Goal: Task Accomplishment & Management: Complete application form

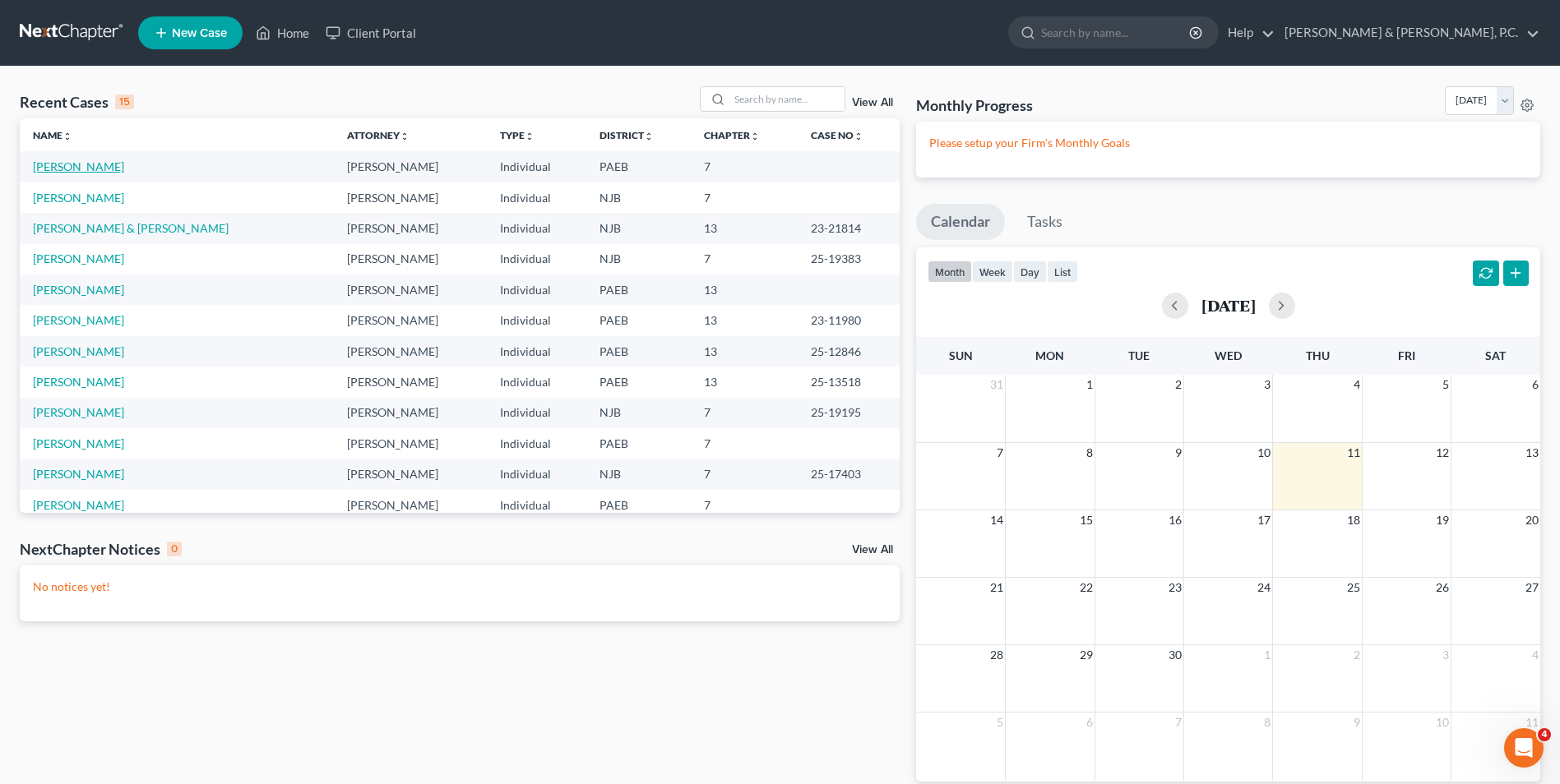
click at [90, 171] on link "[PERSON_NAME]" at bounding box center [78, 166] width 91 height 14
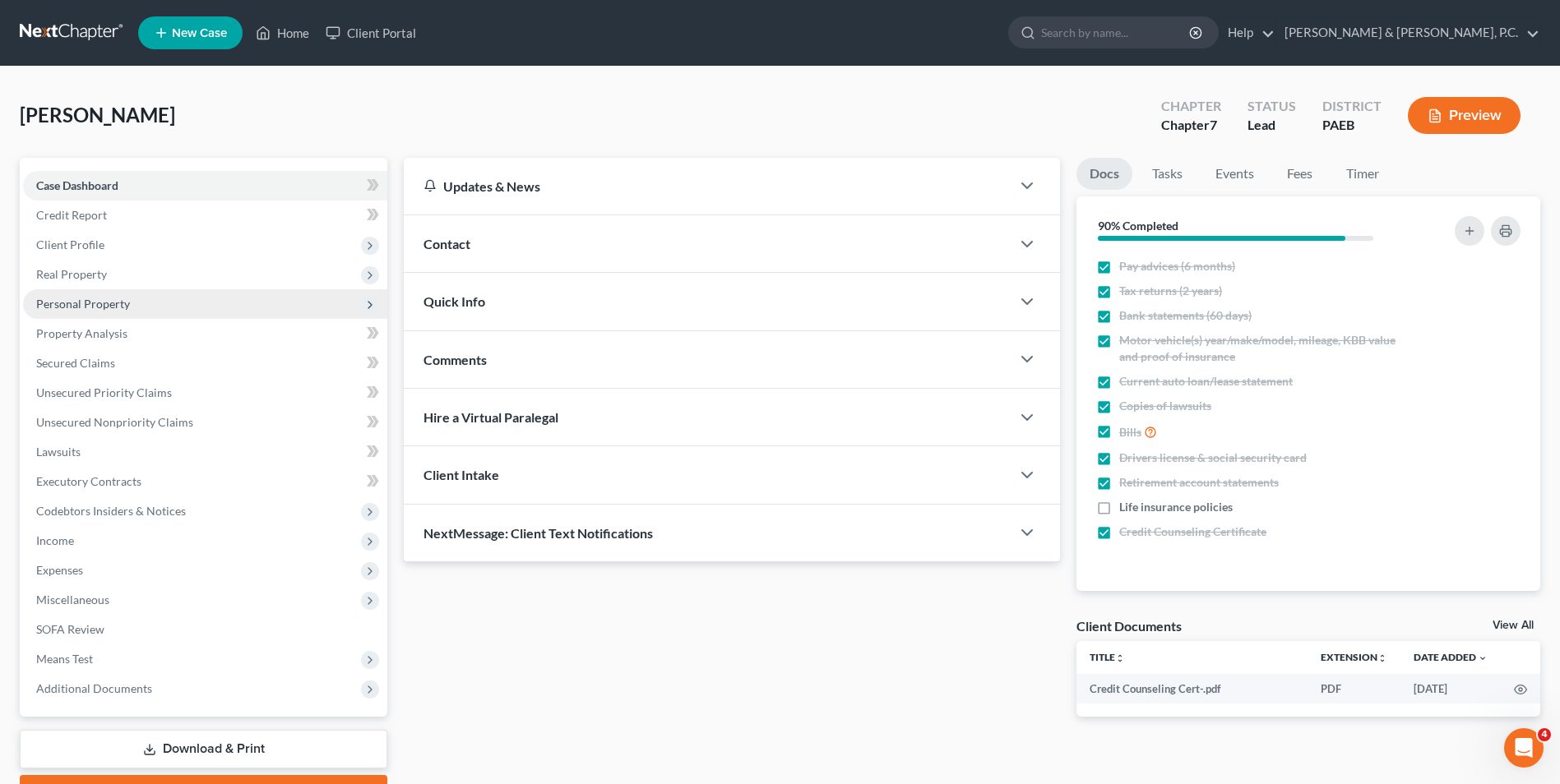
click at [109, 302] on span "Personal Property" at bounding box center [82, 304] width 94 height 14
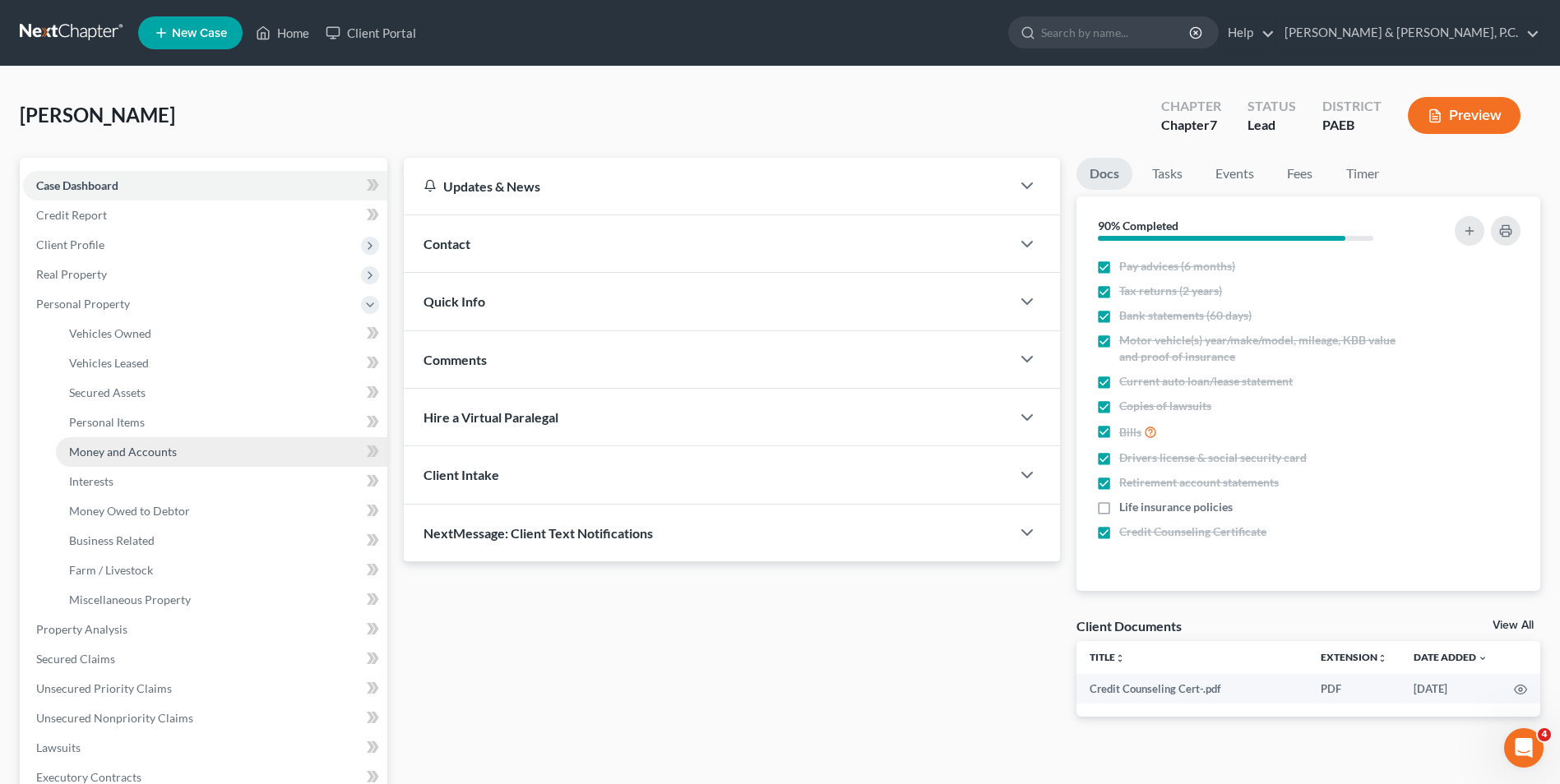
click at [149, 452] on span "Money and Accounts" at bounding box center [122, 451] width 107 height 14
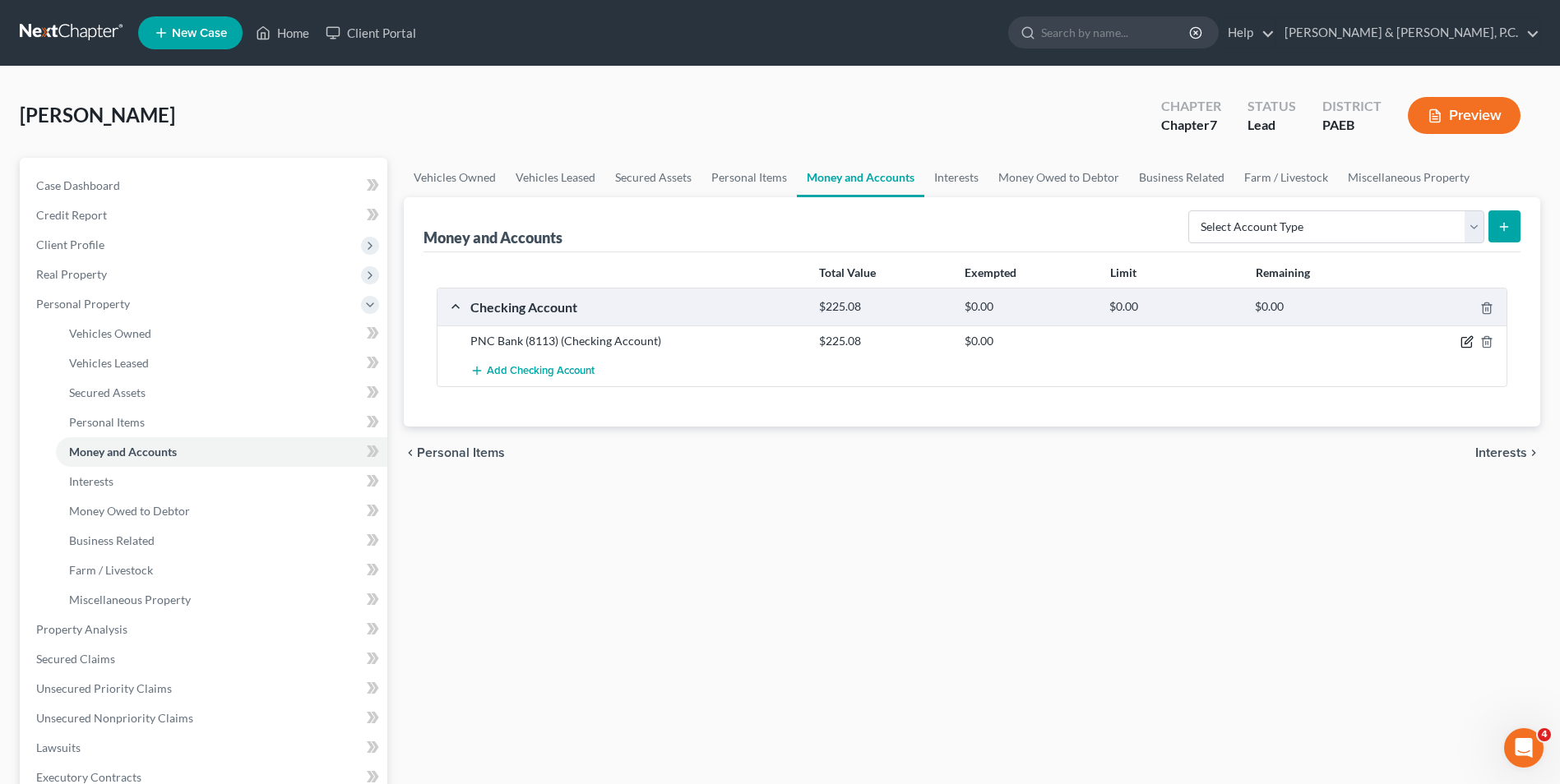
click at [1465, 344] on icon "button" at bounding box center [1469, 341] width 8 height 8
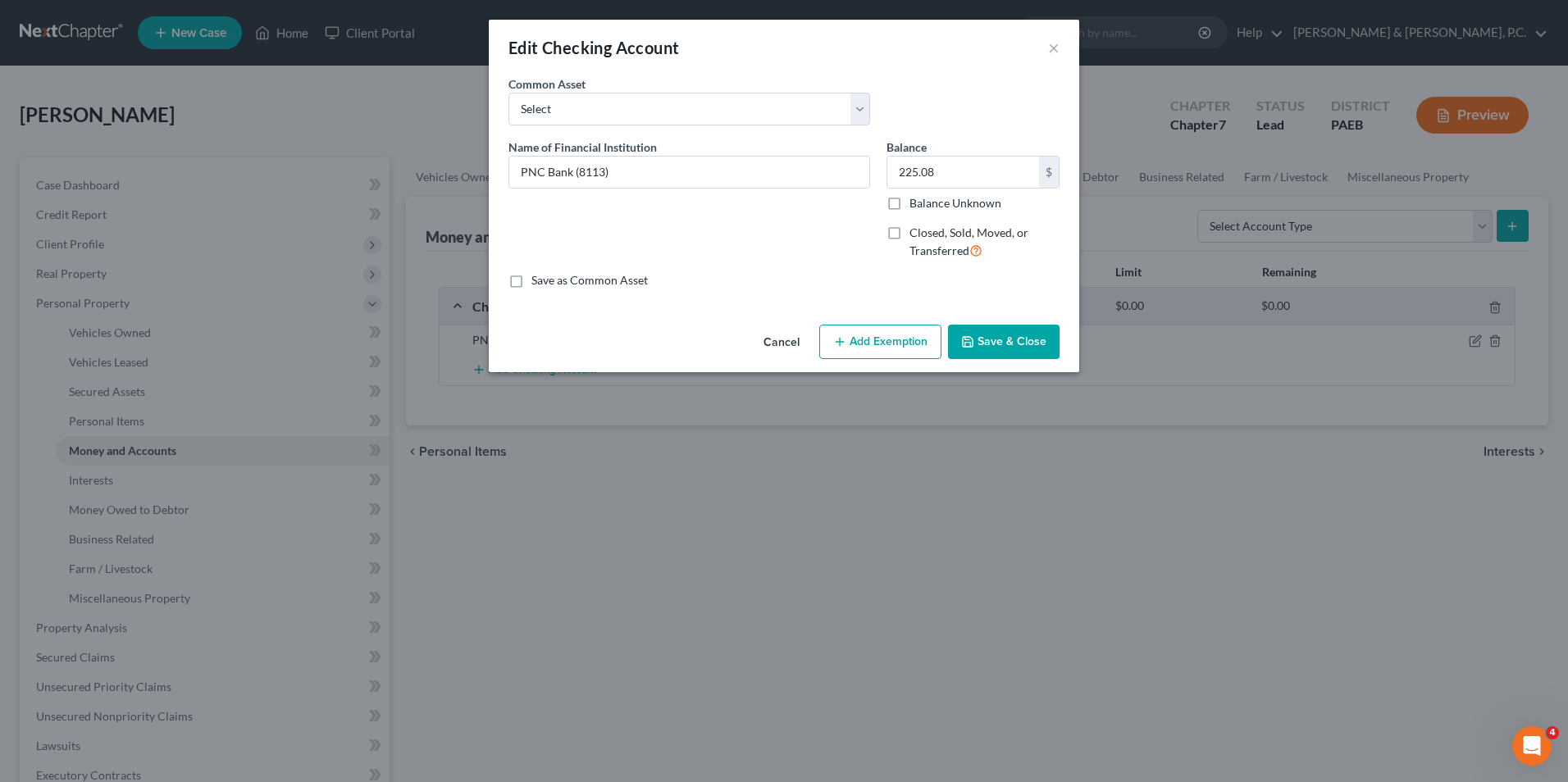
click at [977, 343] on button "Save & Close" at bounding box center [1004, 342] width 112 height 35
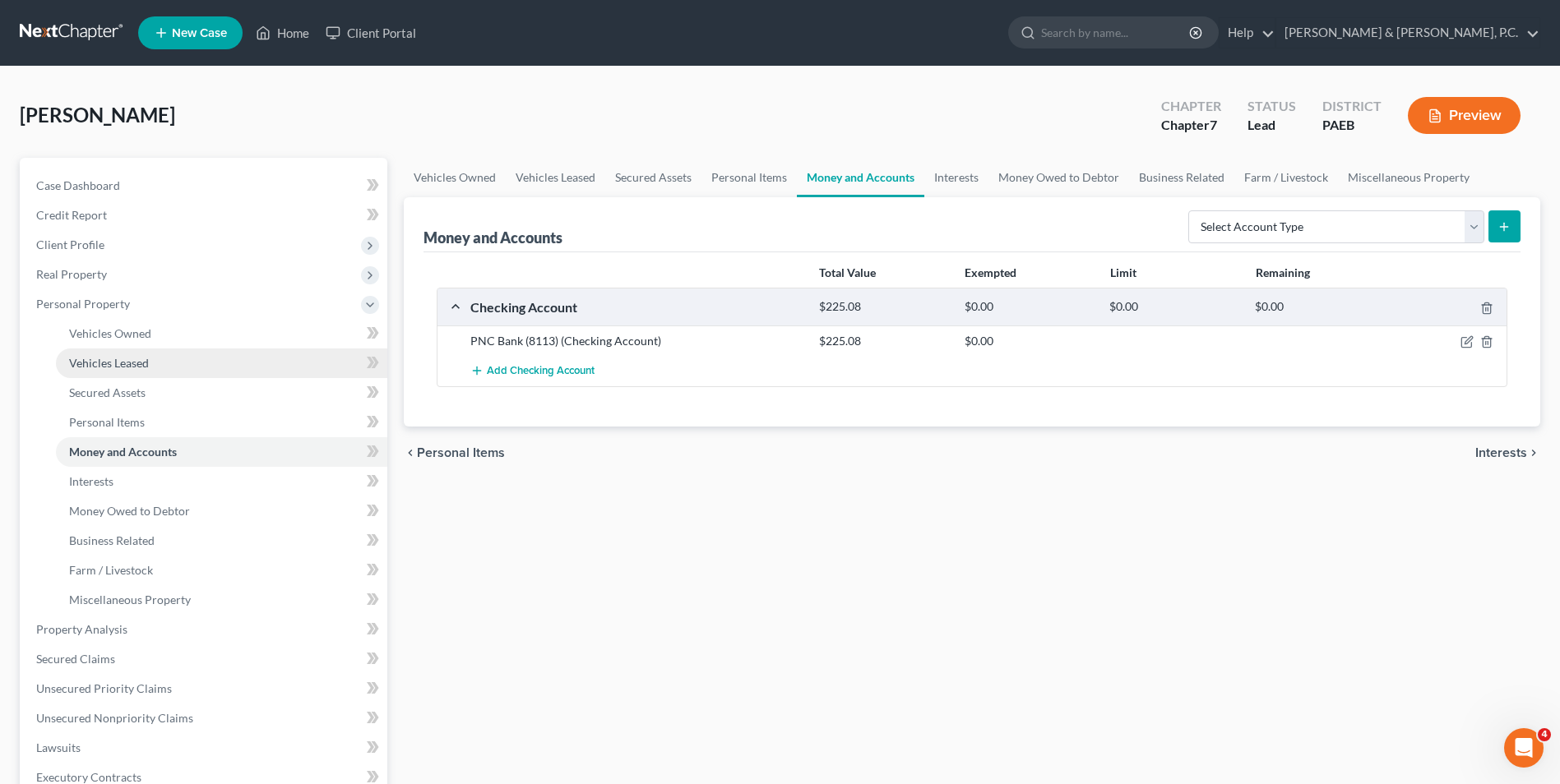
click at [138, 367] on span "Vehicles Leased" at bounding box center [108, 363] width 79 height 14
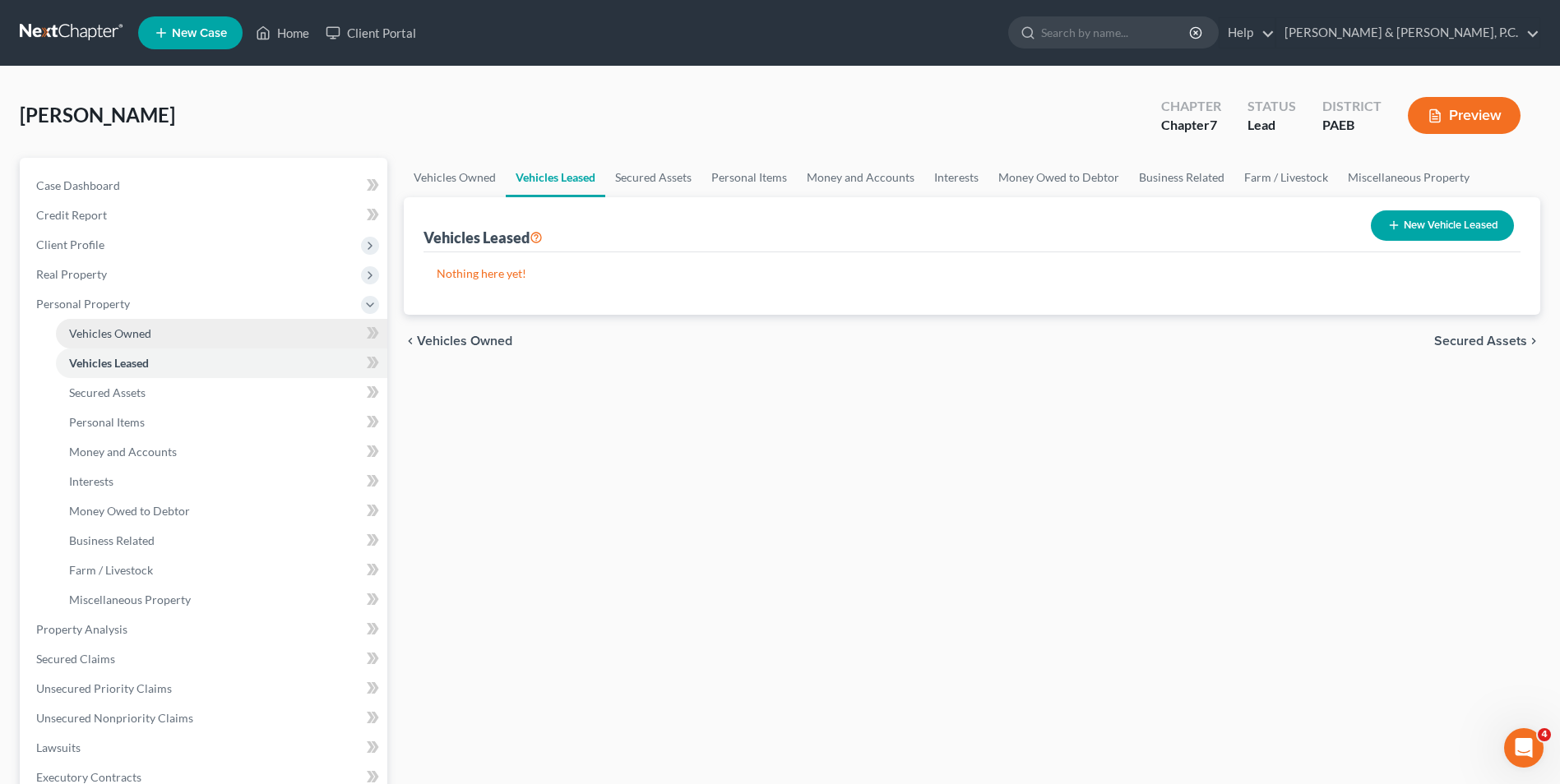
click at [149, 338] on span "Vehicles Owned" at bounding box center [109, 334] width 82 height 14
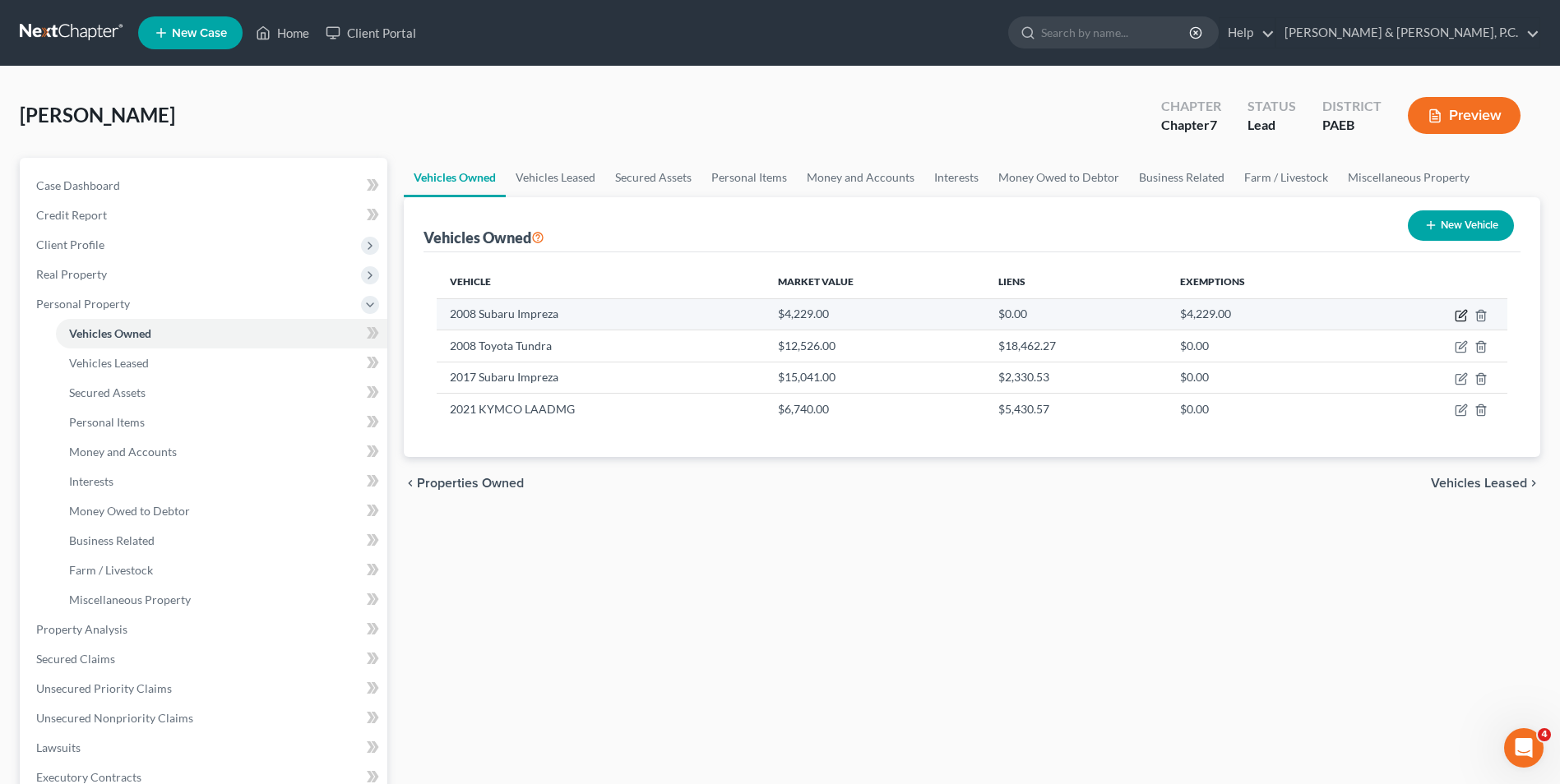
click at [1462, 314] on icon "button" at bounding box center [1461, 316] width 14 height 14
select select "0"
select select "18"
select select "0"
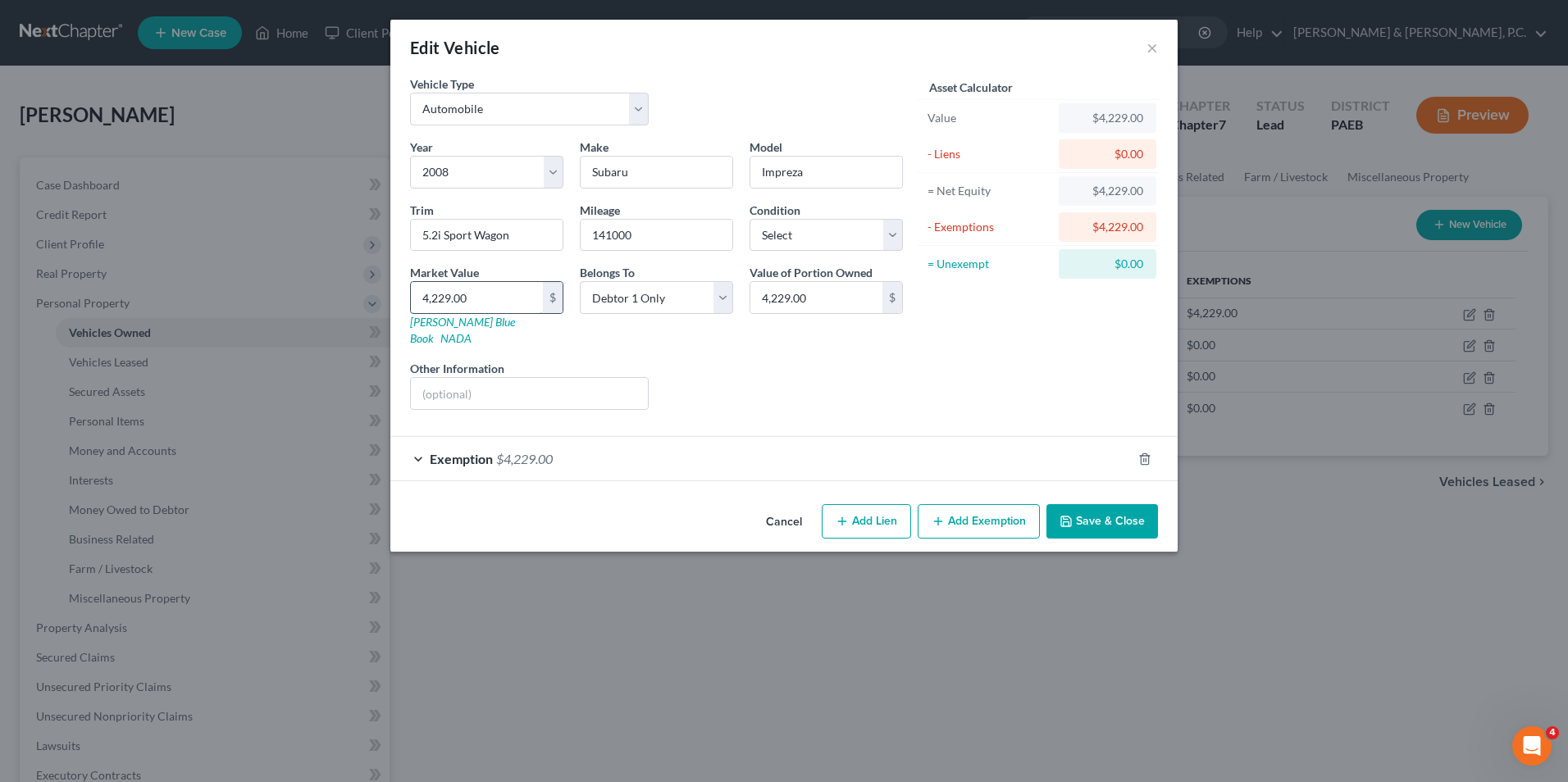
click at [471, 298] on input "4,229.00" at bounding box center [476, 298] width 132 height 31
type input "2"
type input "2.00"
type input "29"
type input "29.00"
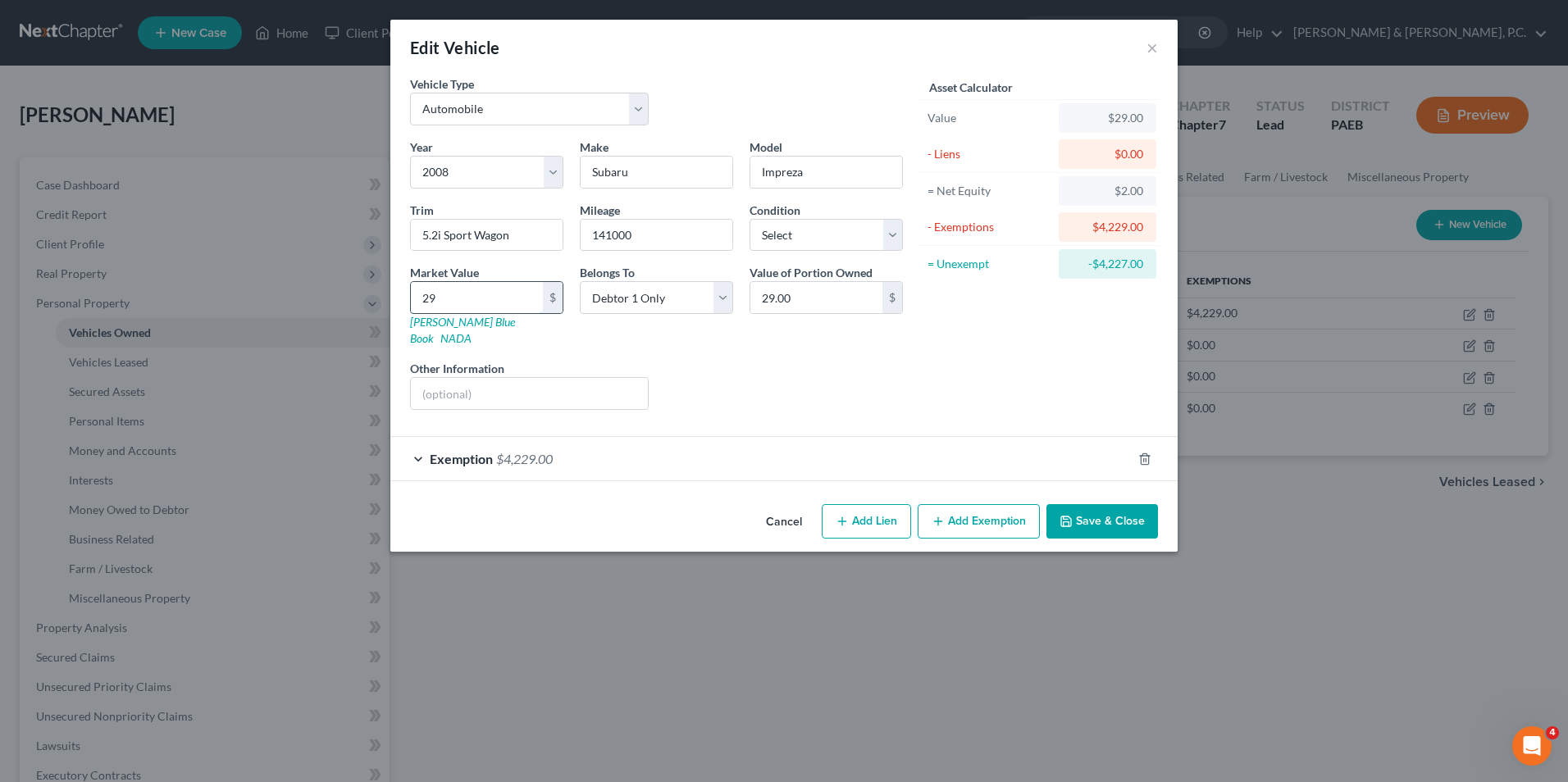
type input "295"
type input "295.00"
type input "2954"
type input "2,954.00"
type input "2,954"
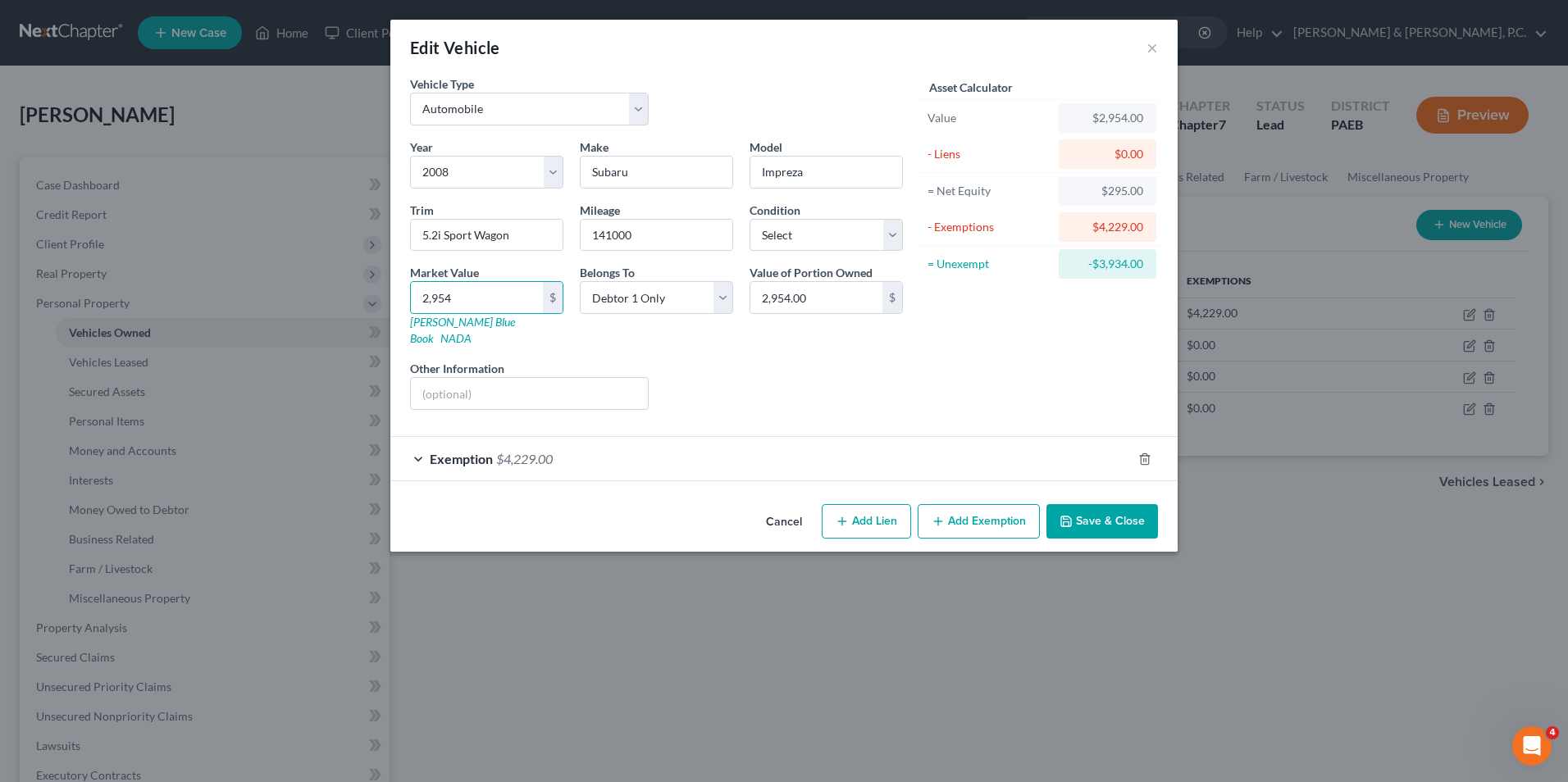
click at [416, 443] on div "Exemption $4,229.00" at bounding box center [761, 458] width 742 height 43
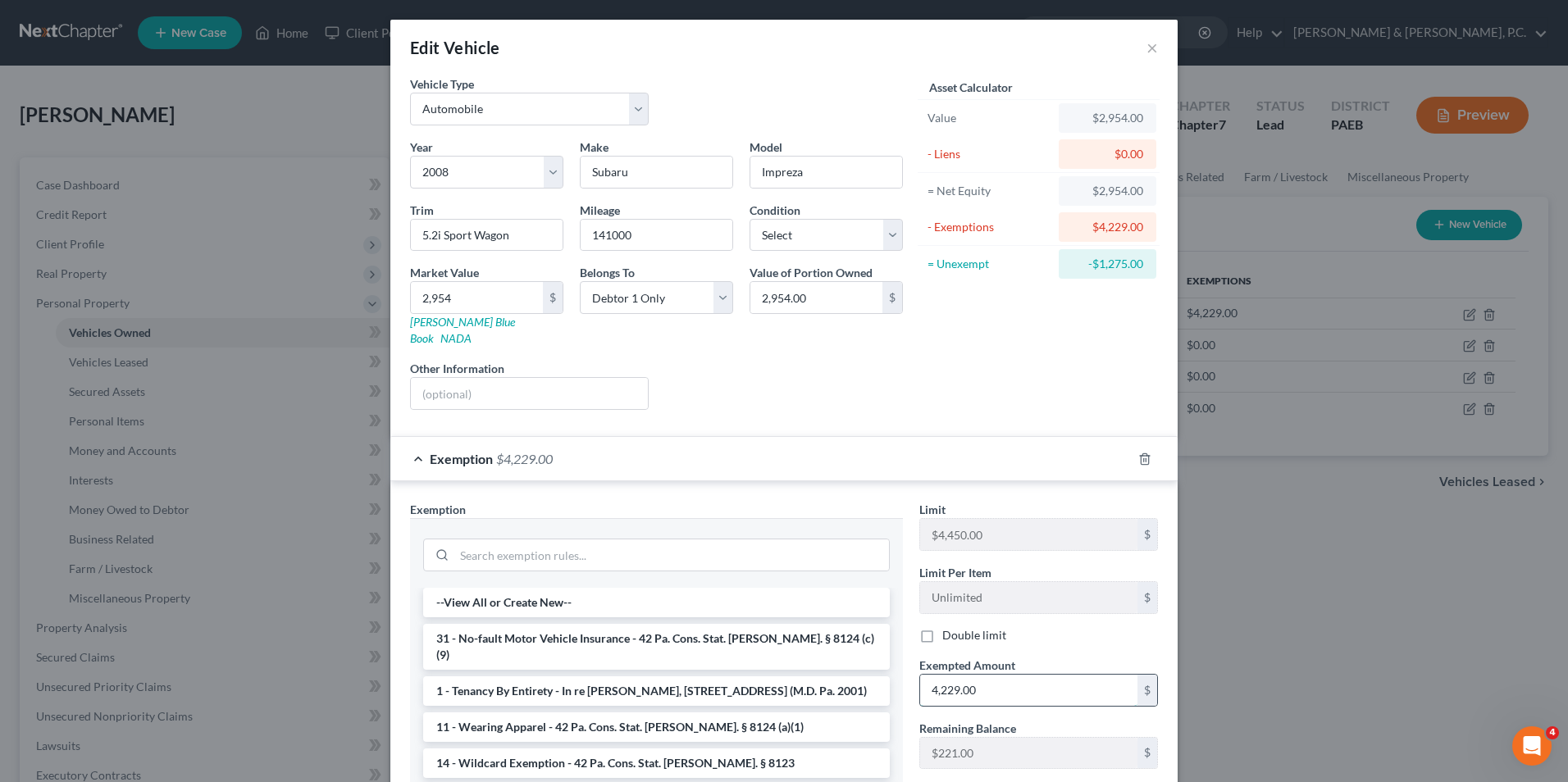
click at [1019, 683] on input "4,229.00" at bounding box center [1028, 690] width 217 height 31
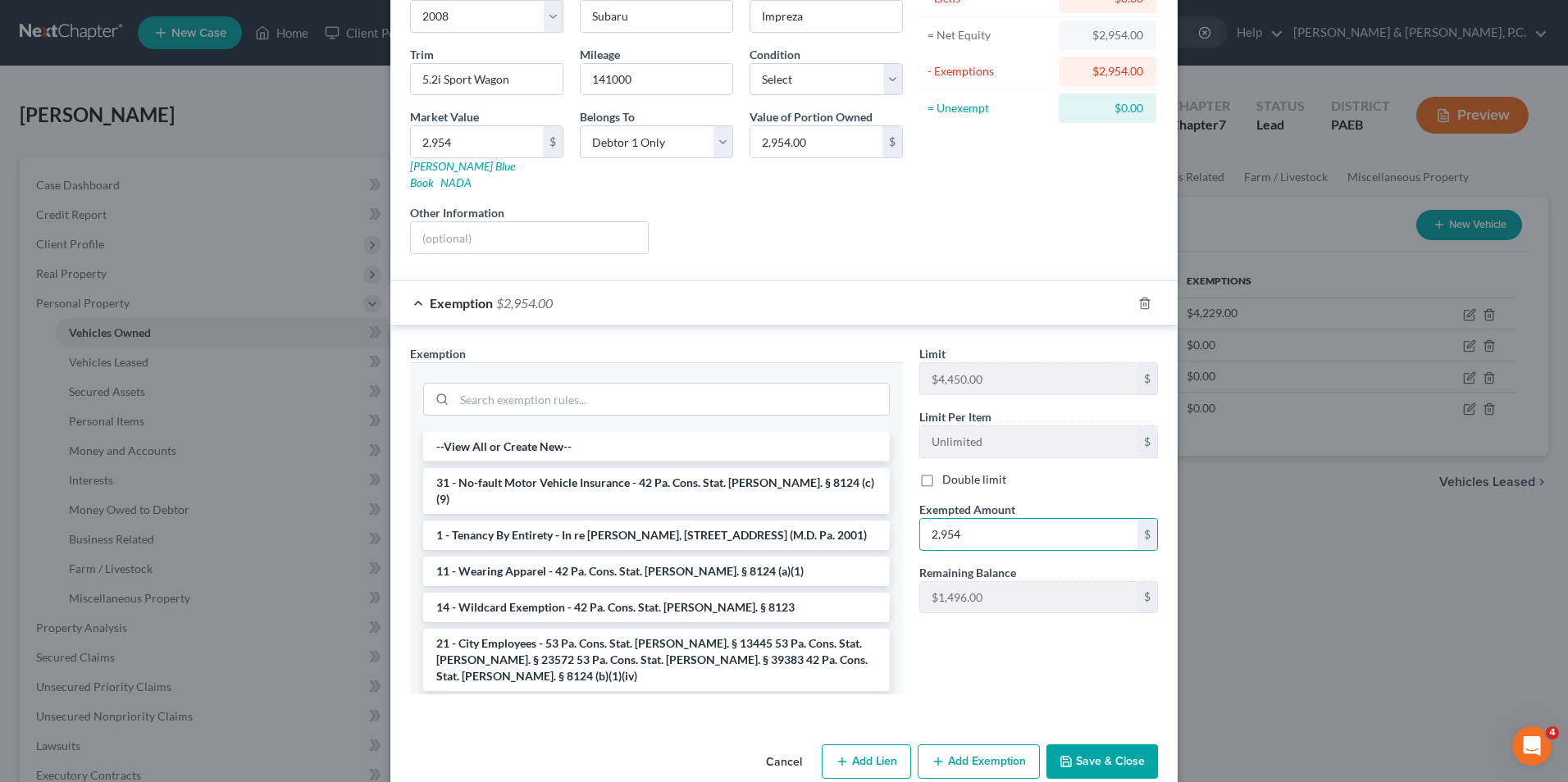
scroll to position [169, 0]
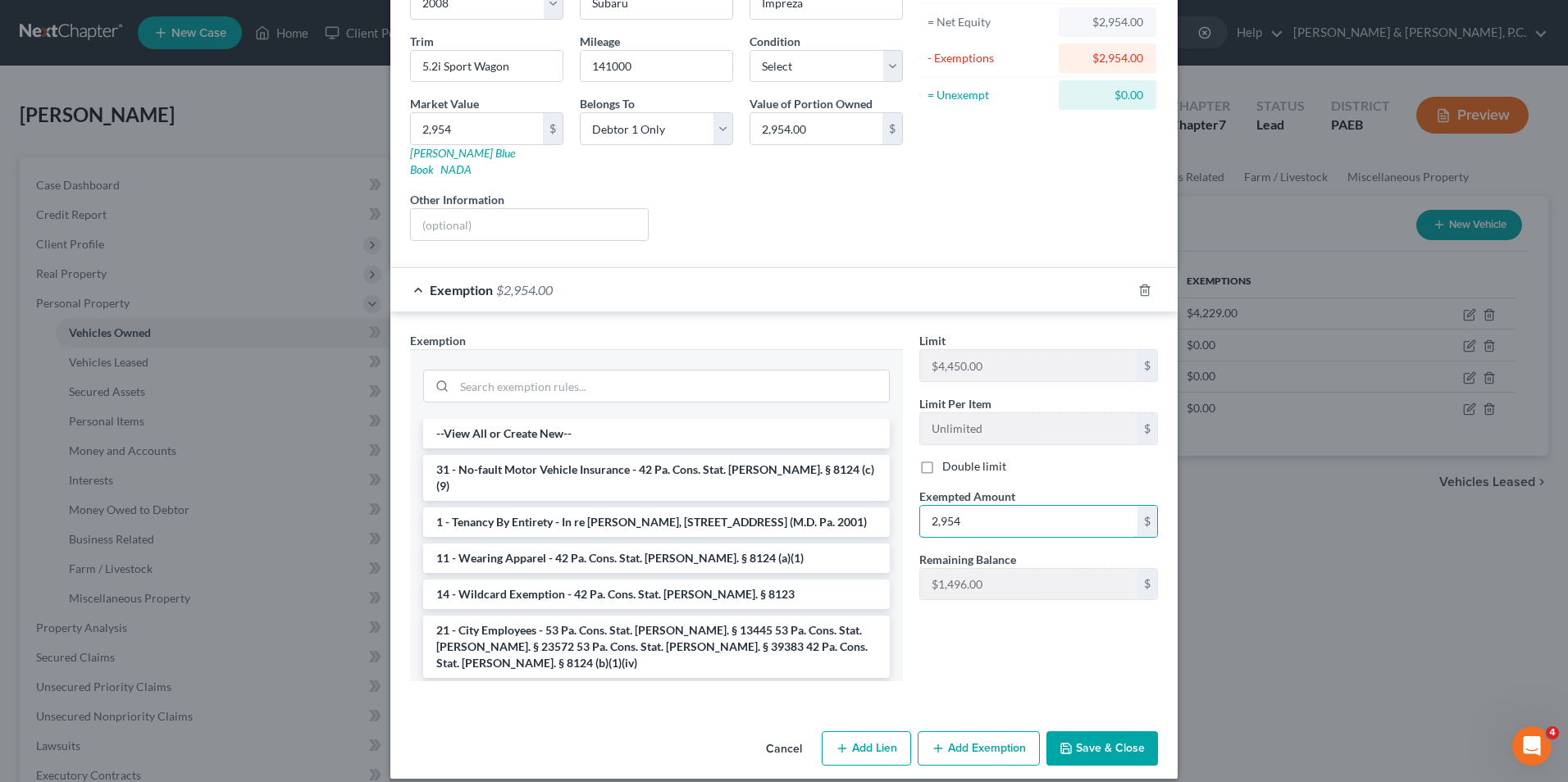
type input "2,954"
click at [1104, 733] on button "Save & Close" at bounding box center [1102, 749] width 112 height 35
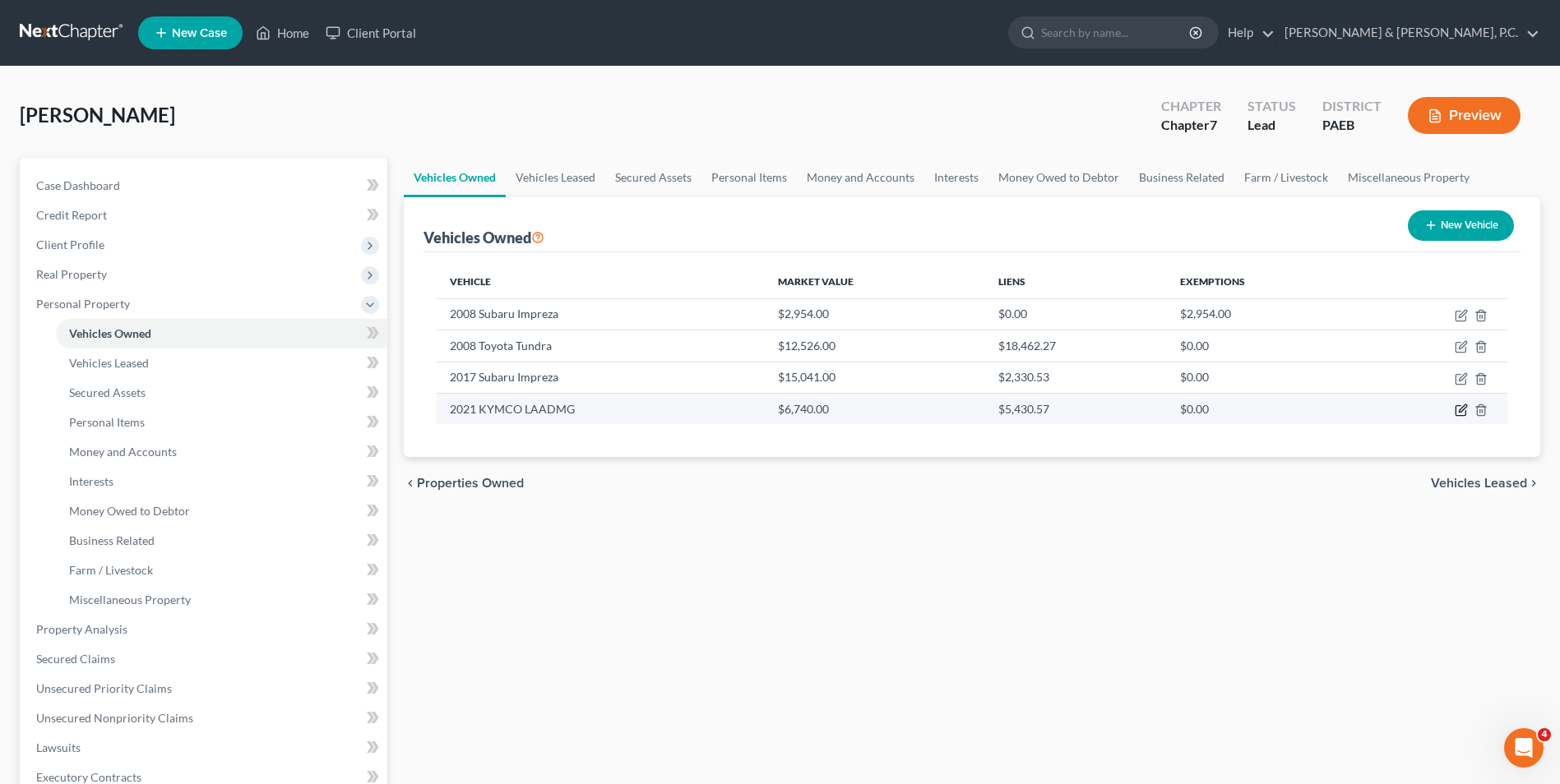
click at [1459, 407] on icon "button" at bounding box center [1461, 411] width 14 height 14
select select "6"
select select "5"
select select "3"
select select "0"
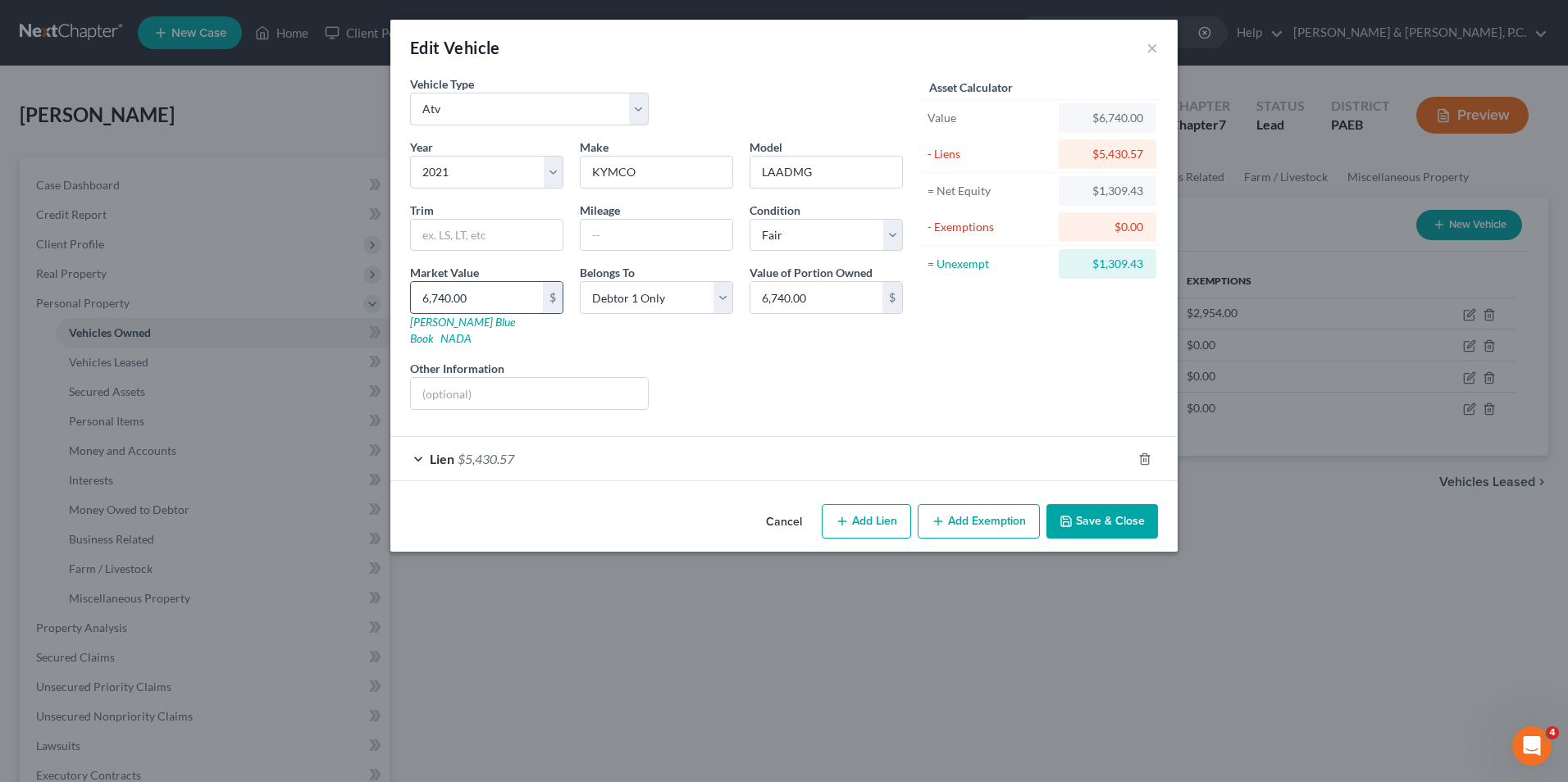
click at [484, 293] on input "6,740.00" at bounding box center [476, 298] width 132 height 31
type input "4"
type input "4.00"
type input "41"
type input "41.00"
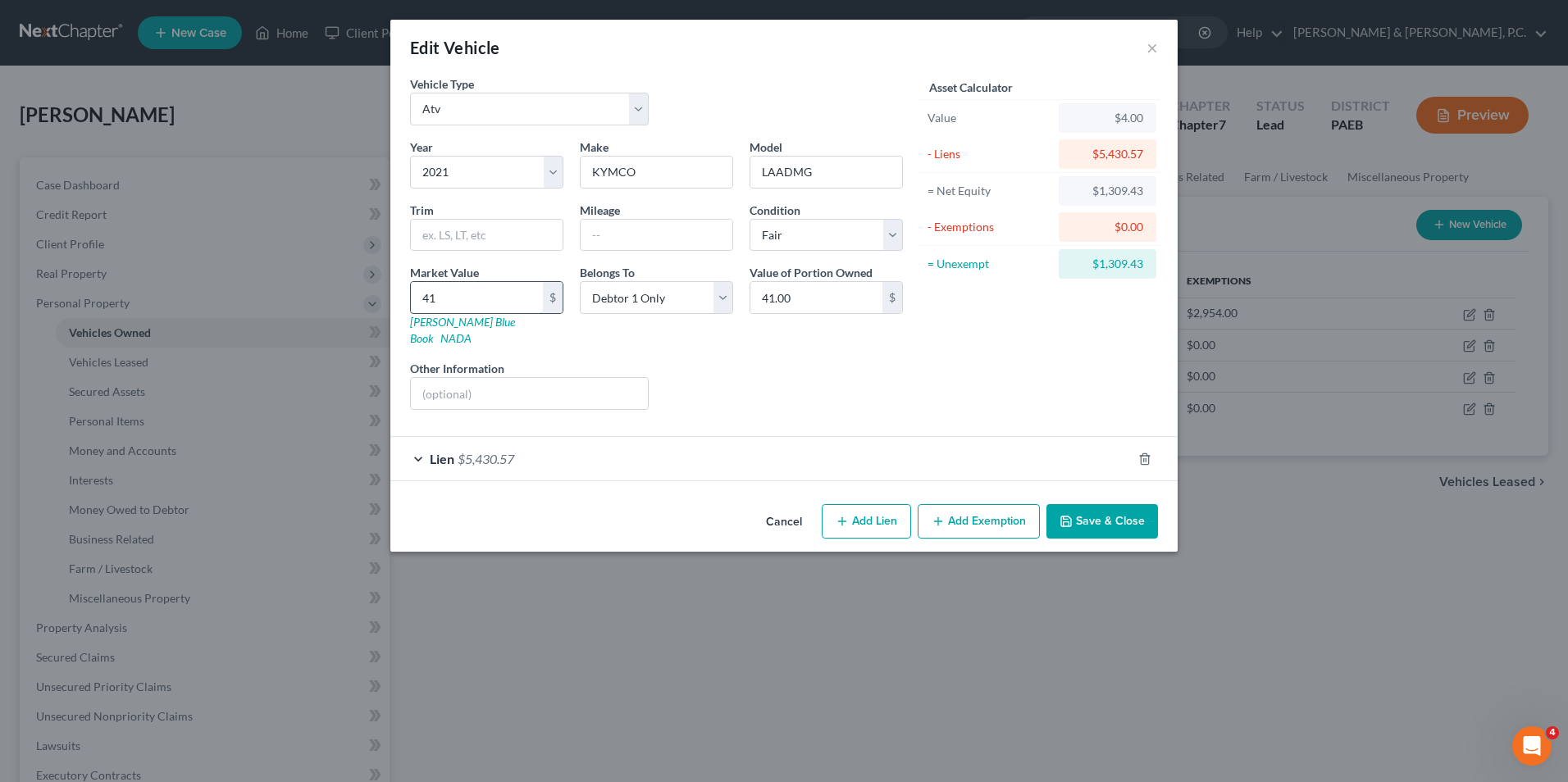
type input "417"
type input "417.00"
type input "4170"
type input "4,170.00"
type input "4,170"
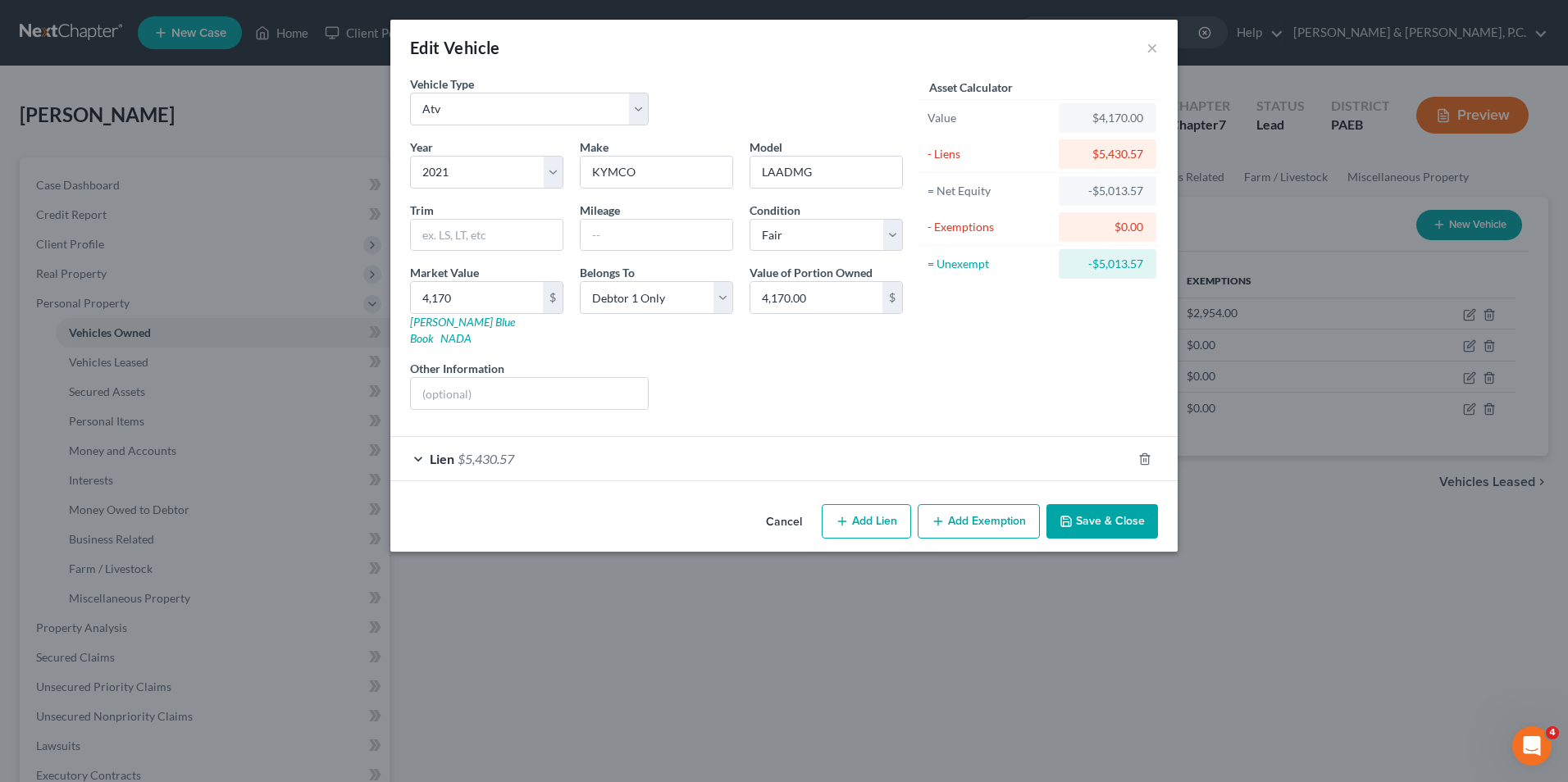
click at [449, 451] on span "Lien" at bounding box center [443, 459] width 25 height 15
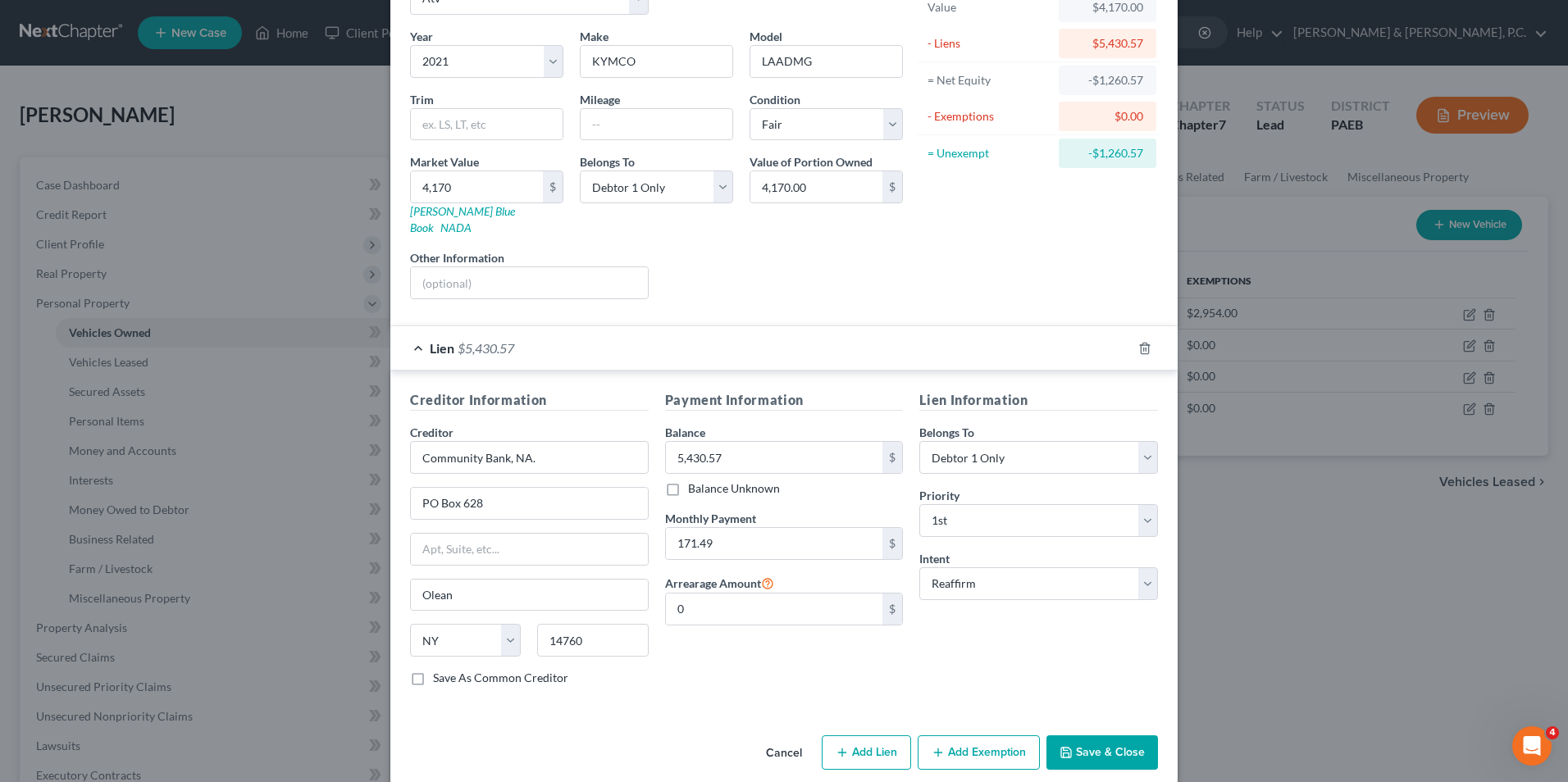
scroll to position [115, 0]
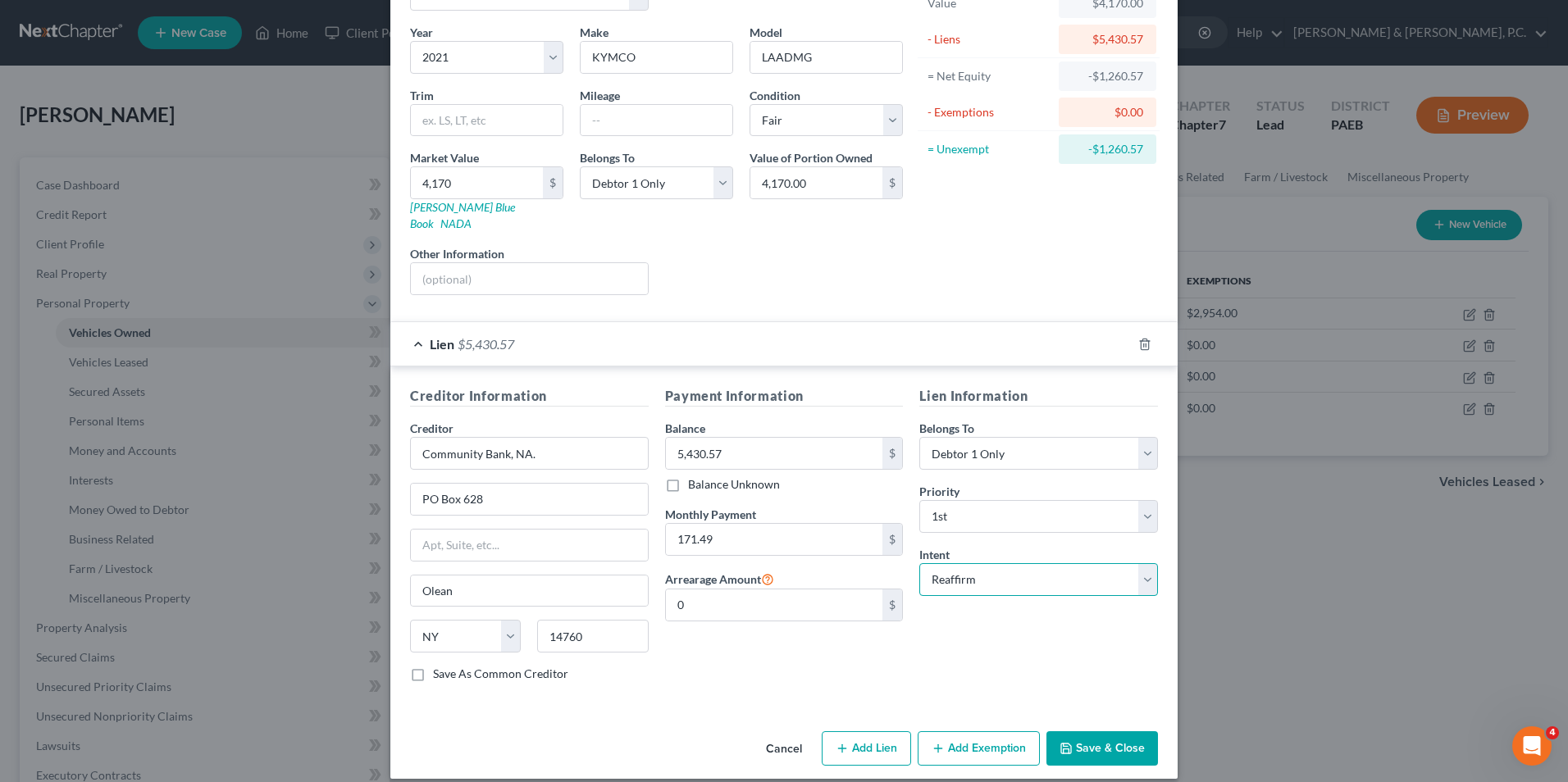
click at [1141, 563] on select "Select Surrender Redeem Reaffirm Avoid Other" at bounding box center [1038, 580] width 238 height 33
select select "0"
click at [919, 563] on select "Select Surrender Redeem Reaffirm Avoid Other" at bounding box center [1038, 580] width 238 height 33
click at [1112, 732] on button "Save & Close" at bounding box center [1102, 749] width 112 height 35
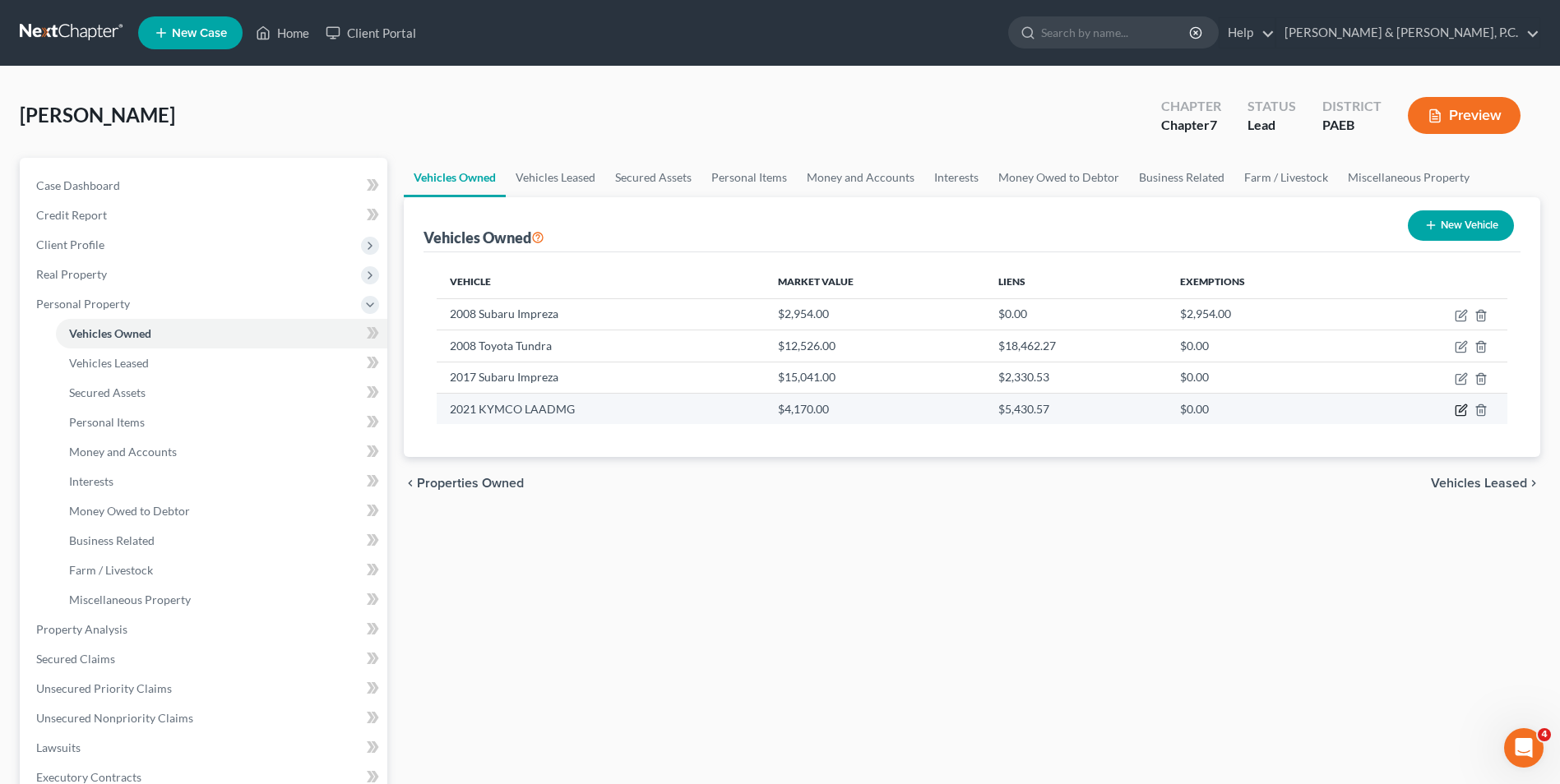
click at [1461, 410] on icon "button" at bounding box center [1461, 411] width 14 height 14
select select "6"
select select "5"
select select "3"
select select "0"
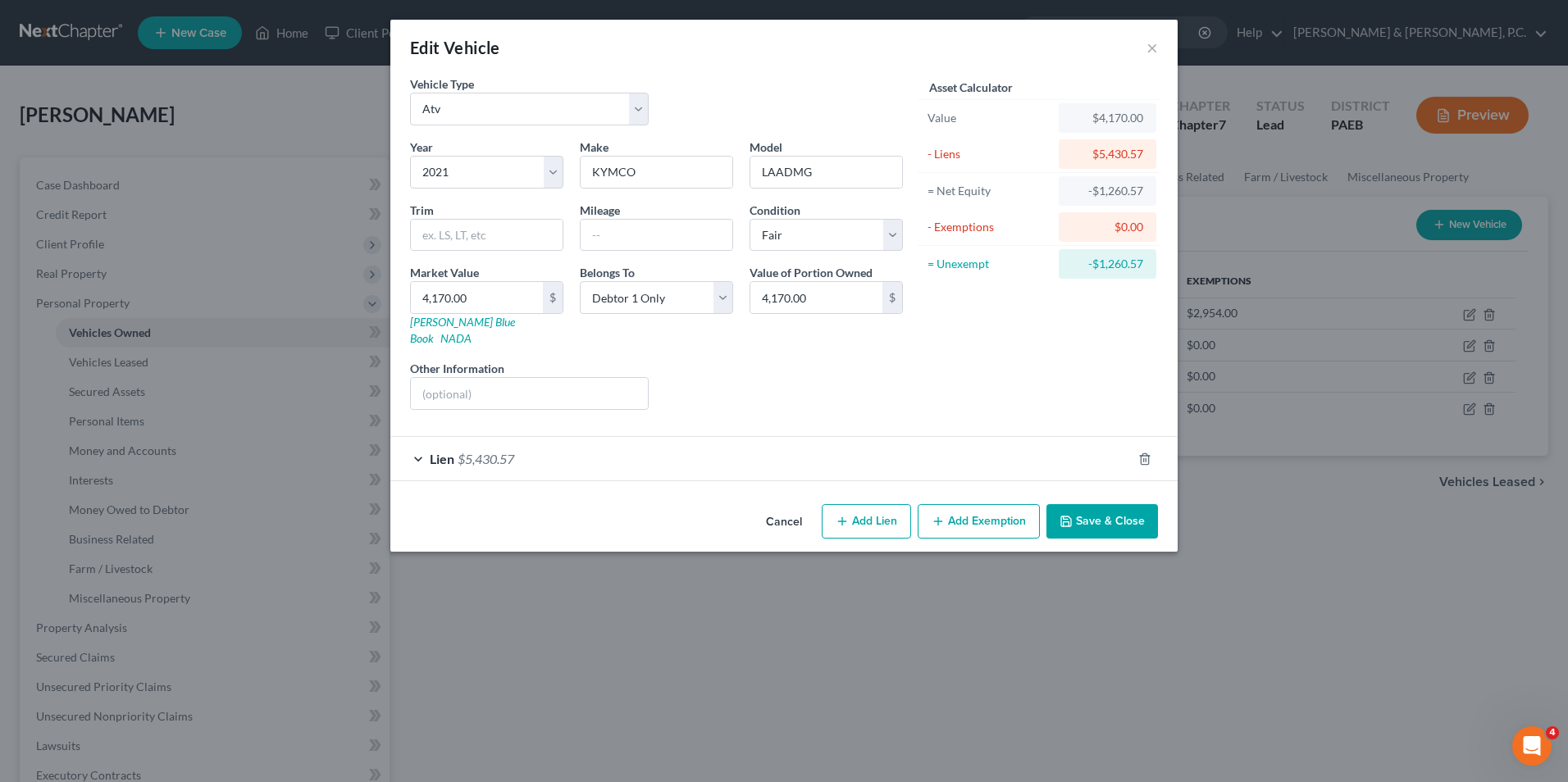
click at [418, 441] on div "Lien $5,430.57" at bounding box center [761, 458] width 742 height 43
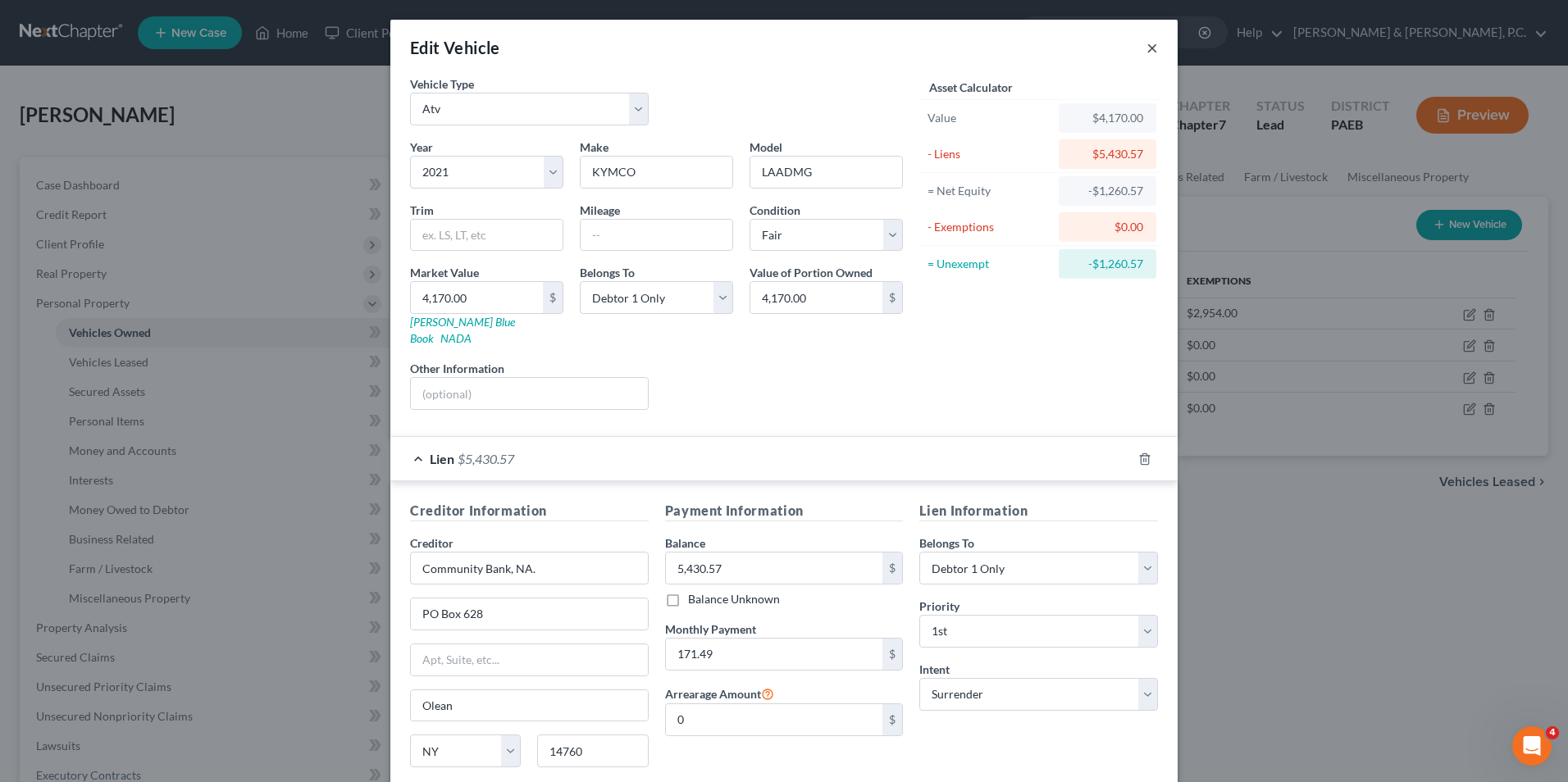
click at [1147, 43] on button "×" at bounding box center [1152, 47] width 12 height 19
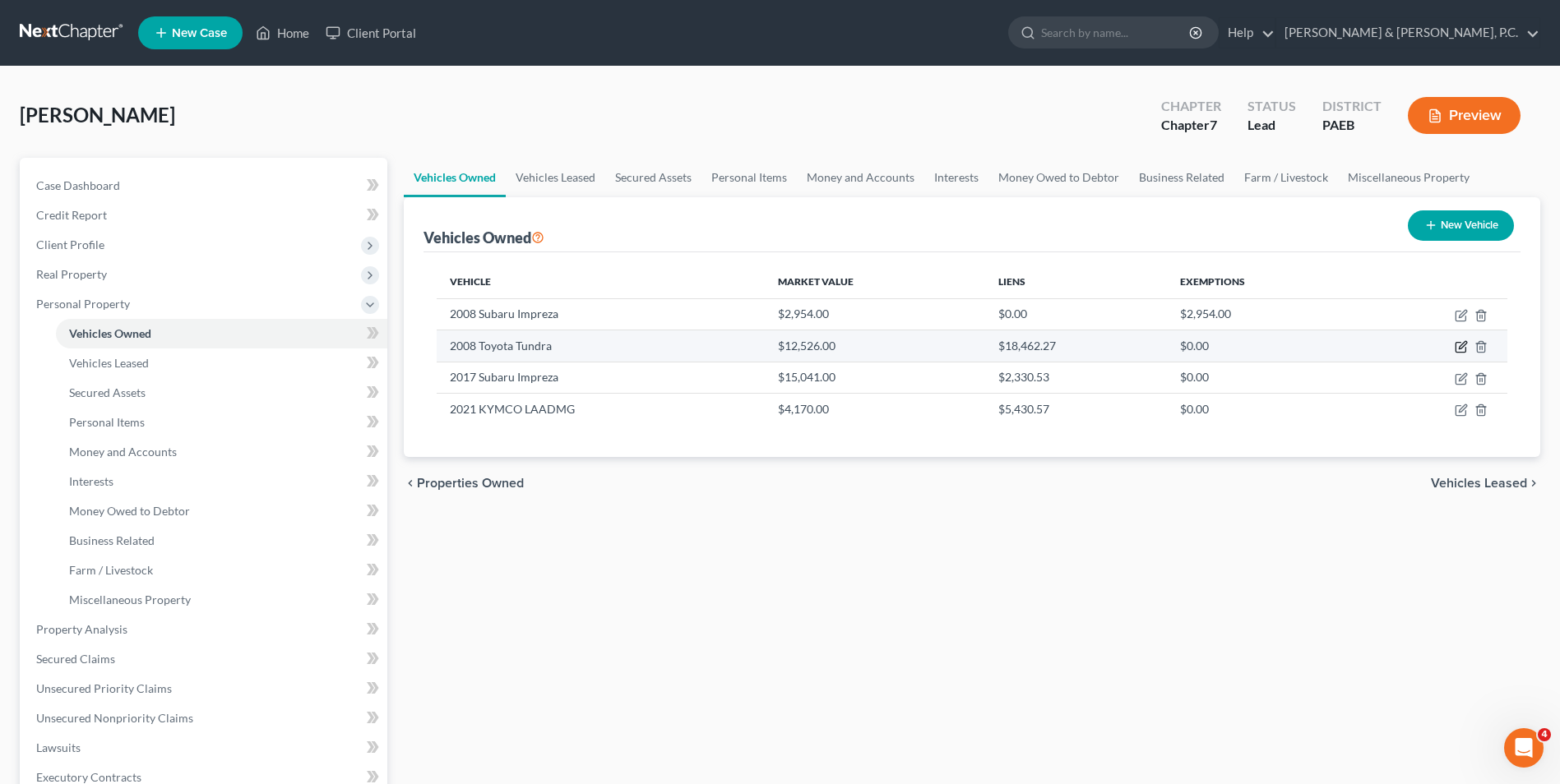
click at [1459, 346] on icon "button" at bounding box center [1461, 347] width 14 height 14
select select "0"
select select "18"
select select "0"
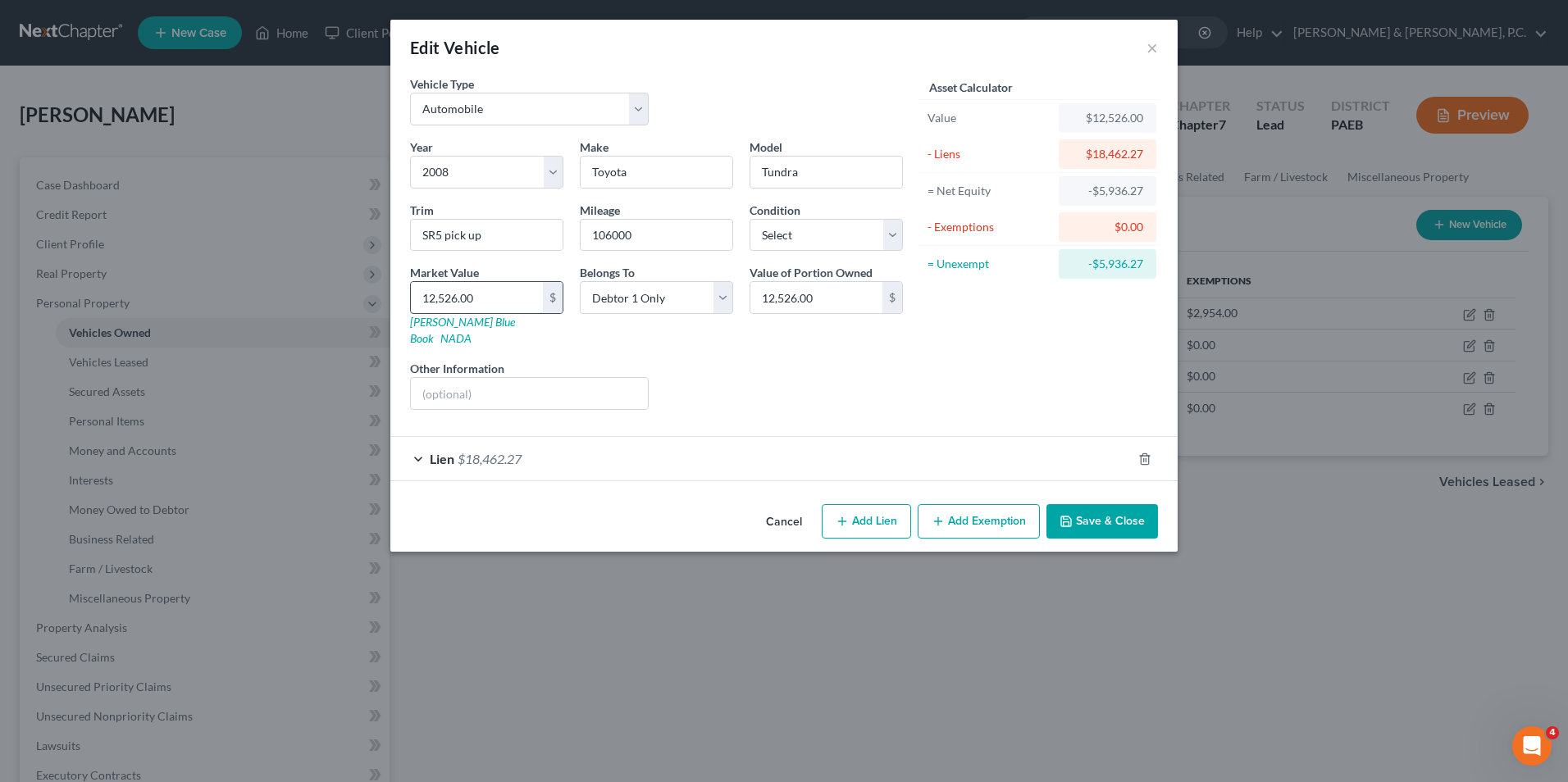
click at [495, 295] on input "12,526.00" at bounding box center [476, 298] width 132 height 31
type input "1"
type input "1.00"
type input "10"
type input "10.00"
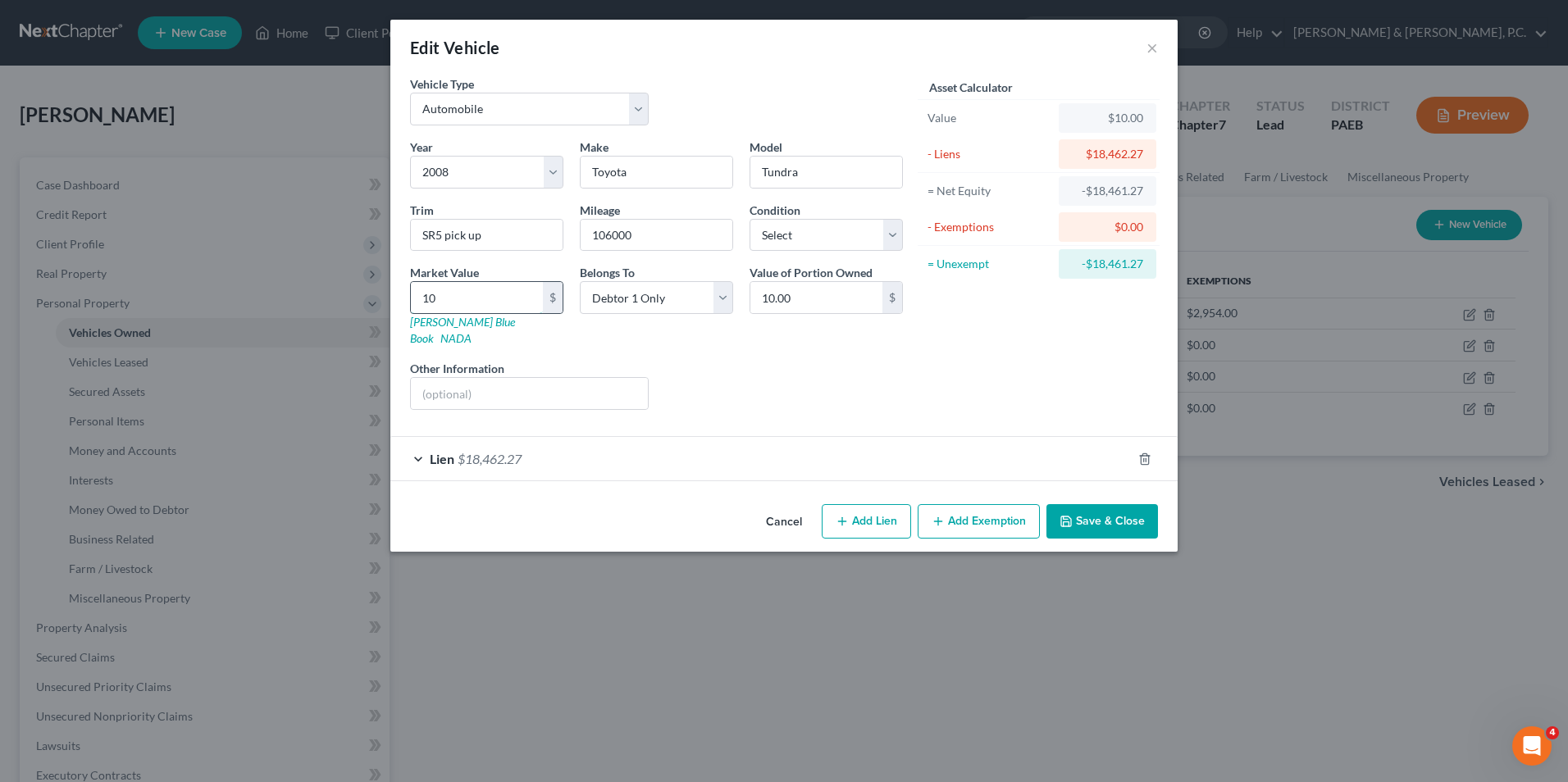
type input "103"
type input "103.00"
type input "1034"
type input "1,034.00"
type input "1,0344"
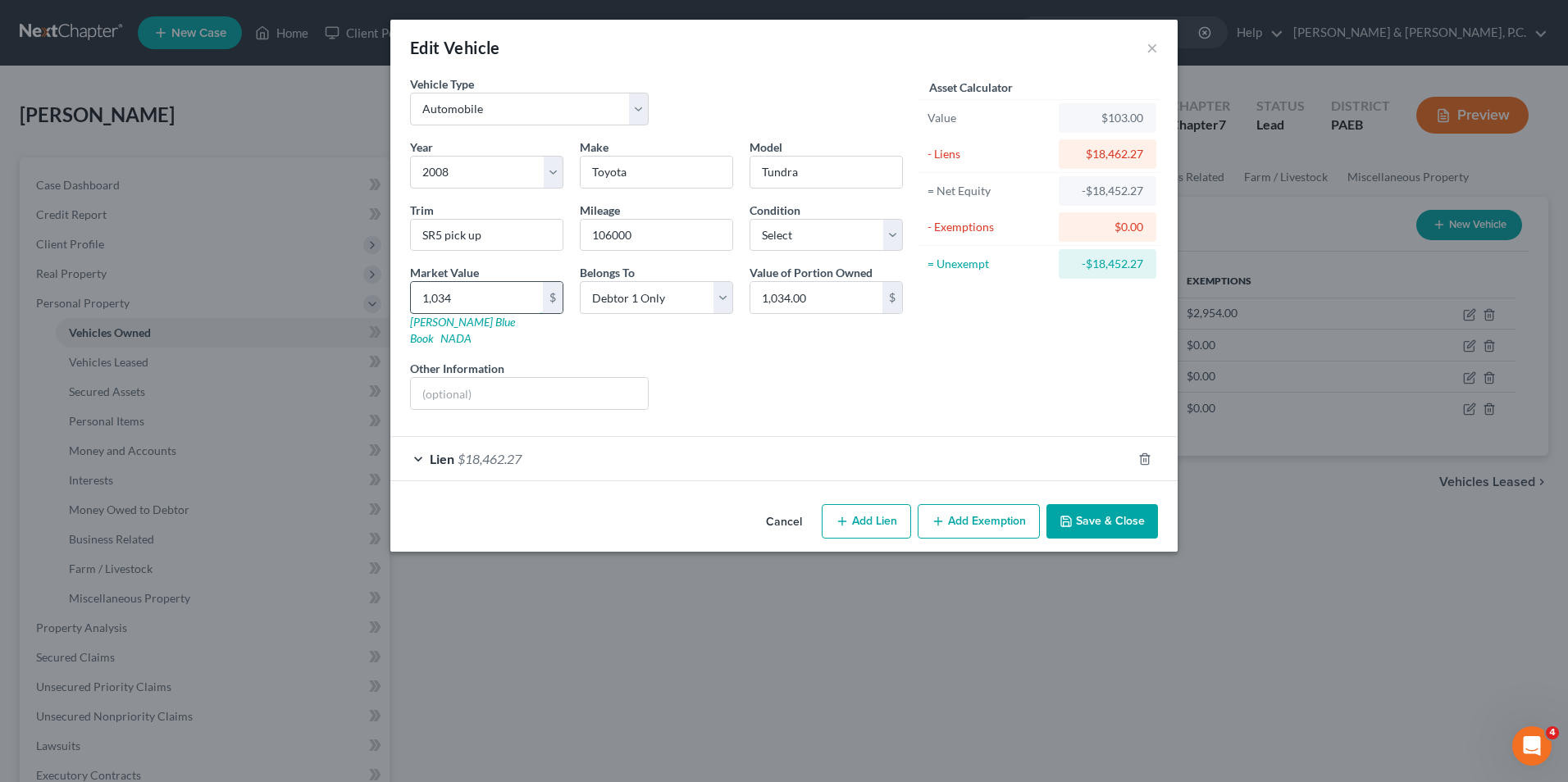
type input "10,344.00"
type input "10,344"
click at [417, 442] on div "Lien $18,462.27" at bounding box center [761, 458] width 742 height 43
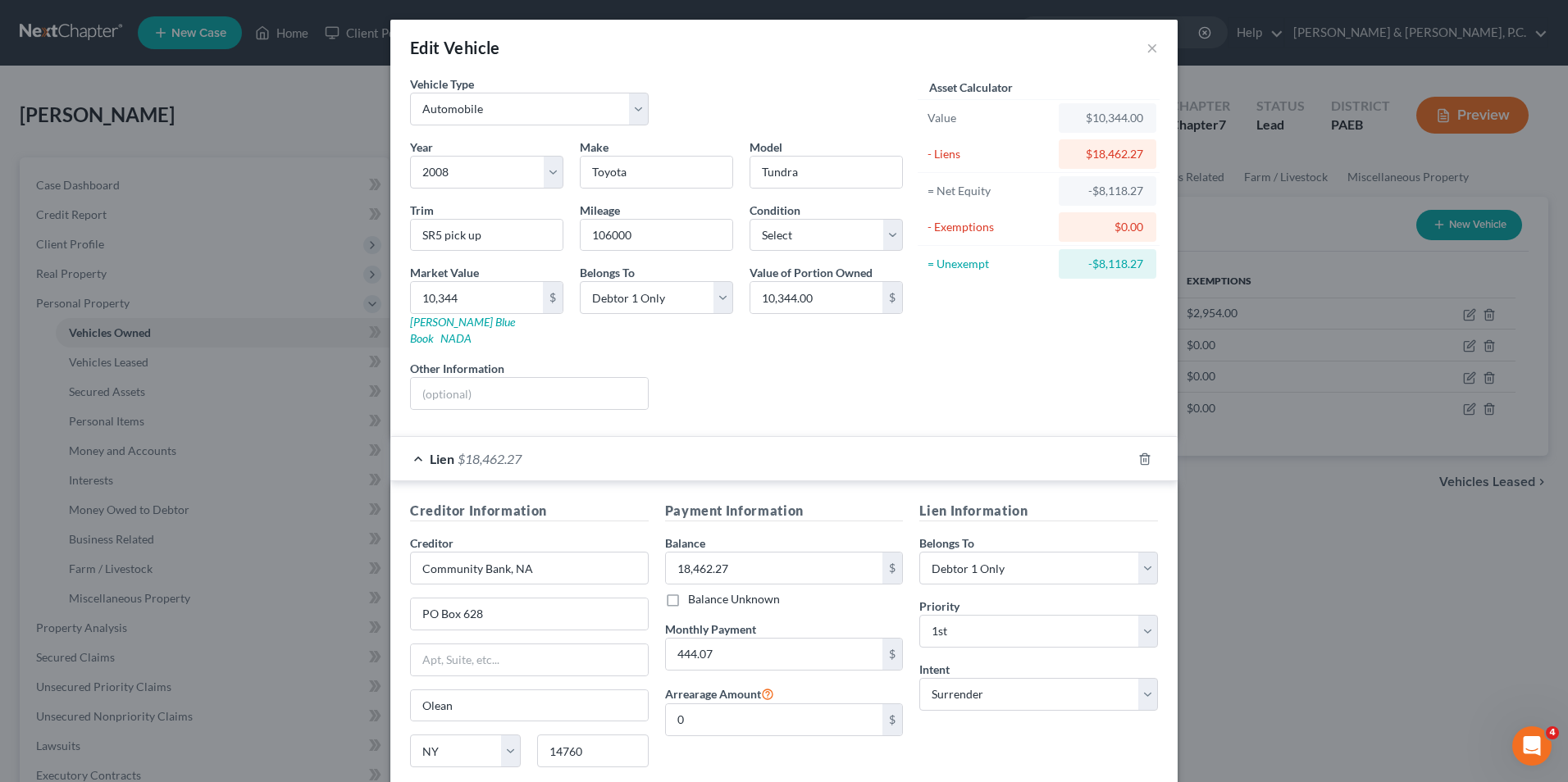
click at [879, 376] on div "Liens Select" at bounding box center [784, 385] width 255 height 50
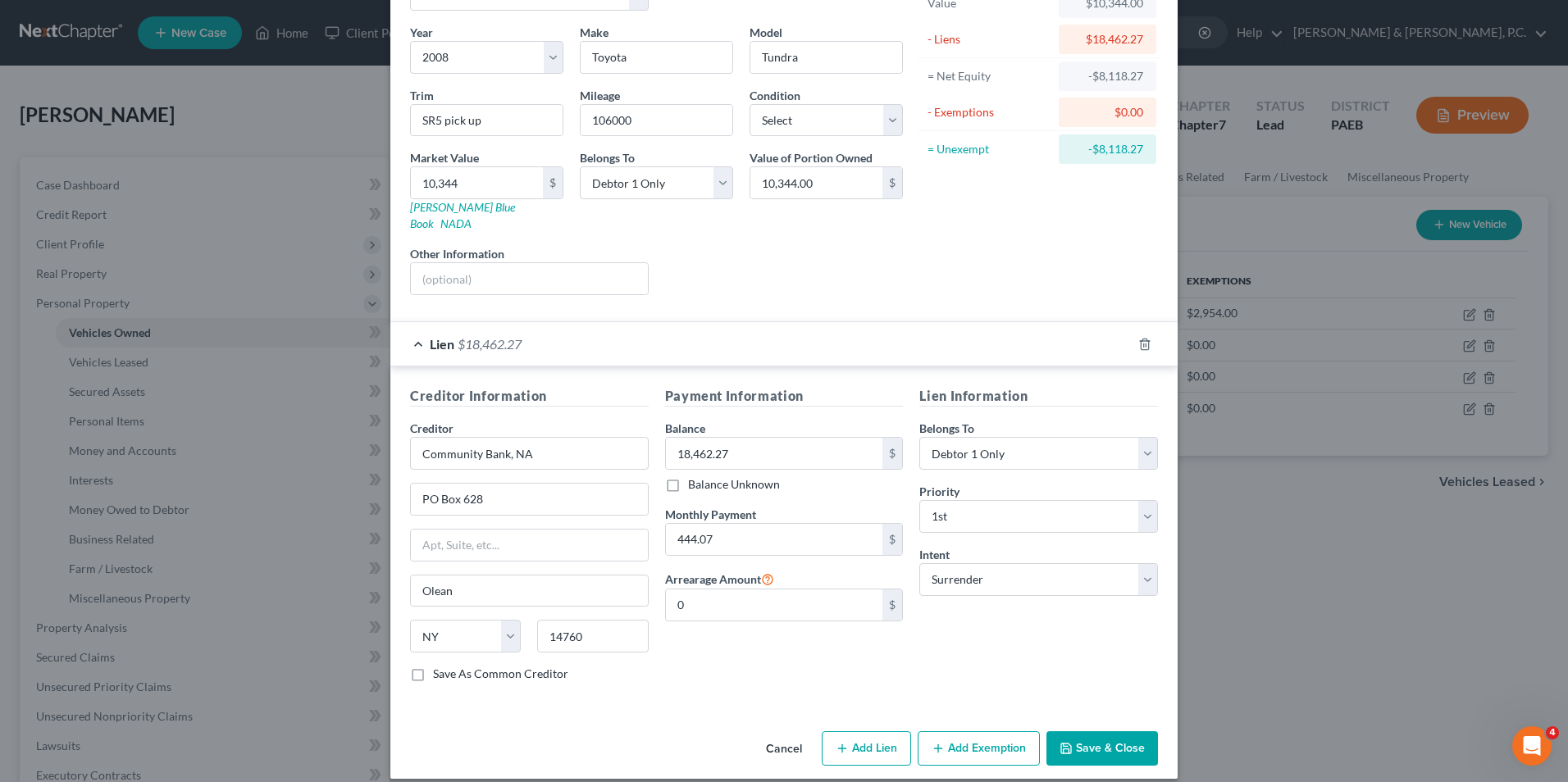
click at [1097, 733] on button "Save & Close" at bounding box center [1102, 749] width 112 height 35
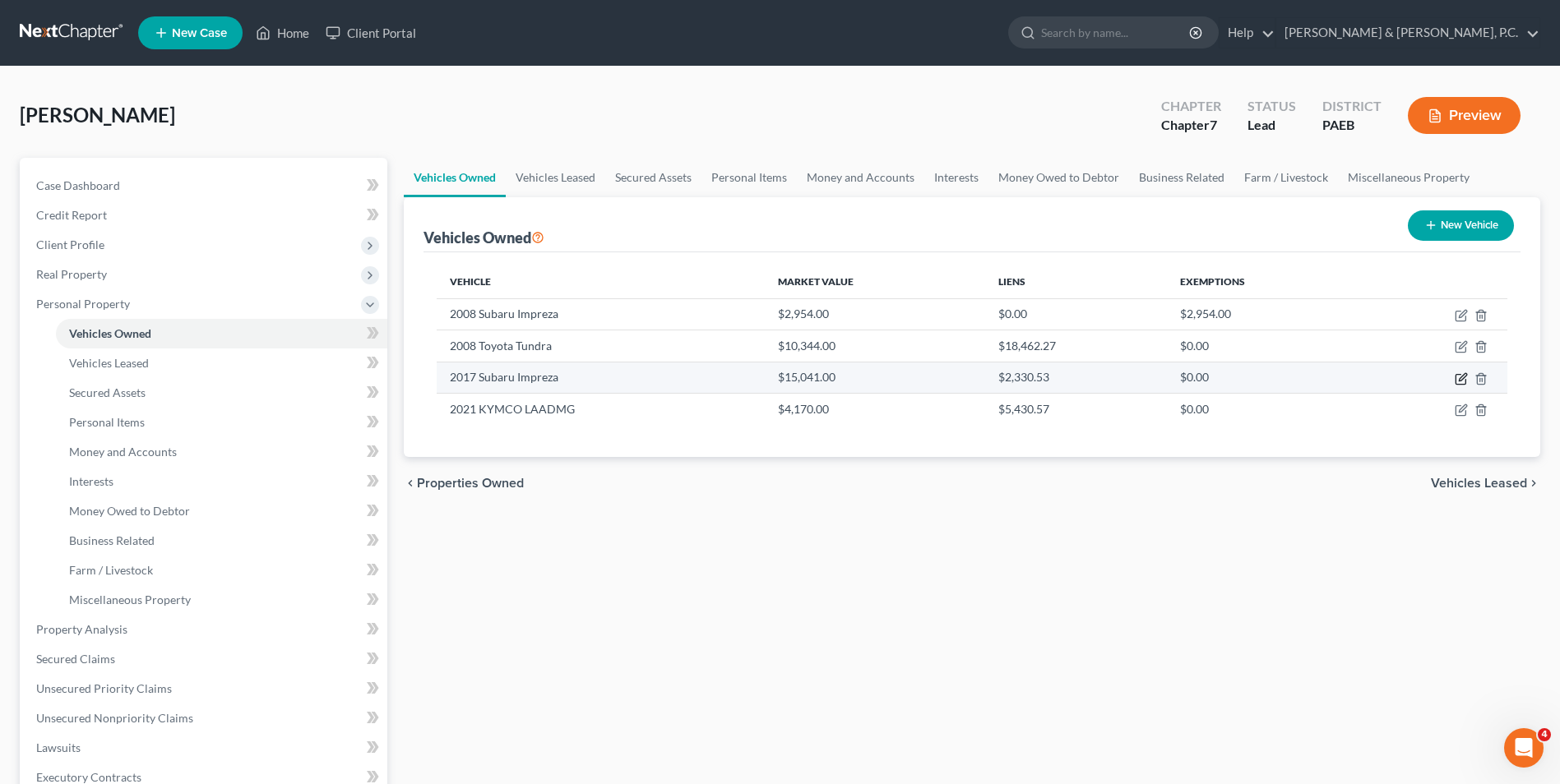
click at [1458, 381] on icon "button" at bounding box center [1461, 379] width 14 height 14
select select "0"
select select "9"
select select "0"
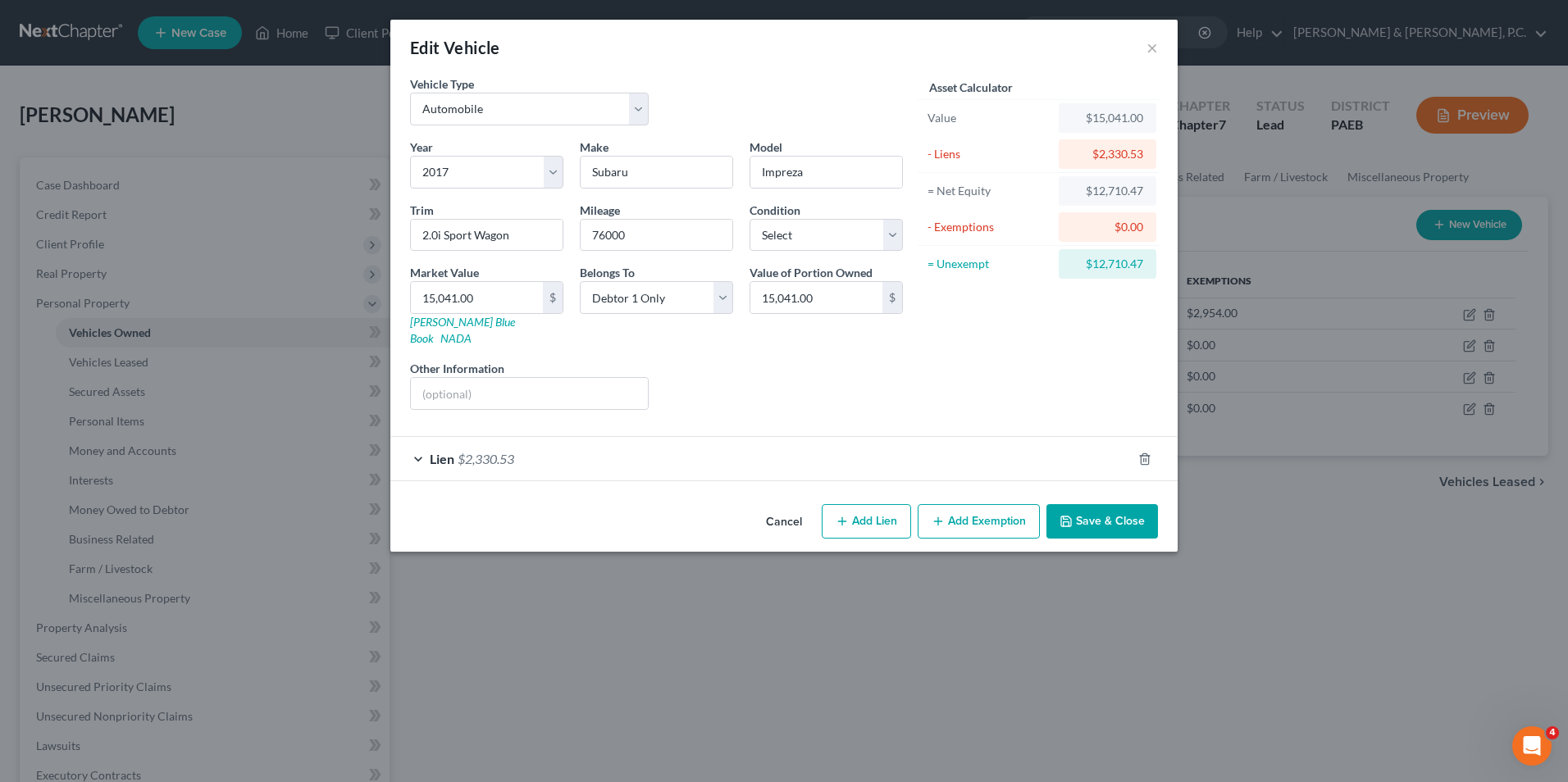
click at [418, 442] on div "Lien $2,330.53" at bounding box center [761, 458] width 742 height 43
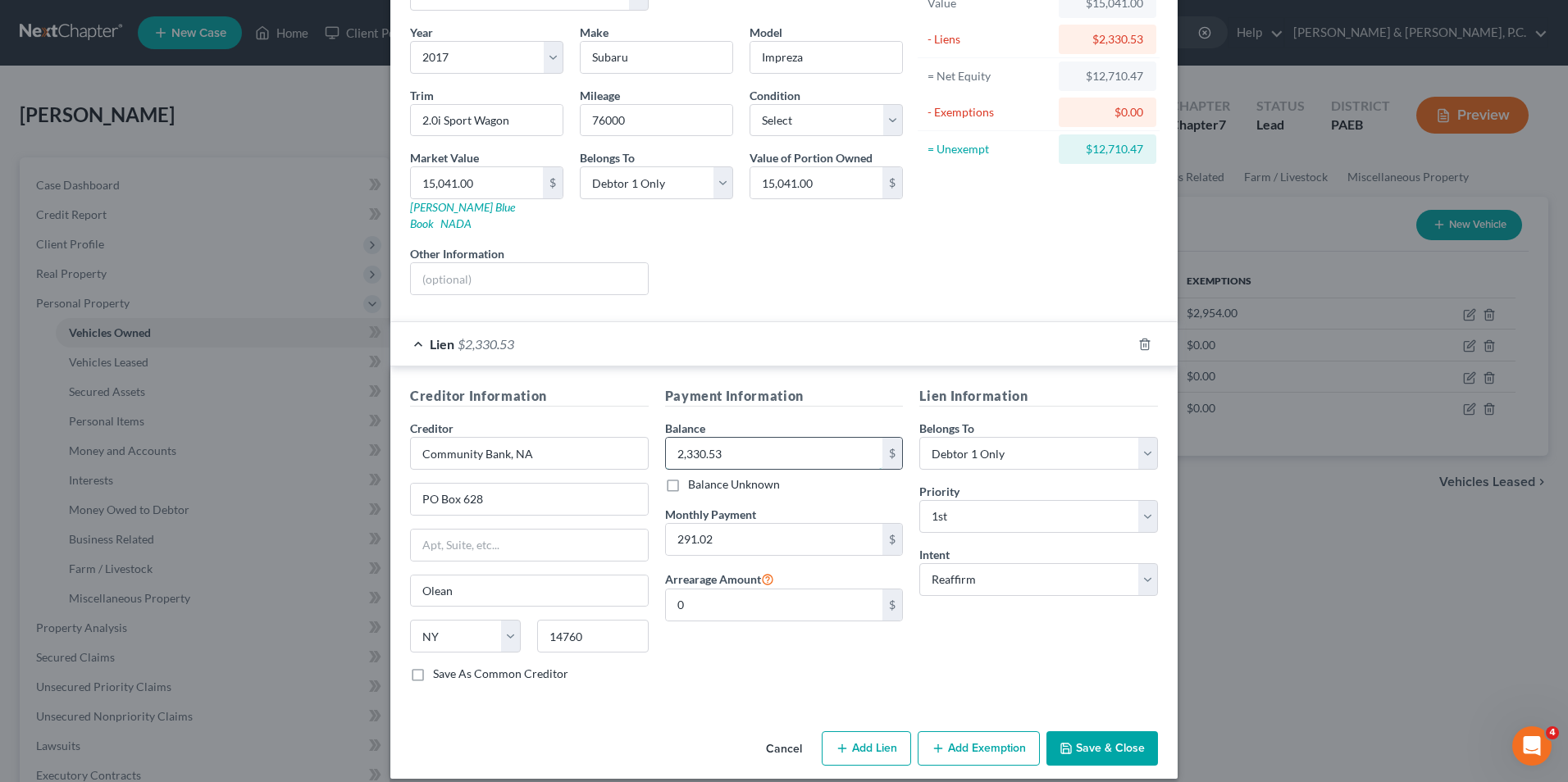
click at [733, 438] on input "2,330.53" at bounding box center [774, 453] width 217 height 31
type input "2,332.45"
click at [1103, 733] on button "Save & Close" at bounding box center [1102, 749] width 112 height 35
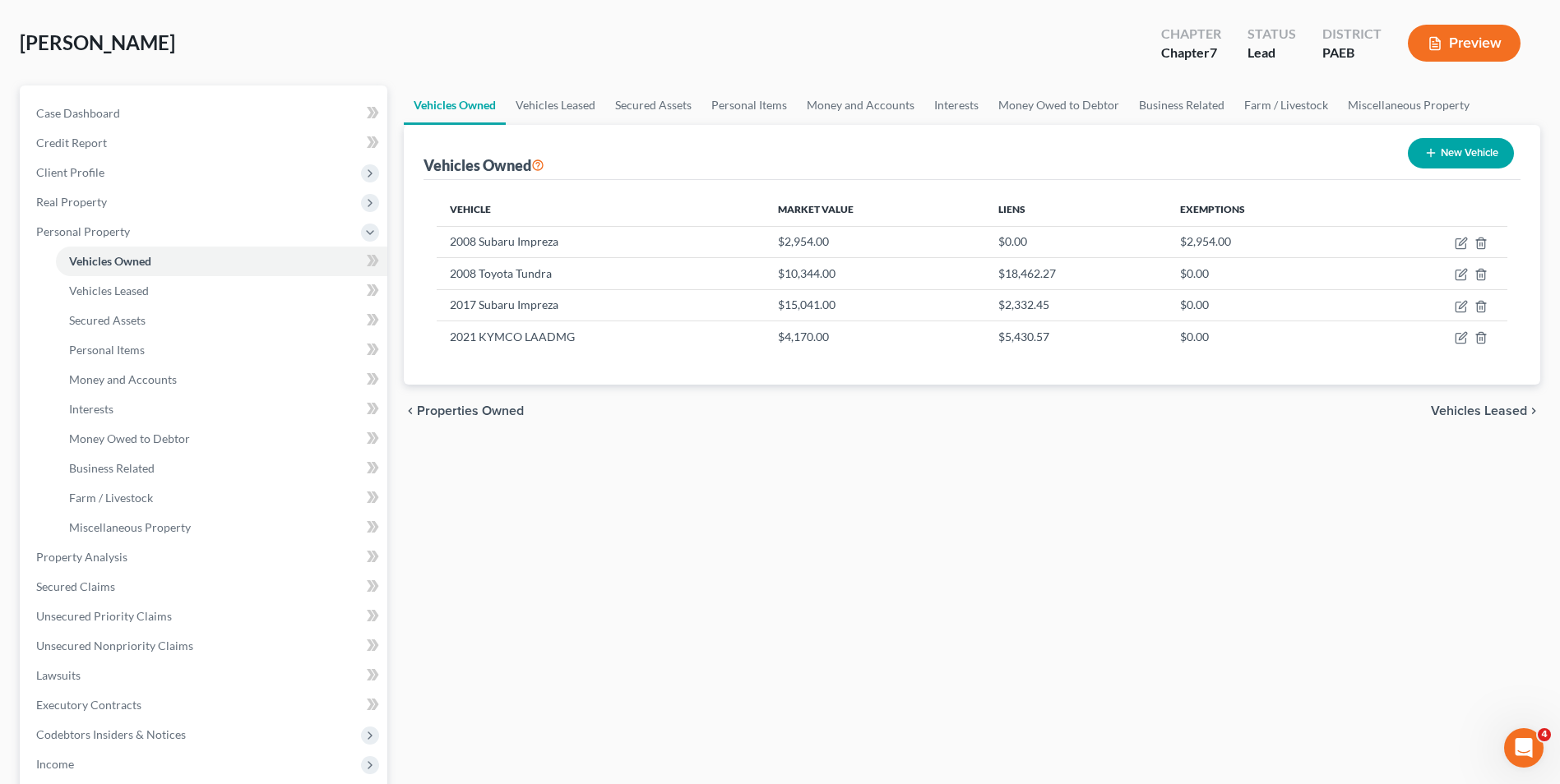
scroll to position [0, 0]
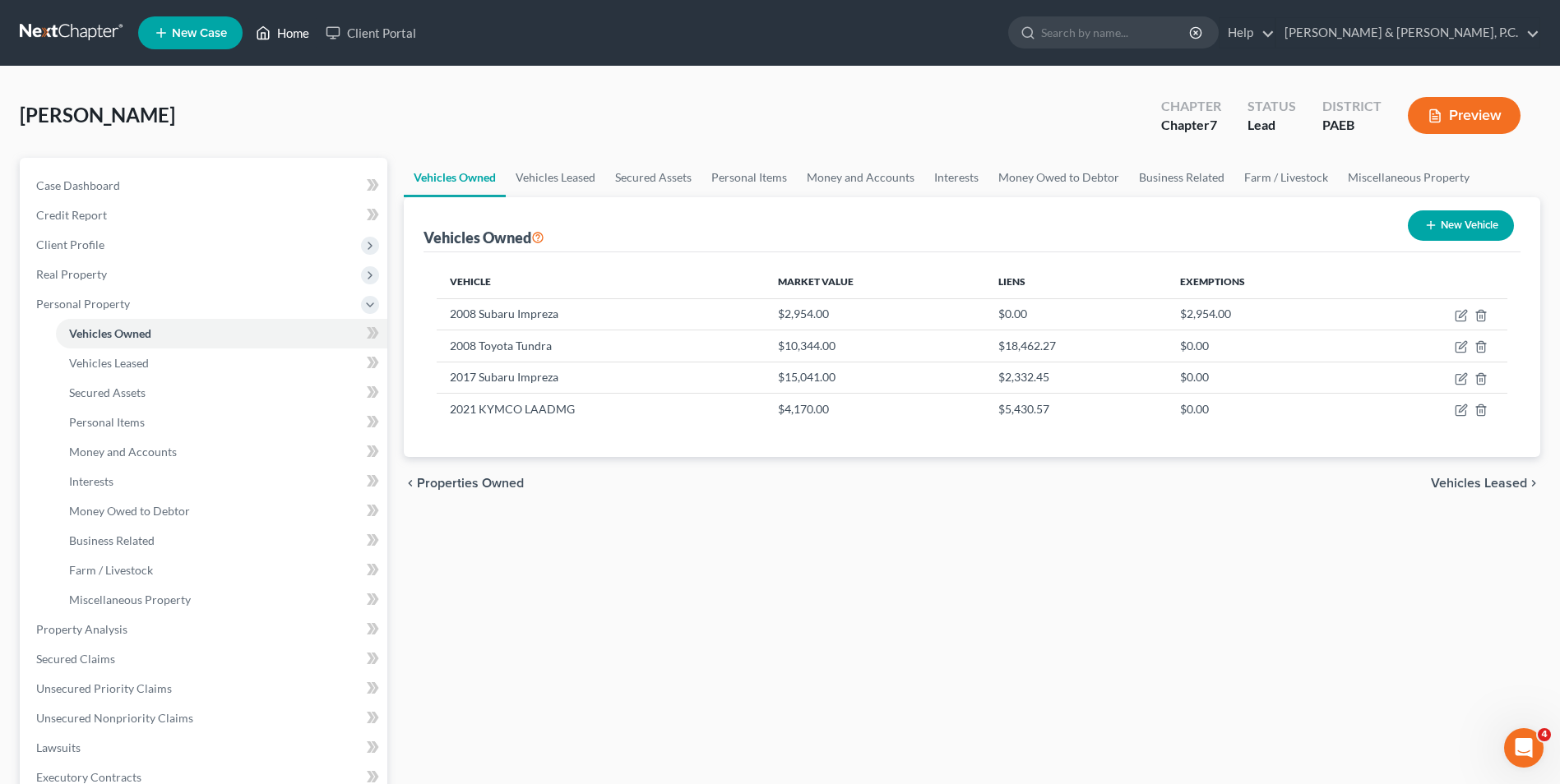
click at [289, 30] on link "Home" at bounding box center [282, 33] width 70 height 30
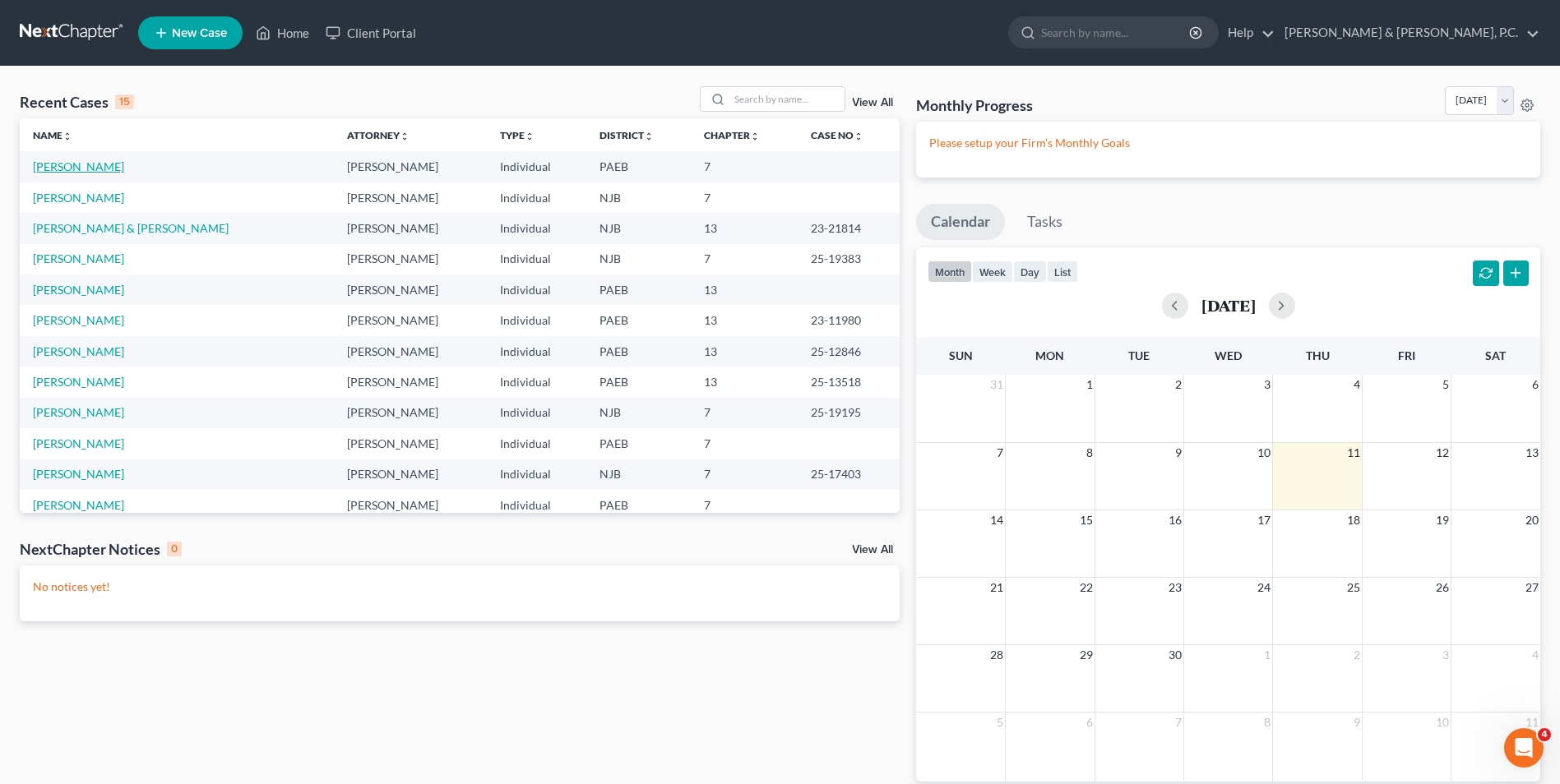
click at [83, 162] on link "[PERSON_NAME]" at bounding box center [78, 166] width 91 height 14
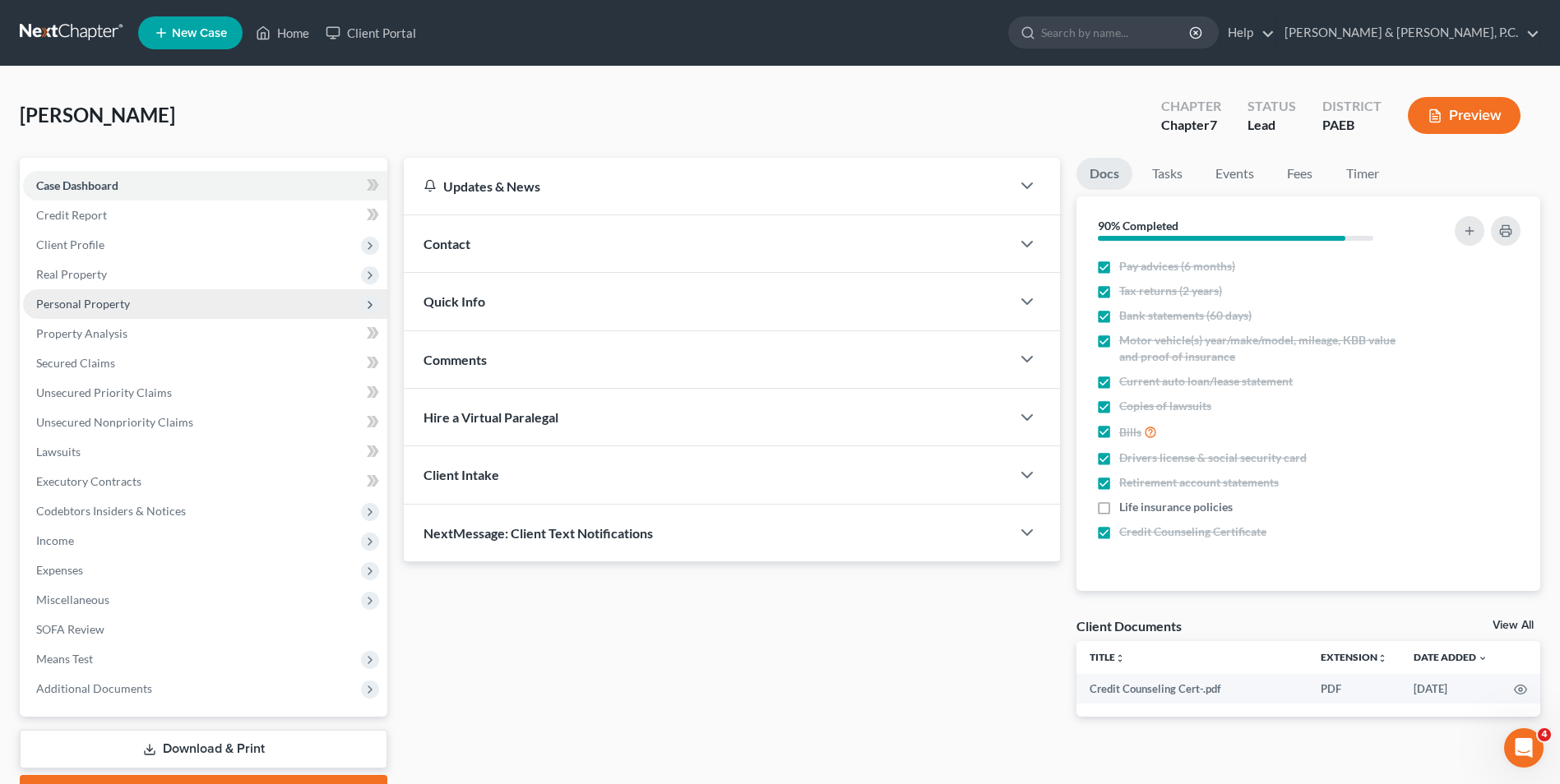
click at [103, 305] on span "Personal Property" at bounding box center [82, 304] width 94 height 14
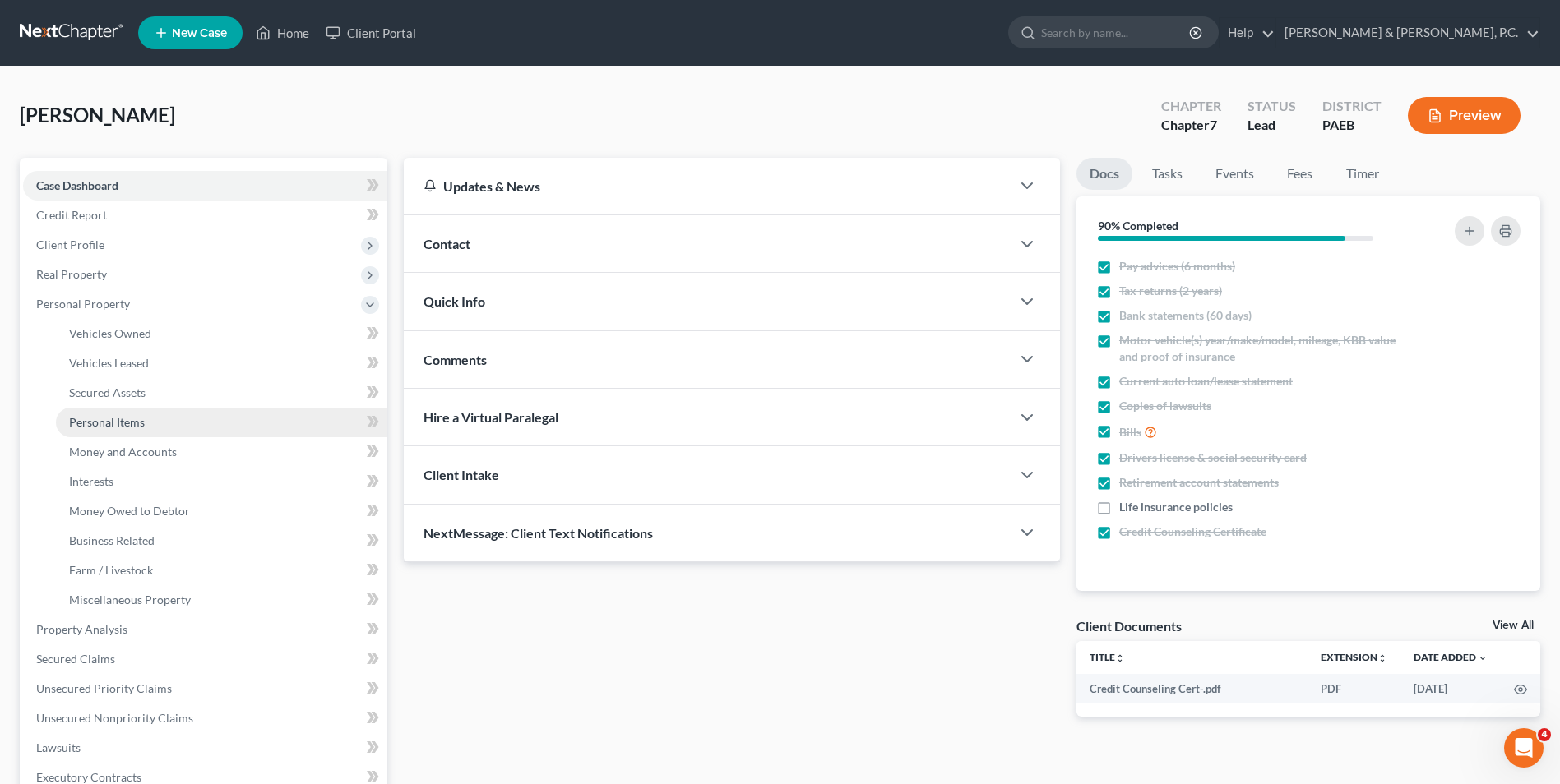
click at [121, 424] on span "Personal Items" at bounding box center [106, 421] width 75 height 14
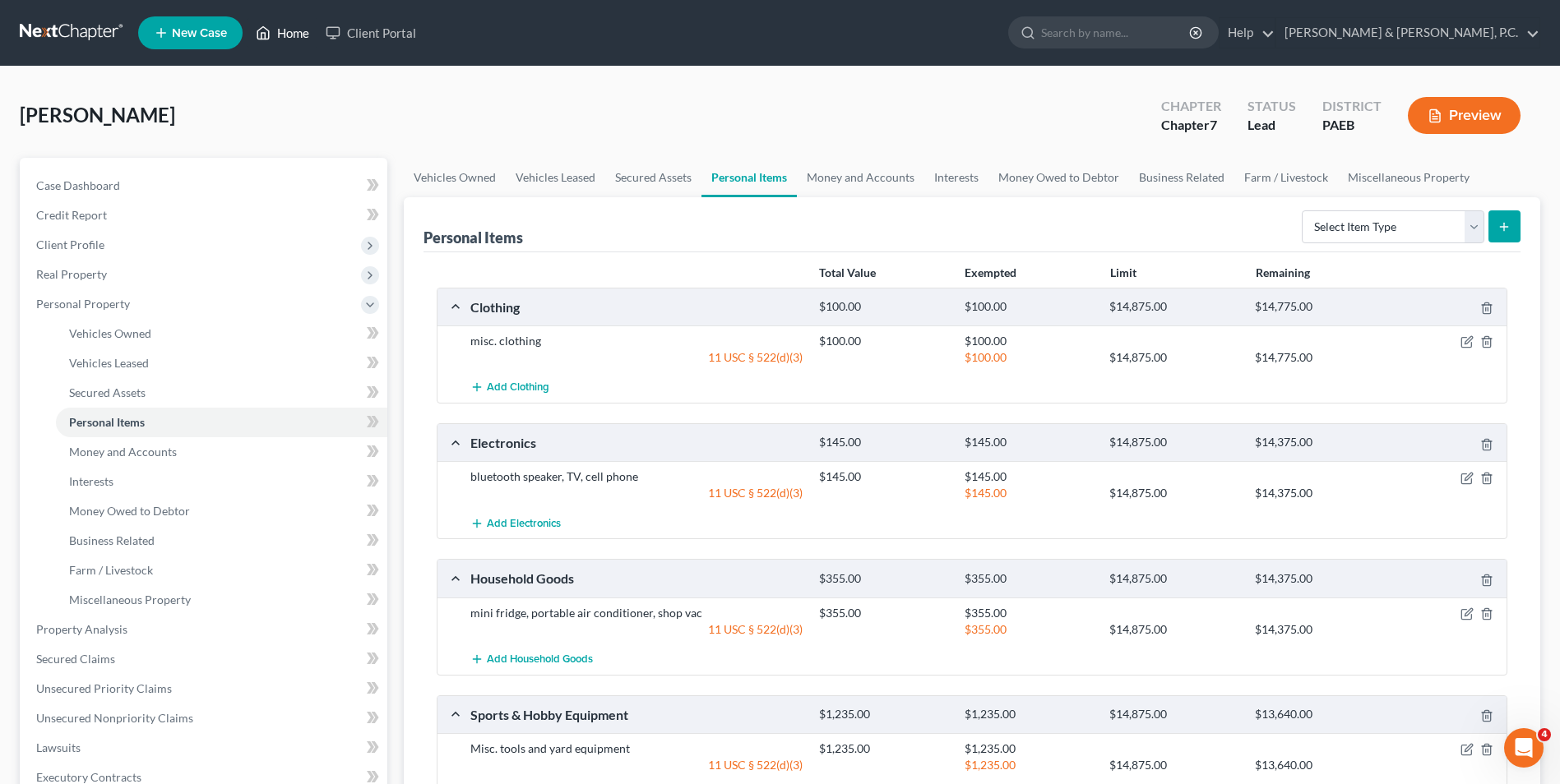
click at [280, 33] on link "Home" at bounding box center [282, 33] width 70 height 30
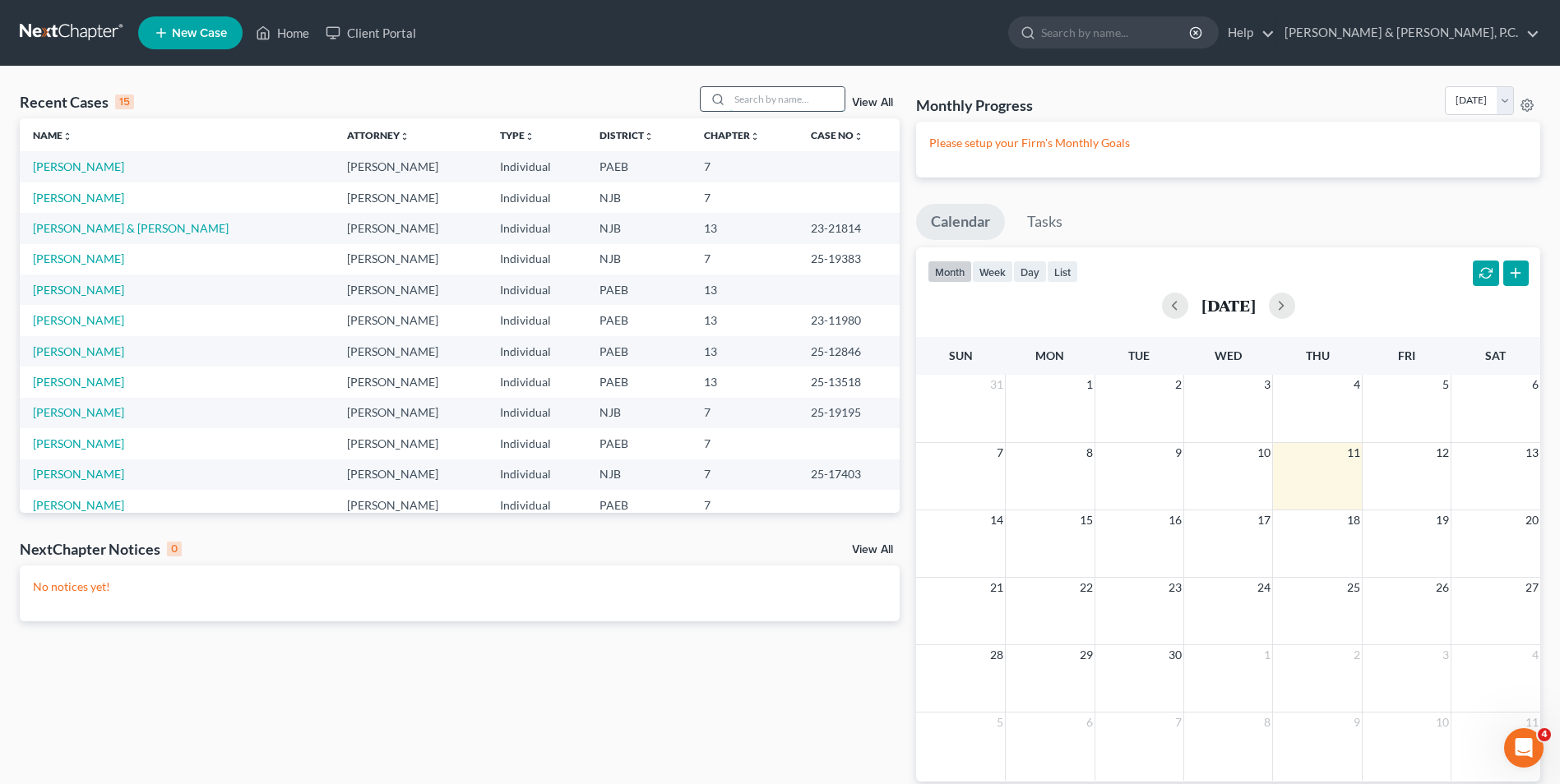
click at [758, 99] on input "search" at bounding box center [786, 99] width 115 height 24
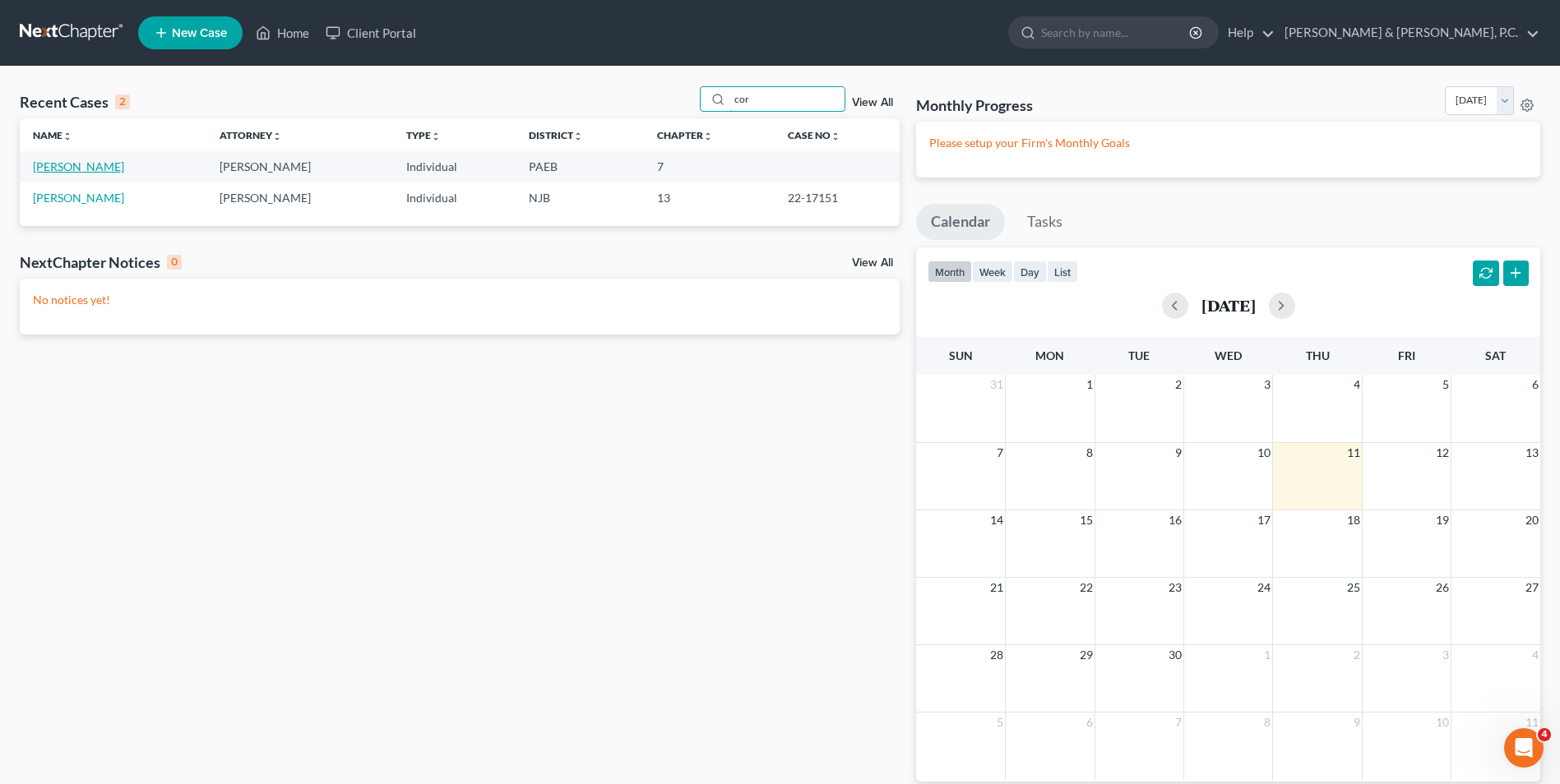
type input "cor"
click at [87, 167] on link "[PERSON_NAME]" at bounding box center [78, 166] width 91 height 14
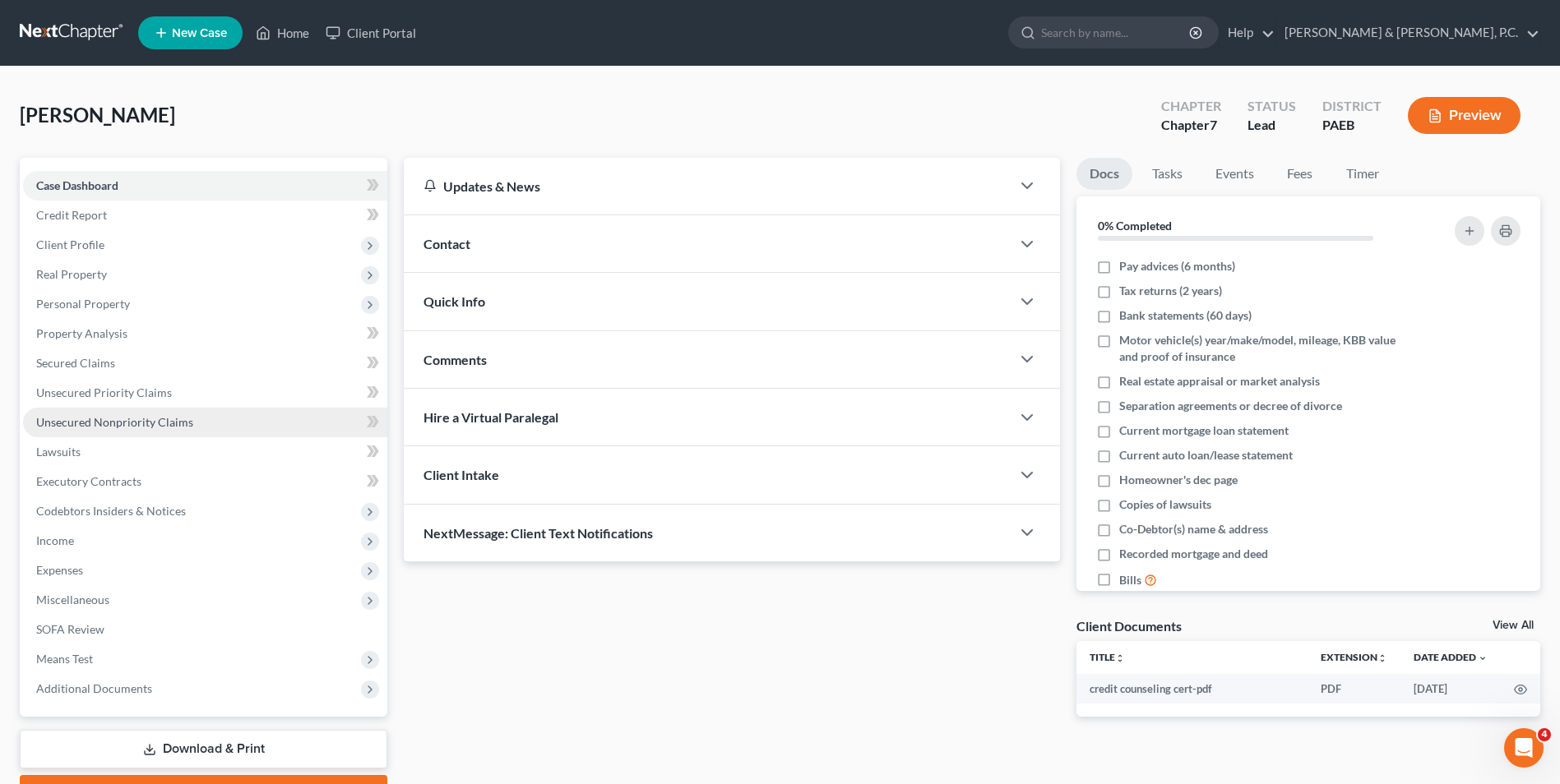
click at [144, 421] on span "Unsecured Nonpriority Claims" at bounding box center [114, 421] width 157 height 14
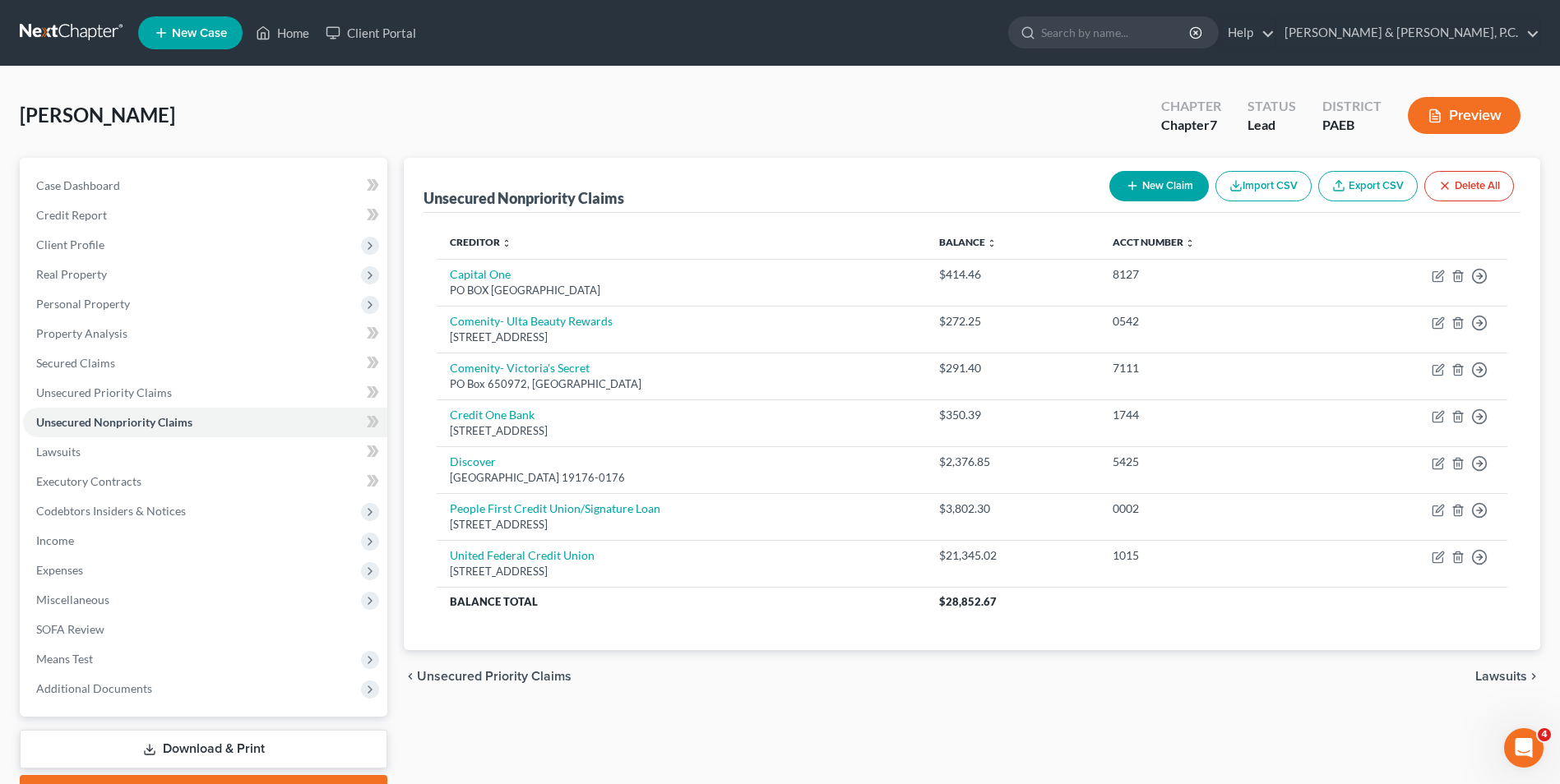
click at [1169, 188] on button "New Claim" at bounding box center [1159, 186] width 100 height 30
select select "0"
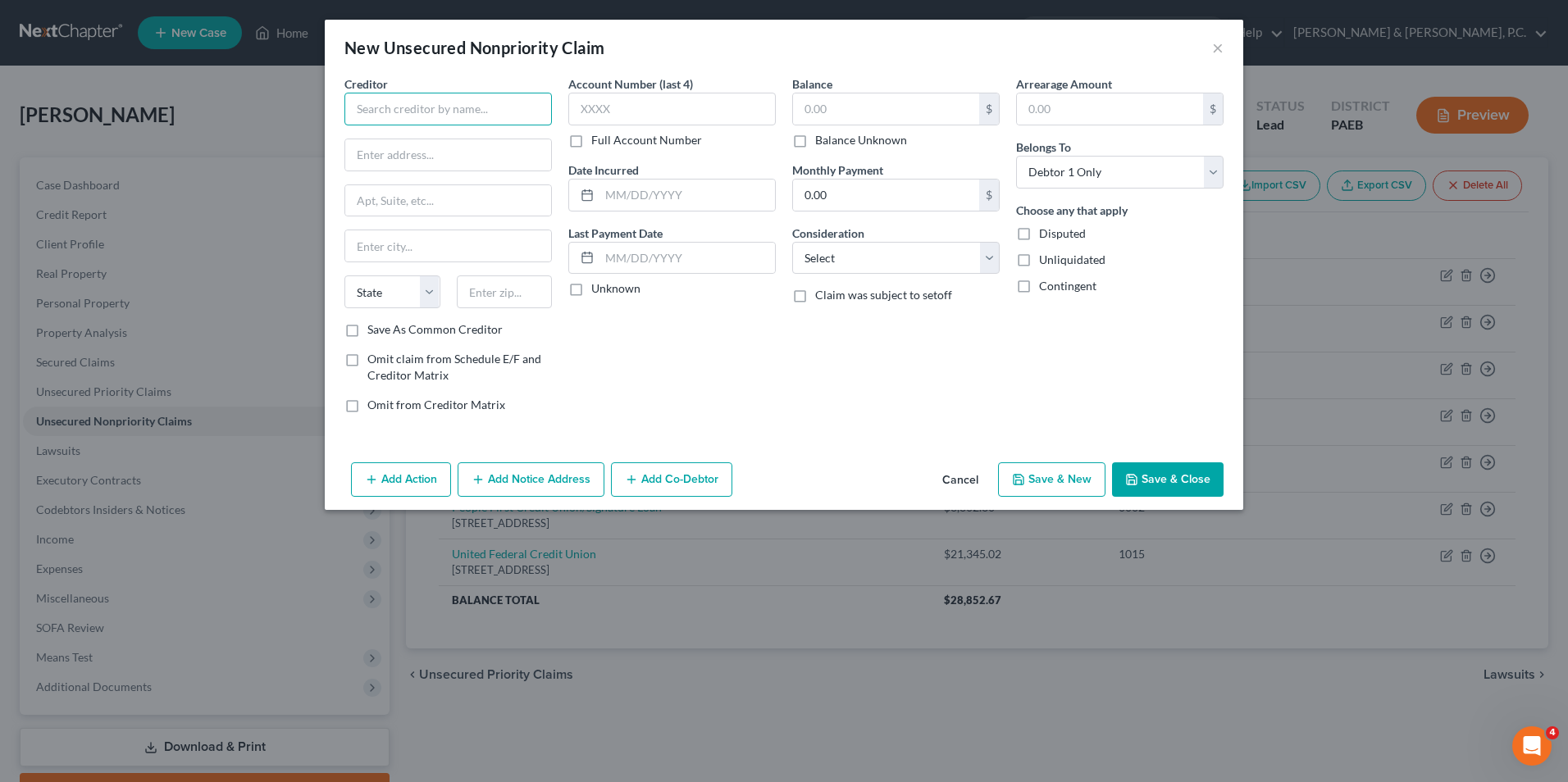
click at [429, 110] on input "text" at bounding box center [447, 109] width 207 height 33
type input "Southwood Financial Trust/[PERSON_NAME] [PERSON_NAME]"
click at [504, 148] on input "text" at bounding box center [447, 155] width 205 height 31
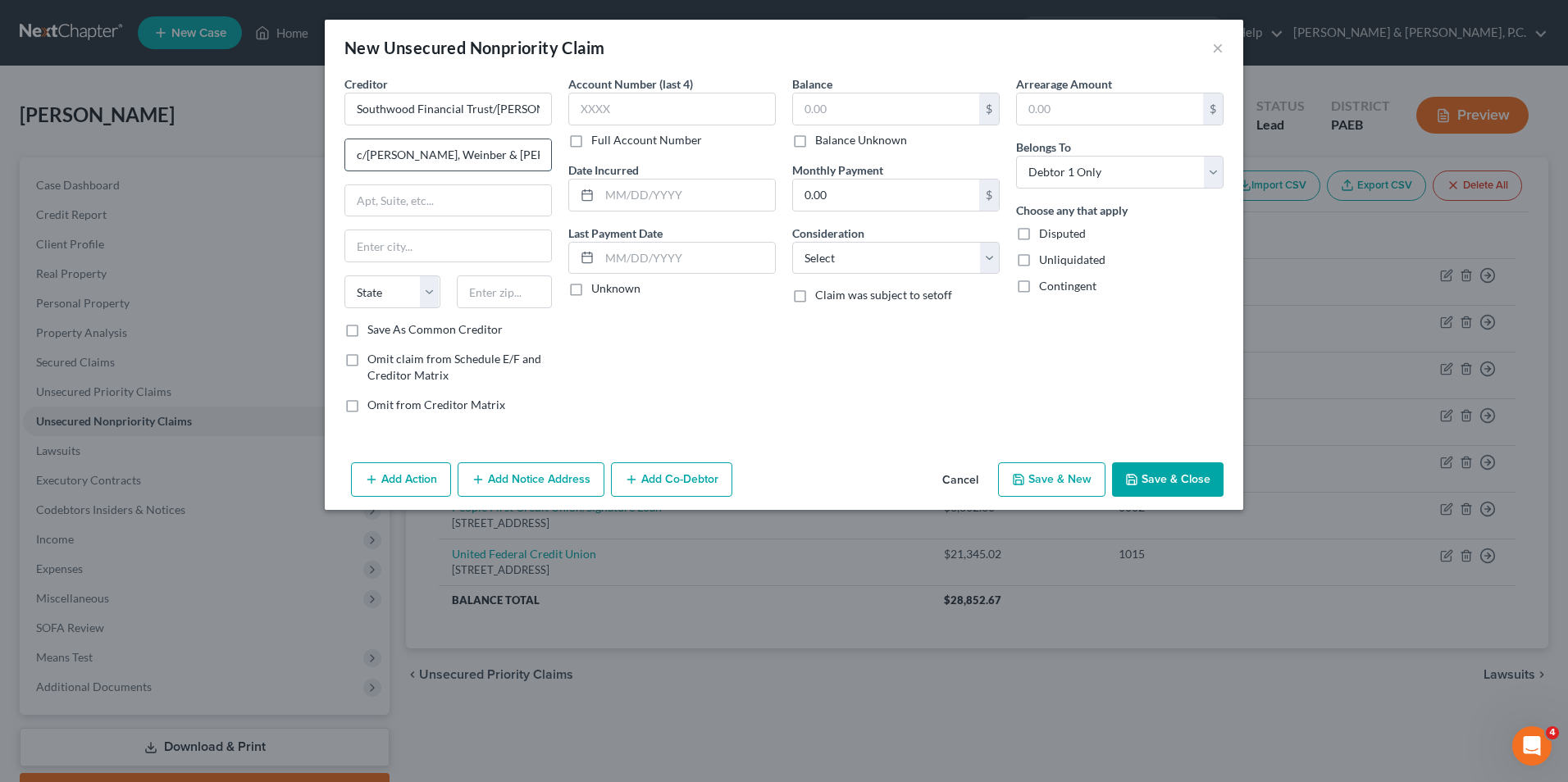
scroll to position [0, 7]
type input "c/[PERSON_NAME], Weinber & [PERSON_NAME], CO LPA"
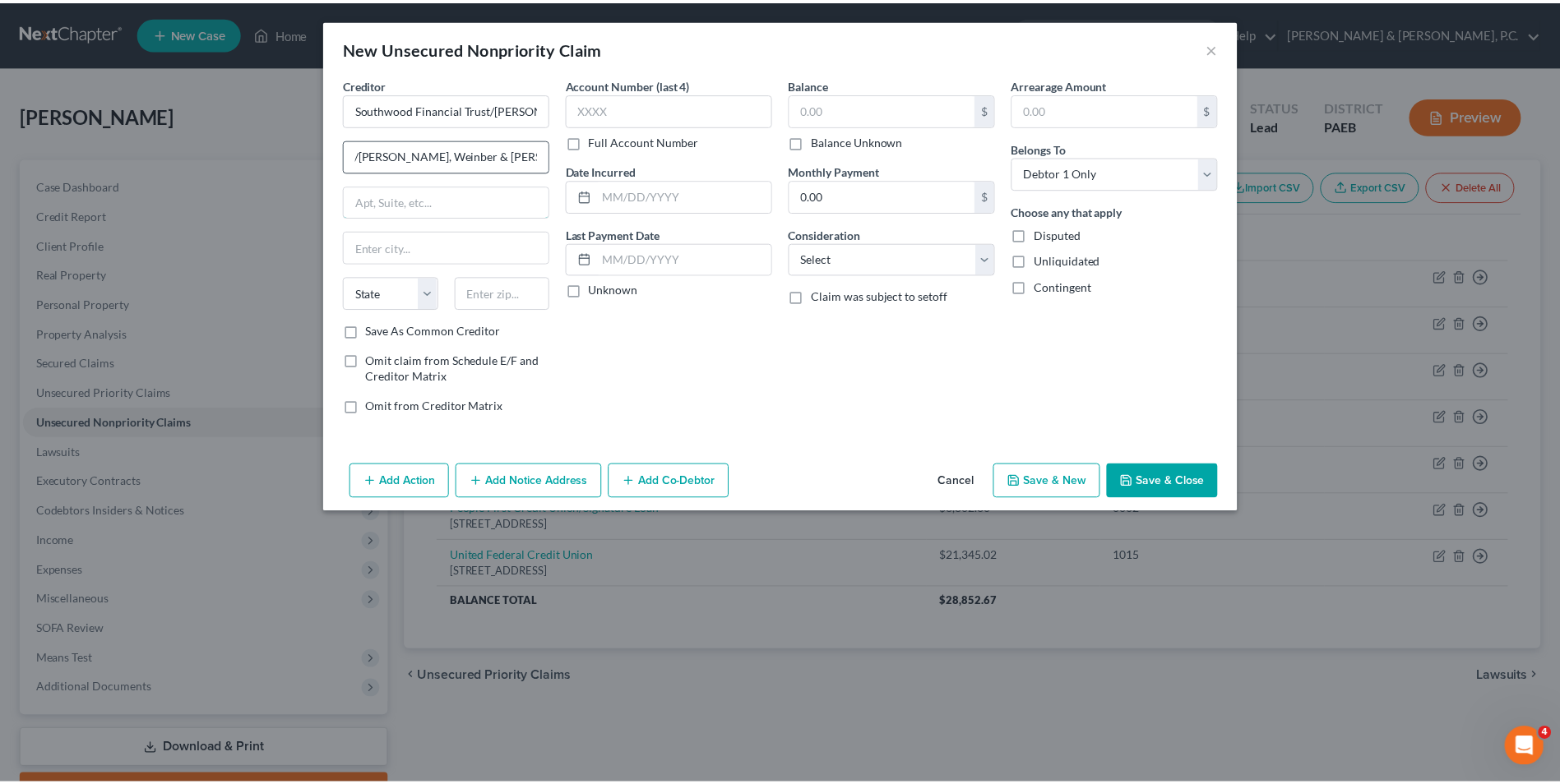
scroll to position [0, 0]
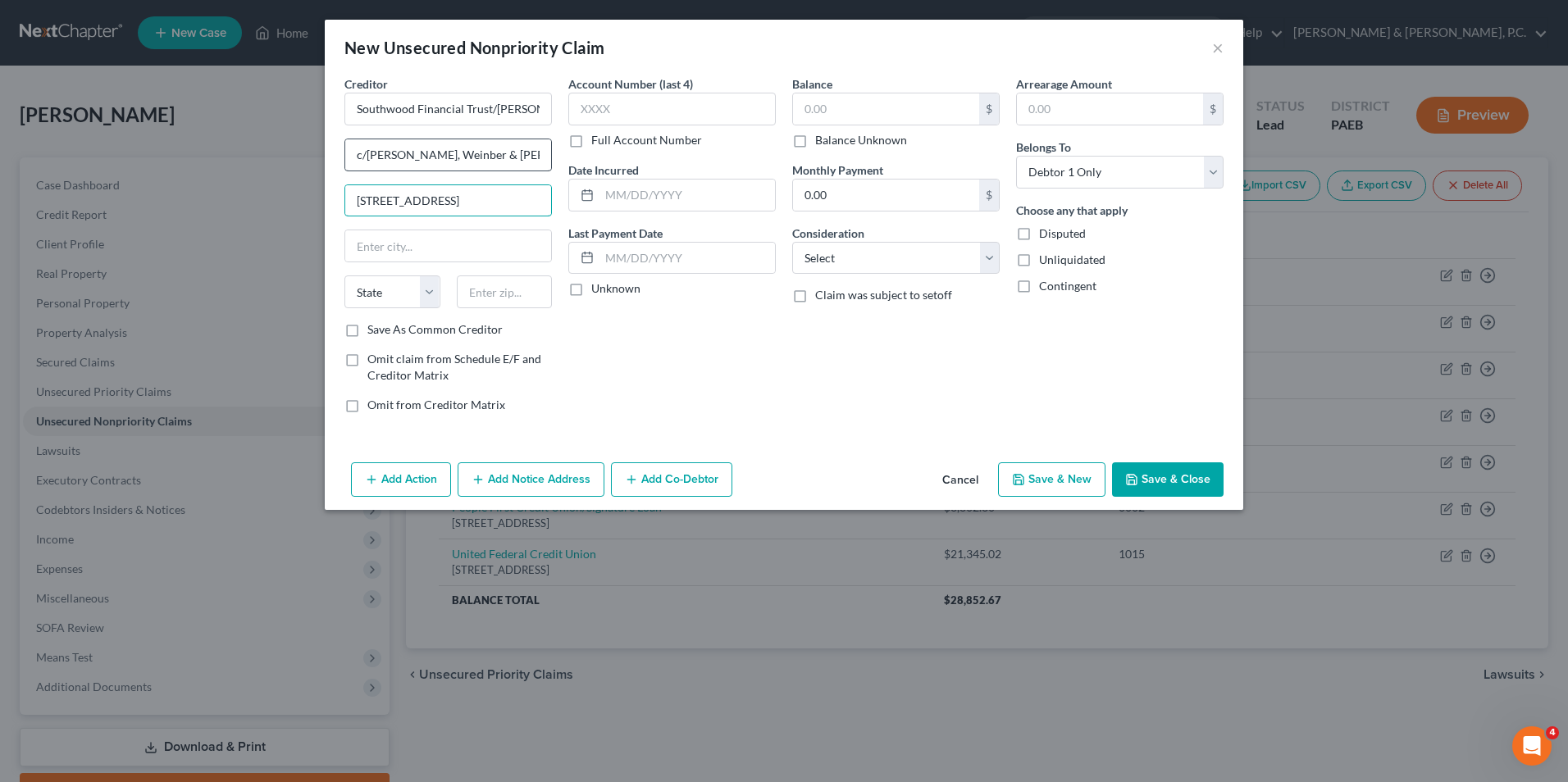
type input "[STREET_ADDRESS]"
type input "Independance"
select select "36"
type input "44131"
click at [608, 99] on input "text" at bounding box center [671, 109] width 207 height 33
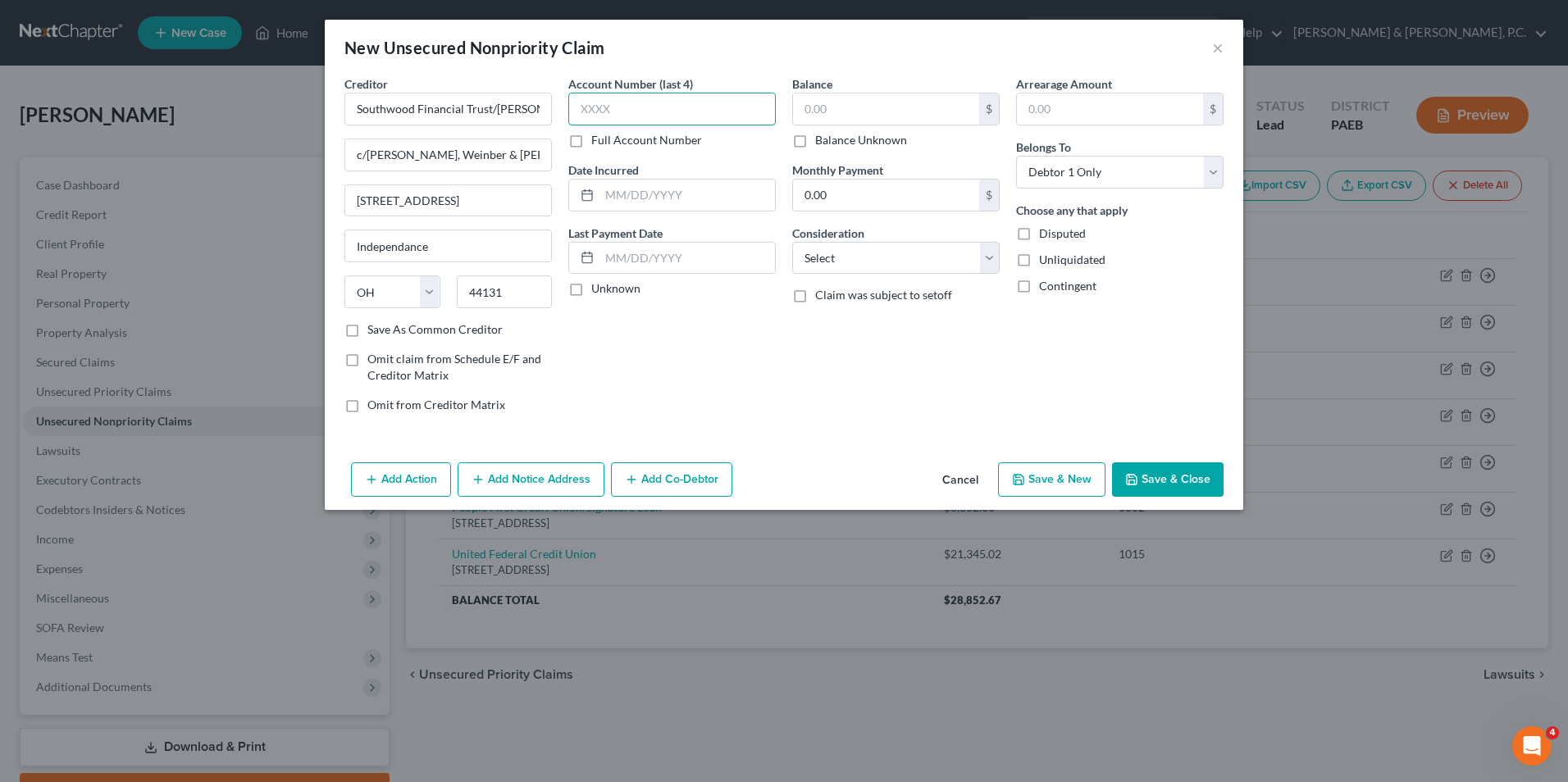
type input "Independence"
type input "8674"
click at [865, 102] on input "text" at bounding box center [885, 109] width 186 height 31
type input "14,722.59"
click at [900, 257] on select "Select Cable / Satellite Services Collection Agency Credit Card Debt Debt Couns…" at bounding box center [895, 258] width 207 height 33
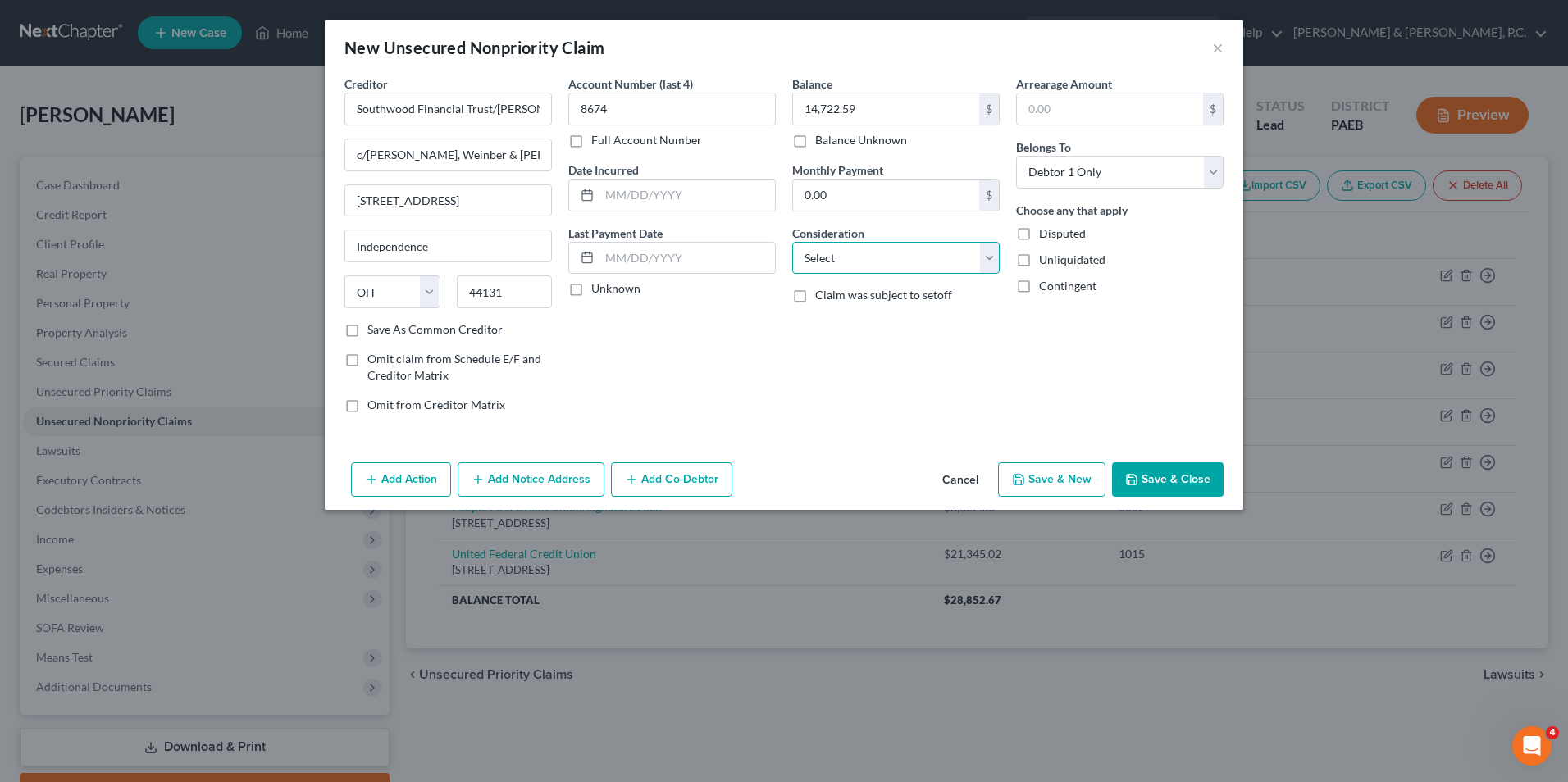
select select "17"
click at [792, 242] on select "Select Cable / Satellite Services Collection Agency Credit Card Debt Debt Couns…" at bounding box center [895, 258] width 207 height 33
click at [1070, 484] on button "Save & New" at bounding box center [1051, 480] width 107 height 35
select select "0"
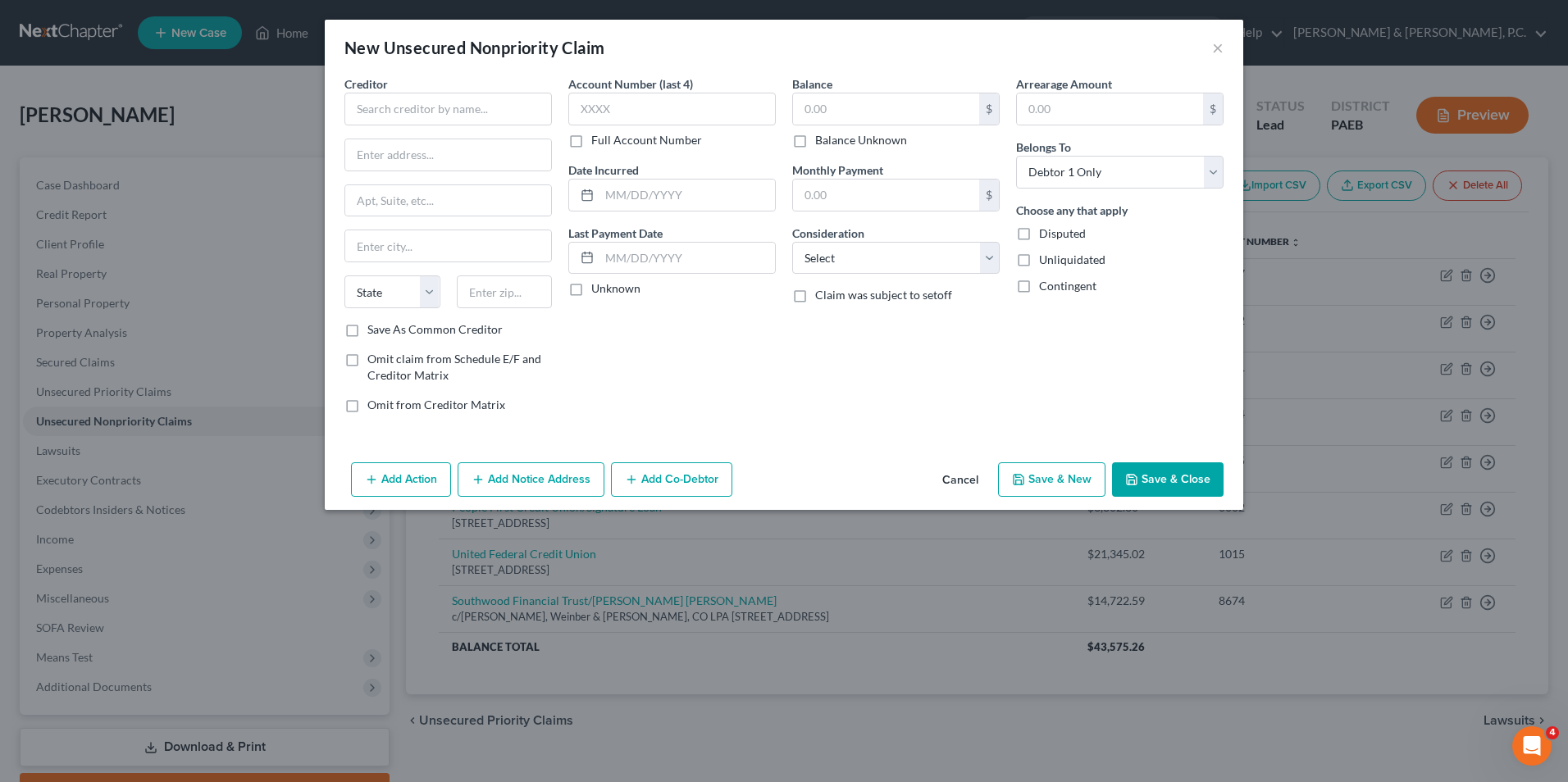
click at [948, 480] on button "Cancel" at bounding box center [960, 480] width 63 height 33
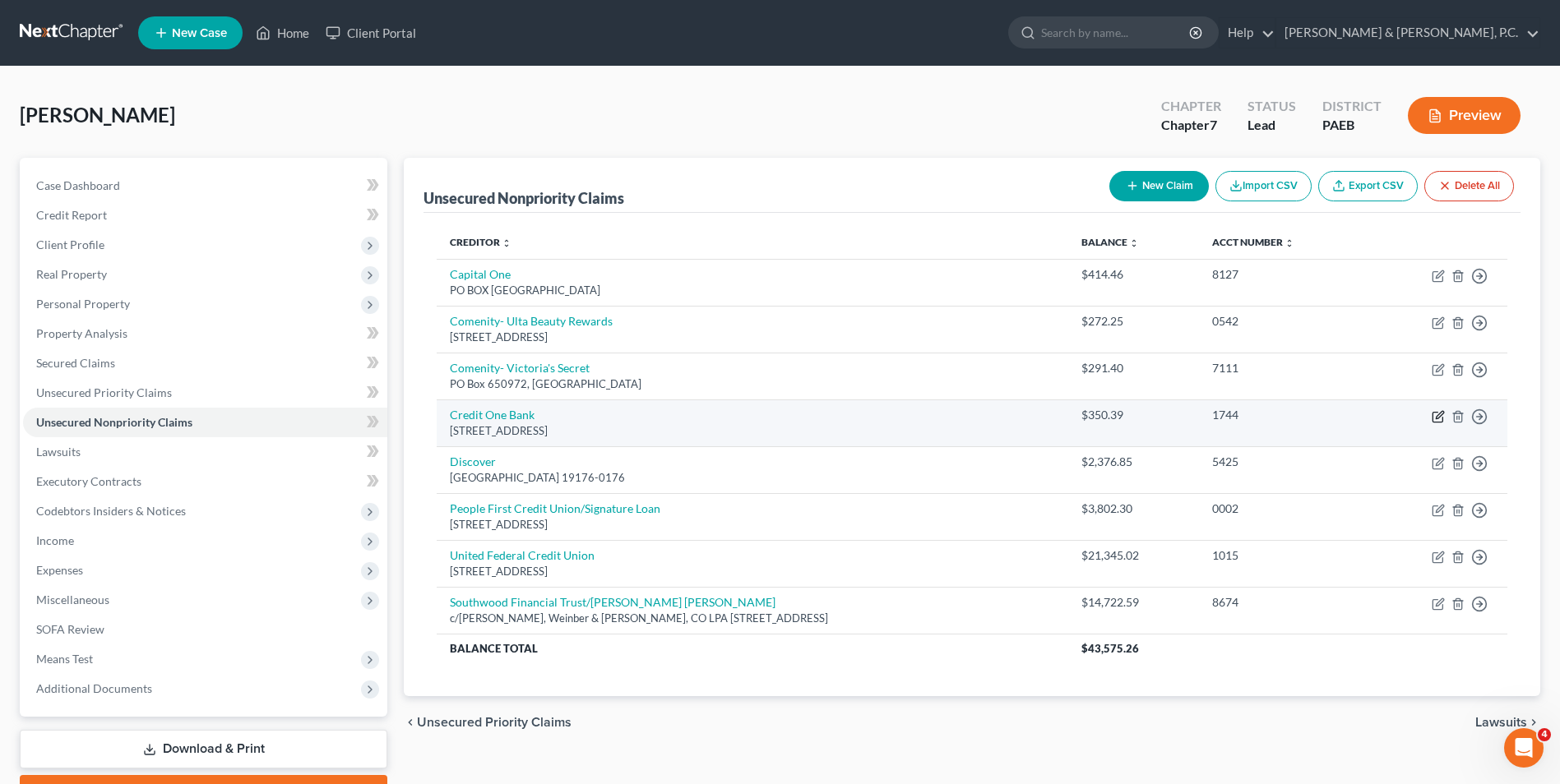
click at [1436, 418] on icon "button" at bounding box center [1439, 417] width 14 height 14
select select "4"
select select "2"
select select "0"
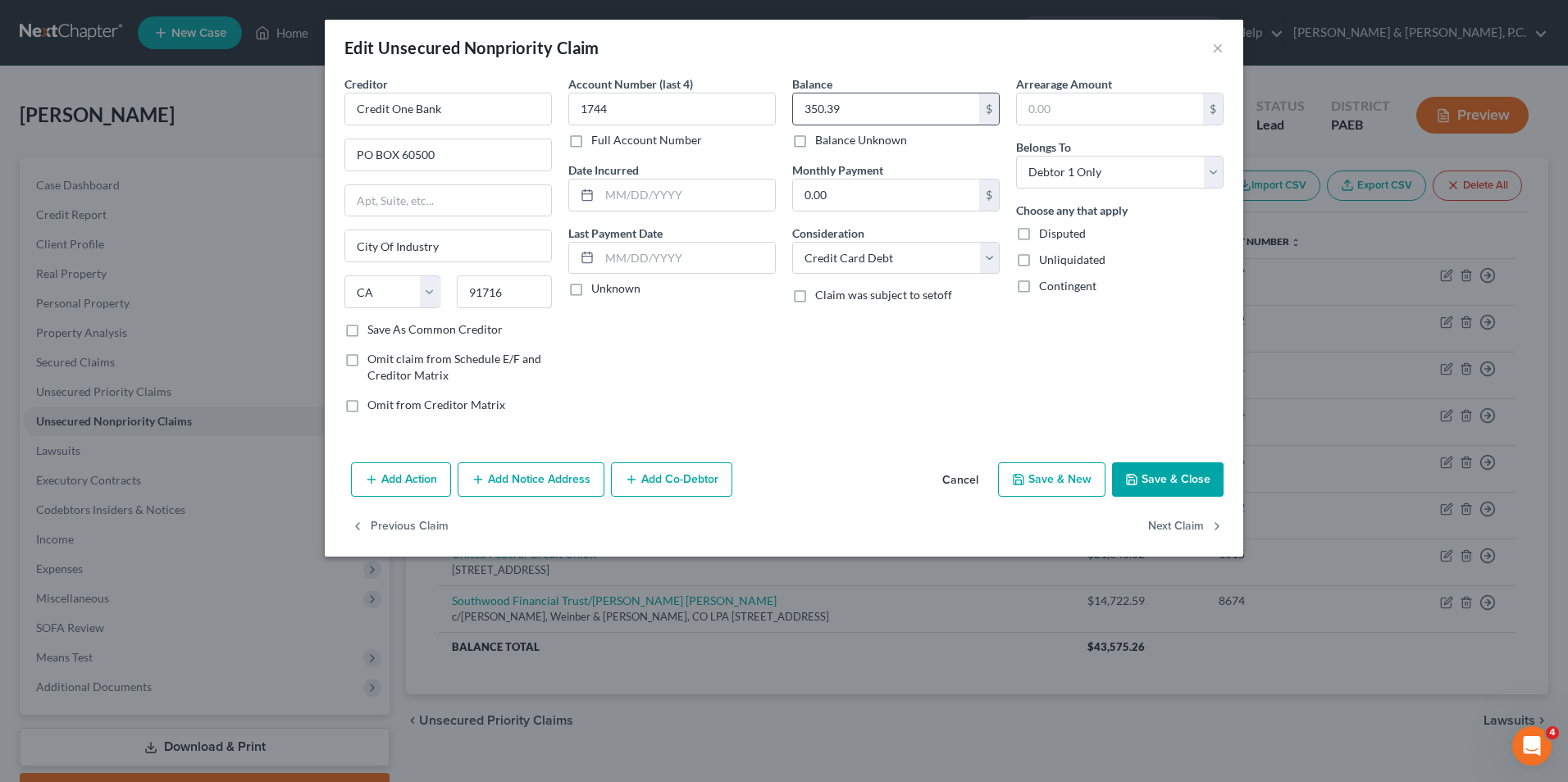
click at [852, 106] on input "350.39" at bounding box center [885, 109] width 186 height 31
type input "461.82"
click at [1190, 470] on button "Save & Close" at bounding box center [1168, 480] width 112 height 35
type input "0"
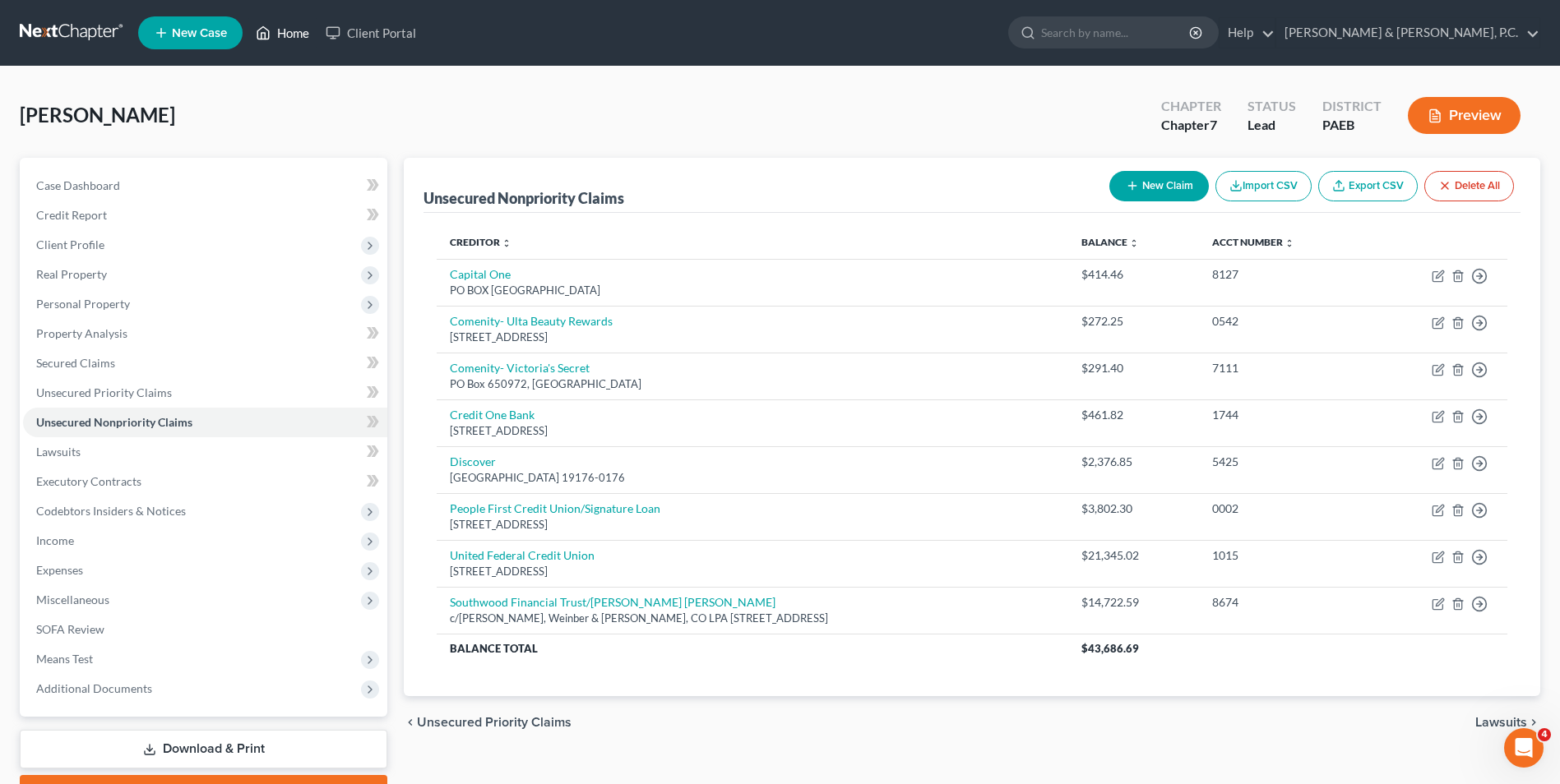
click at [296, 33] on link "Home" at bounding box center [282, 33] width 70 height 30
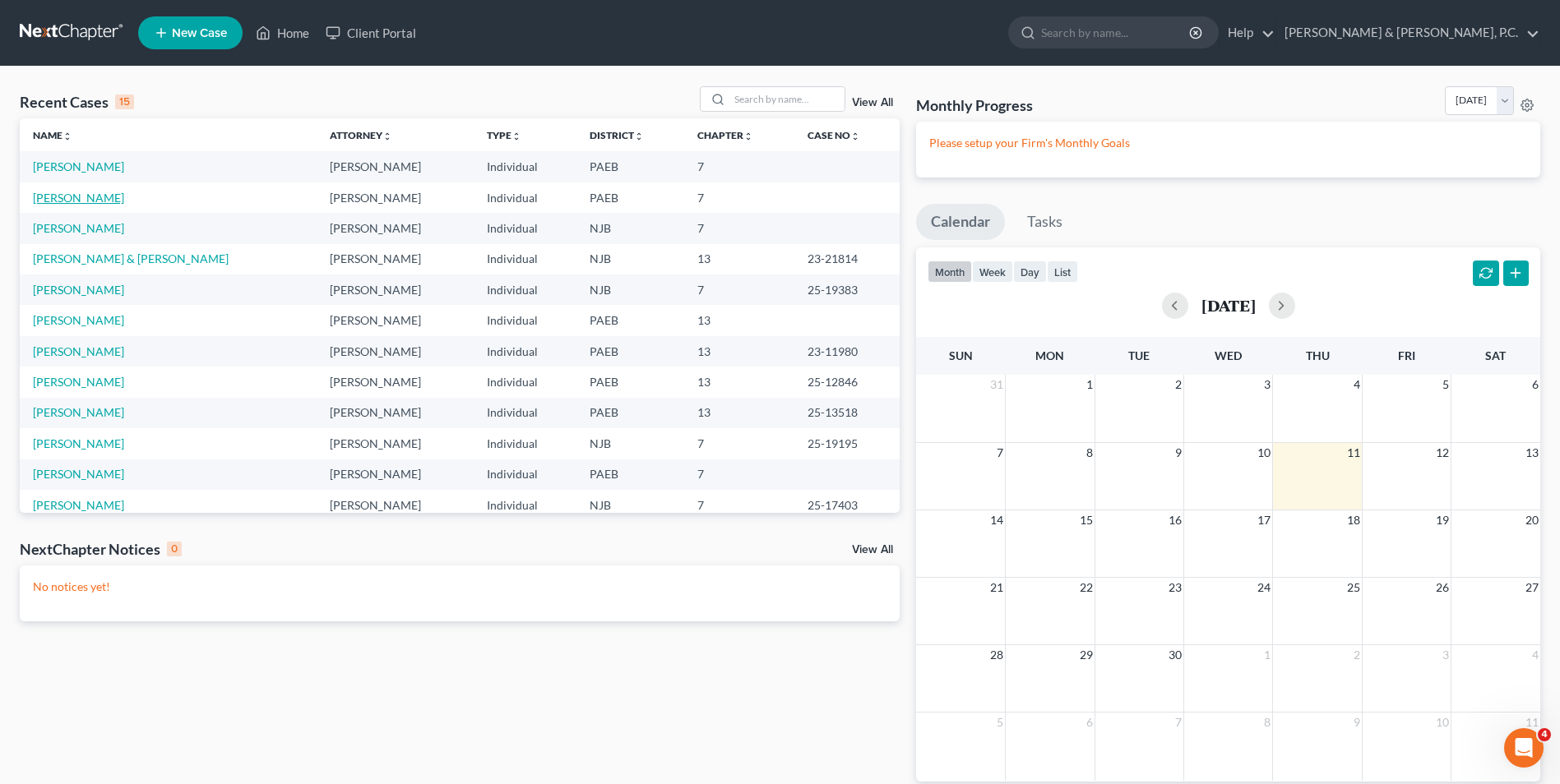
click at [88, 201] on link "[PERSON_NAME]" at bounding box center [78, 197] width 91 height 14
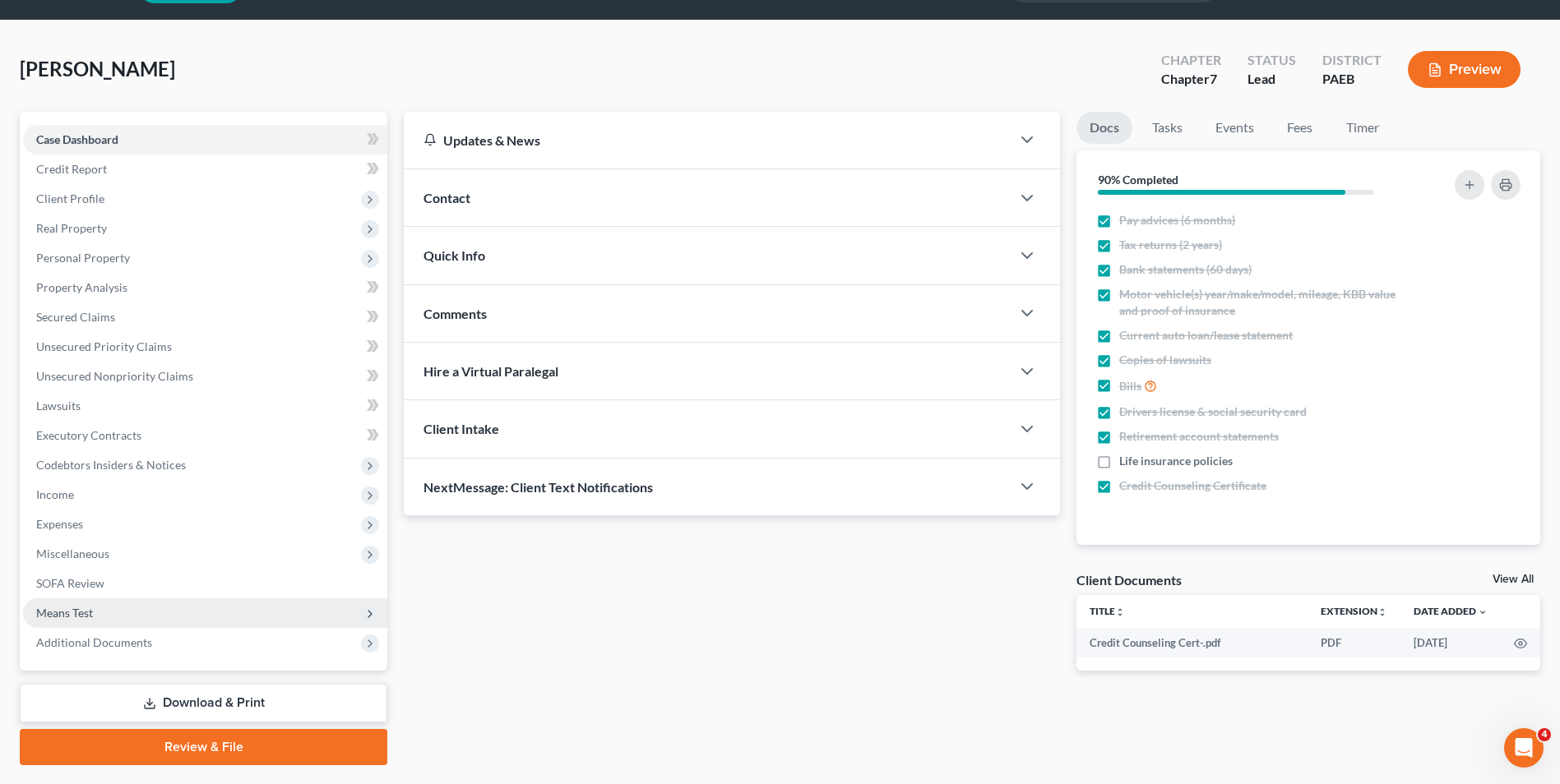
scroll to position [90, 0]
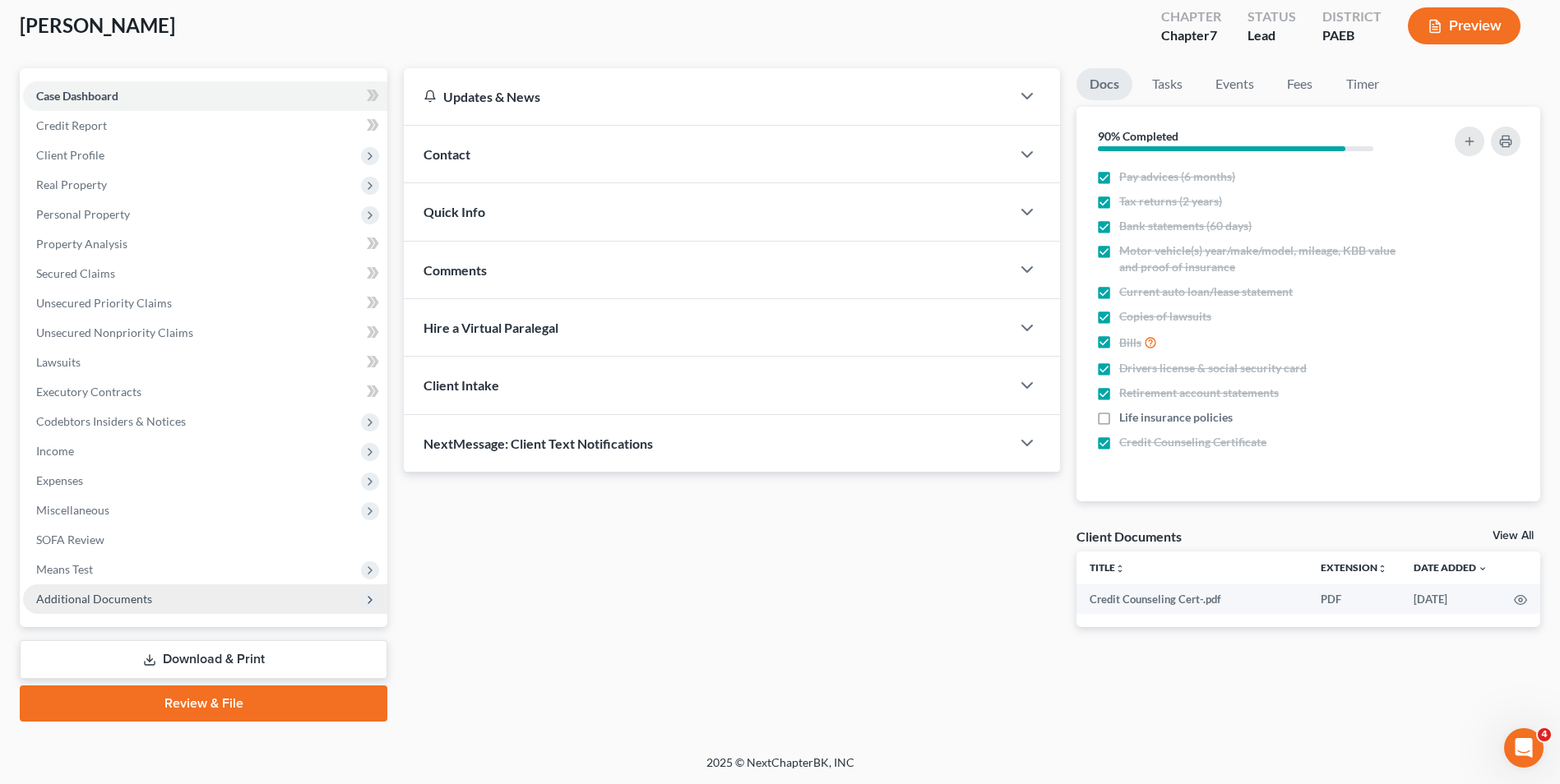
click at [165, 604] on span "Additional Documents" at bounding box center [205, 599] width 365 height 30
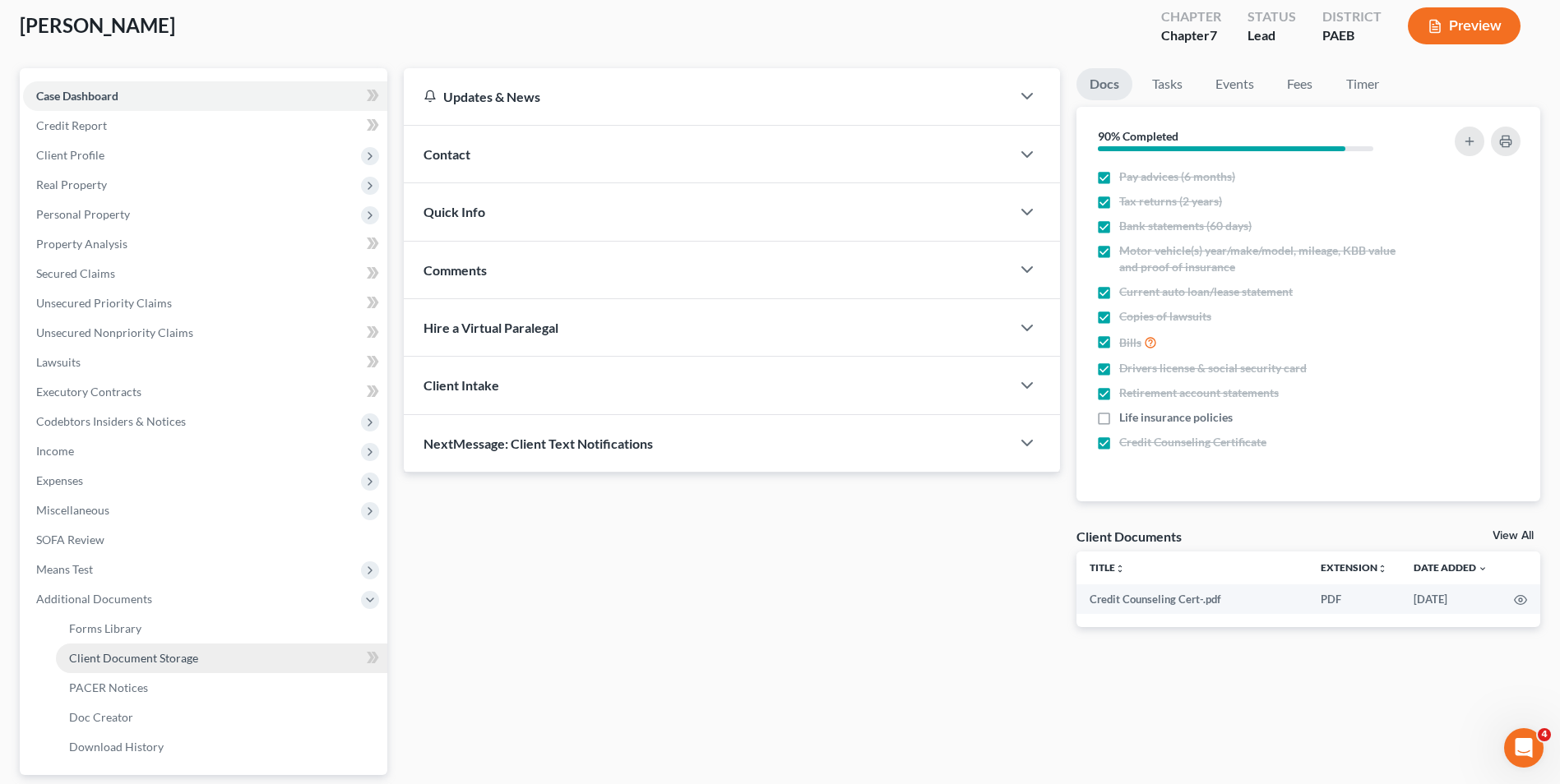
click at [184, 660] on span "Client Document Storage" at bounding box center [133, 658] width 130 height 14
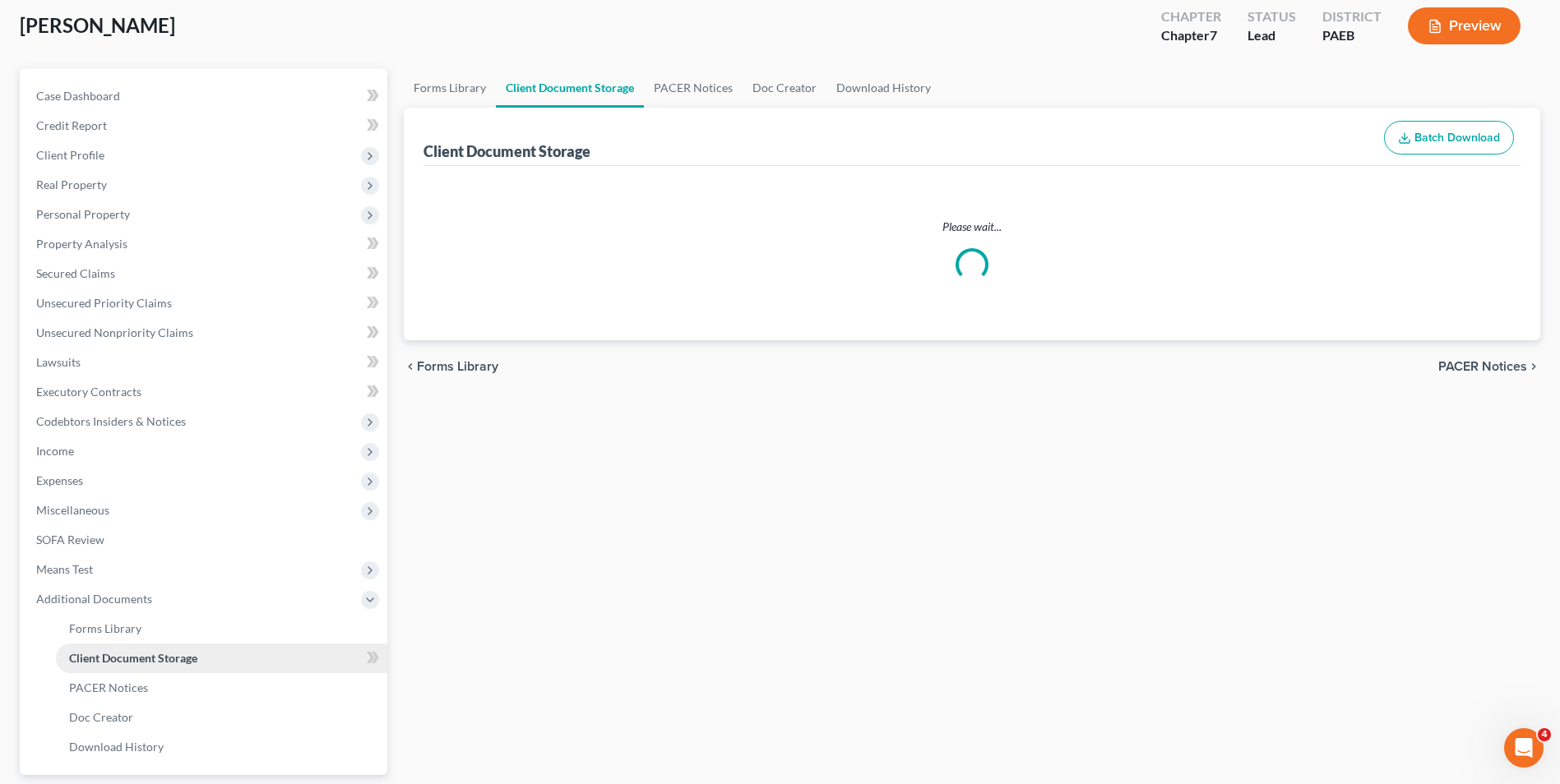
scroll to position [3, 0]
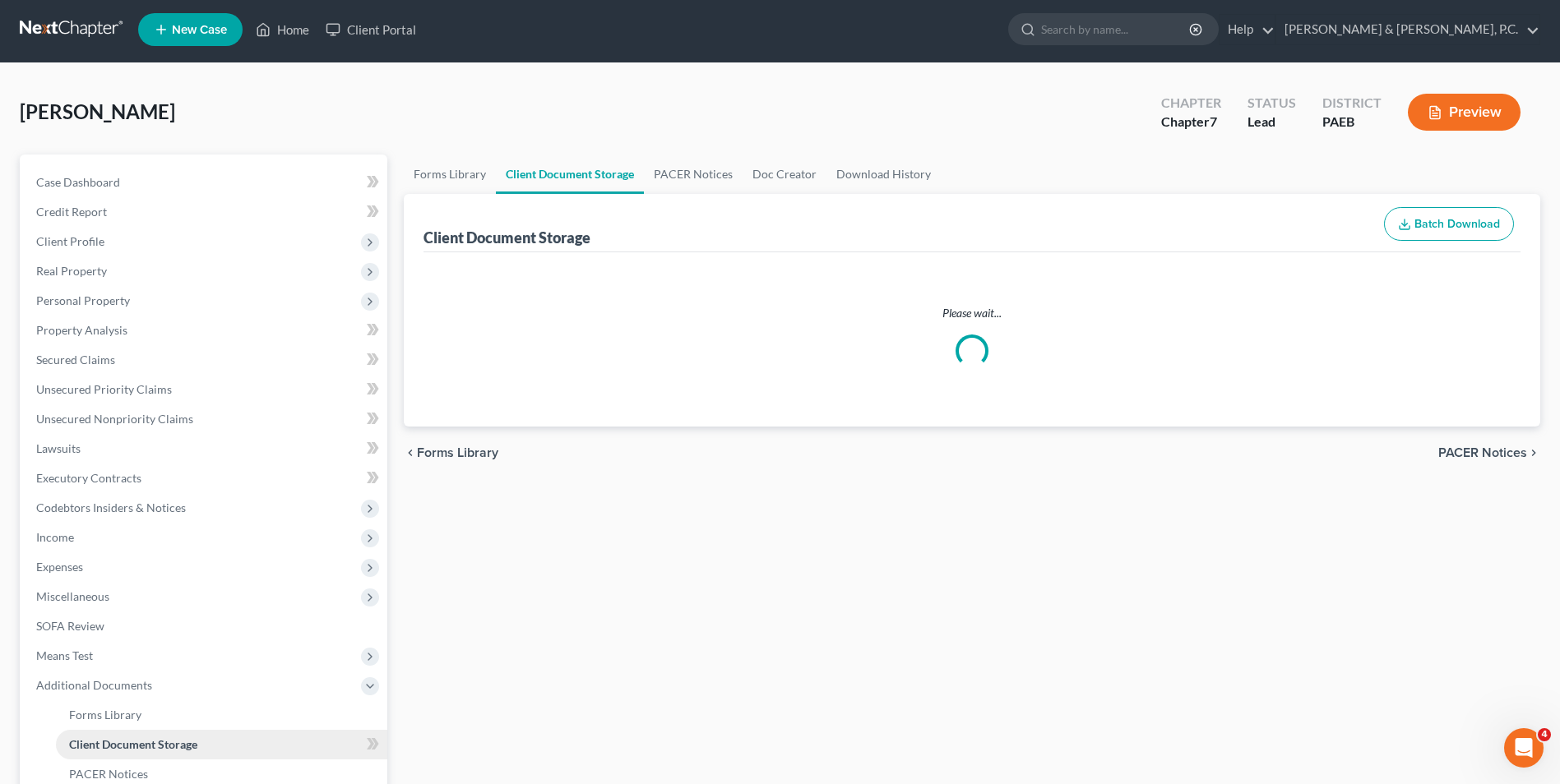
select select "2"
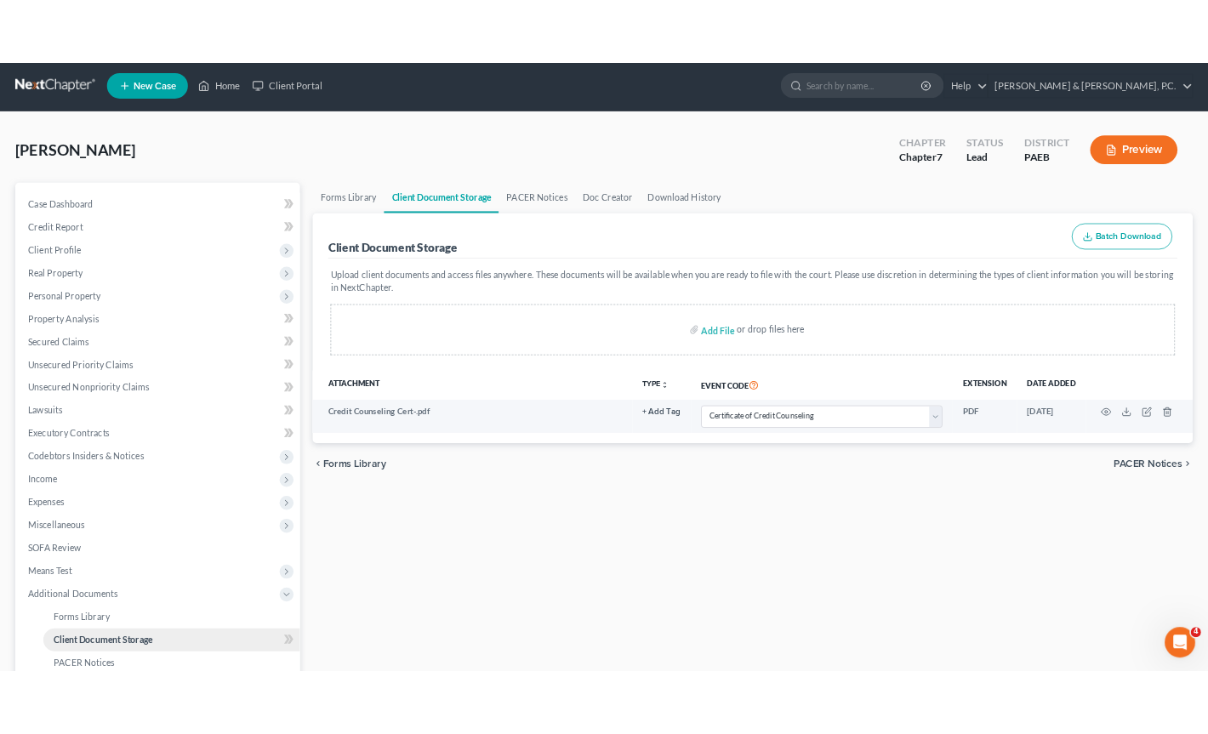
scroll to position [0, 0]
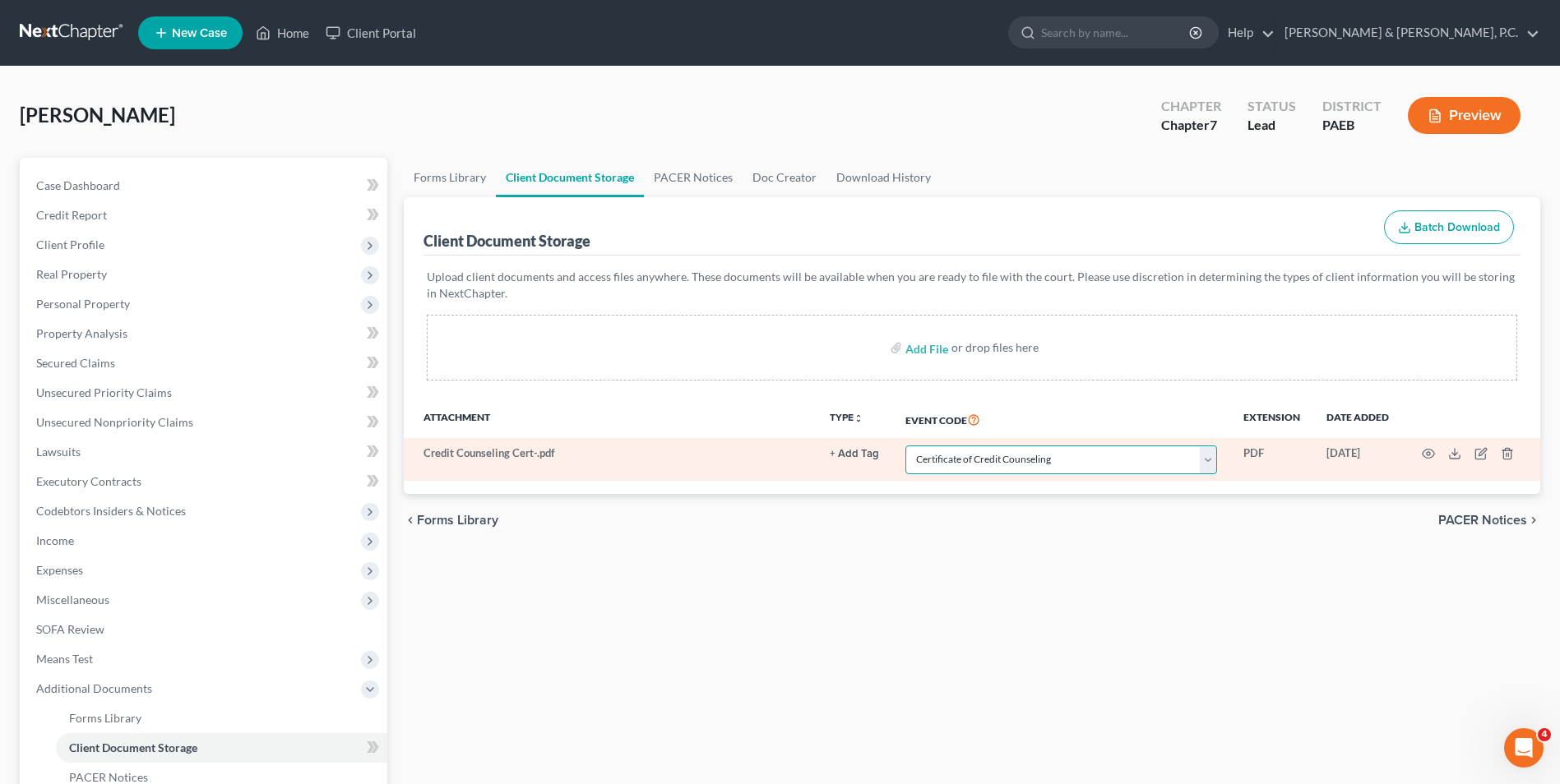
click at [1210, 464] on select "Select Event Amended Matrix List of Creditors (Fee) Application to Have the Cha…" at bounding box center [1061, 460] width 311 height 29
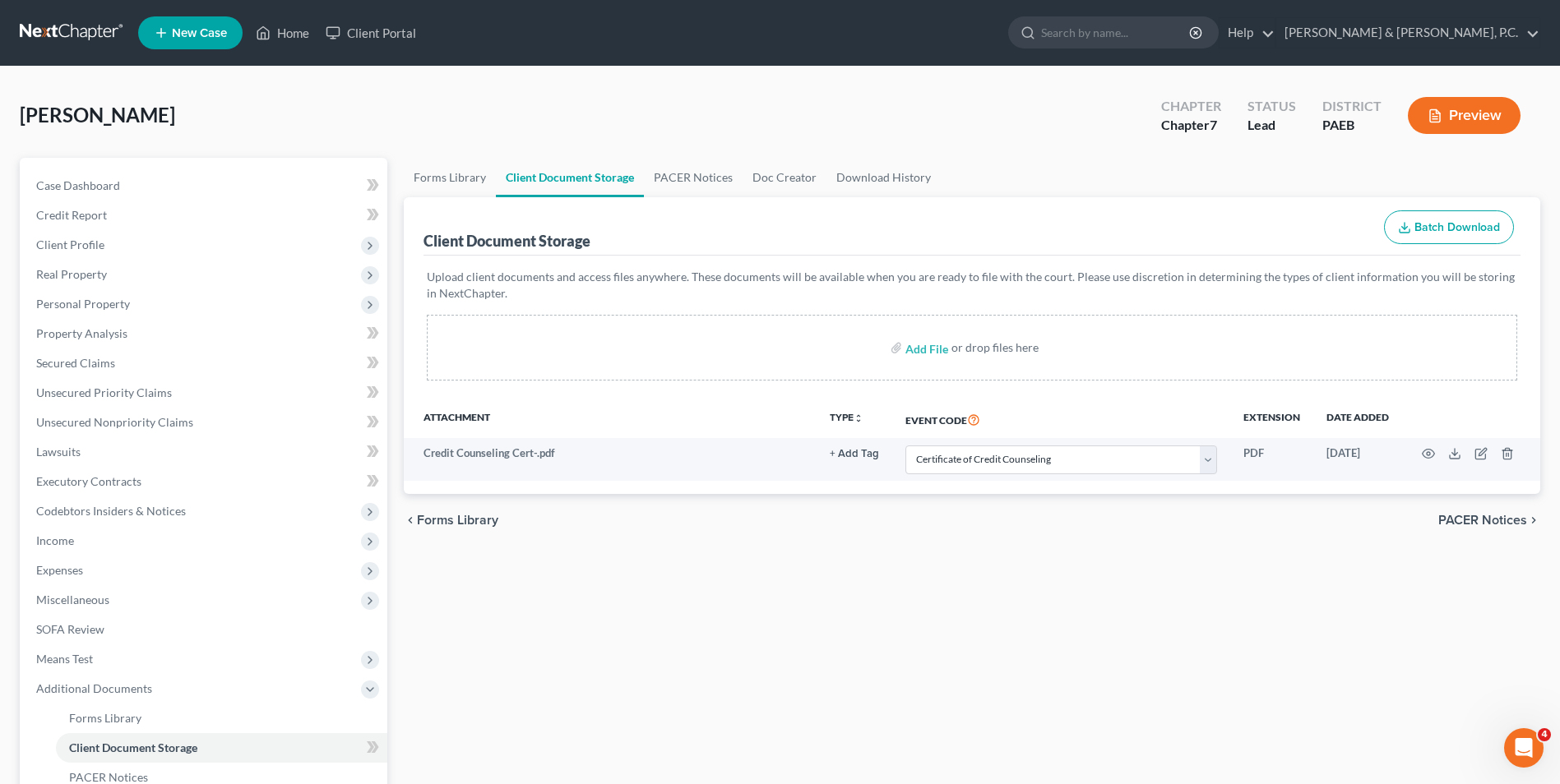
click at [1229, 535] on div "chevron_left Forms Library PACER Notices chevron_right" at bounding box center [972, 520] width 1136 height 52
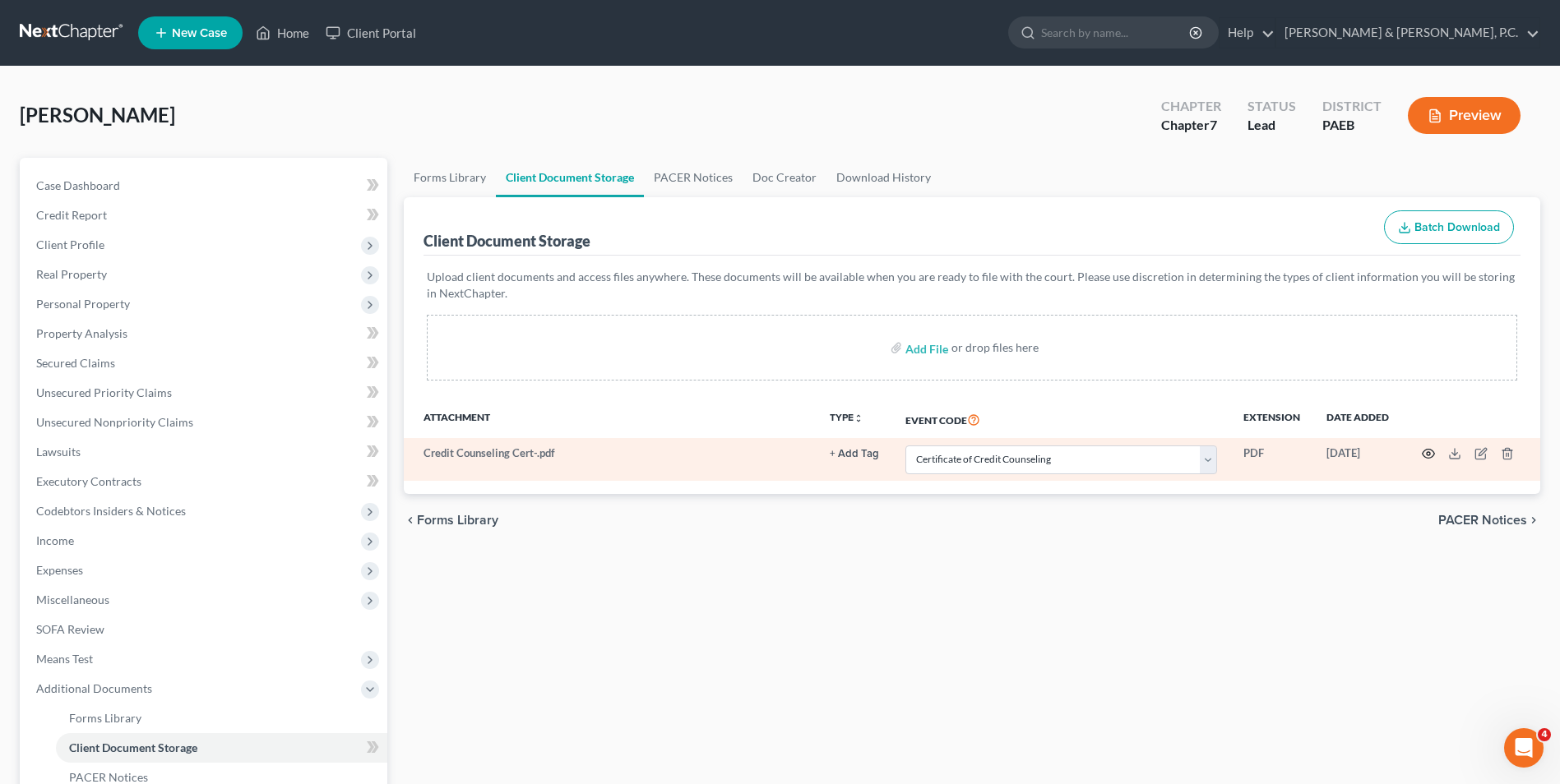
click at [1432, 459] on icon "button" at bounding box center [1428, 454] width 14 height 14
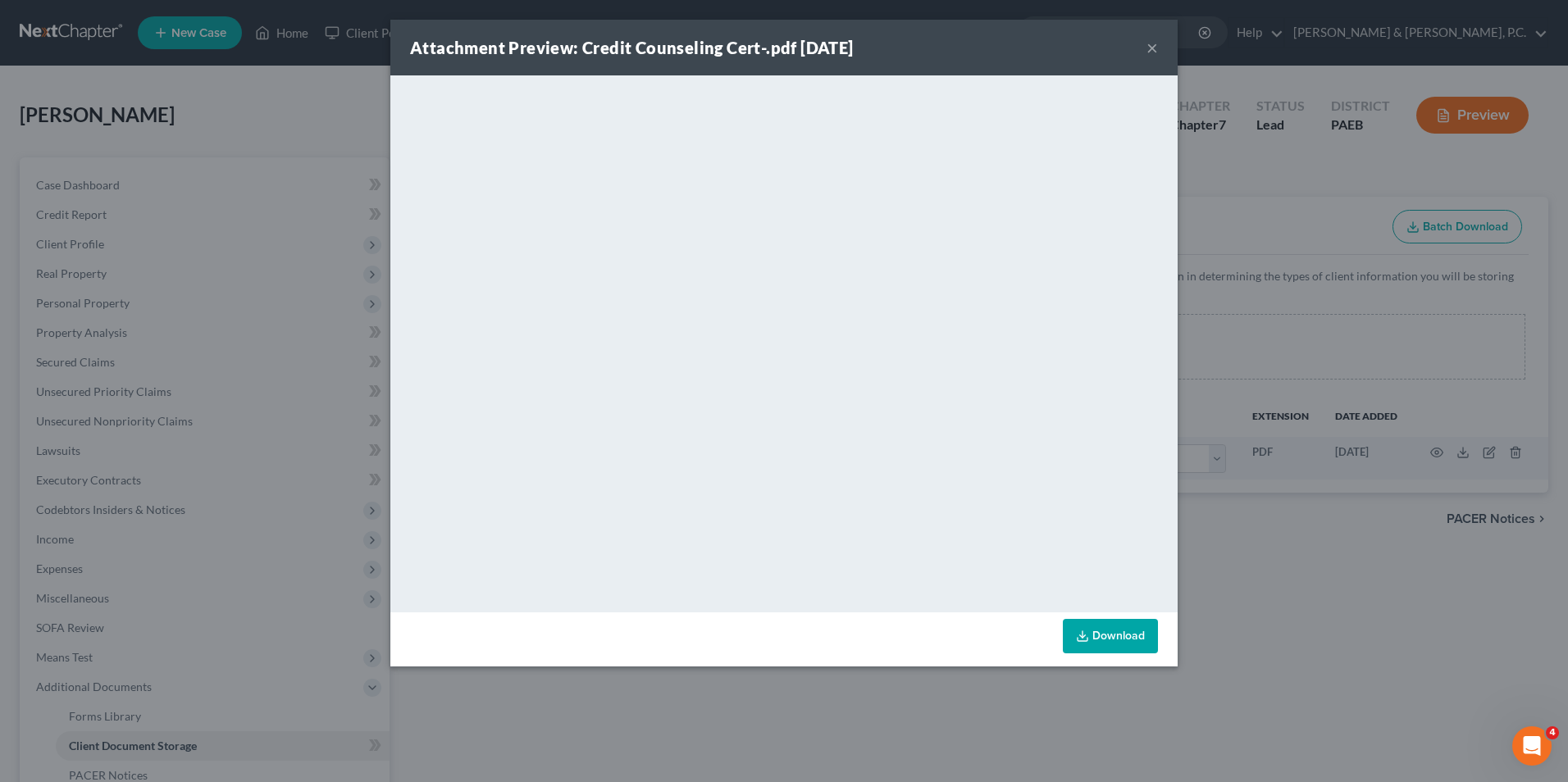
click at [1154, 49] on button "×" at bounding box center [1152, 47] width 12 height 19
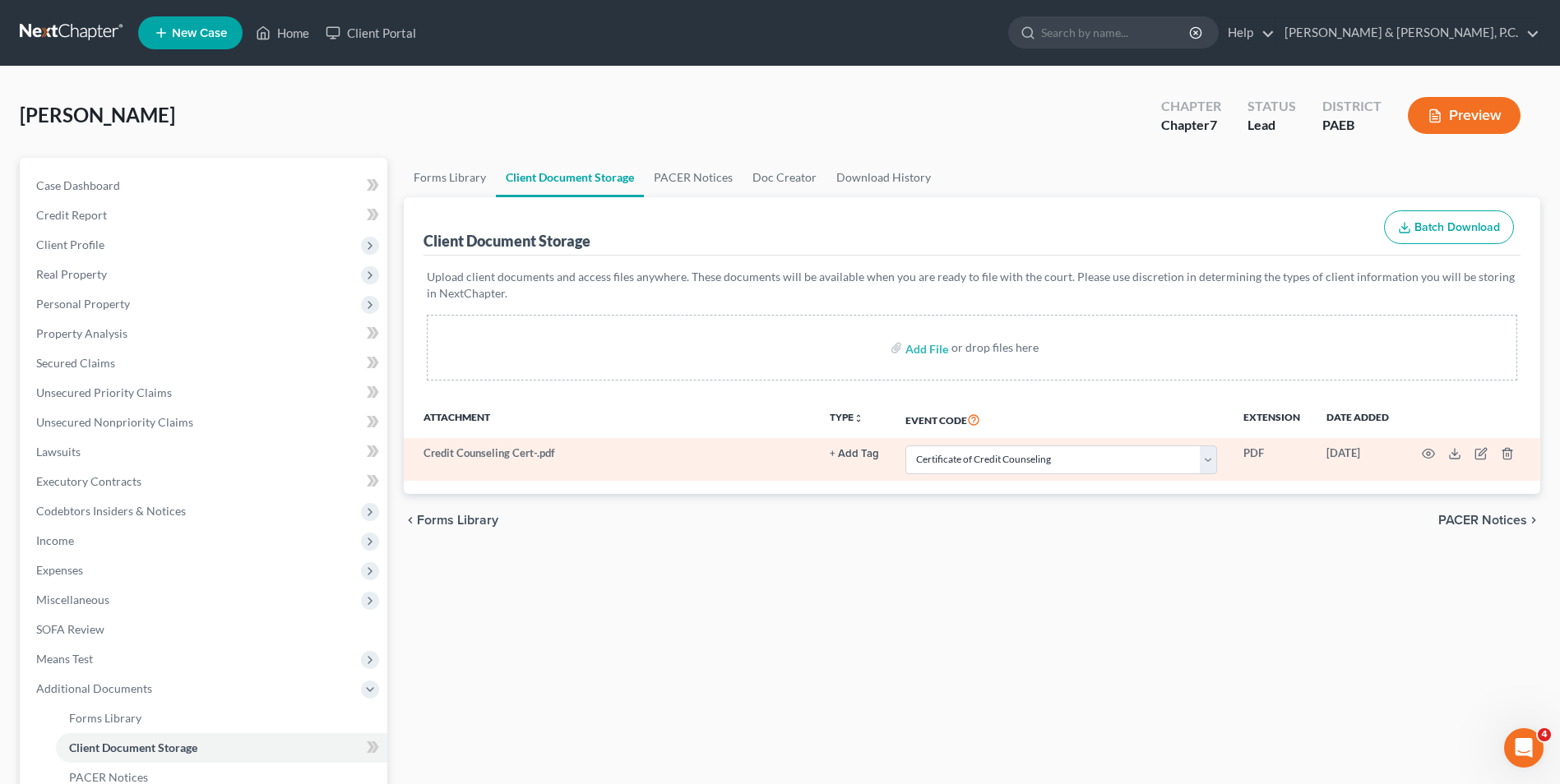
click at [1500, 453] on td at bounding box center [1471, 459] width 138 height 43
click at [1510, 453] on icon "button" at bounding box center [1508, 454] width 14 height 14
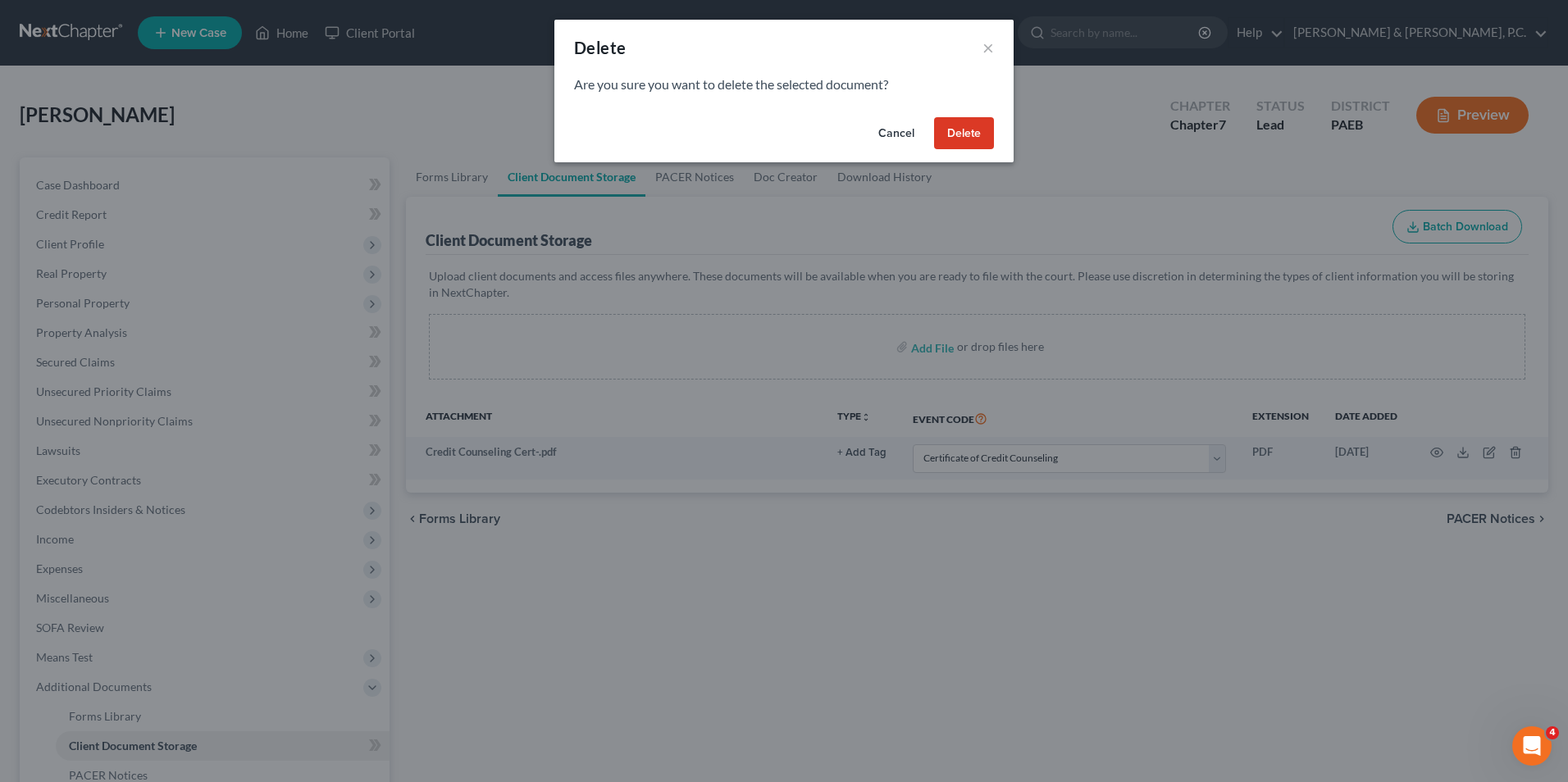
click at [968, 132] on button "Delete" at bounding box center [964, 134] width 60 height 33
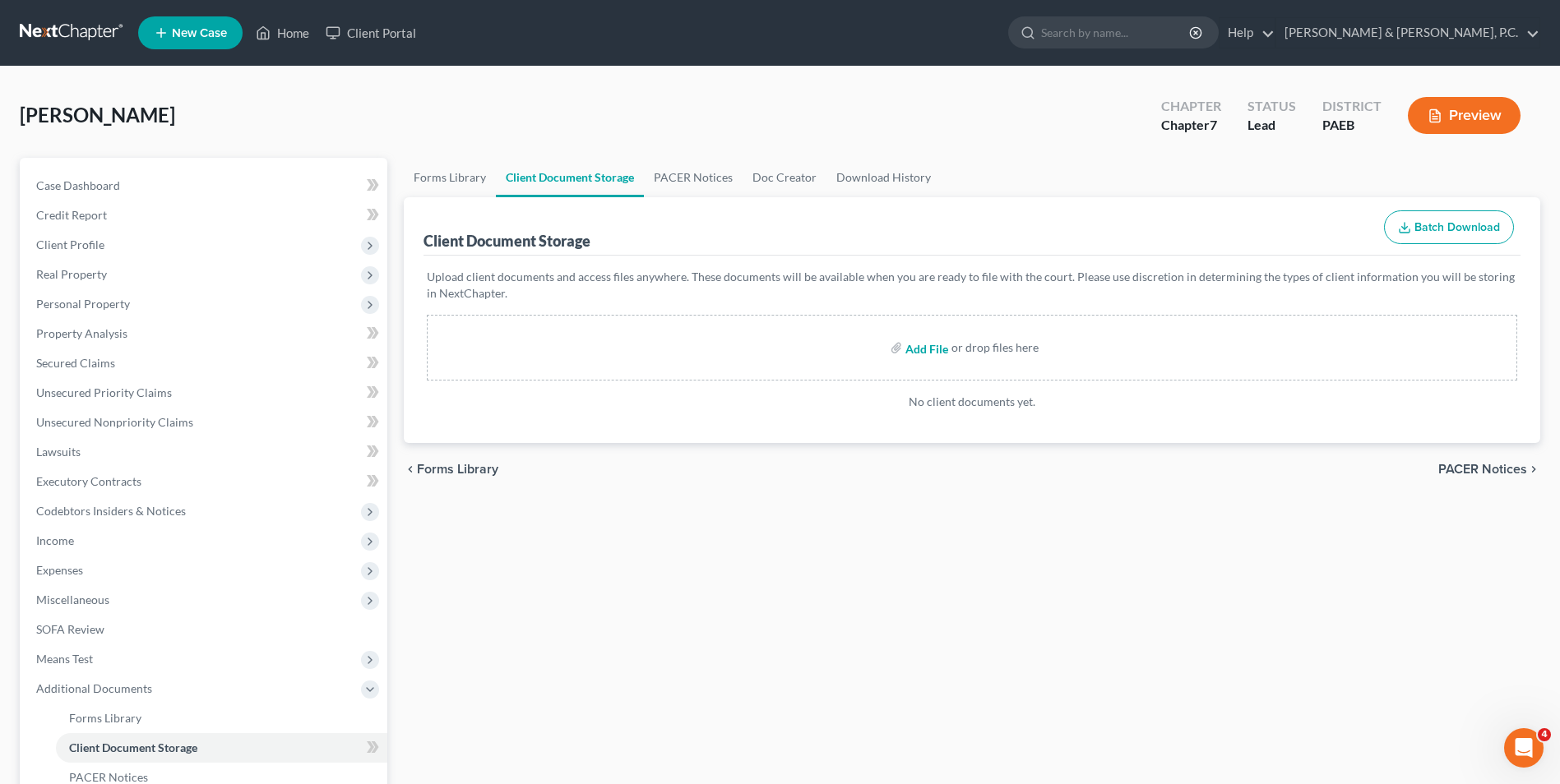
click at [929, 355] on input "file" at bounding box center [925, 347] width 40 height 30
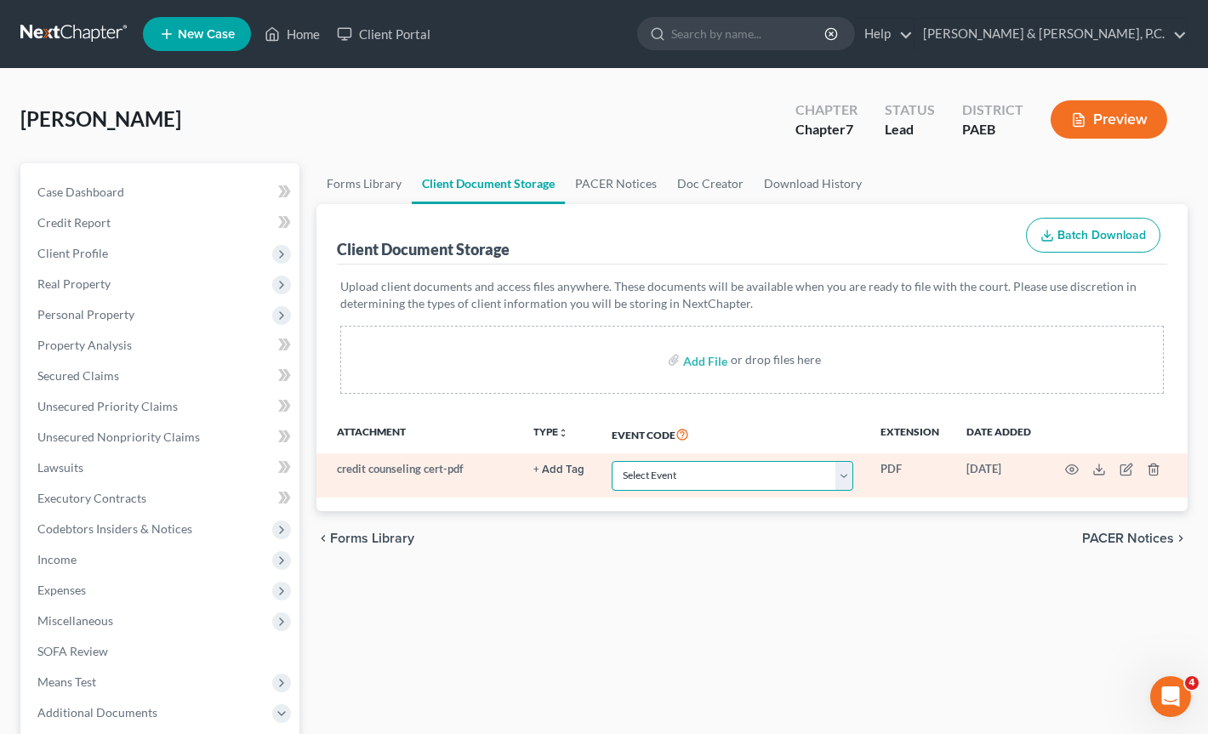
click at [844, 480] on select "Select Event Amended Matrix List of Creditors (Fee) Application to Have the Cha…" at bounding box center [732, 476] width 242 height 30
select select "2"
click at [611, 461] on select "Select Event Amended Matrix List of Creditors (Fee) Application to Have the Cha…" at bounding box center [732, 476] width 242 height 30
click at [1070, 472] on icon "button" at bounding box center [1072, 470] width 14 height 14
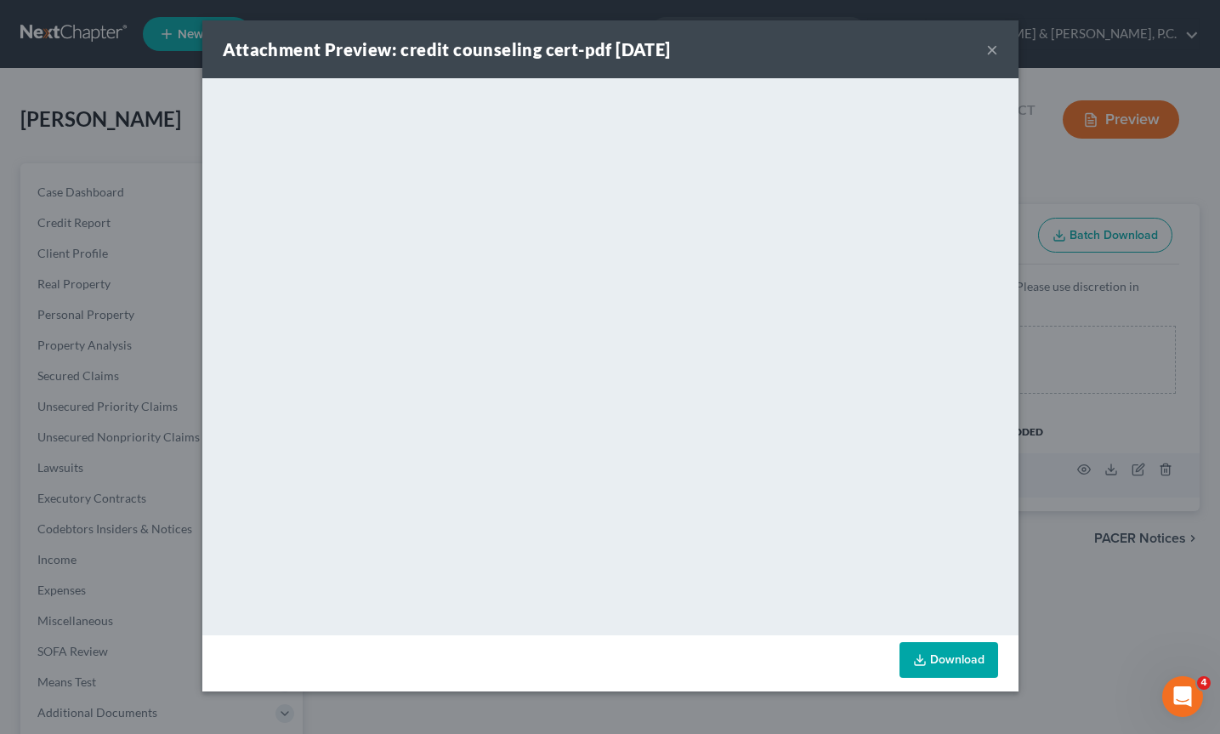
click at [989, 49] on button "×" at bounding box center [992, 49] width 12 height 20
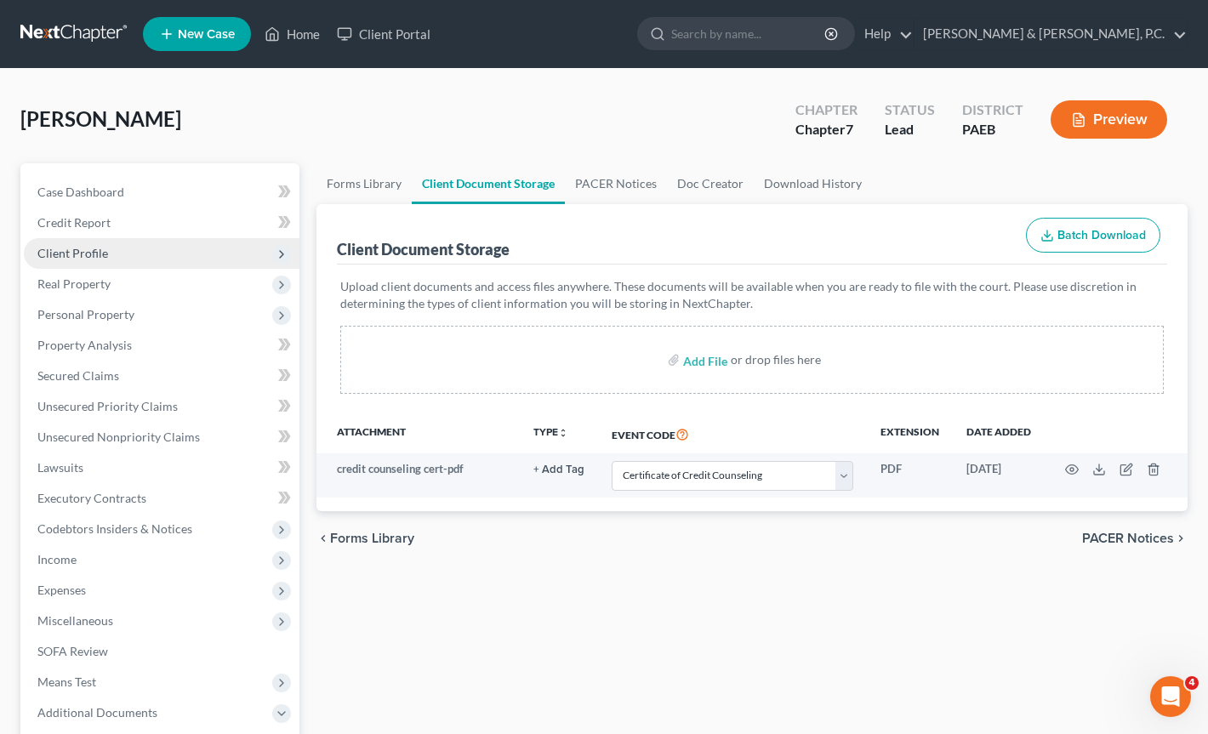
click at [89, 255] on span "Client Profile" at bounding box center [72, 253] width 71 height 14
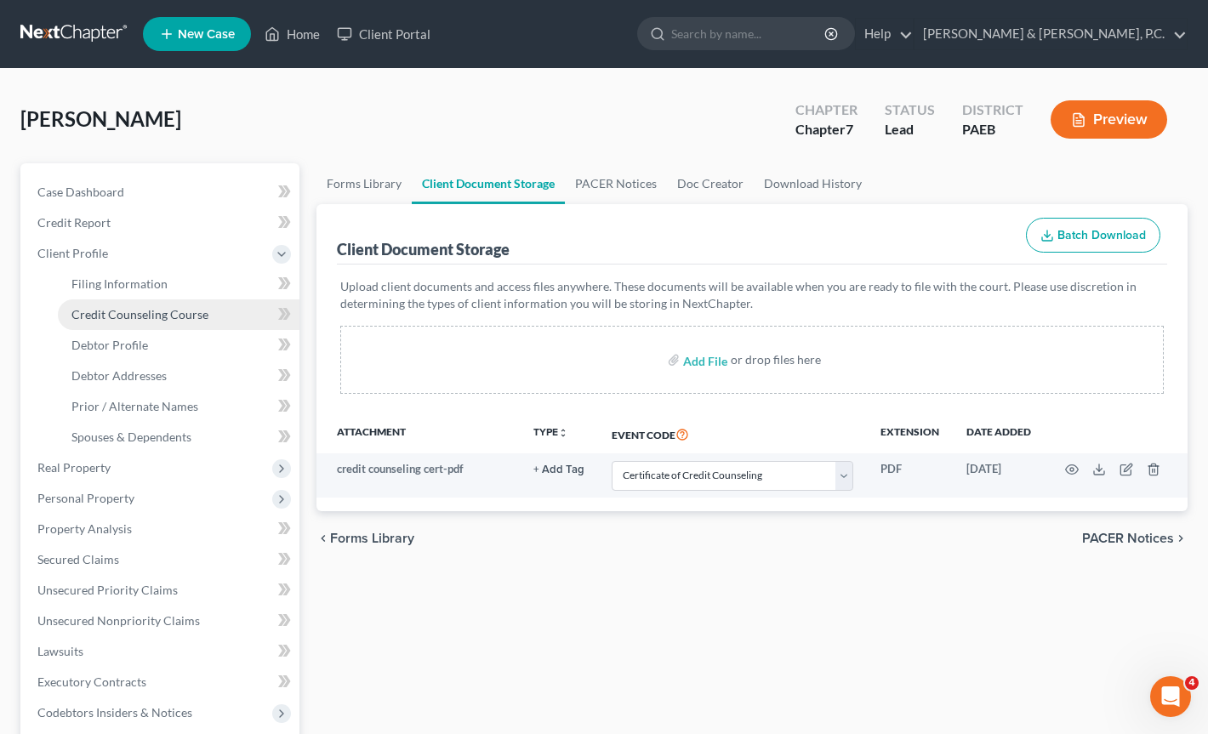
click at [178, 320] on span "Credit Counseling Course" at bounding box center [139, 314] width 137 height 14
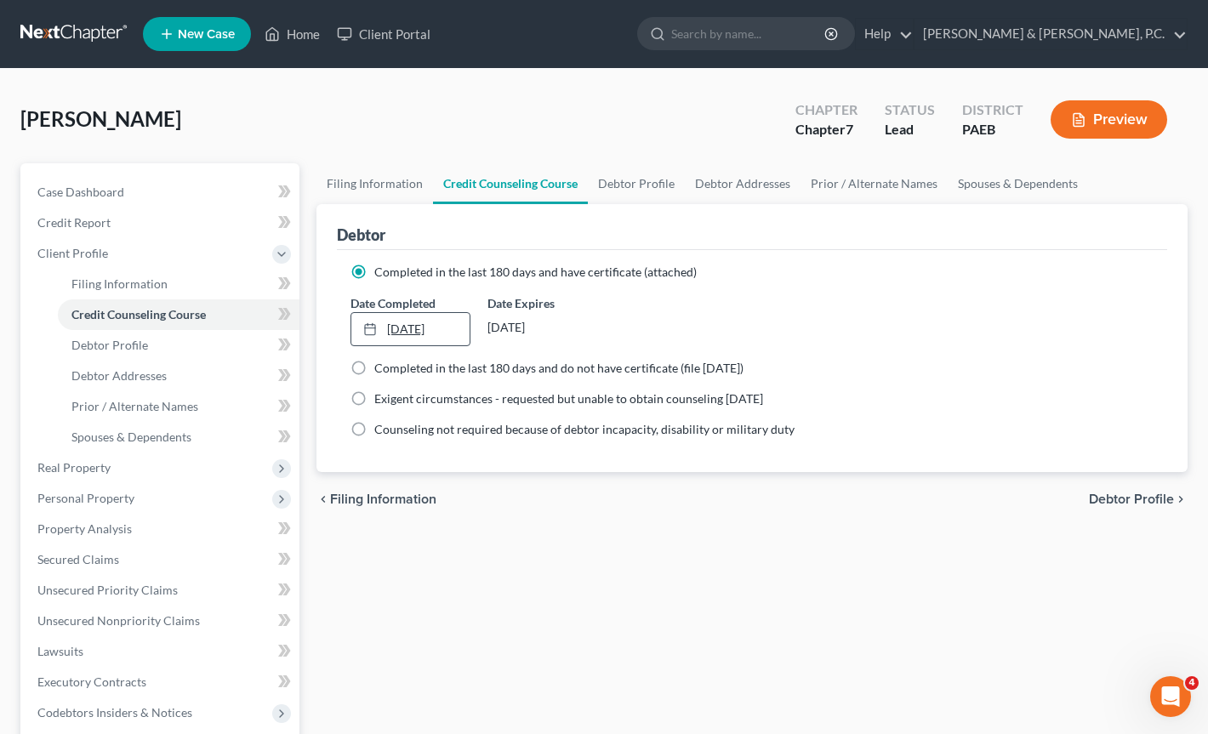
click at [461, 324] on link "[DATE]" at bounding box center [410, 329] width 118 height 32
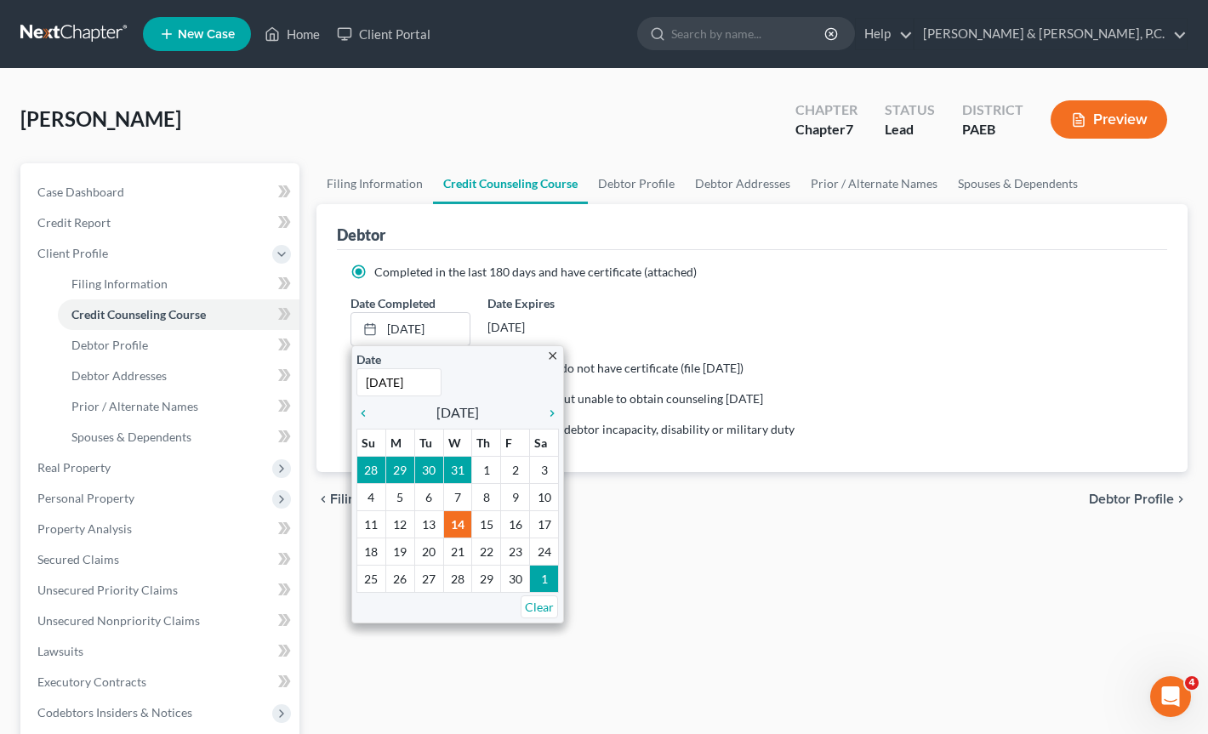
type input "[DATE]"
click at [679, 581] on div "Filing Information Credit Counseling Course Debtor Profile Debtor Addresses Pri…" at bounding box center [752, 593] width 888 height 860
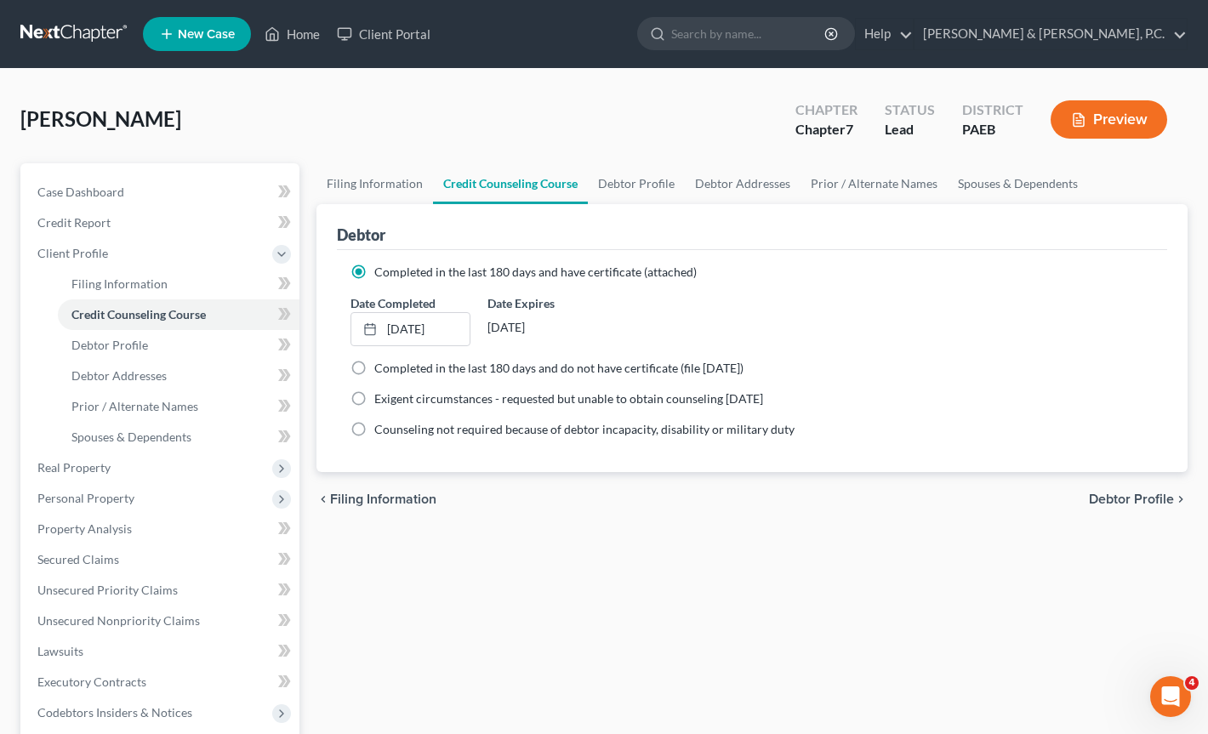
click at [1107, 501] on span "Debtor Profile" at bounding box center [1131, 499] width 85 height 14
select select "0"
select select "1"
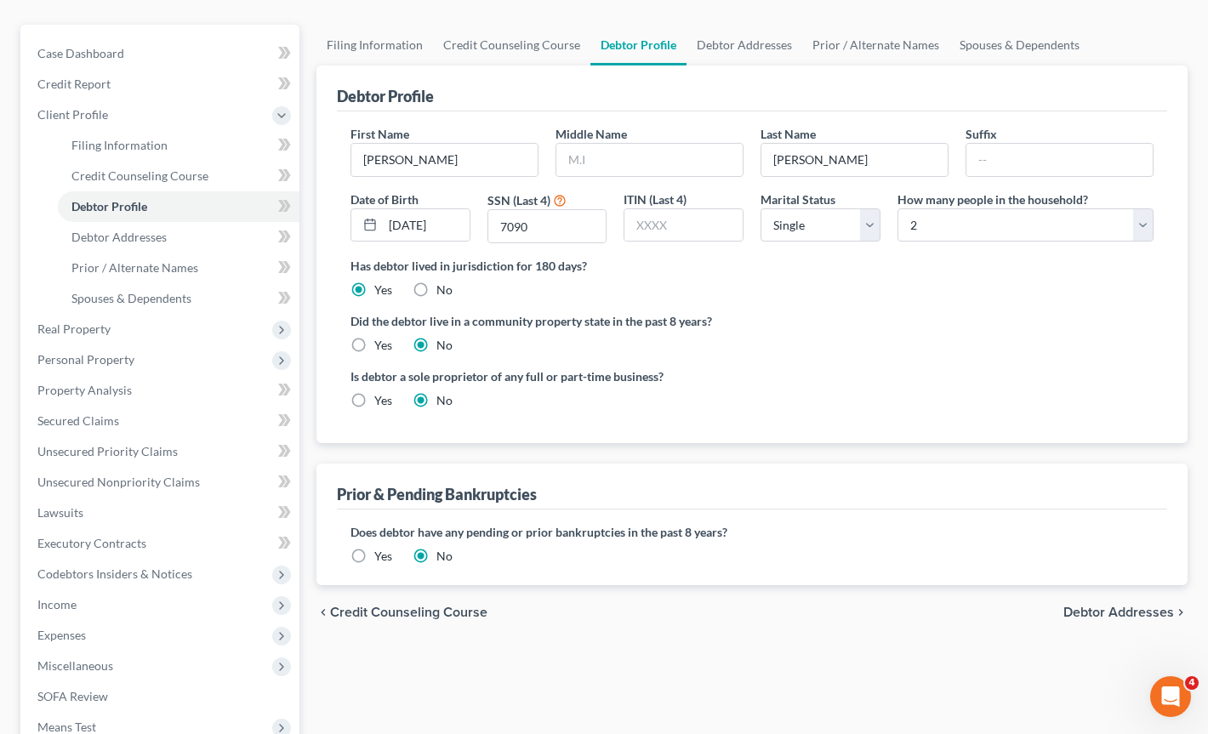
scroll to position [170, 0]
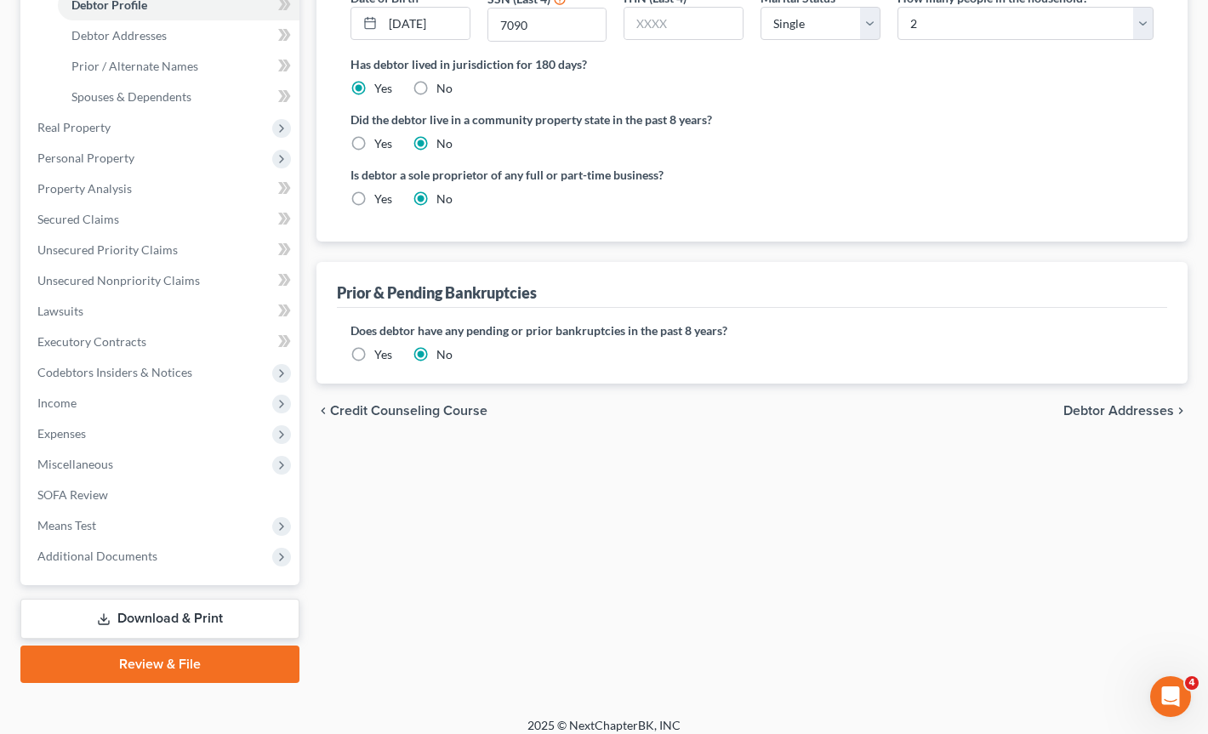
click at [1100, 411] on span "Debtor Addresses" at bounding box center [1118, 411] width 111 height 14
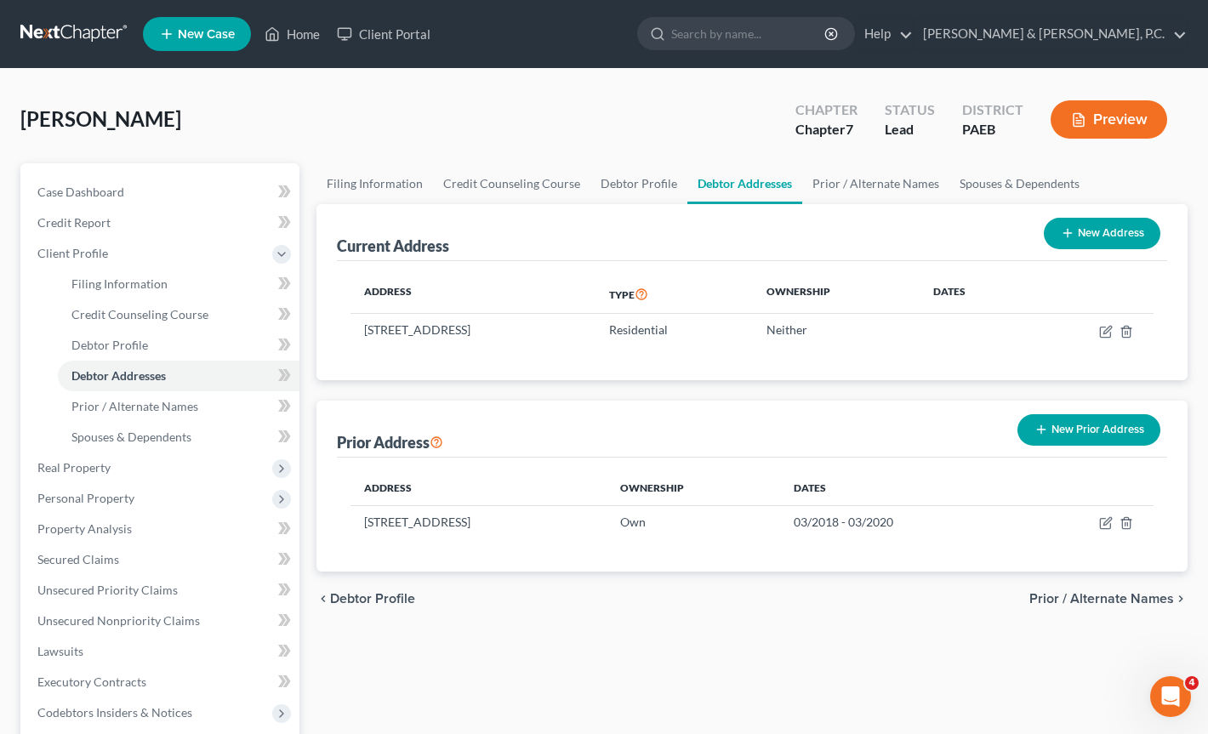
click at [1100, 597] on span "Prior / Alternate Names" at bounding box center [1101, 599] width 145 height 14
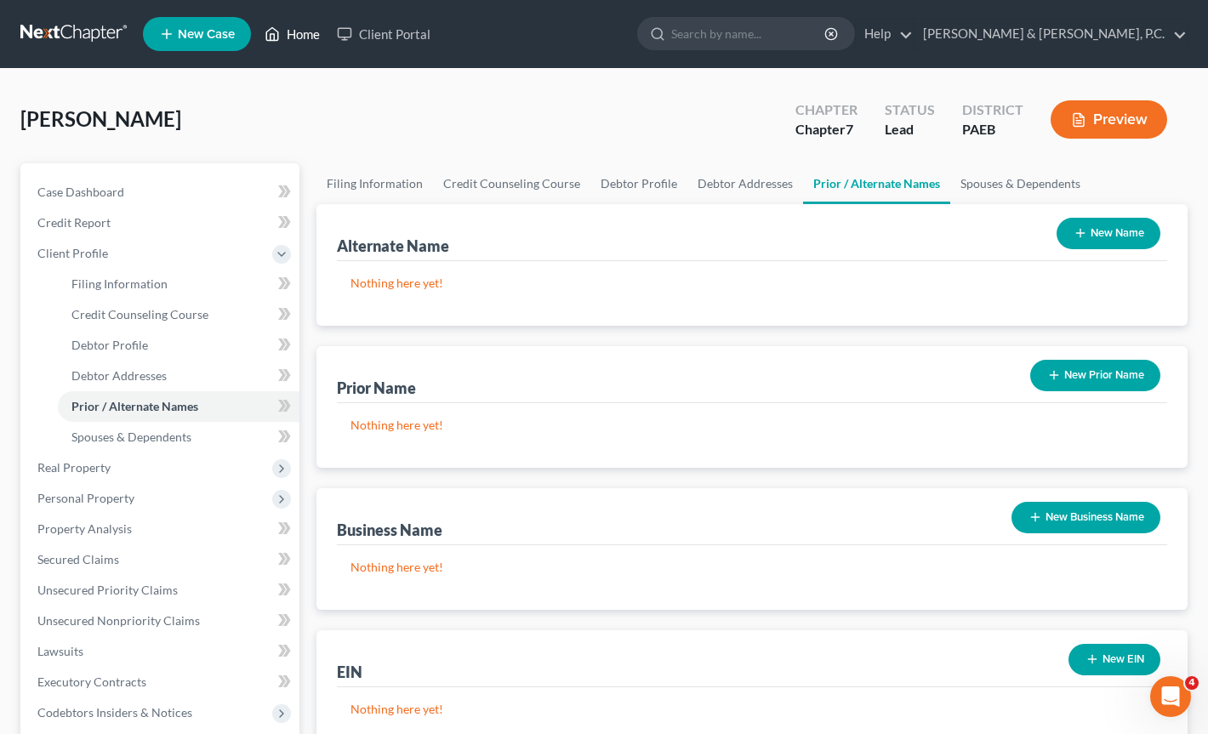
click at [288, 34] on link "Home" at bounding box center [292, 34] width 72 height 31
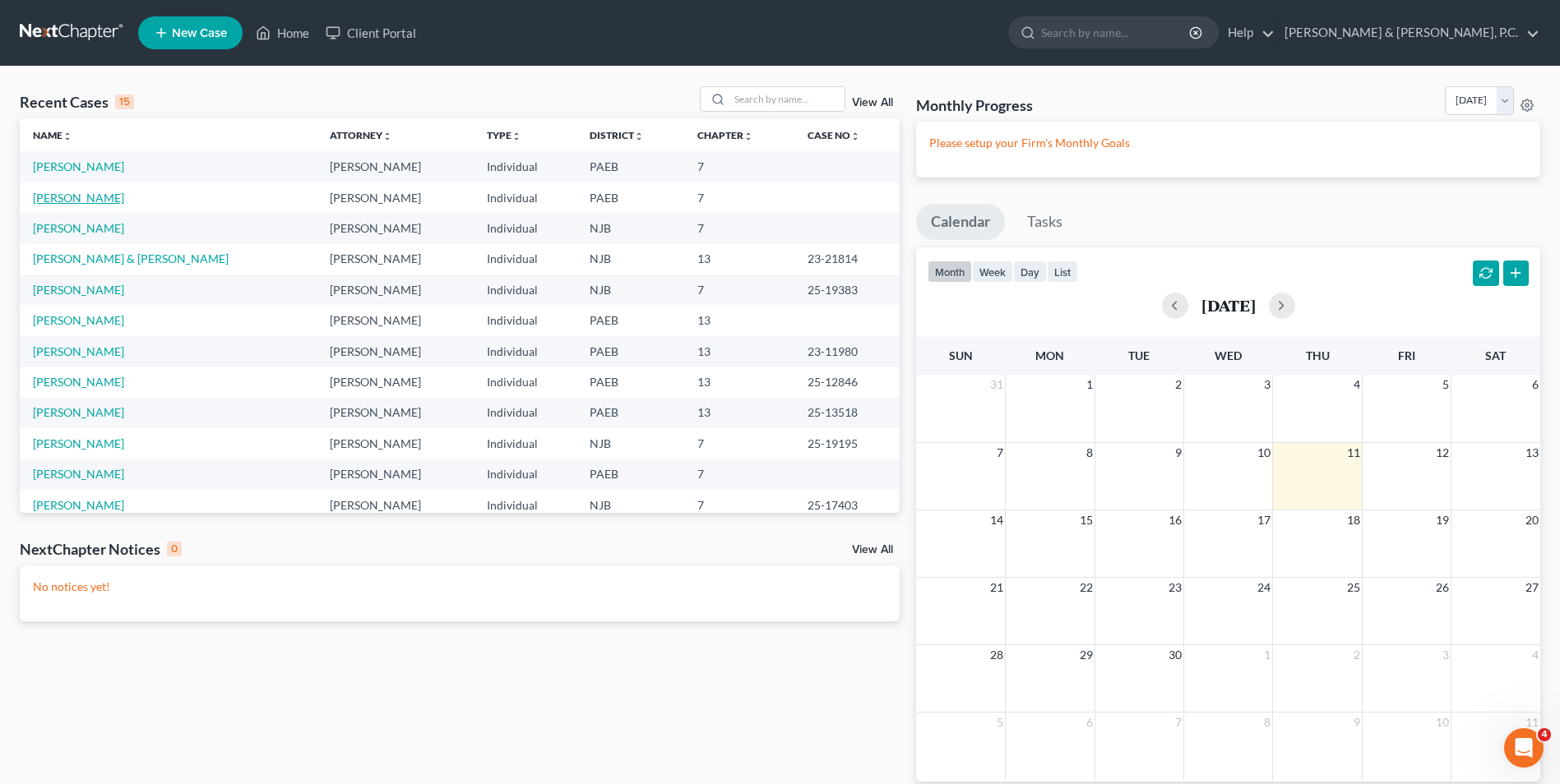
click at [85, 197] on link "[PERSON_NAME]" at bounding box center [78, 197] width 91 height 14
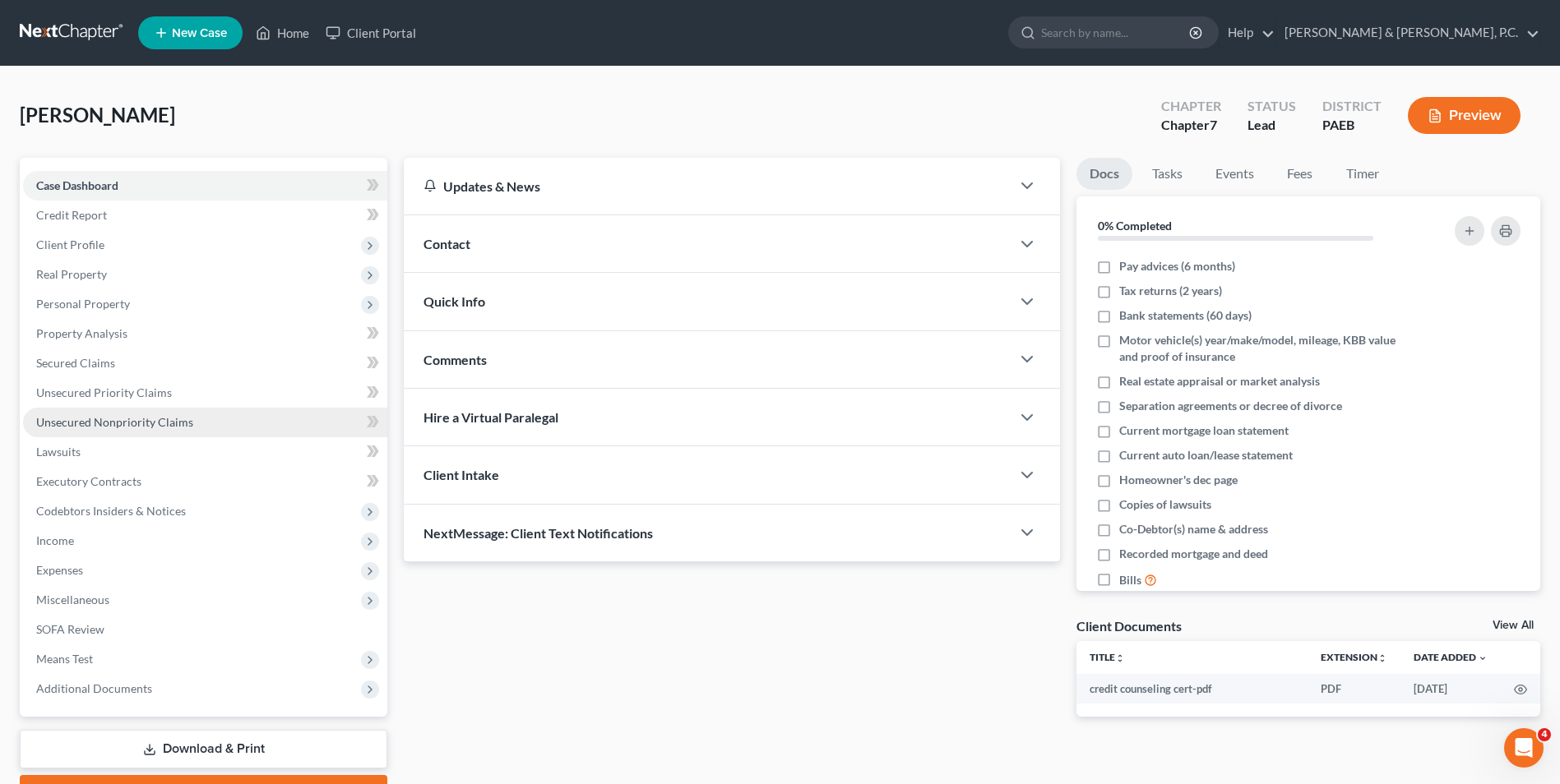
click at [96, 422] on span "Unsecured Nonpriority Claims" at bounding box center [114, 421] width 157 height 14
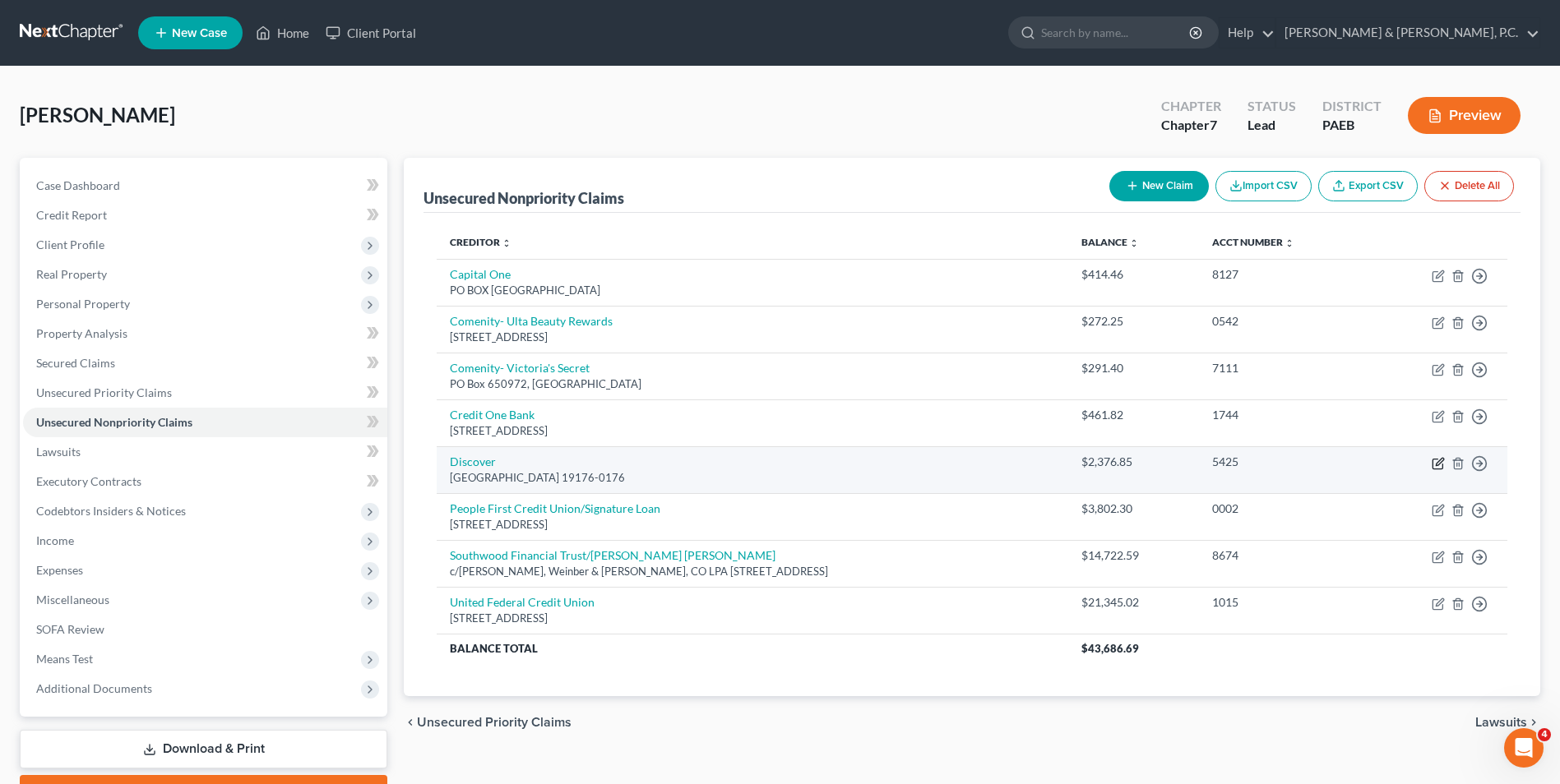
click at [1438, 464] on icon "button" at bounding box center [1439, 464] width 14 height 14
select select "39"
select select "2"
select select "0"
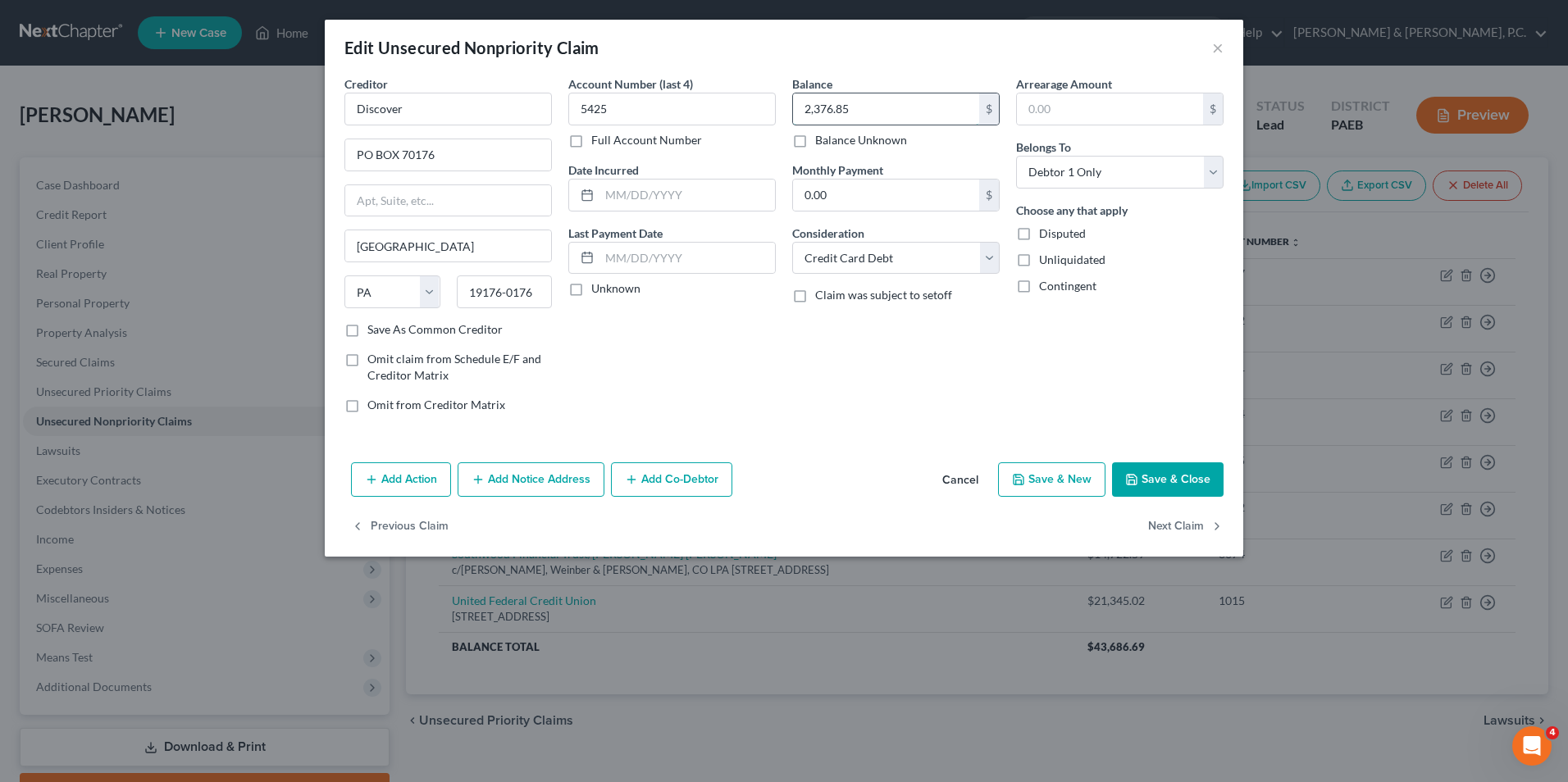
click at [919, 107] on input "2,376.85" at bounding box center [885, 109] width 186 height 31
type input "2,568.15"
click at [1147, 474] on button "Save & Close" at bounding box center [1168, 480] width 112 height 35
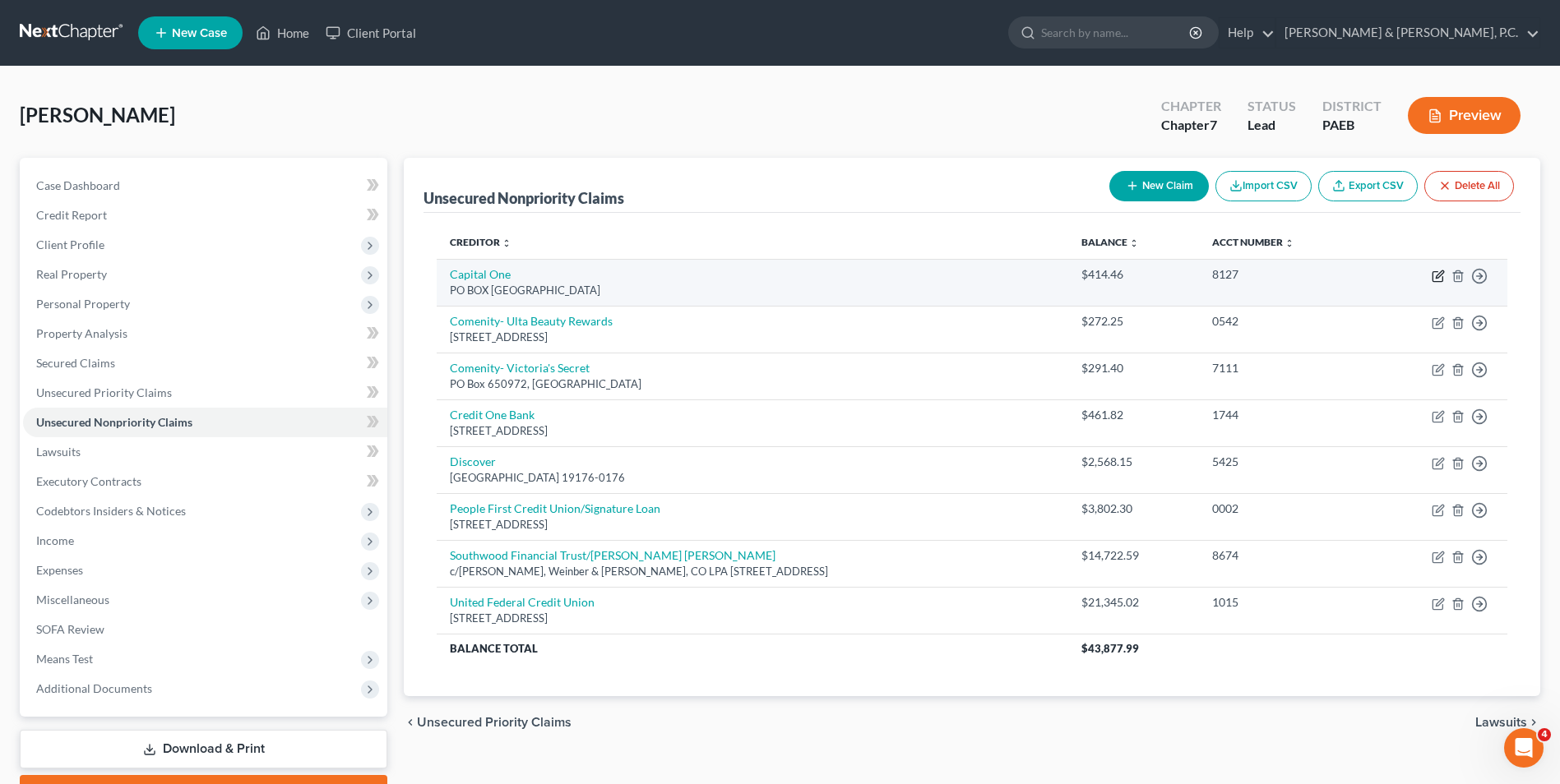
click at [1438, 276] on icon "button" at bounding box center [1439, 276] width 14 height 14
select select "28"
select select "2"
select select "0"
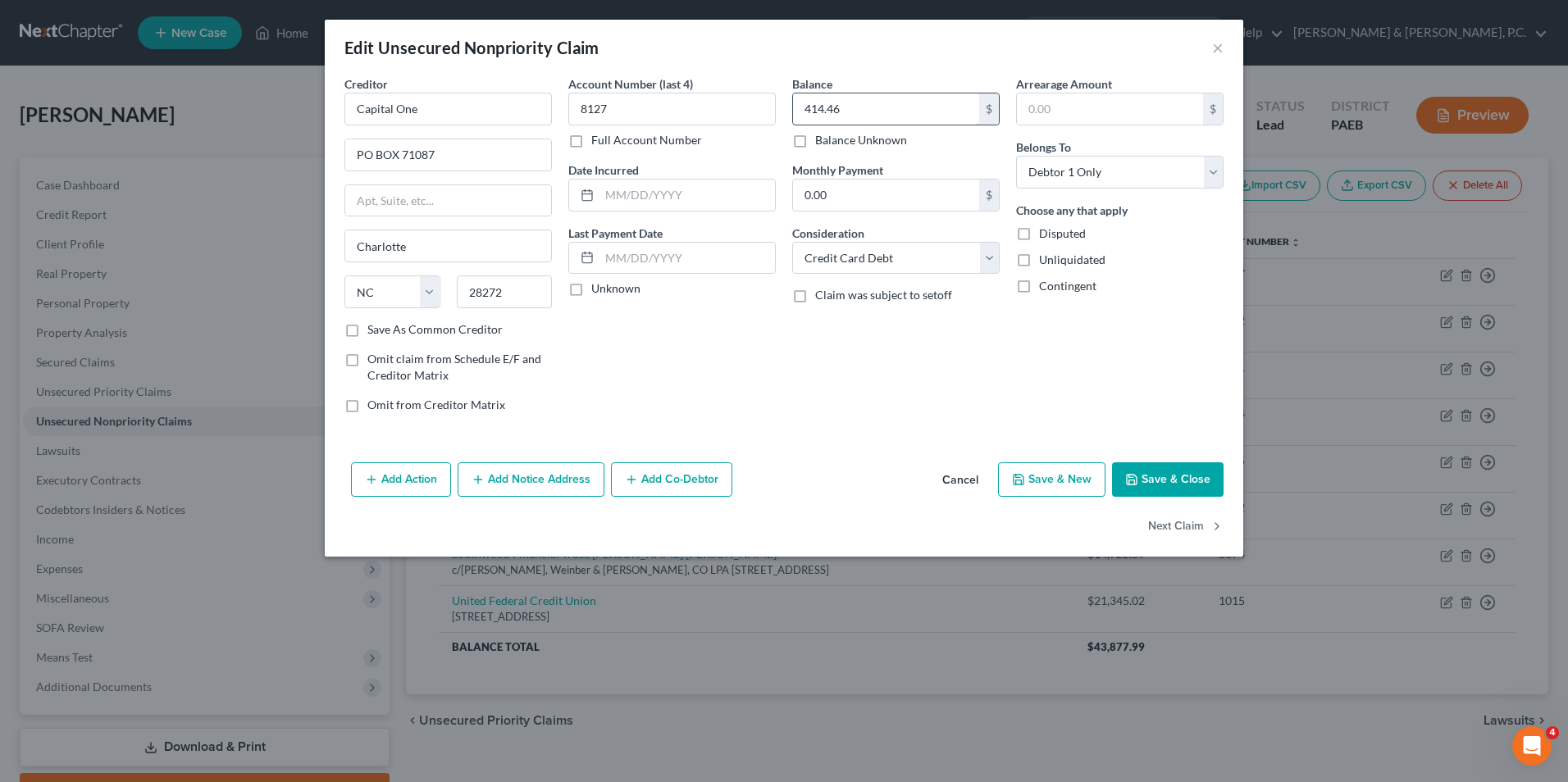
click at [858, 112] on input "414.46" at bounding box center [885, 109] width 186 height 31
type input "476.15"
click at [1154, 476] on button "Save & Close" at bounding box center [1168, 480] width 112 height 35
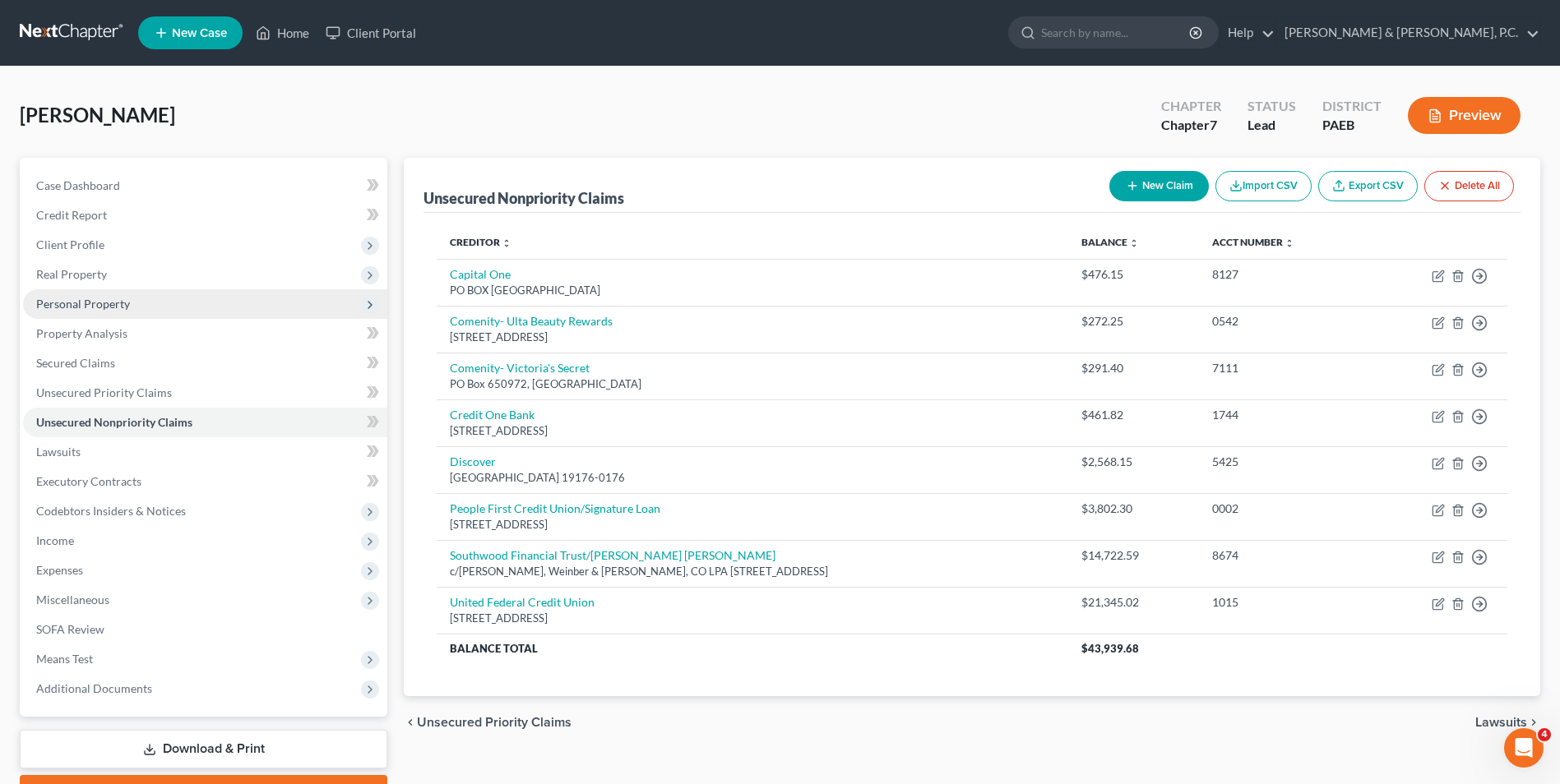
click at [106, 309] on span "Personal Property" at bounding box center [82, 304] width 94 height 14
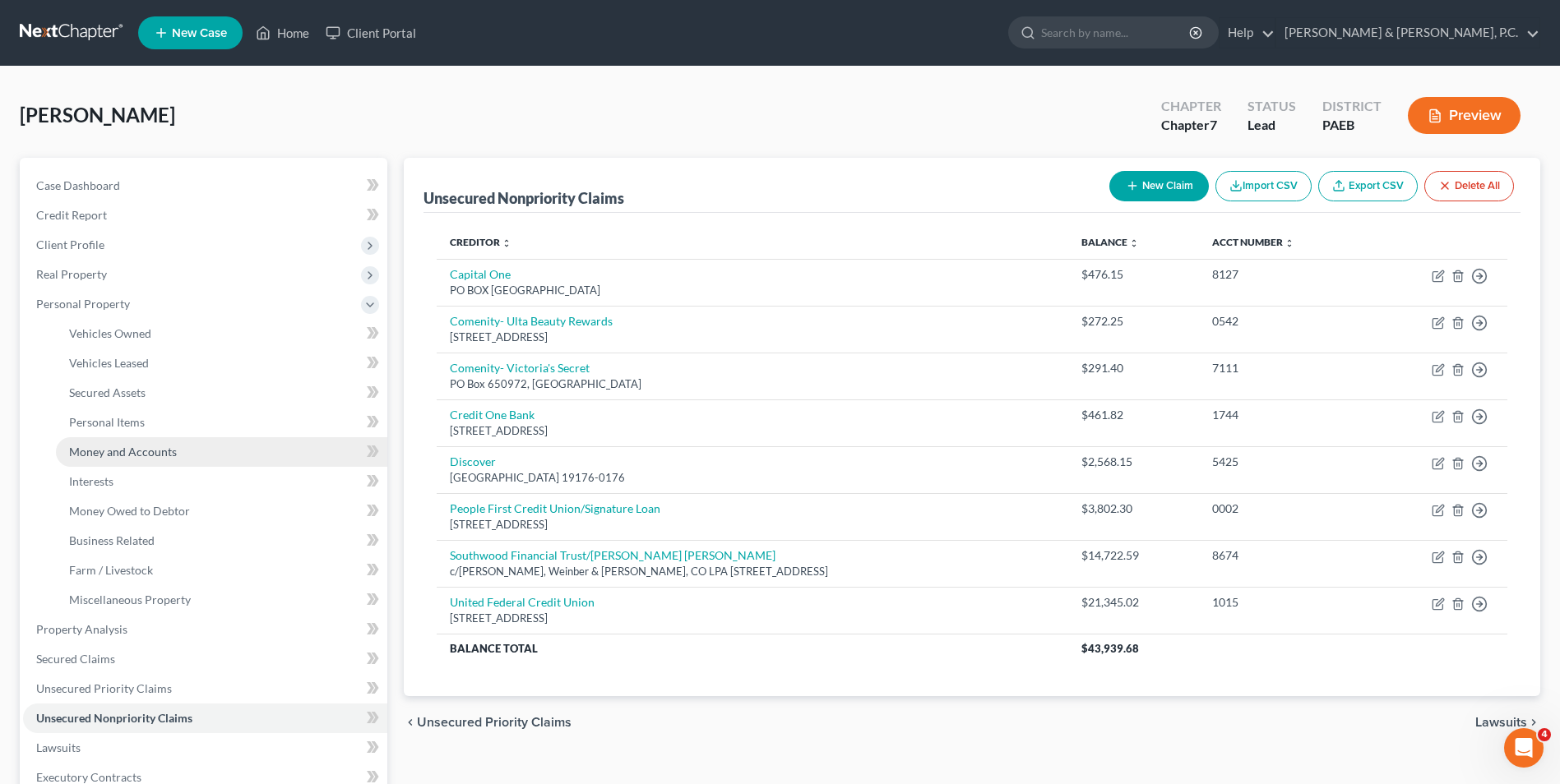
click at [150, 453] on span "Money and Accounts" at bounding box center [122, 451] width 107 height 14
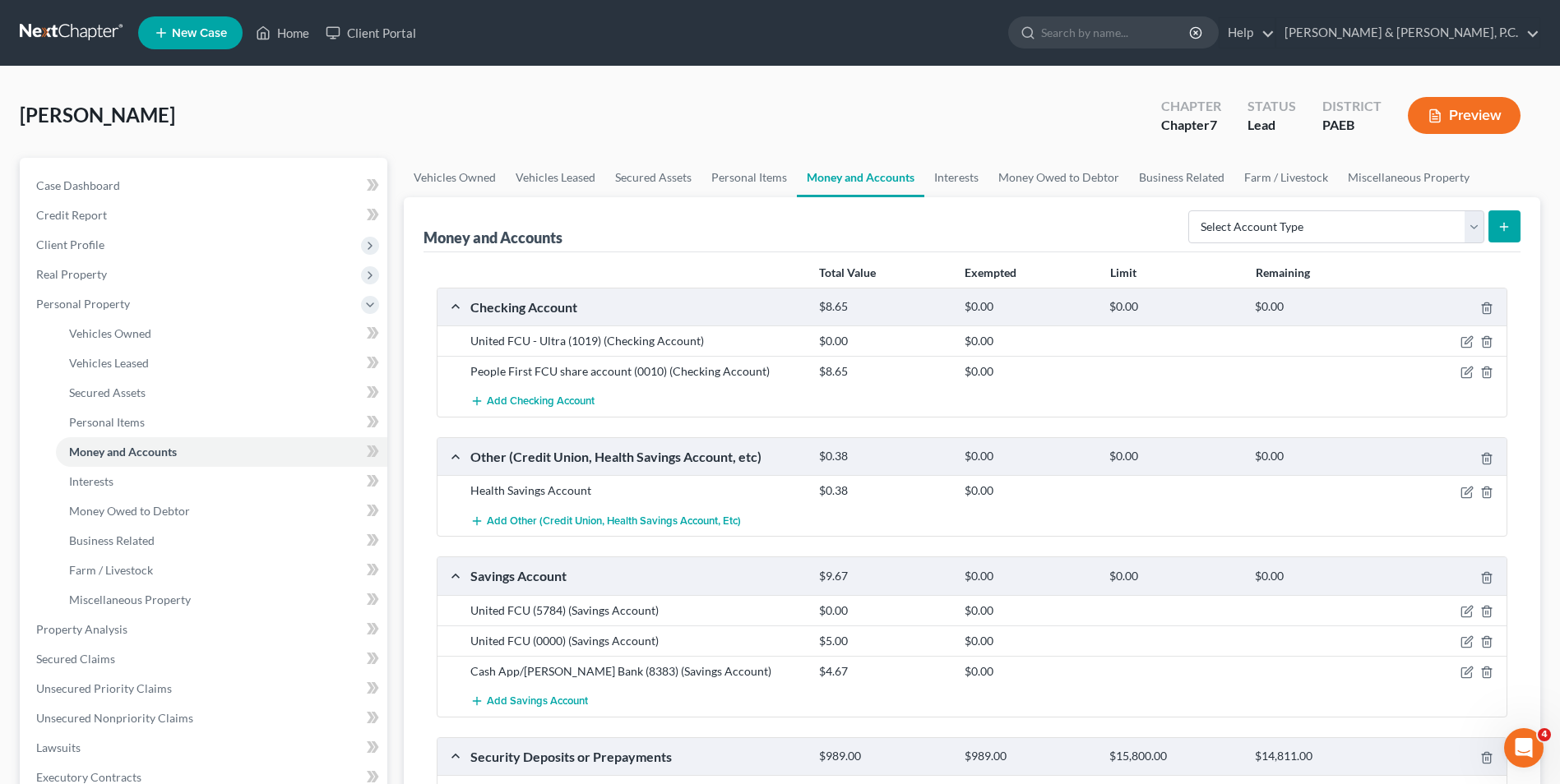
scroll to position [164, 0]
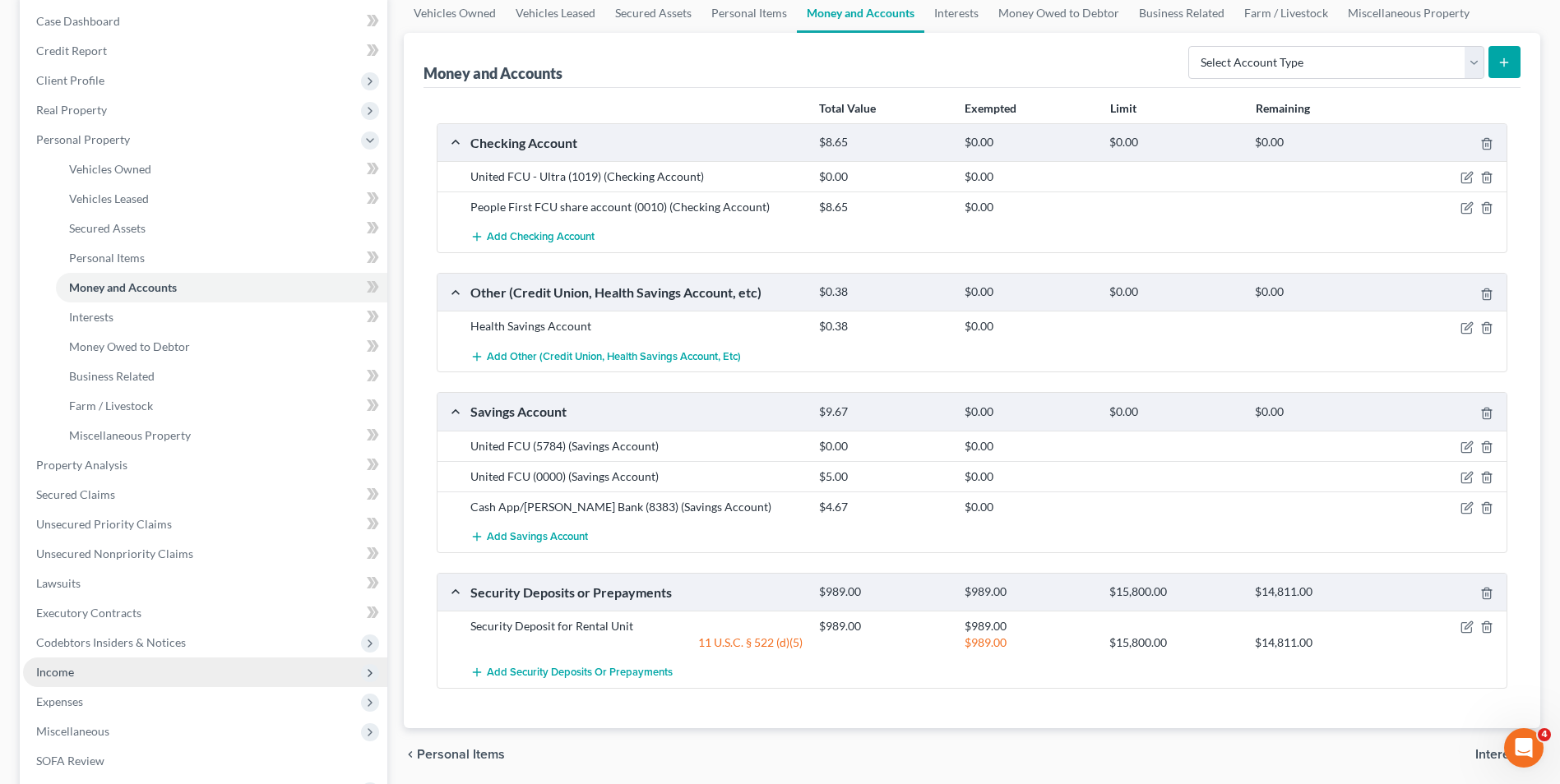
click at [92, 675] on span "Income" at bounding box center [205, 672] width 365 height 30
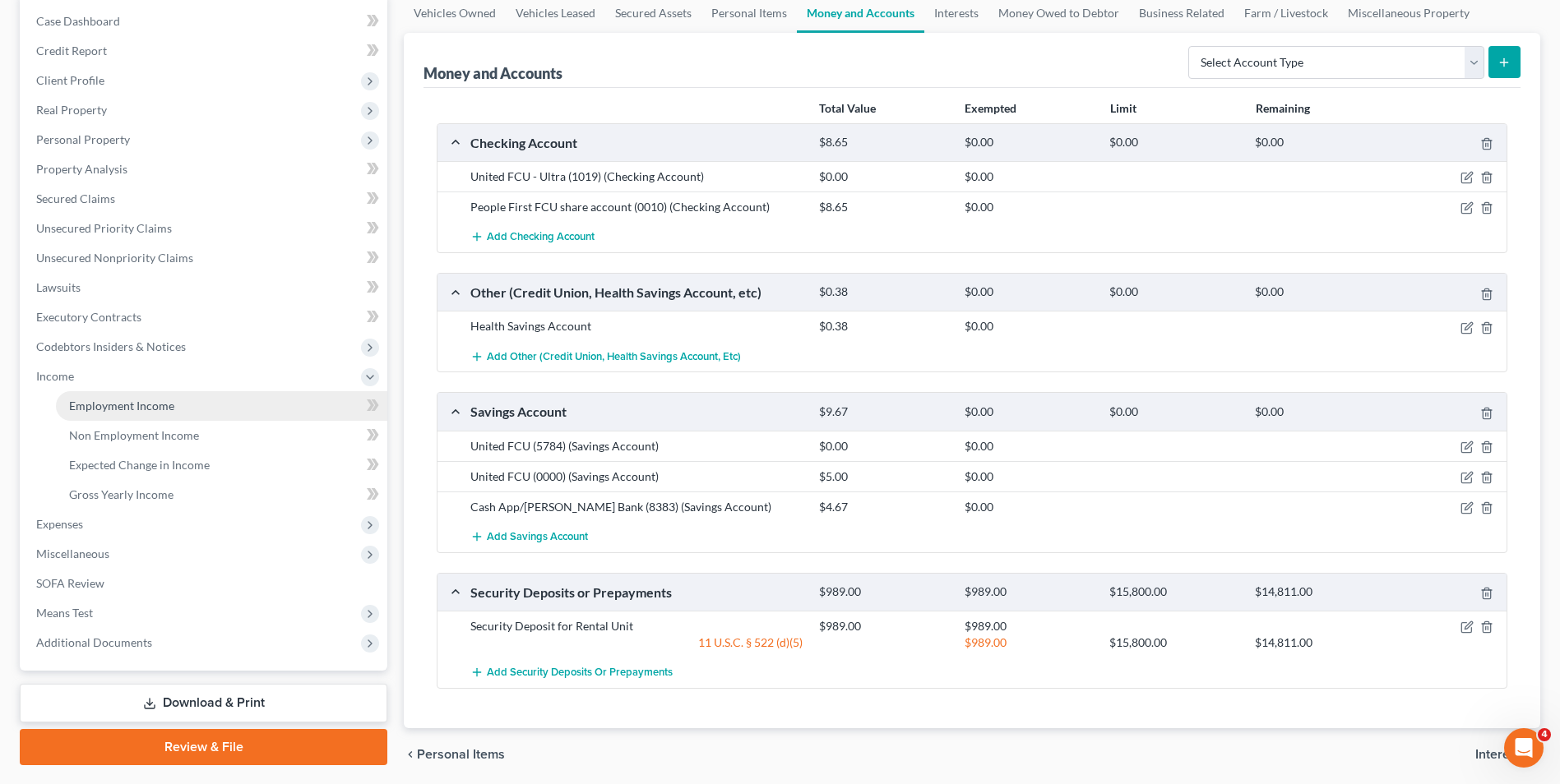
click at [129, 410] on span "Employment Income" at bounding box center [121, 405] width 105 height 14
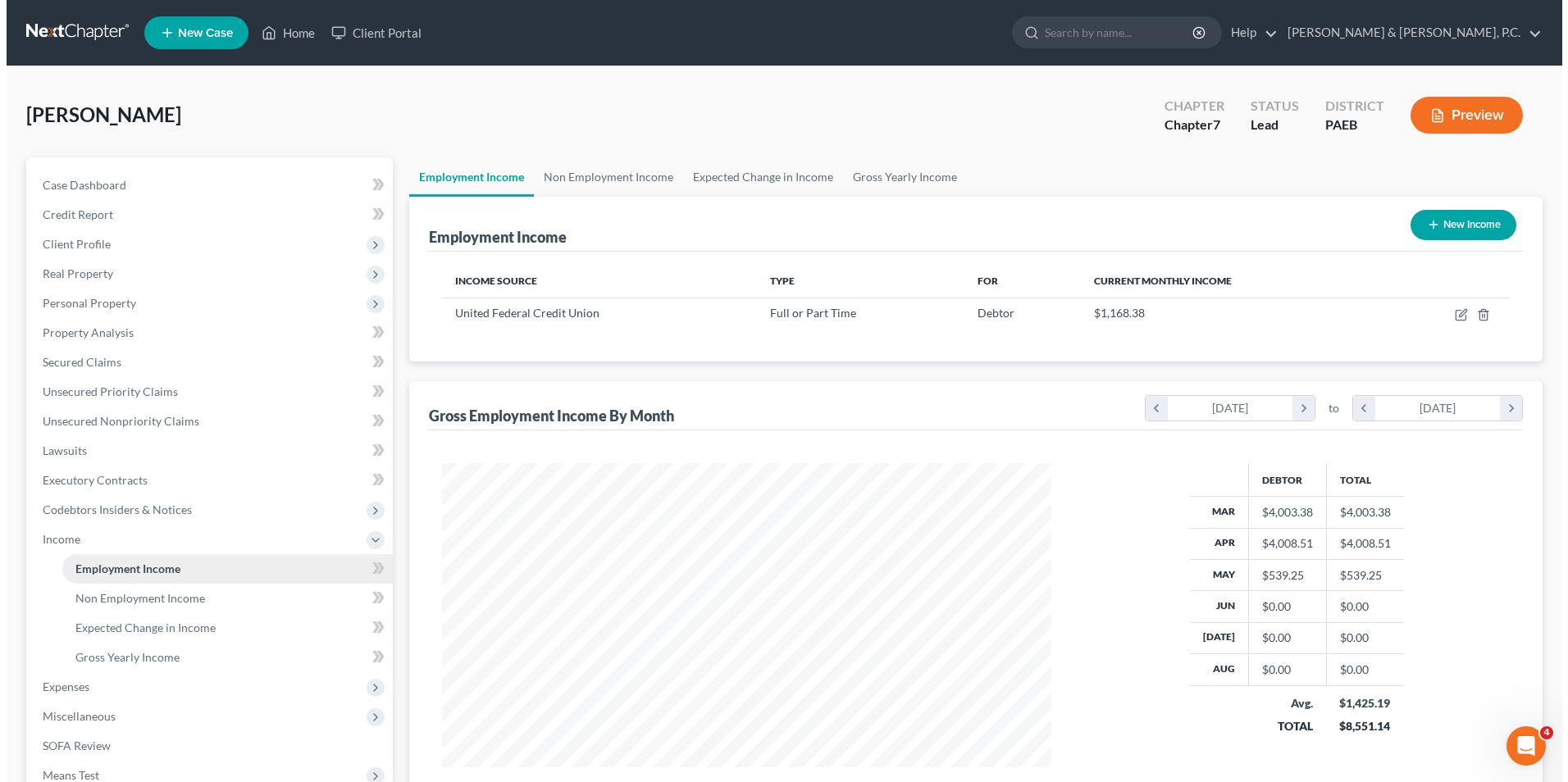
scroll to position [305, 641]
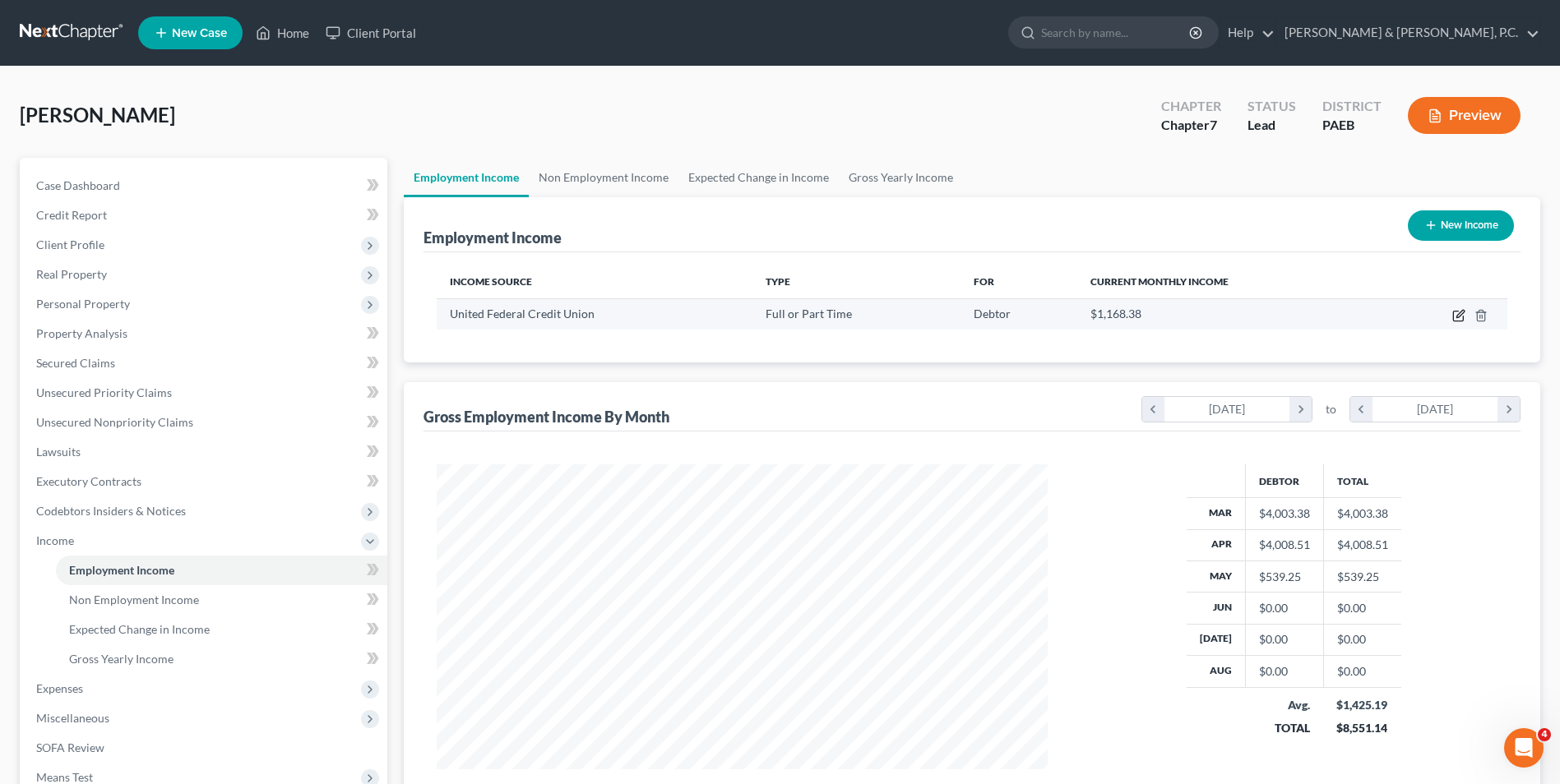
click at [1457, 321] on icon "button" at bounding box center [1458, 316] width 10 height 10
select select "0"
select select "23"
select select "2"
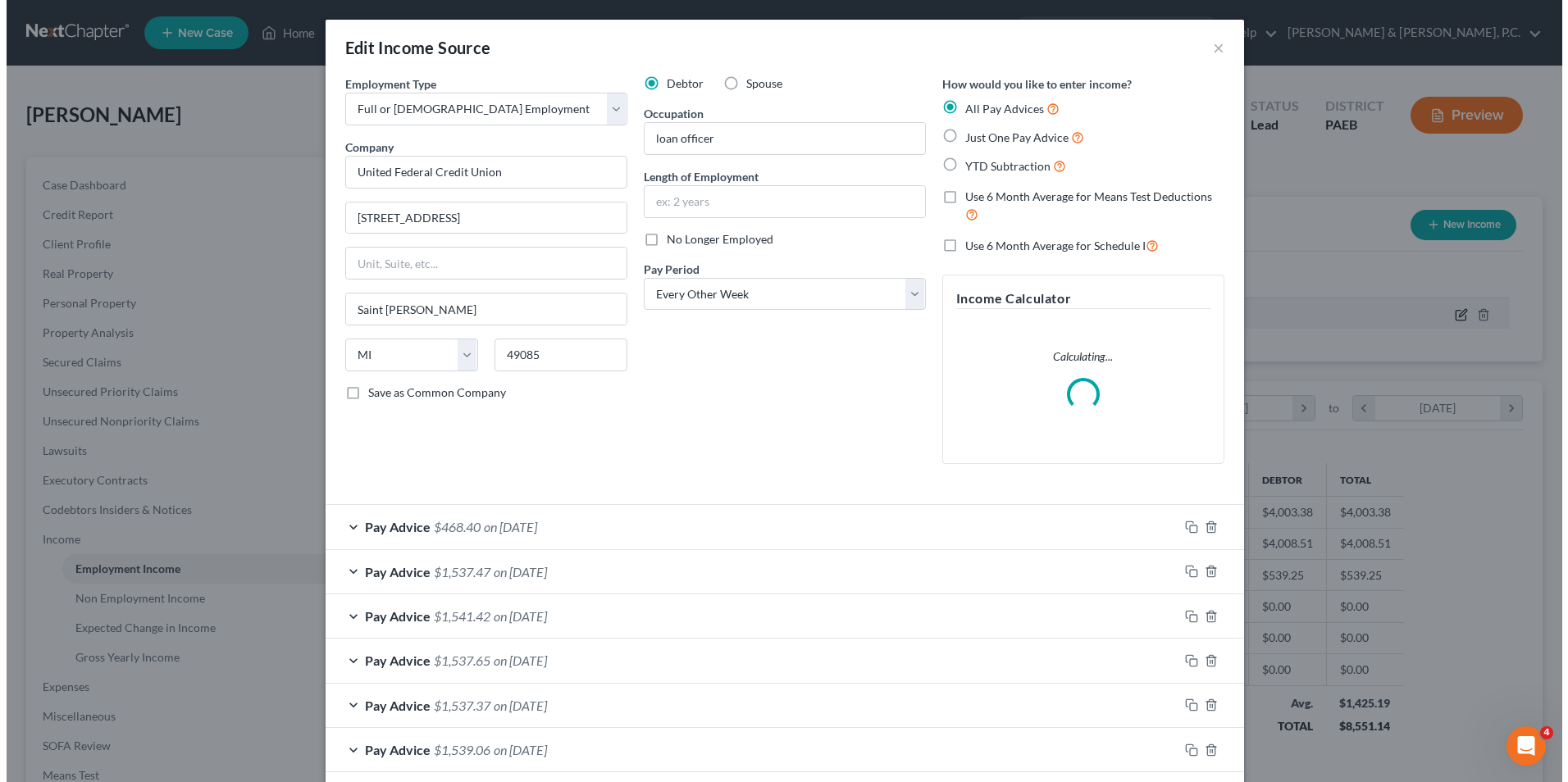
scroll to position [307, 648]
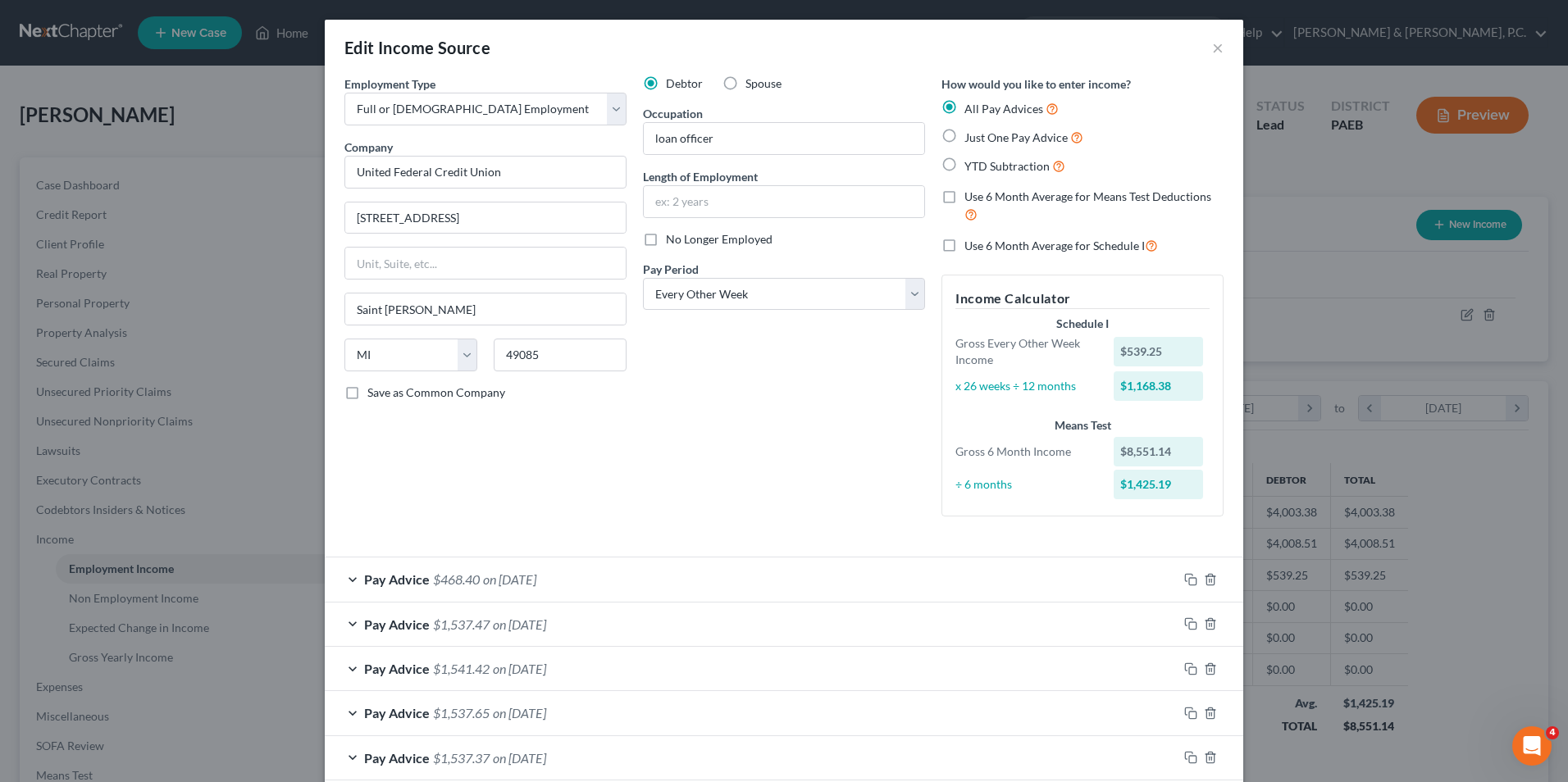
click at [666, 243] on label "No Longer Employed" at bounding box center [719, 239] width 107 height 16
click at [672, 242] on input "No Longer Employed" at bounding box center [677, 236] width 11 height 11
checkbox input "true"
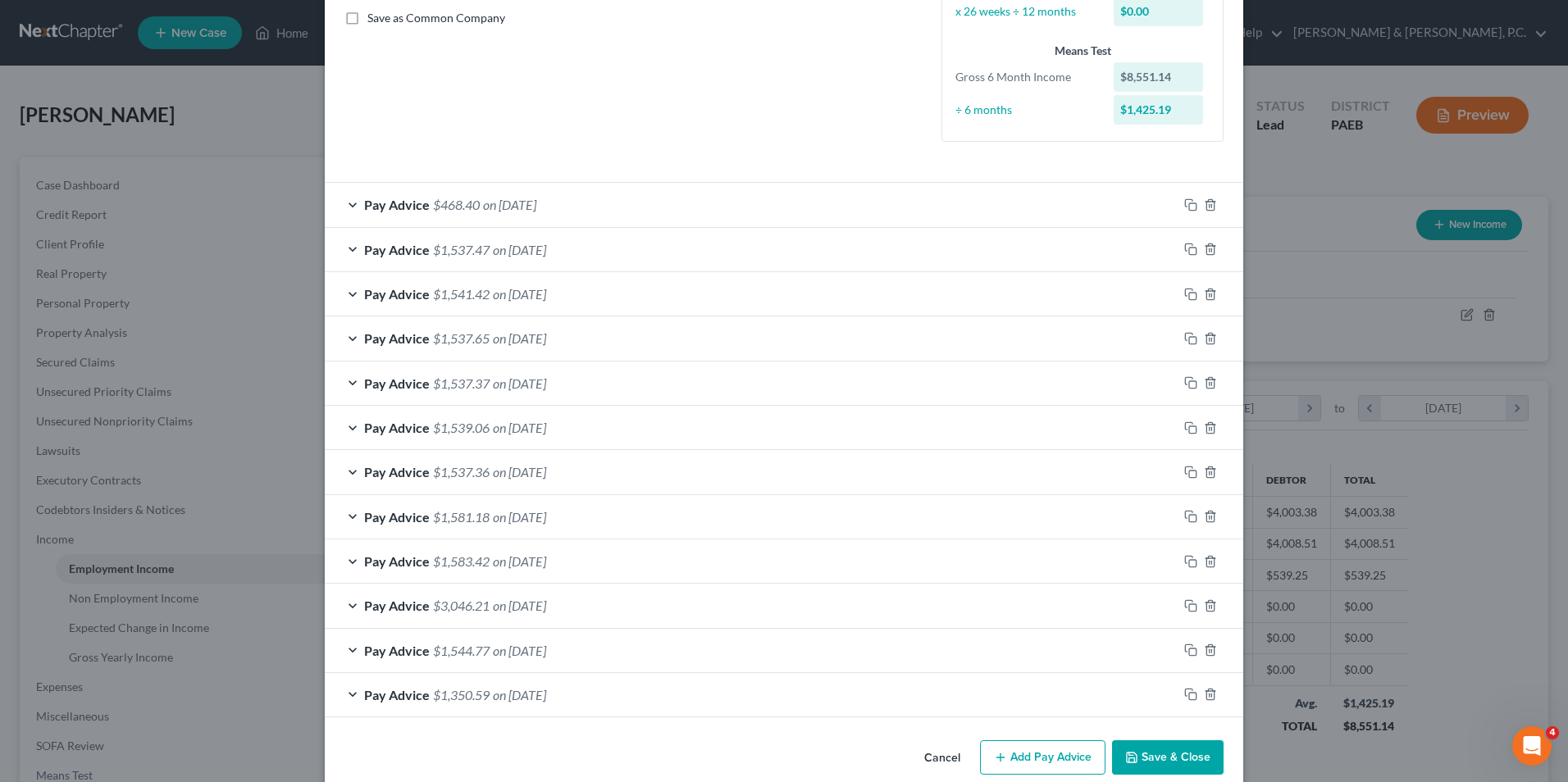
scroll to position [400, 0]
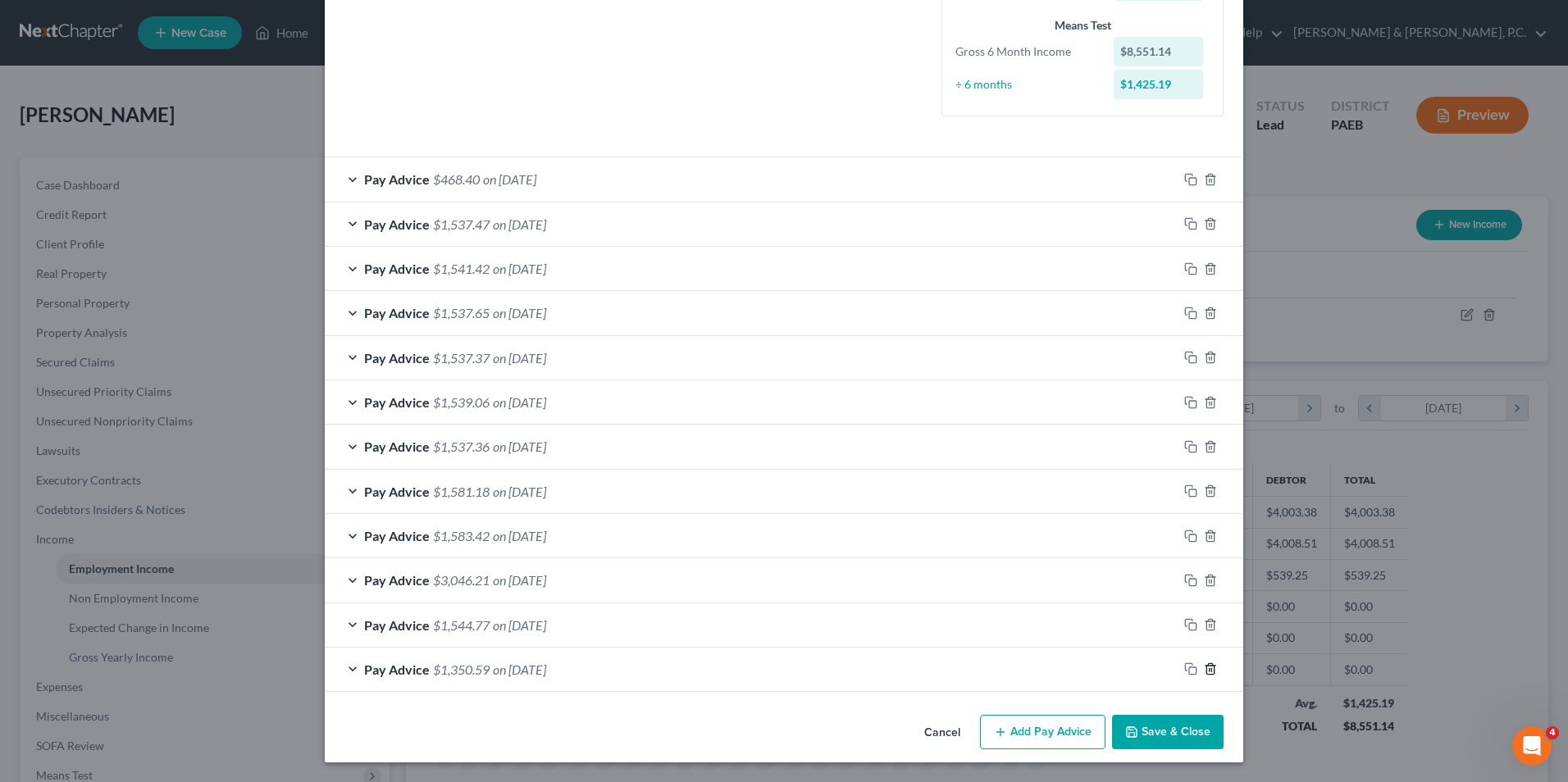
click at [1207, 672] on icon "button" at bounding box center [1210, 669] width 14 height 13
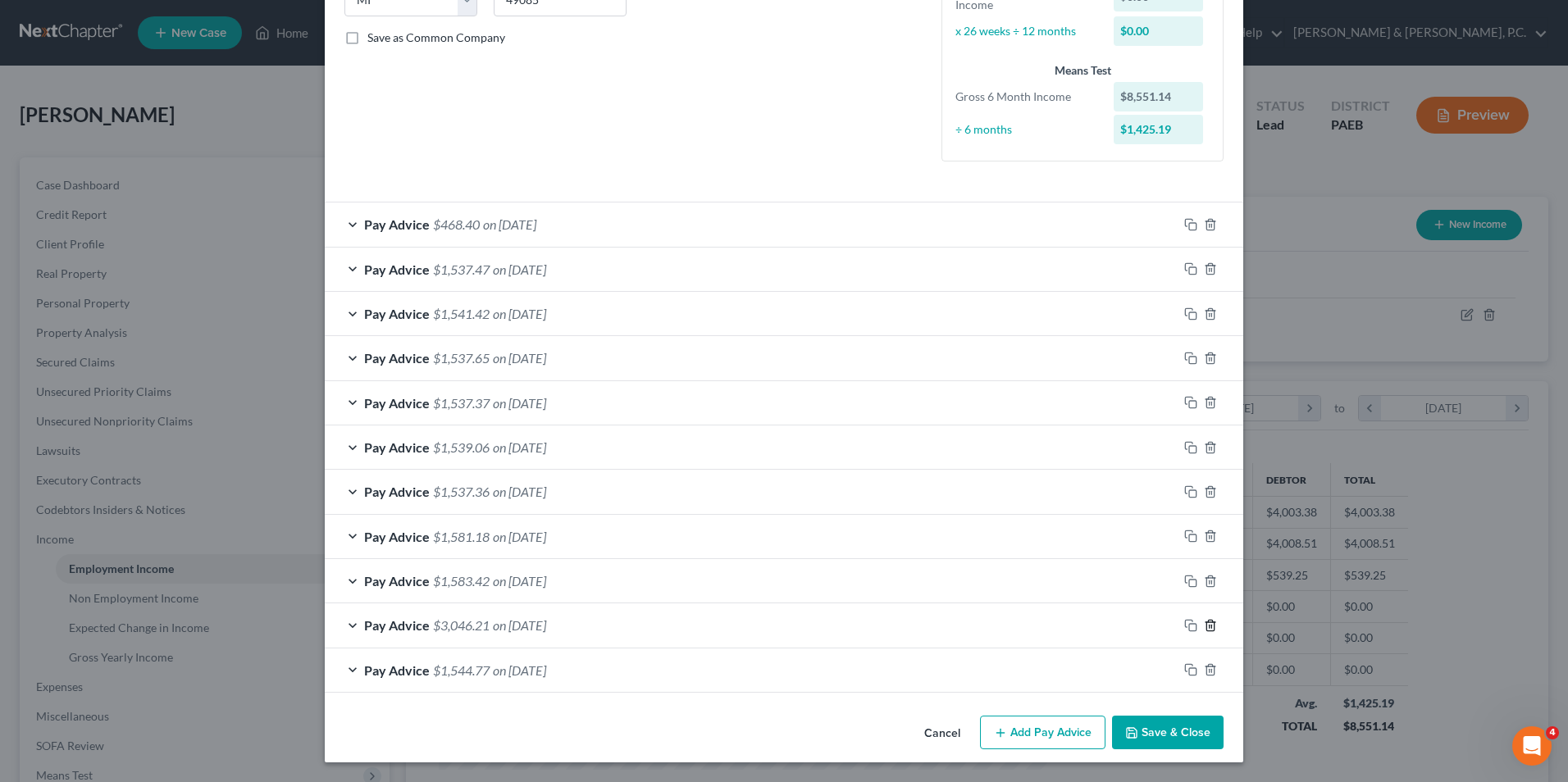
scroll to position [355, 0]
click at [1203, 626] on icon "button" at bounding box center [1210, 626] width 14 height 13
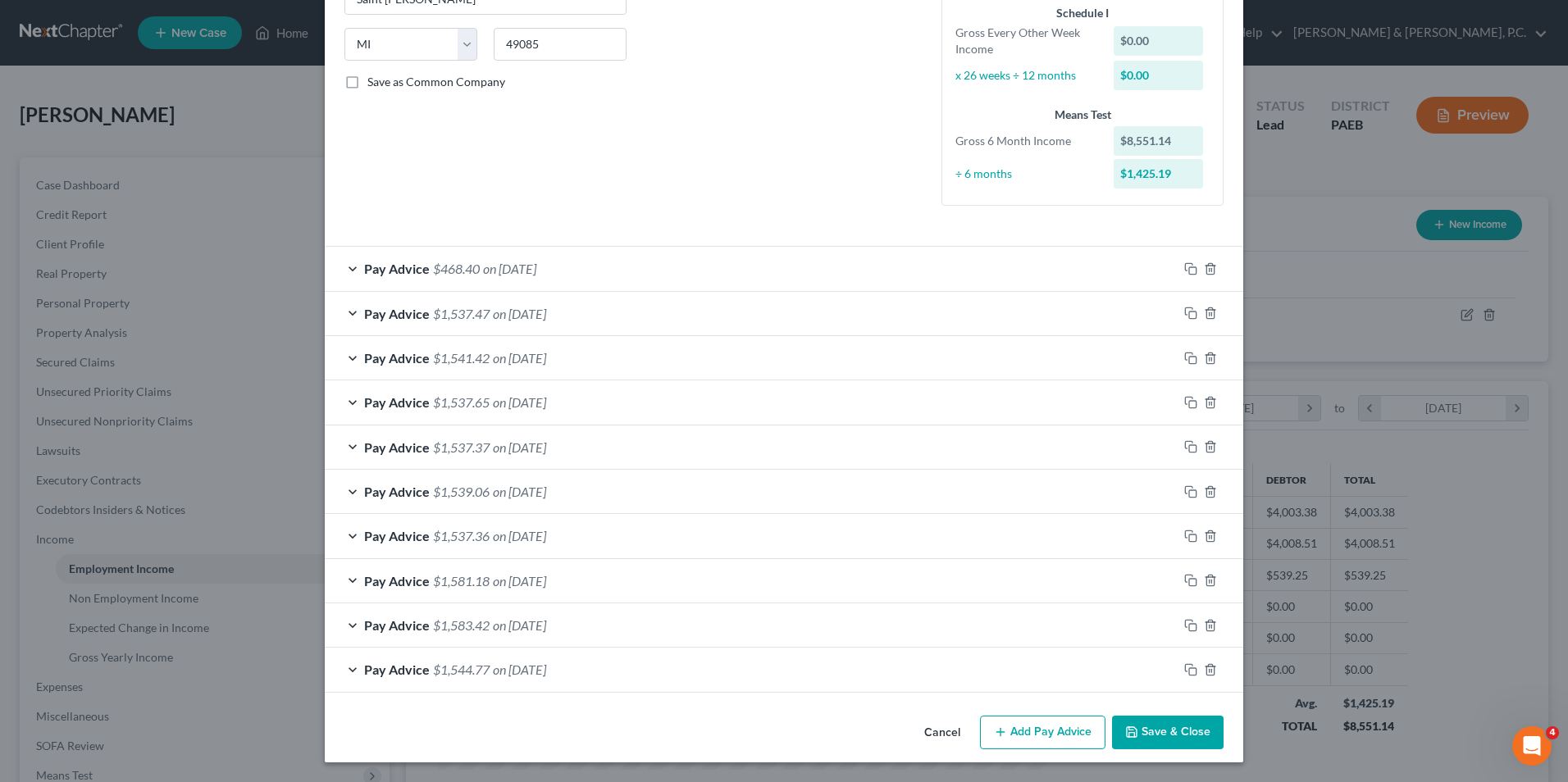
scroll to position [310, 0]
click at [1203, 670] on icon "button" at bounding box center [1210, 670] width 14 height 13
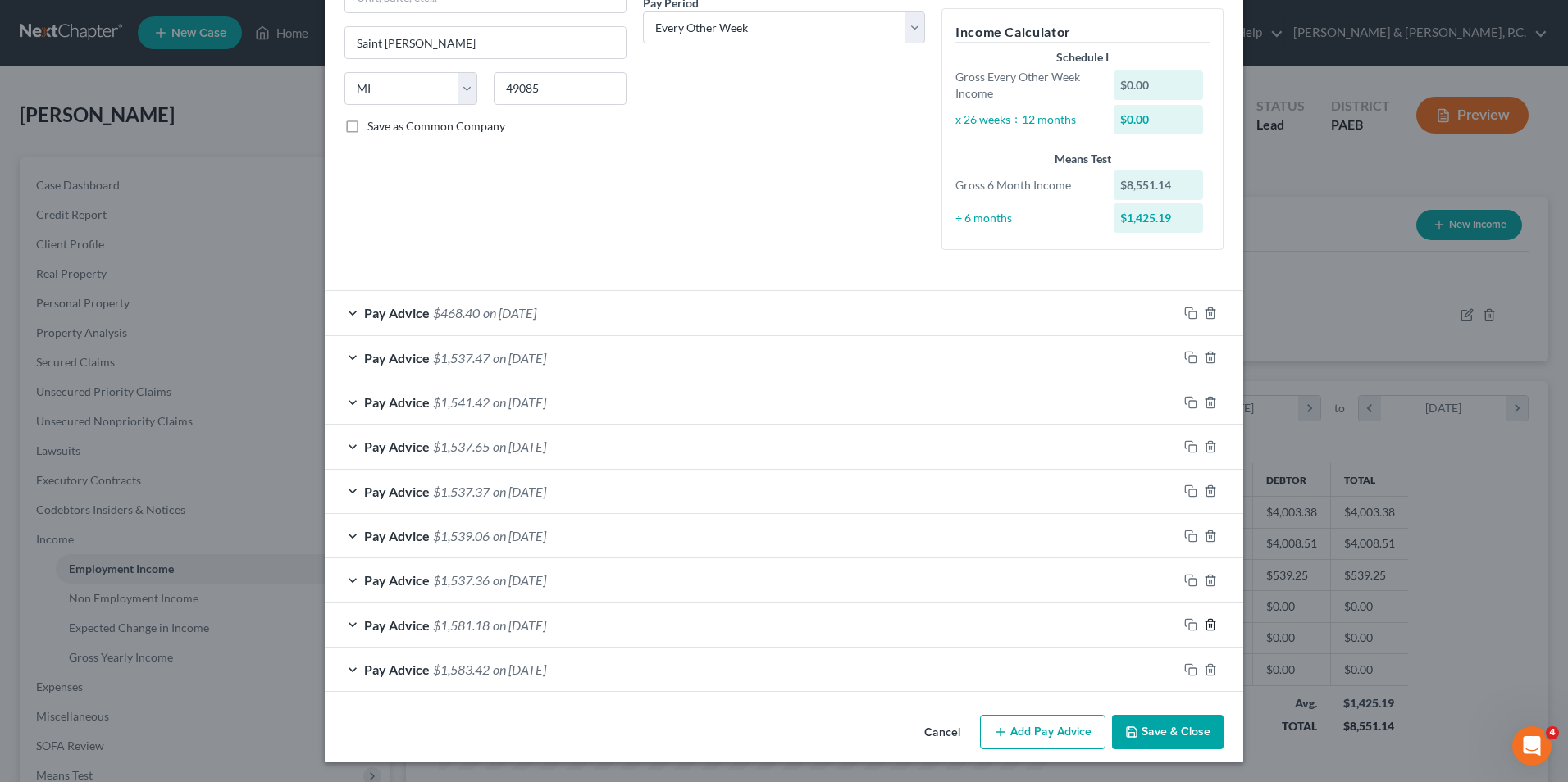
click at [1205, 629] on icon "button" at bounding box center [1210, 625] width 14 height 13
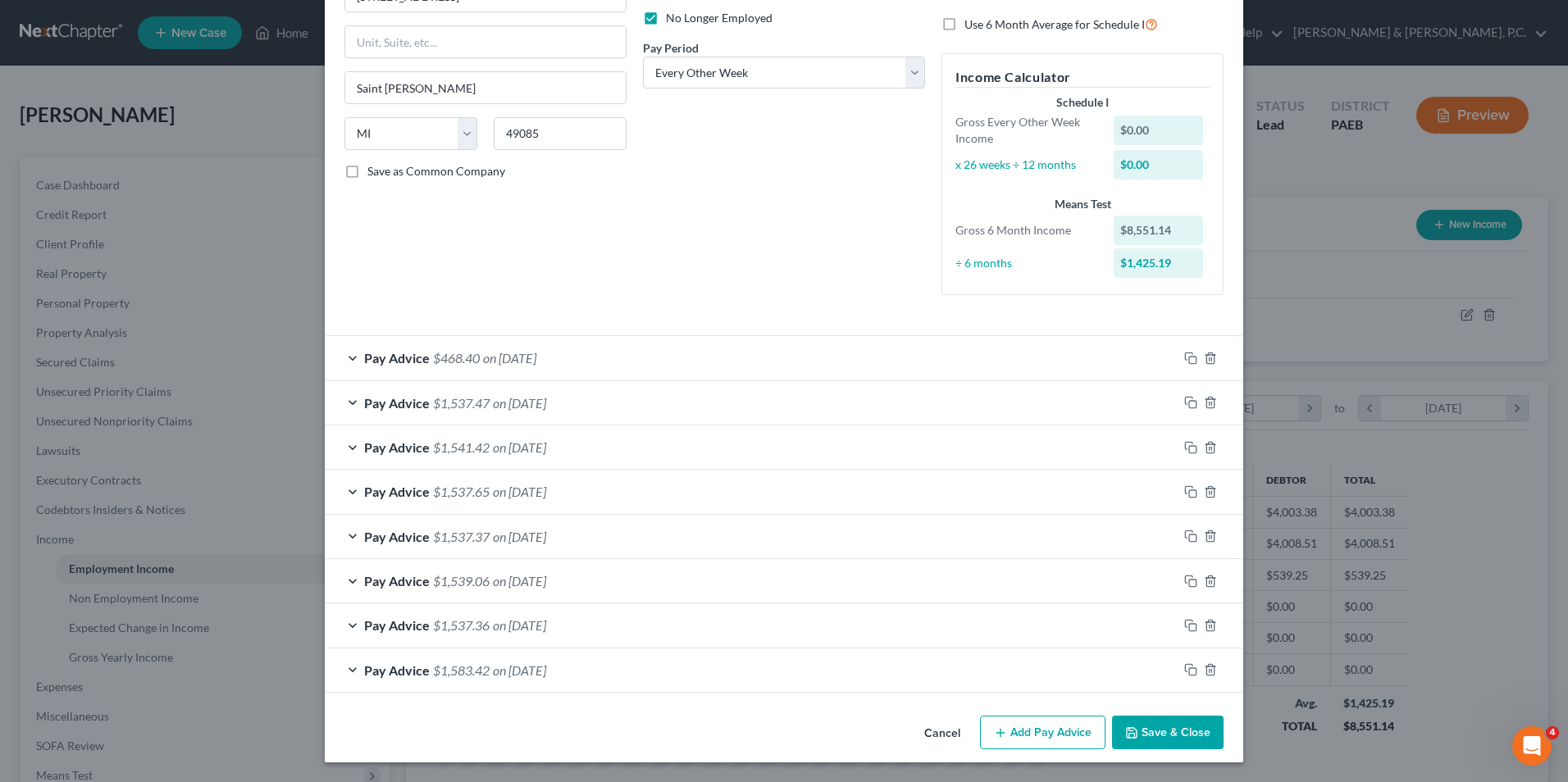
scroll to position [222, 0]
click at [1211, 671] on line "button" at bounding box center [1211, 671] width 0 height 3
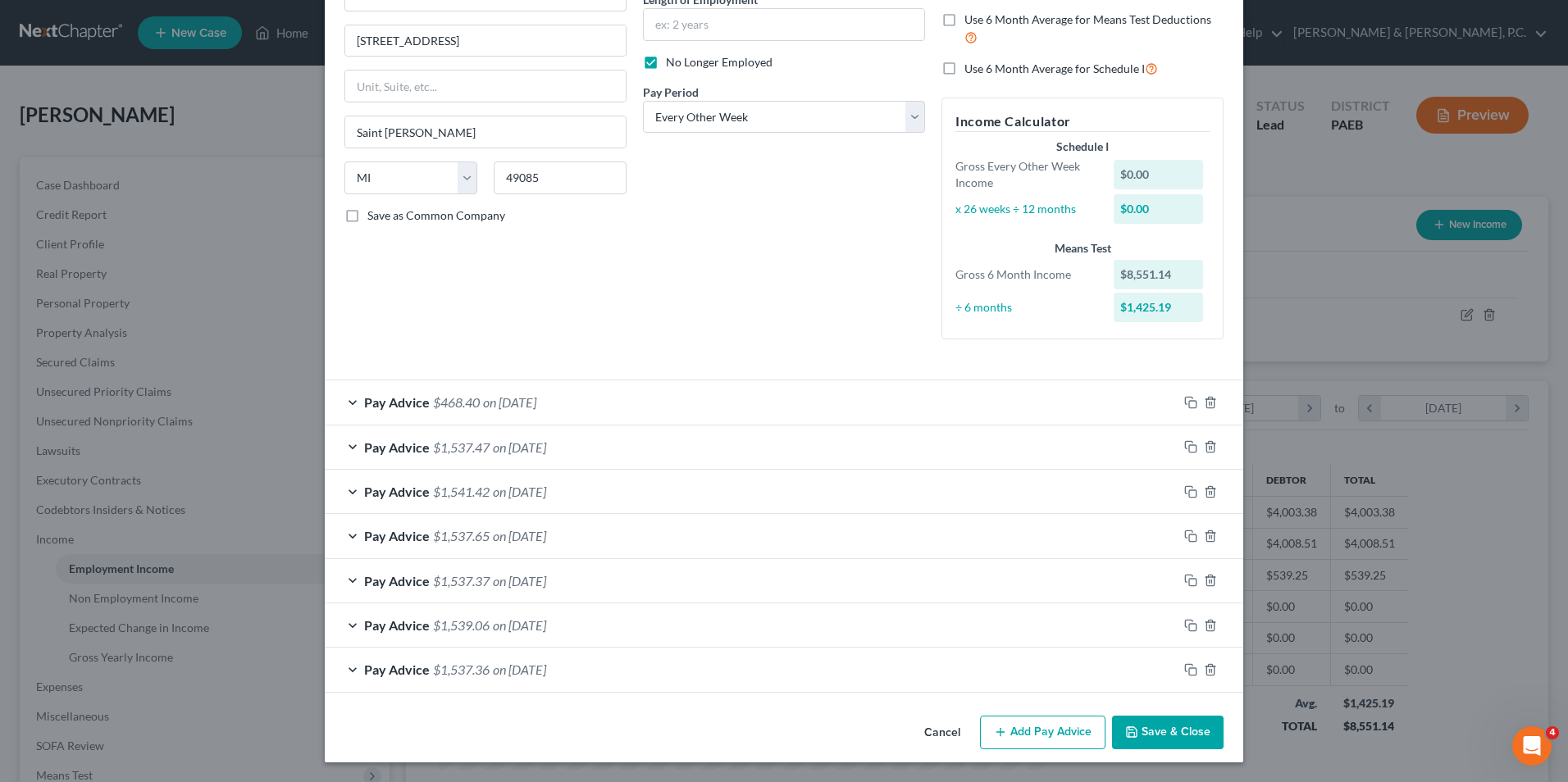
scroll to position [177, 0]
click at [1203, 628] on icon "button" at bounding box center [1210, 626] width 14 height 13
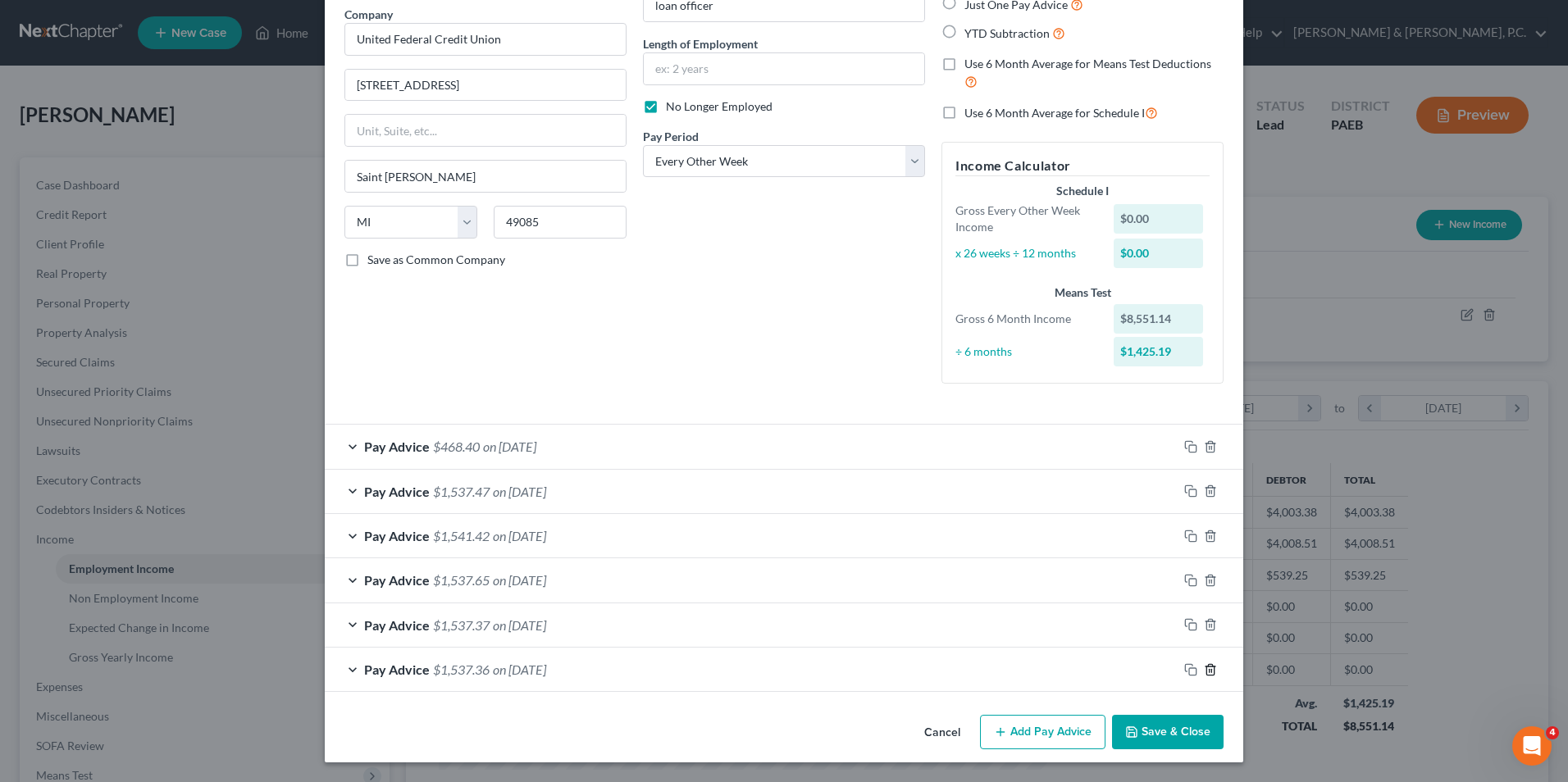
click at [1206, 670] on icon "button" at bounding box center [1210, 670] width 14 height 13
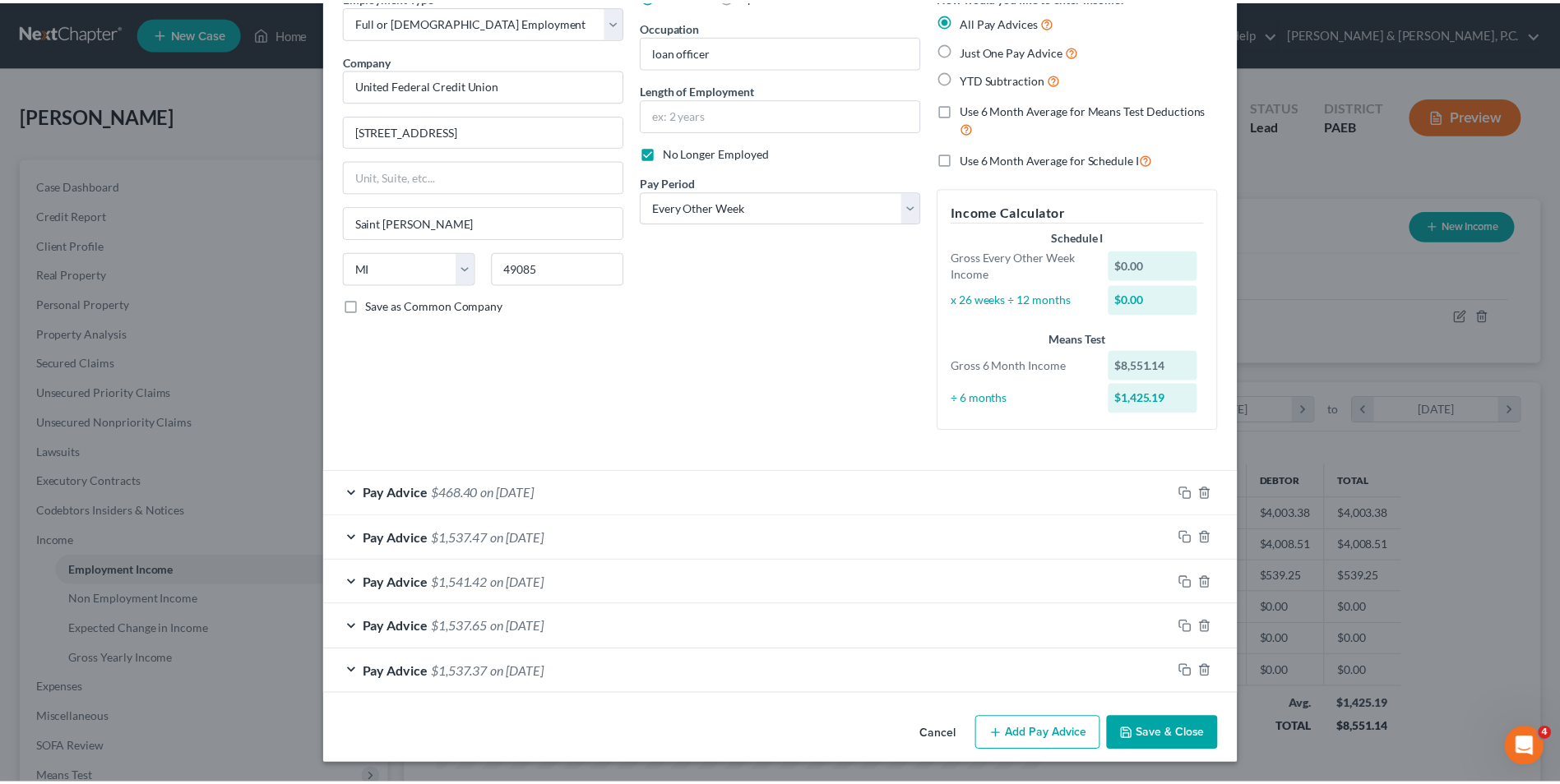
scroll to position [88, 0]
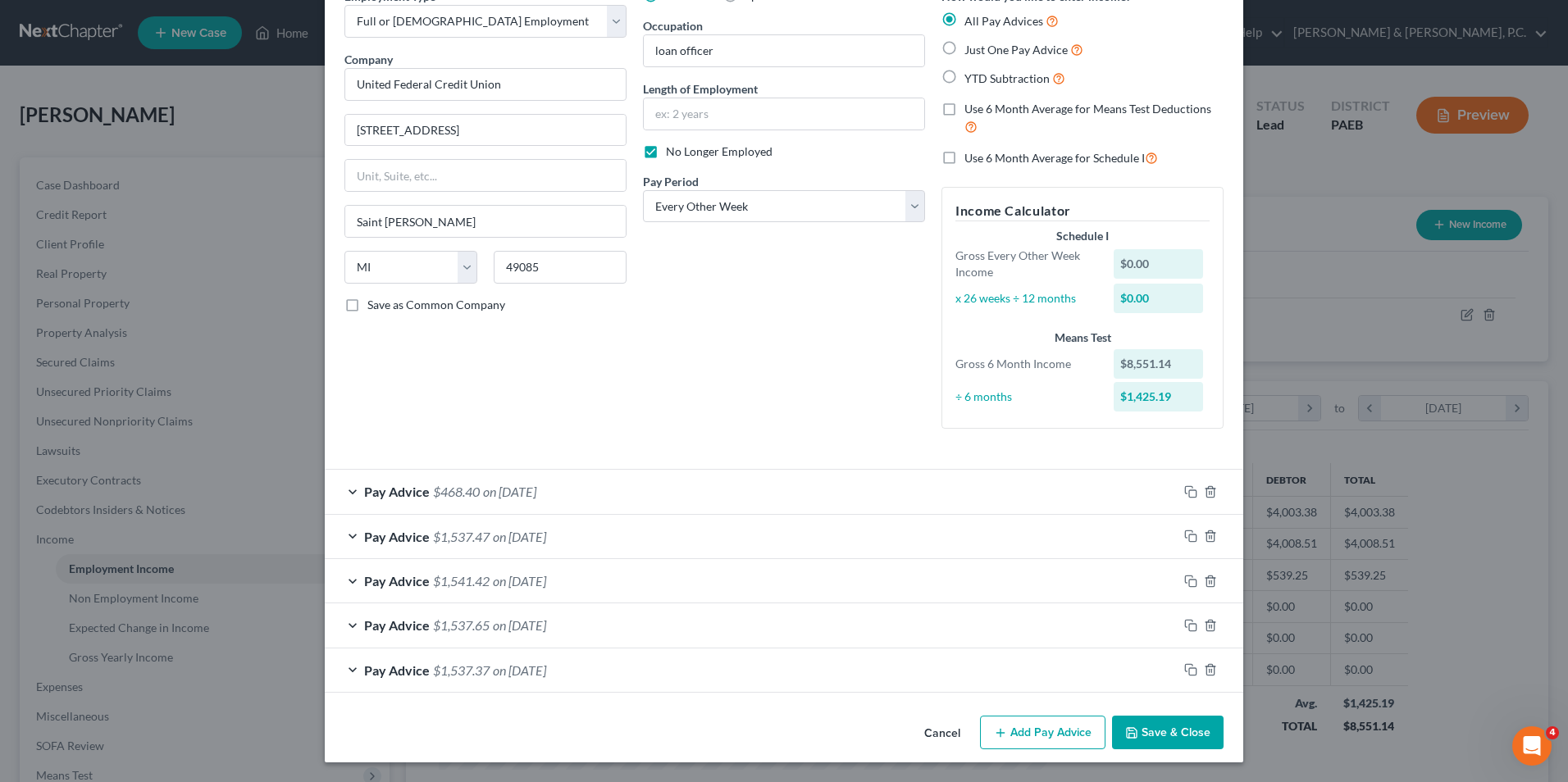
click at [1176, 737] on button "Save & Close" at bounding box center [1168, 733] width 112 height 35
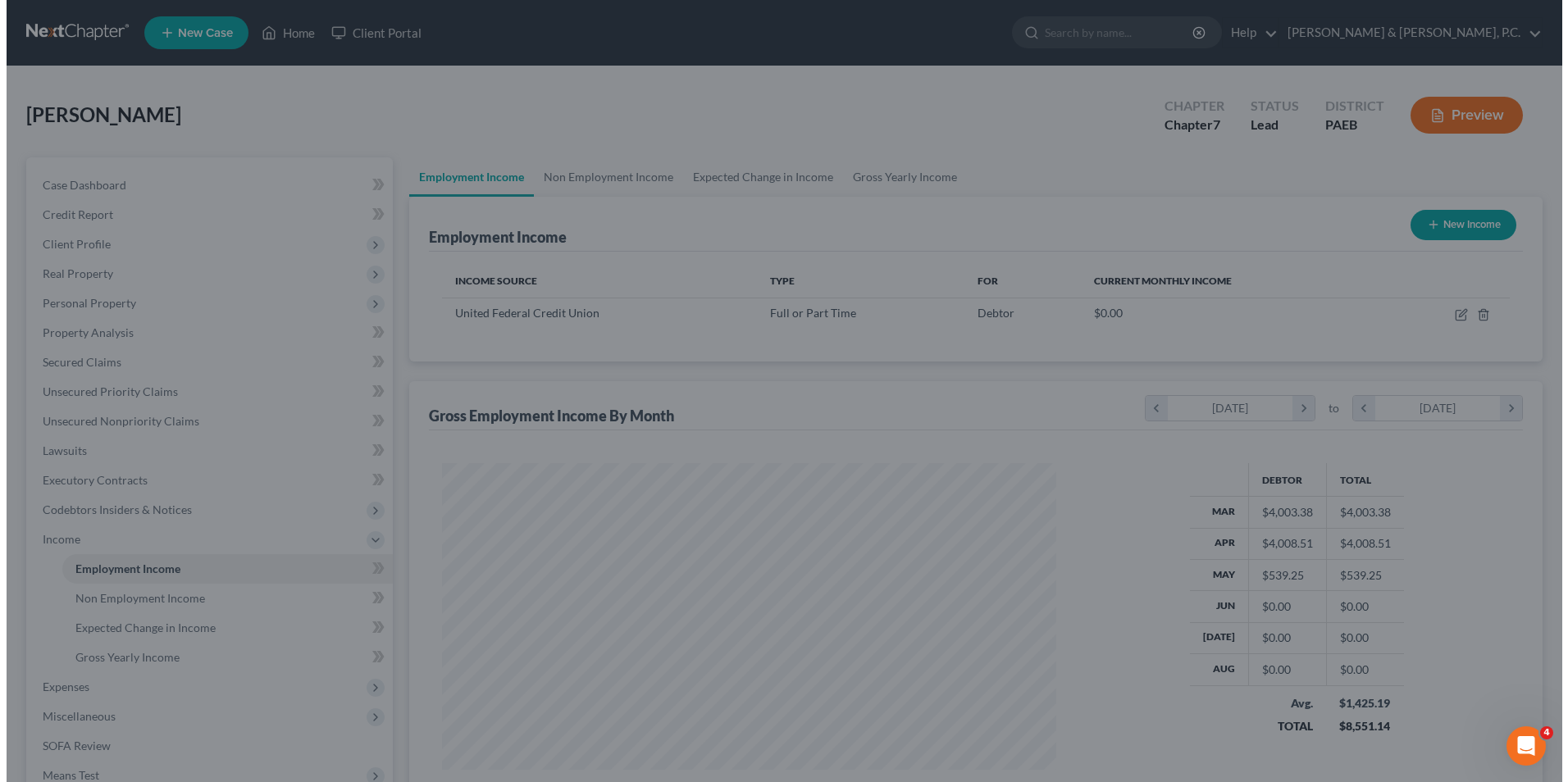
scroll to position [819696, 819433]
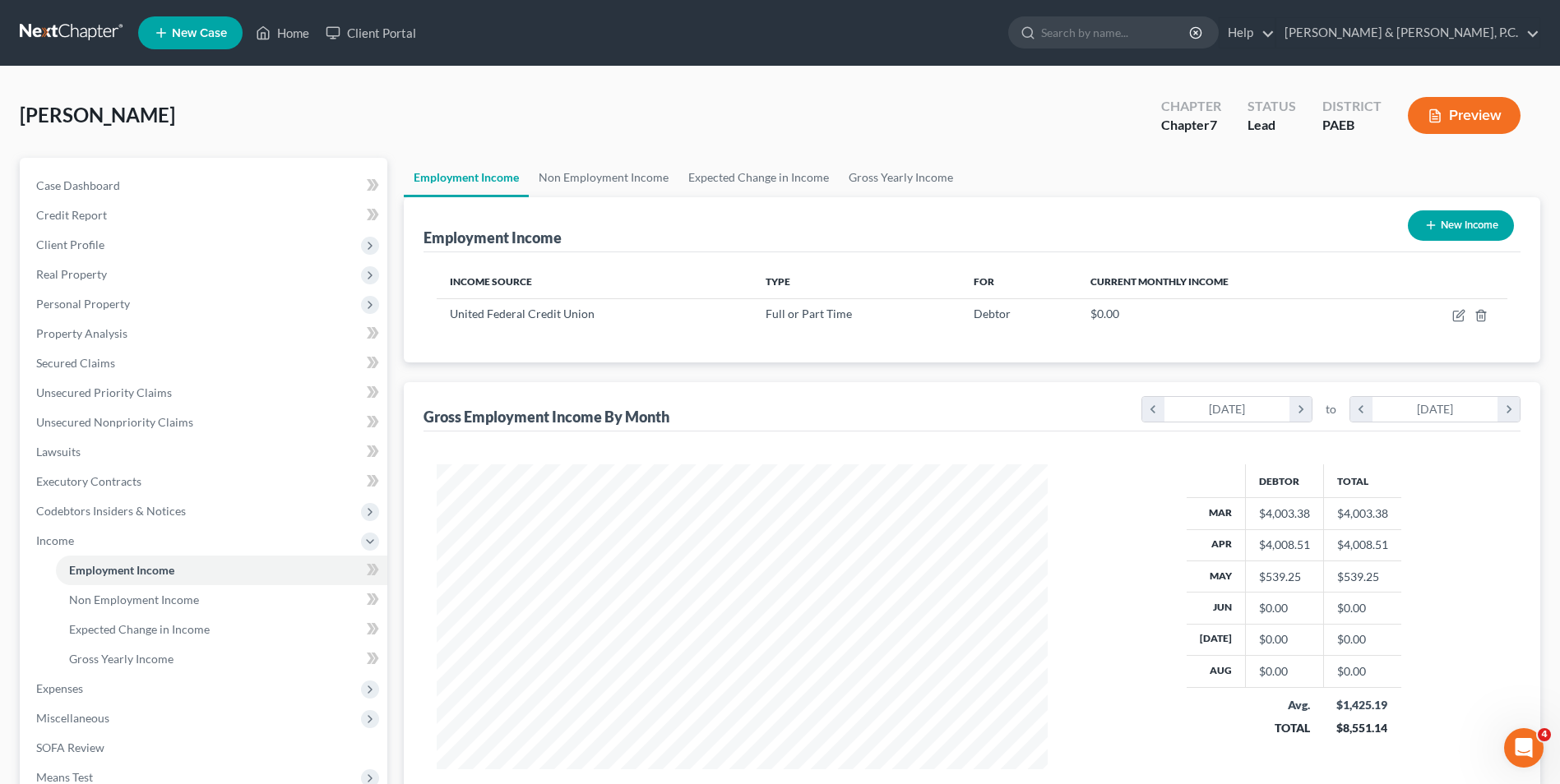
click at [1445, 227] on button "New Income" at bounding box center [1461, 225] width 106 height 30
select select "0"
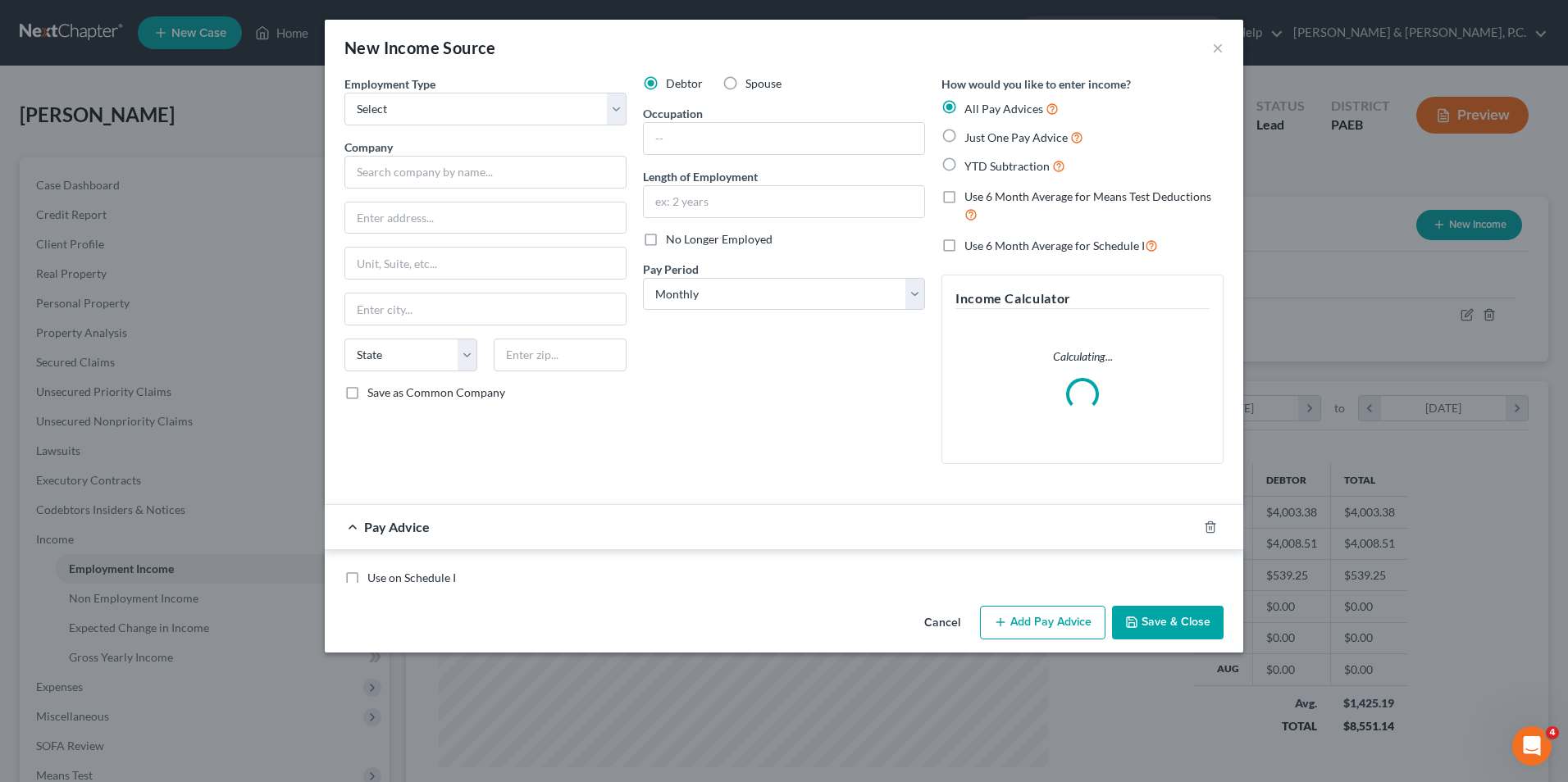
scroll to position [307, 648]
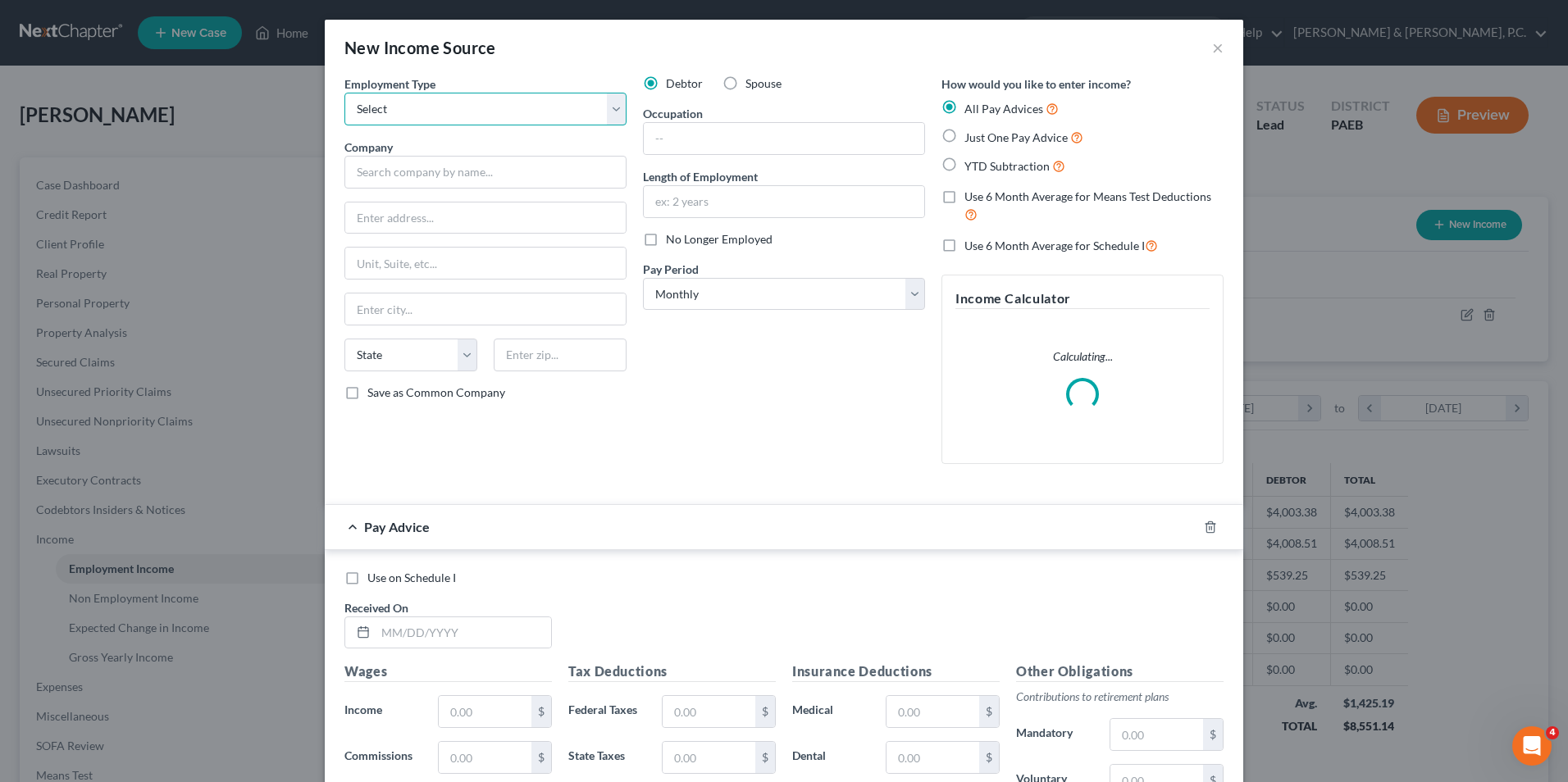
drag, startPoint x: 506, startPoint y: 99, endPoint x: 501, endPoint y: 113, distance: 14.9
click at [506, 99] on select "Select Full or [DEMOGRAPHIC_DATA] Employment Self Employment" at bounding box center [485, 109] width 283 height 33
select select "0"
click at [344, 93] on select "Select Full or [DEMOGRAPHIC_DATA] Employment Self Employment" at bounding box center [485, 109] width 283 height 33
click at [472, 188] on input "text" at bounding box center [485, 173] width 283 height 33
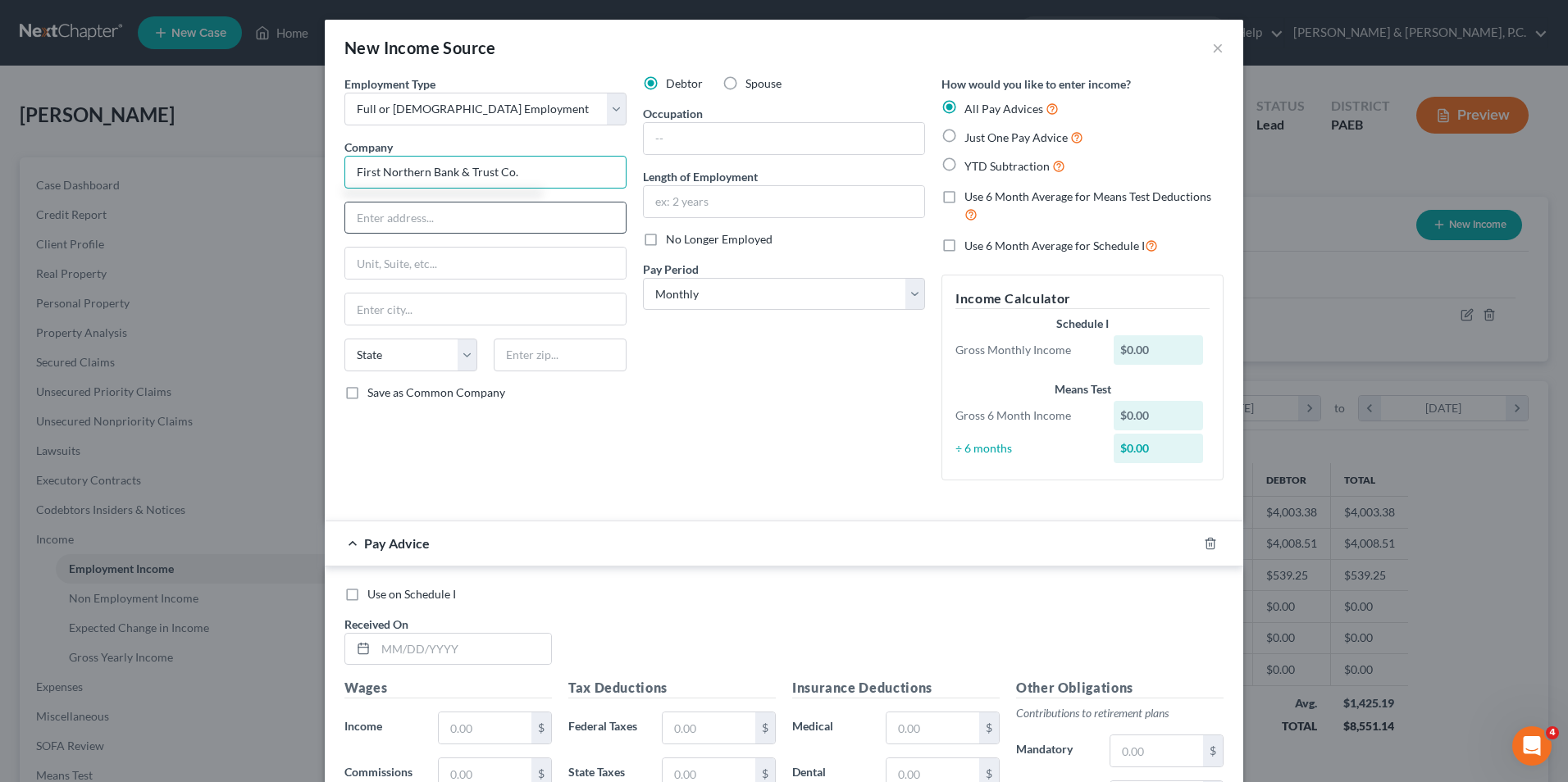
type input "First Northern Bank & Trust Co."
click at [466, 215] on input "text" at bounding box center [485, 218] width 281 height 31
type input "[GEOGRAPHIC_DATA]"
type input "[PERSON_NAME]"
select select "39"
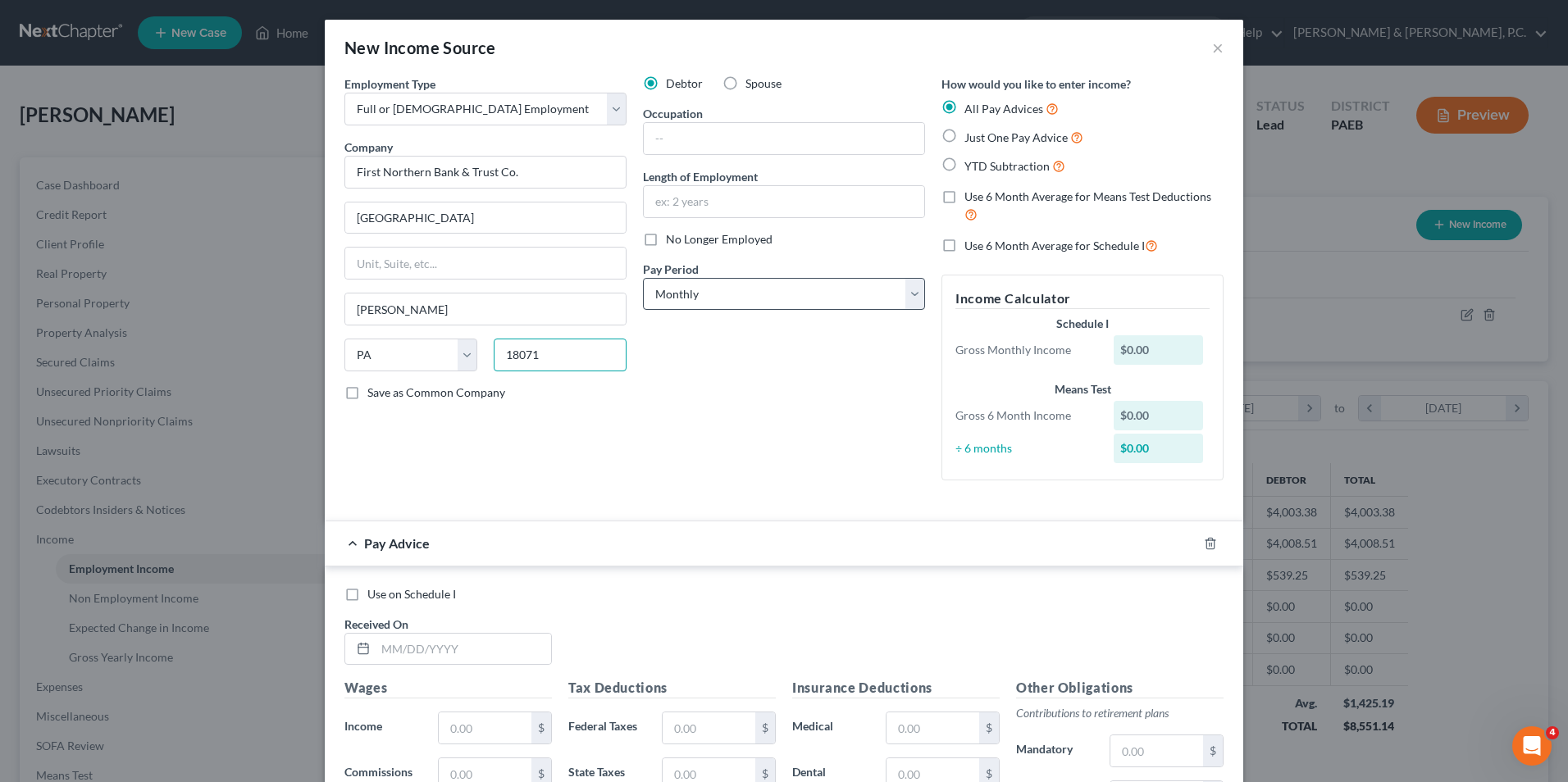
type input "18071"
click at [906, 301] on select "Select Monthly Twice Monthly Every Other Week Weekly" at bounding box center [784, 294] width 283 height 33
select select "2"
click at [643, 278] on select "Select Monthly Twice Monthly Every Other Week Weekly" at bounding box center [784, 294] width 283 height 33
click at [740, 141] on input "text" at bounding box center [784, 139] width 281 height 31
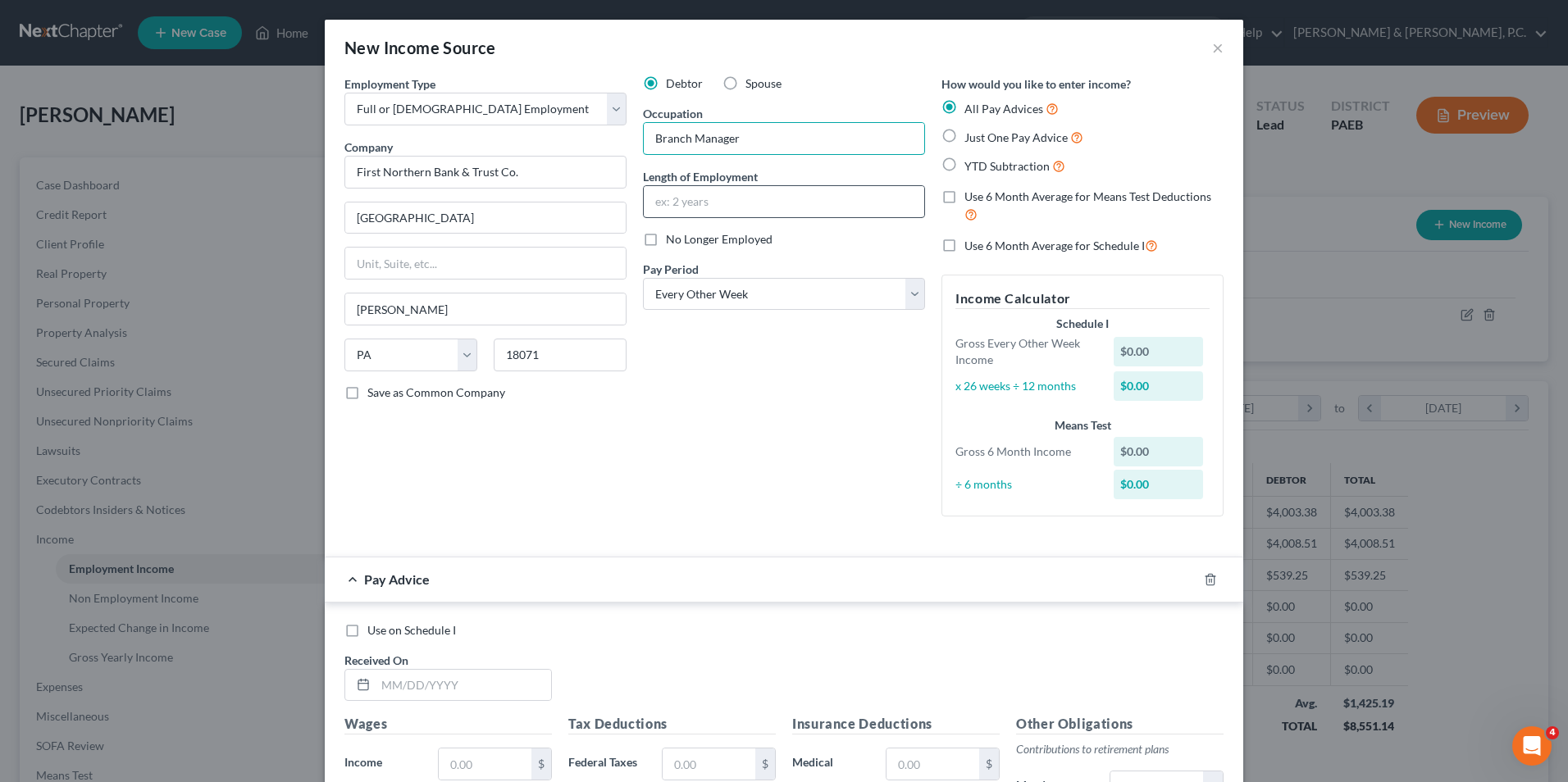
type input "Branch Manager"
click at [679, 205] on input "text" at bounding box center [784, 202] width 281 height 31
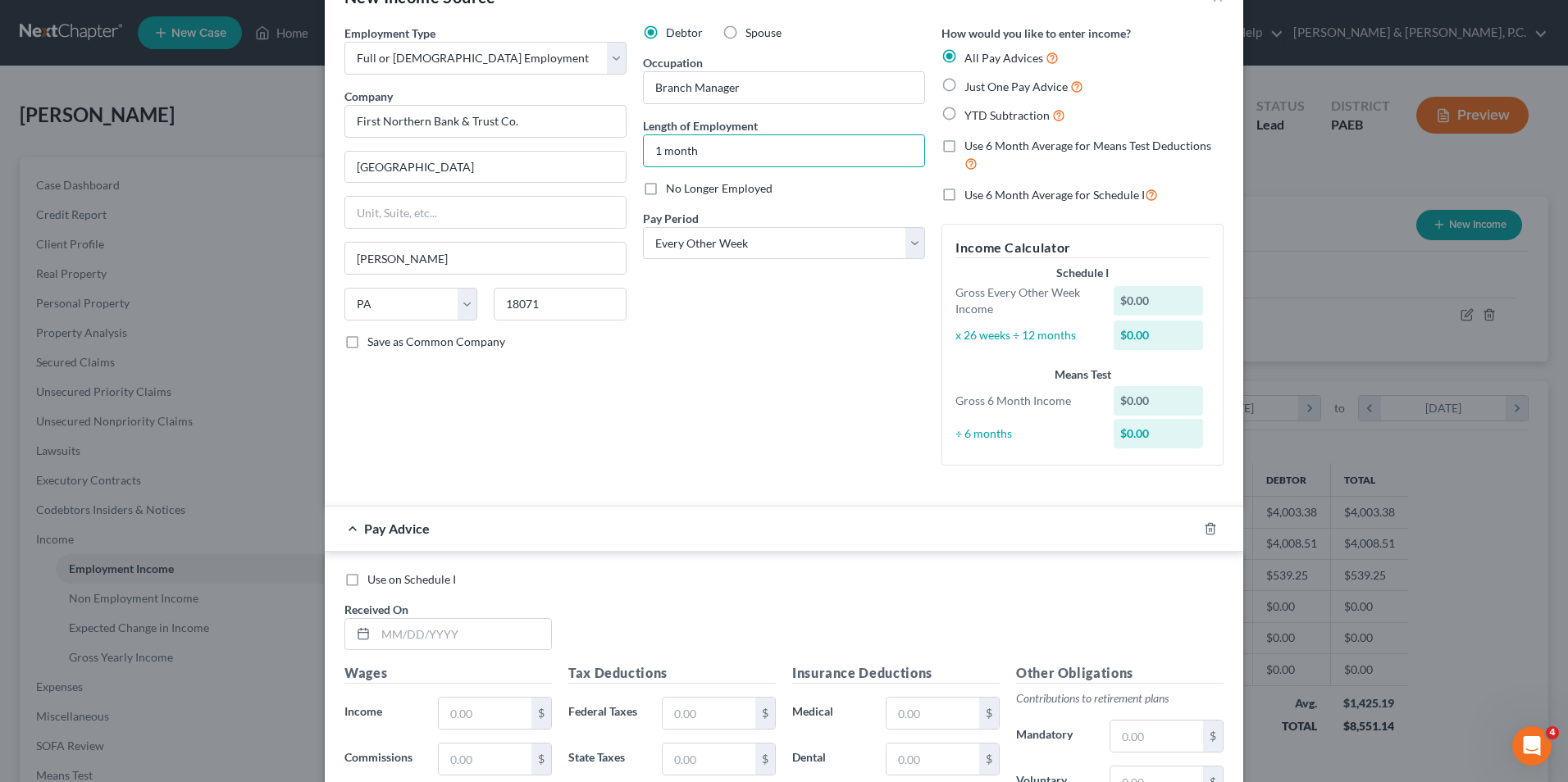
scroll to position [246, 0]
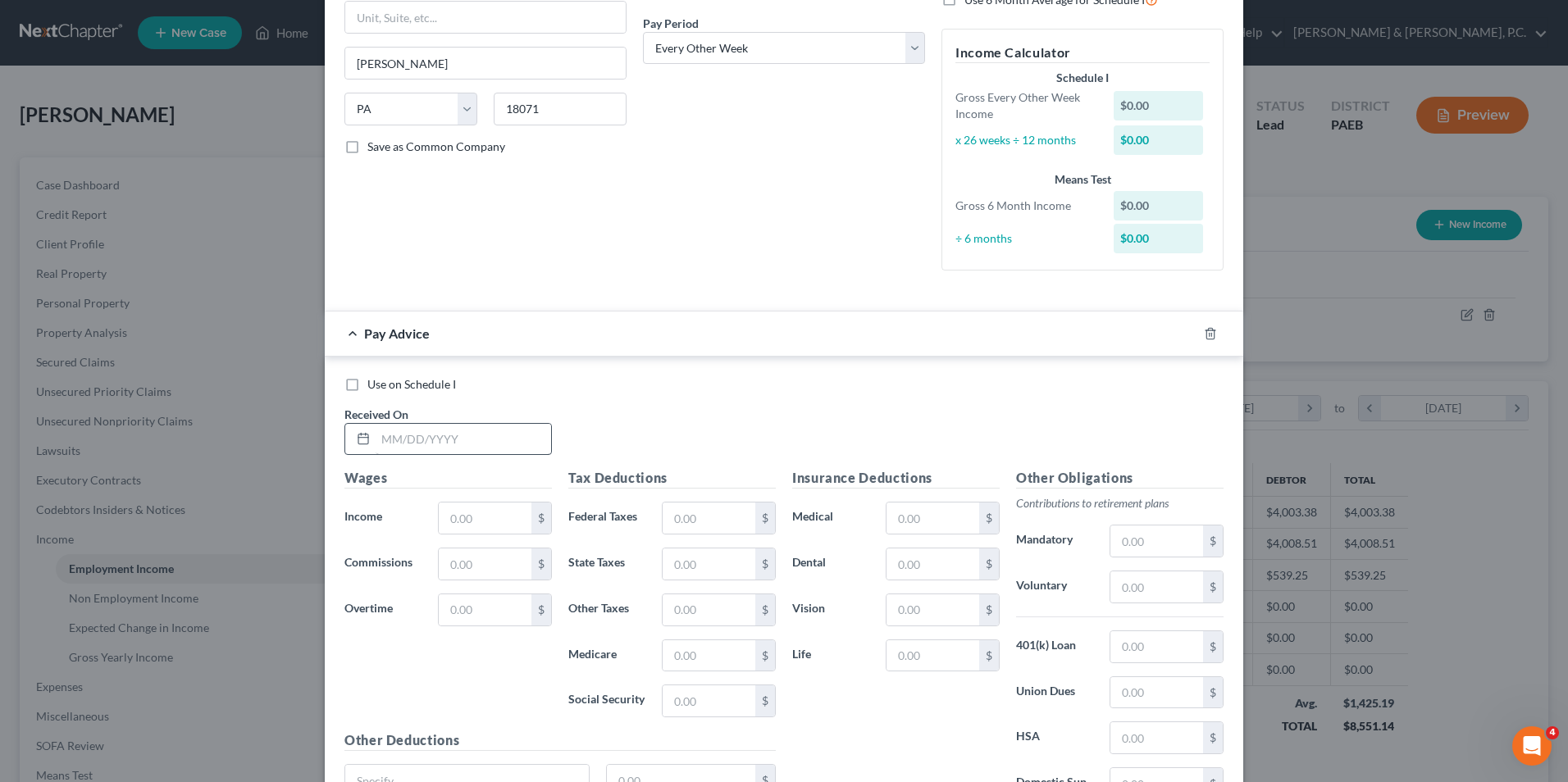
type input "1 month"
click at [434, 444] on input "text" at bounding box center [463, 440] width 176 height 31
type input "[DATE]"
click at [467, 518] on input "text" at bounding box center [485, 518] width 93 height 31
type input "846.16"
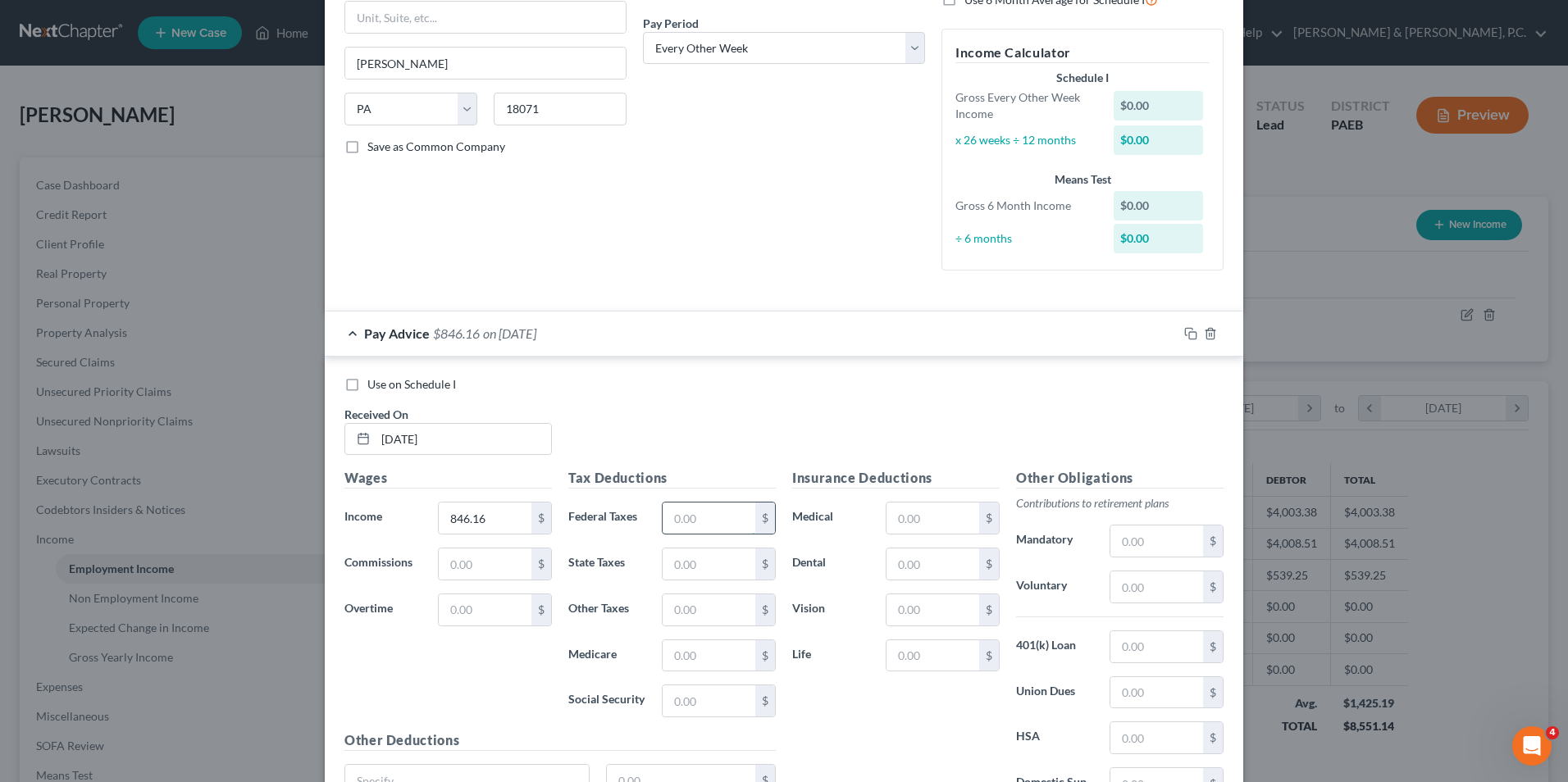
click at [688, 524] on input "text" at bounding box center [709, 518] width 93 height 31
type input "26.92"
click at [704, 699] on input "text" at bounding box center [709, 701] width 93 height 31
type input "52.46"
click at [719, 658] on input "text" at bounding box center [709, 656] width 93 height 31
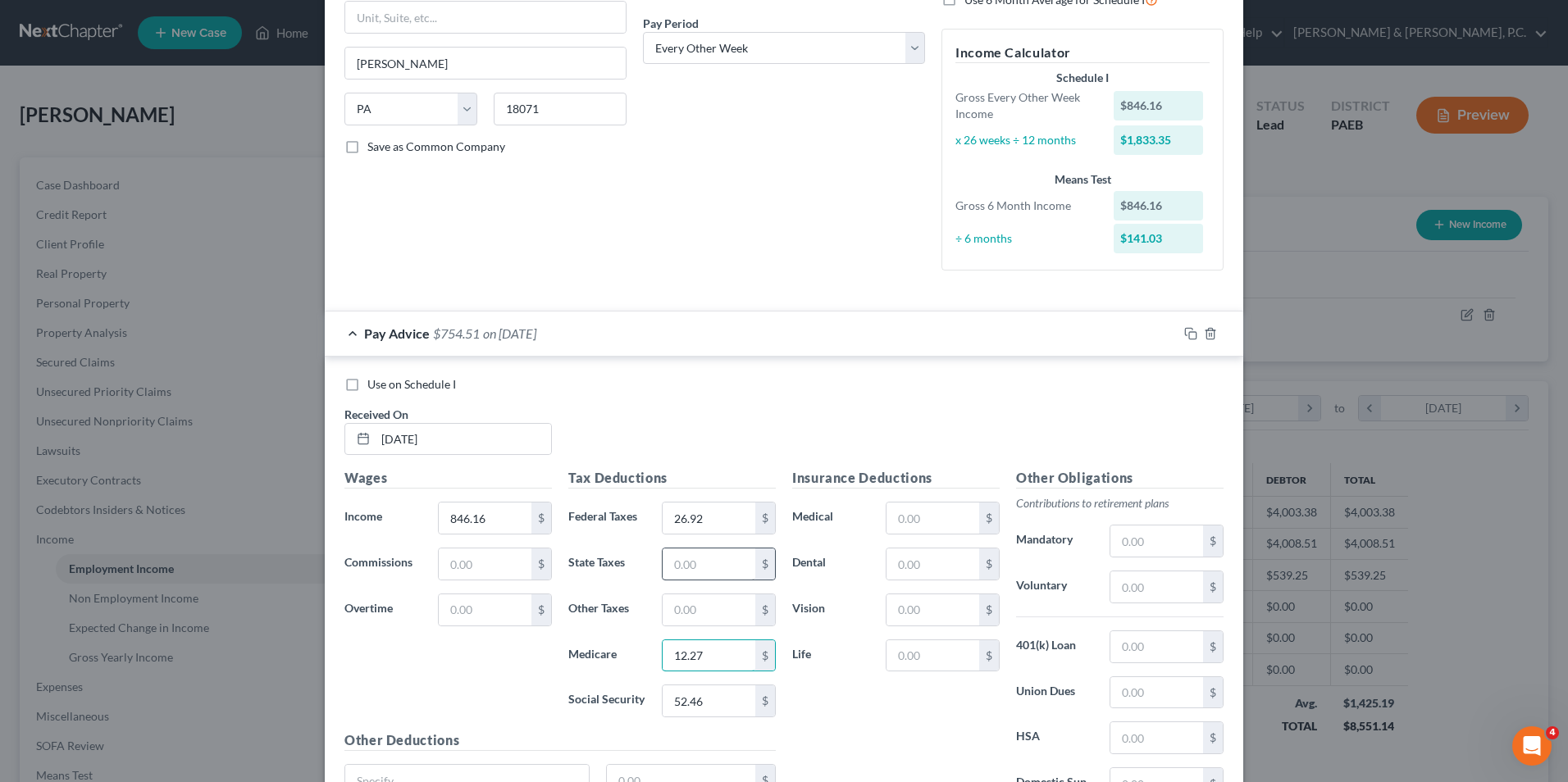
type input "12.27"
click at [686, 567] on input "text" at bounding box center [709, 564] width 93 height 31
type input "25.98"
click at [666, 609] on input "text" at bounding box center [709, 610] width 93 height 31
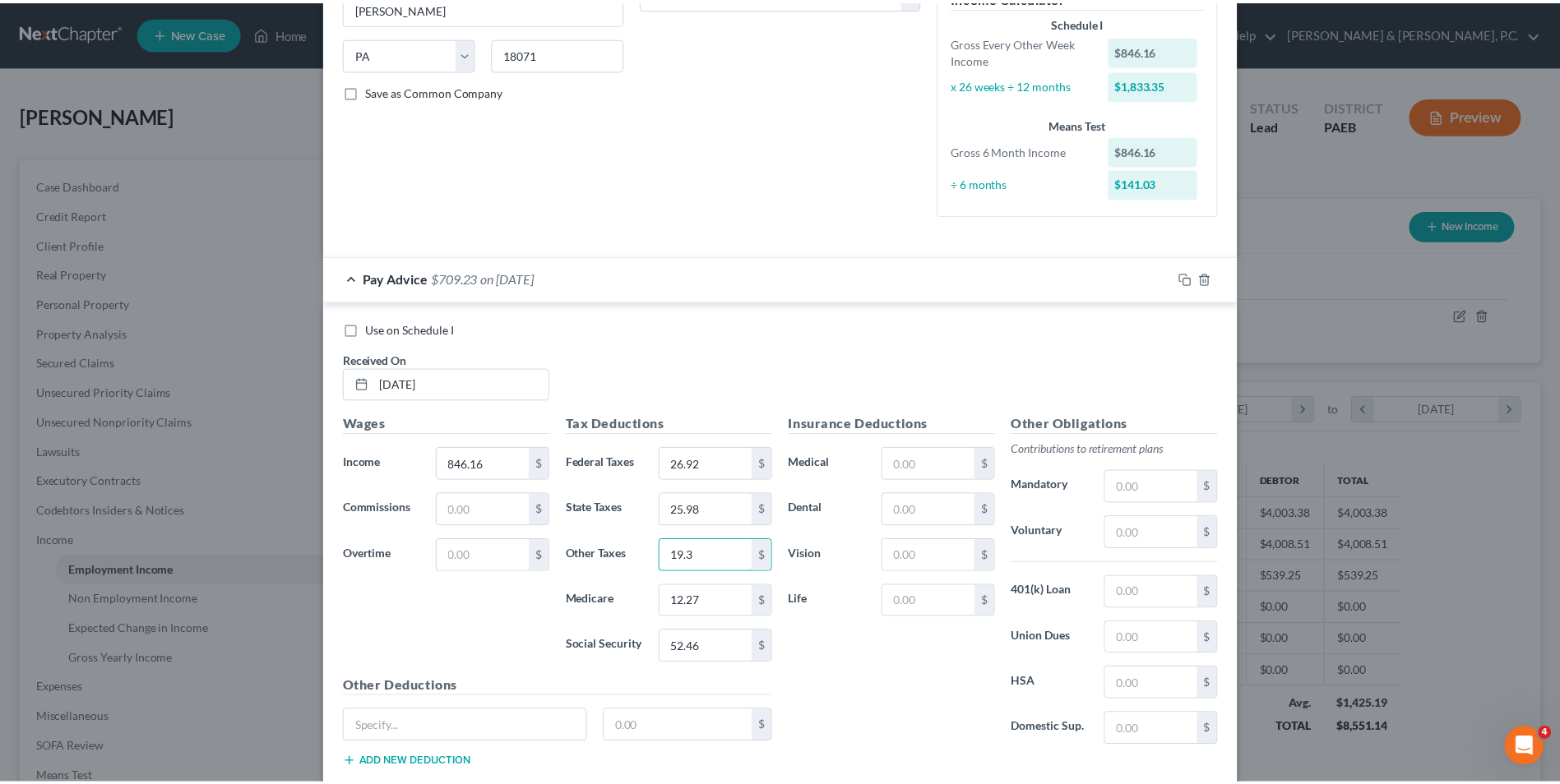
scroll to position [404, 0]
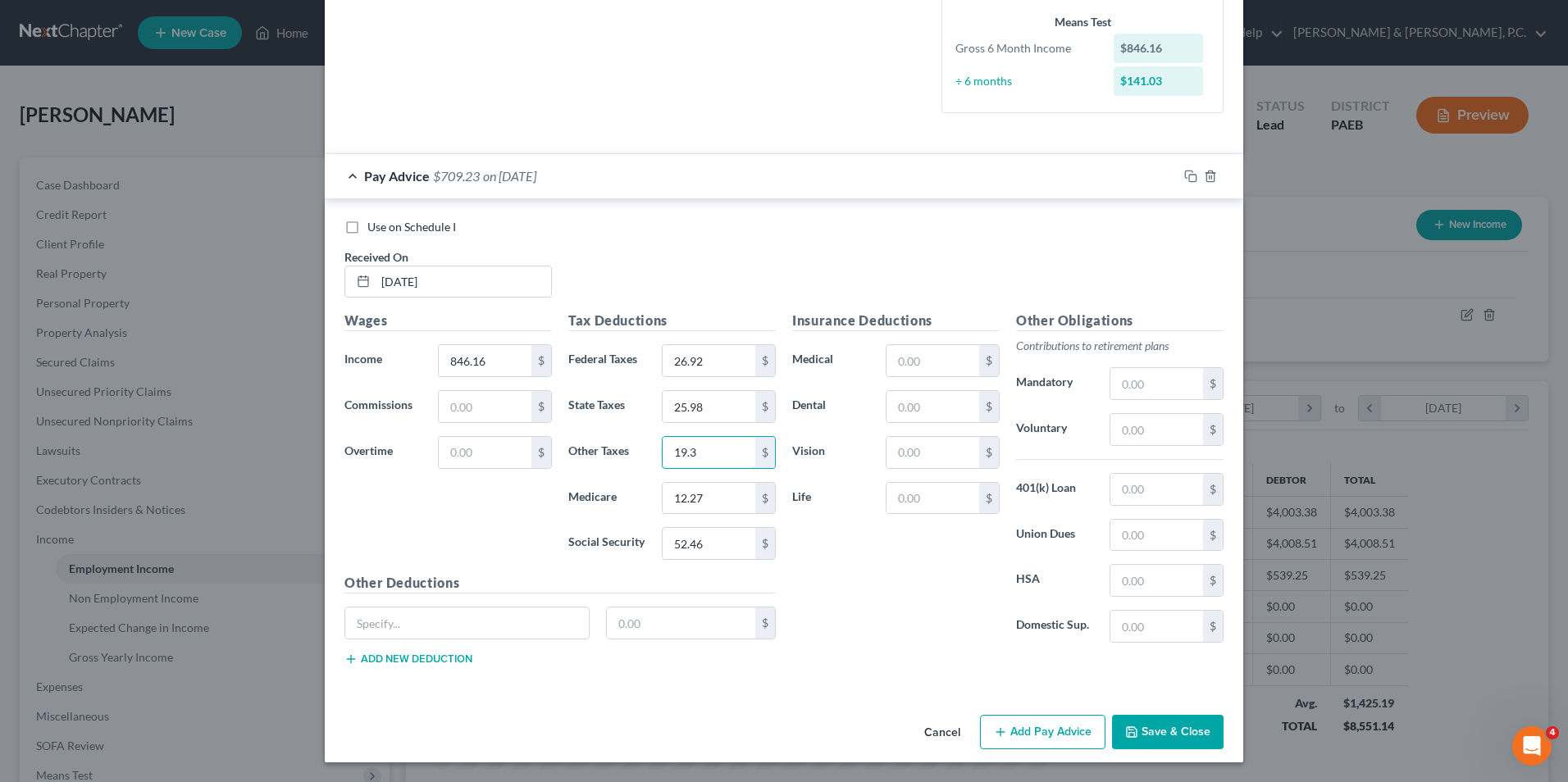
type input "19.3"
click at [1154, 730] on button "Save & Close" at bounding box center [1168, 733] width 112 height 35
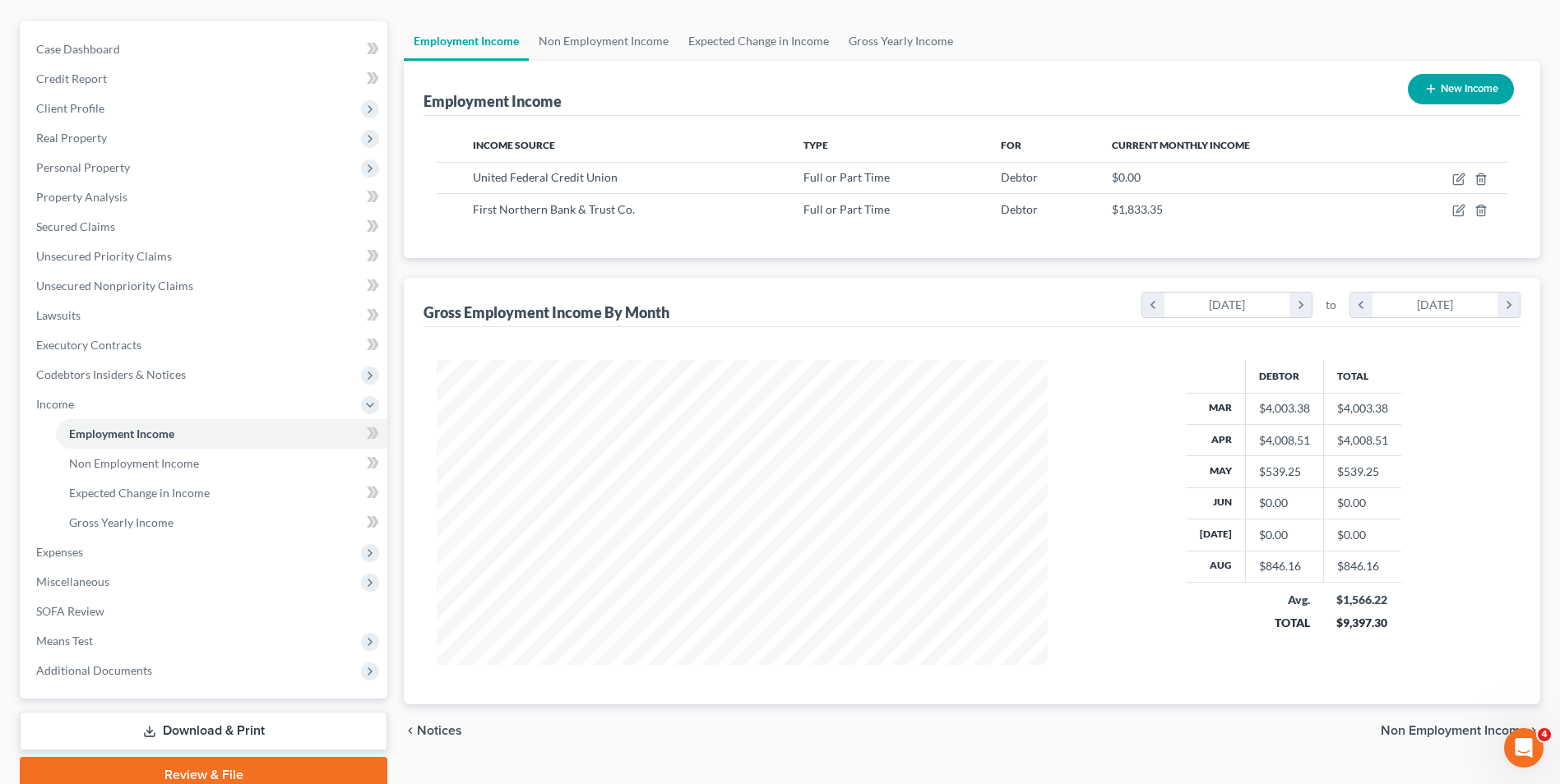
scroll to position [208, 0]
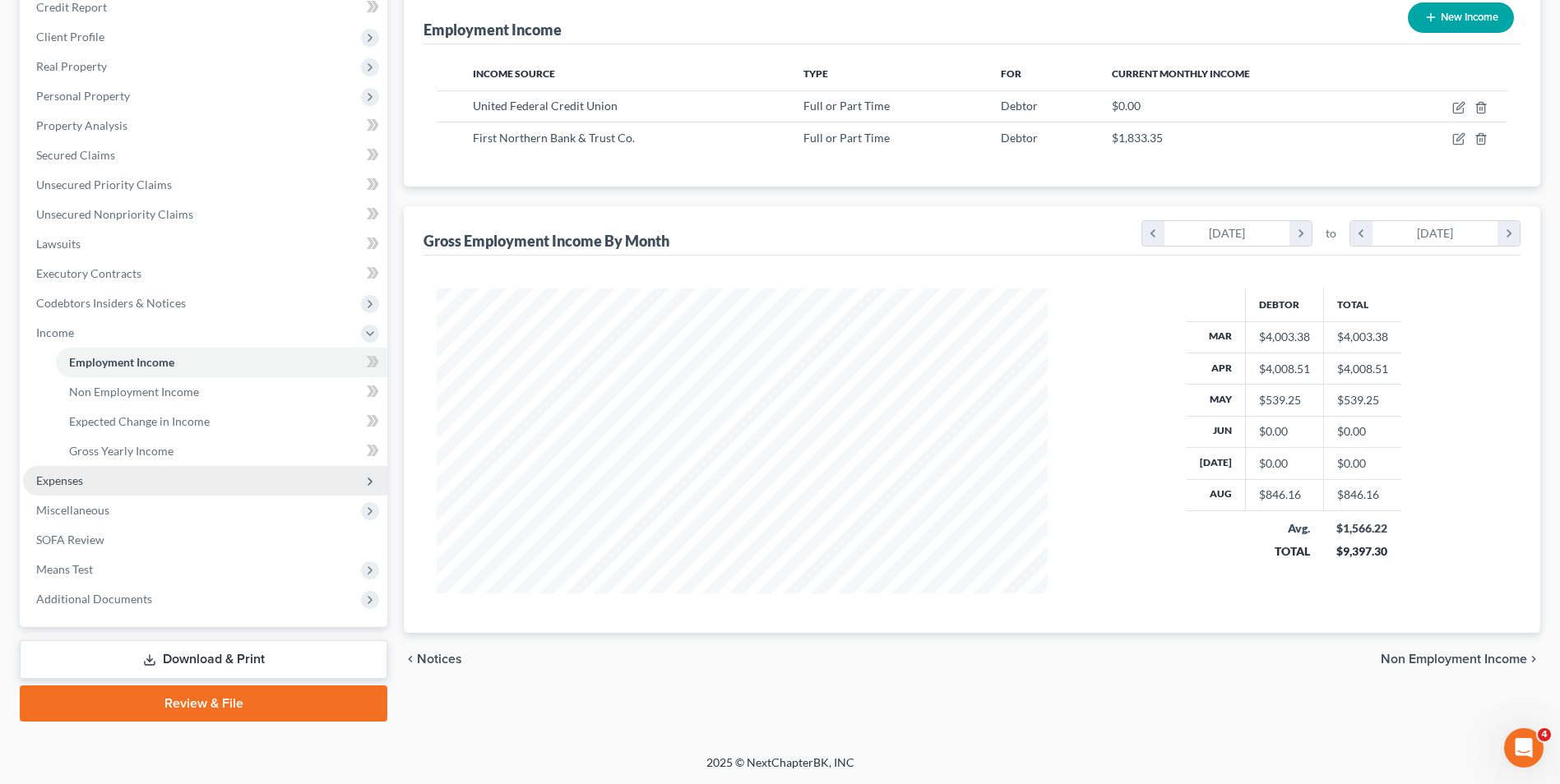
click at [91, 482] on span "Expenses" at bounding box center [205, 480] width 365 height 30
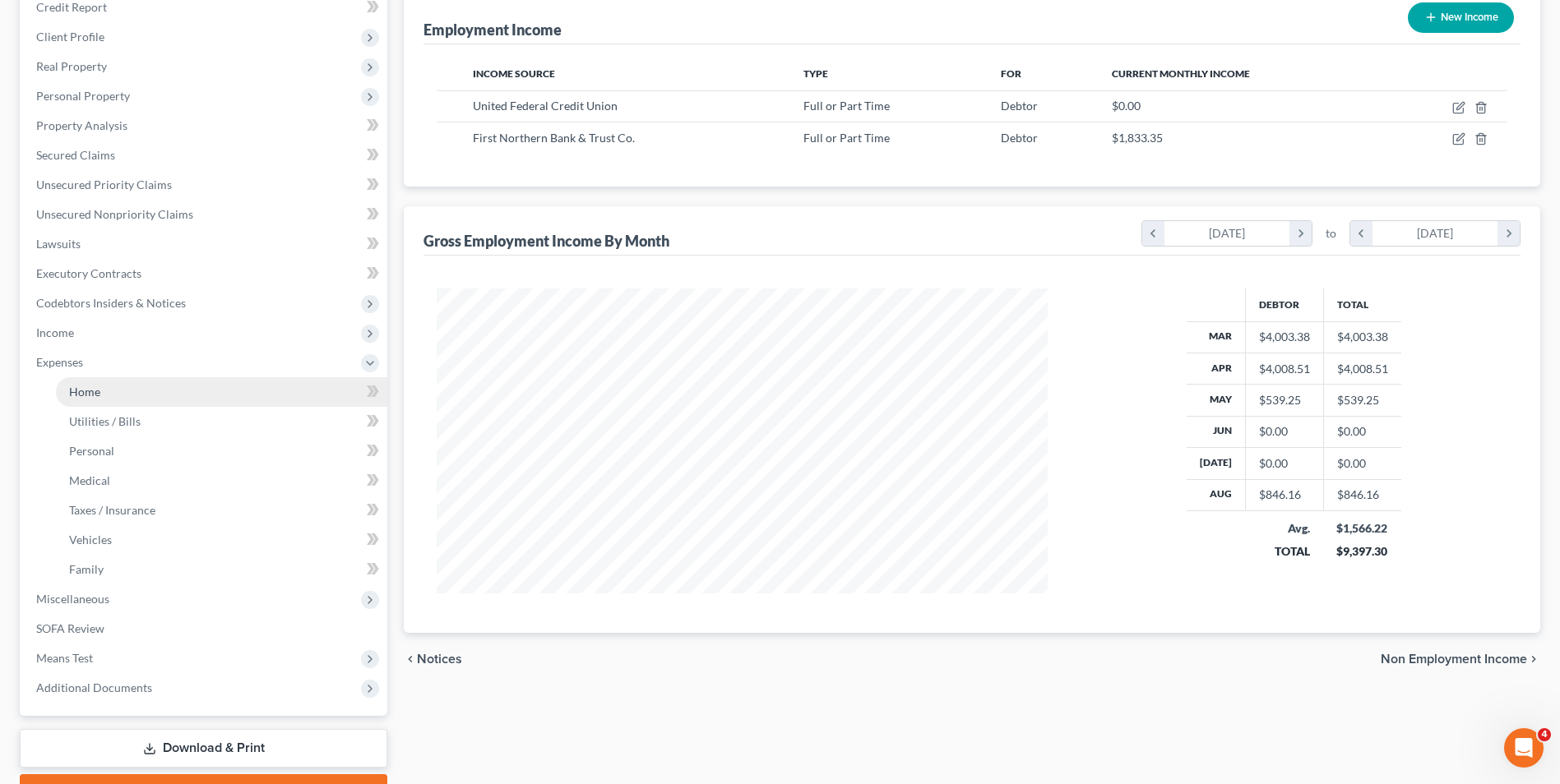
click at [106, 392] on link "Home" at bounding box center [221, 392] width 332 height 30
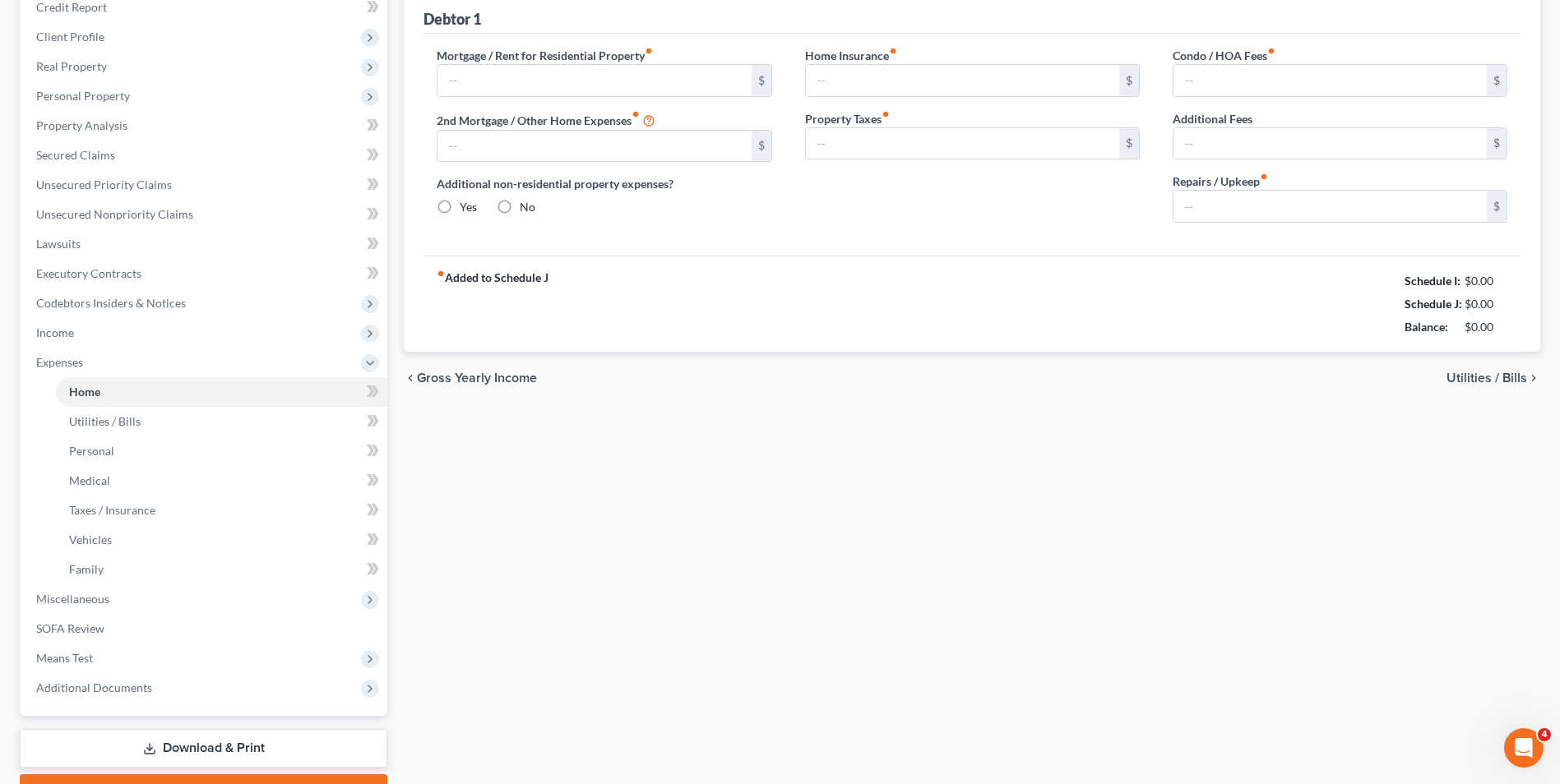
scroll to position [125, 0]
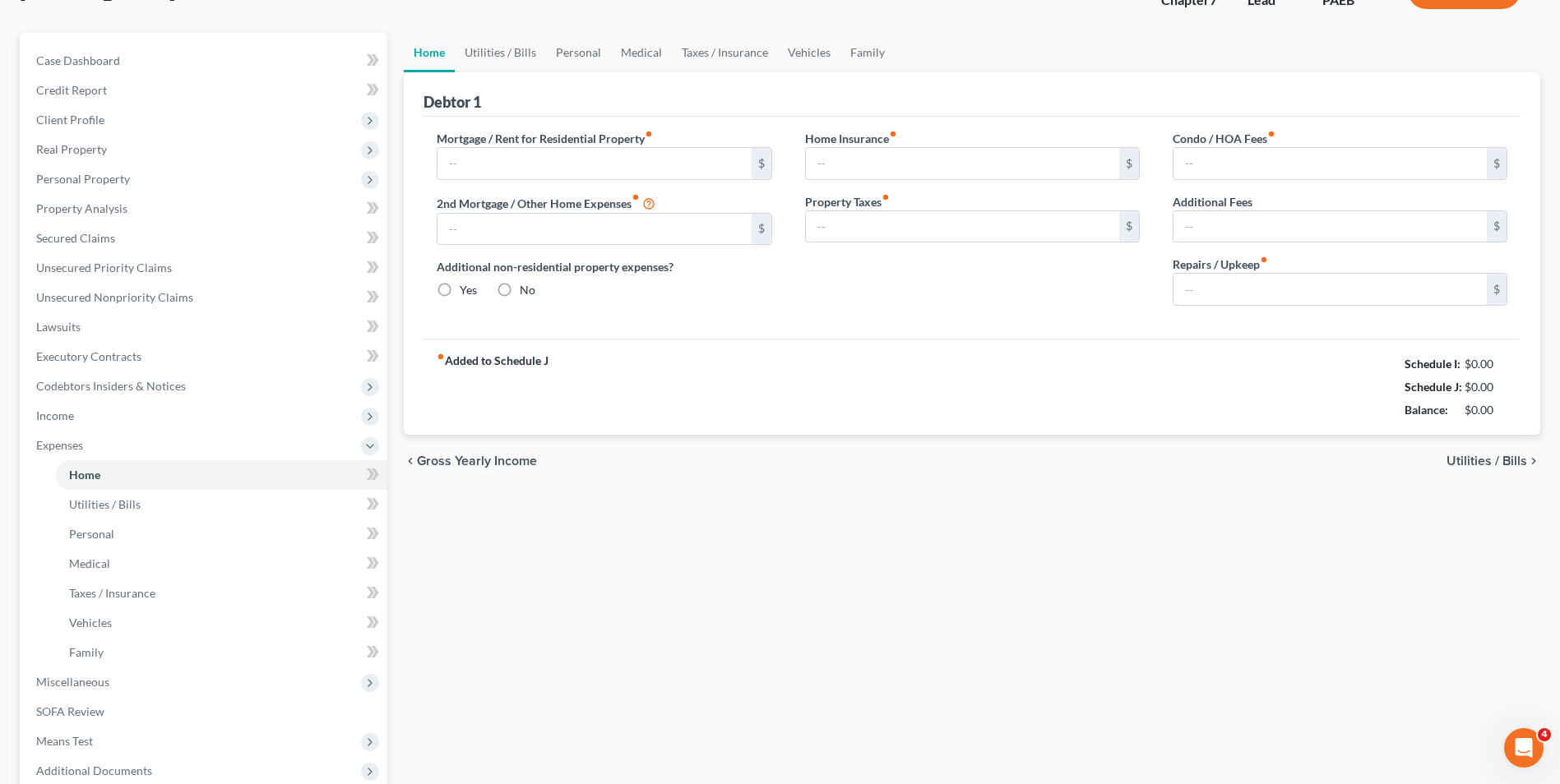
type input "1,079.00"
type input "0.00"
radio input "true"
type input "0.00"
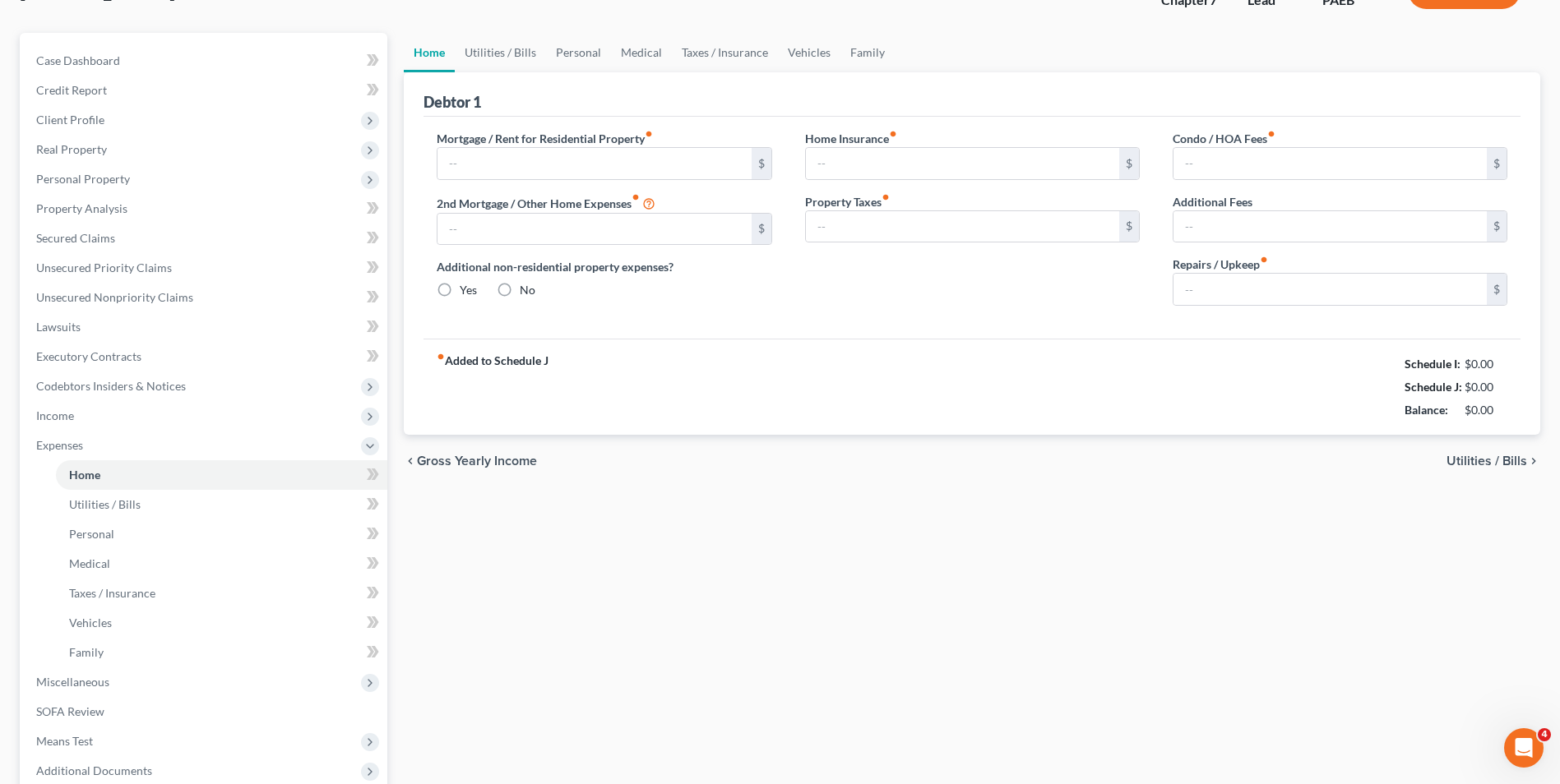
type input "0.00"
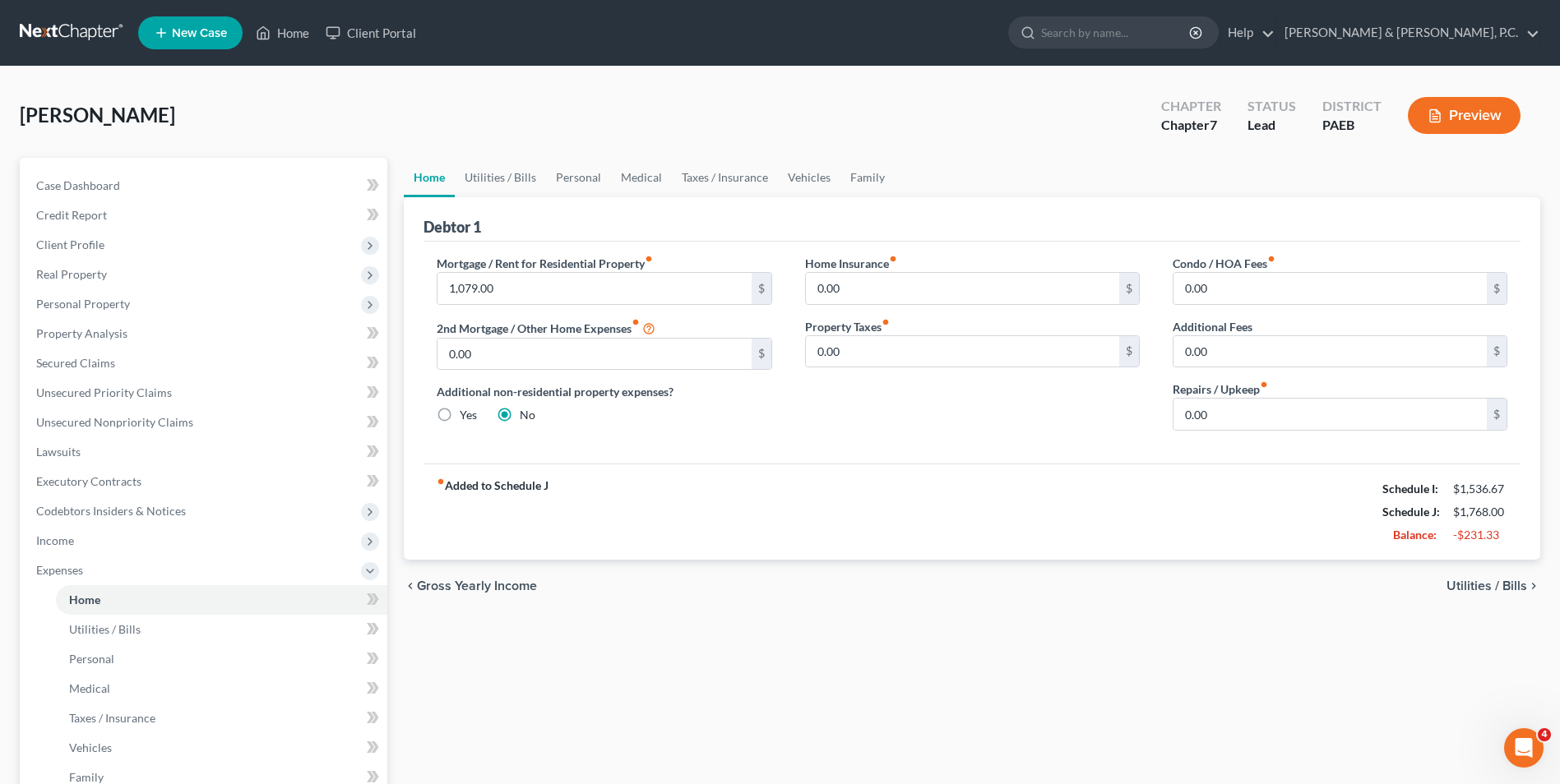
click at [1483, 587] on span "Utilities / Bills" at bounding box center [1486, 587] width 80 height 14
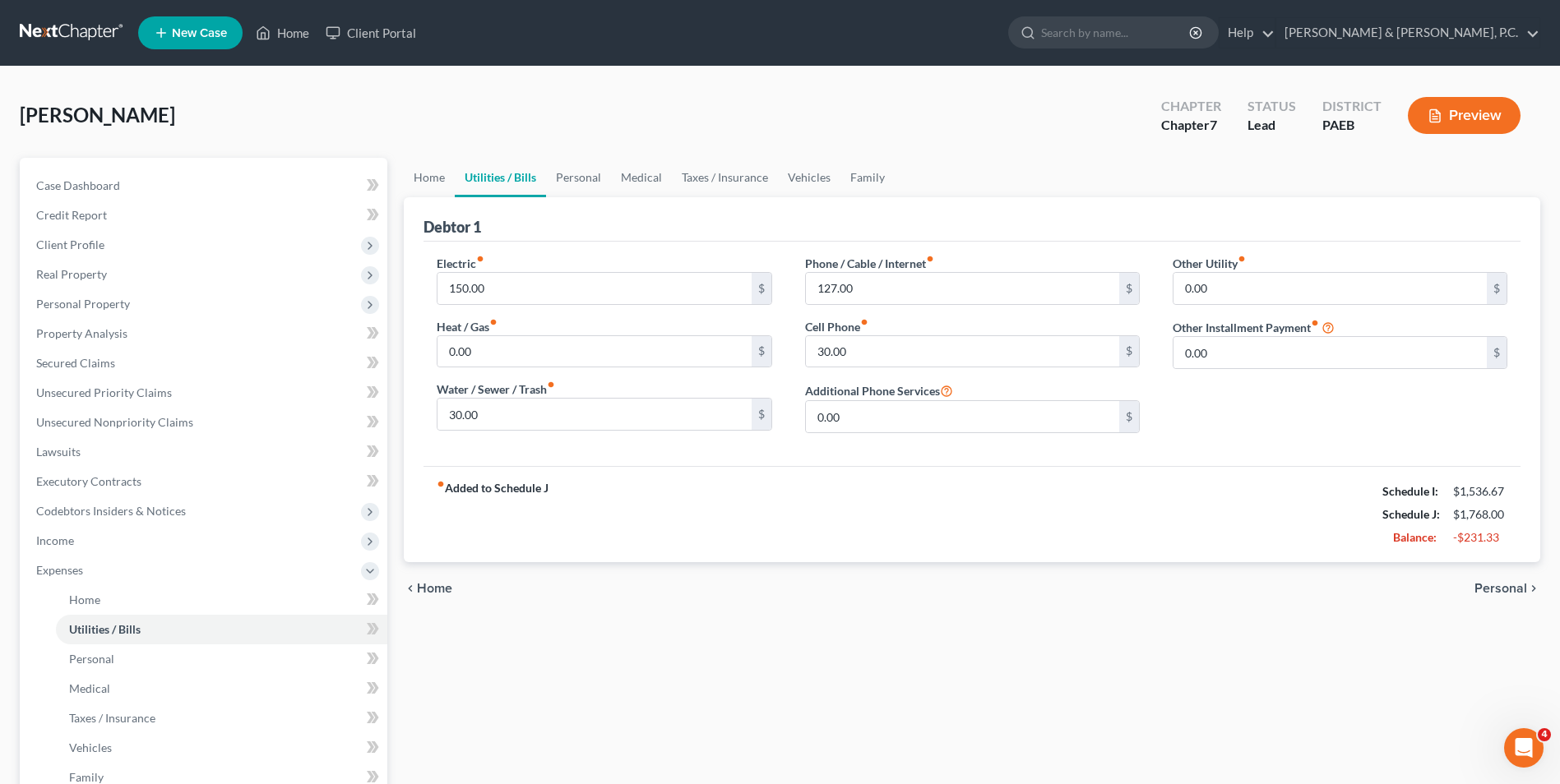
click at [1483, 587] on span "Personal" at bounding box center [1501, 589] width 52 height 14
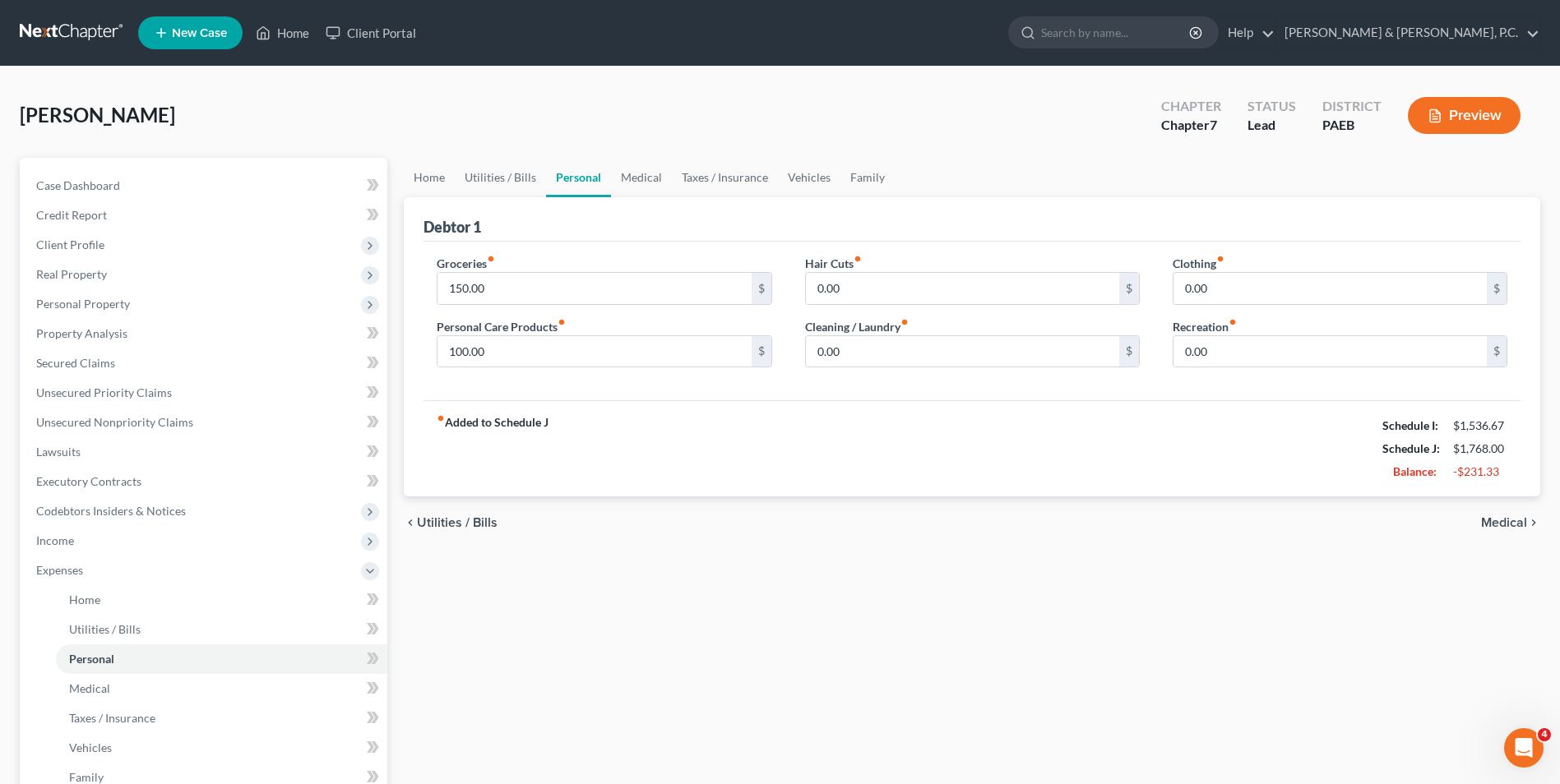
click at [1494, 525] on span "Medical" at bounding box center [1505, 523] width 46 height 14
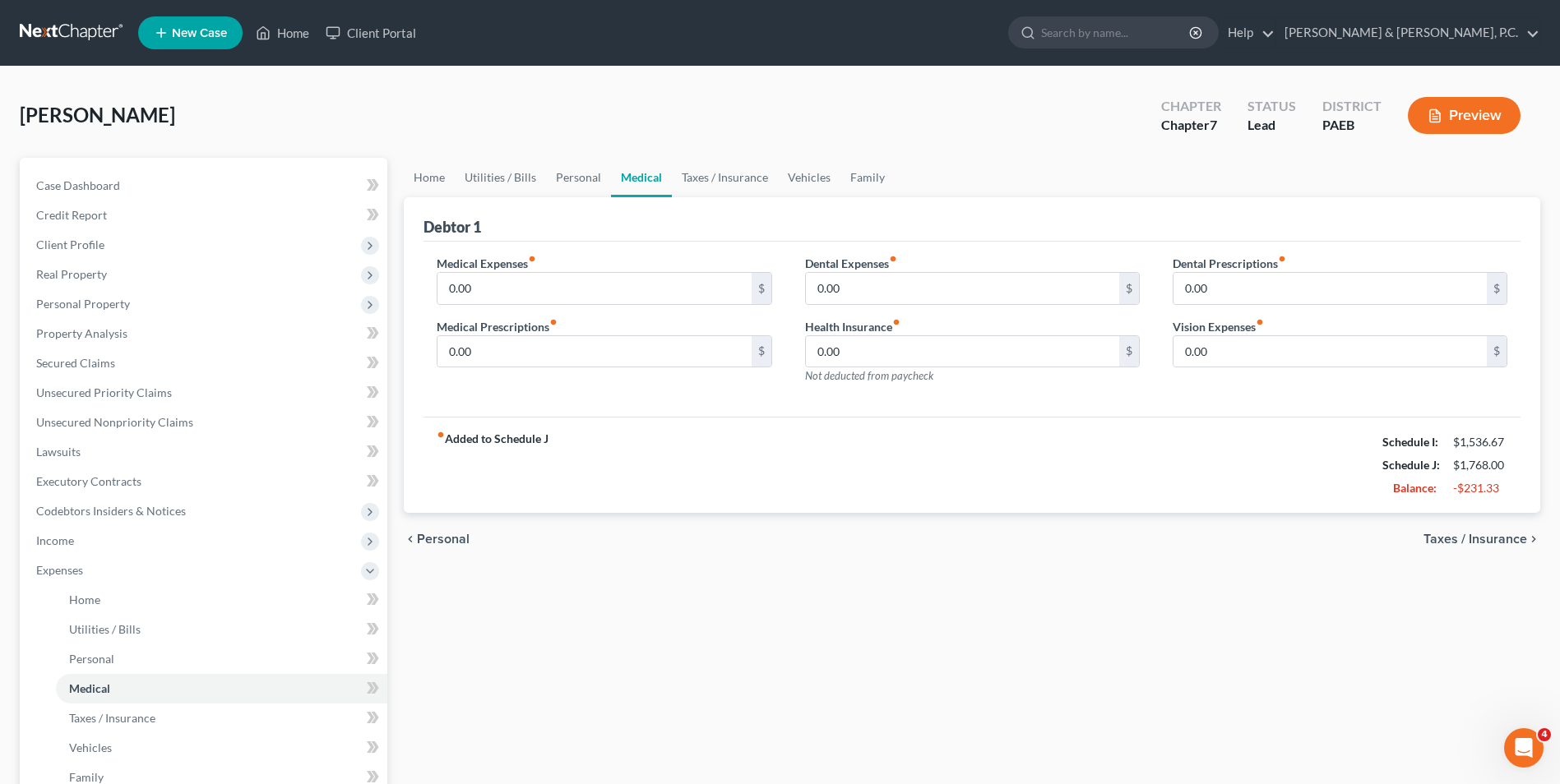
click at [1481, 541] on span "Taxes / Insurance" at bounding box center [1475, 539] width 103 height 14
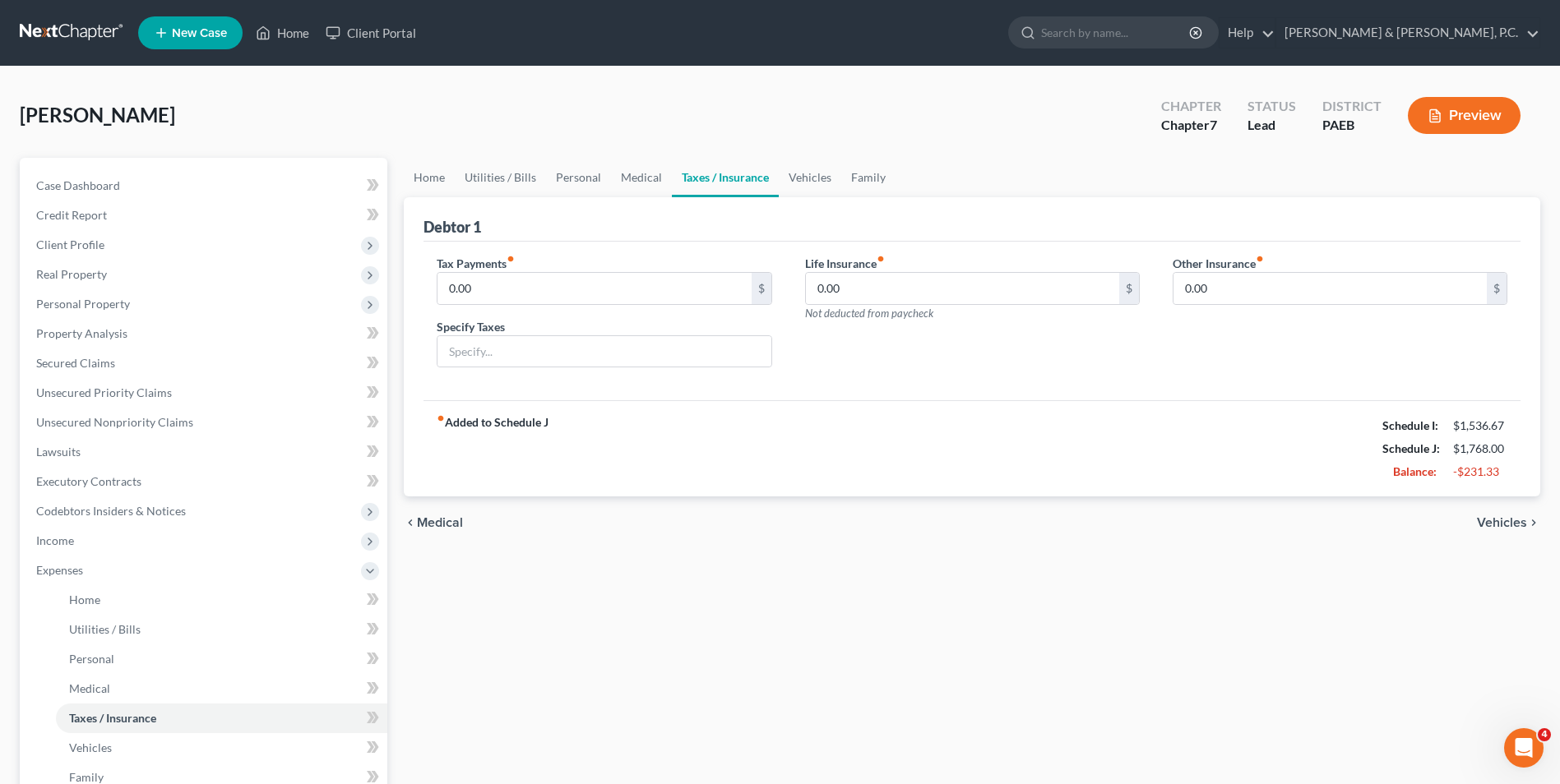
click at [1489, 526] on span "Vehicles" at bounding box center [1502, 523] width 50 height 14
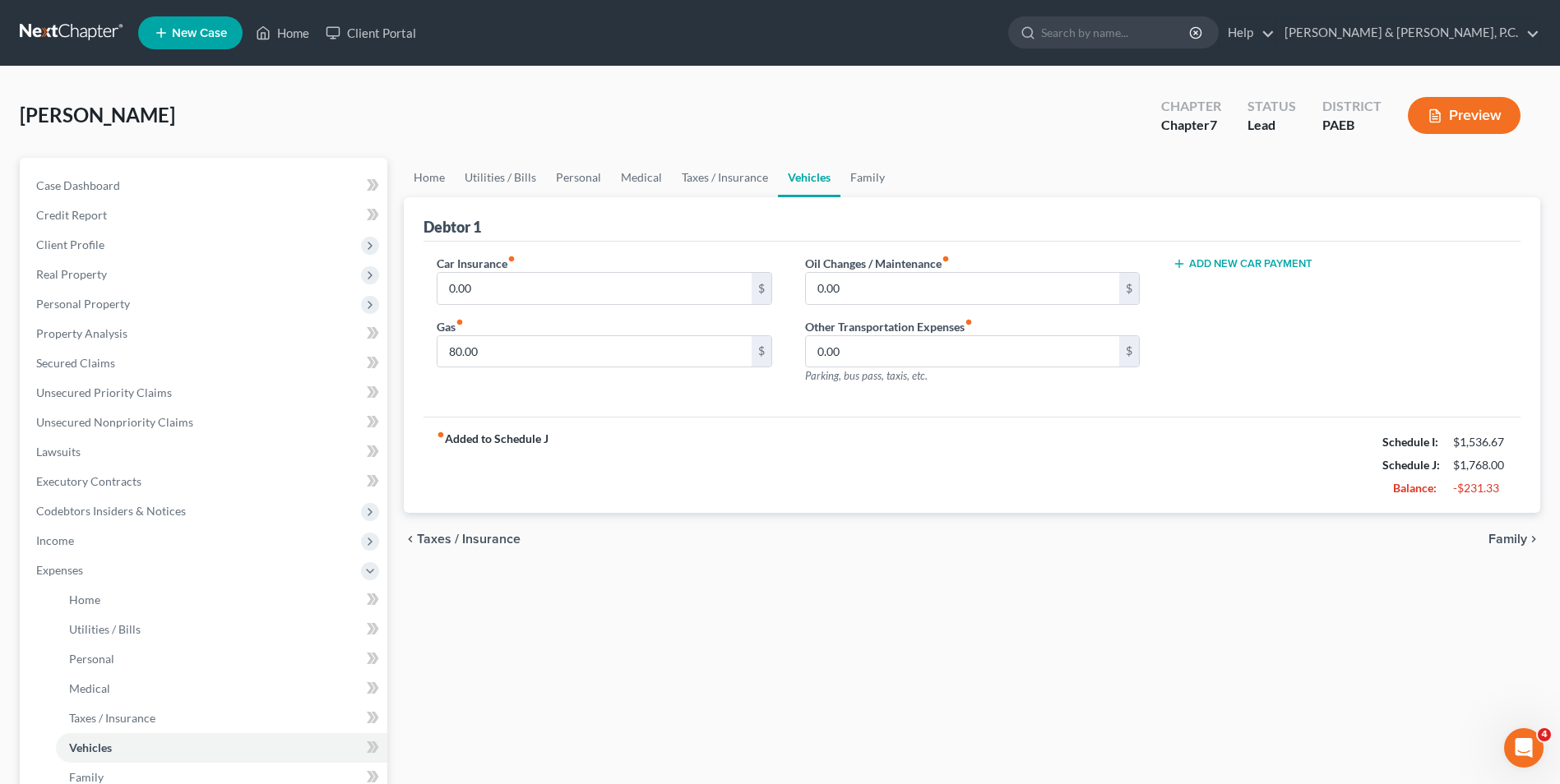
click at [1489, 526] on div "chevron_left Taxes / Insurance Family chevron_right" at bounding box center [972, 539] width 1136 height 52
click at [1501, 537] on span "Family" at bounding box center [1508, 539] width 39 height 14
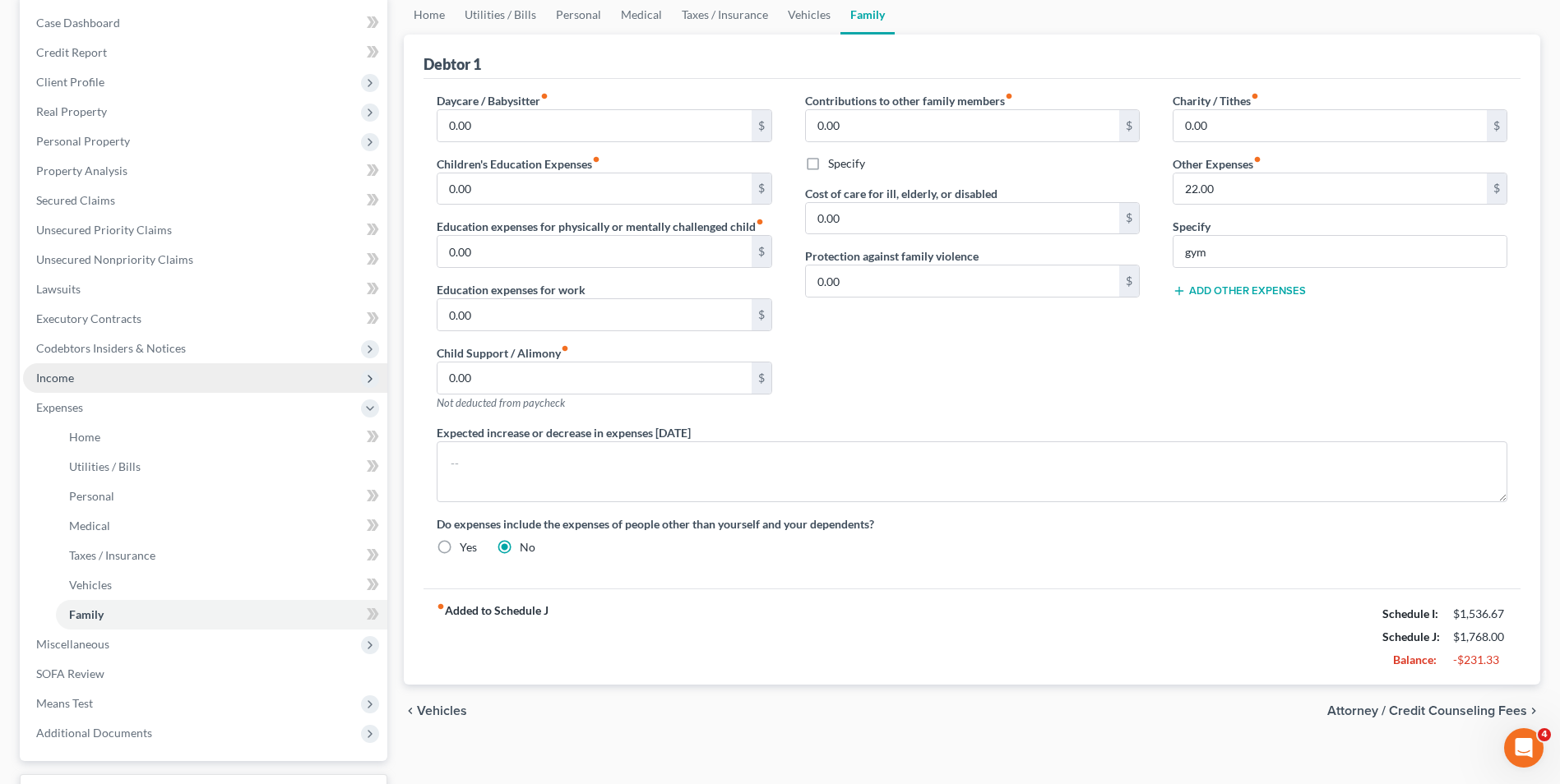
scroll to position [164, 0]
click at [57, 377] on span "Income" at bounding box center [54, 376] width 38 height 14
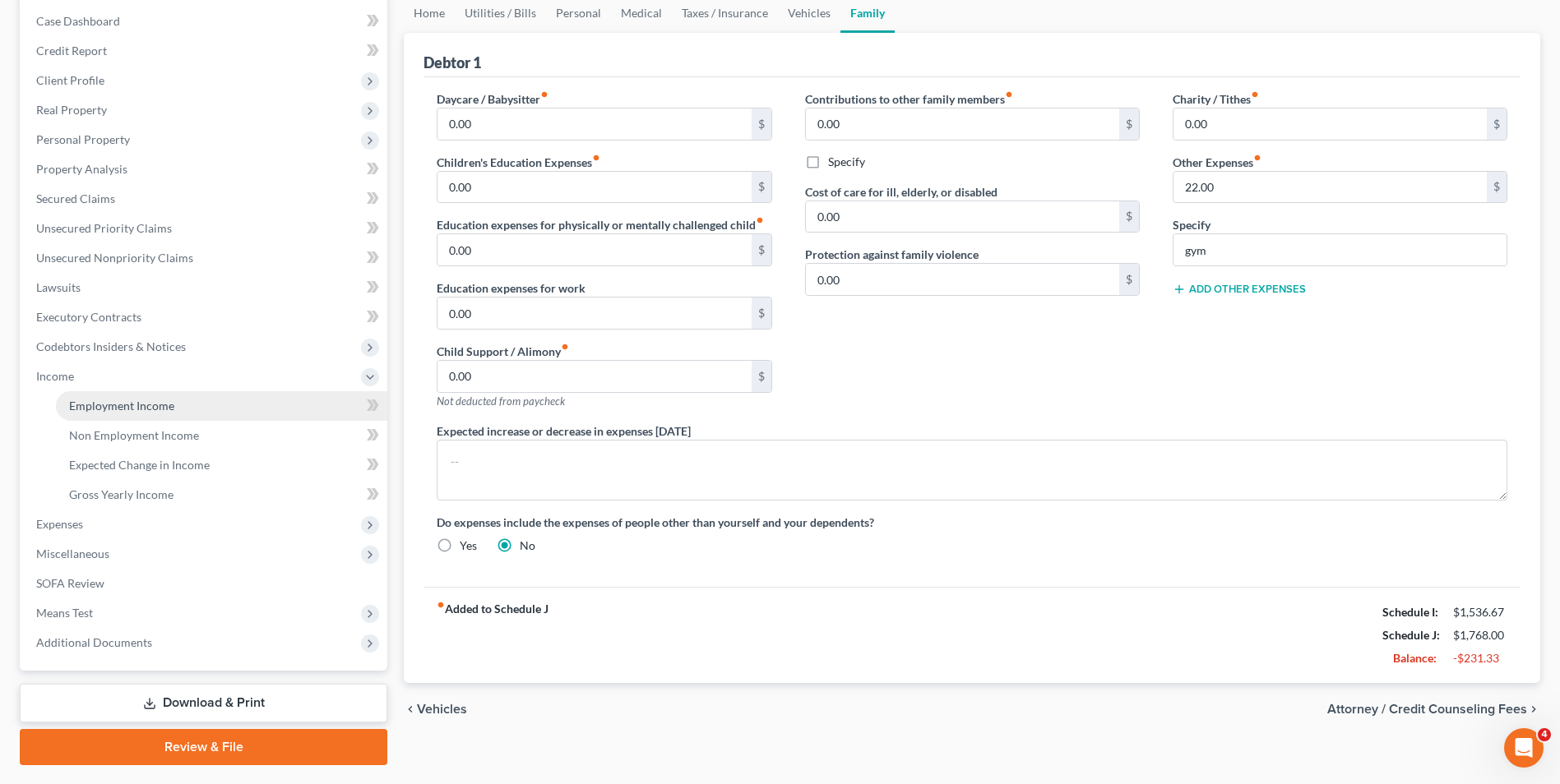
click at [170, 408] on span "Employment Income" at bounding box center [121, 405] width 105 height 14
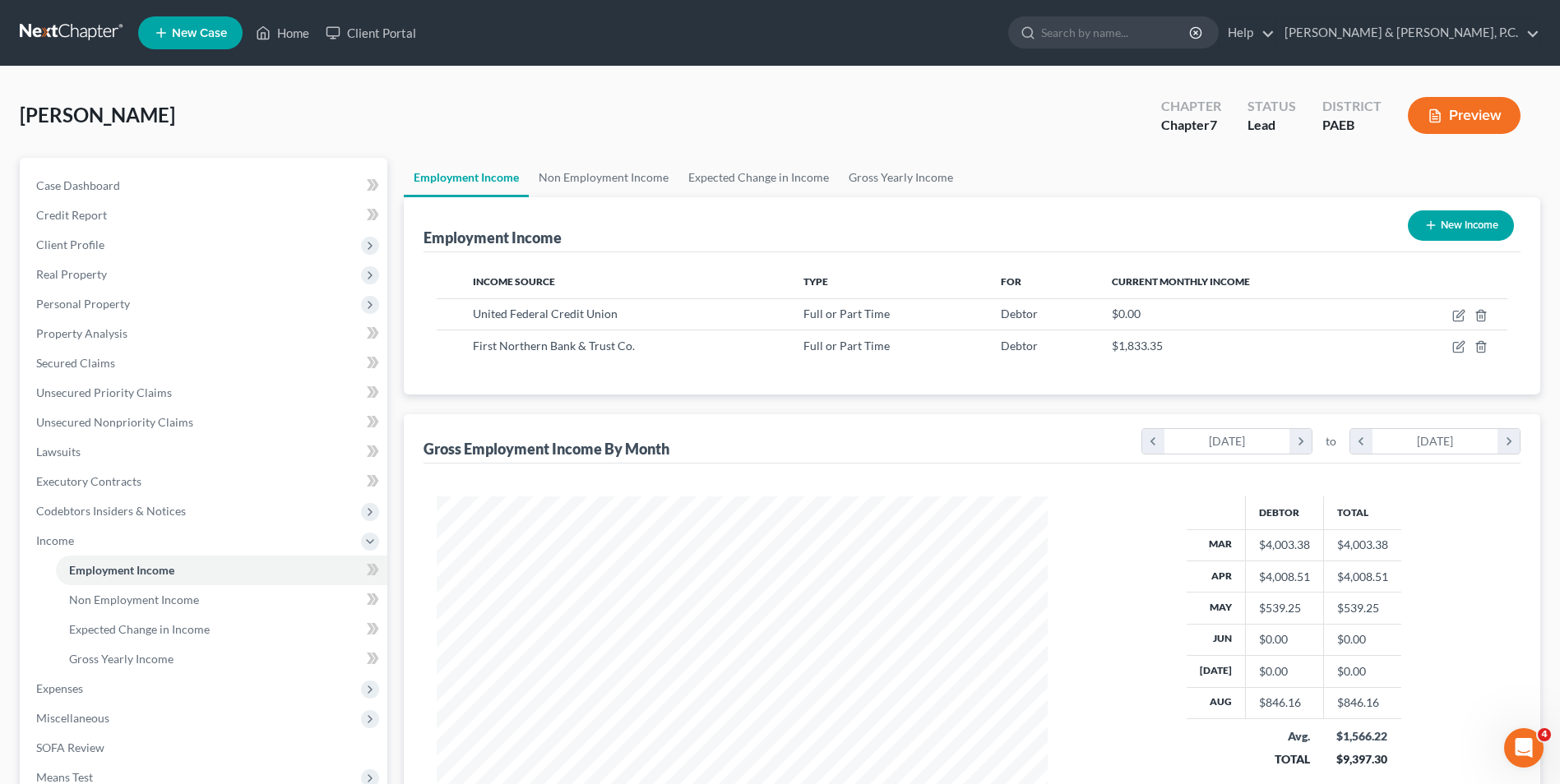
scroll to position [305, 643]
click at [1482, 313] on icon "button" at bounding box center [1482, 316] width 14 height 14
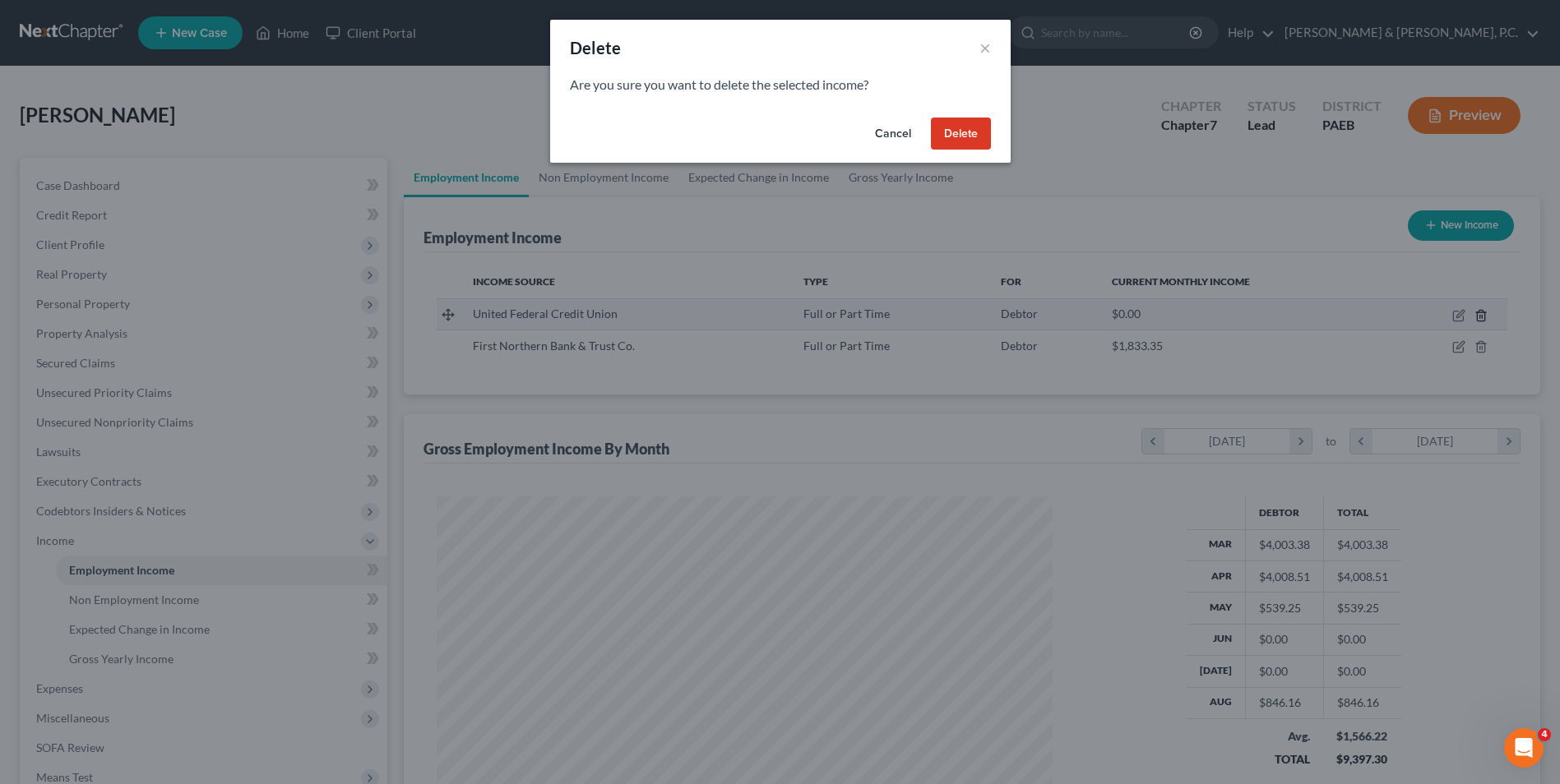
scroll to position [307, 650]
click at [907, 131] on button "Cancel" at bounding box center [898, 134] width 63 height 33
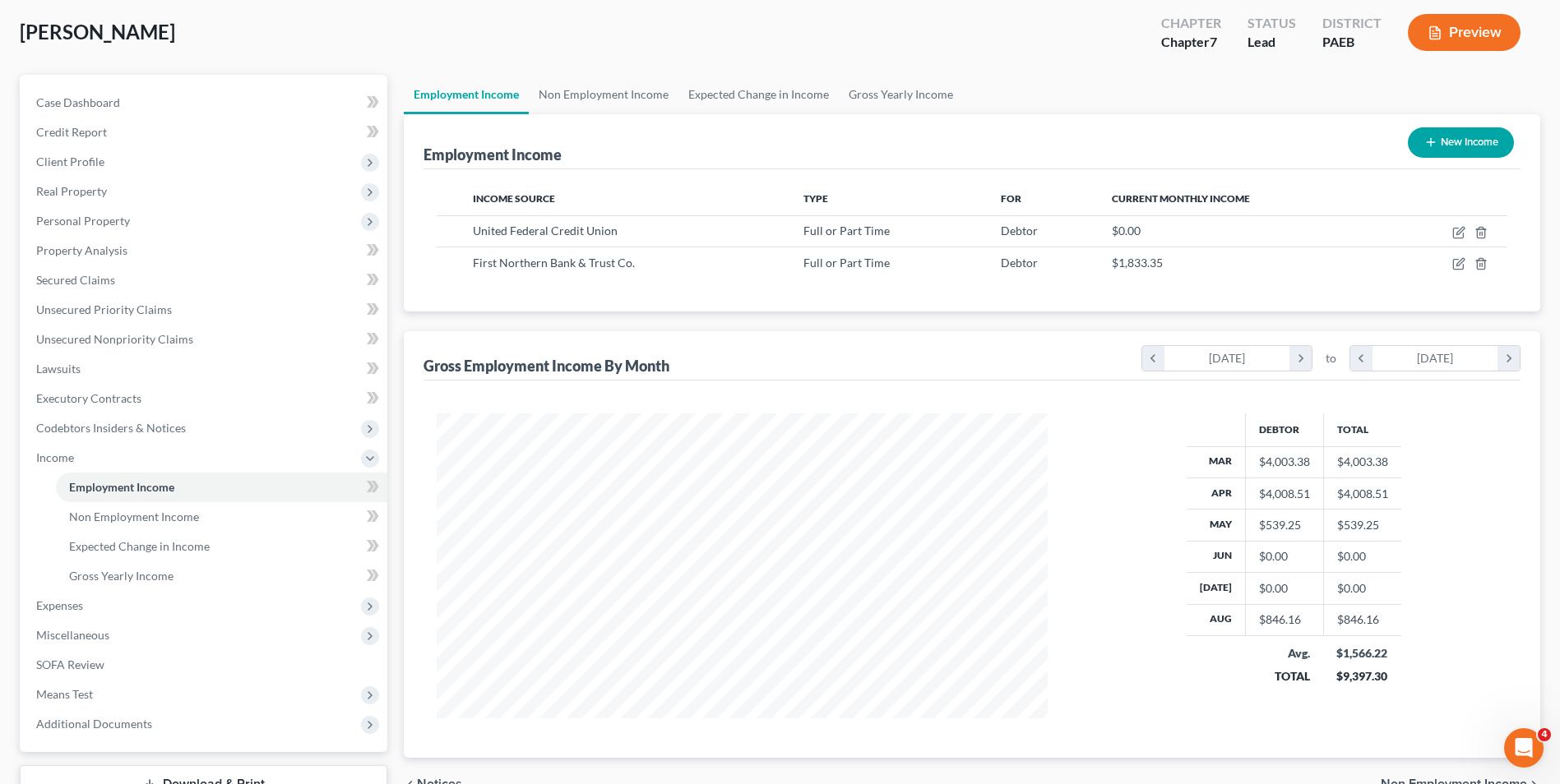
scroll to position [208, 0]
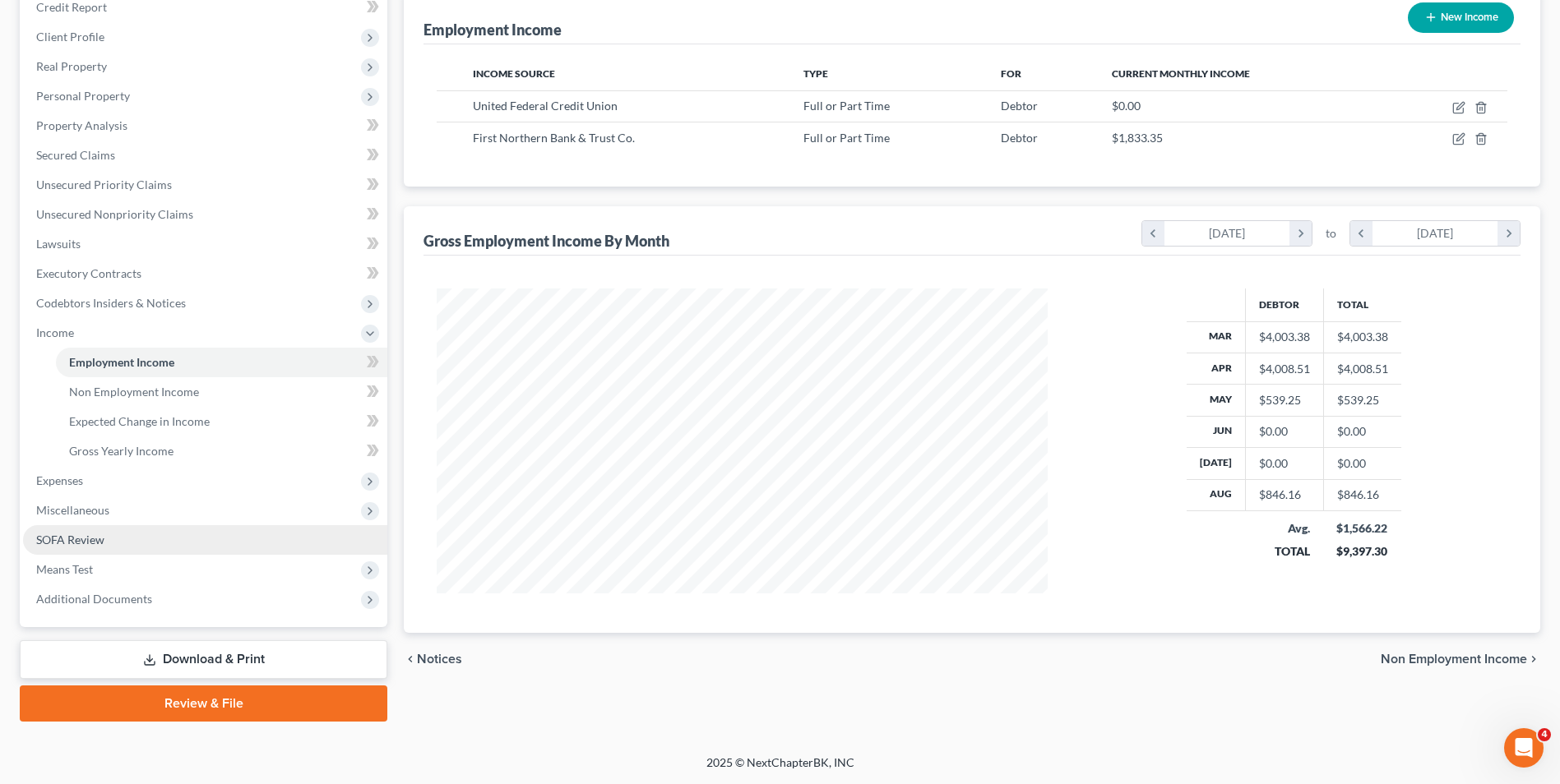
click at [144, 541] on link "SOFA Review" at bounding box center [205, 539] width 365 height 30
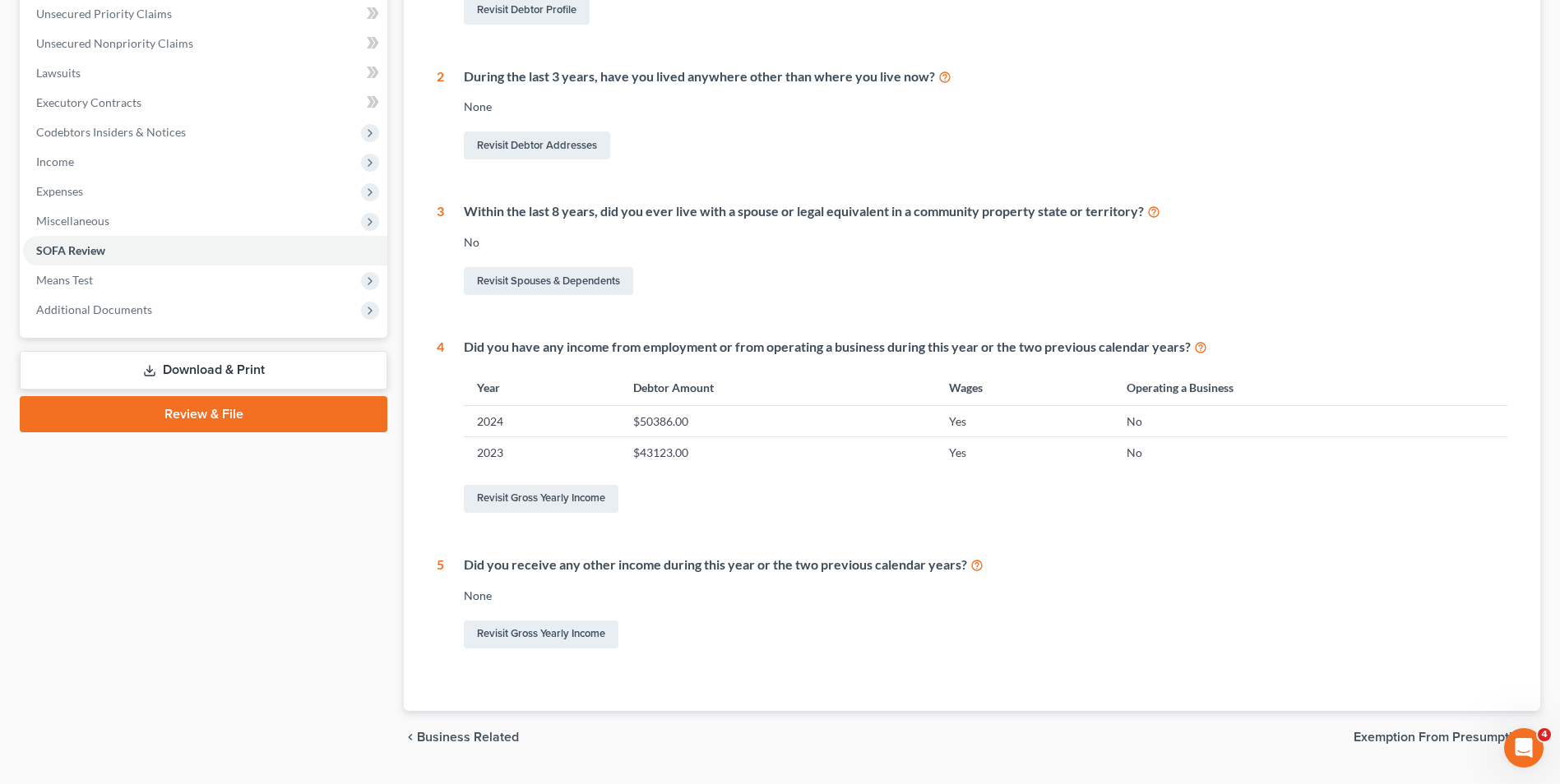
scroll to position [174, 0]
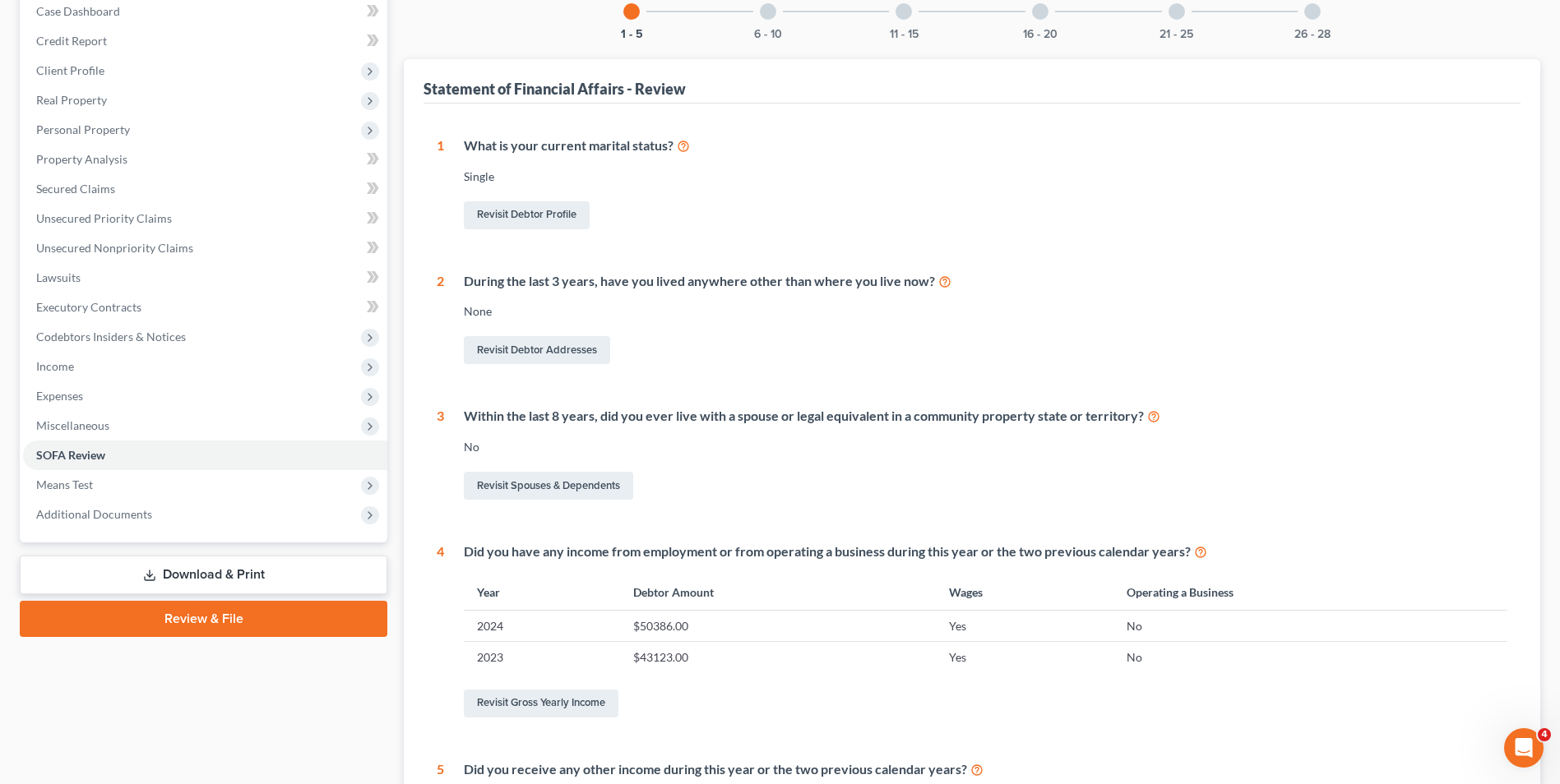
click at [762, 21] on div "6 - 10" at bounding box center [768, 12] width 56 height 56
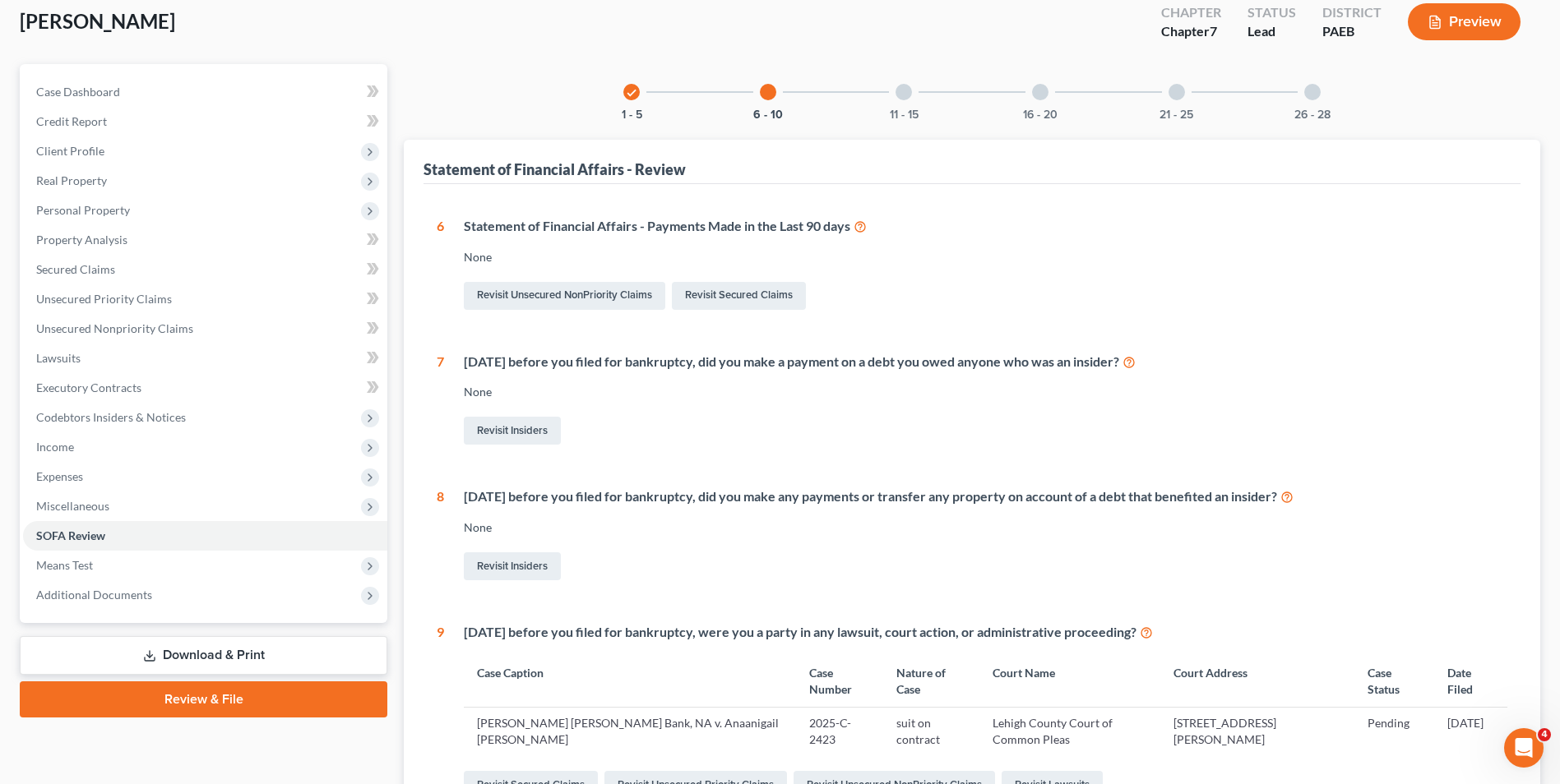
scroll to position [93, 0]
click at [902, 96] on div at bounding box center [903, 93] width 16 height 16
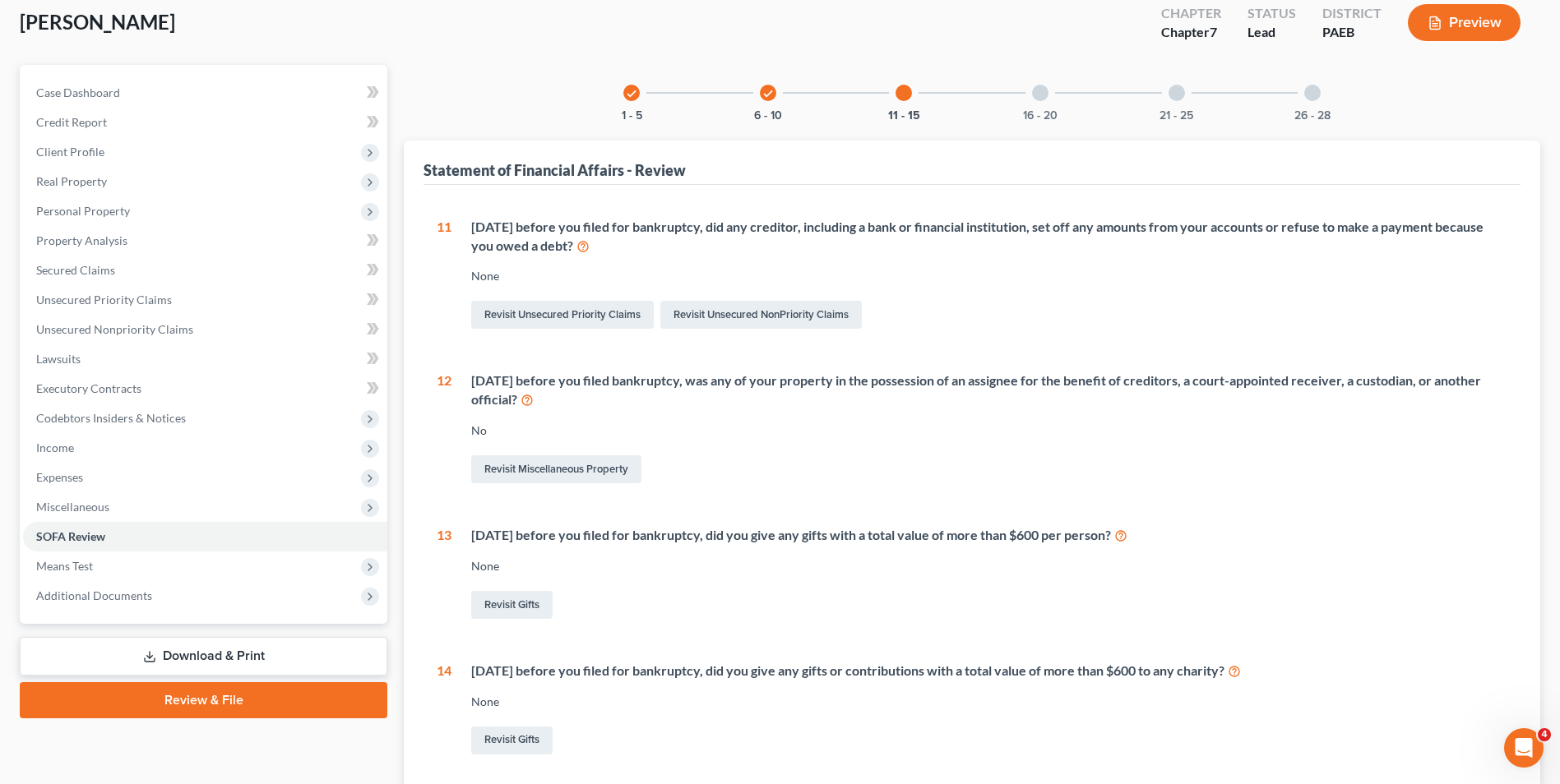
click at [1045, 96] on div at bounding box center [1040, 93] width 16 height 16
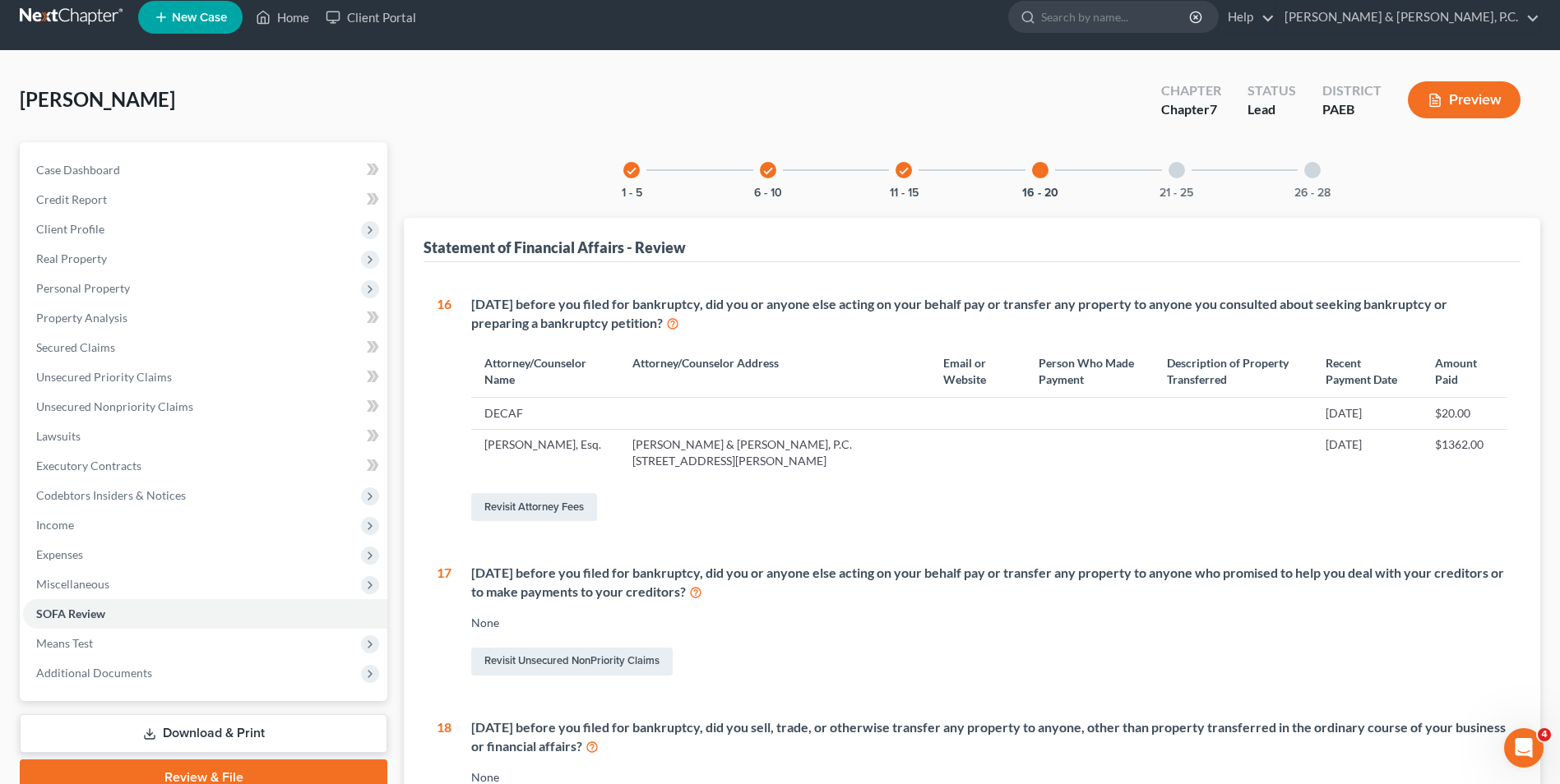
scroll to position [0, 0]
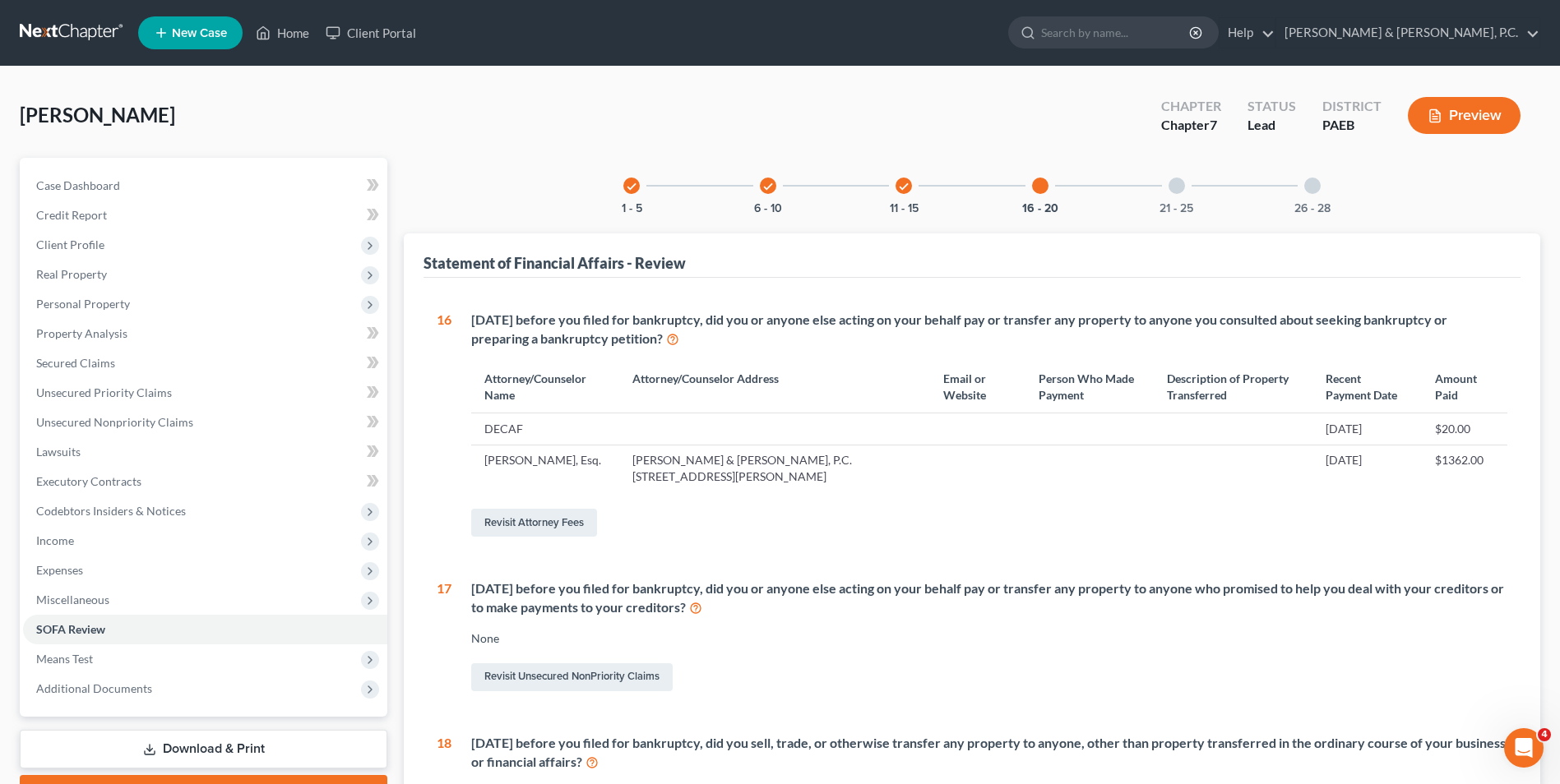
click at [1174, 188] on div at bounding box center [1176, 186] width 16 height 16
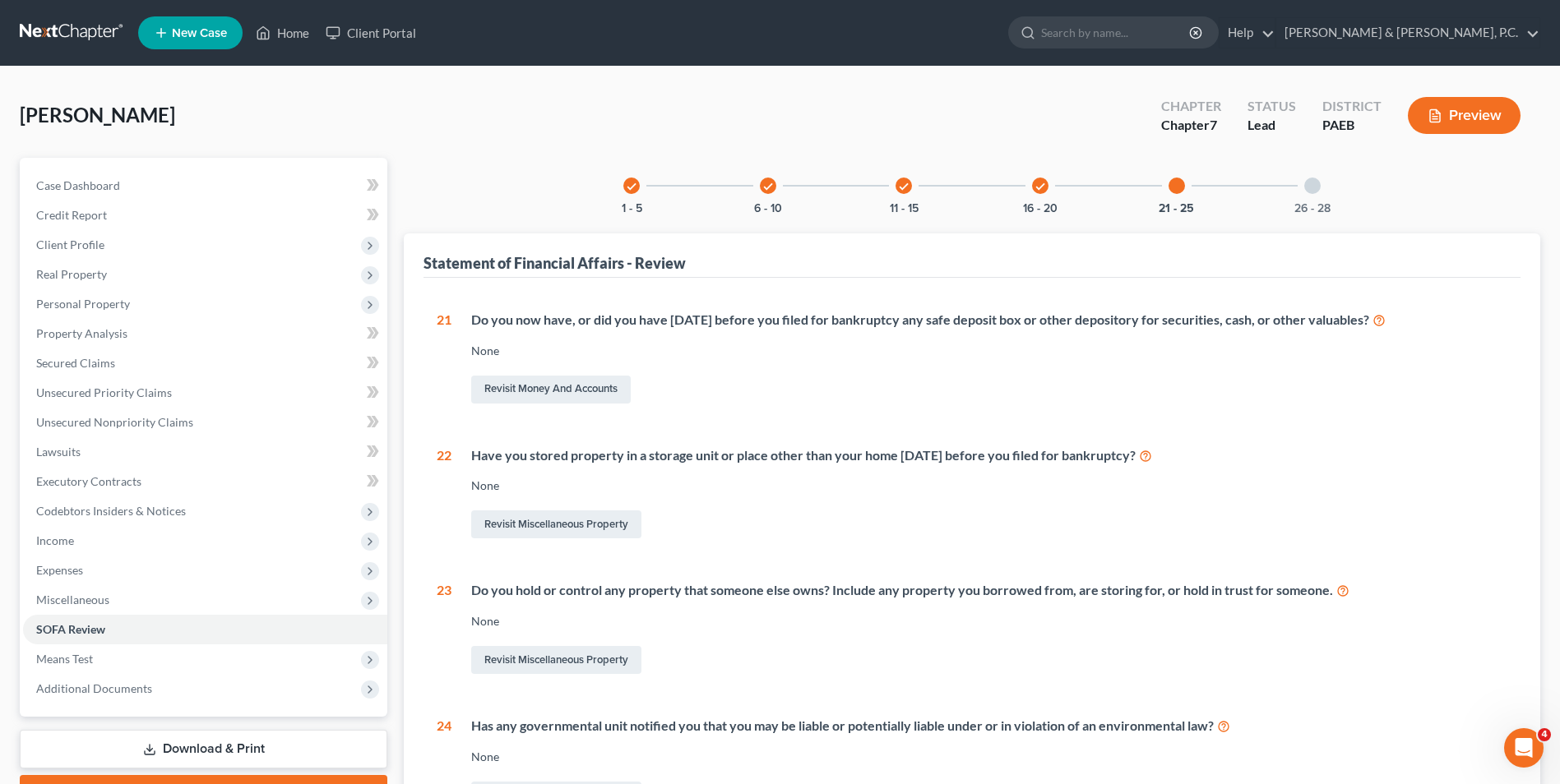
click at [1308, 191] on div at bounding box center [1312, 186] width 16 height 16
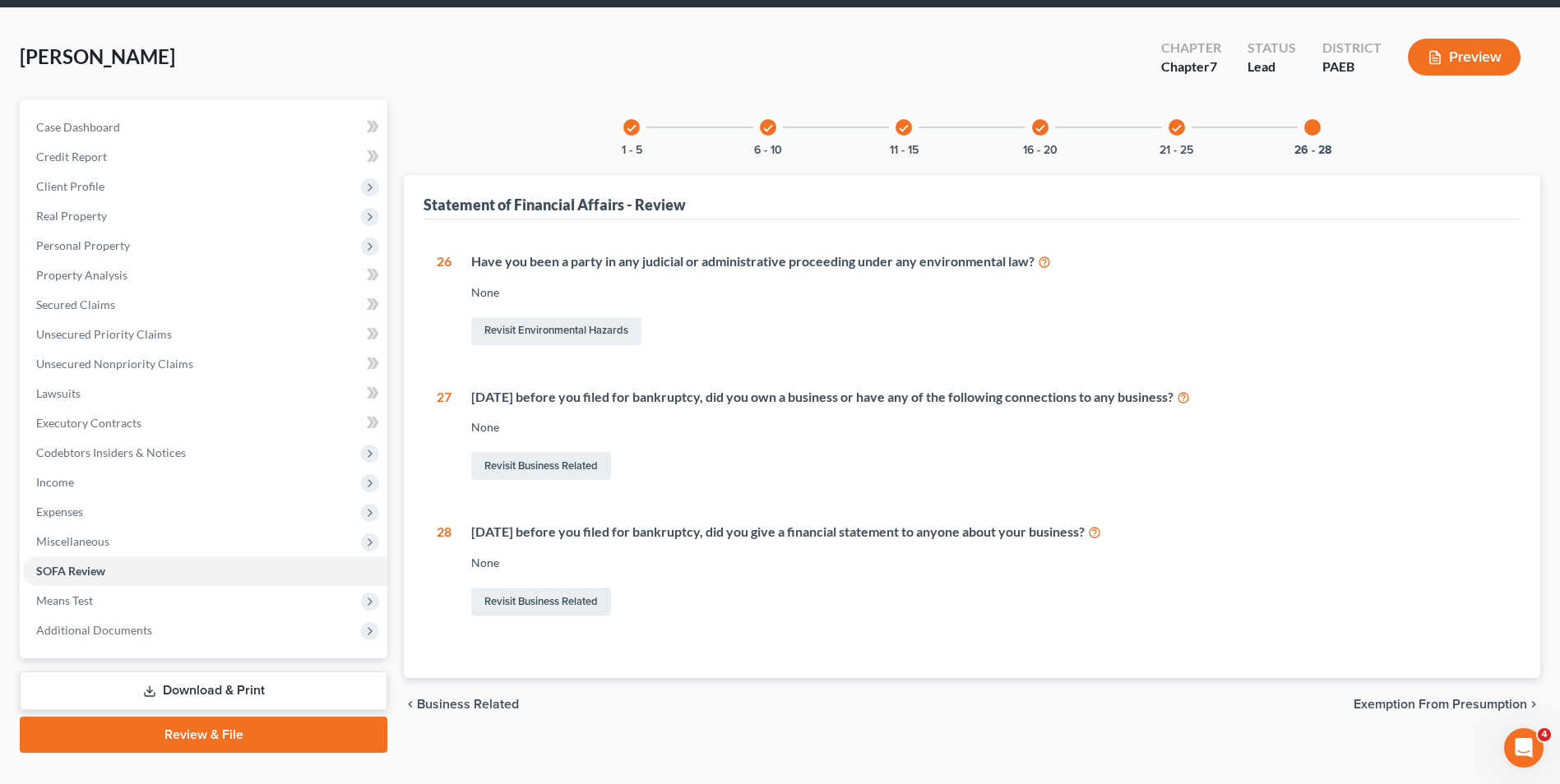
scroll to position [90, 0]
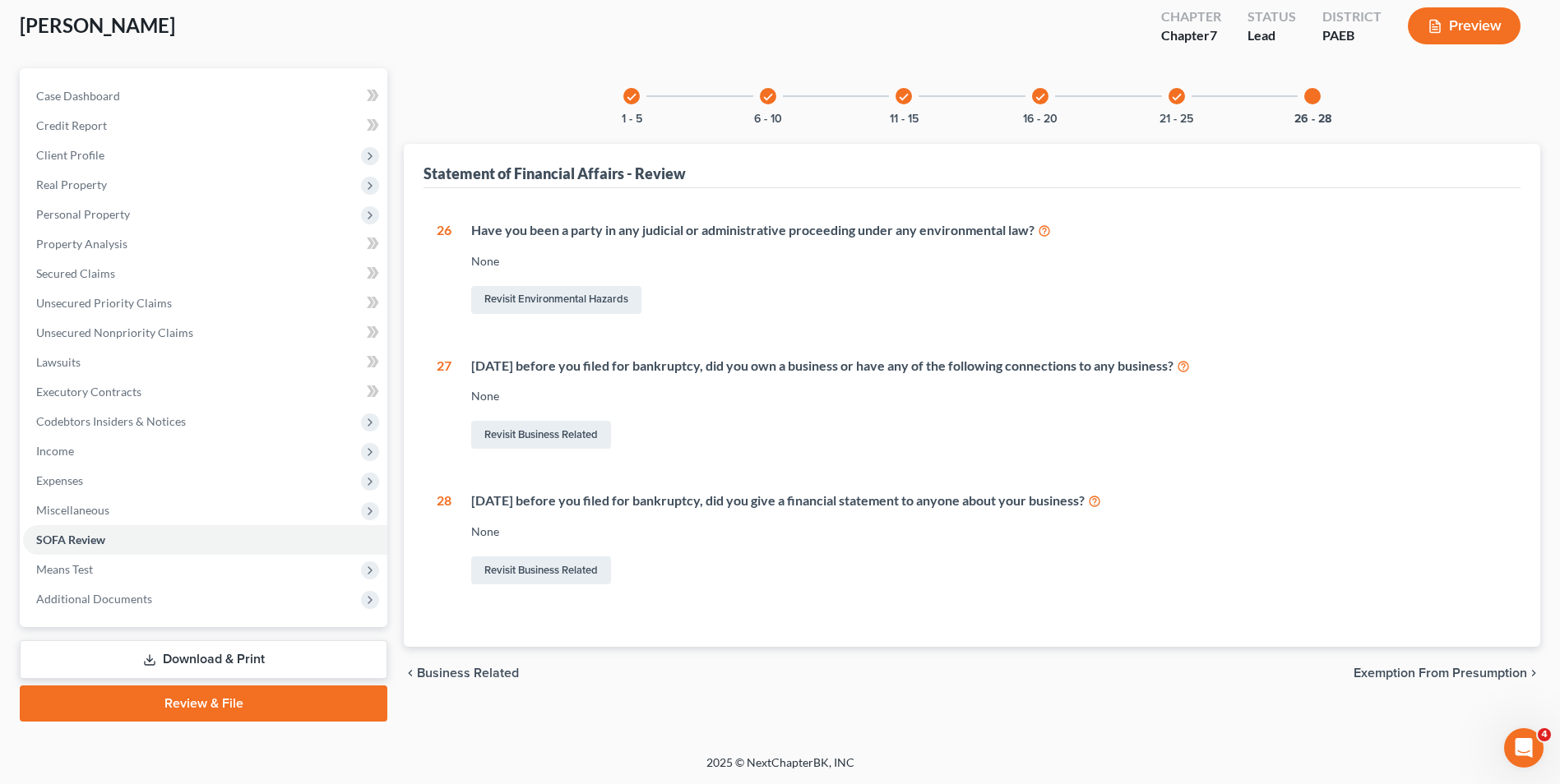
click at [1486, 668] on span "Exemption from Presumption" at bounding box center [1440, 674] width 173 height 14
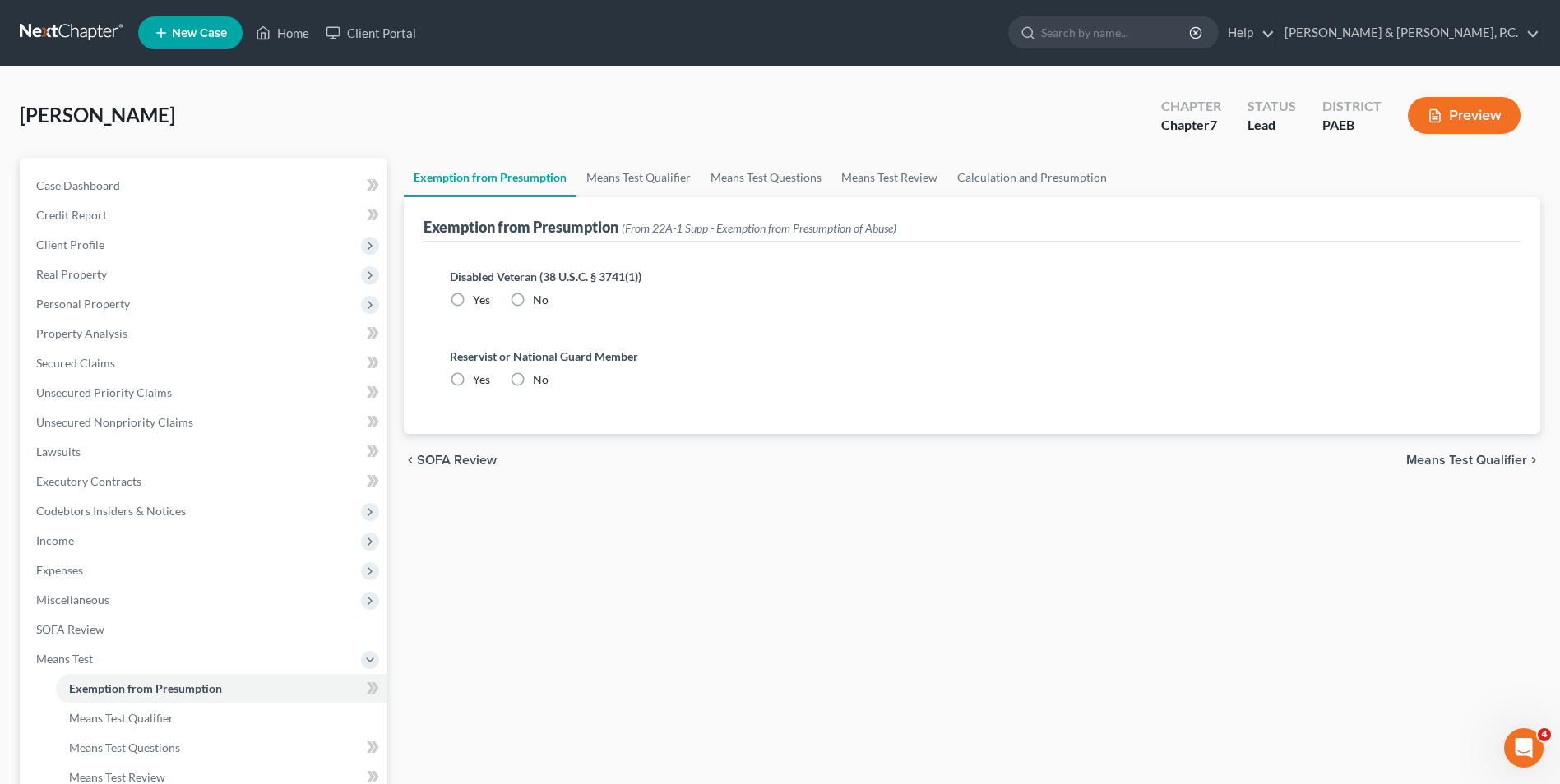
click at [533, 298] on label "No" at bounding box center [541, 300] width 15 height 16
click at [540, 298] on input "No" at bounding box center [545, 297] width 11 height 11
radio input "true"
click at [533, 382] on label "No" at bounding box center [541, 379] width 15 height 16
click at [540, 382] on input "No" at bounding box center [545, 376] width 11 height 11
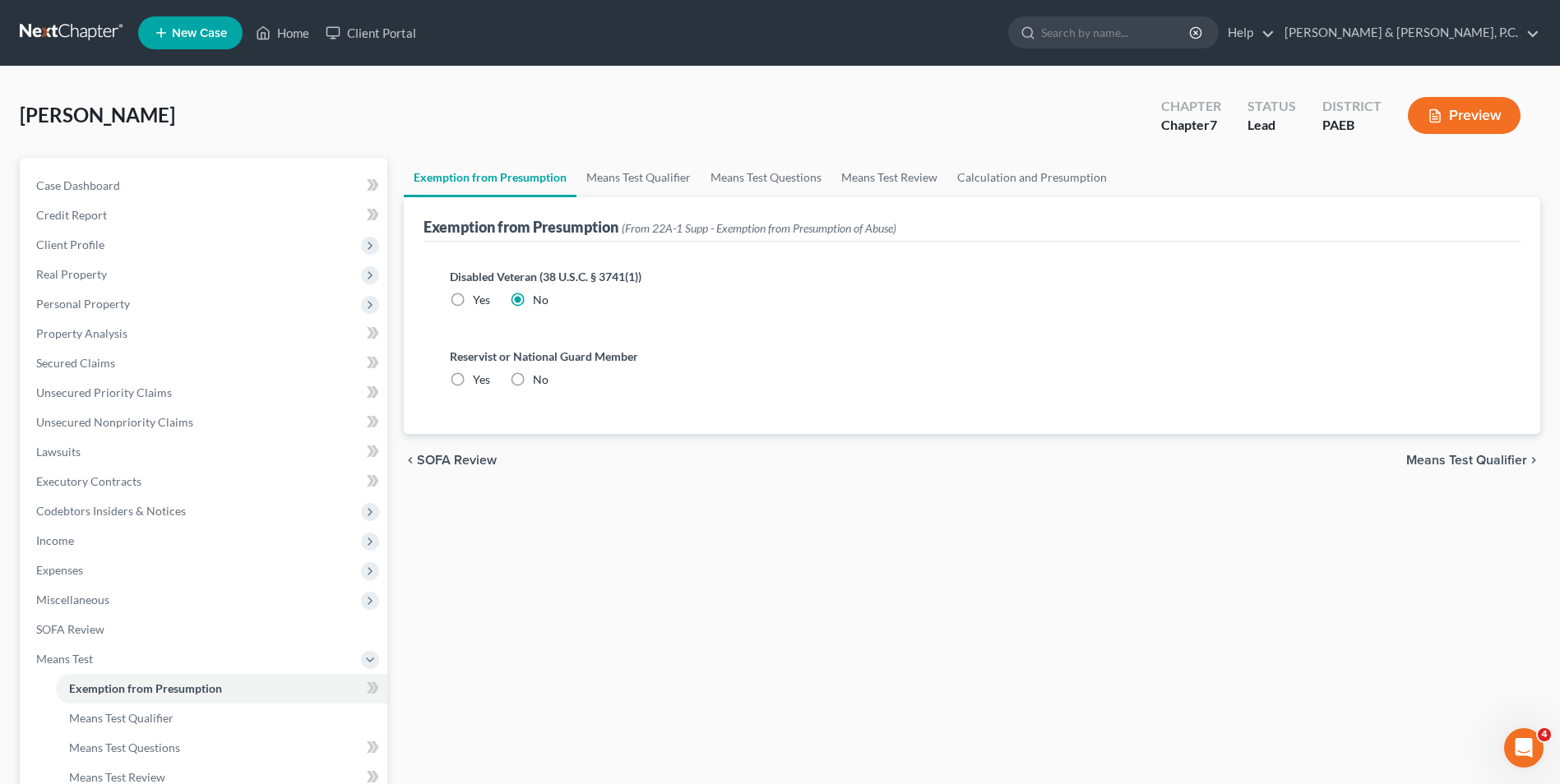
radio input "true"
click at [1480, 456] on span "Means Test Qualifier" at bounding box center [1466, 460] width 121 height 14
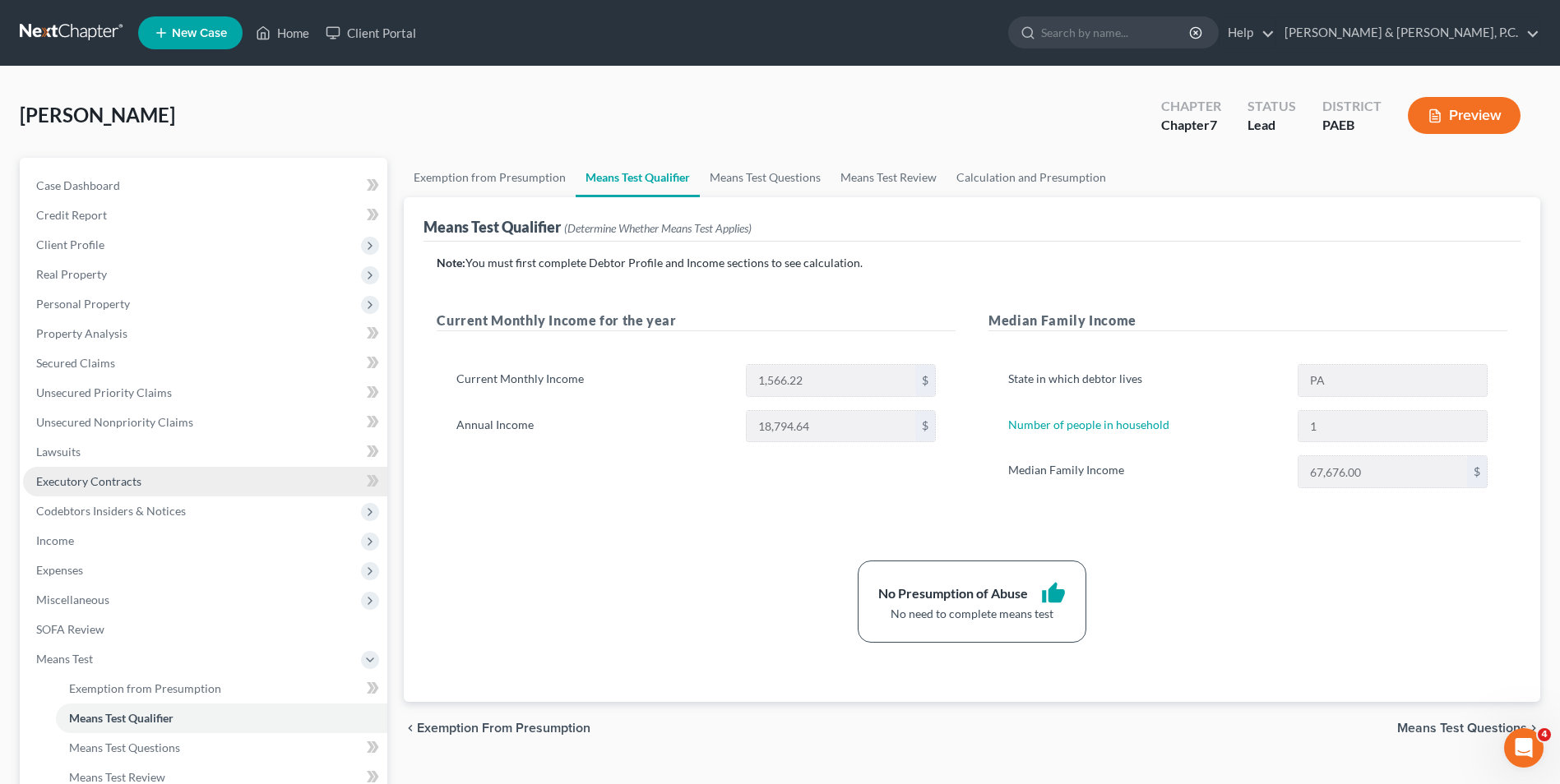
click at [104, 480] on span "Executory Contracts" at bounding box center [88, 481] width 105 height 14
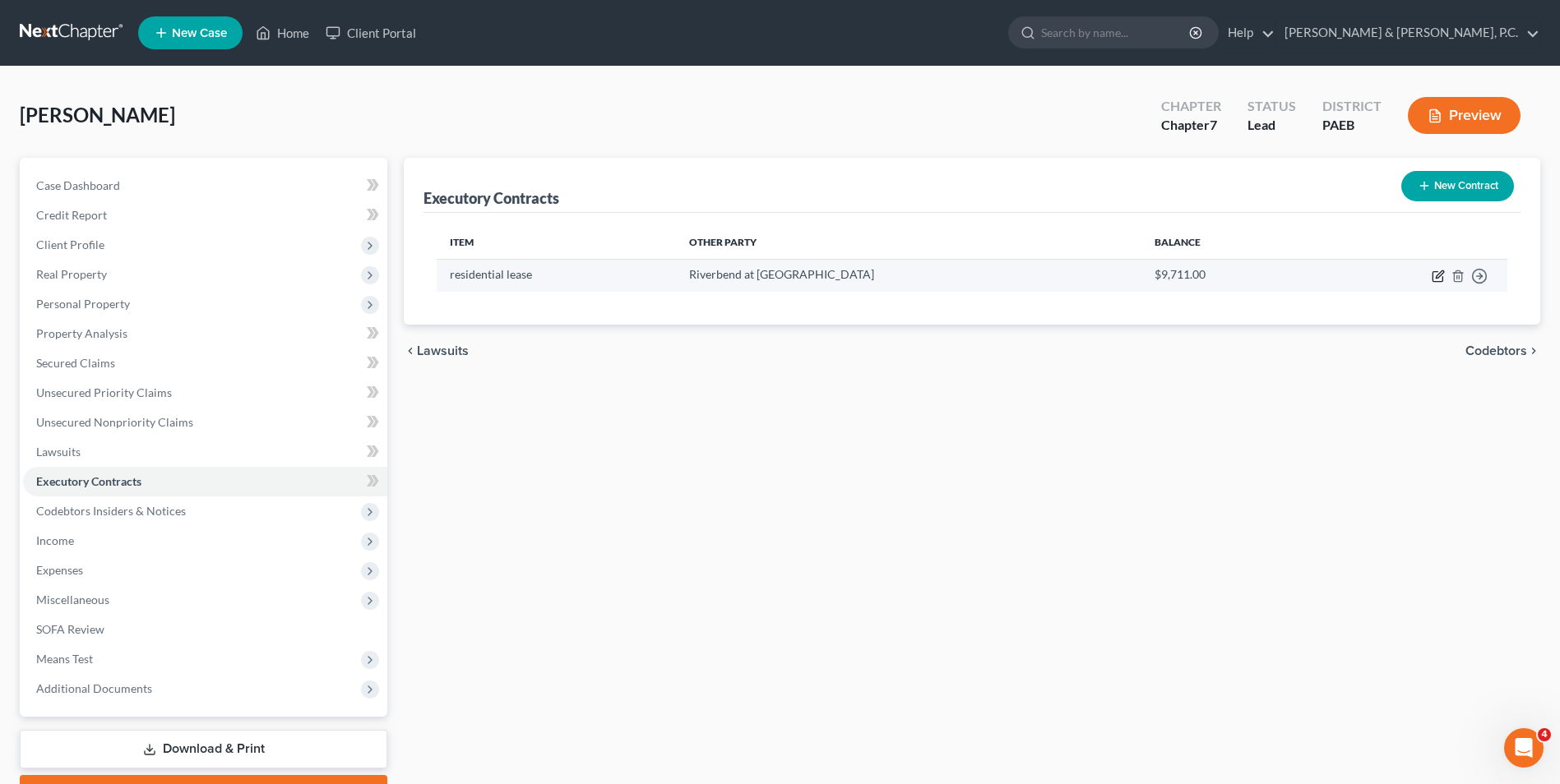
click at [1437, 280] on icon "button" at bounding box center [1439, 276] width 14 height 14
select select "3"
select select "33"
select select "0"
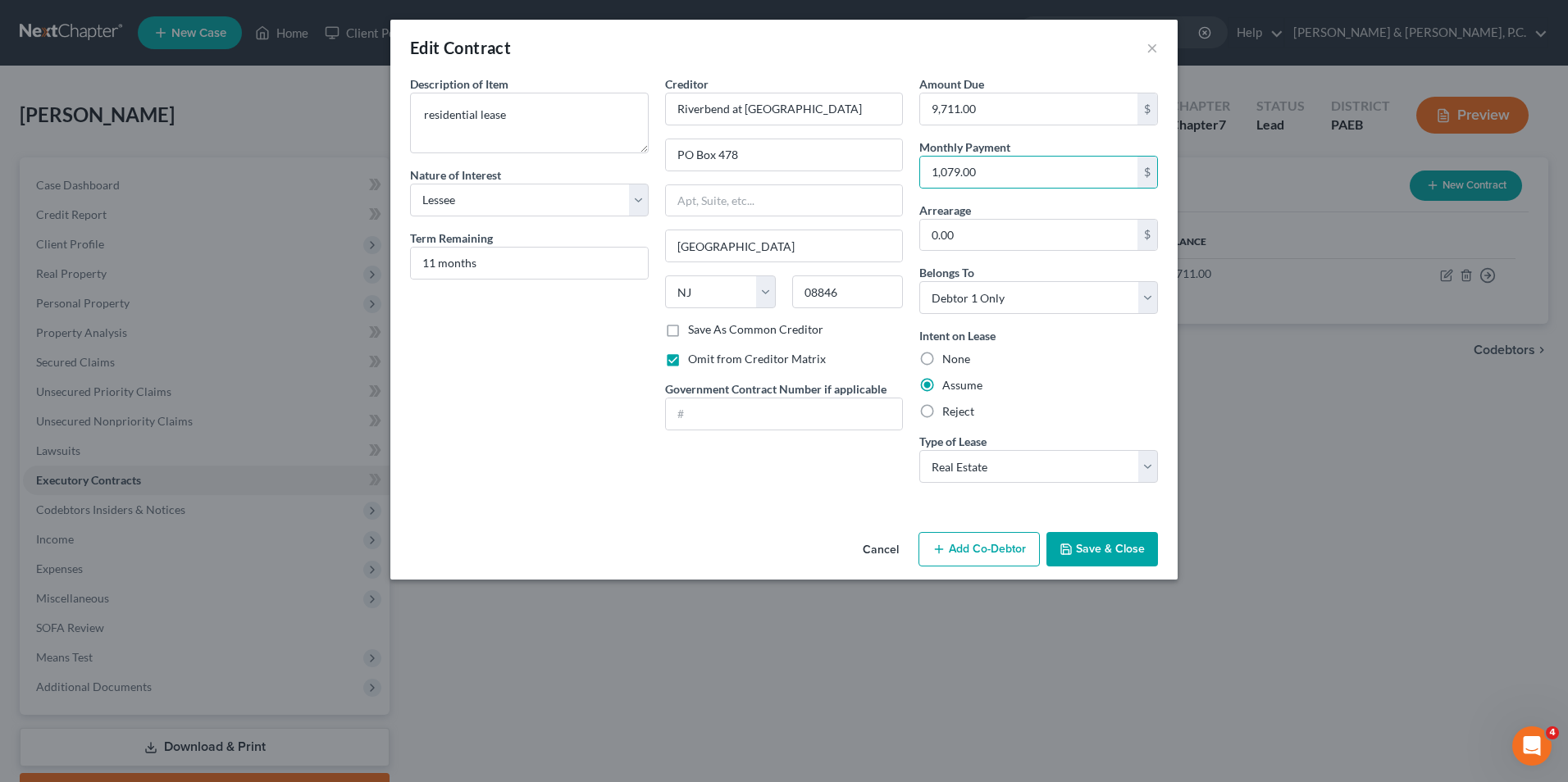
click at [879, 553] on button "Cancel" at bounding box center [880, 551] width 63 height 33
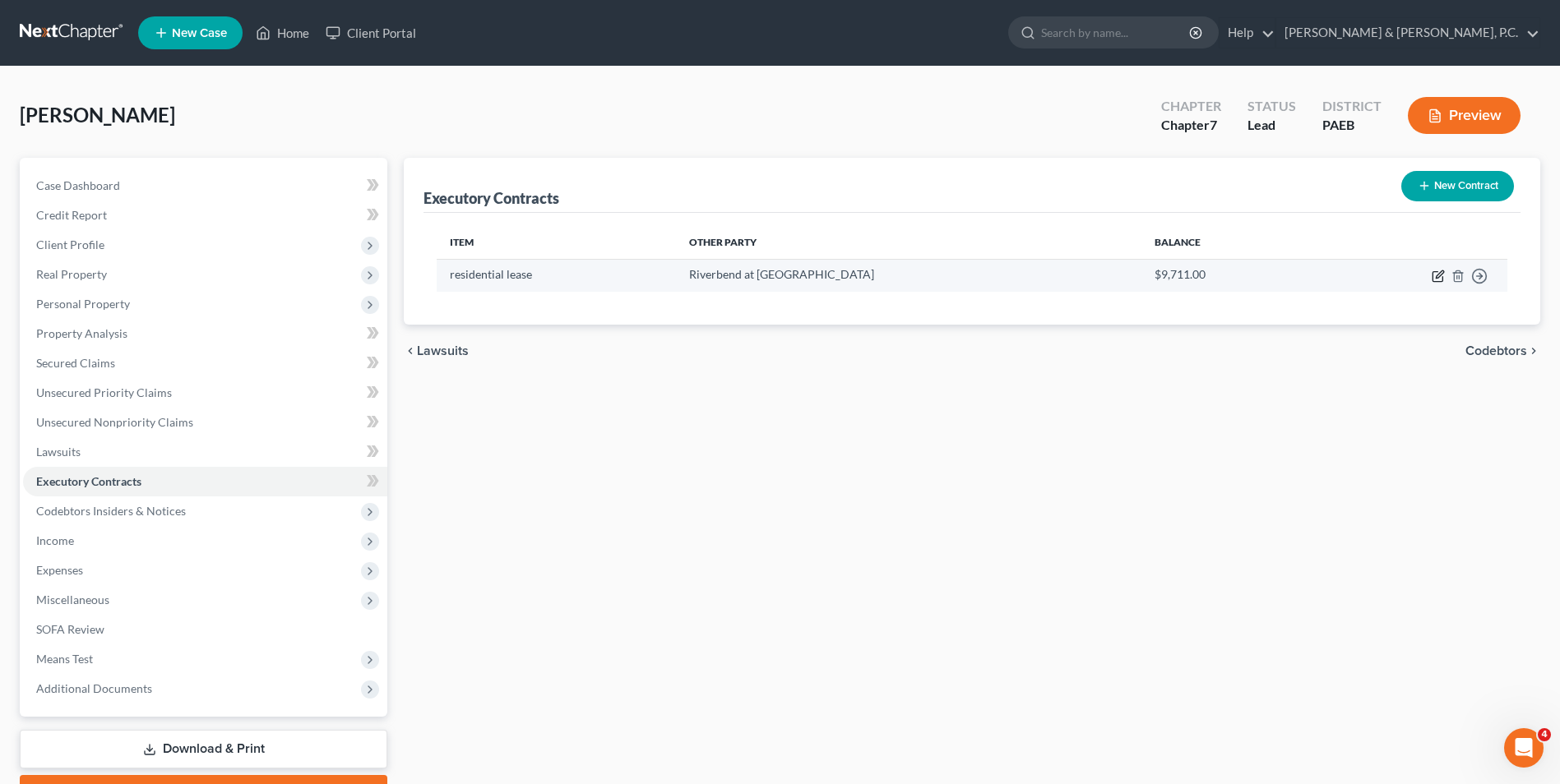
click at [1437, 276] on icon "button" at bounding box center [1440, 275] width 8 height 8
select select "3"
select select "33"
select select "0"
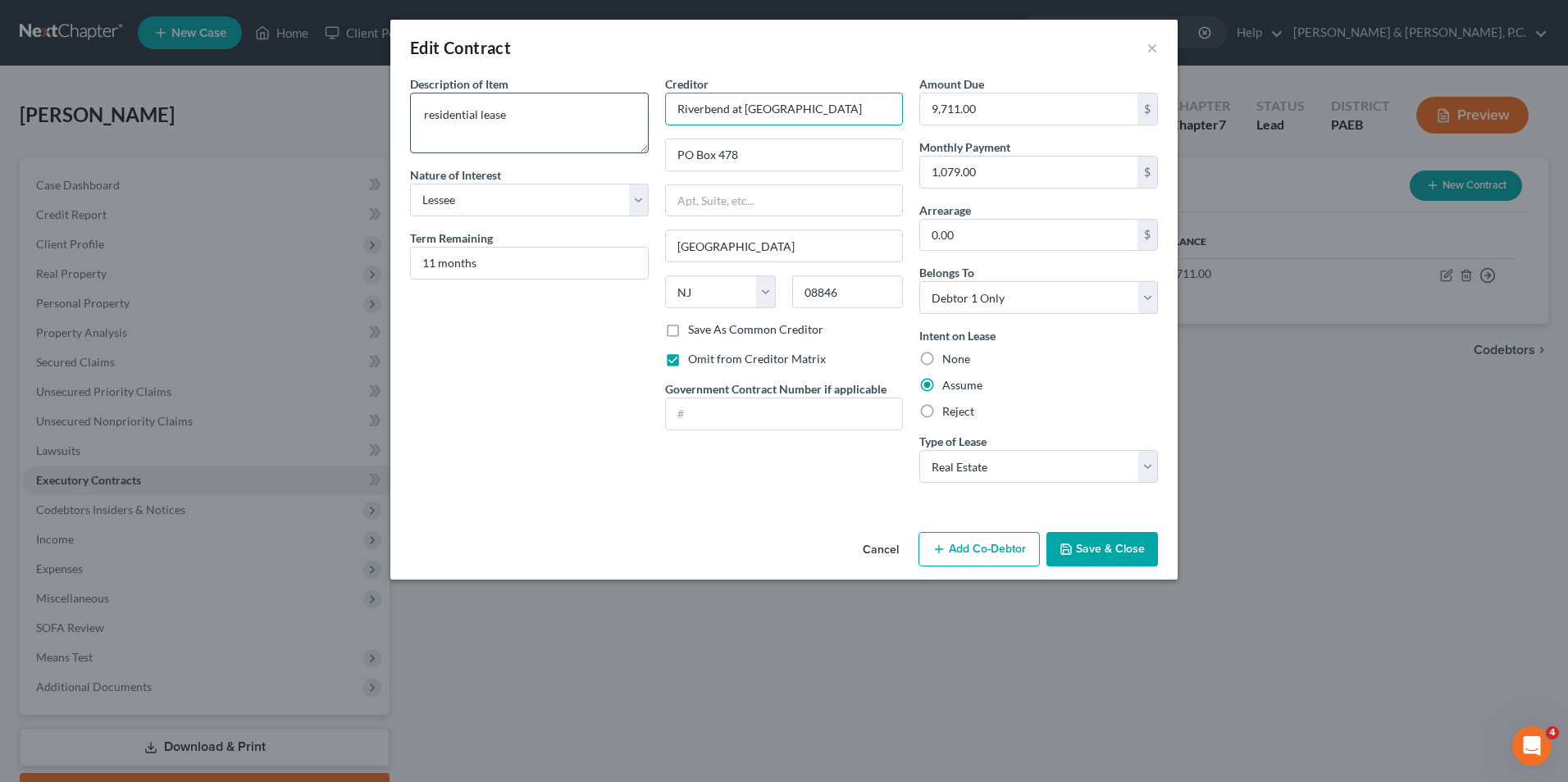
drag, startPoint x: 809, startPoint y: 107, endPoint x: 599, endPoint y: 105, distance: 210.0
click at [599, 105] on div "Description of non-residential real property * Description of Item * residentia…" at bounding box center [784, 285] width 765 height 420
click at [770, 148] on input "PO Box 478" at bounding box center [785, 155] width 237 height 31
drag, startPoint x: 752, startPoint y: 151, endPoint x: 621, endPoint y: 150, distance: 131.0
click at [621, 150] on div "Description of non-residential real property * Description of Item * residentia…" at bounding box center [784, 285] width 765 height 420
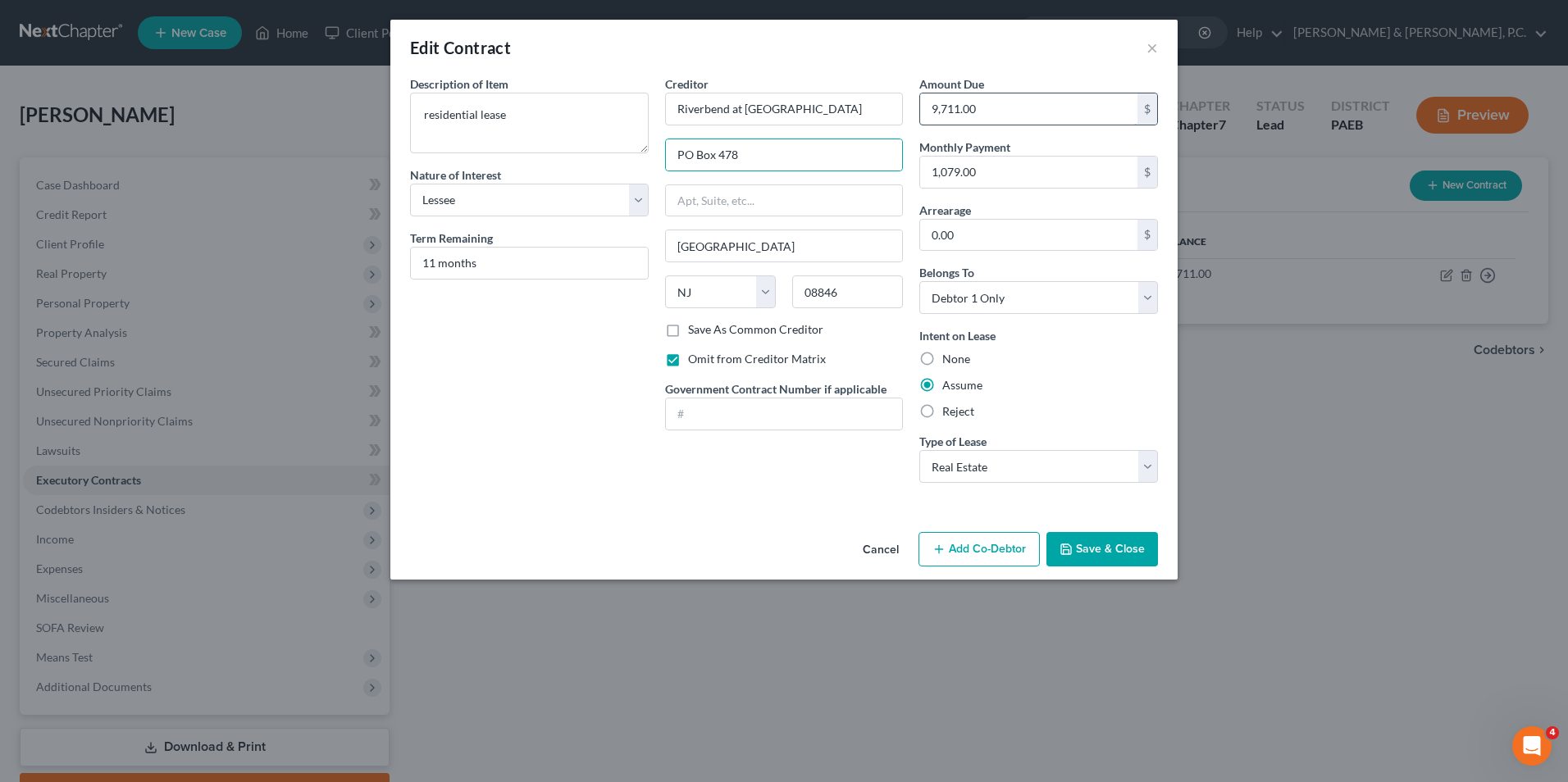
click at [989, 113] on input "9,711.00" at bounding box center [1028, 109] width 217 height 31
click at [962, 171] on input "1,079.00" at bounding box center [1028, 172] width 217 height 31
click at [1111, 556] on button "Save & Close" at bounding box center [1102, 550] width 112 height 35
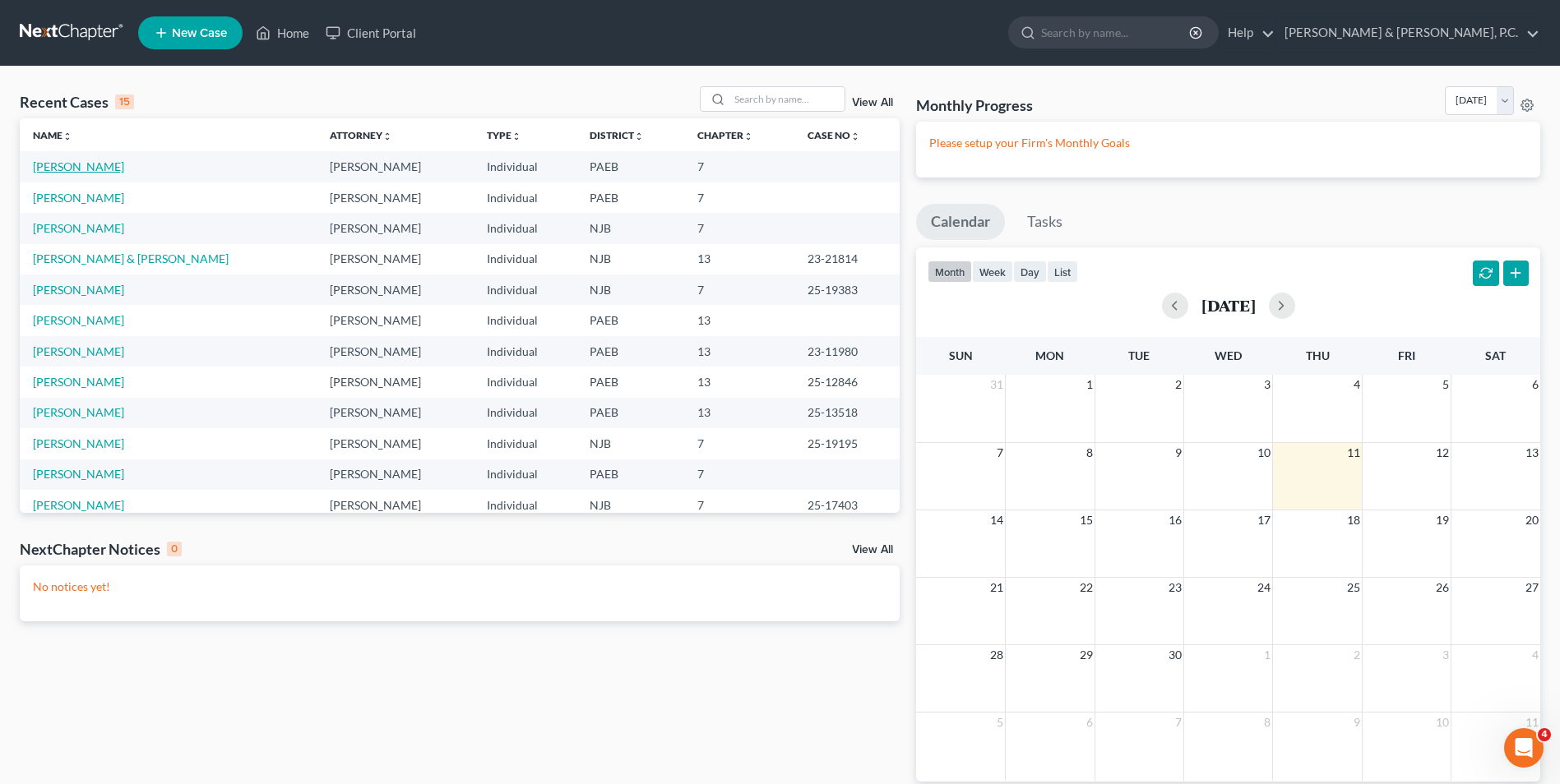
click at [83, 172] on link "[PERSON_NAME]" at bounding box center [78, 166] width 91 height 14
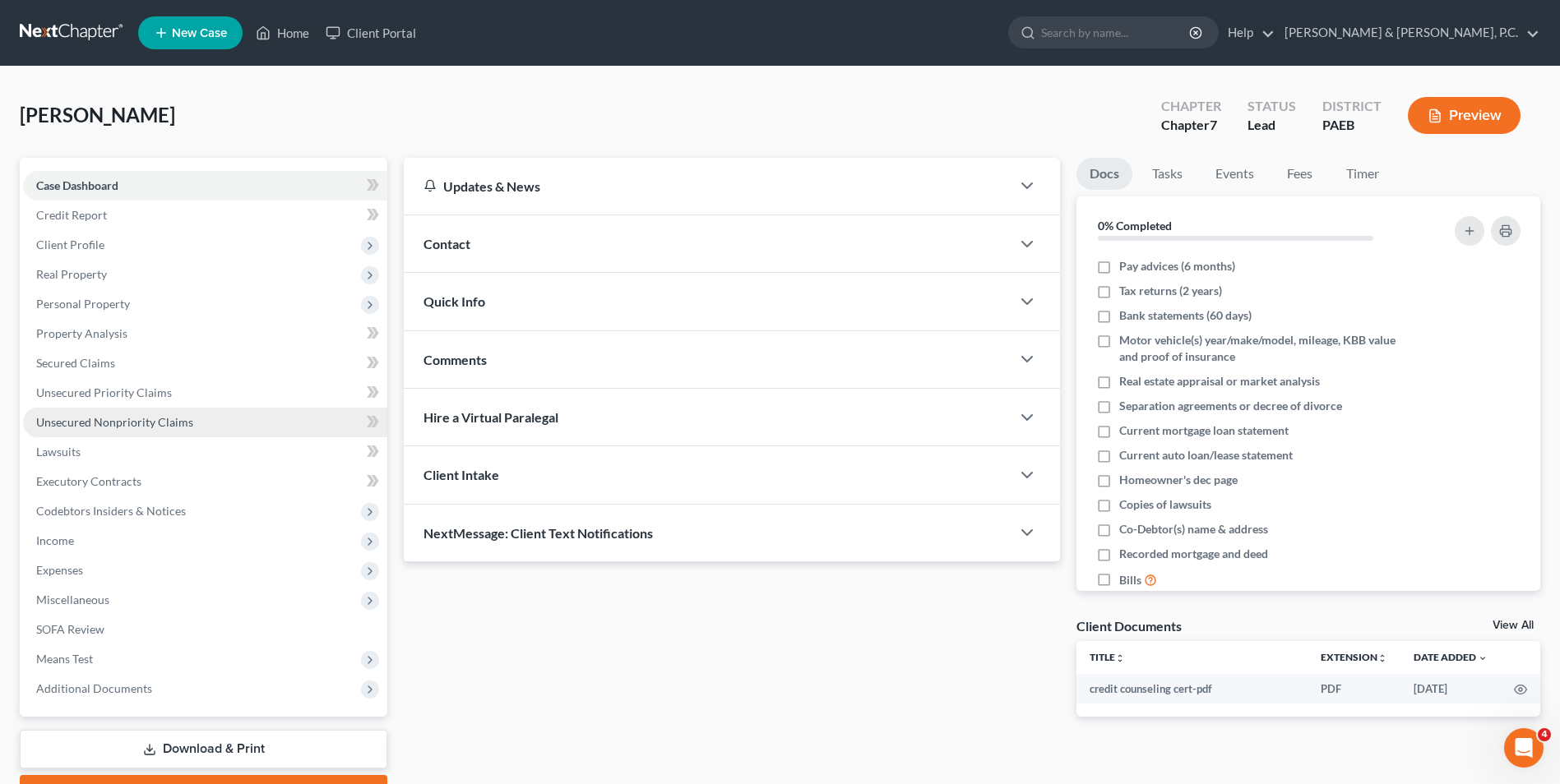
click at [153, 415] on span "Unsecured Nonpriority Claims" at bounding box center [114, 421] width 157 height 14
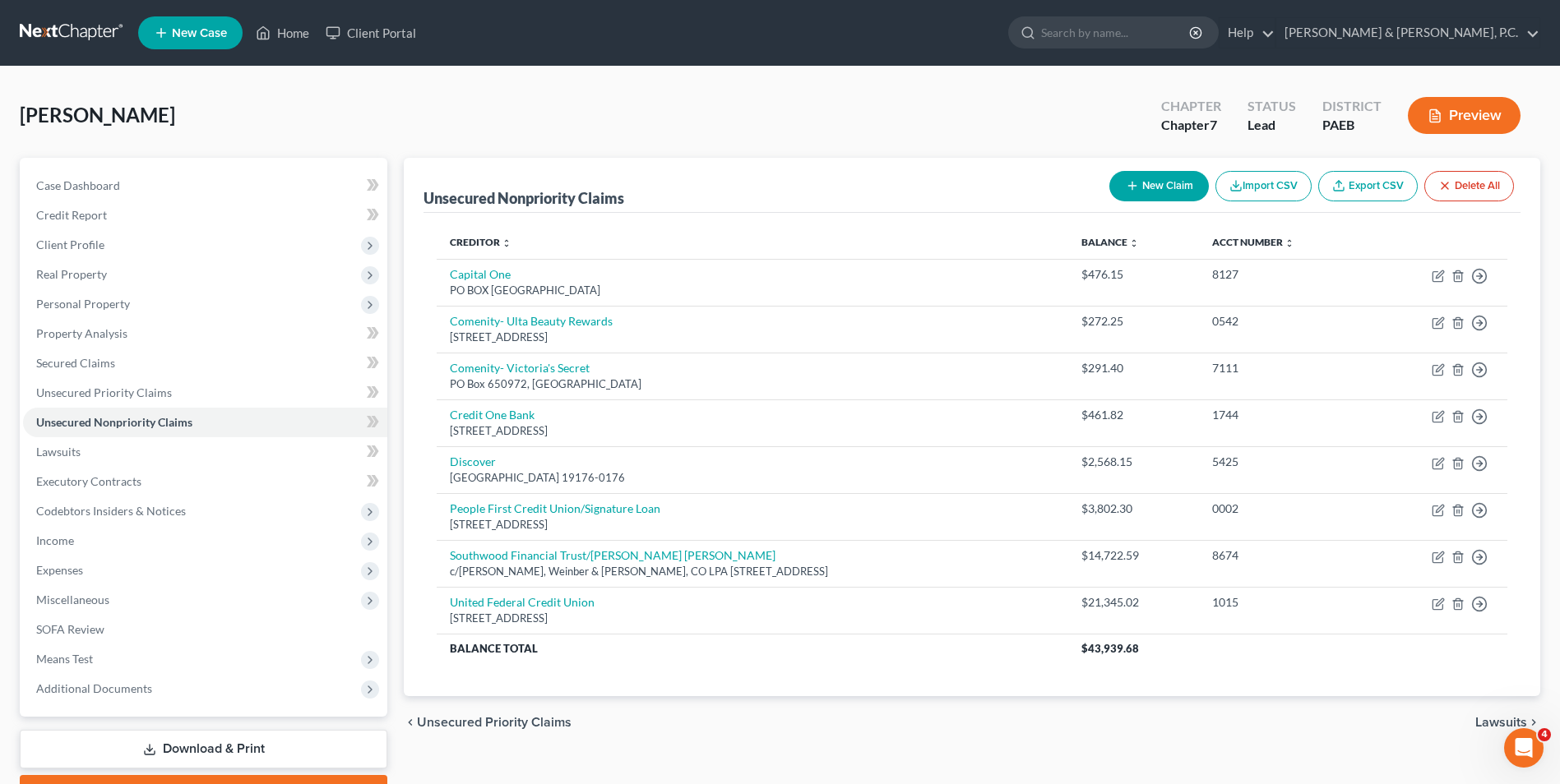
click at [1148, 177] on button "New Claim" at bounding box center [1159, 186] width 100 height 30
select select "0"
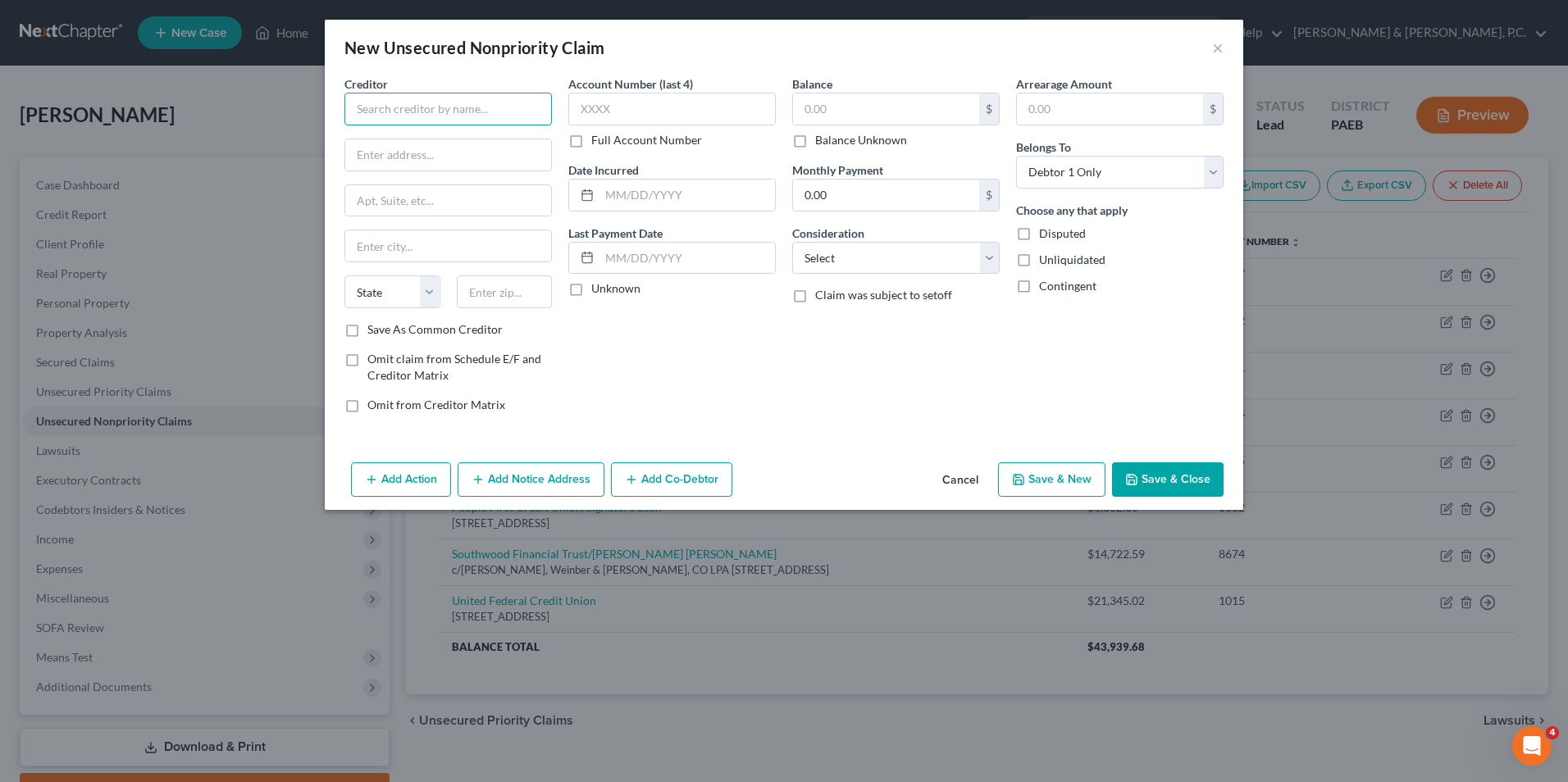
click at [459, 111] on input "text" at bounding box center [447, 109] width 207 height 33
paste input "Riverbend at [GEOGRAPHIC_DATA]"
type input "Riverbend at [GEOGRAPHIC_DATA]"
click at [367, 360] on label "Omit claim from Schedule E/F and Creditor Matrix" at bounding box center [459, 367] width 184 height 33
click at [374, 360] on input "Omit claim from Schedule E/F and Creditor Matrix" at bounding box center [379, 356] width 11 height 11
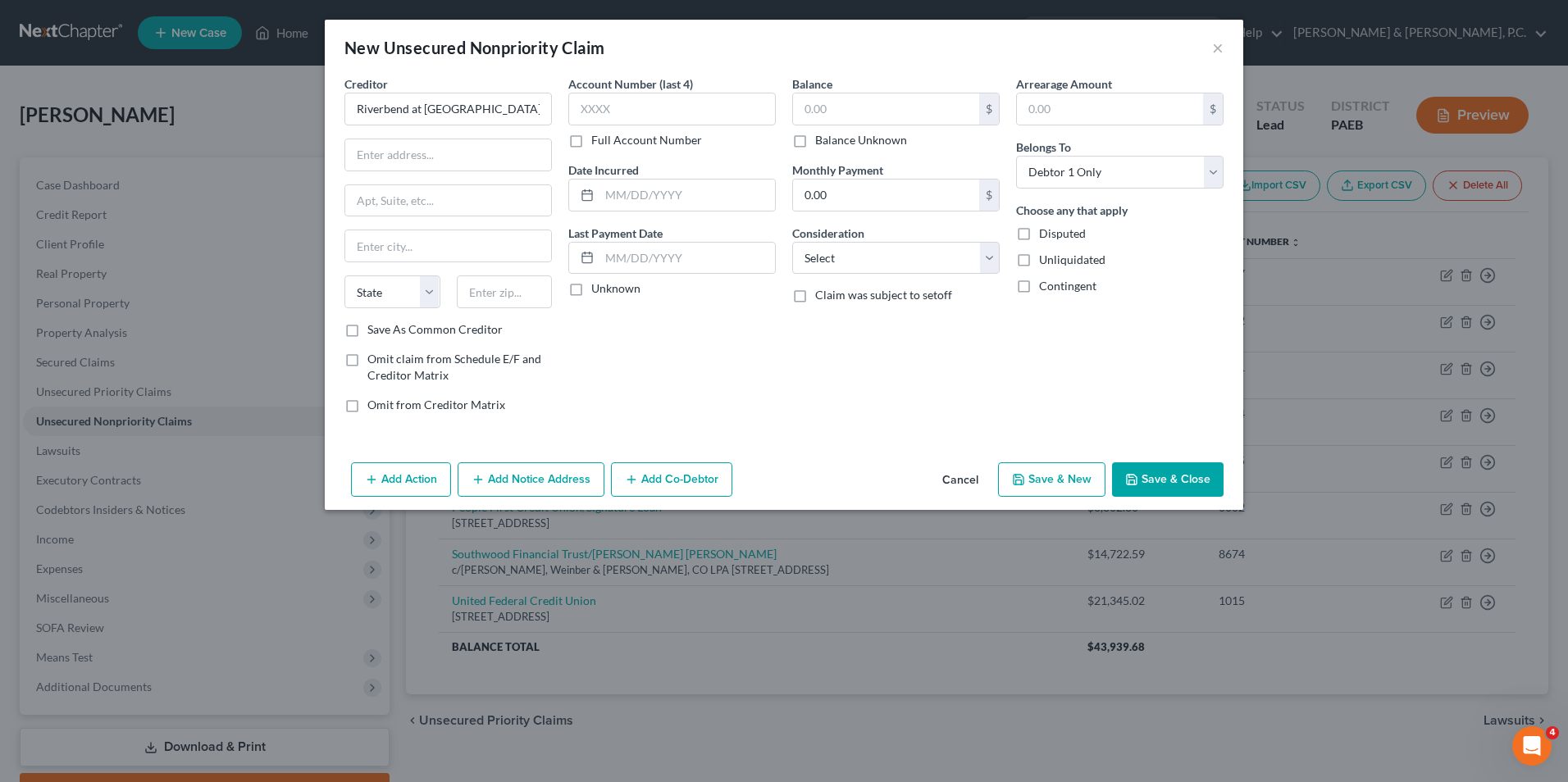
checkbox input "true"
click at [367, 407] on label "Omit from Creditor Matrix" at bounding box center [436, 405] width 138 height 16
click at [374, 407] on input "Omit from Creditor Matrix" at bounding box center [379, 402] width 11 height 11
checkbox input "true"
click at [367, 362] on label "Omit claim from Schedule E/F and Creditor Matrix" at bounding box center [459, 367] width 184 height 33
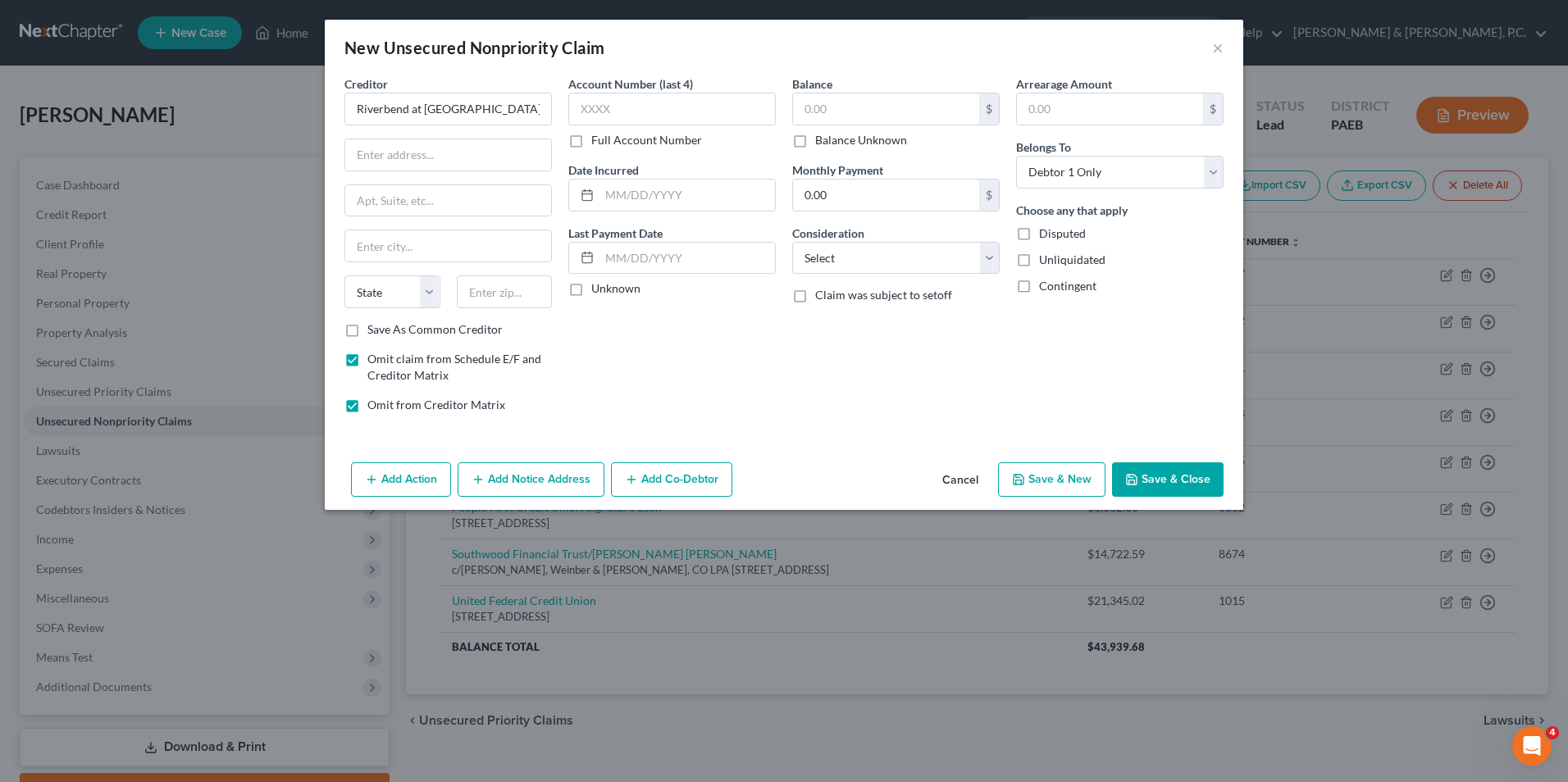
click at [374, 362] on input "Omit claim from Schedule E/F and Creditor Matrix" at bounding box center [379, 356] width 11 height 11
checkbox input "false"
click at [636, 96] on input "text" at bounding box center [671, 109] width 207 height 33
paste input "PO Box 478"
type input "PO Box 478"
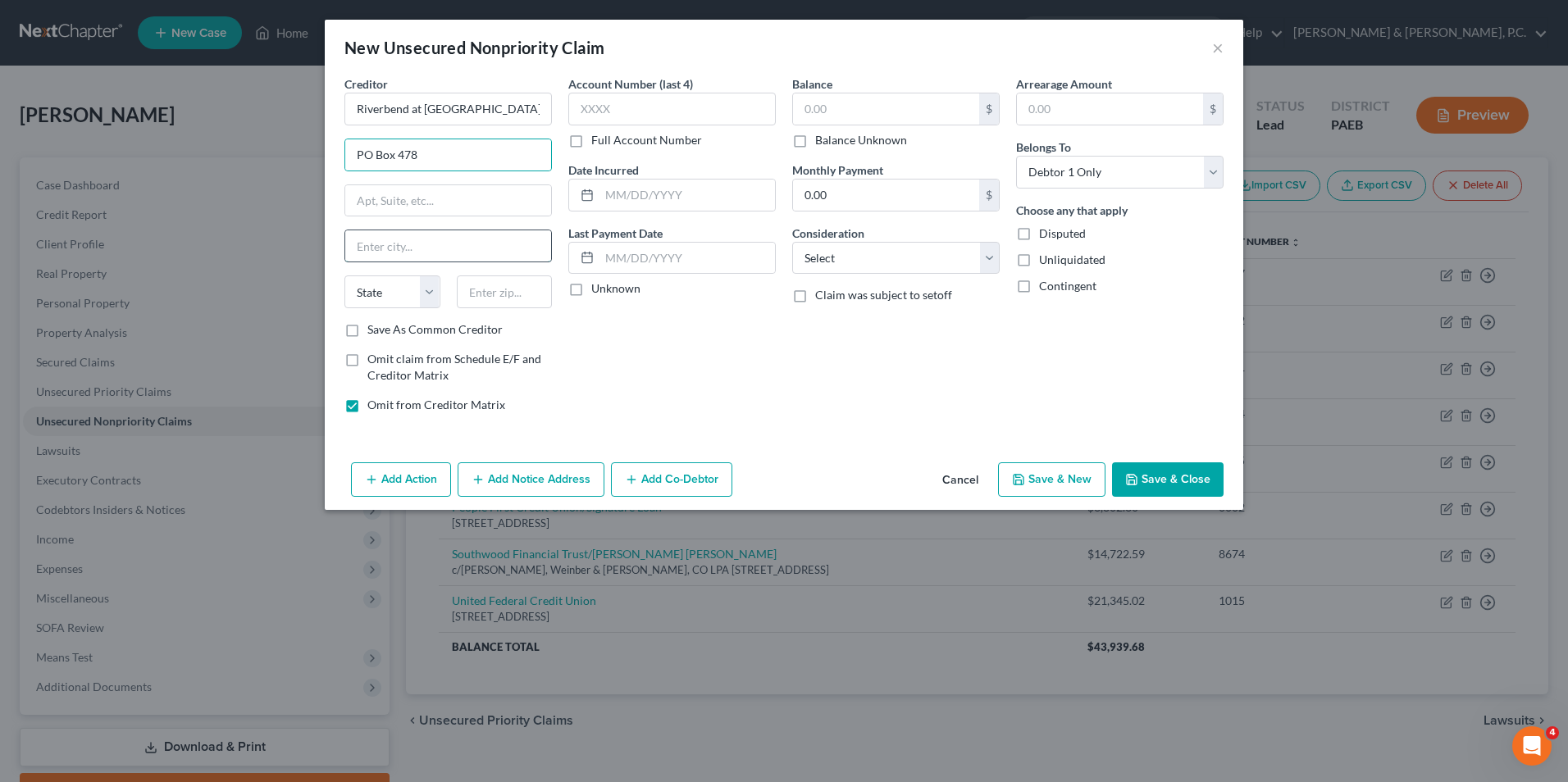
click at [476, 248] on input "text" at bounding box center [447, 246] width 205 height 31
type input "[GEOGRAPHIC_DATA]"
select select "33"
type input "08854"
click at [828, 110] on input "text" at bounding box center [885, 109] width 186 height 31
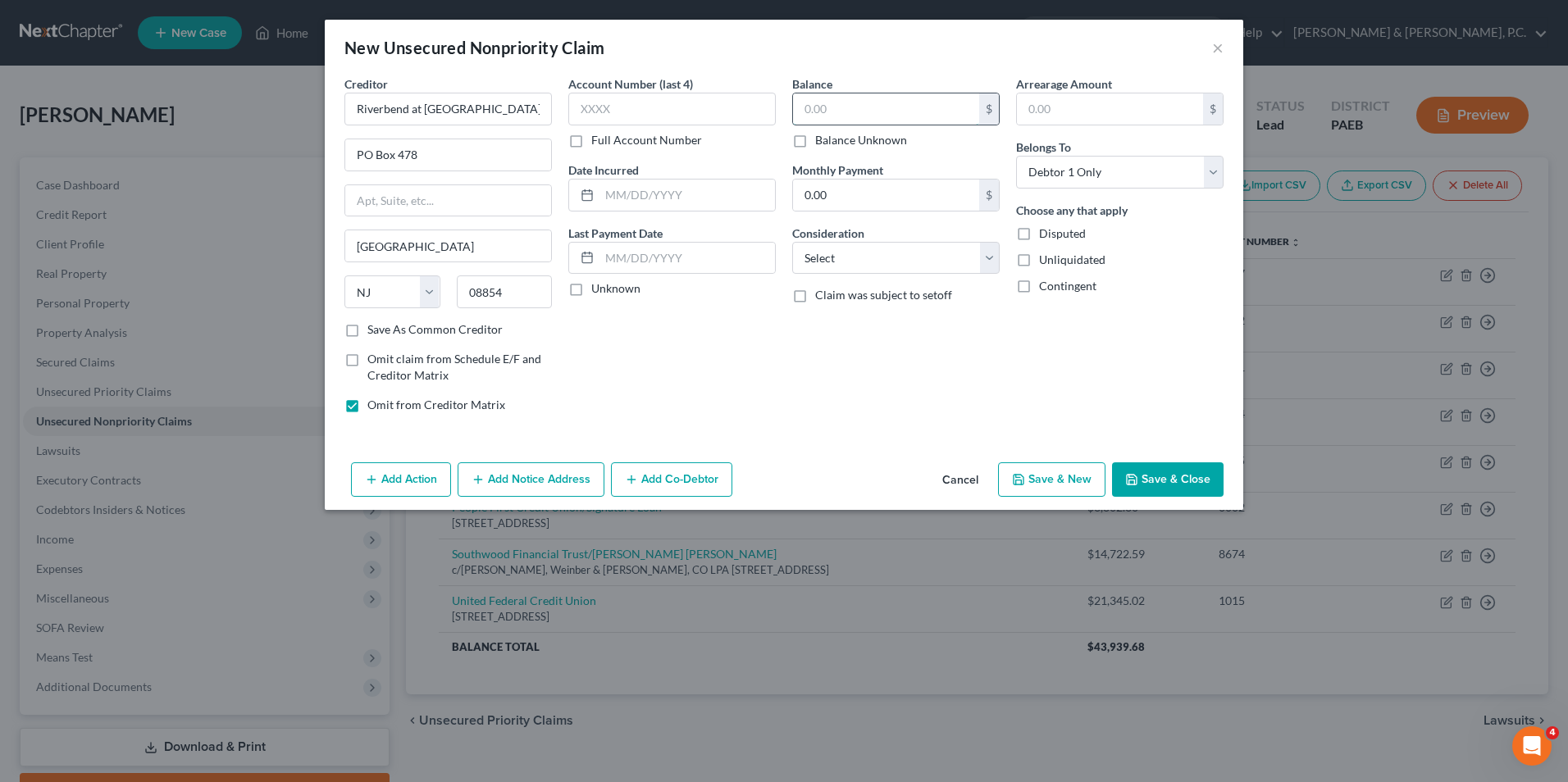
type input "Piscataway"
paste input "9,711.00"
type input "9,711.00"
click at [825, 196] on input "0.00" at bounding box center [885, 195] width 186 height 31
paste input "1,079"
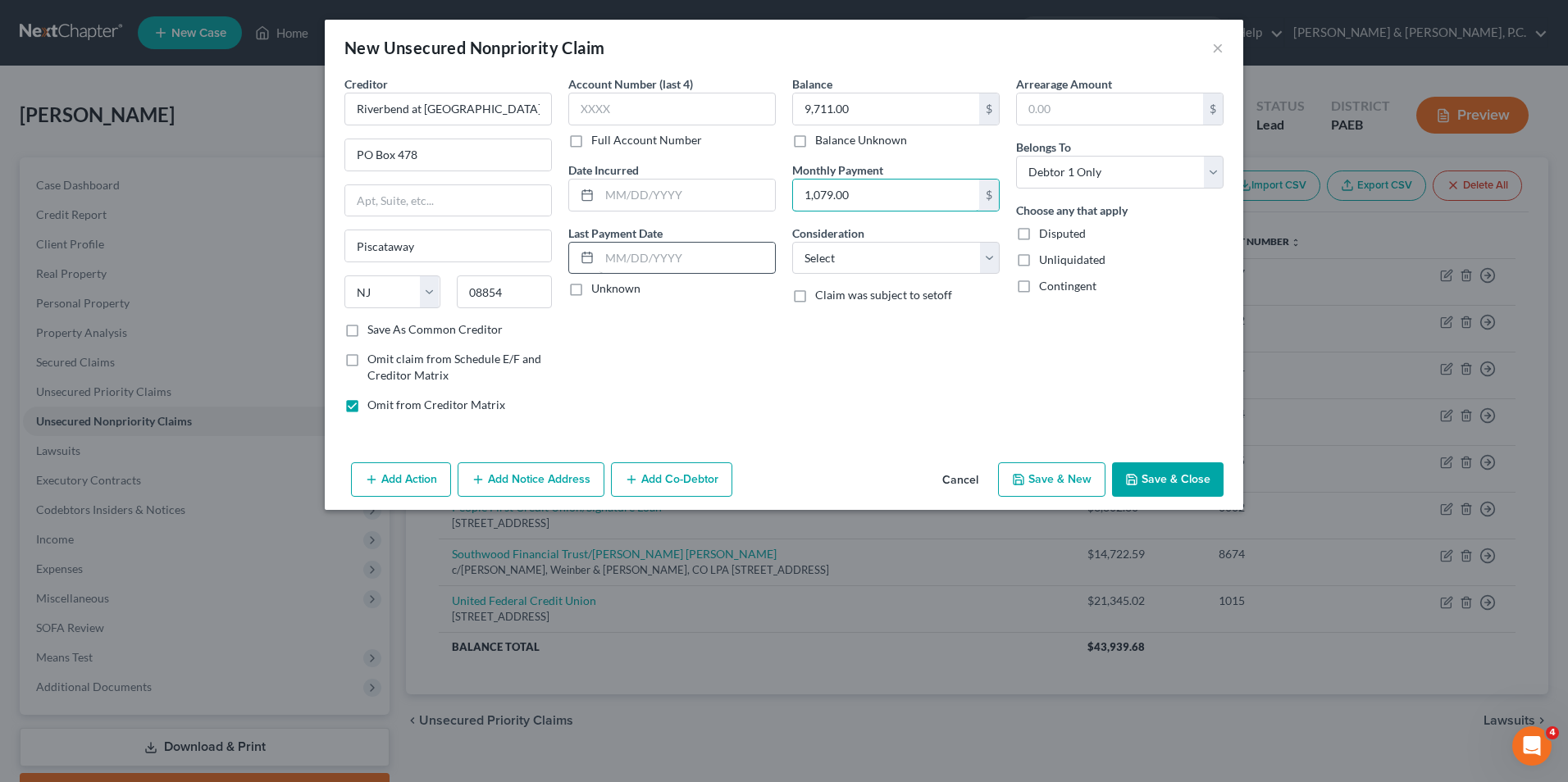
type input "1,079.00"
click at [640, 260] on input "text" at bounding box center [688, 258] width 176 height 31
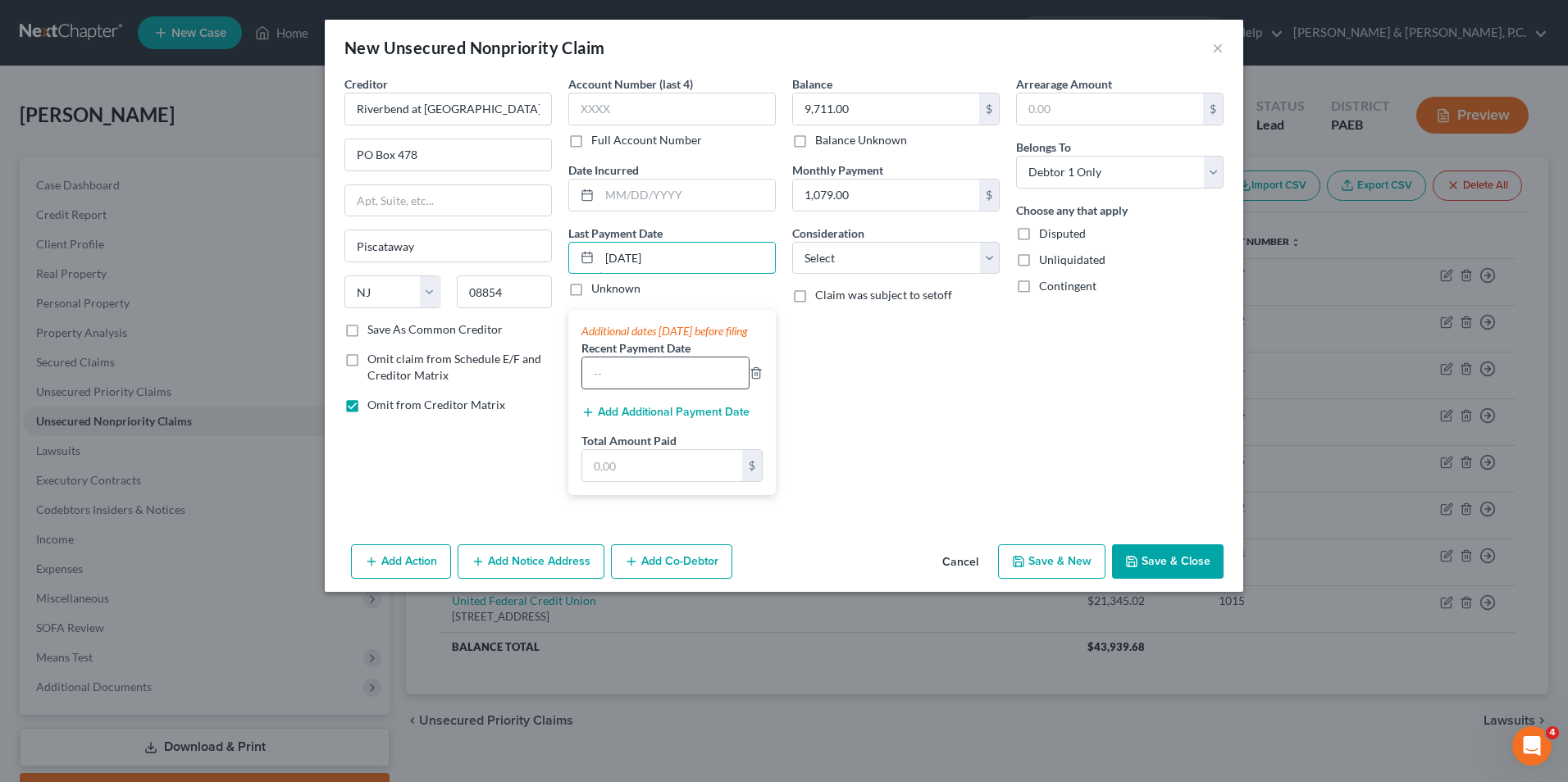
type input "9/1/25"
paste input "1,079.00"
type input "1,079.00"
click at [655, 197] on input "text" at bounding box center [688, 195] width 176 height 31
type input "8"
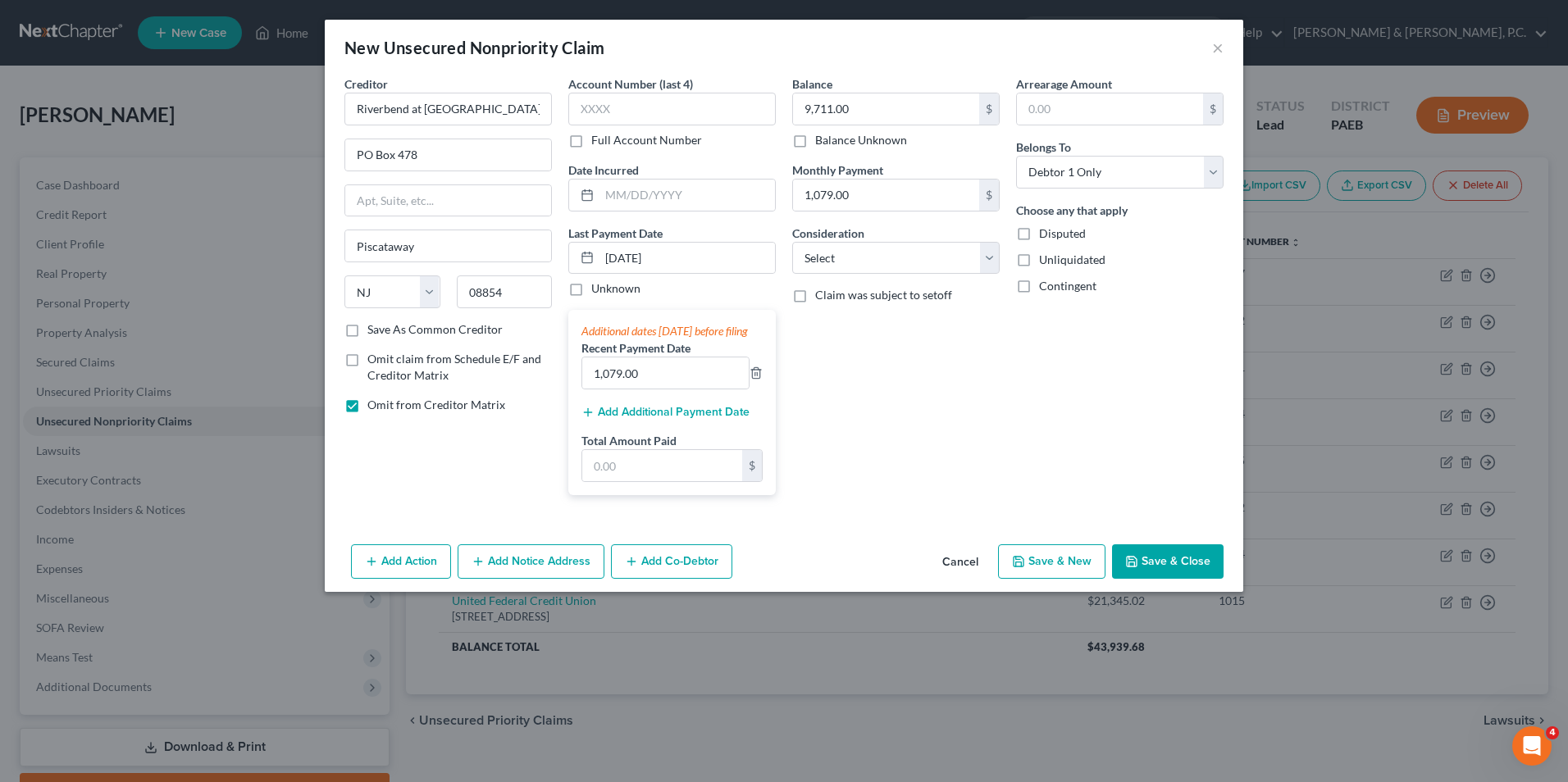
click at [658, 419] on button "Add Additional Payment Date" at bounding box center [665, 413] width 168 height 13
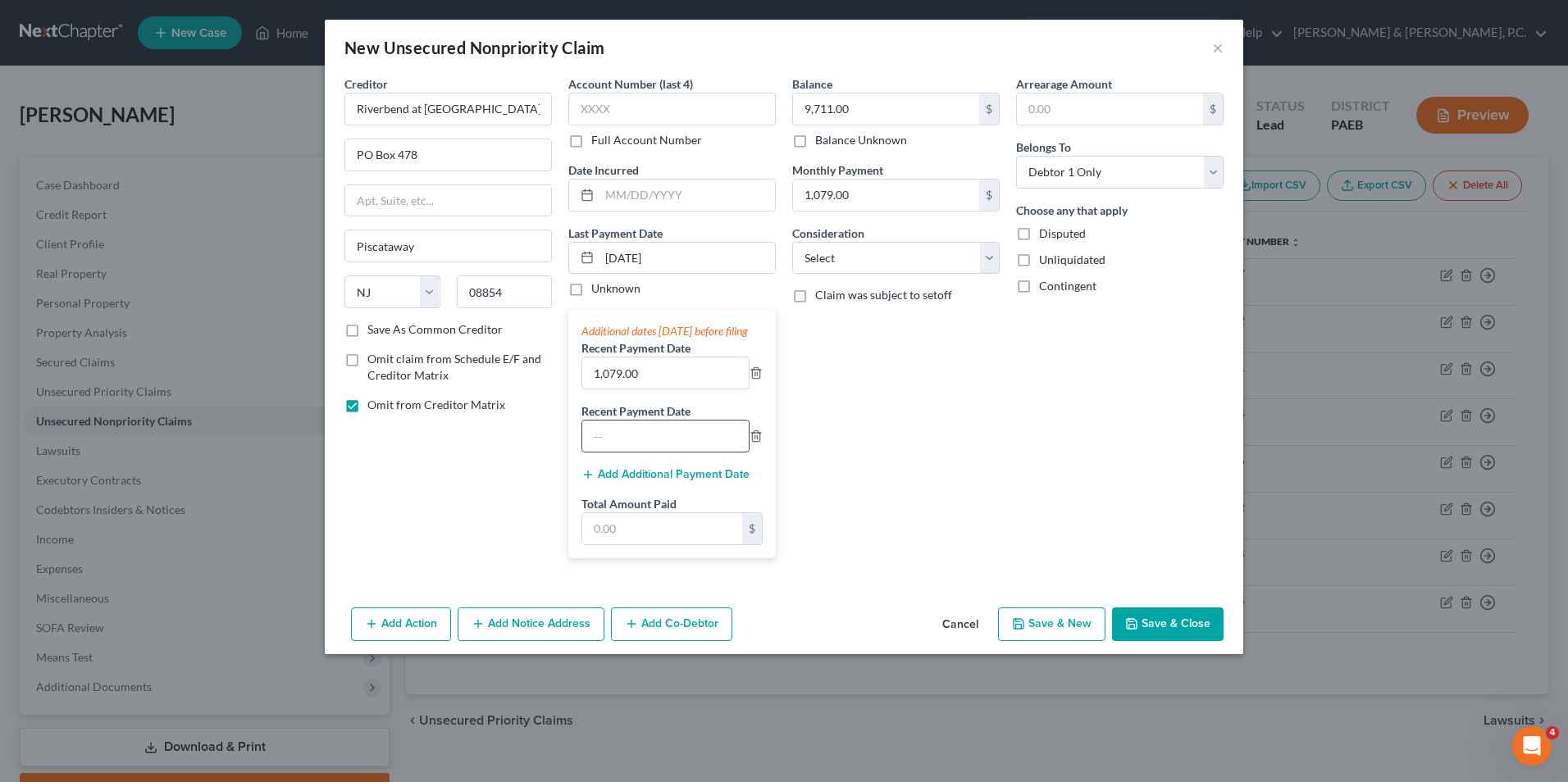
click at [651, 452] on input "text" at bounding box center [665, 436] width 167 height 31
type input "8/1/25"
click at [653, 481] on button "Add Additional Payment Date" at bounding box center [665, 475] width 168 height 13
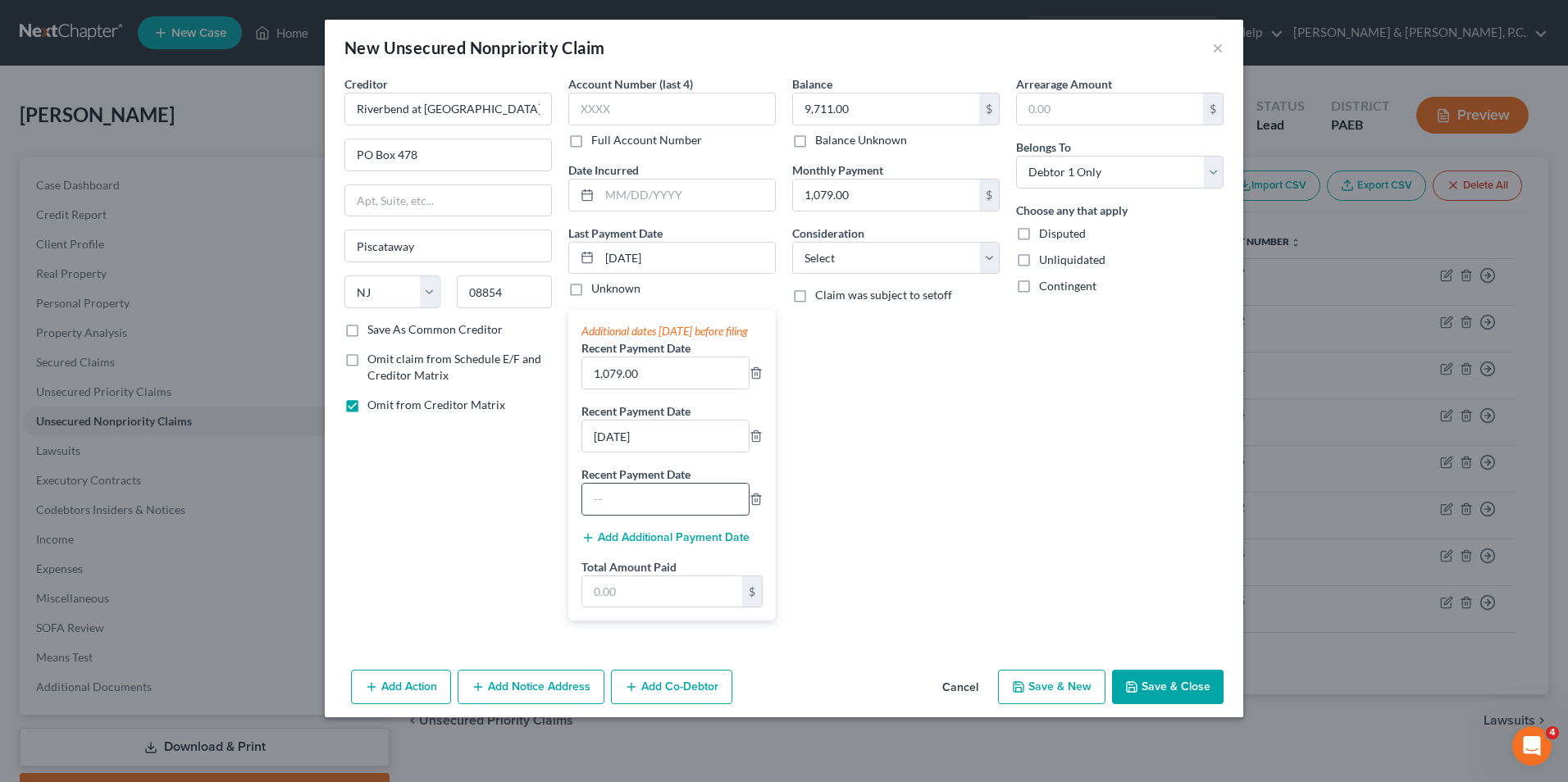
click at [665, 509] on input "text" at bounding box center [665, 499] width 167 height 31
type input "7/1/25"
click at [695, 607] on input "text" at bounding box center [662, 592] width 160 height 31
click at [694, 607] on input "text" at bounding box center [662, 592] width 160 height 31
type input "3,237.00"
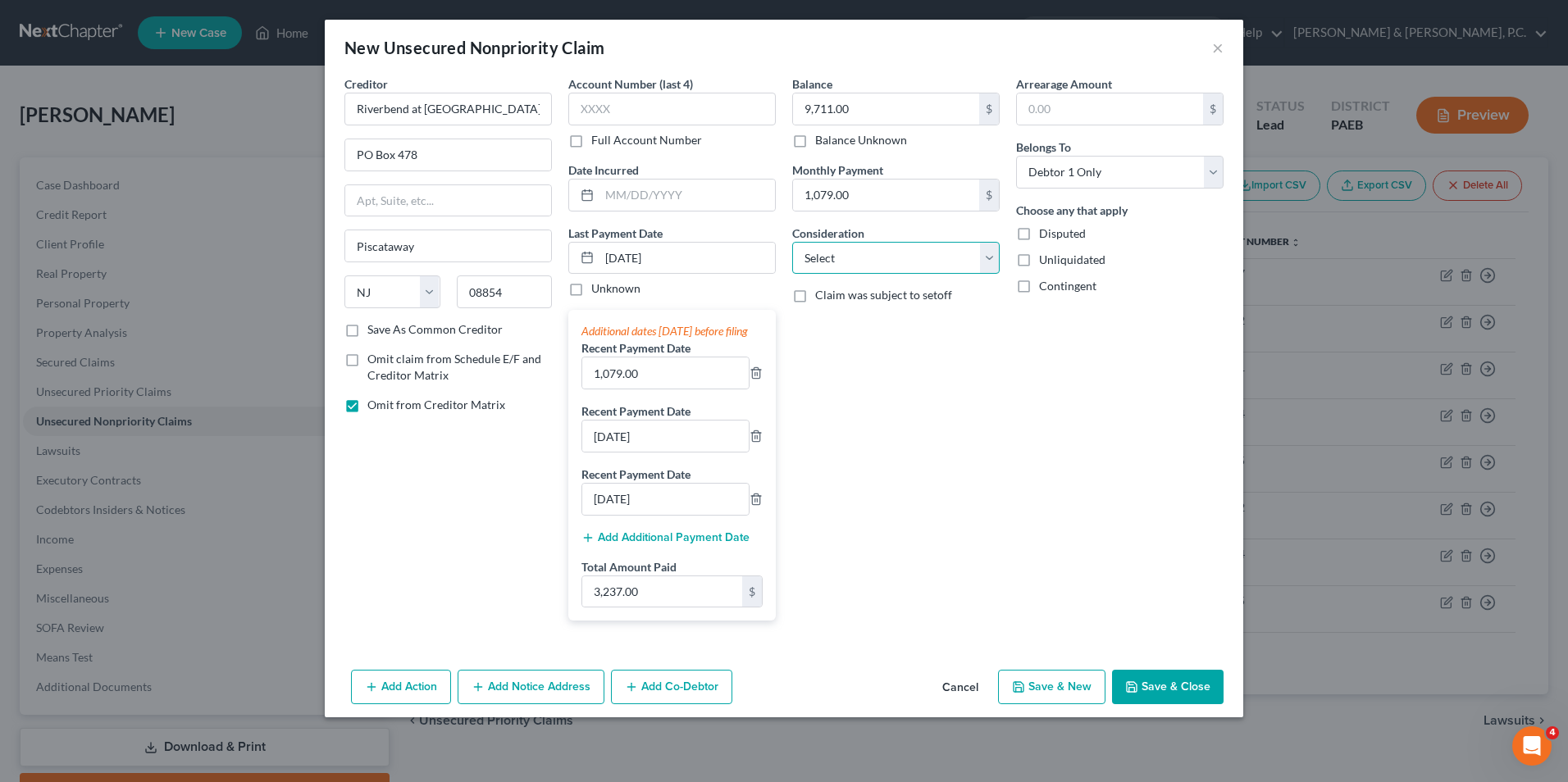
click at [984, 264] on select "Select Cable / Satellite Services Collection Agency Credit Card Debt Debt Couns…" at bounding box center [895, 258] width 207 height 33
select select "14"
click at [792, 242] on select "Select Cable / Satellite Services Collection Agency Credit Card Debt Debt Couns…" at bounding box center [895, 258] width 207 height 33
click at [874, 315] on input "text" at bounding box center [895, 320] width 205 height 31
type input "apartment lease"
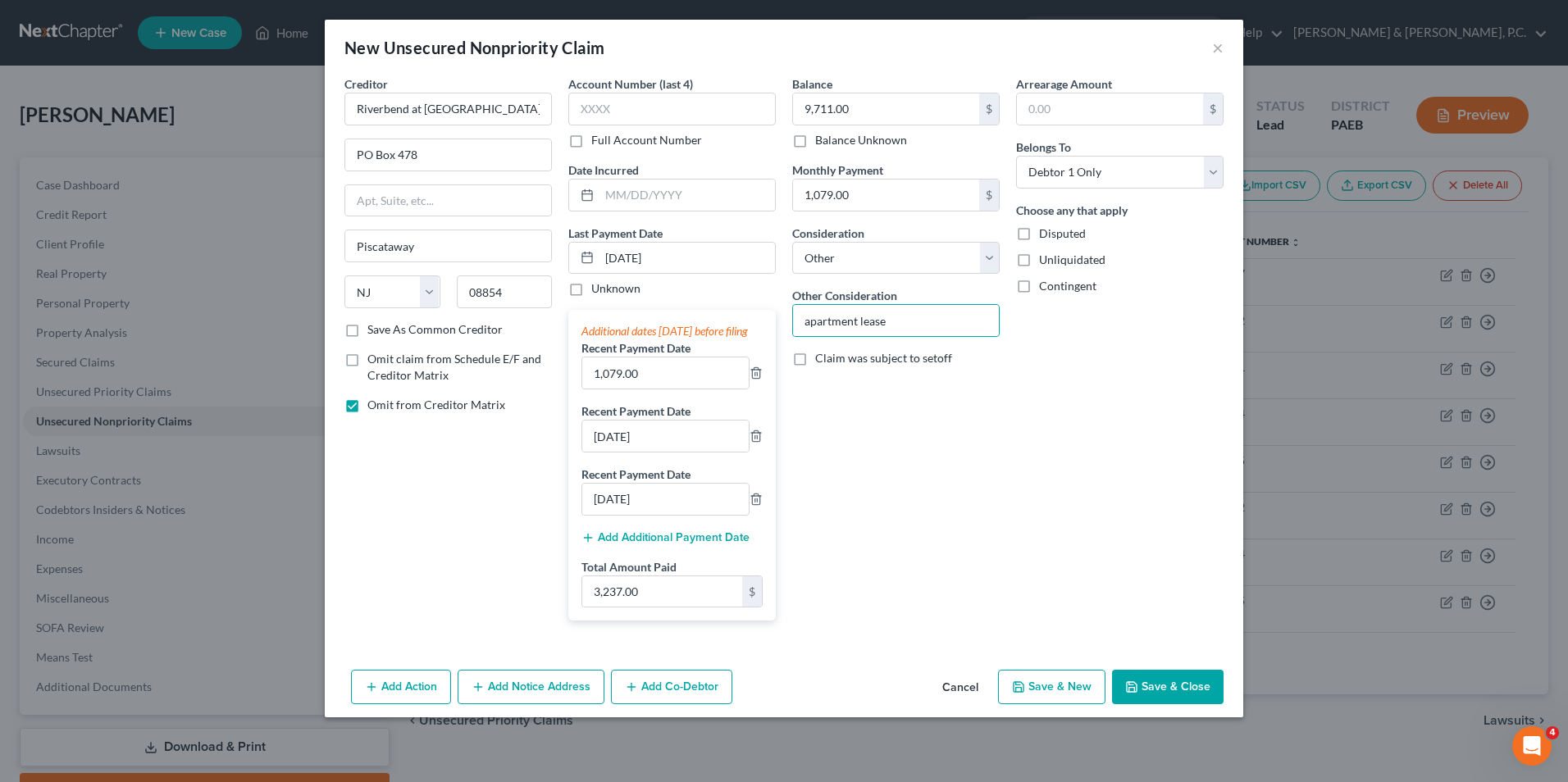
click at [1174, 705] on button "Save & Close" at bounding box center [1168, 688] width 112 height 35
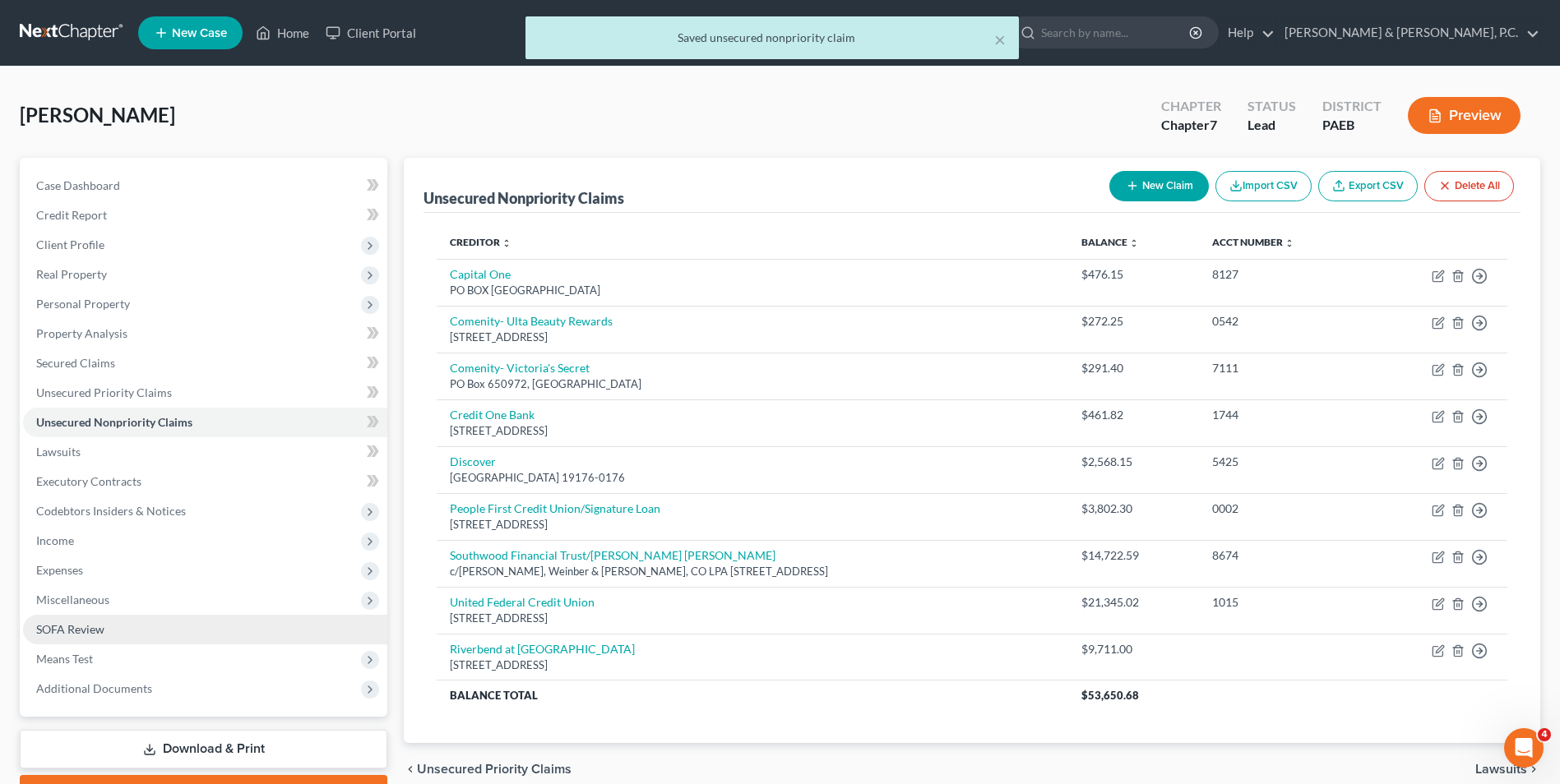
click at [82, 624] on span "SOFA Review" at bounding box center [70, 629] width 69 height 14
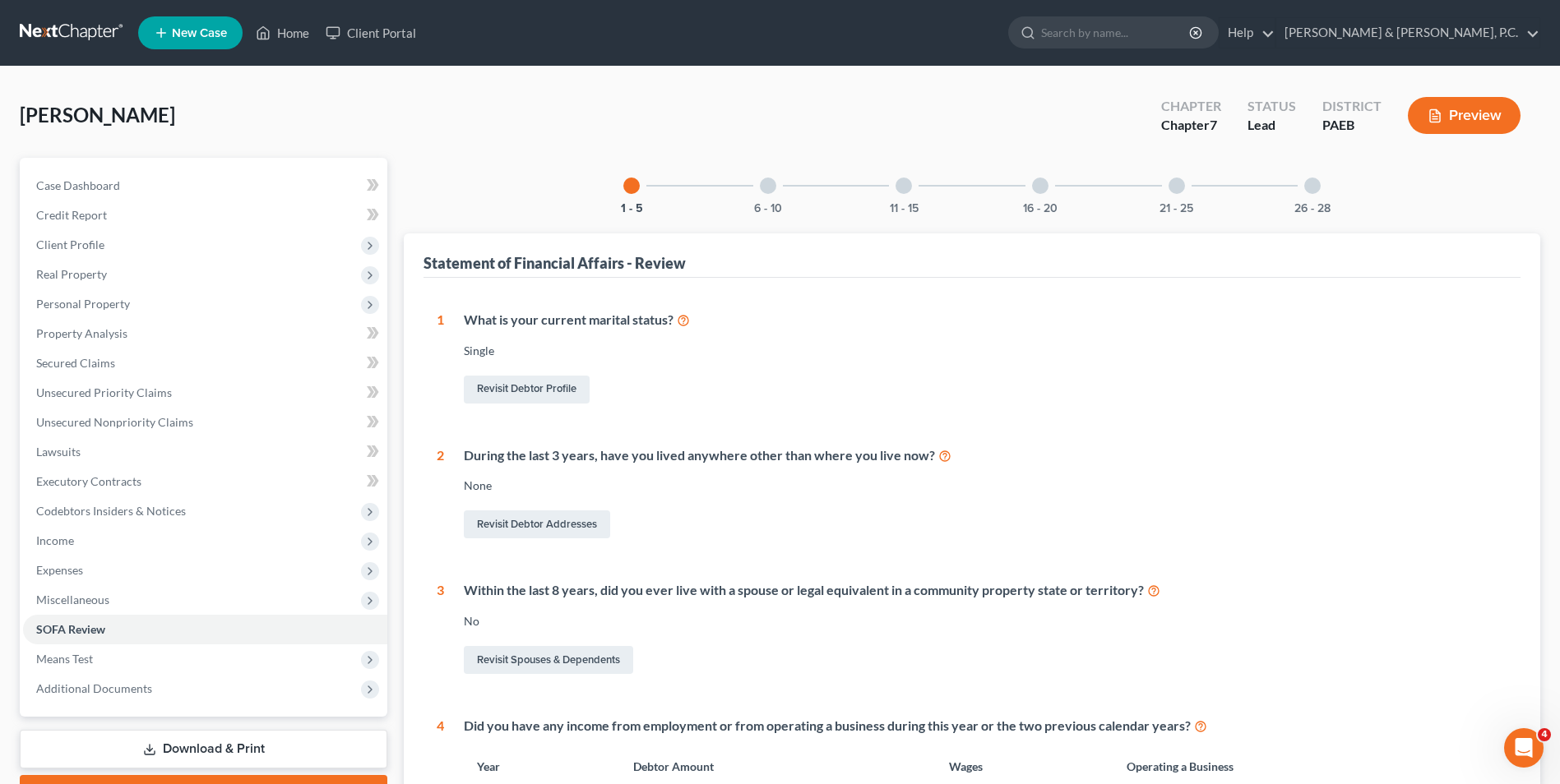
click at [898, 197] on div "11 - 15" at bounding box center [904, 186] width 56 height 56
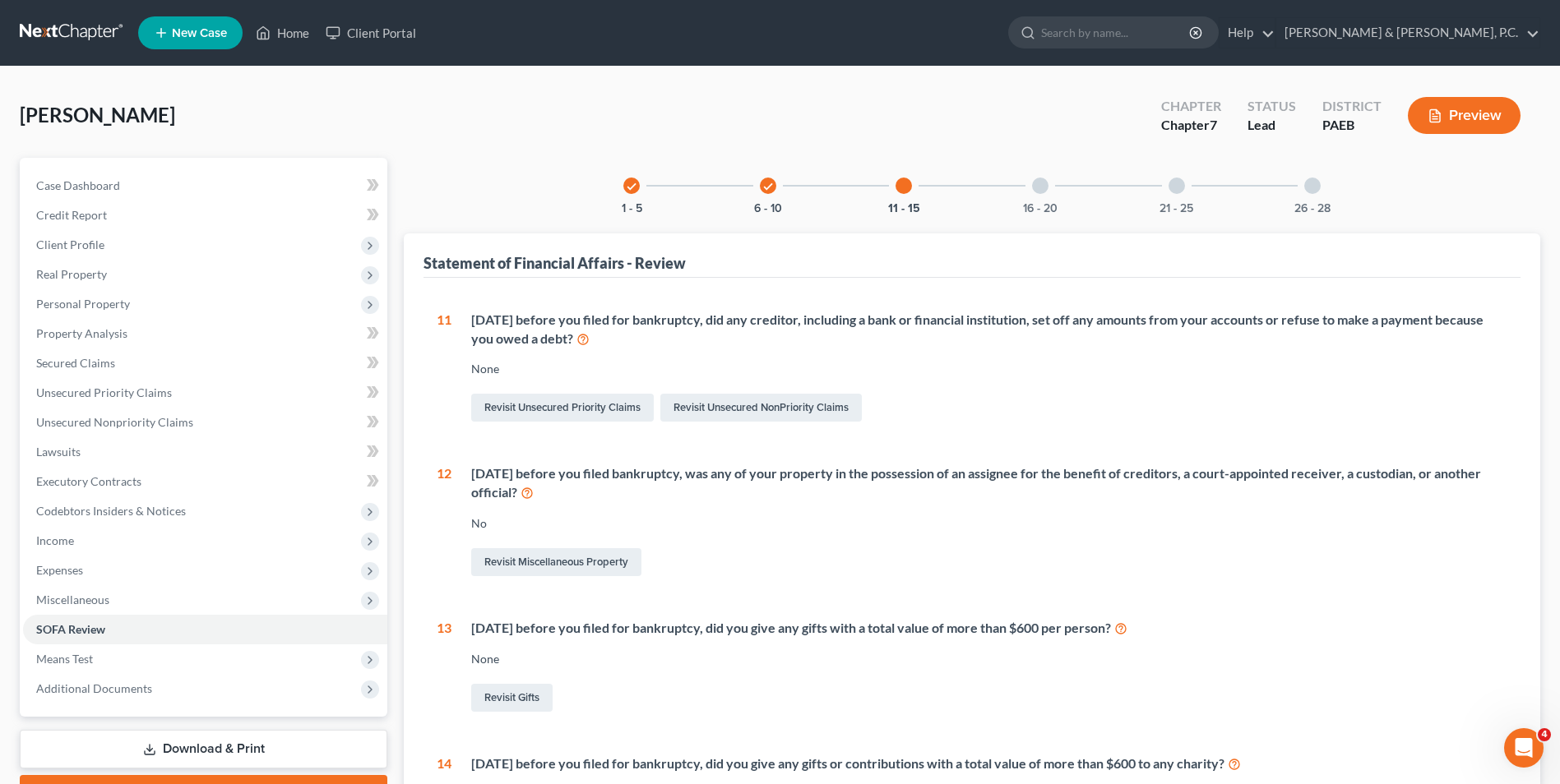
click at [1043, 184] on div at bounding box center [1040, 186] width 16 height 16
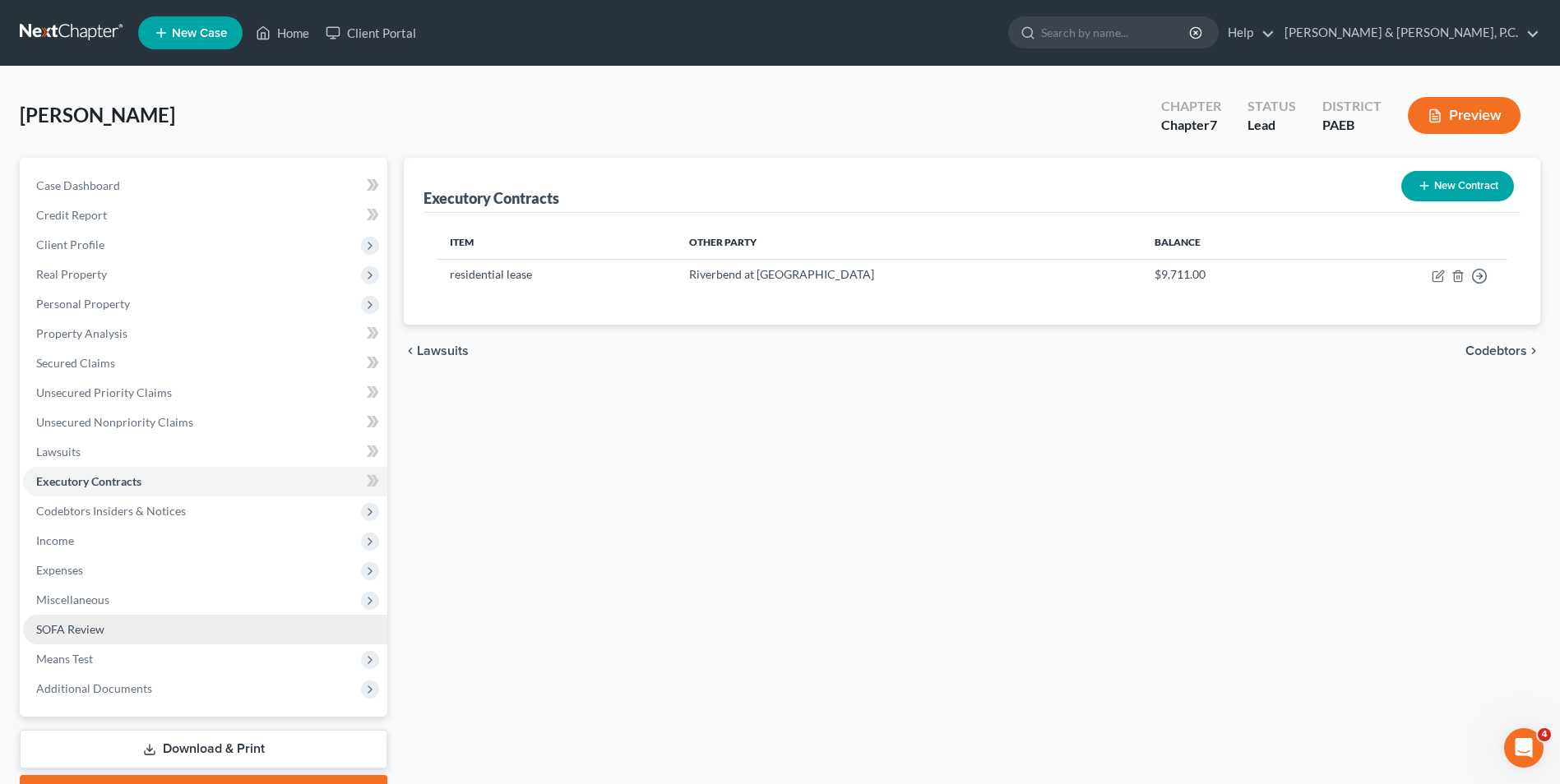
click at [91, 633] on span "SOFA Review" at bounding box center [70, 629] width 69 height 14
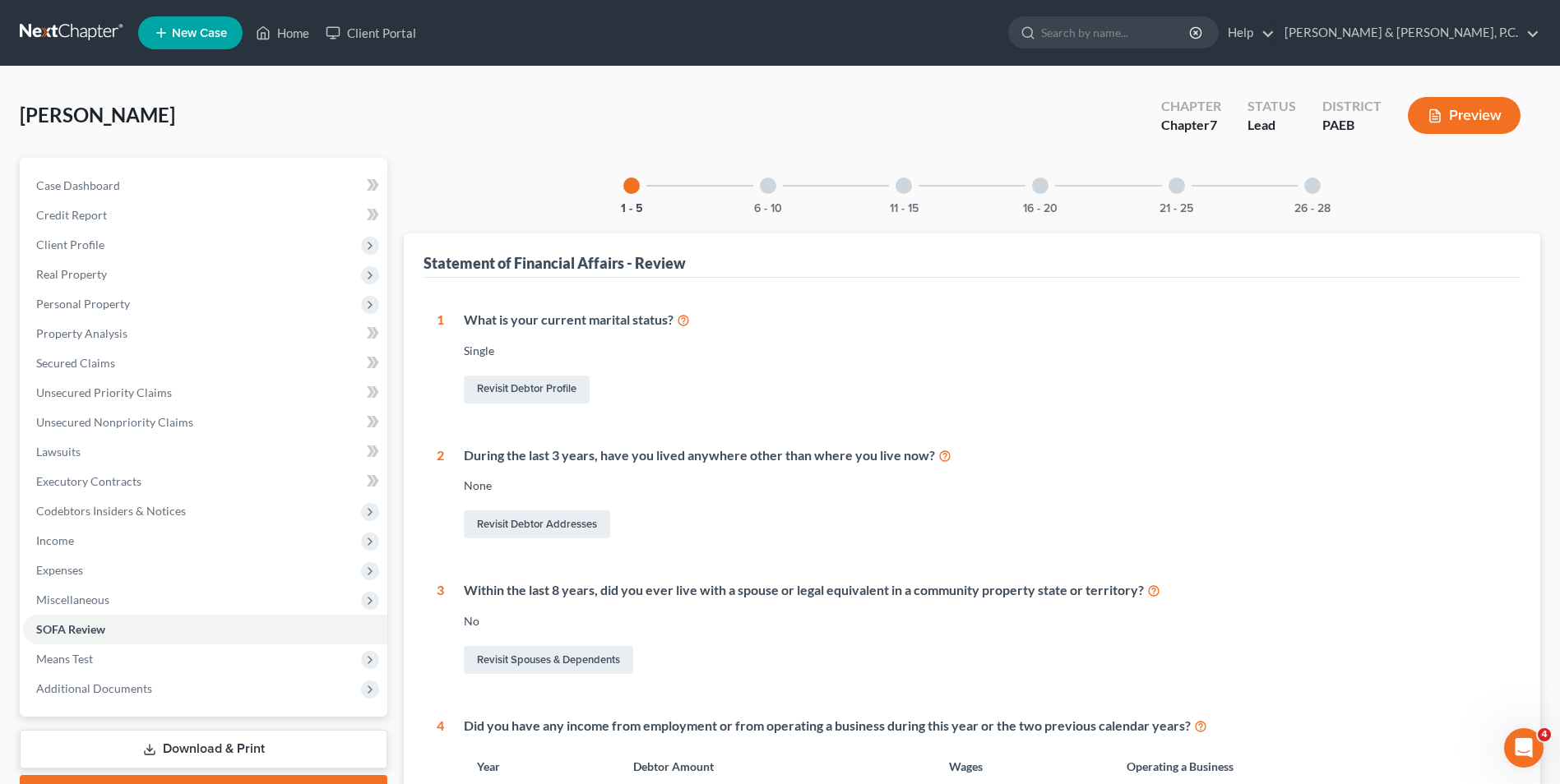
click at [914, 191] on div "11 - 15" at bounding box center [904, 186] width 56 height 56
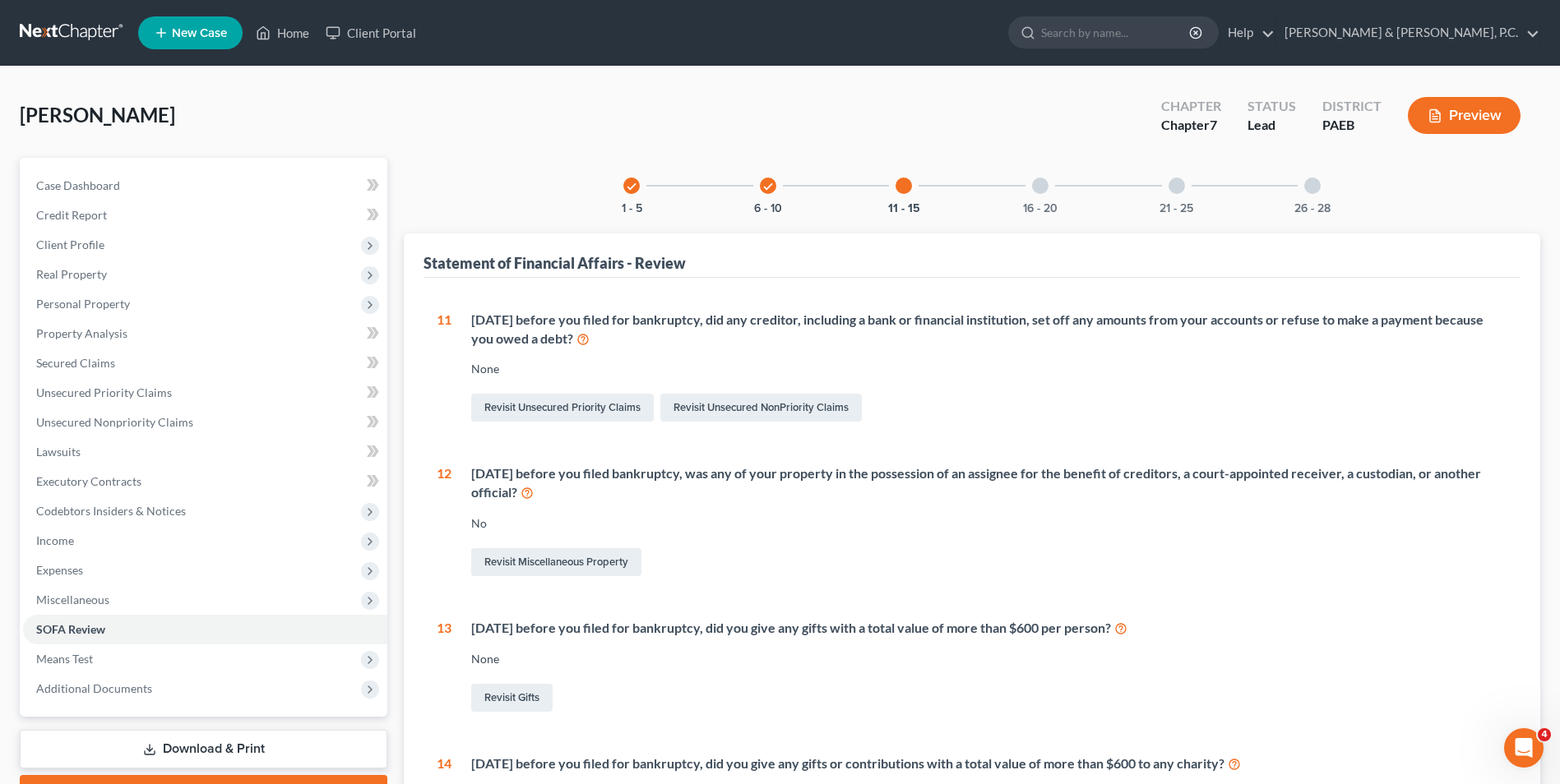
click at [1035, 189] on div at bounding box center [1040, 186] width 16 height 16
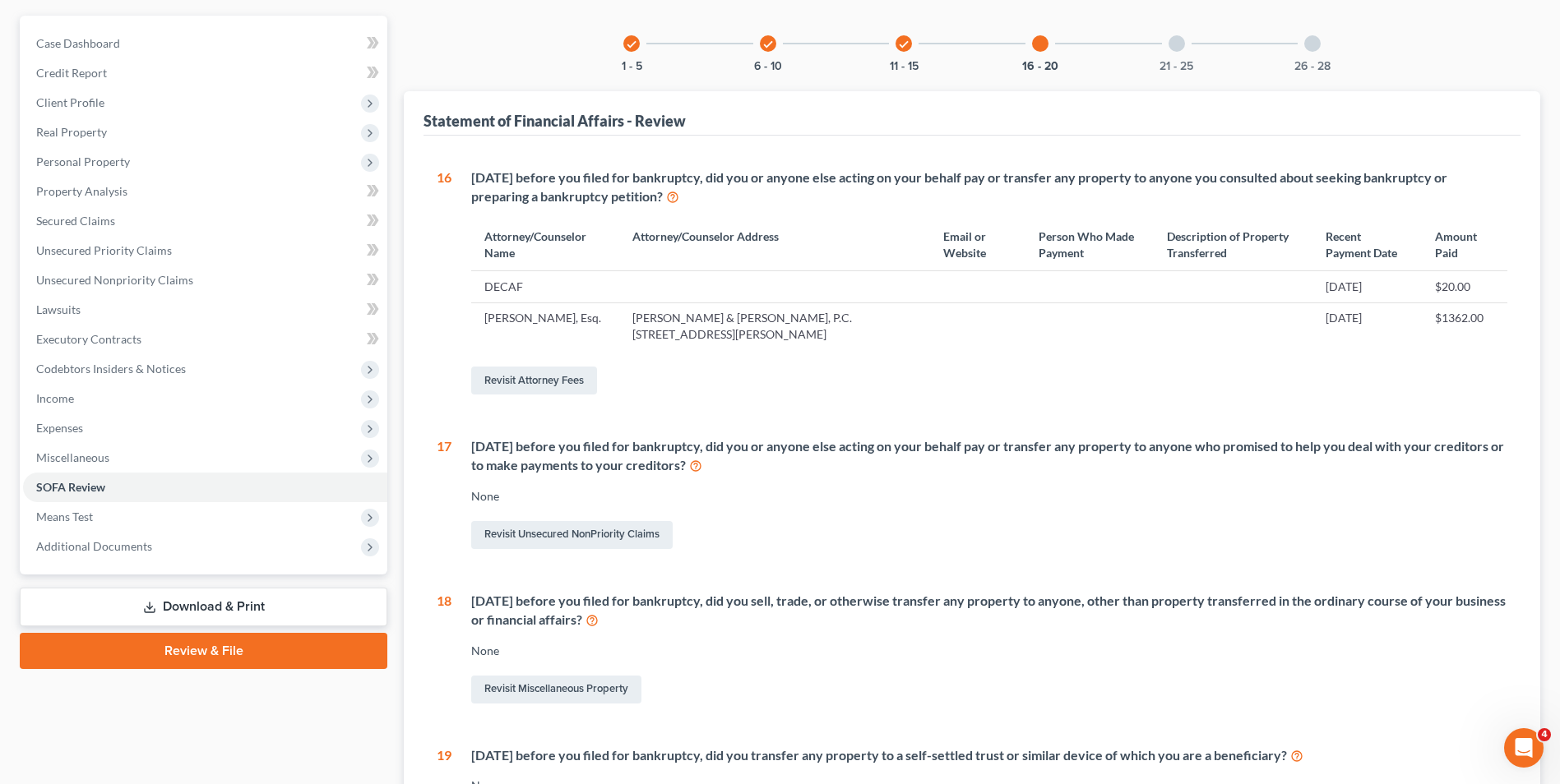
scroll to position [164, 0]
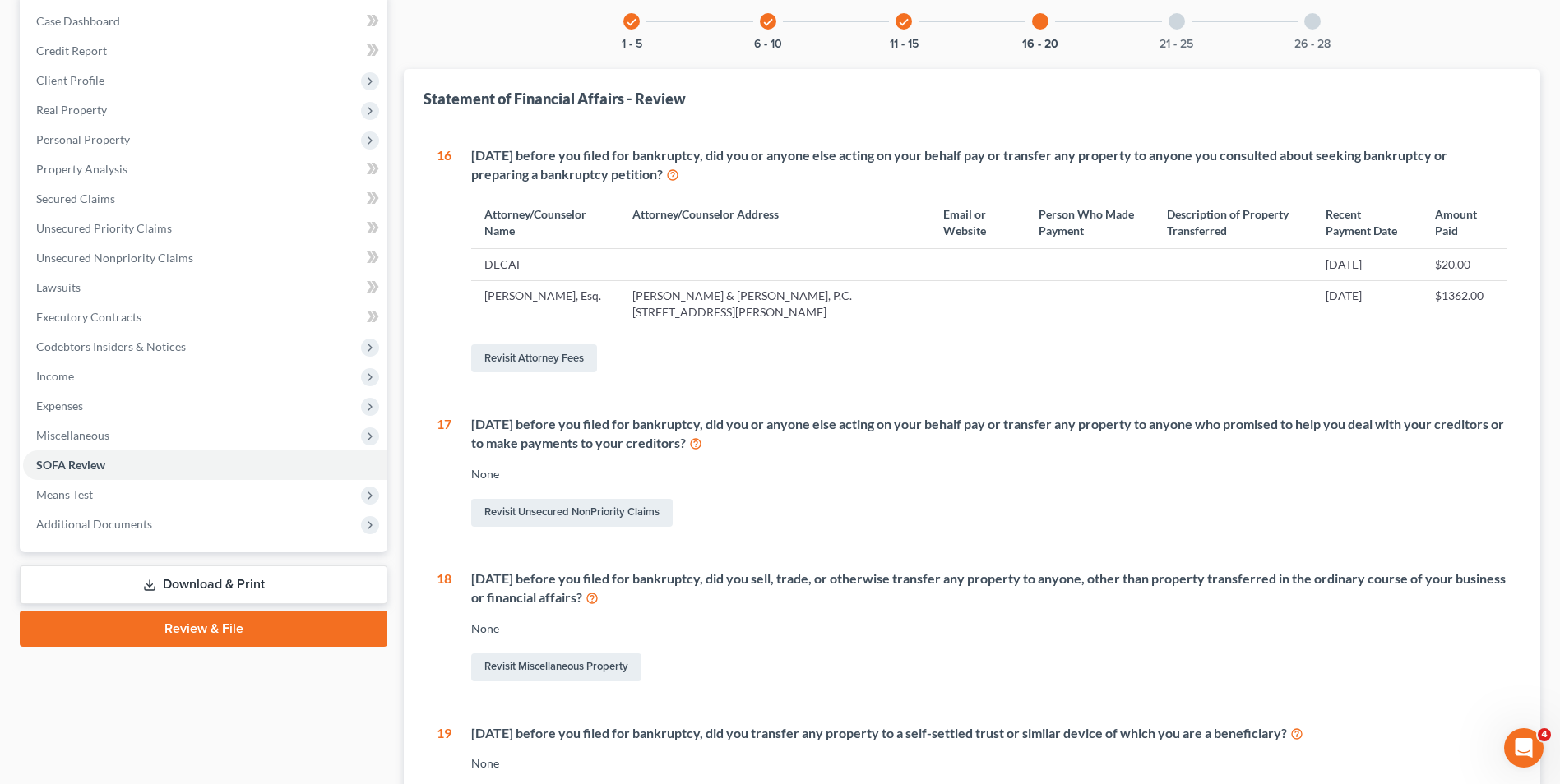
click at [1174, 26] on div at bounding box center [1176, 21] width 16 height 16
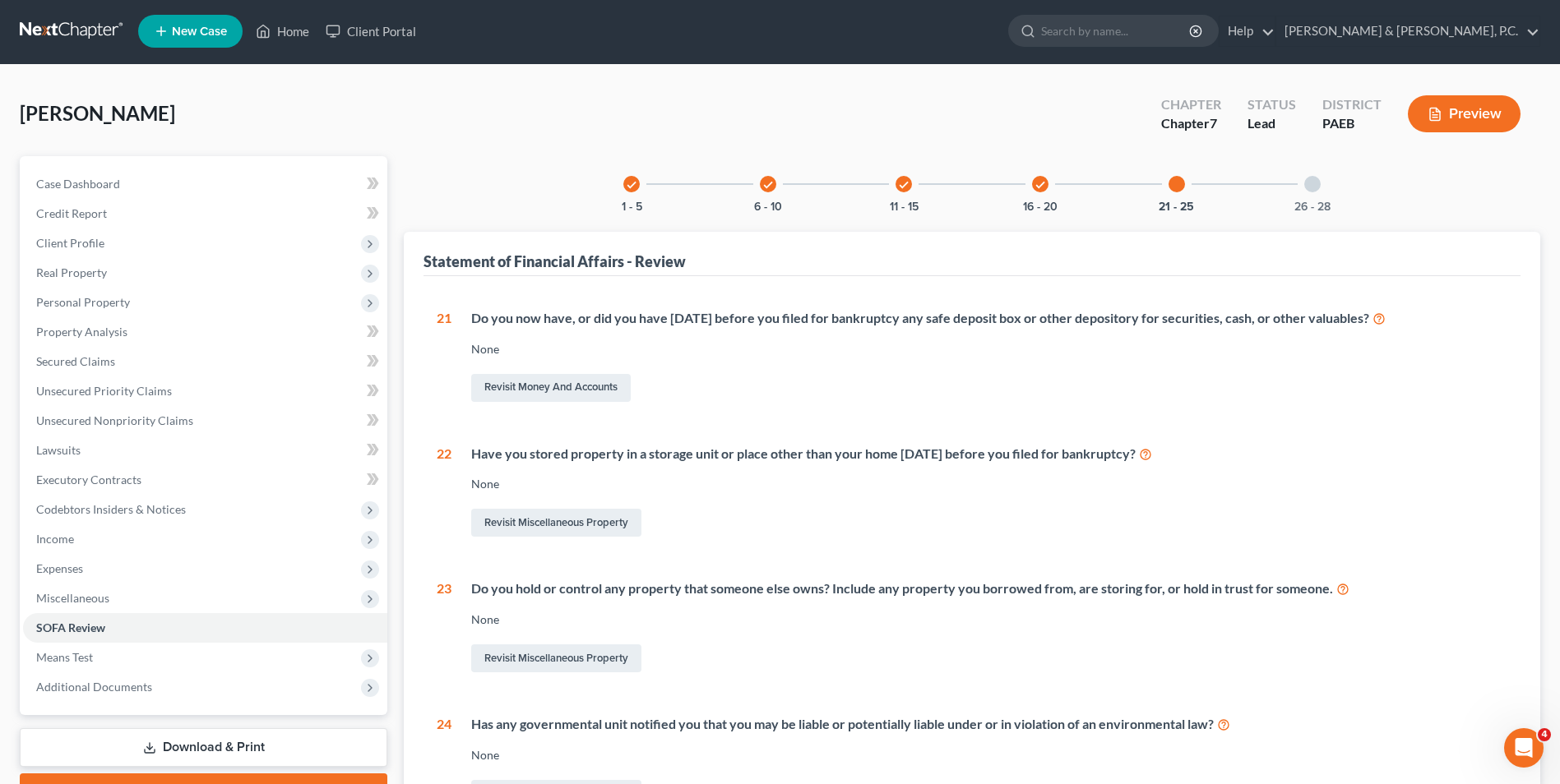
scroll to position [0, 0]
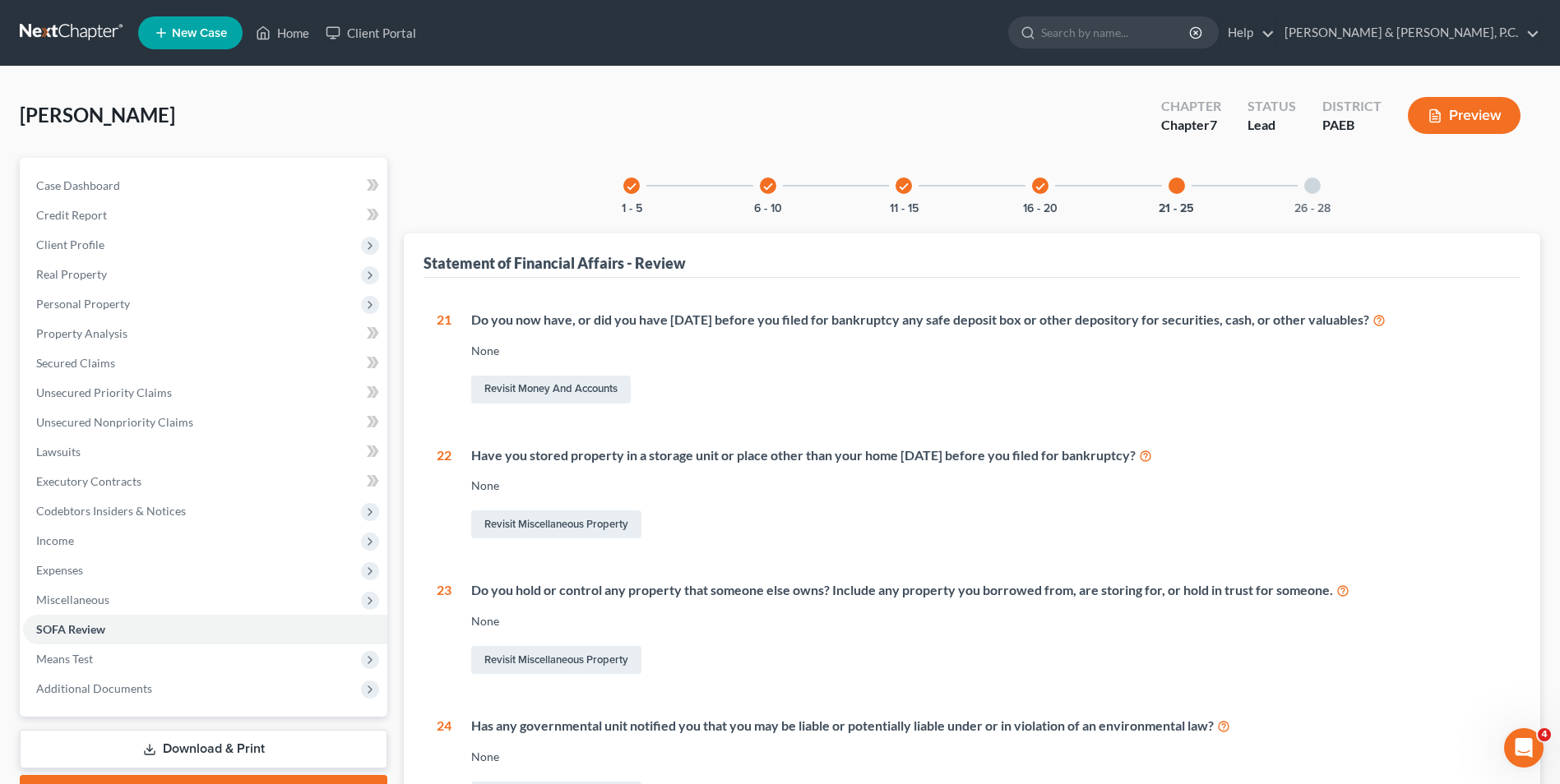
click at [1044, 189] on icon "check" at bounding box center [1041, 187] width 12 height 12
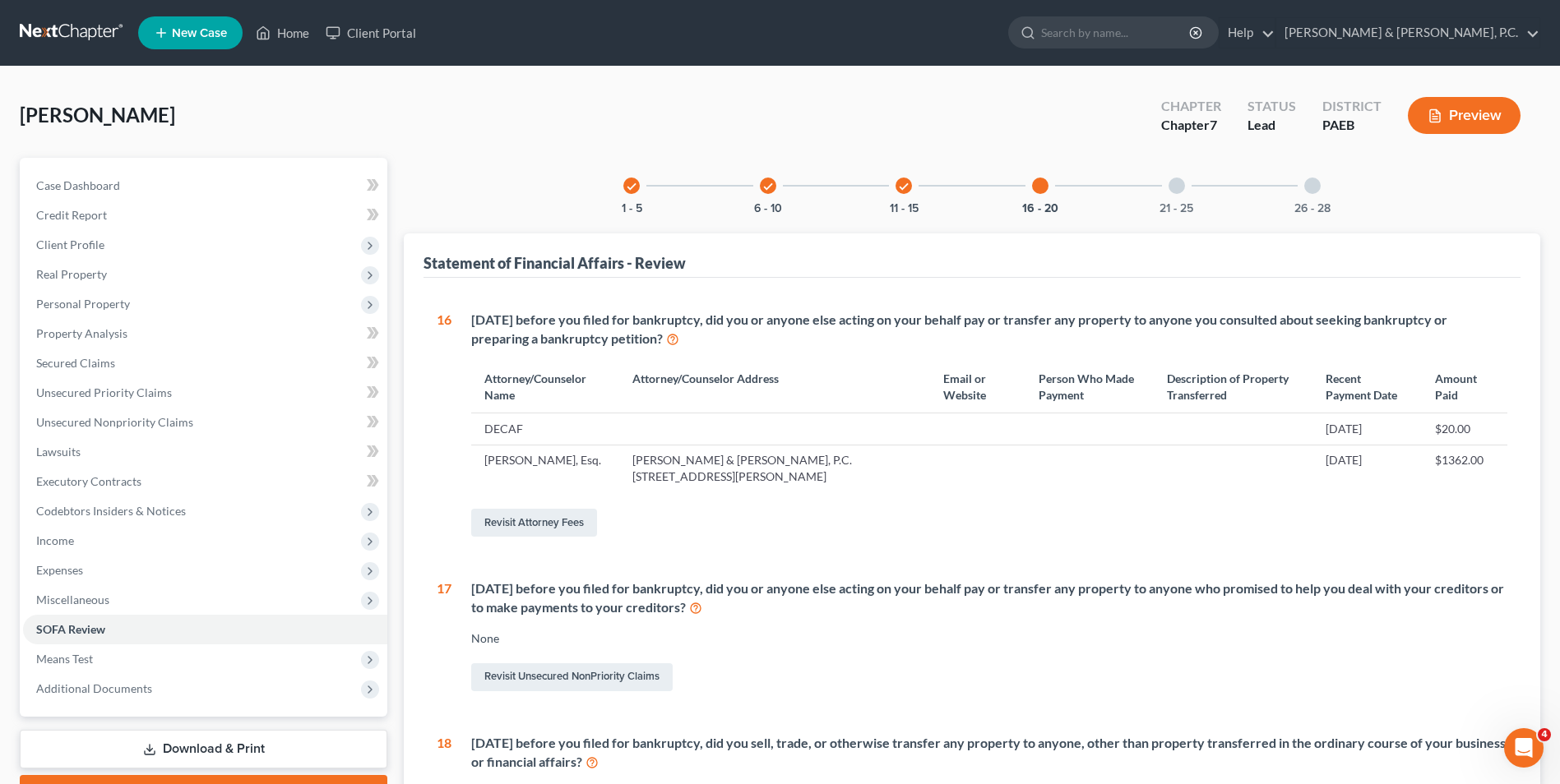
click at [907, 186] on icon "check" at bounding box center [904, 187] width 12 height 12
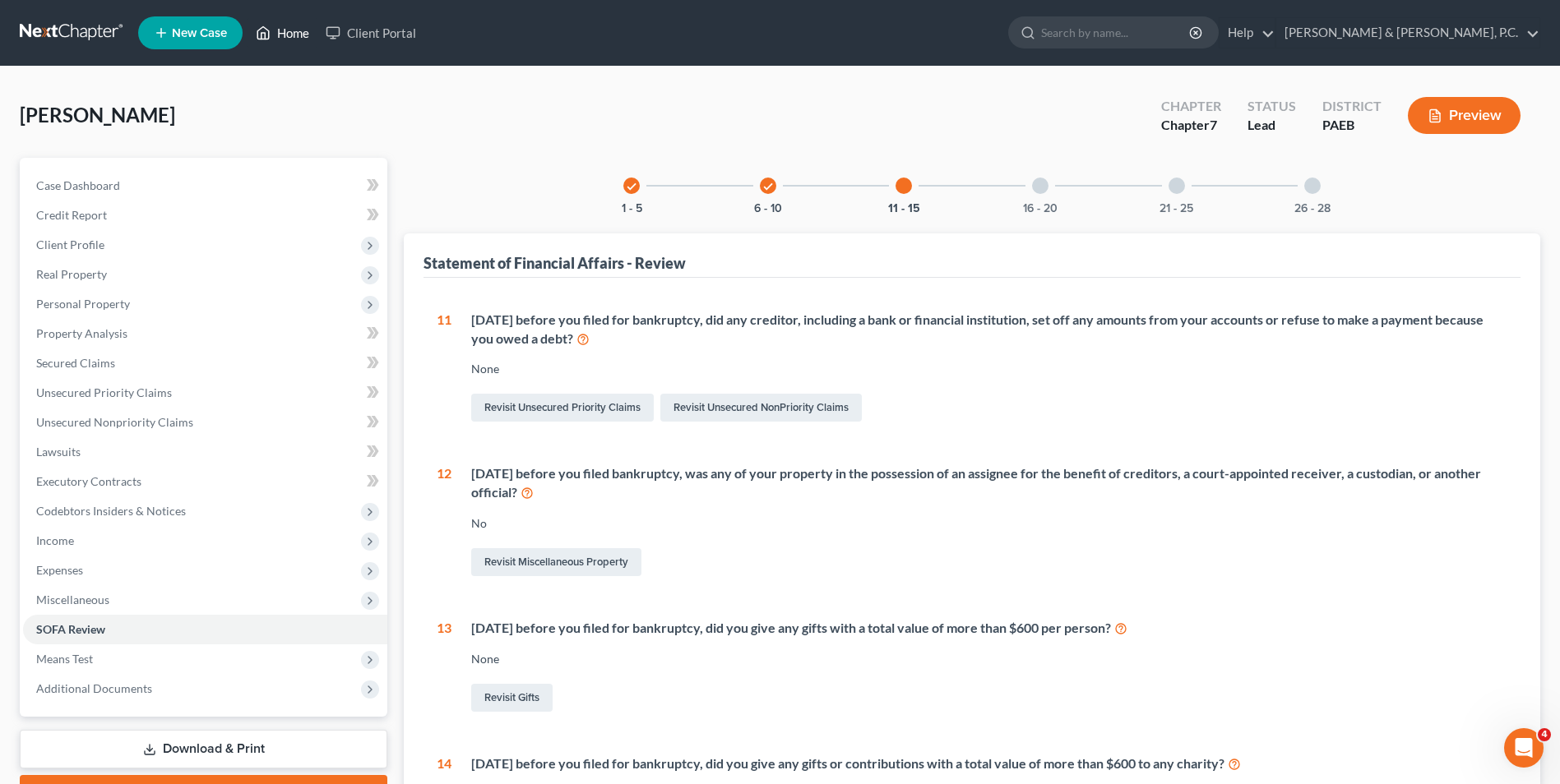
click at [279, 25] on link "Home" at bounding box center [282, 33] width 70 height 30
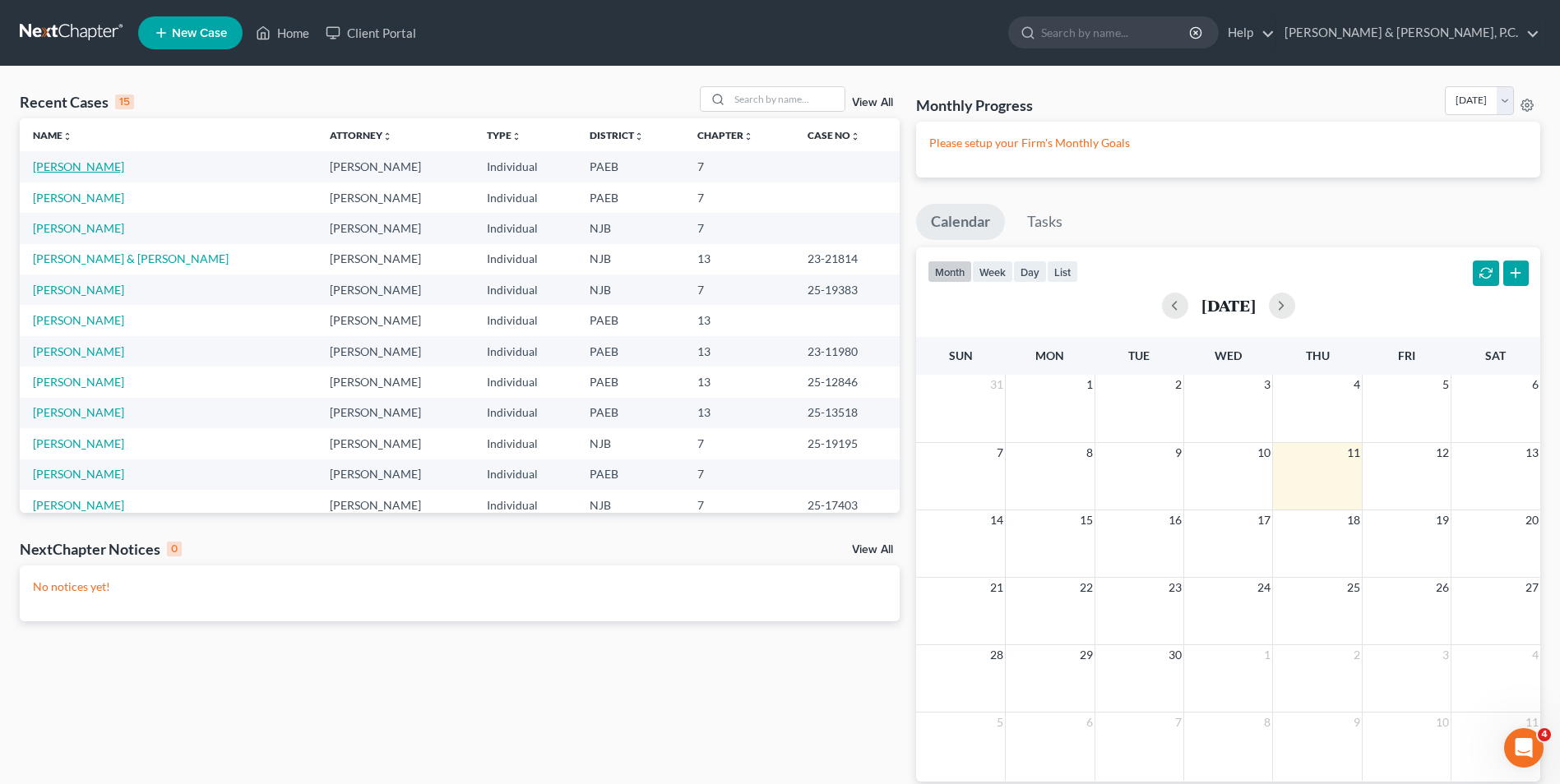
click at [80, 167] on link "[PERSON_NAME]" at bounding box center [78, 166] width 91 height 14
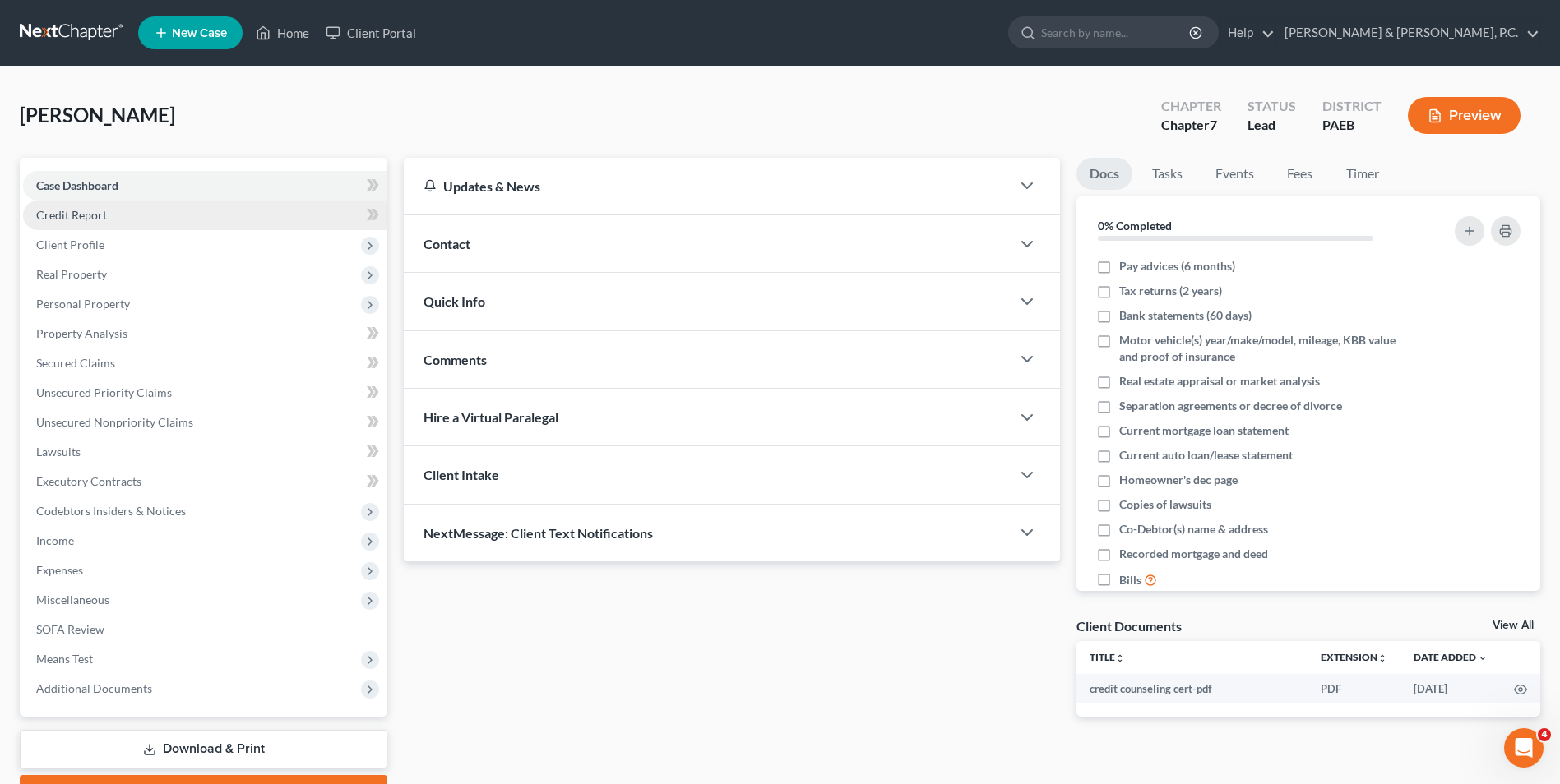
click at [67, 212] on span "Credit Report" at bounding box center [71, 215] width 71 height 14
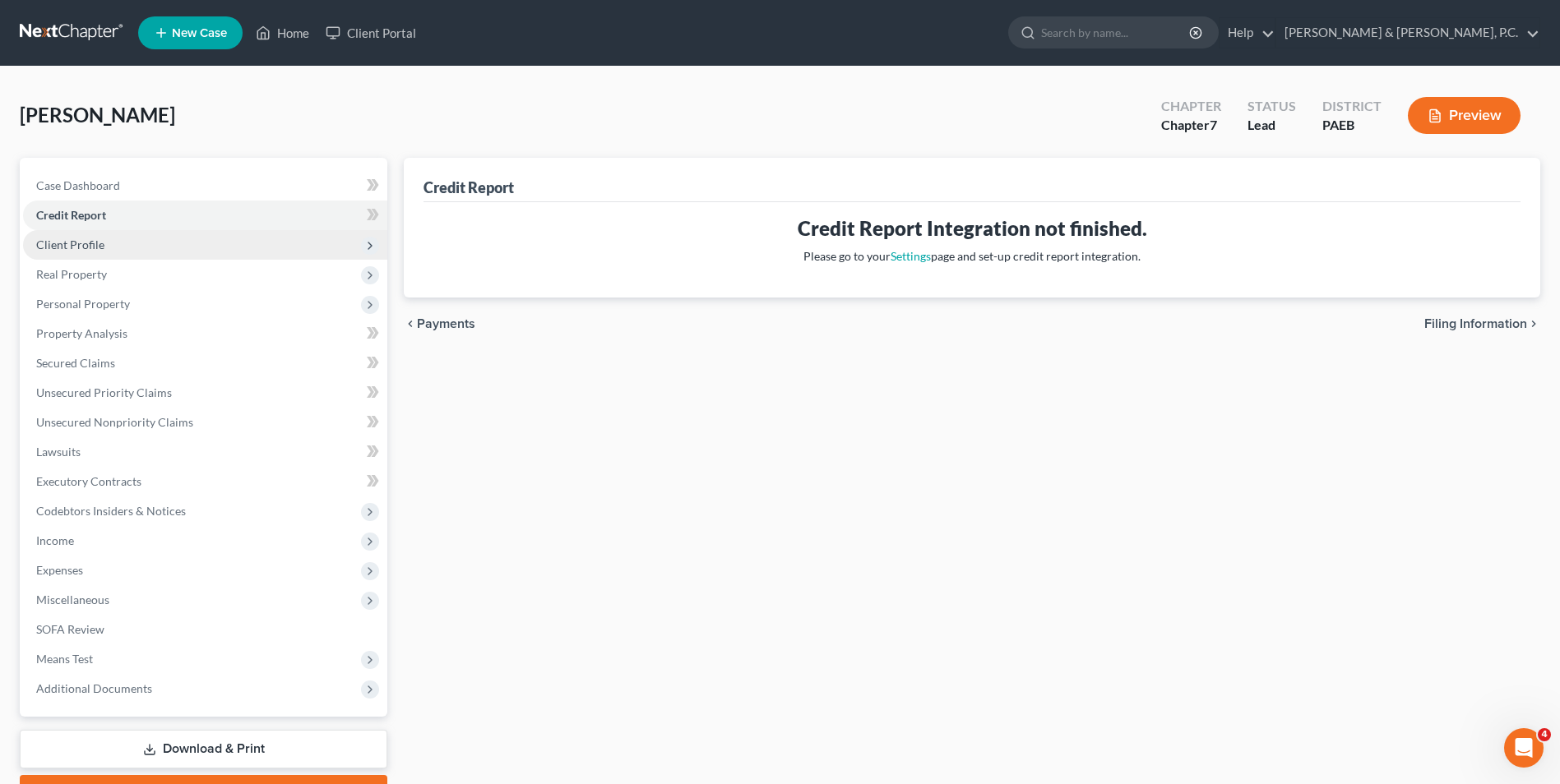
click at [76, 246] on span "Client Profile" at bounding box center [70, 245] width 69 height 14
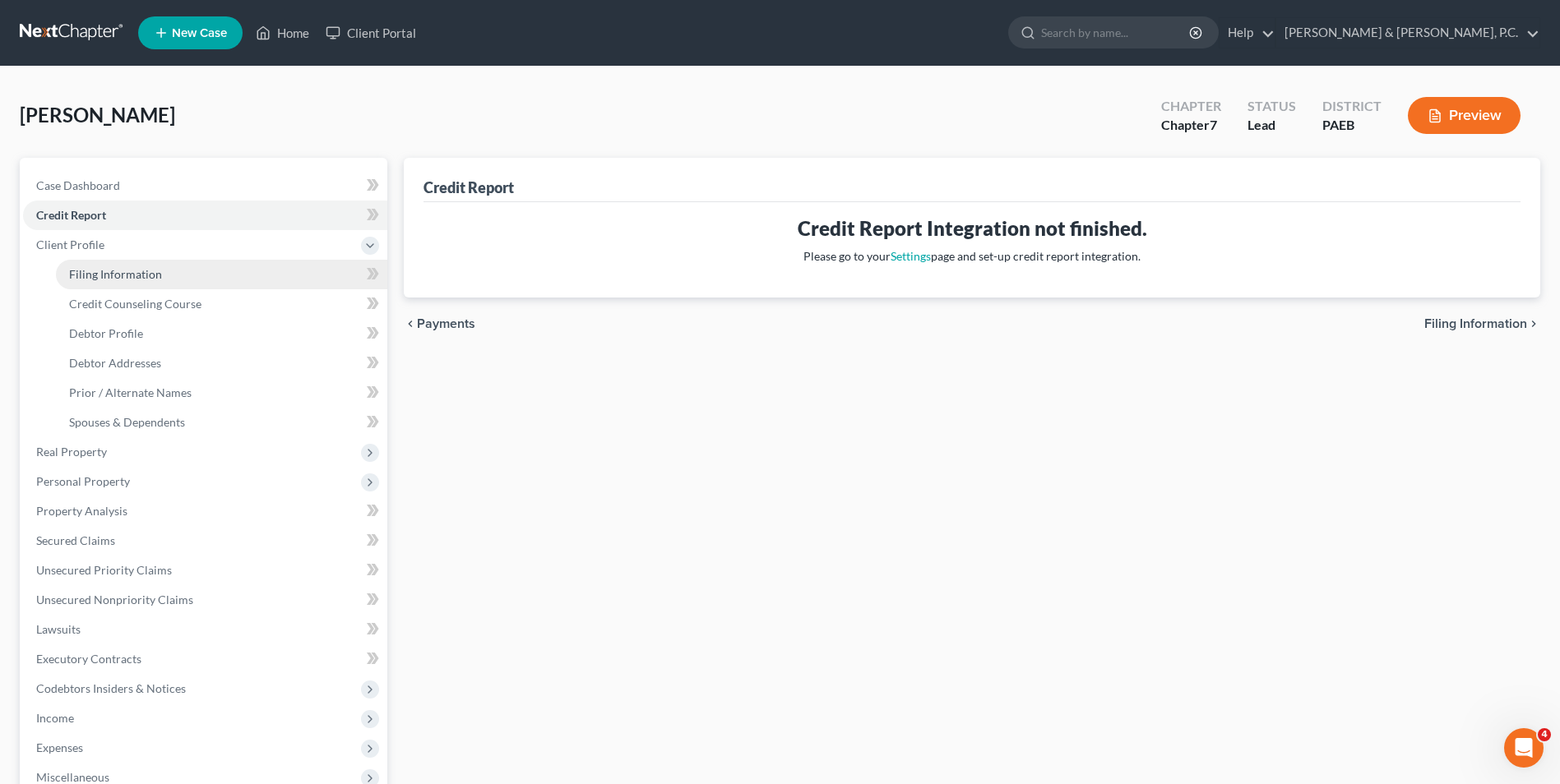
click at [85, 276] on span "Filing Information" at bounding box center [115, 274] width 93 height 14
select select "1"
select select "0"
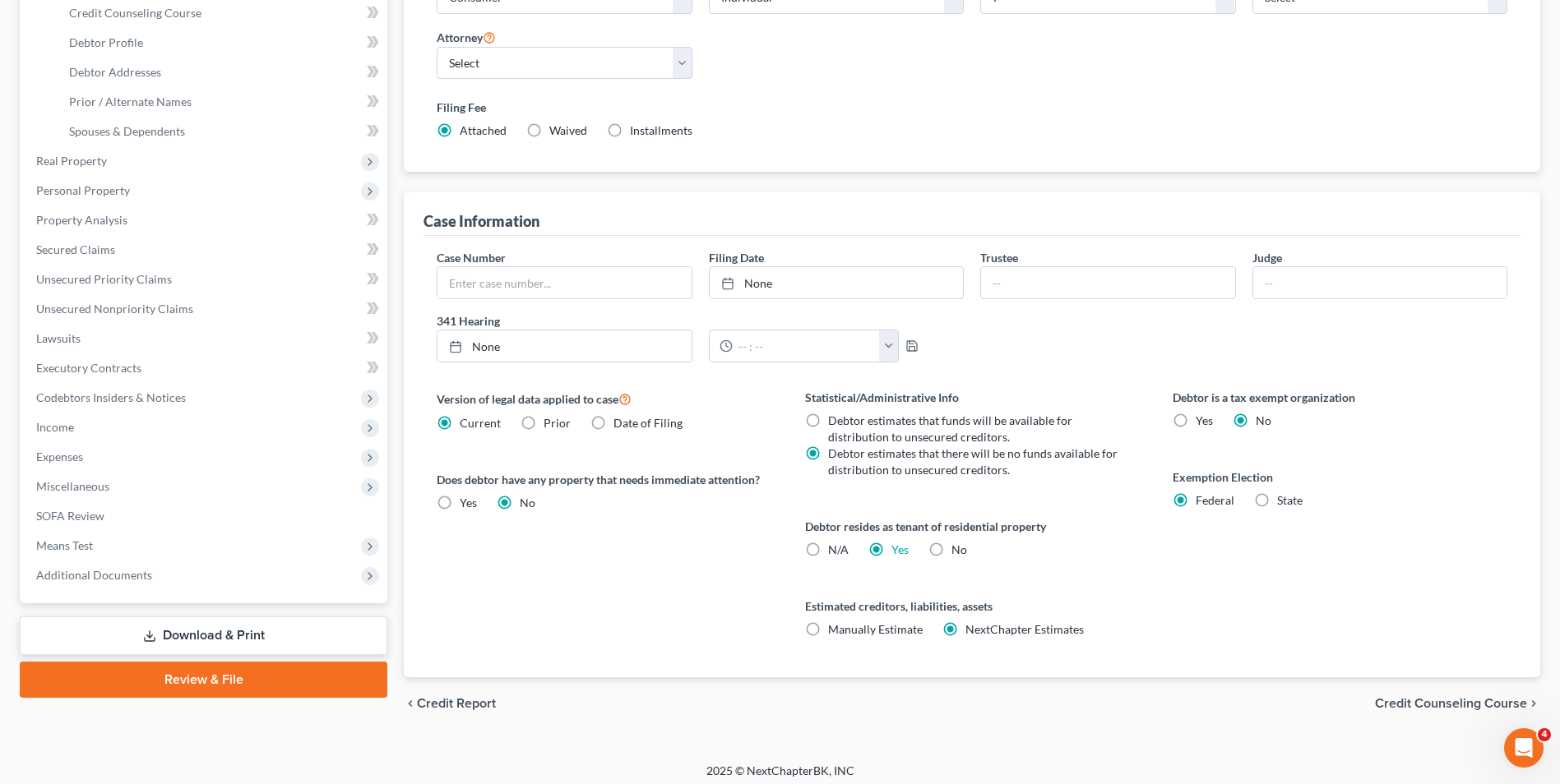
scroll to position [300, 0]
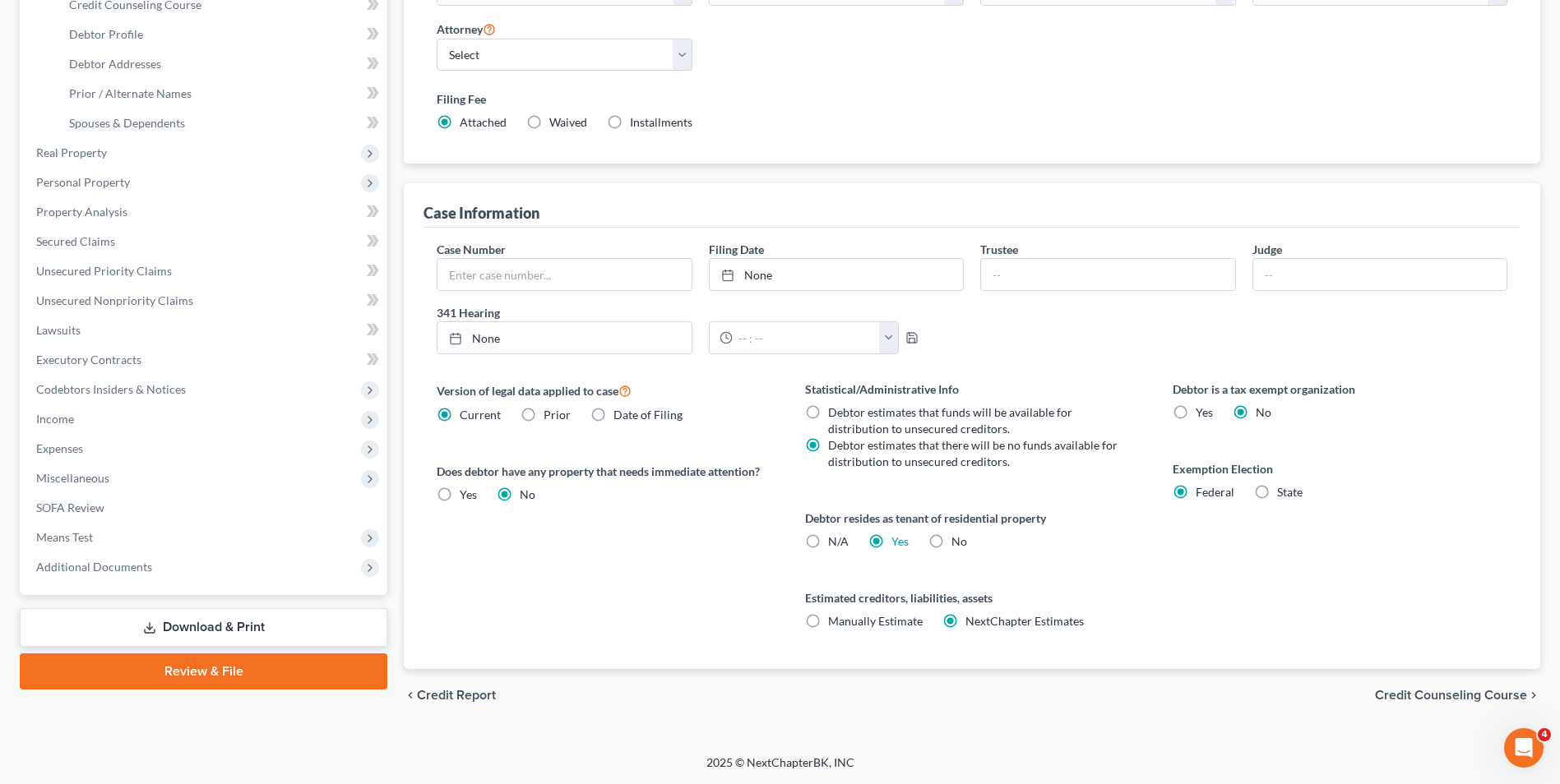
click at [1427, 693] on span "Credit Counseling Course" at bounding box center [1451, 696] width 152 height 14
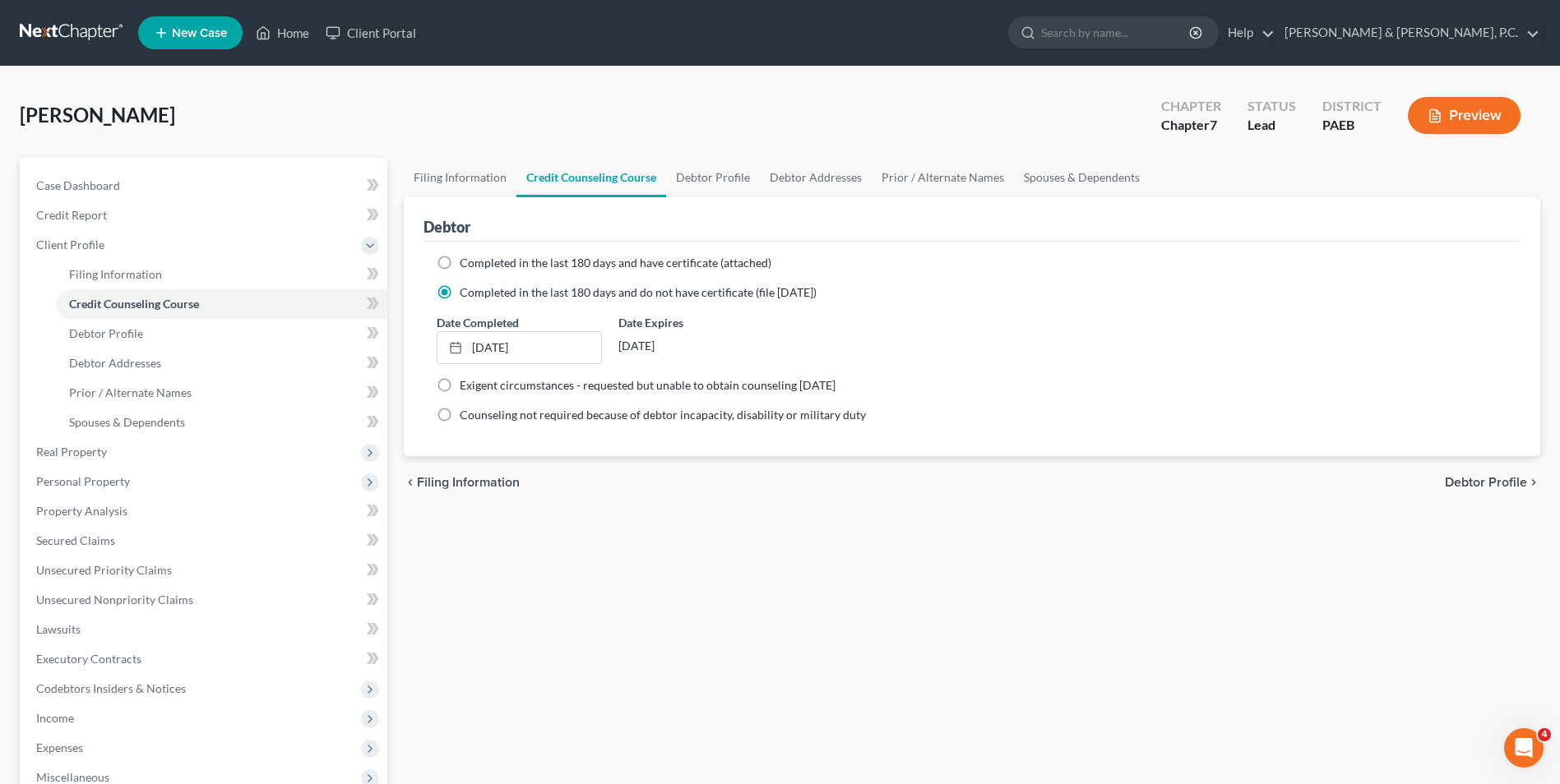
click at [1491, 480] on span "Debtor Profile" at bounding box center [1486, 482] width 82 height 14
select select "0"
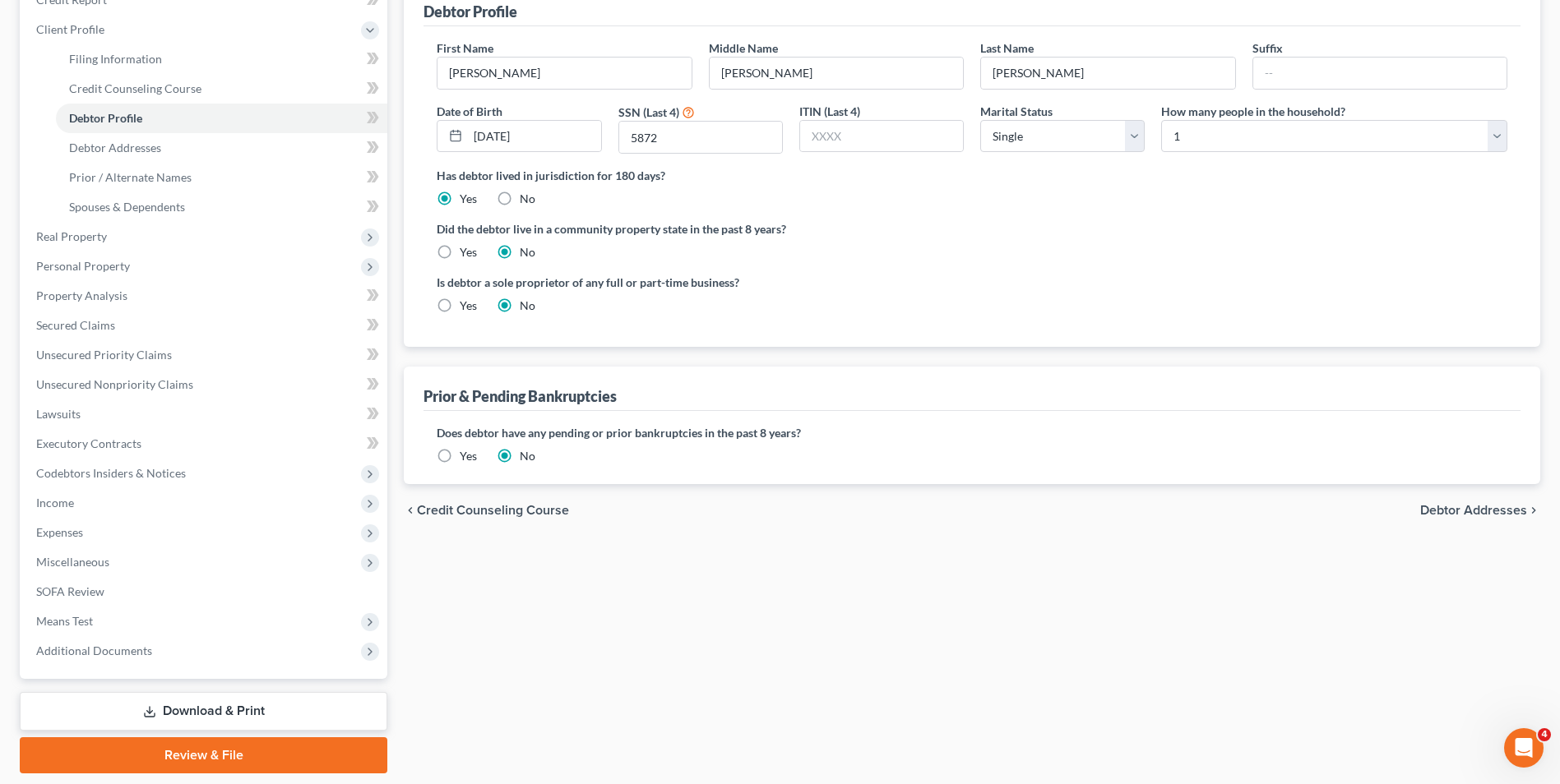
scroll to position [267, 0]
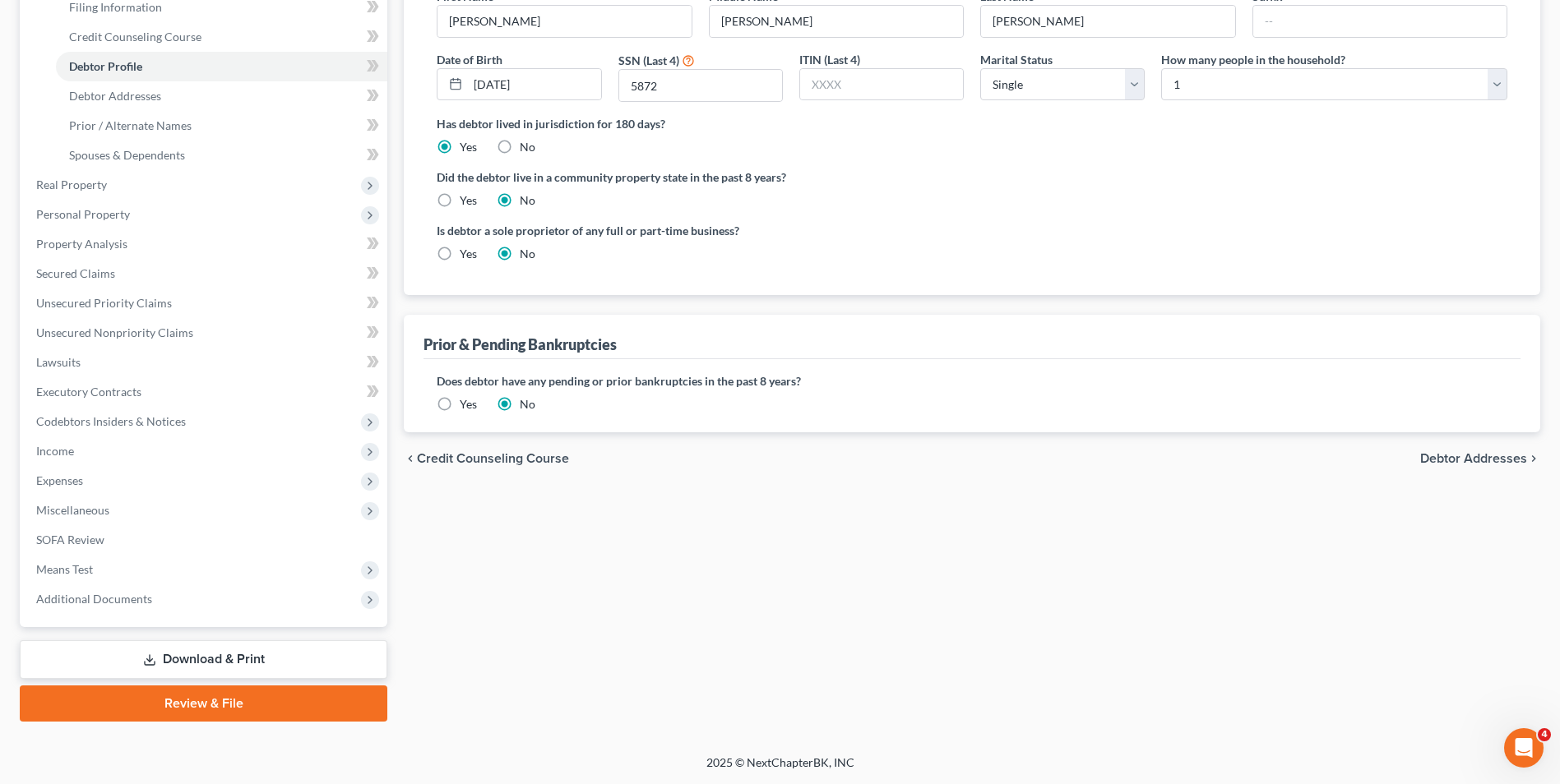
click at [1474, 459] on span "Debtor Addresses" at bounding box center [1474, 459] width 107 height 14
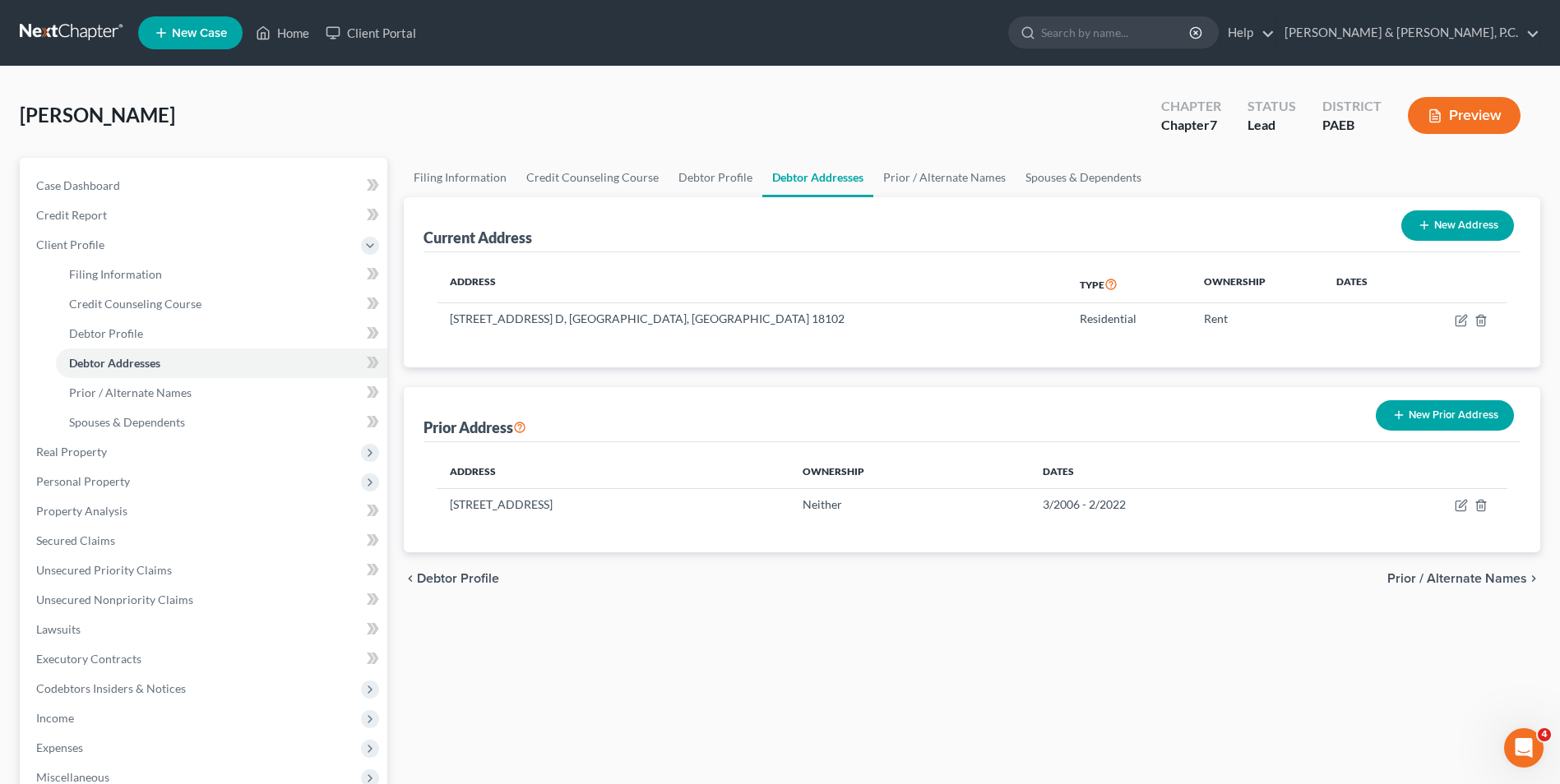
click at [1466, 580] on span "Prior / Alternate Names" at bounding box center [1457, 579] width 140 height 14
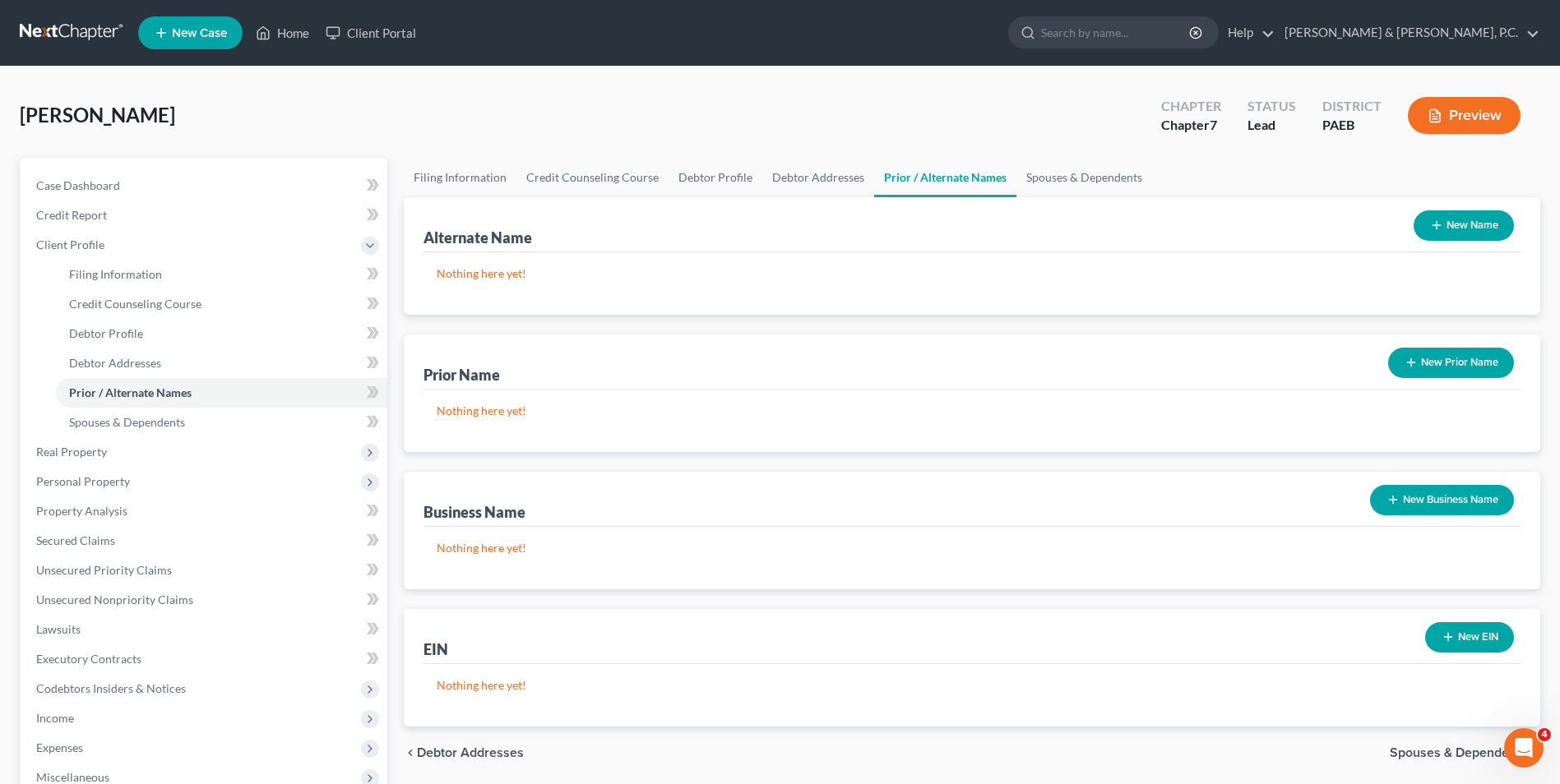
click at [515, 755] on span "Debtor Addresses" at bounding box center [470, 753] width 107 height 14
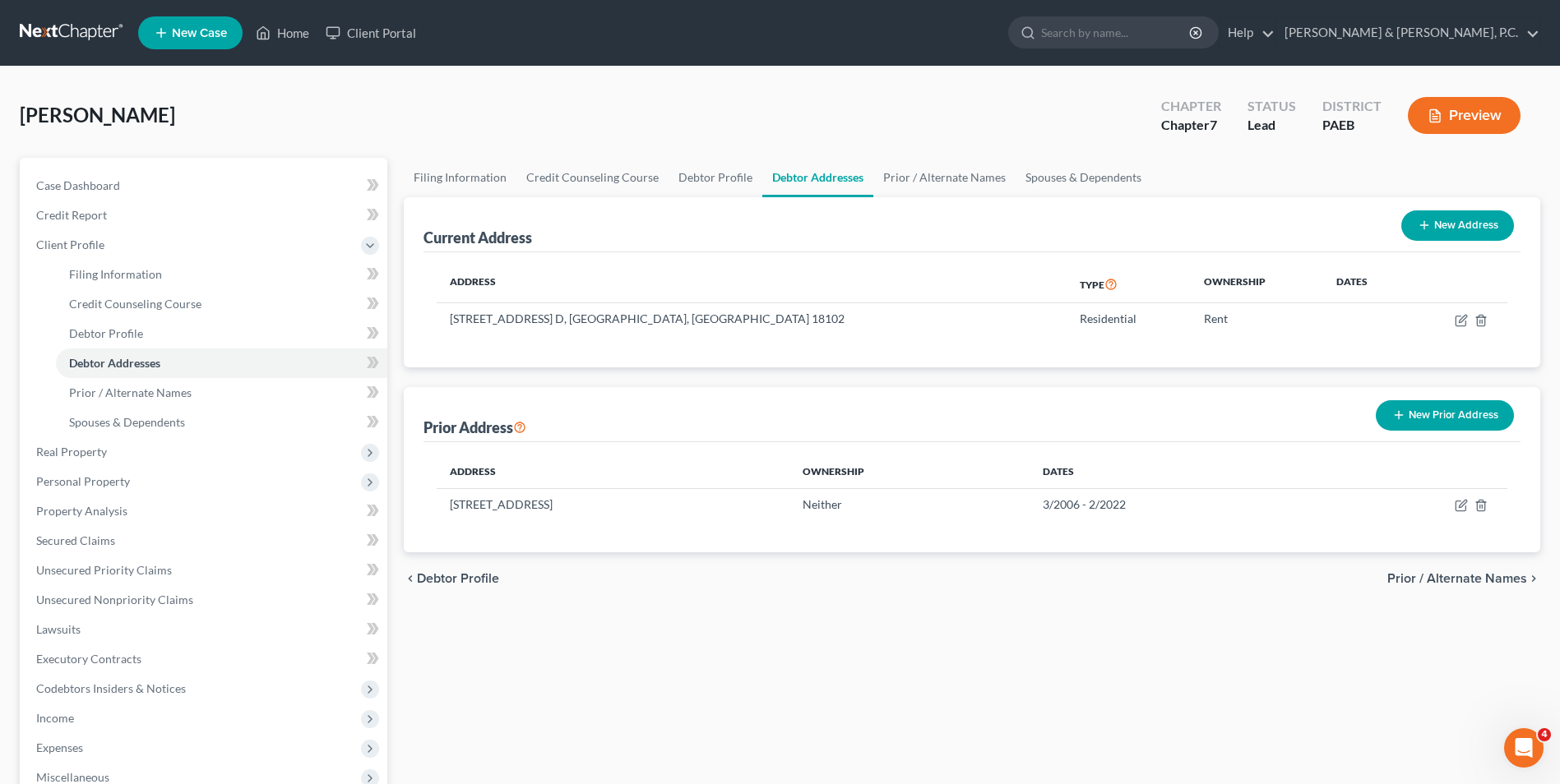
click at [1469, 580] on span "Prior / Alternate Names" at bounding box center [1457, 579] width 140 height 14
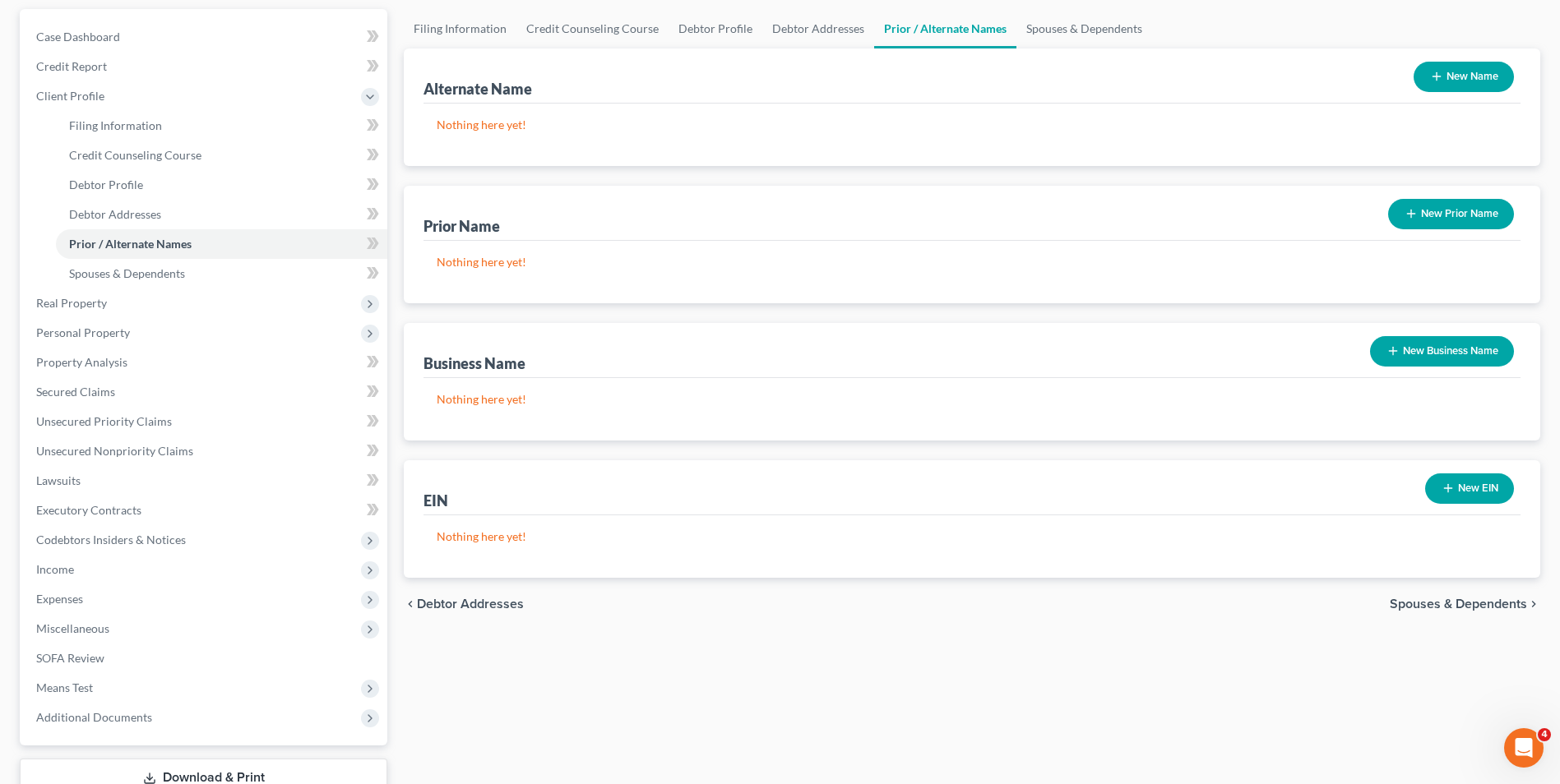
scroll to position [164, 0]
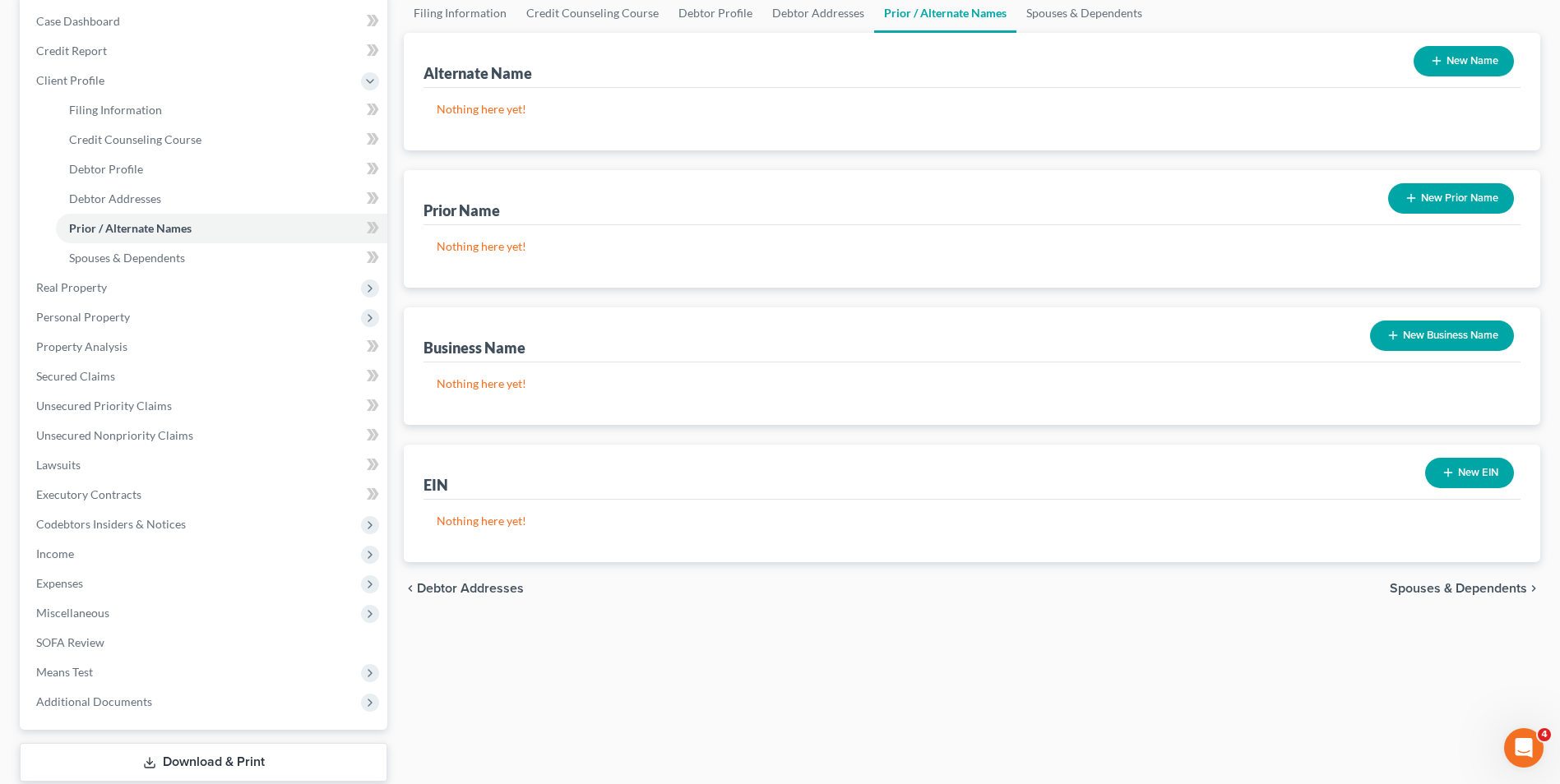
click at [1451, 590] on span "Spouses & Dependents" at bounding box center [1458, 589] width 137 height 14
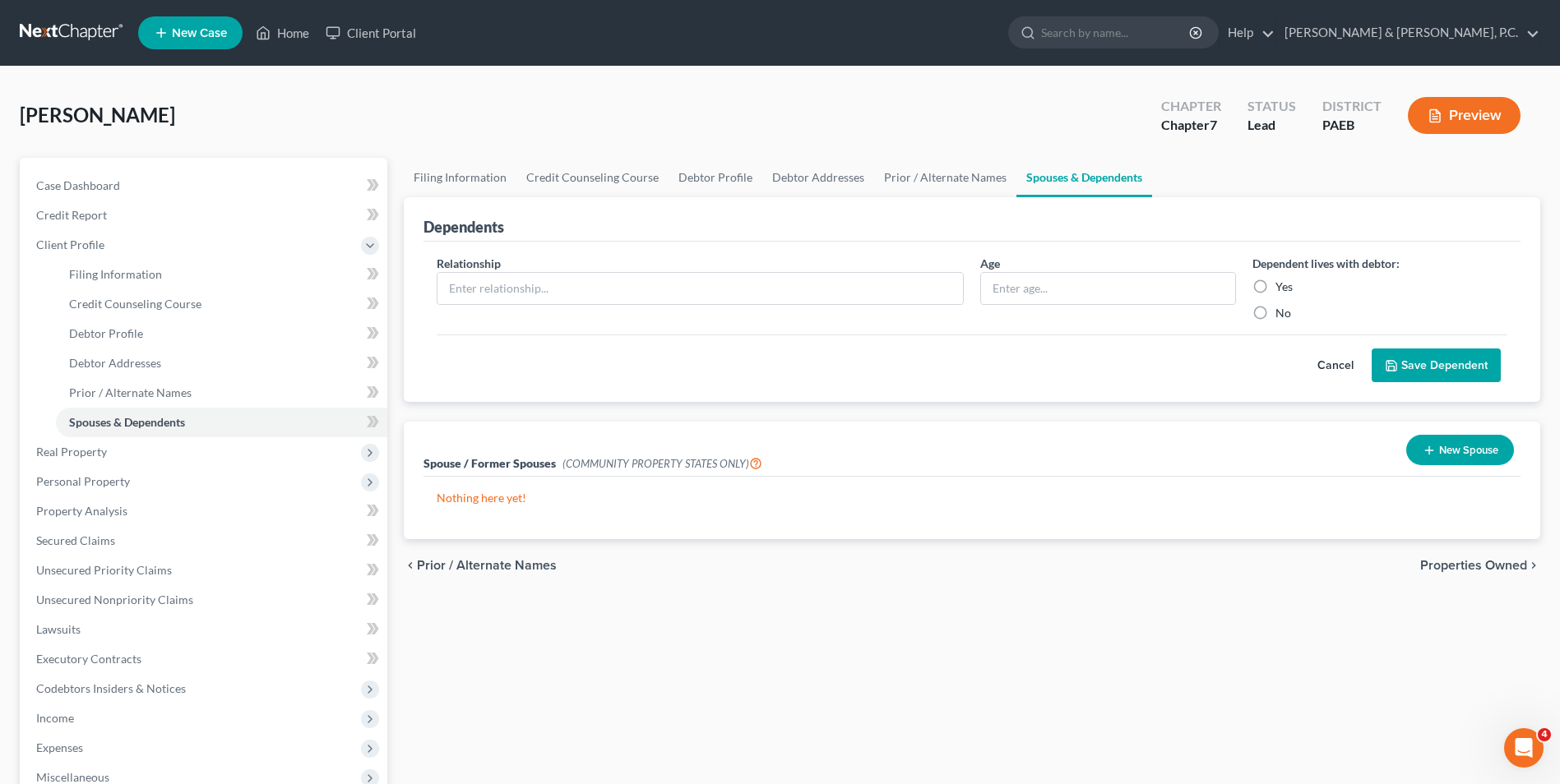
click at [1453, 565] on span "Properties Owned" at bounding box center [1474, 566] width 107 height 14
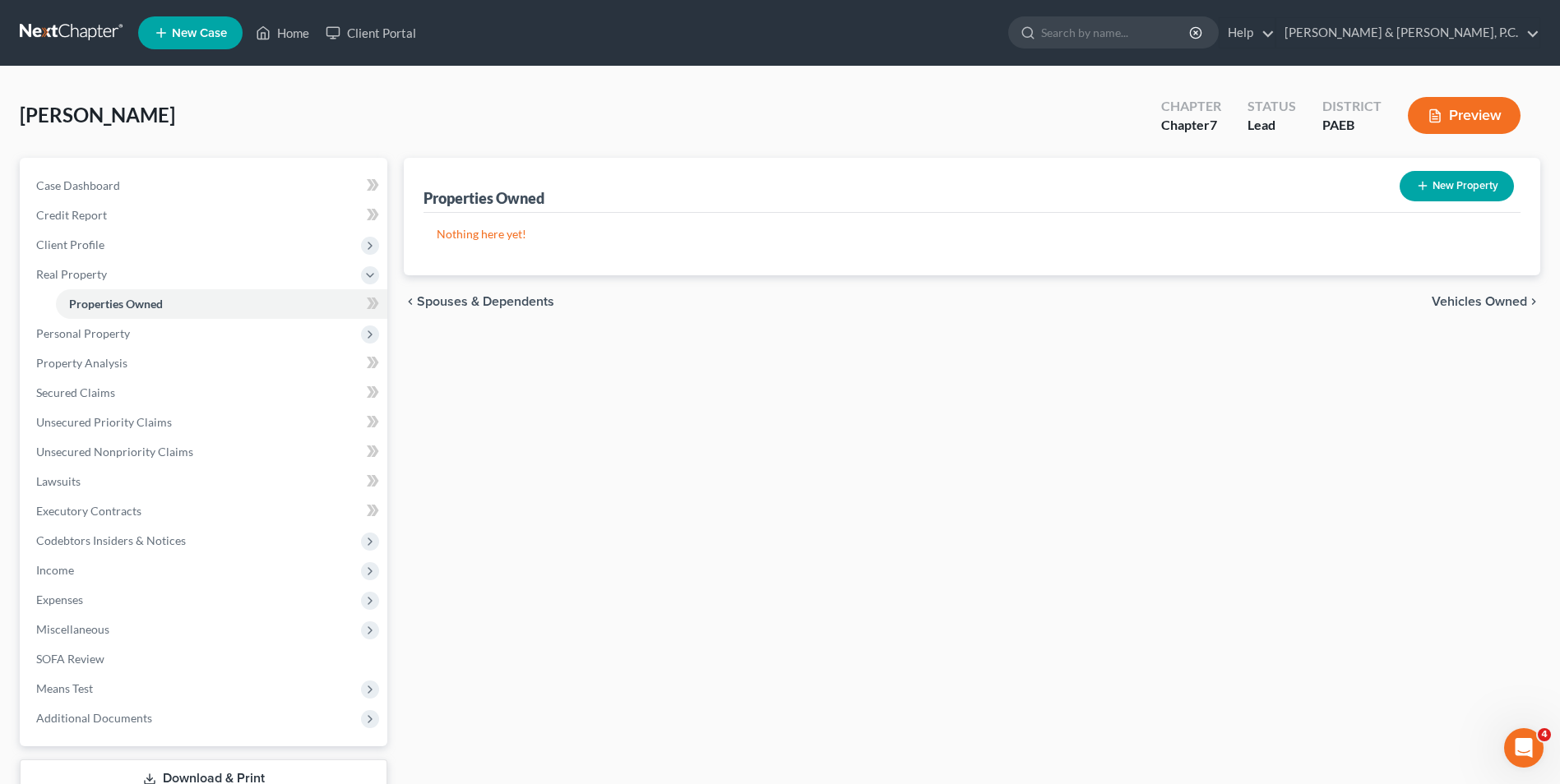
click at [1463, 303] on span "Vehicles Owned" at bounding box center [1480, 302] width 96 height 14
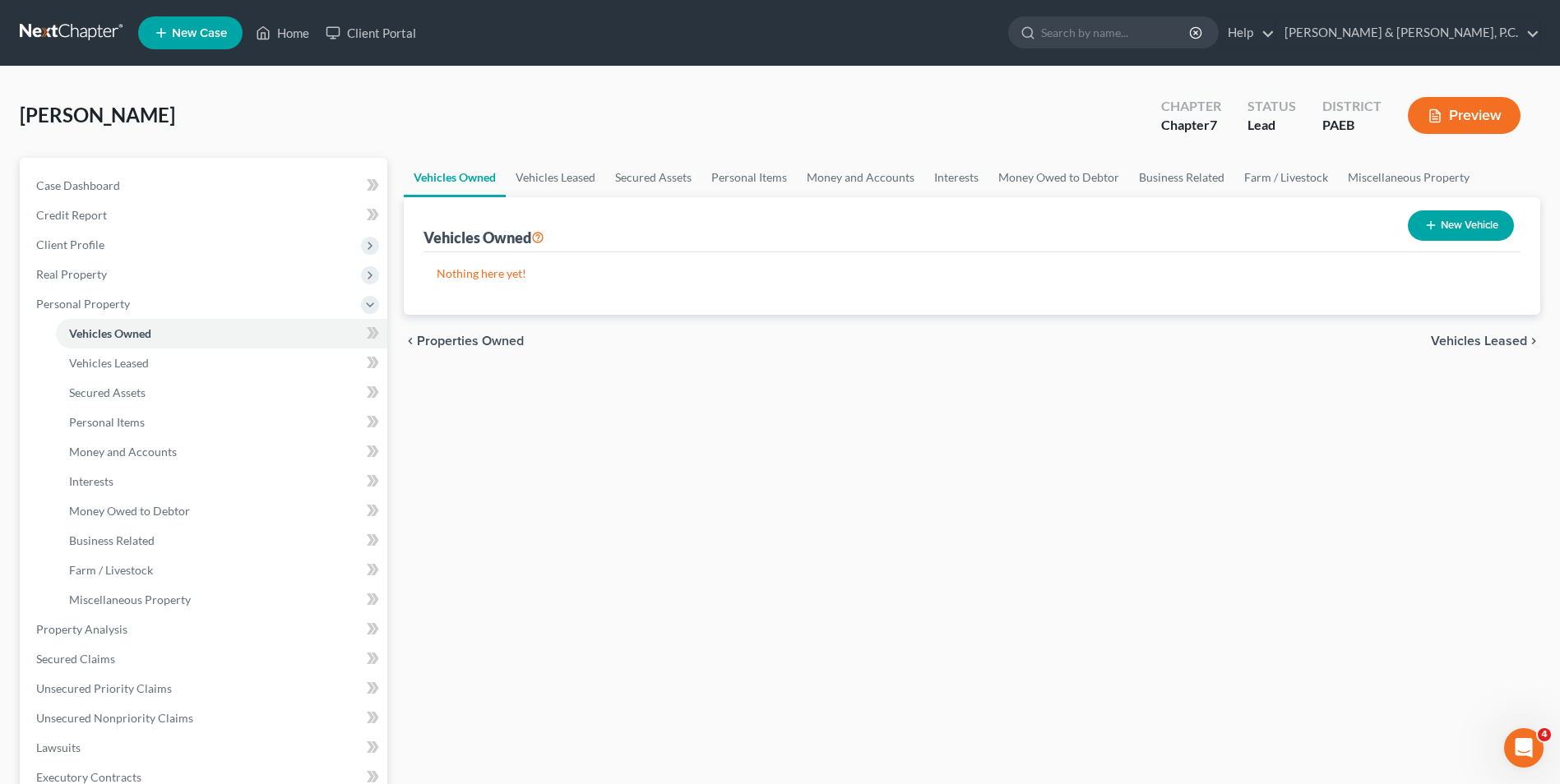
click at [1462, 341] on span "Vehicles Leased" at bounding box center [1479, 341] width 96 height 14
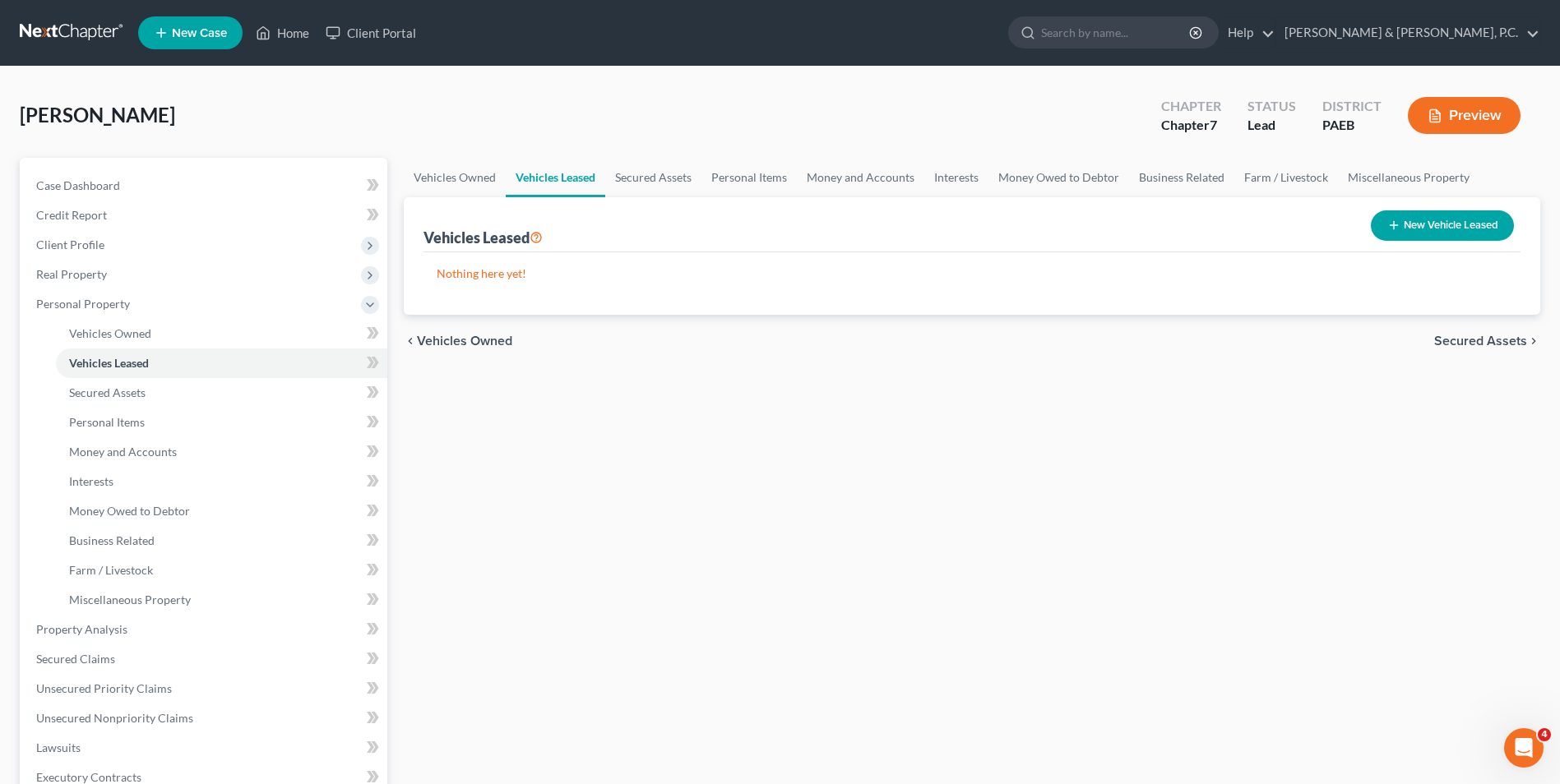
click at [1456, 337] on span "Secured Assets" at bounding box center [1481, 341] width 93 height 14
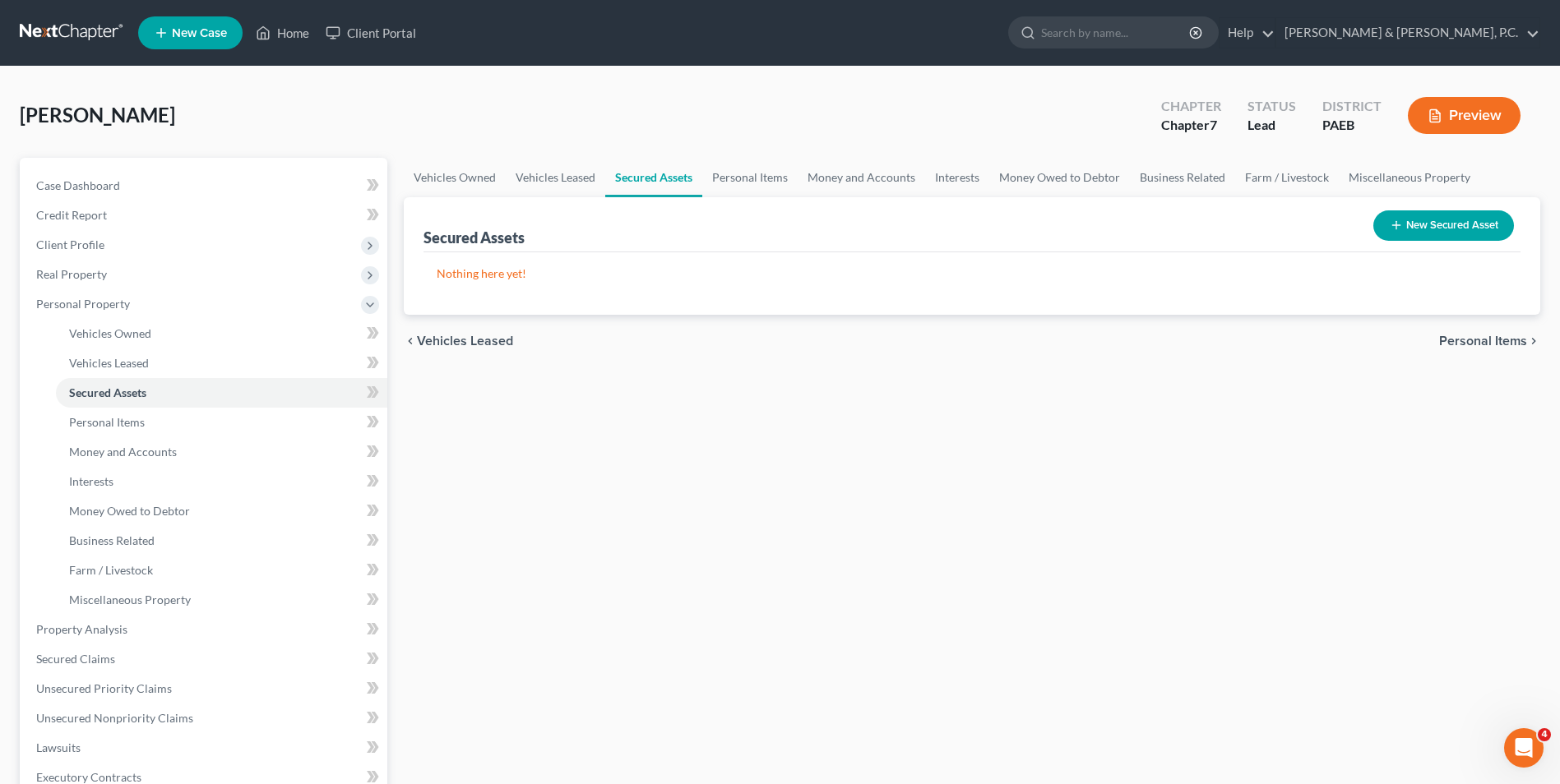
click at [1456, 337] on span "Personal Items" at bounding box center [1483, 341] width 88 height 14
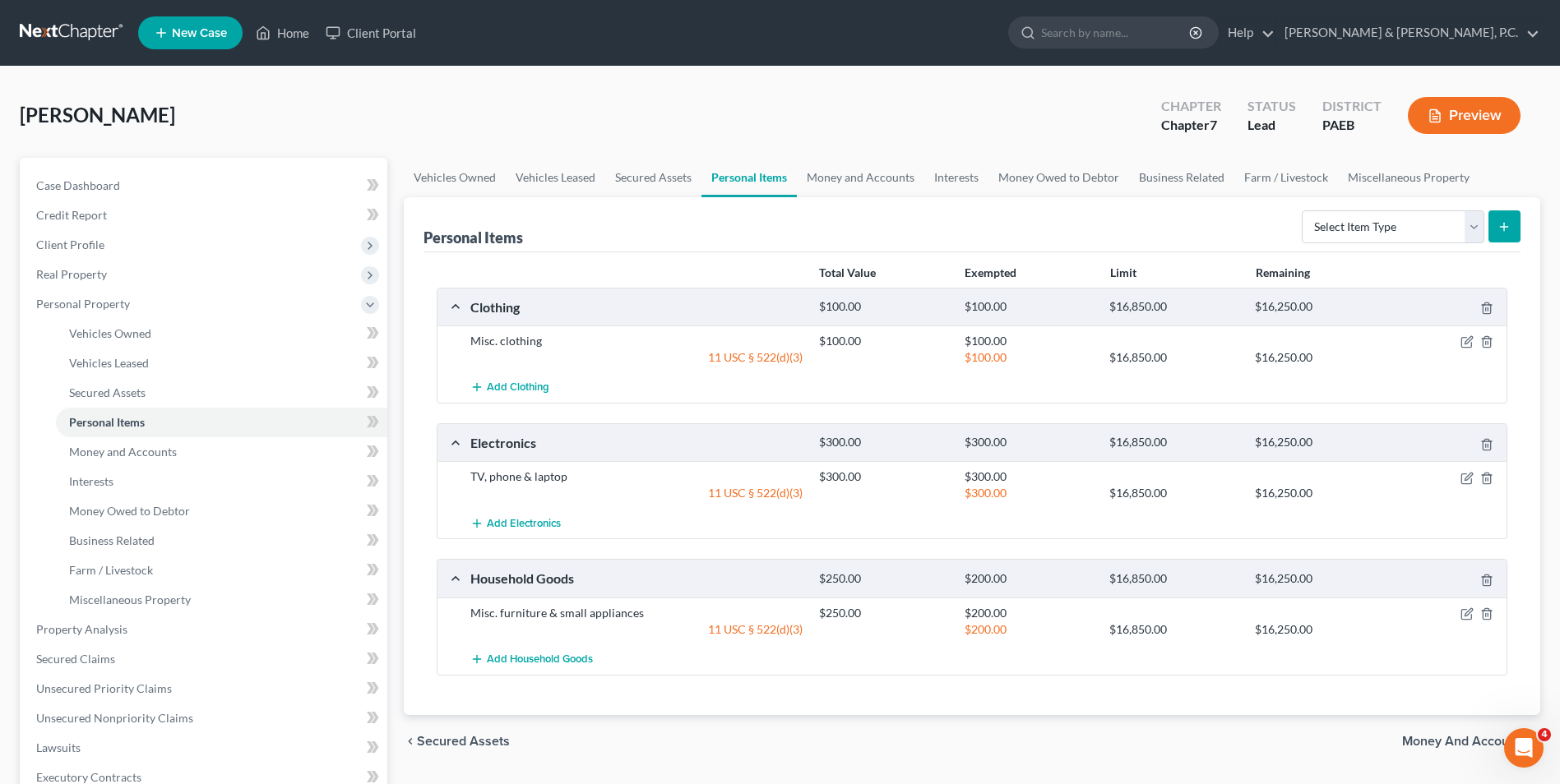
click at [1422, 740] on span "Money and Accounts" at bounding box center [1464, 741] width 125 height 14
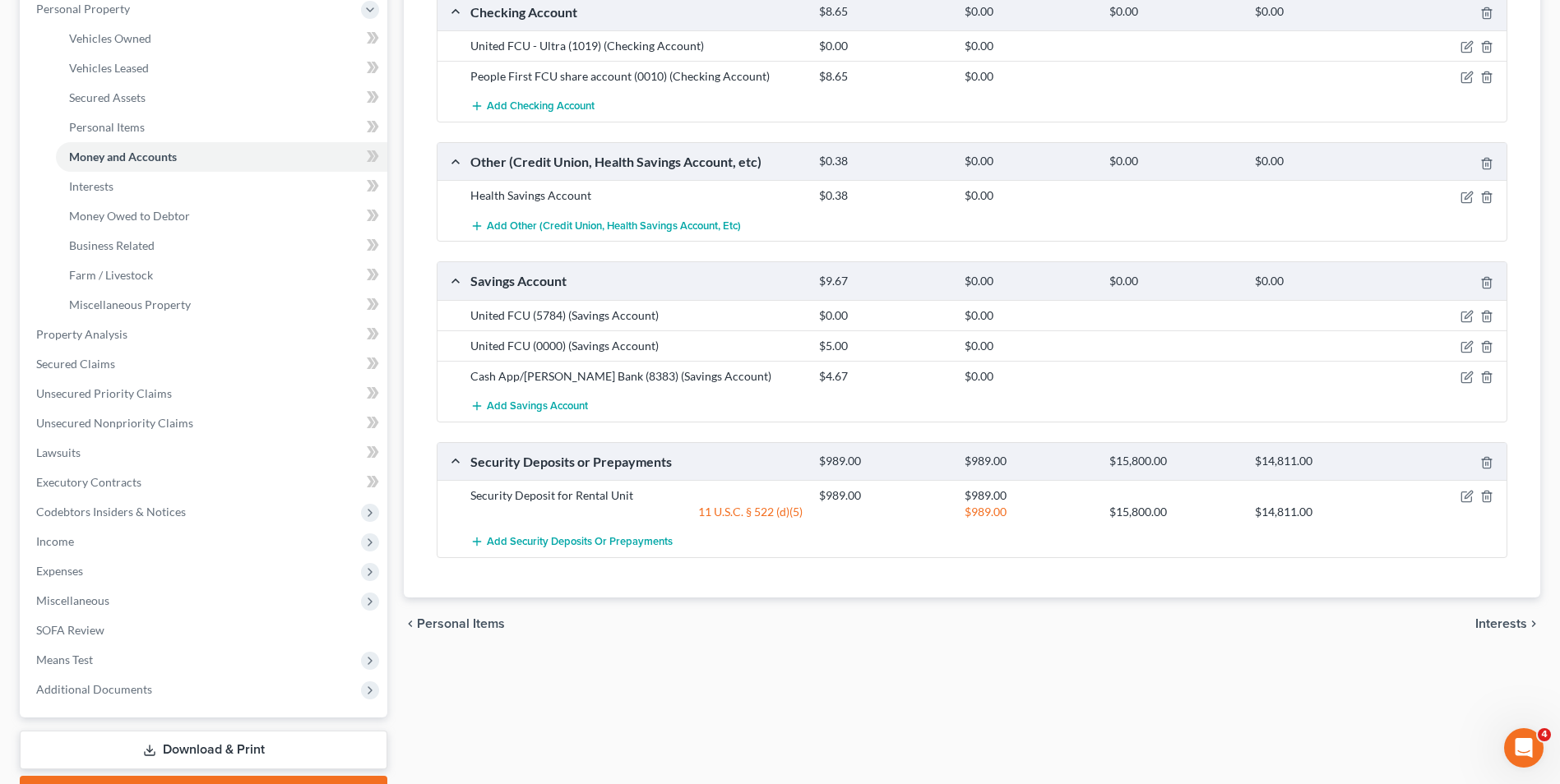
scroll to position [329, 0]
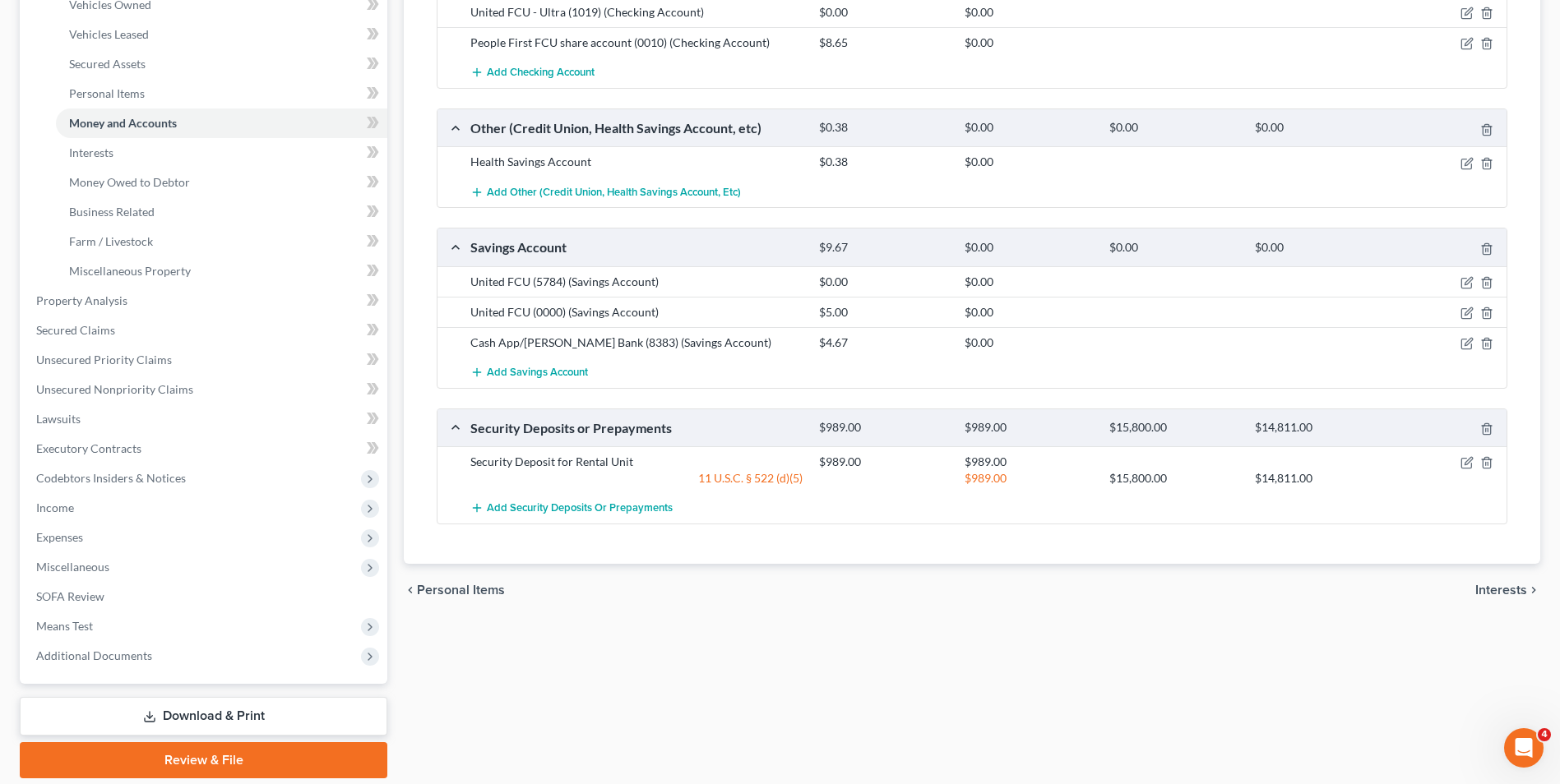
click at [1482, 592] on span "Interests" at bounding box center [1502, 591] width 52 height 14
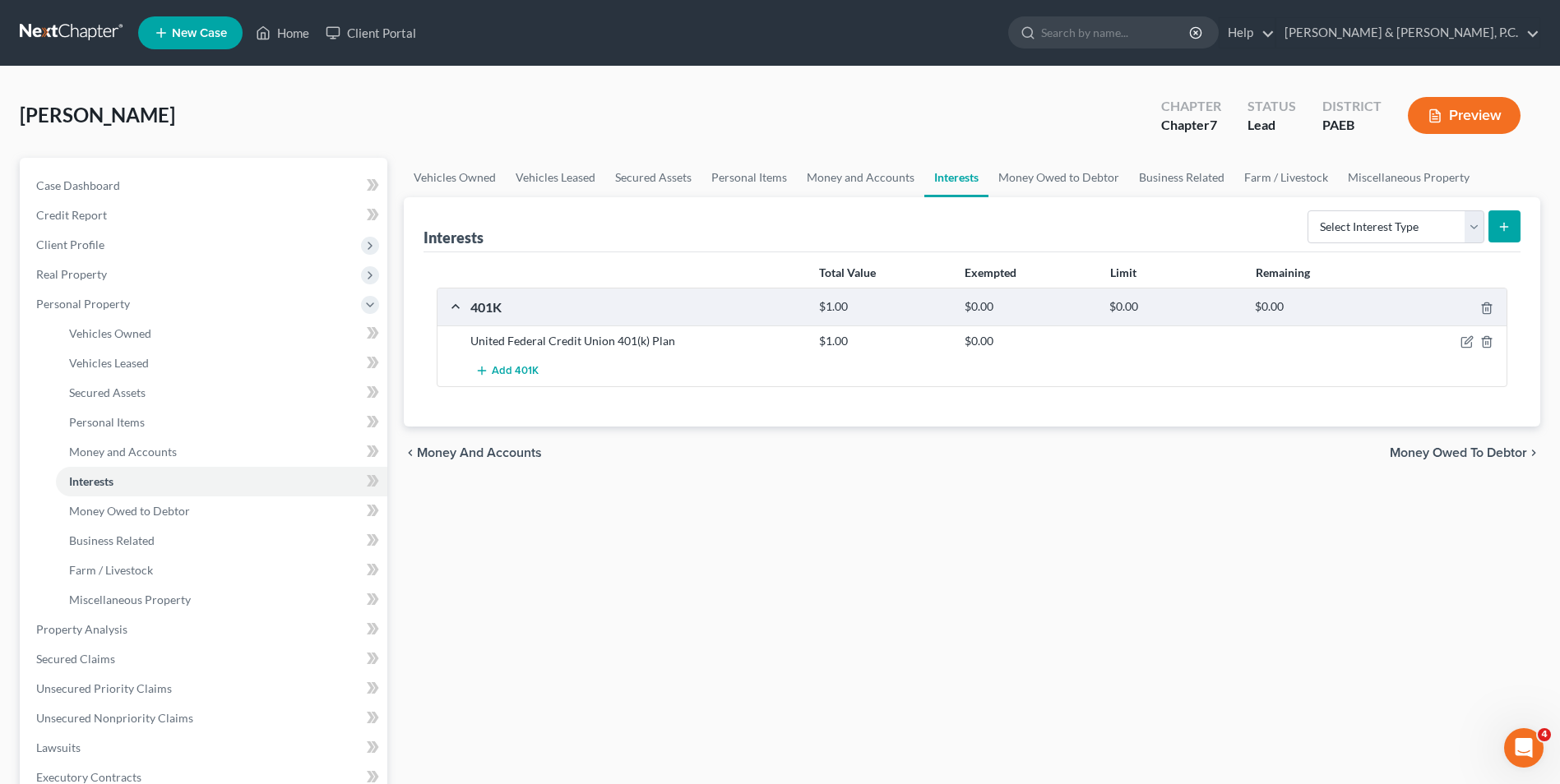
click at [1479, 450] on span "Money Owed to Debtor" at bounding box center [1458, 453] width 137 height 14
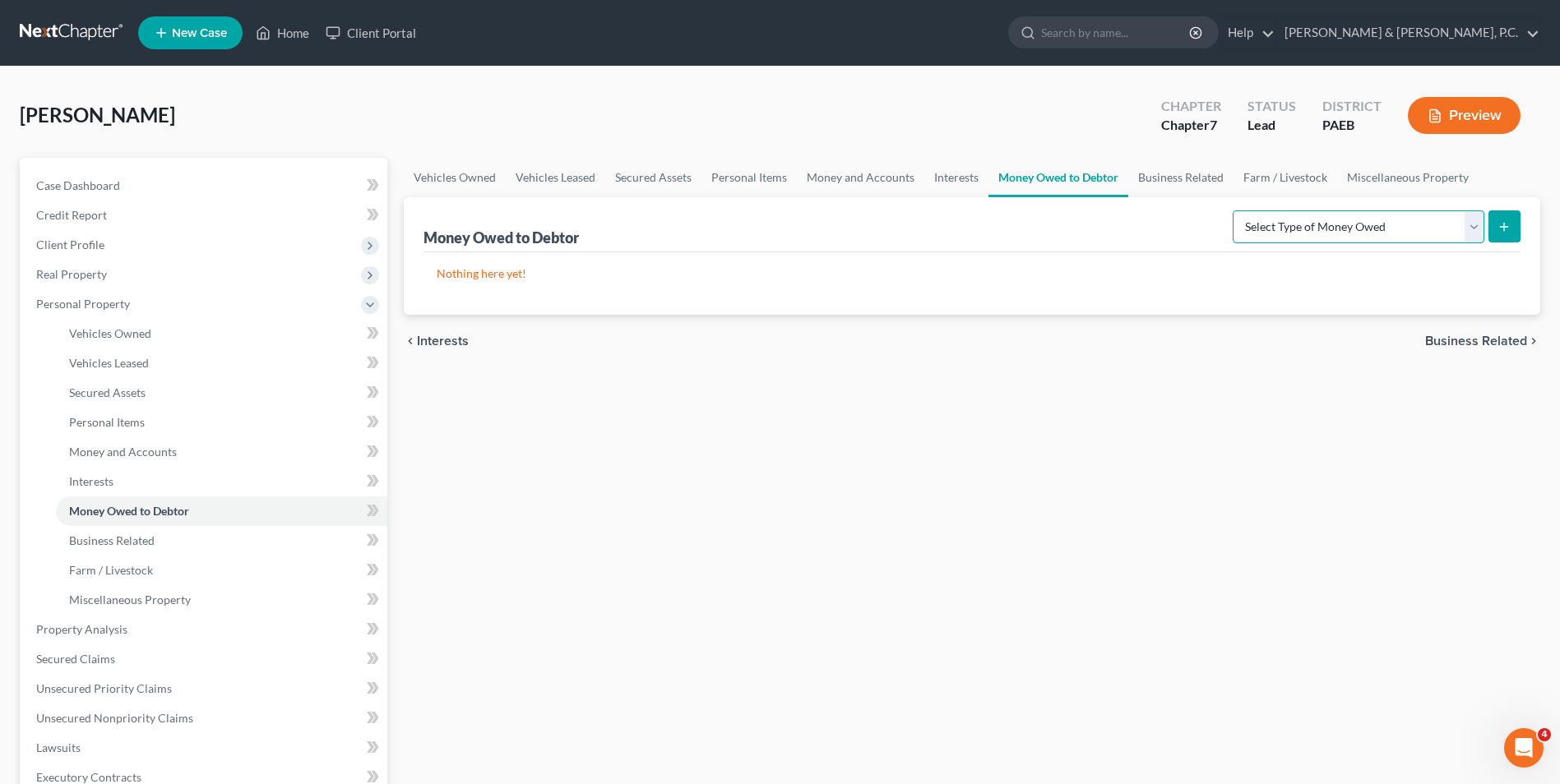
click at [1477, 227] on select "Select Type of Money Owed Accounts Receivable Alimony Child Support Claims Agai…" at bounding box center [1359, 227] width 251 height 33
click at [1088, 398] on div "Vehicles Owned Vehicles Leased Secured Assets Personal Items Money and Accounts…" at bounding box center [972, 632] width 1153 height 949
click at [1438, 340] on span "Business Related" at bounding box center [1476, 341] width 102 height 14
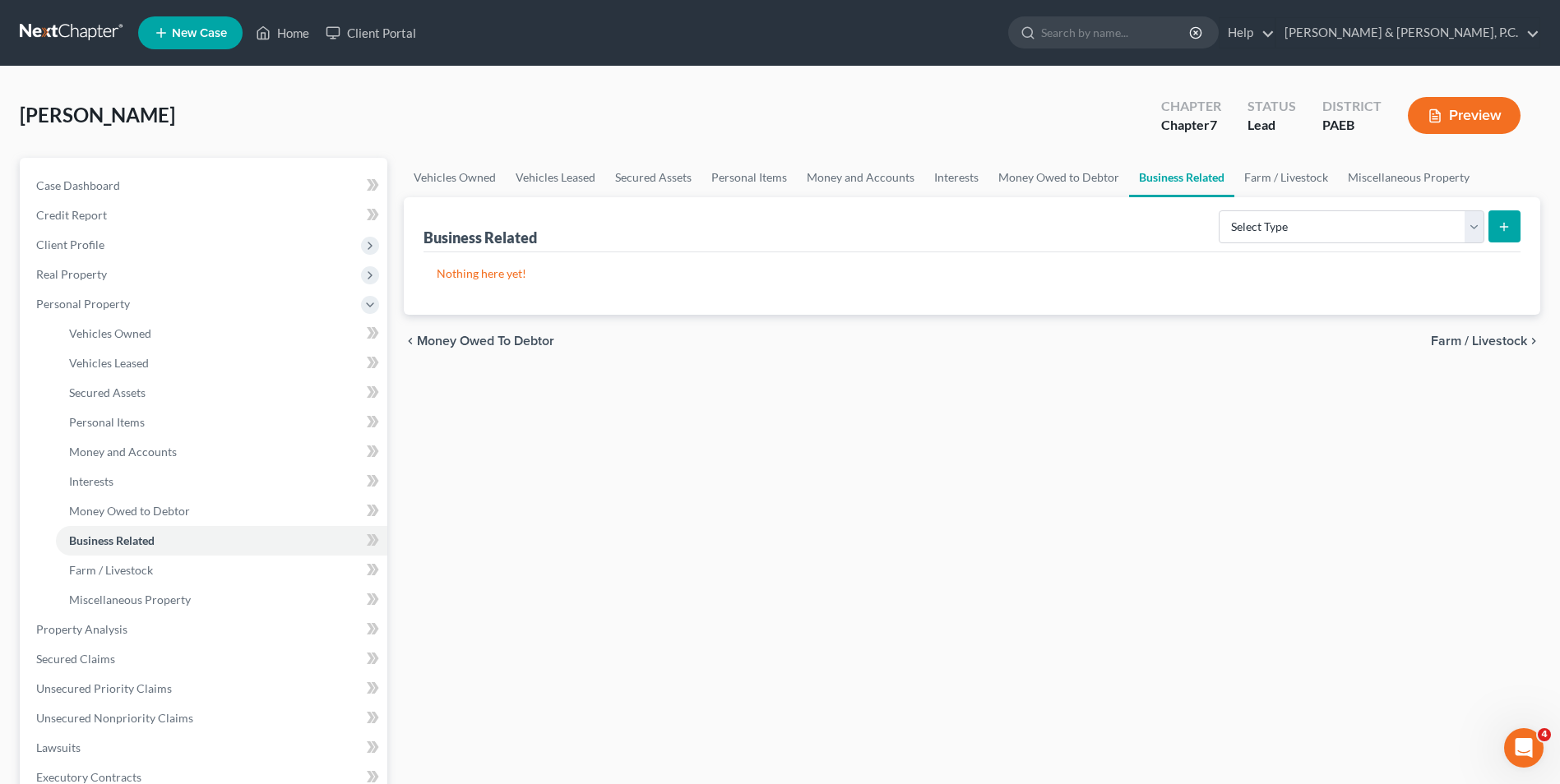
click at [1464, 453] on div "Vehicles Owned Vehicles Leased Secured Assets Personal Items Money and Accounts…" at bounding box center [972, 632] width 1153 height 949
click at [1477, 340] on span "Farm / Livestock" at bounding box center [1479, 341] width 96 height 14
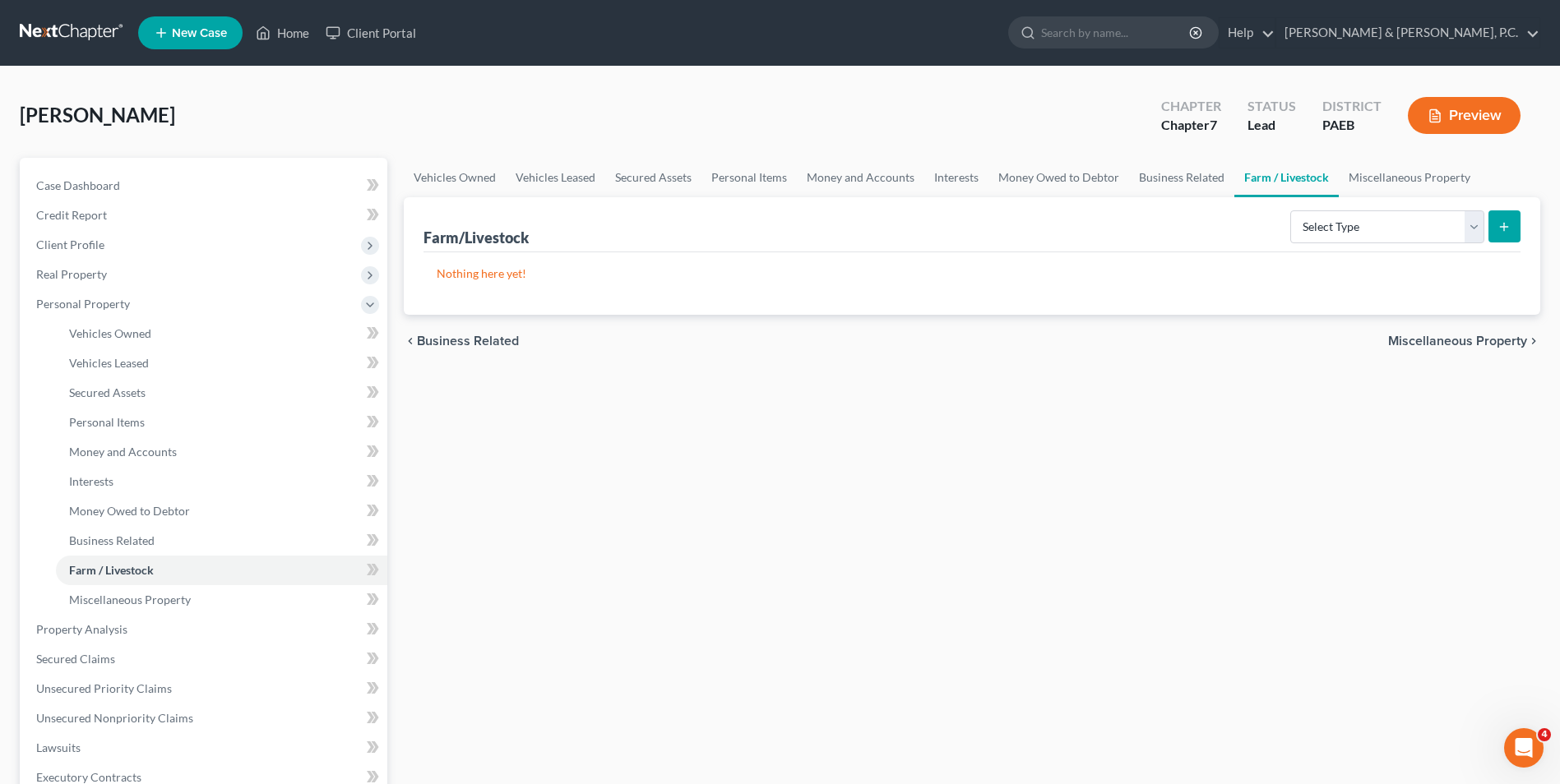
click at [1477, 343] on span "Miscellaneous Property" at bounding box center [1457, 341] width 139 height 14
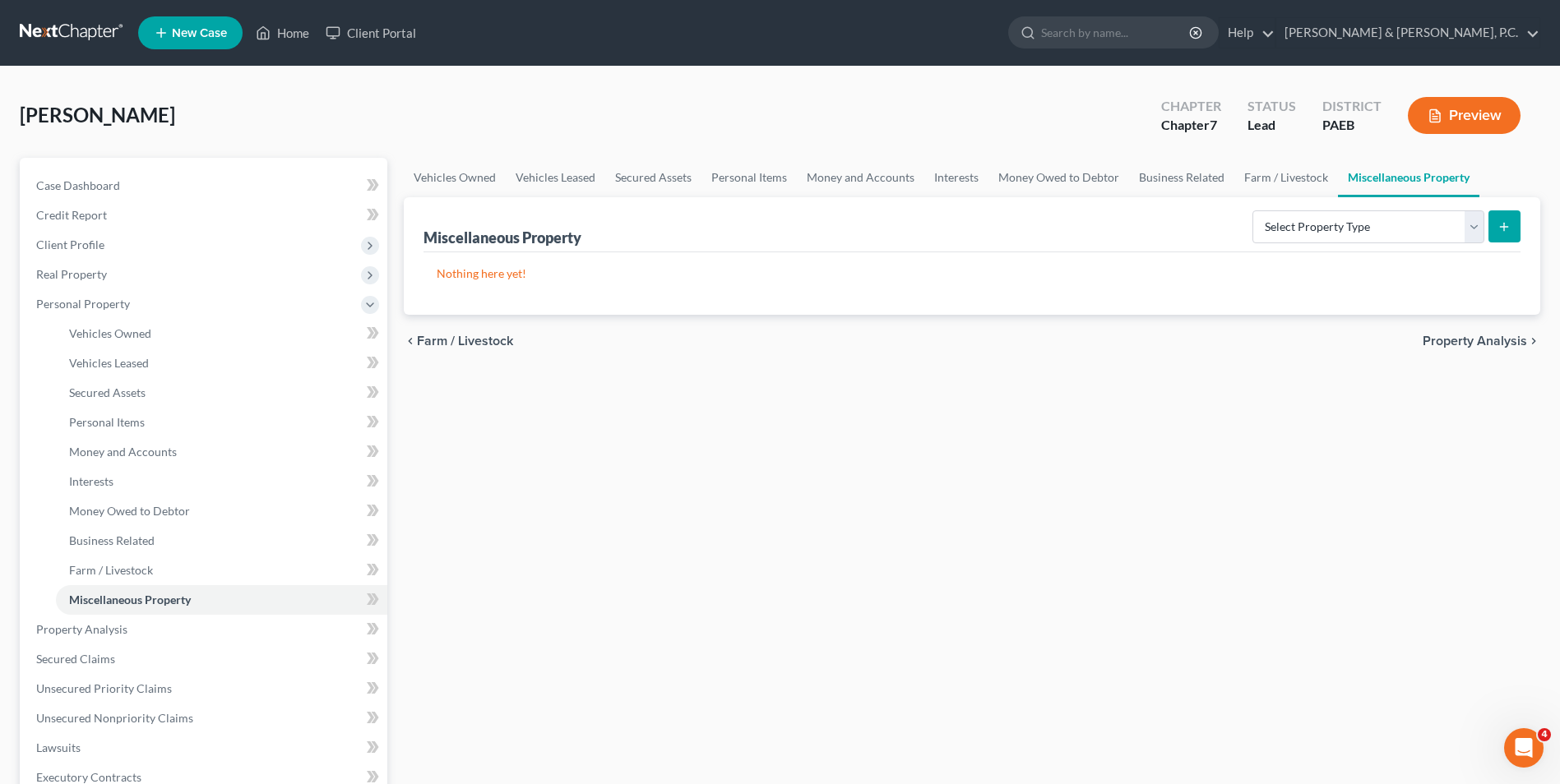
click at [1477, 343] on span "Property Analysis" at bounding box center [1475, 341] width 104 height 14
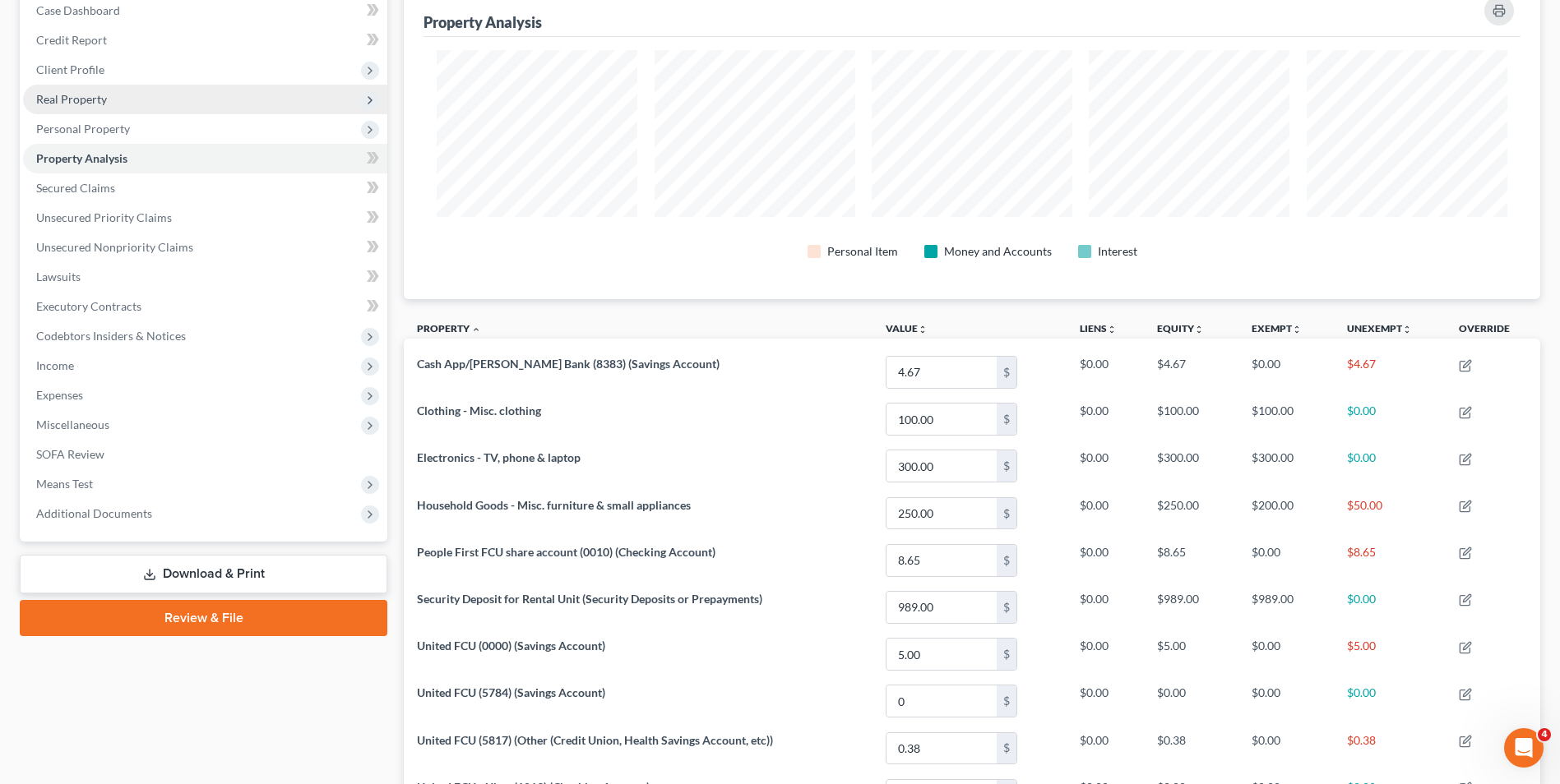
scroll to position [82, 0]
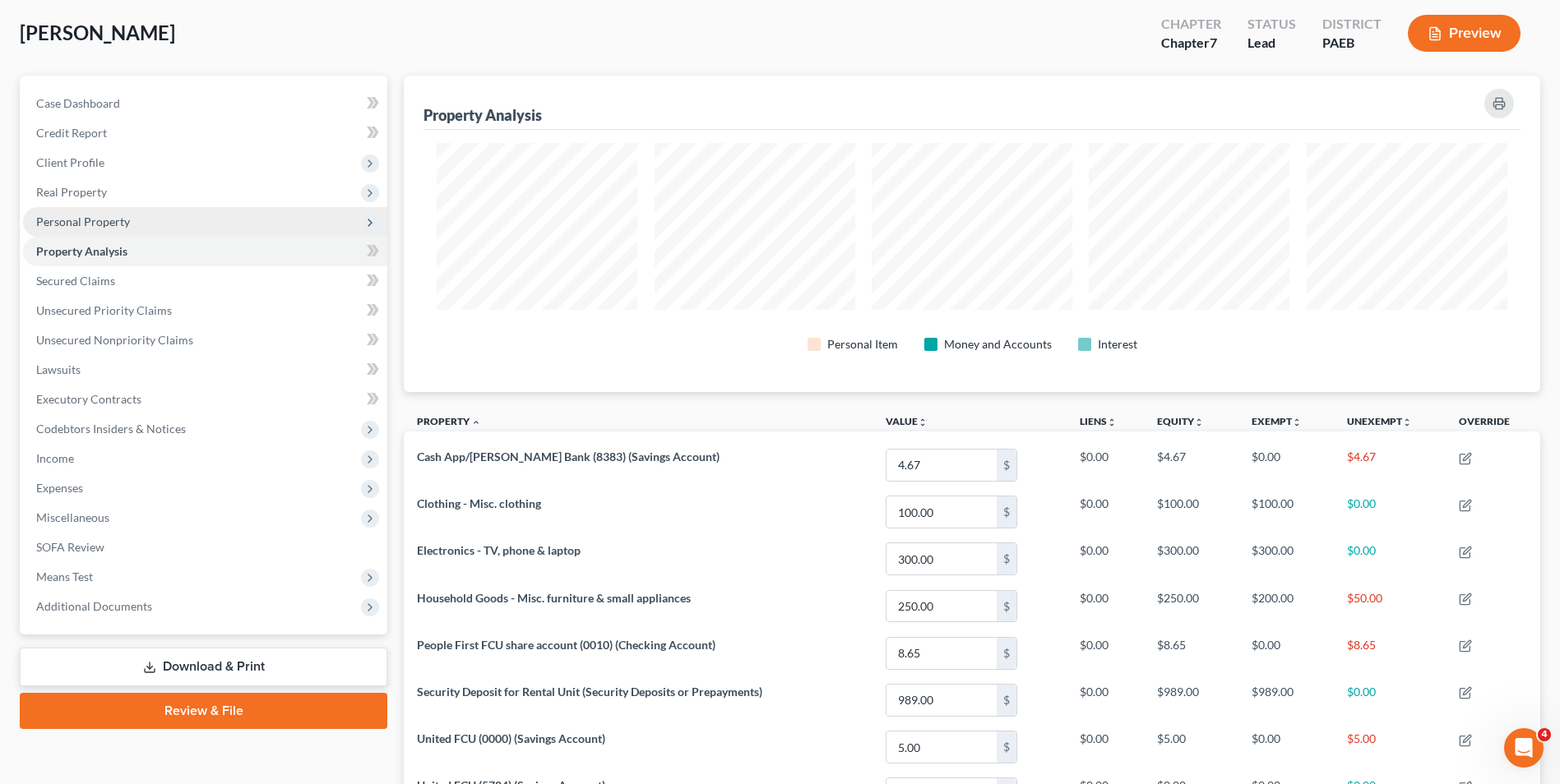
click at [100, 218] on span "Personal Property" at bounding box center [82, 221] width 94 height 14
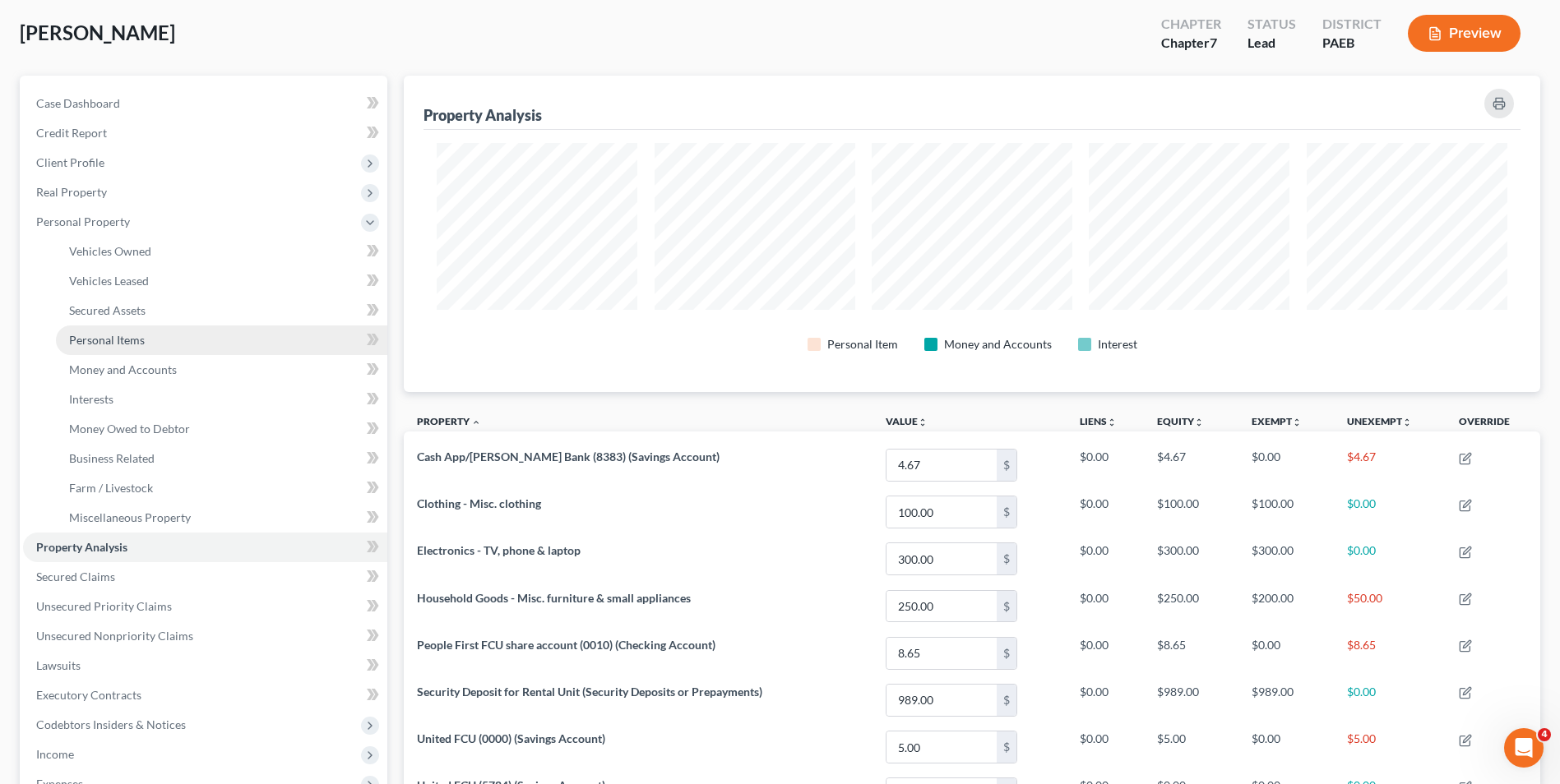
click at [137, 338] on span "Personal Items" at bounding box center [106, 339] width 75 height 14
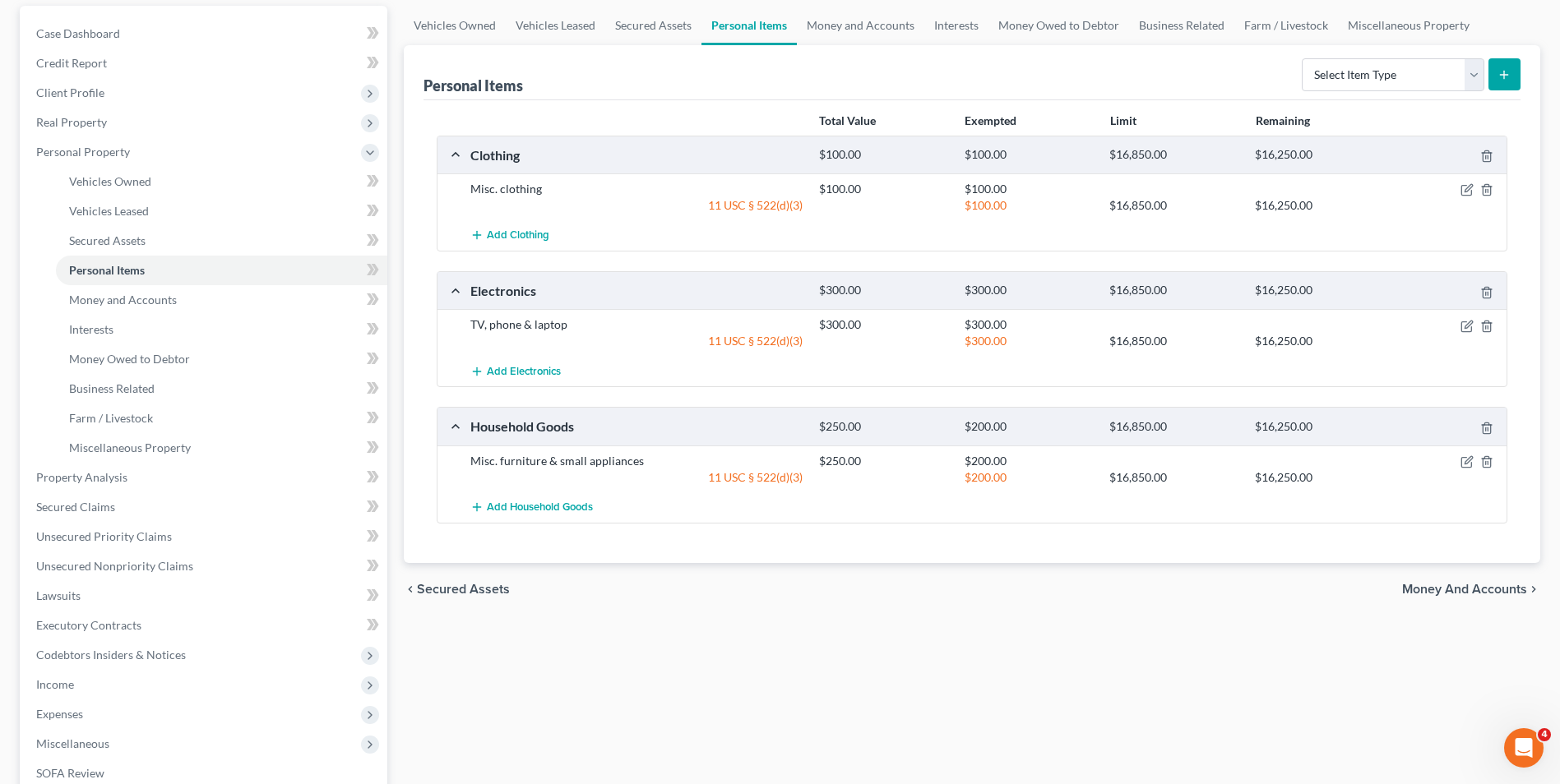
scroll to position [164, 0]
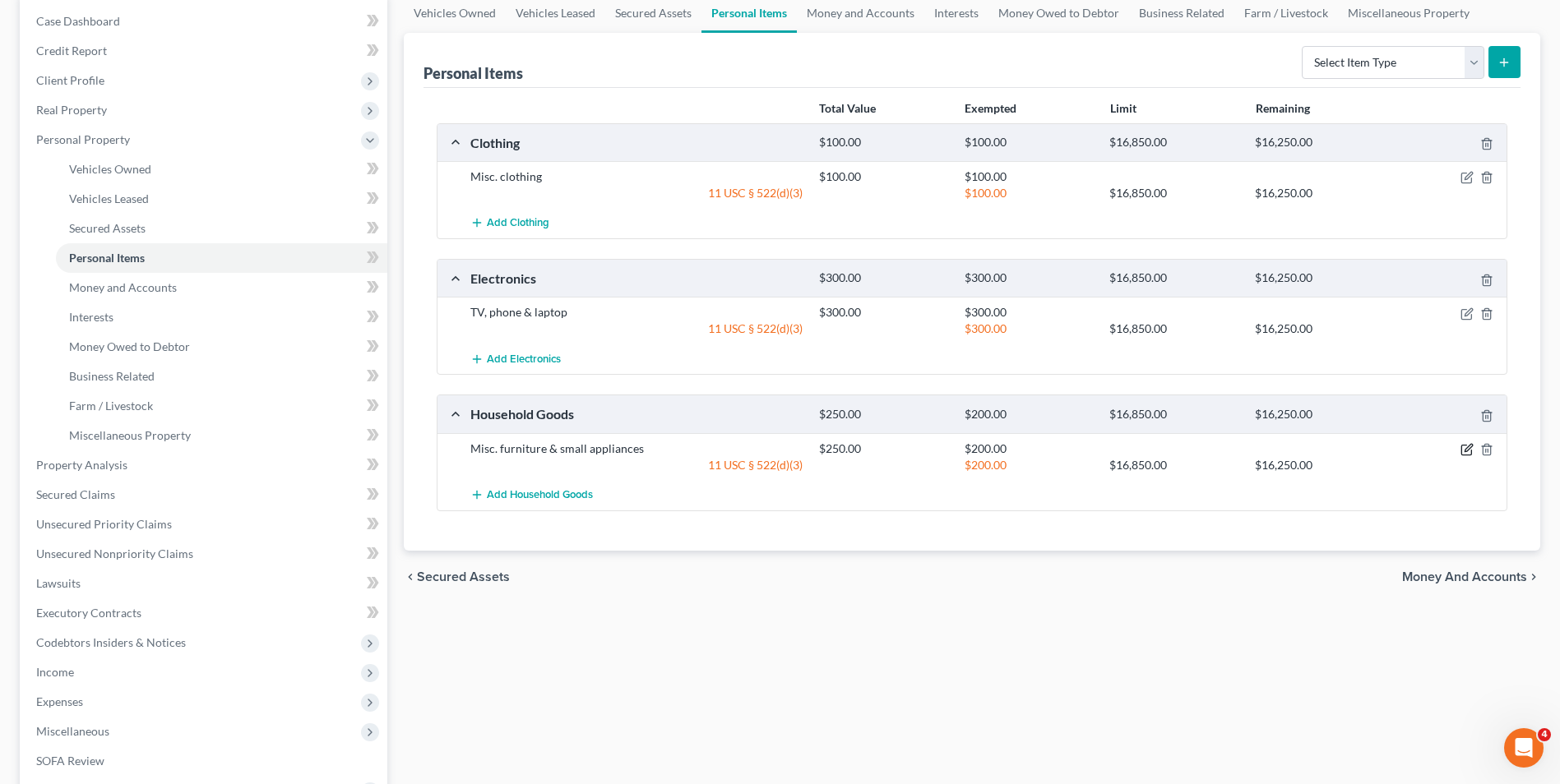
click at [1465, 451] on icon "button" at bounding box center [1469, 448] width 8 height 8
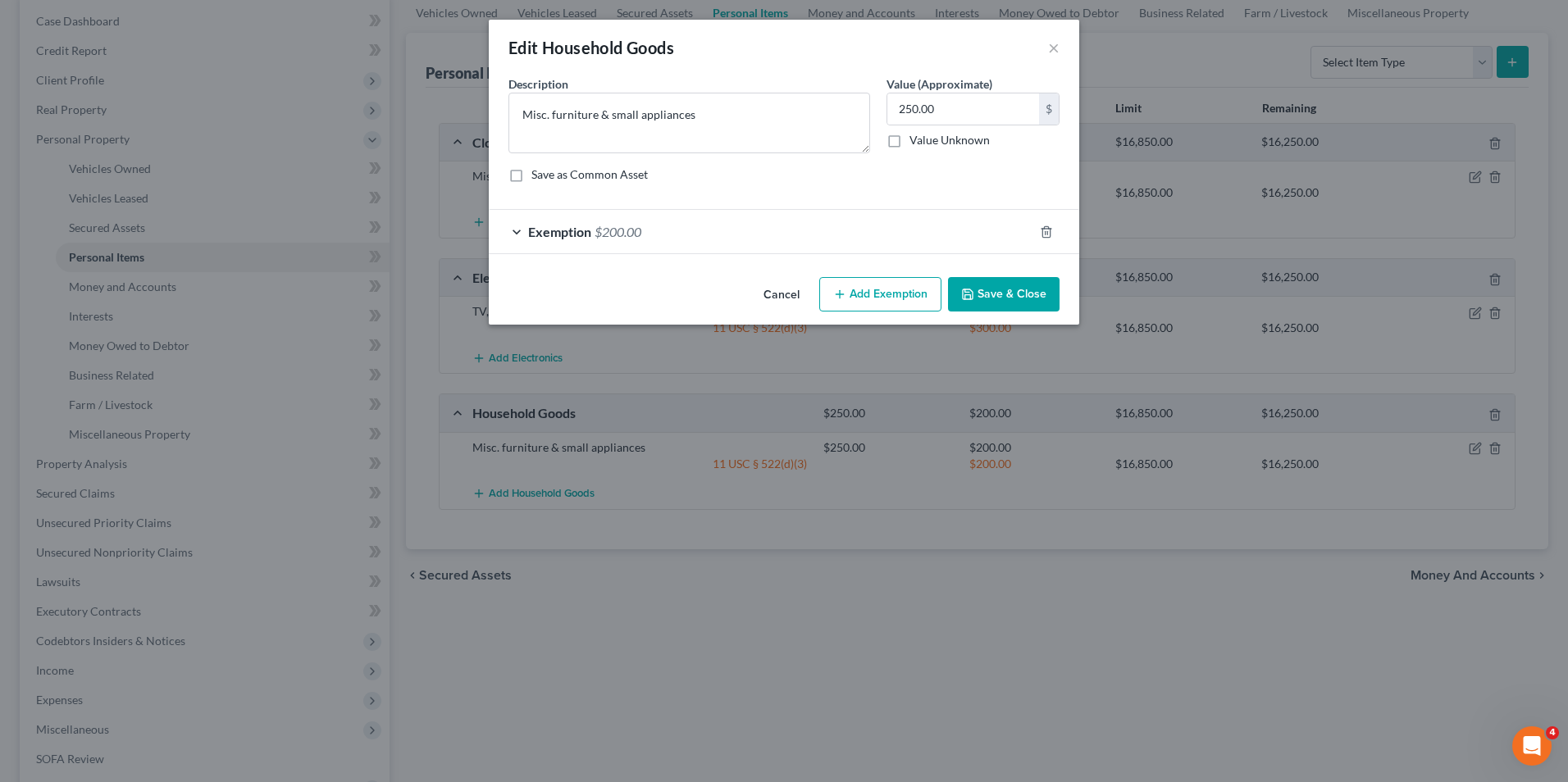
click at [516, 235] on div "Exemption $200.00" at bounding box center [761, 231] width 545 height 43
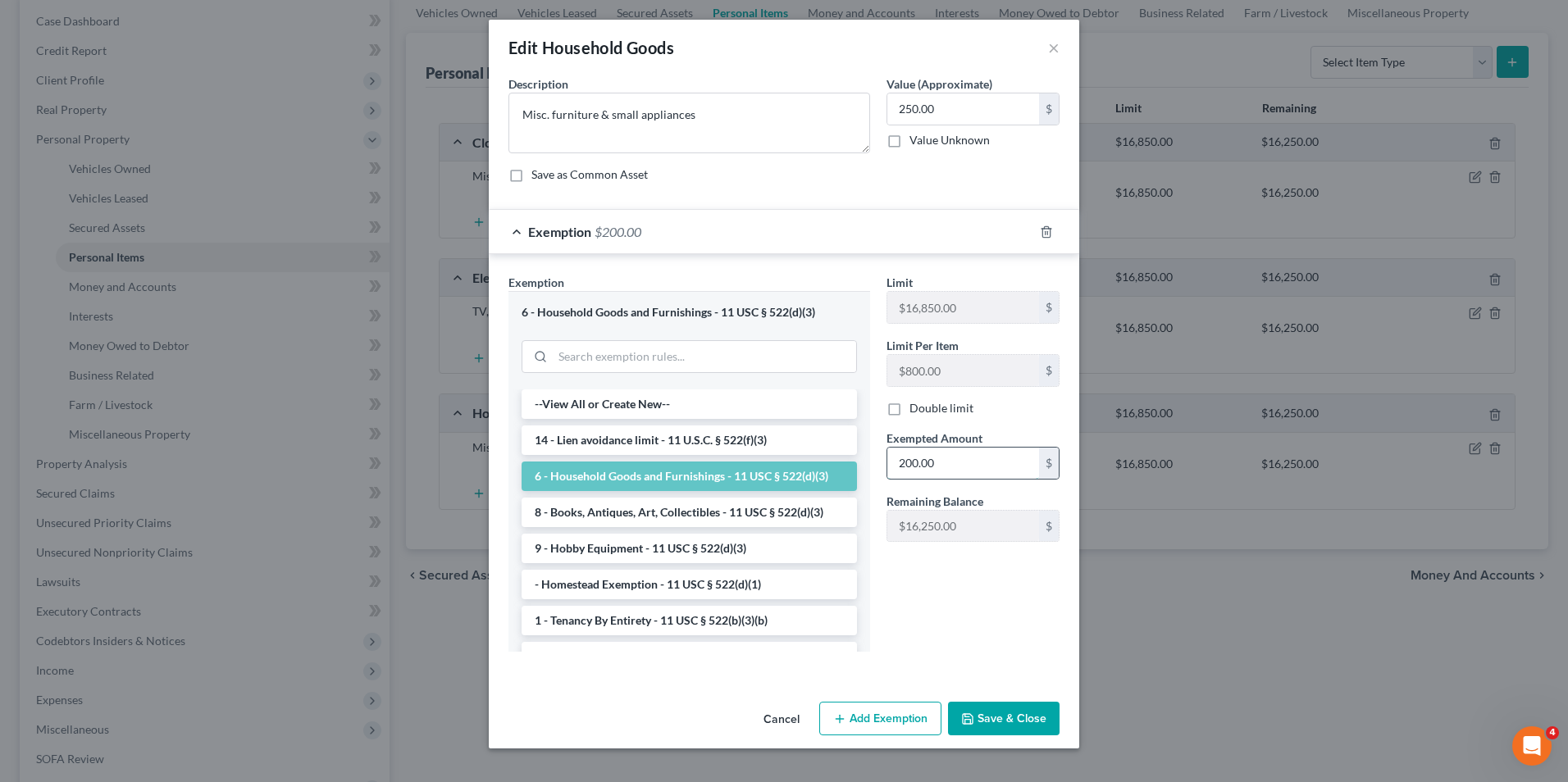
click at [913, 466] on input "200.00" at bounding box center [962, 463] width 151 height 31
type input "250.00"
click at [984, 715] on button "Save & Close" at bounding box center [1004, 719] width 112 height 35
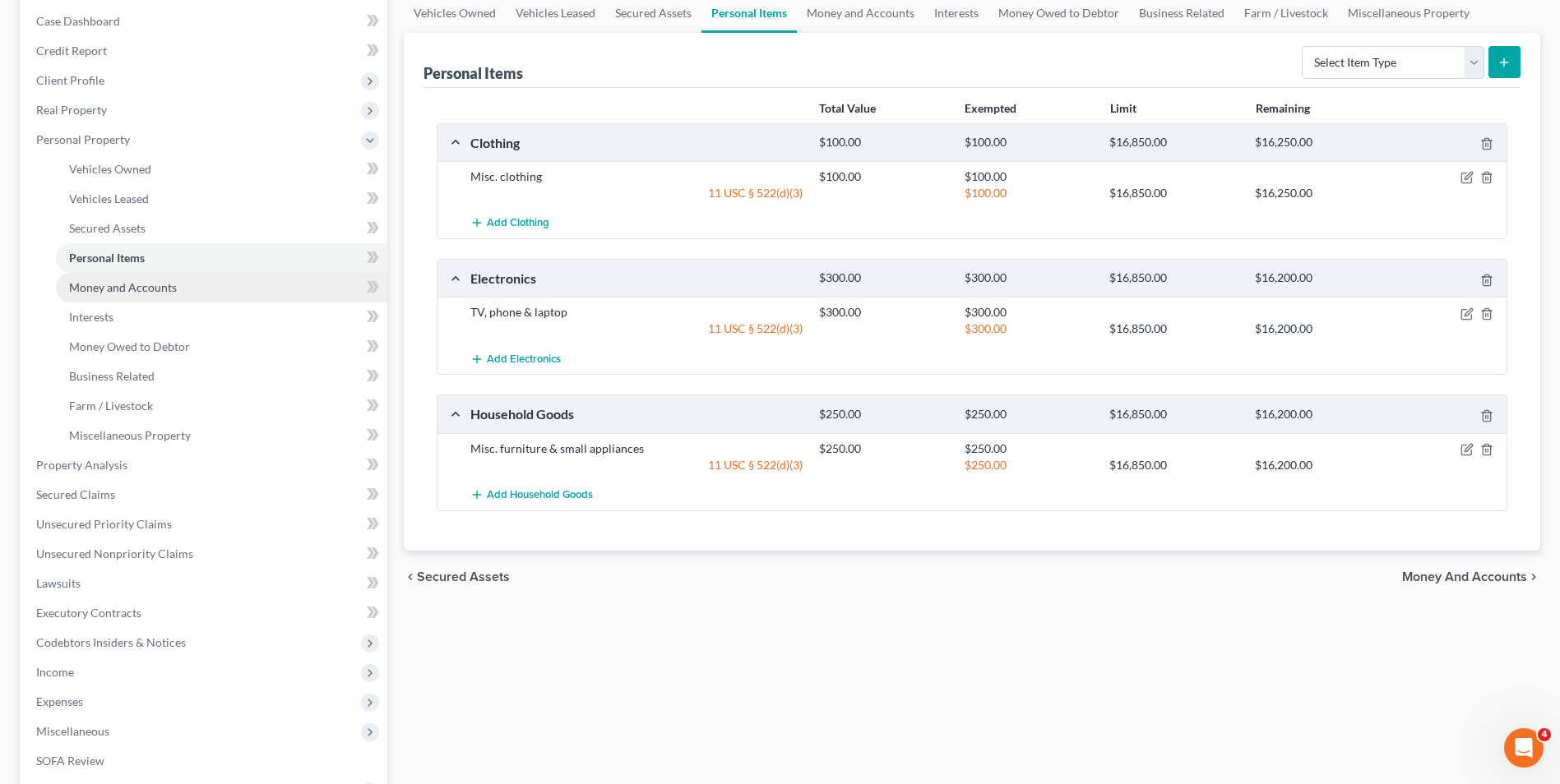
click at [137, 286] on span "Money and Accounts" at bounding box center [122, 287] width 107 height 14
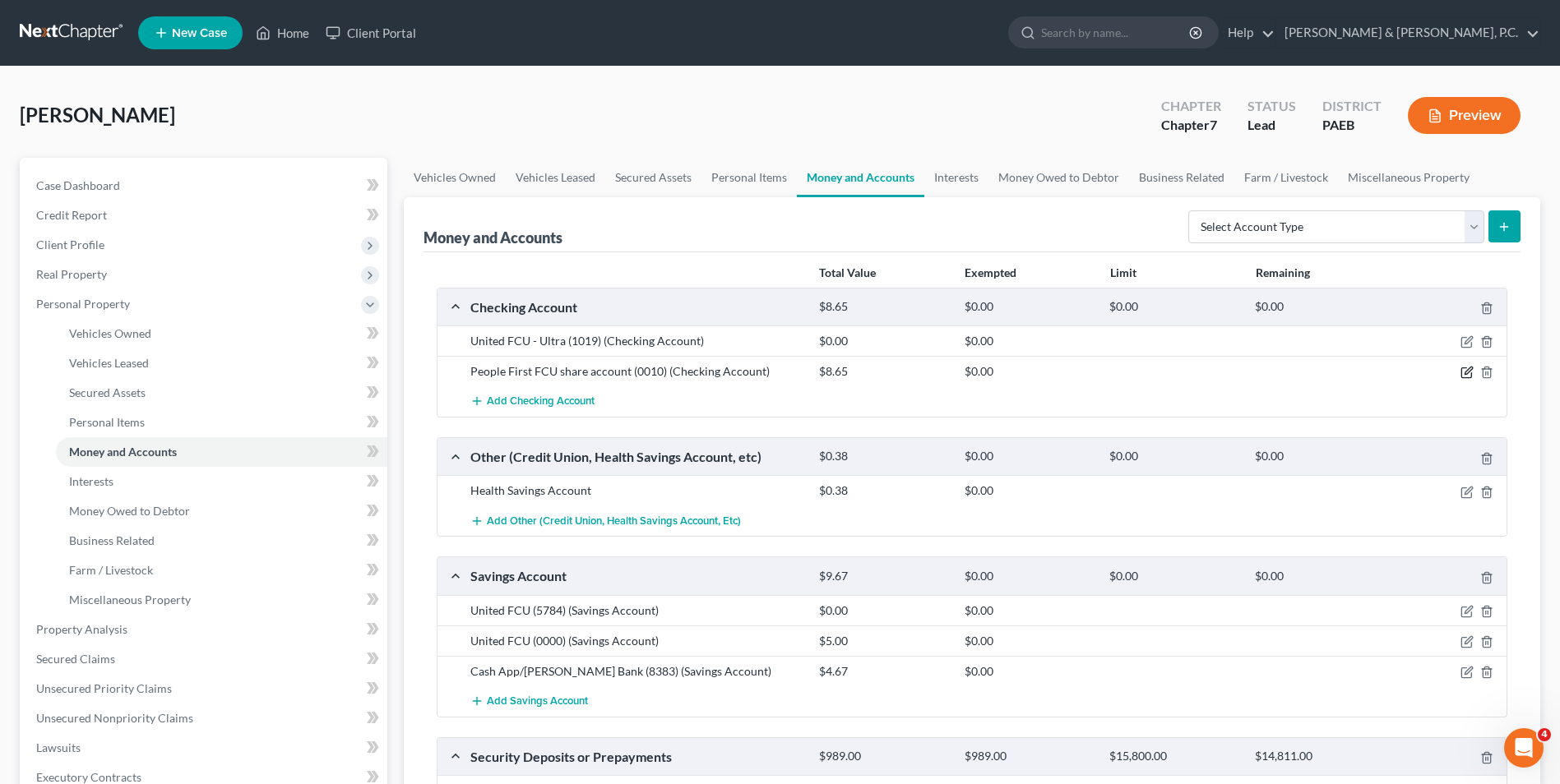
click at [1465, 374] on icon "button" at bounding box center [1469, 371] width 8 height 8
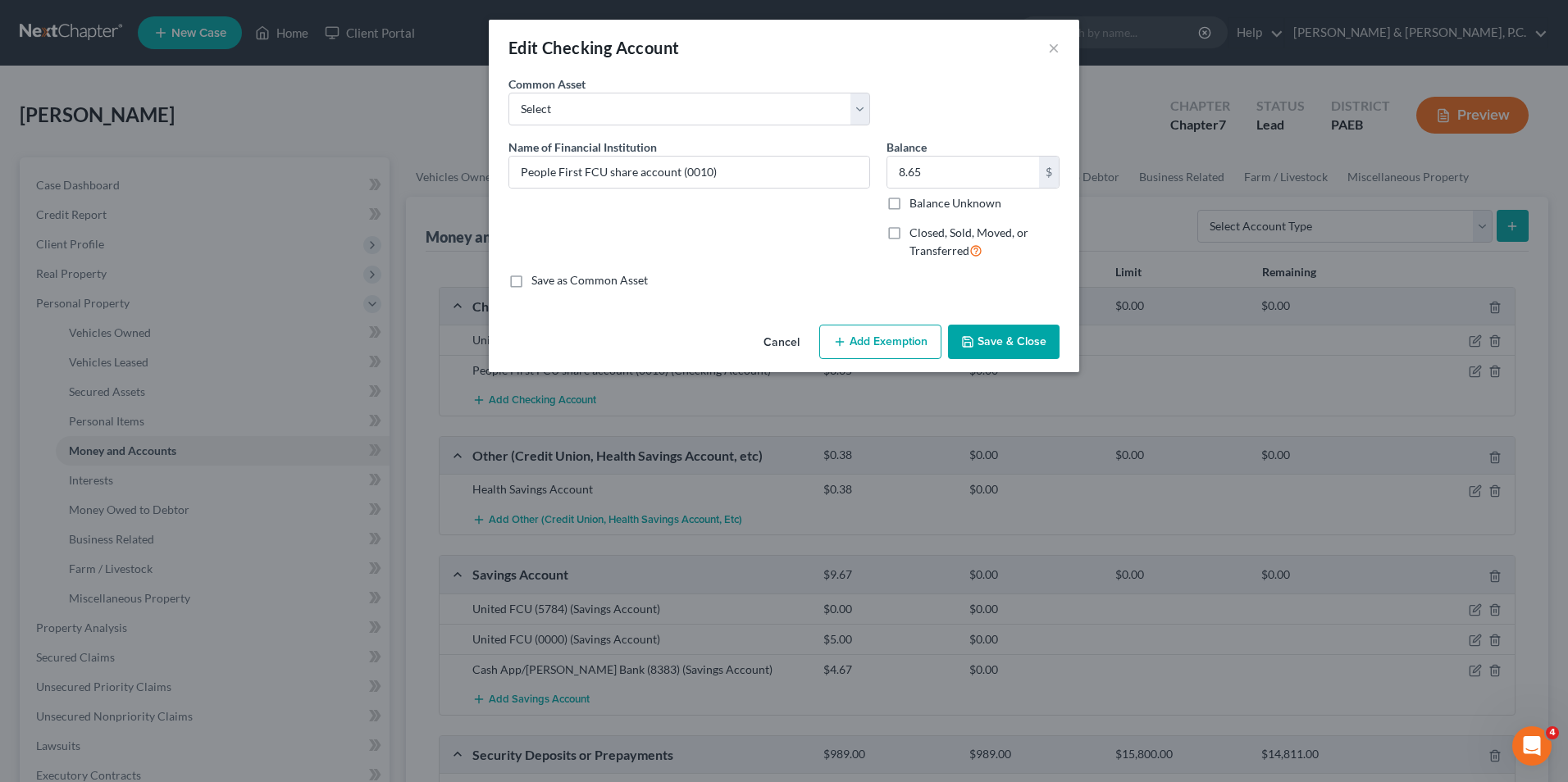
click at [903, 344] on button "Add Exemption" at bounding box center [880, 342] width 122 height 35
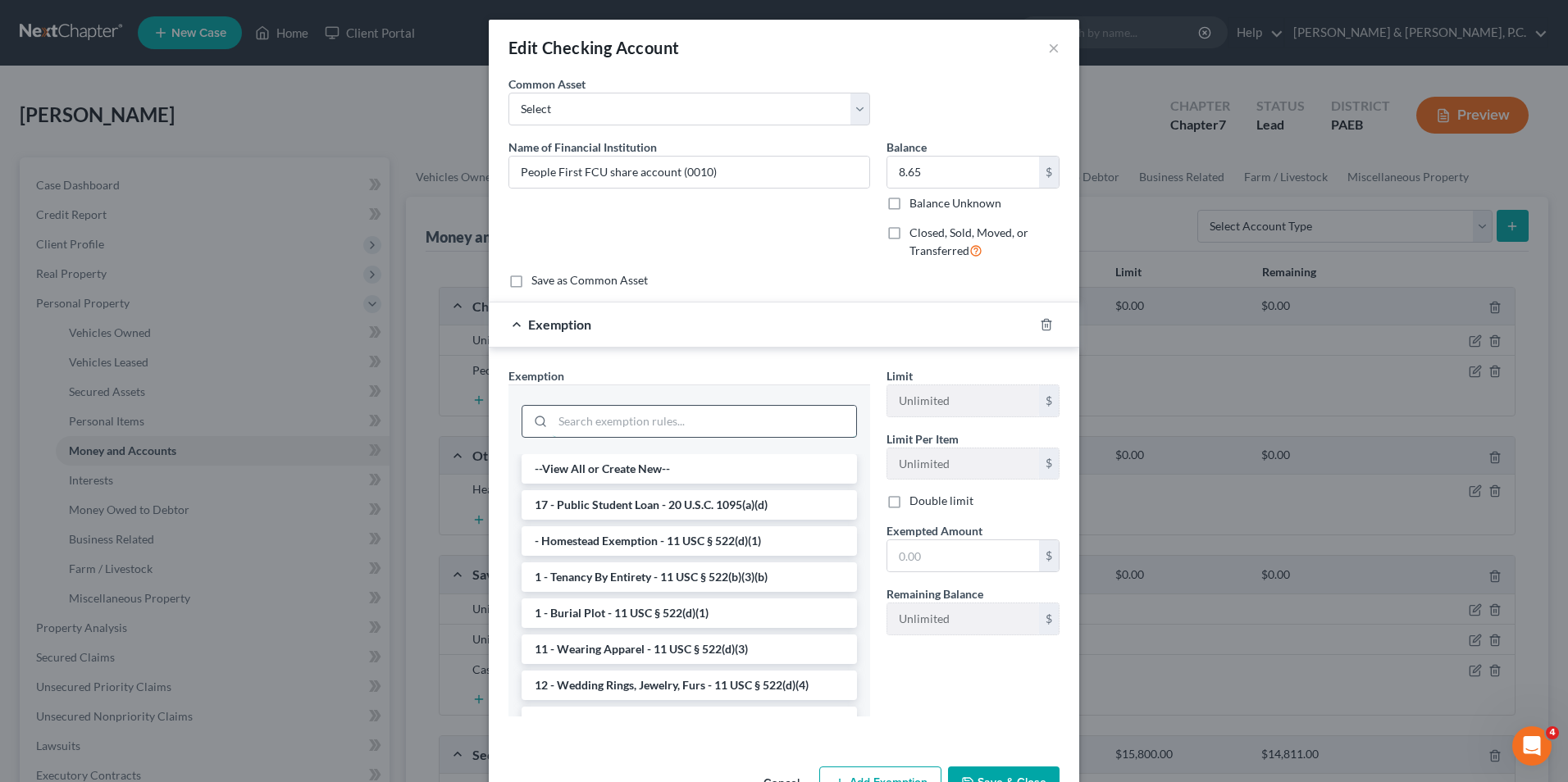
click at [689, 432] on input "search" at bounding box center [704, 421] width 304 height 31
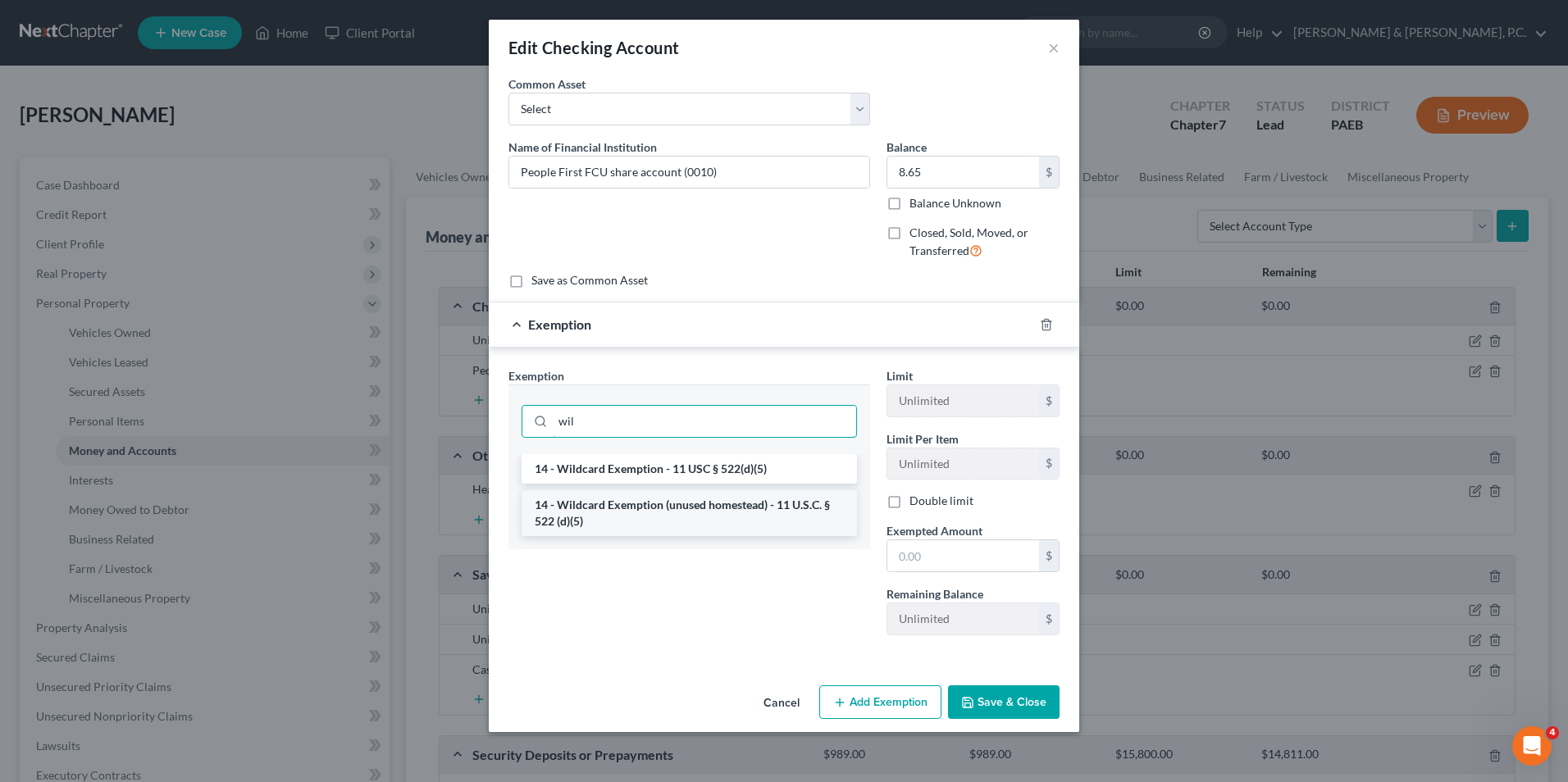
type input "wil"
click at [731, 518] on li "14 - Wildcard Exemption (unused homestead) - 11 U.S.C. § 522 (d)(5)" at bounding box center [689, 514] width 336 height 46
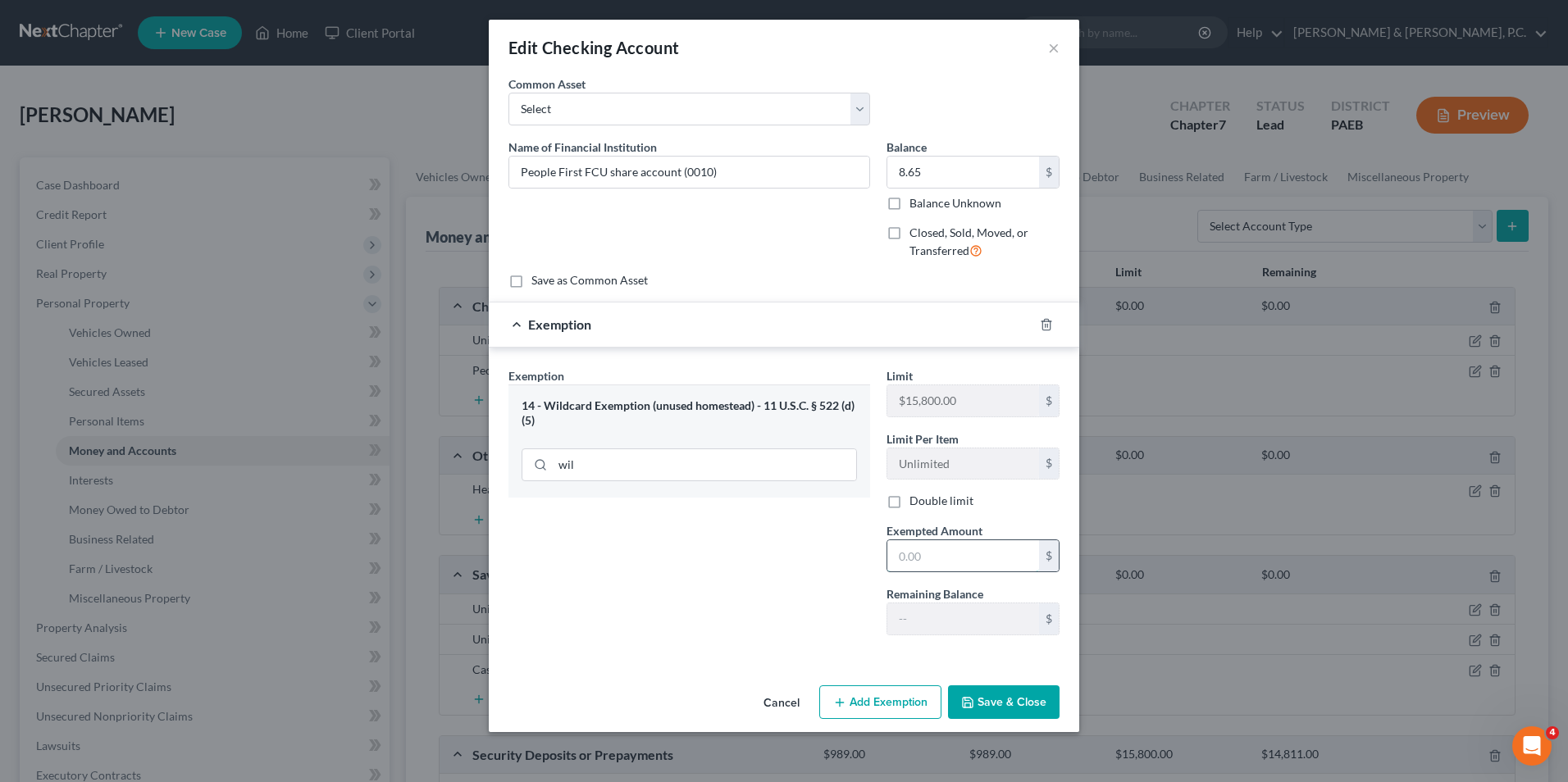
click at [954, 557] on input "text" at bounding box center [962, 555] width 151 height 31
type input "8.65"
click at [1024, 700] on button "Save & Close" at bounding box center [1004, 703] width 112 height 35
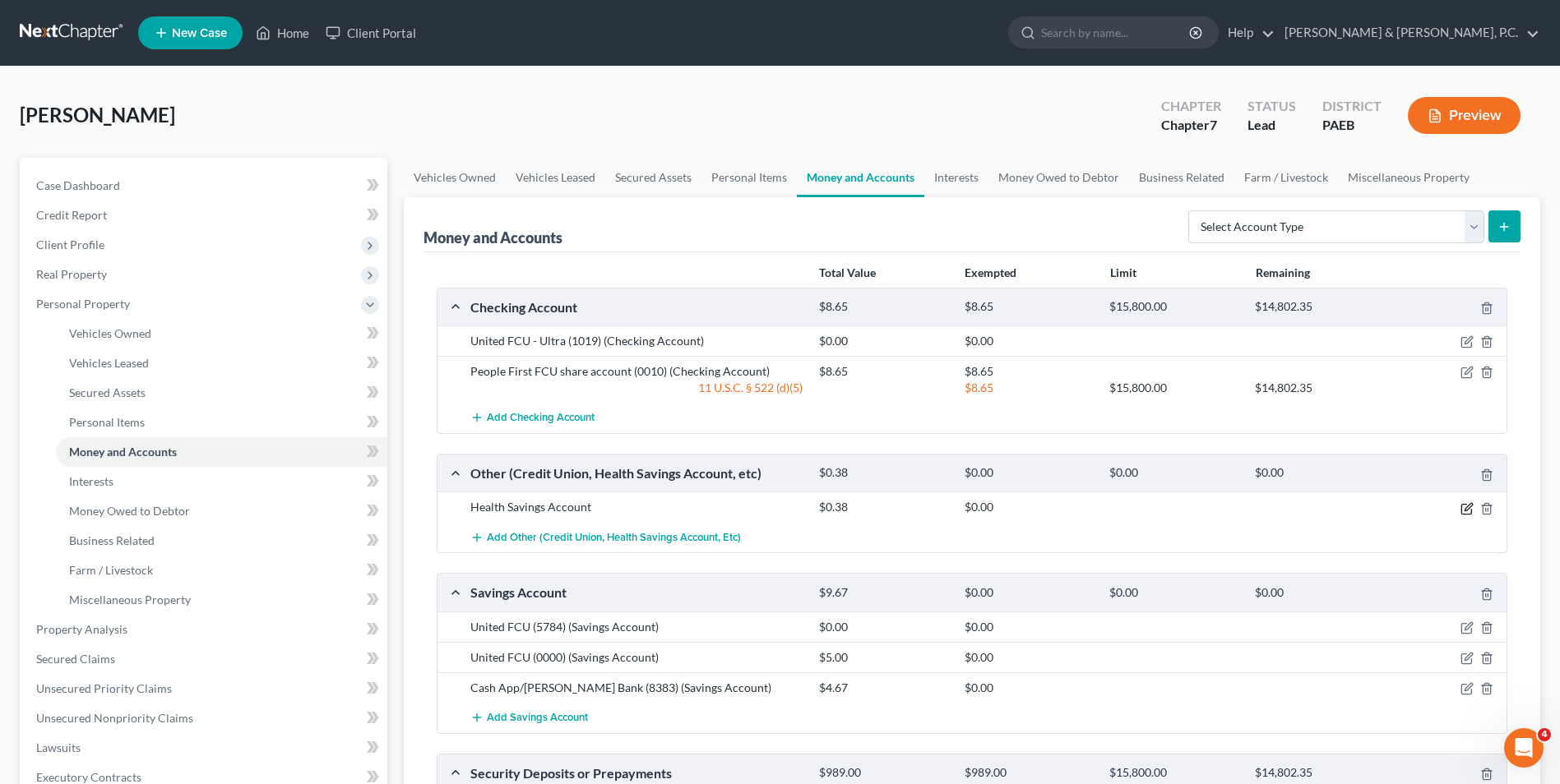
click at [1466, 509] on icon "button" at bounding box center [1467, 509] width 14 height 14
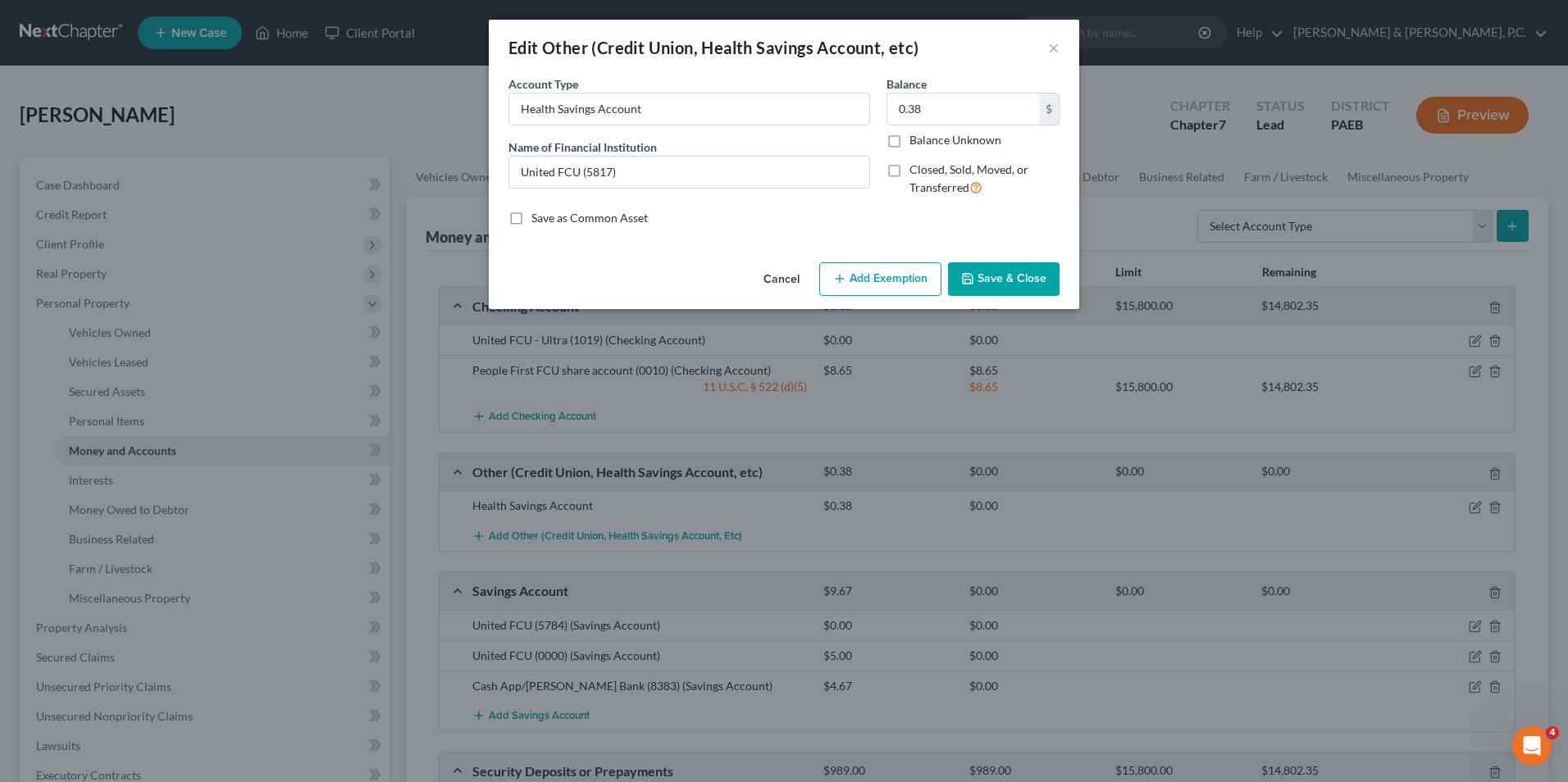
click at [875, 283] on button "Add Exemption" at bounding box center [880, 280] width 122 height 35
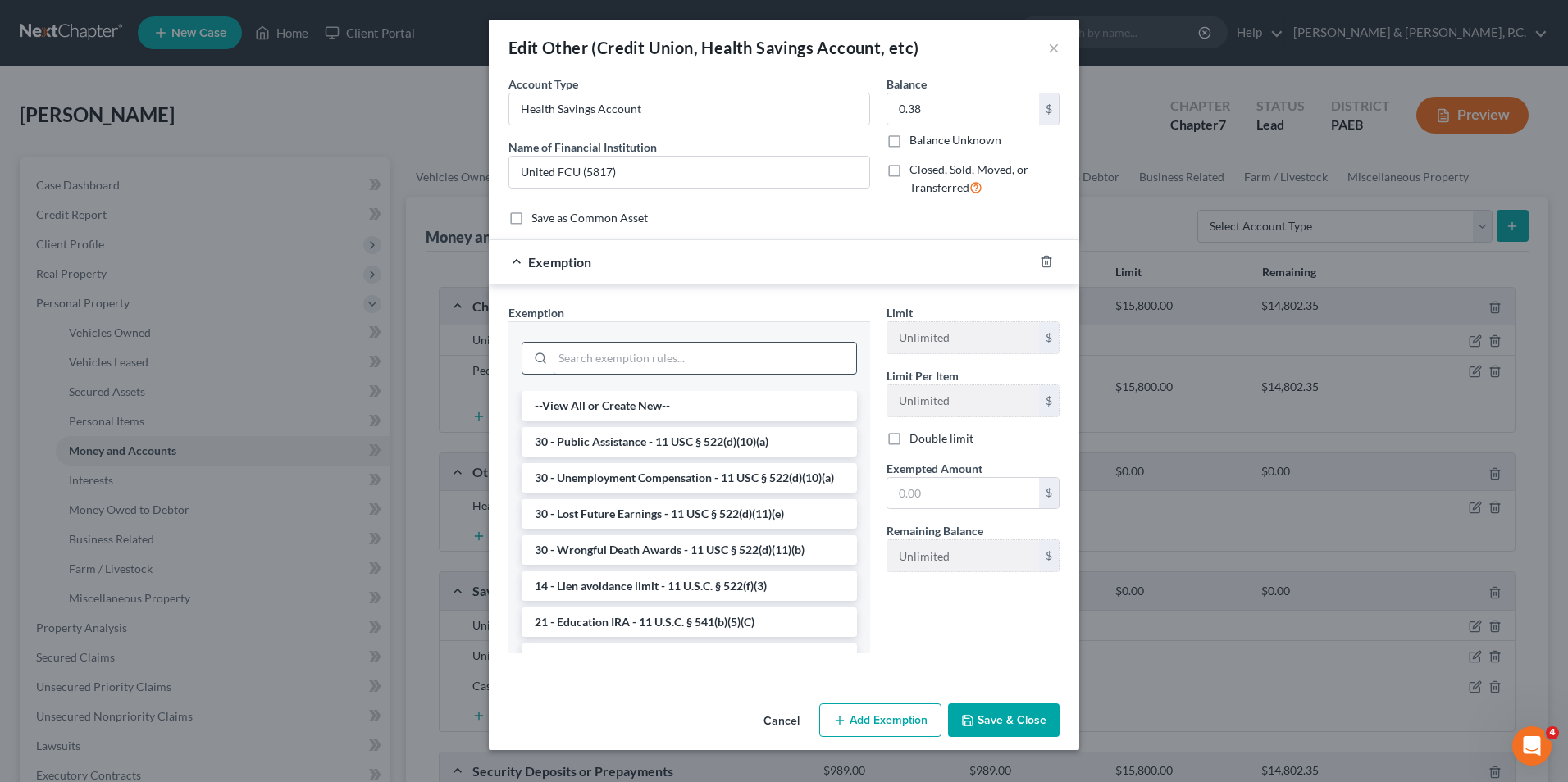
click at [606, 358] on input "search" at bounding box center [704, 358] width 304 height 31
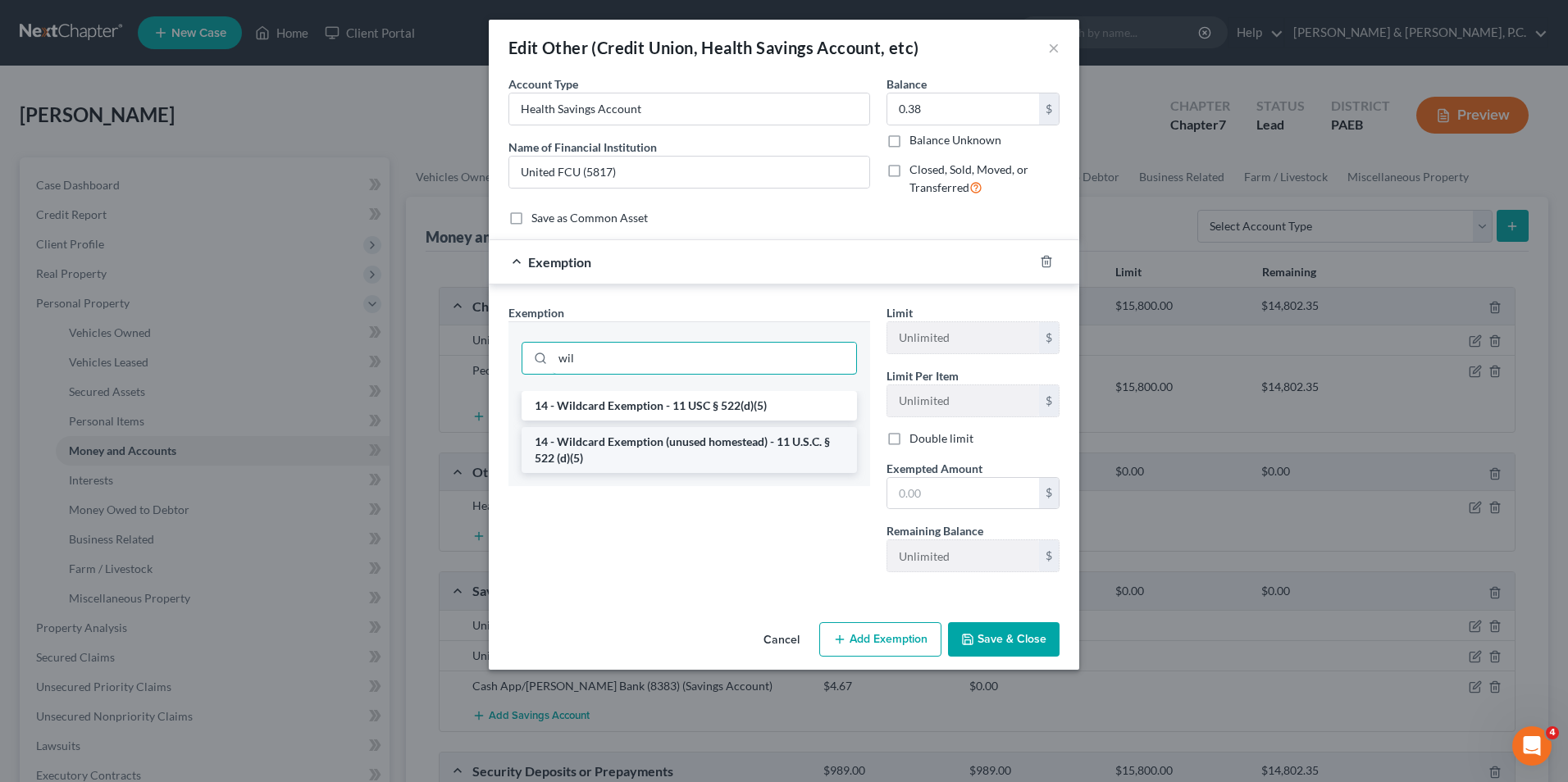
type input "wil"
click at [651, 466] on li "14 - Wildcard Exemption (unused homestead) - 11 U.S.C. § 522 (d)(5)" at bounding box center [689, 450] width 336 height 46
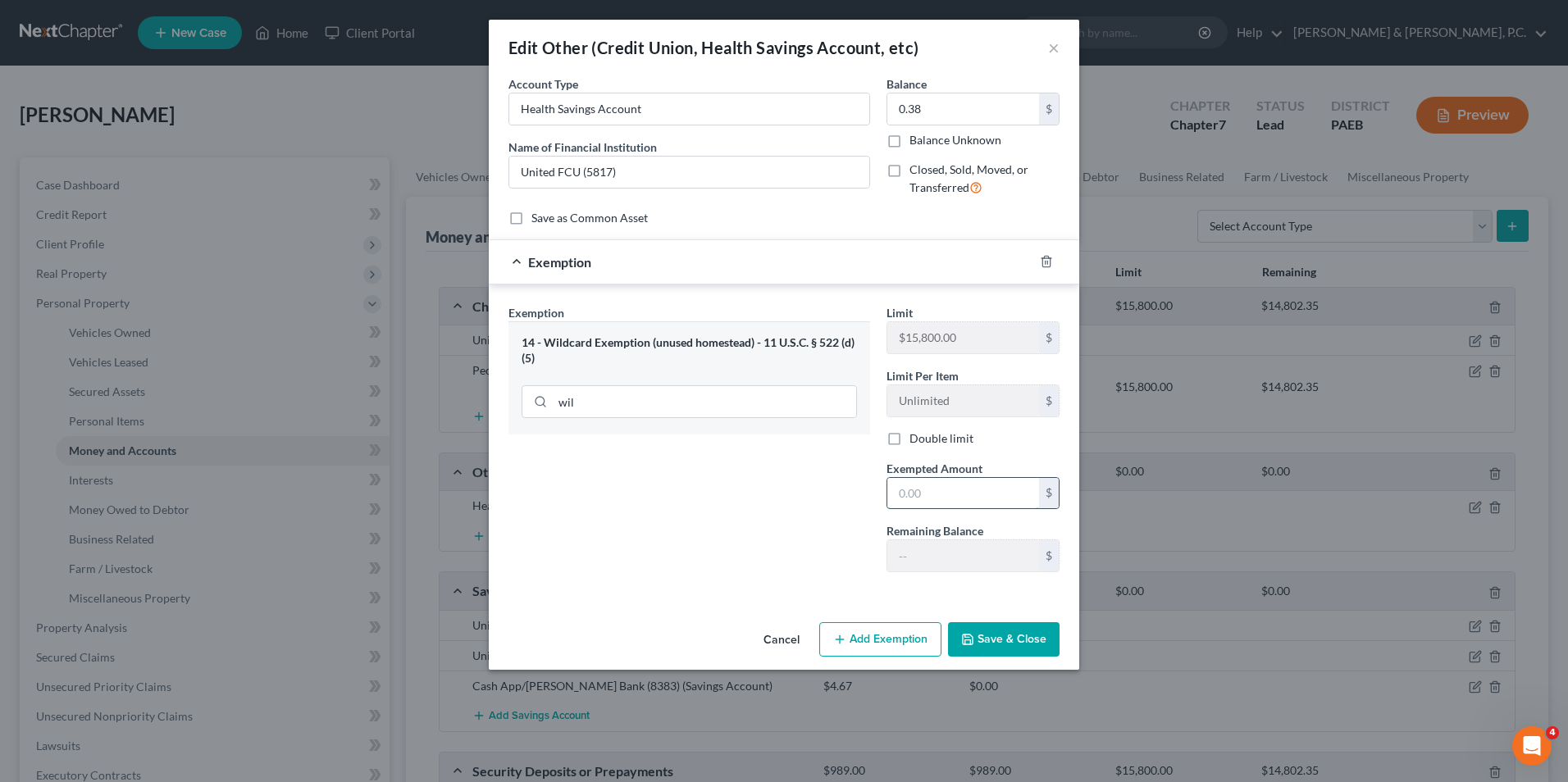
click at [982, 501] on input "text" at bounding box center [962, 494] width 151 height 31
type input "0.38"
click at [1031, 644] on button "Save & Close" at bounding box center [1004, 639] width 112 height 35
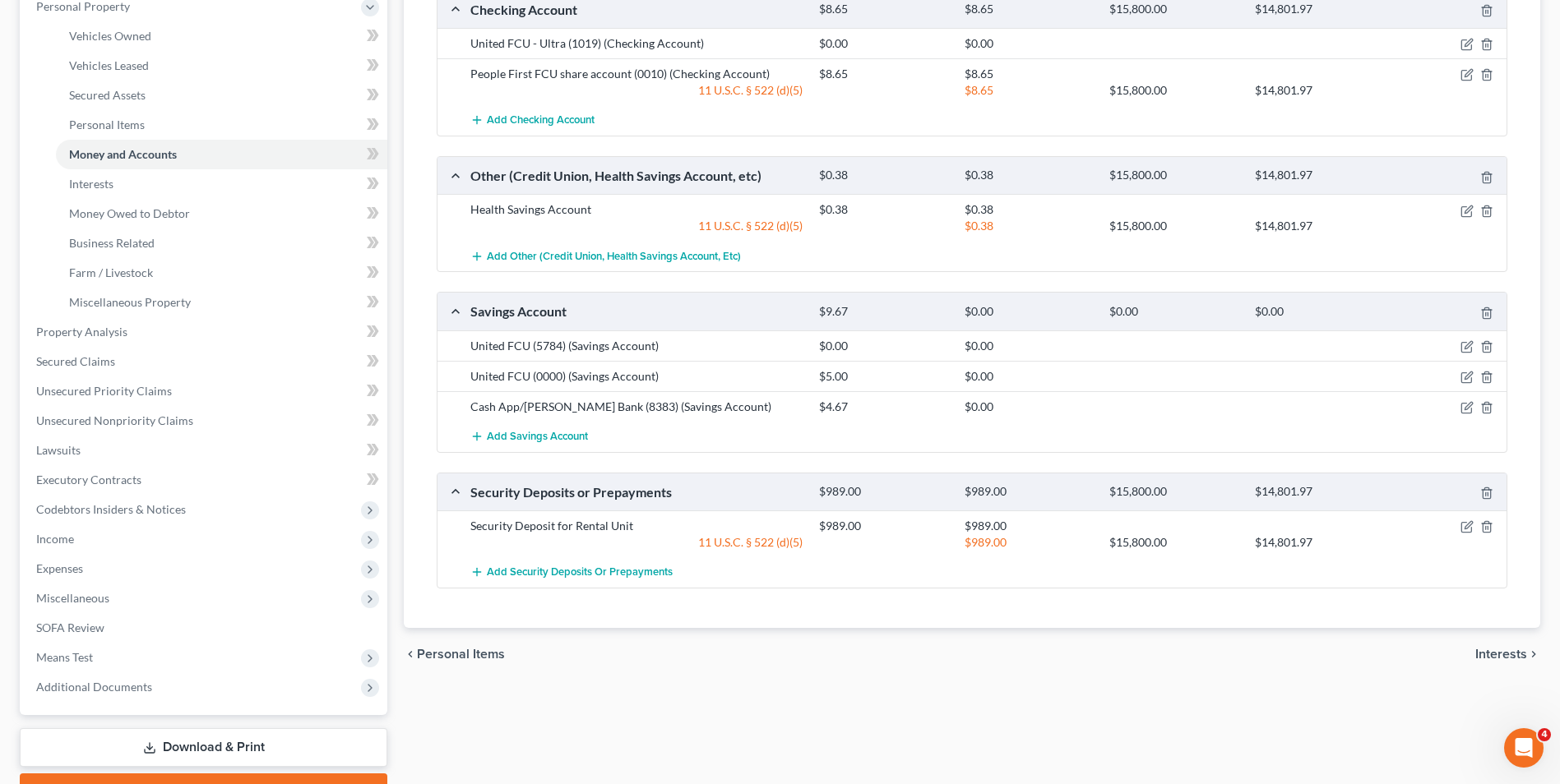
scroll to position [386, 0]
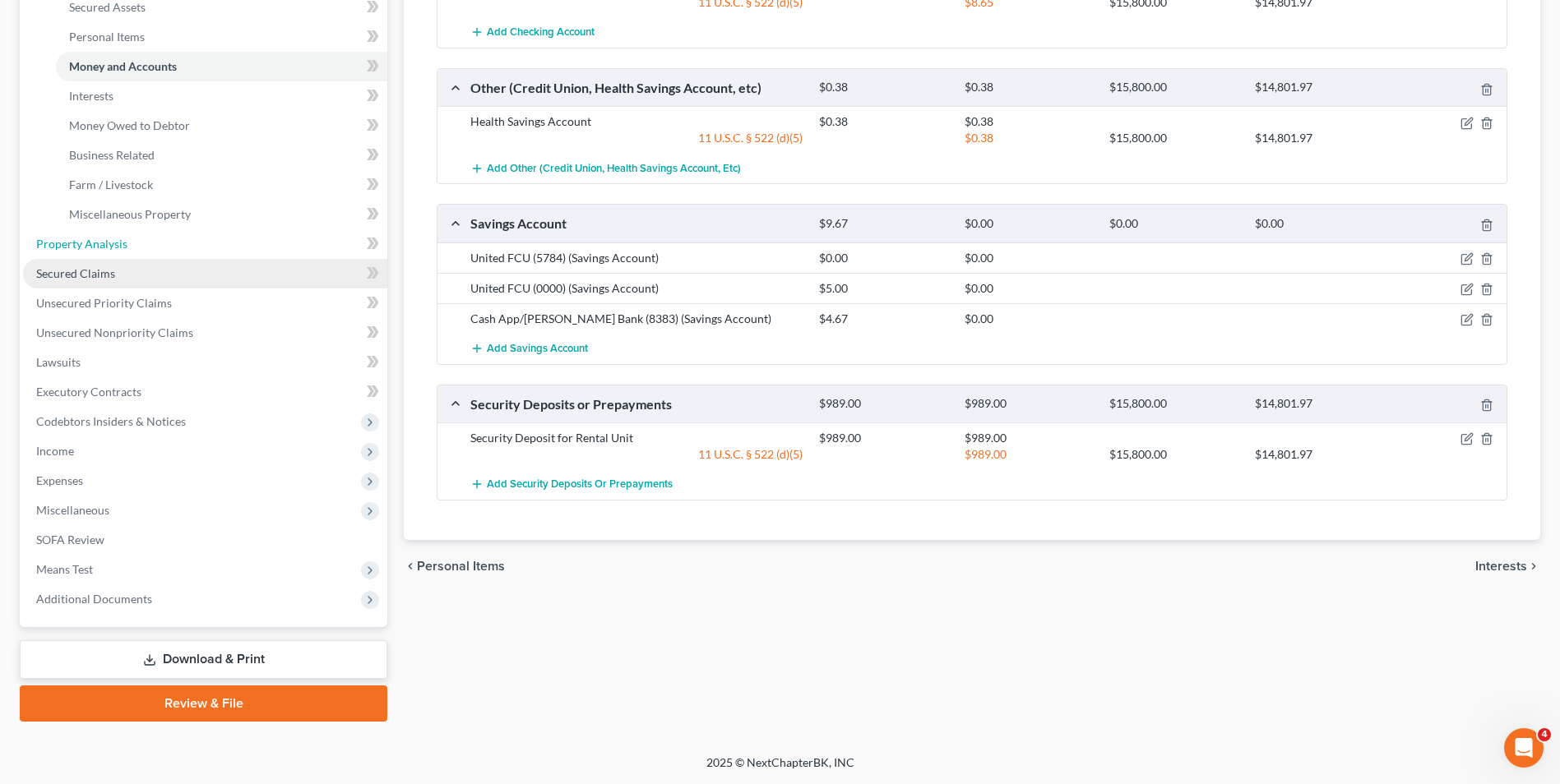
drag, startPoint x: 92, startPoint y: 247, endPoint x: 157, endPoint y: 276, distance: 71.2
click at [92, 247] on span "Property Analysis" at bounding box center [81, 244] width 91 height 14
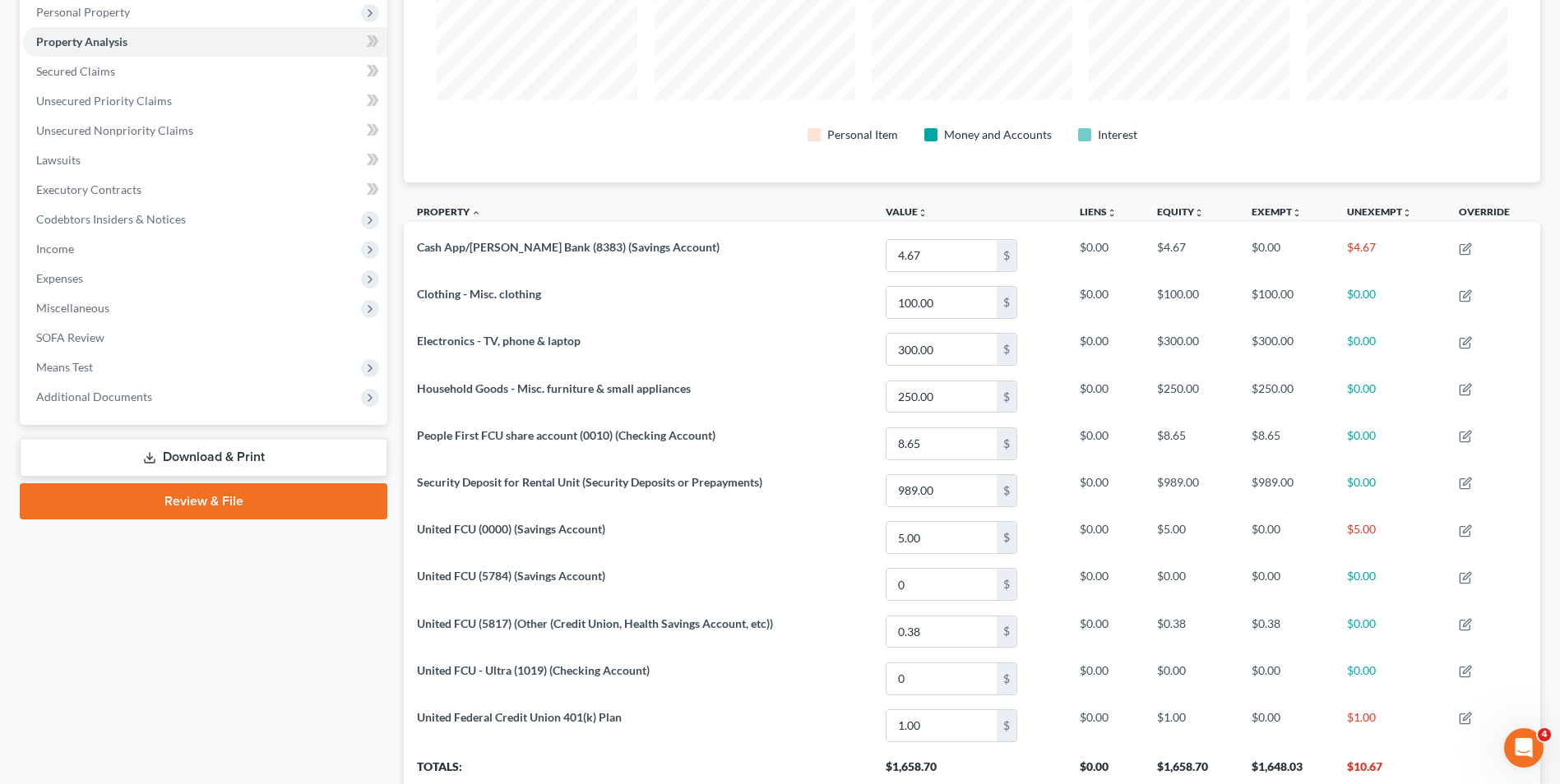
scroll to position [164, 0]
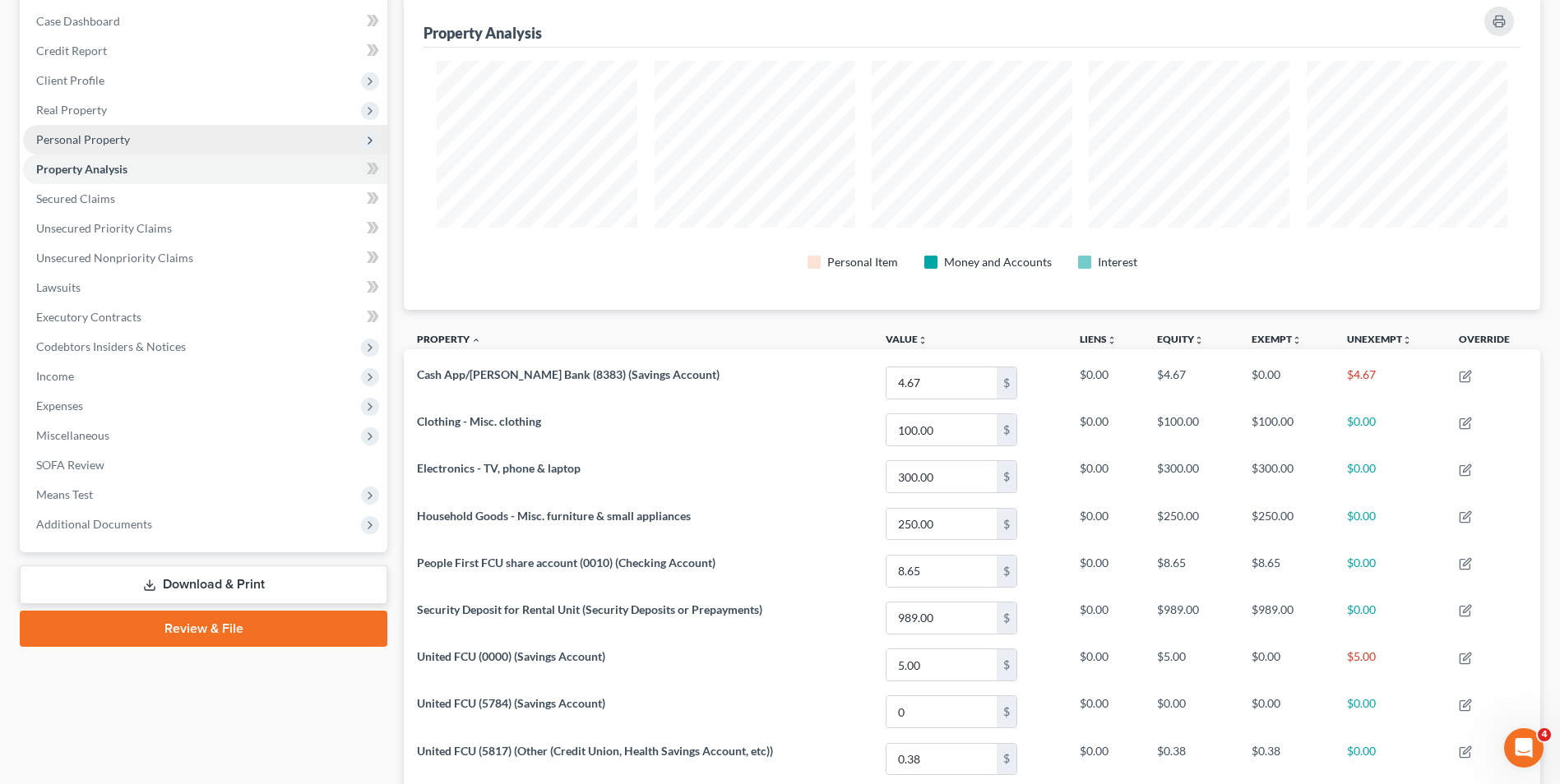
click at [102, 138] on span "Personal Property" at bounding box center [82, 139] width 94 height 14
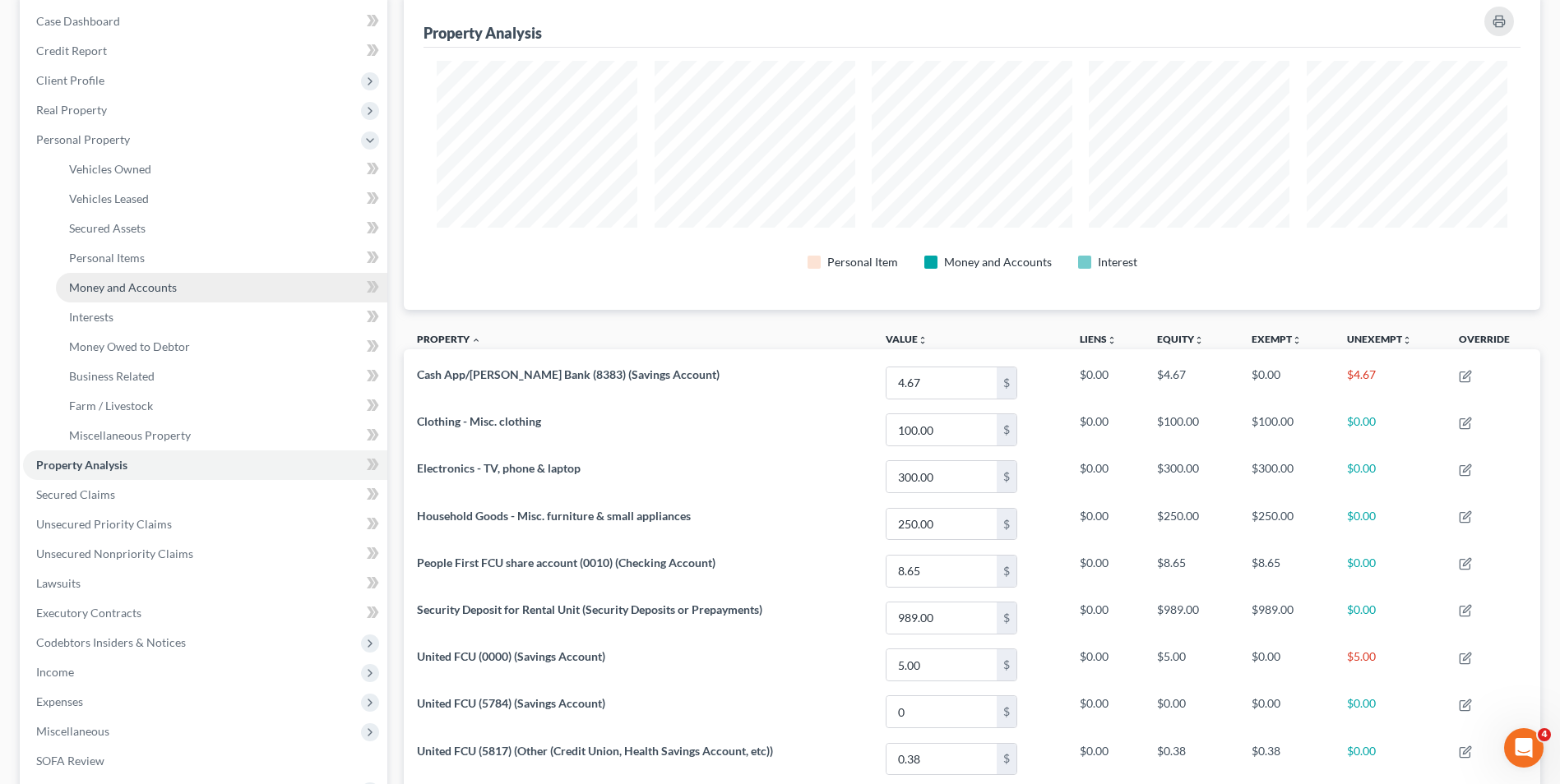
click at [134, 289] on span "Money and Accounts" at bounding box center [122, 287] width 107 height 14
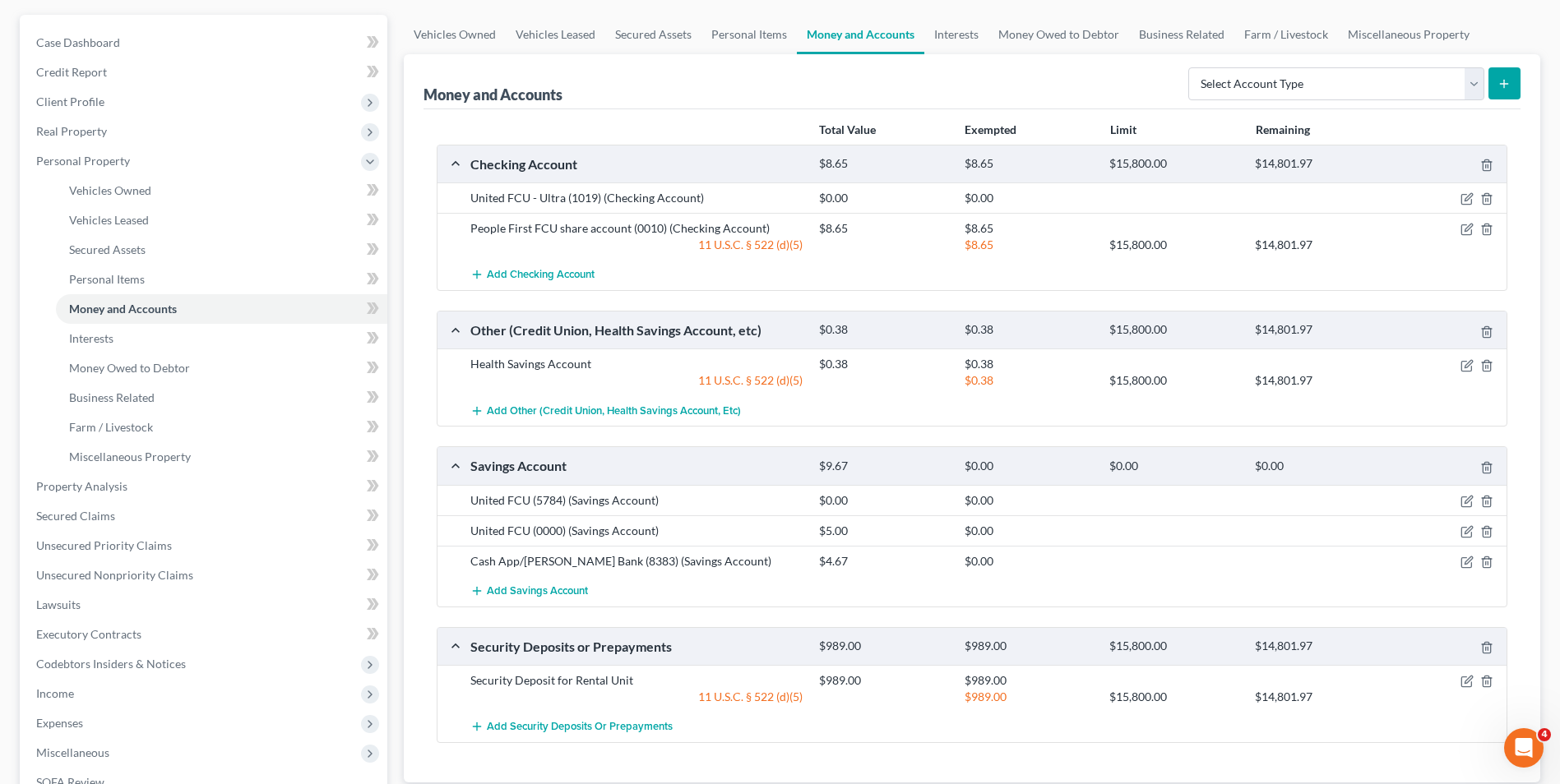
scroll to position [139, 0]
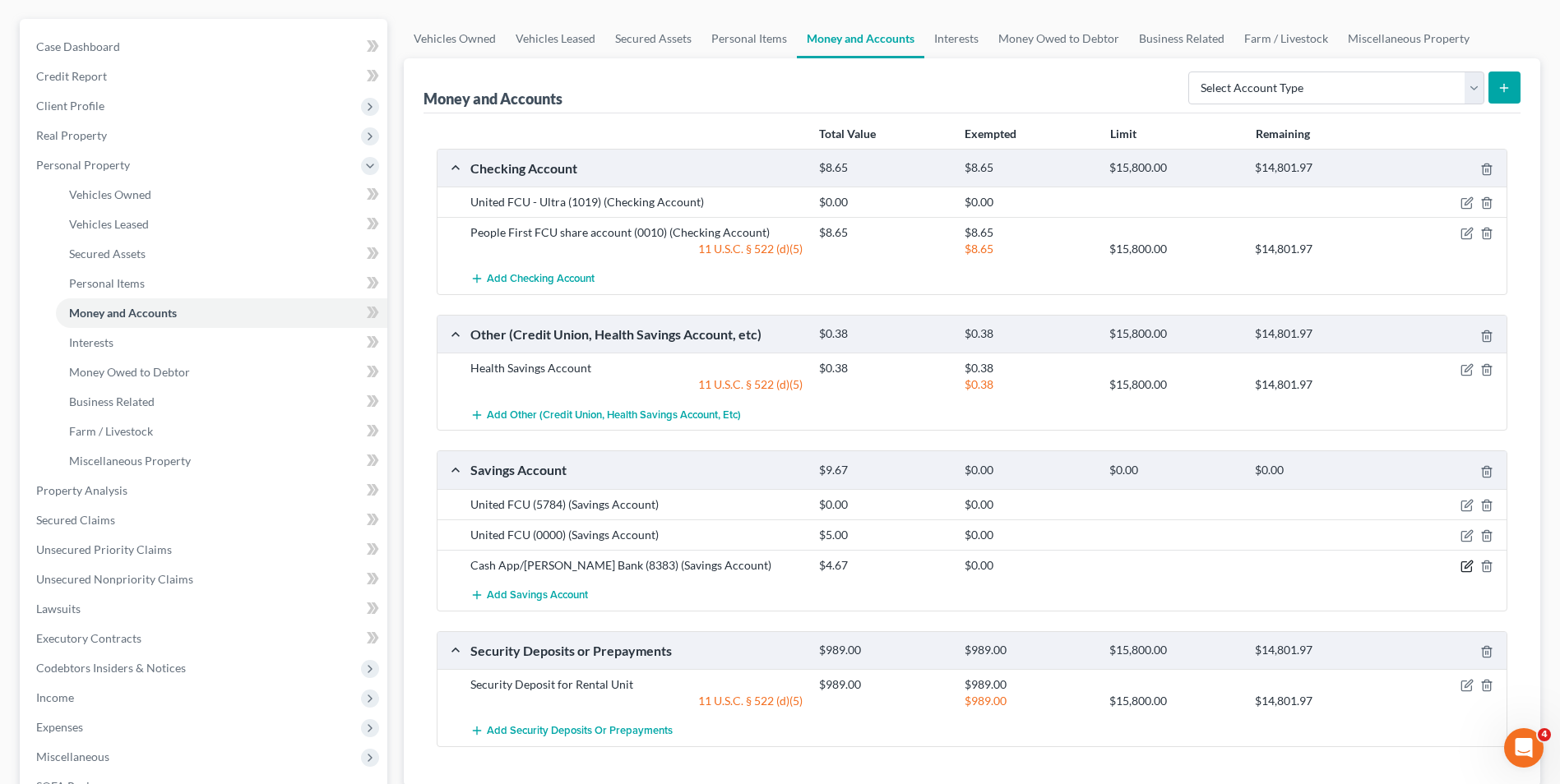
click at [1465, 569] on icon "button" at bounding box center [1467, 566] width 14 height 14
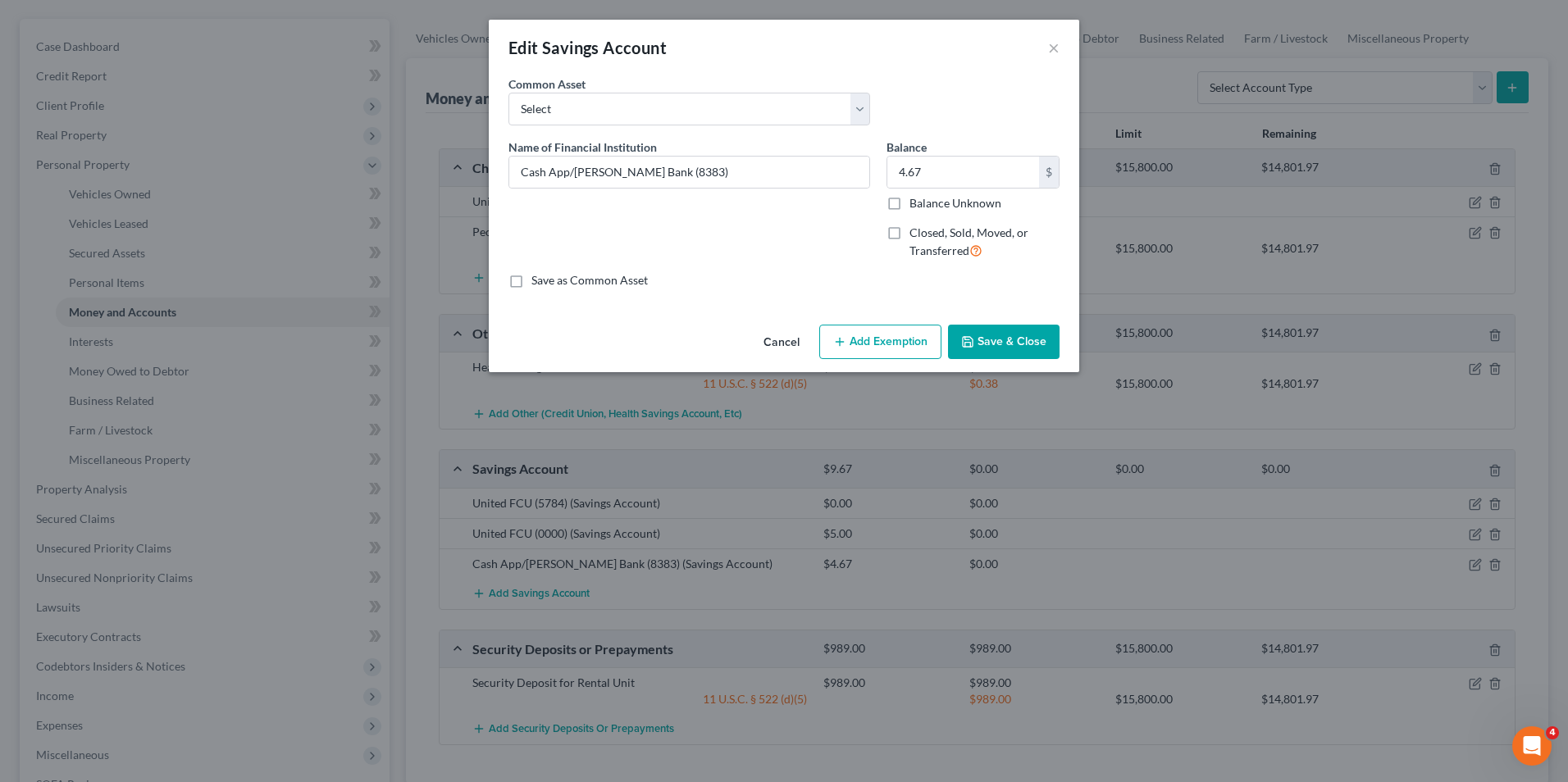
click at [880, 344] on button "Add Exemption" at bounding box center [880, 342] width 122 height 35
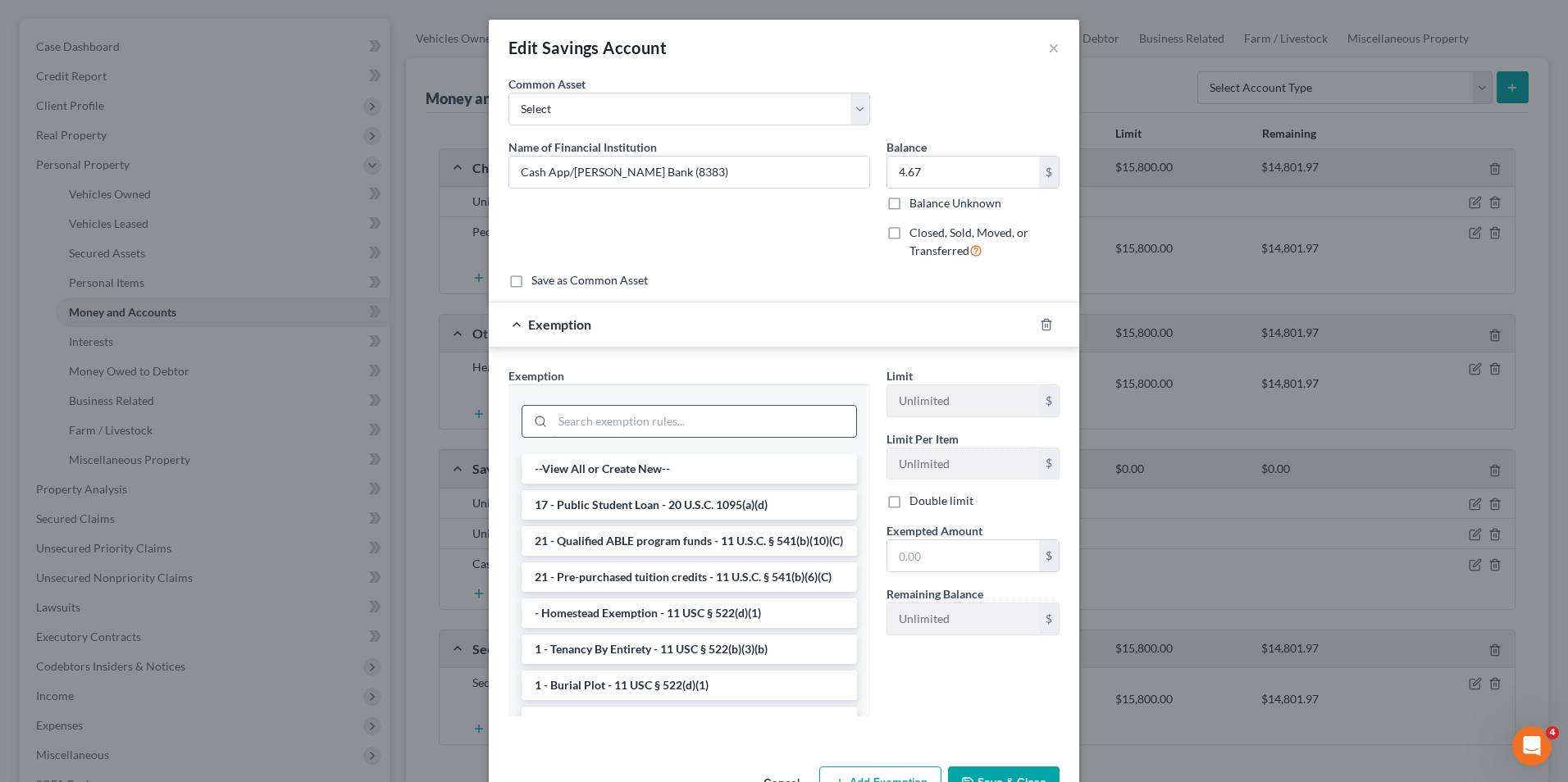
click at [592, 420] on input "search" at bounding box center [704, 421] width 304 height 31
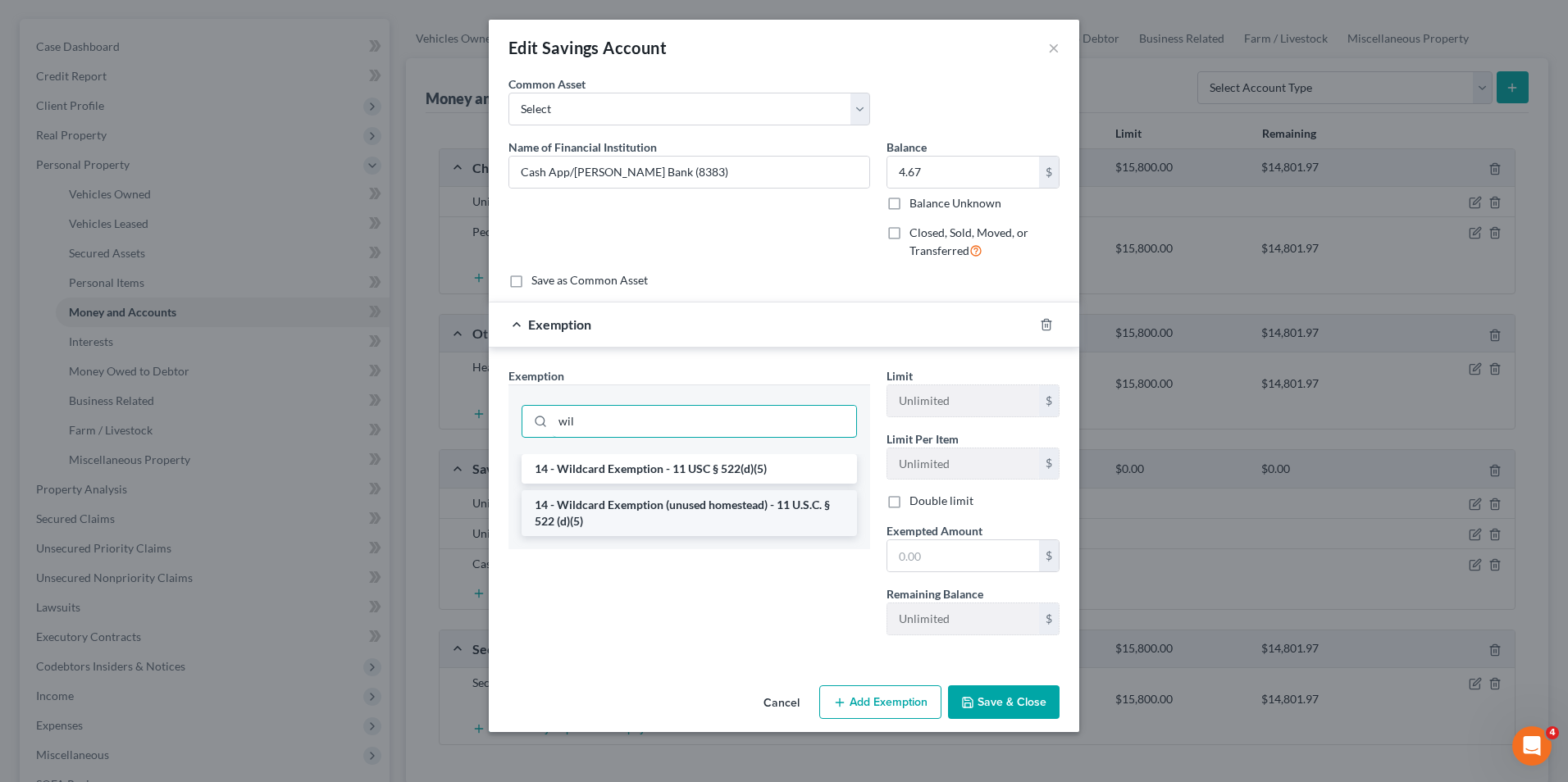
type input "wil"
click at [639, 528] on li "14 - Wildcard Exemption (unused homestead) - 11 U.S.C. § 522 (d)(5)" at bounding box center [689, 514] width 336 height 46
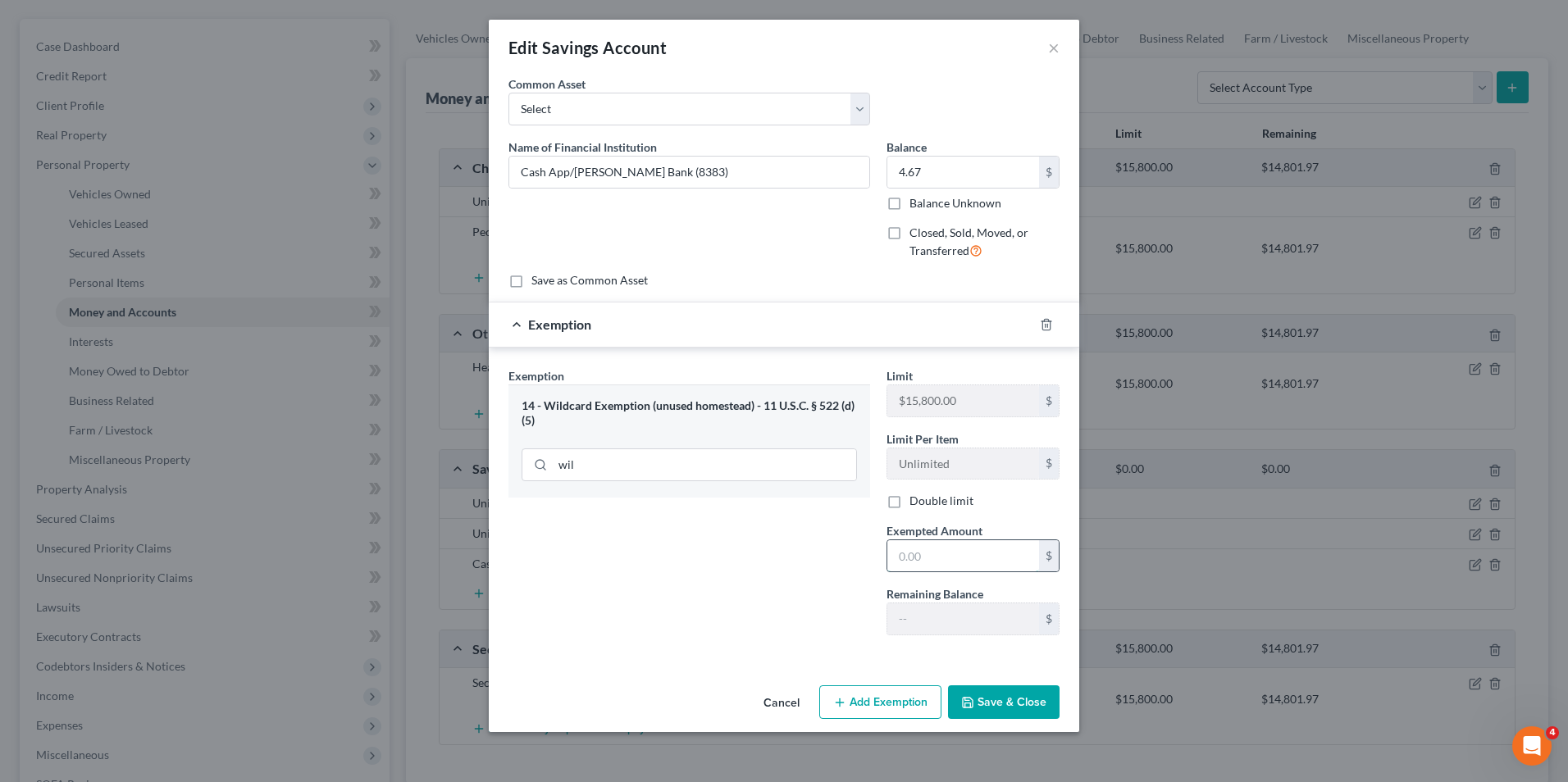
paste input "4.67"
type input "4.67"
click at [1024, 699] on button "Save & Close" at bounding box center [1004, 703] width 112 height 35
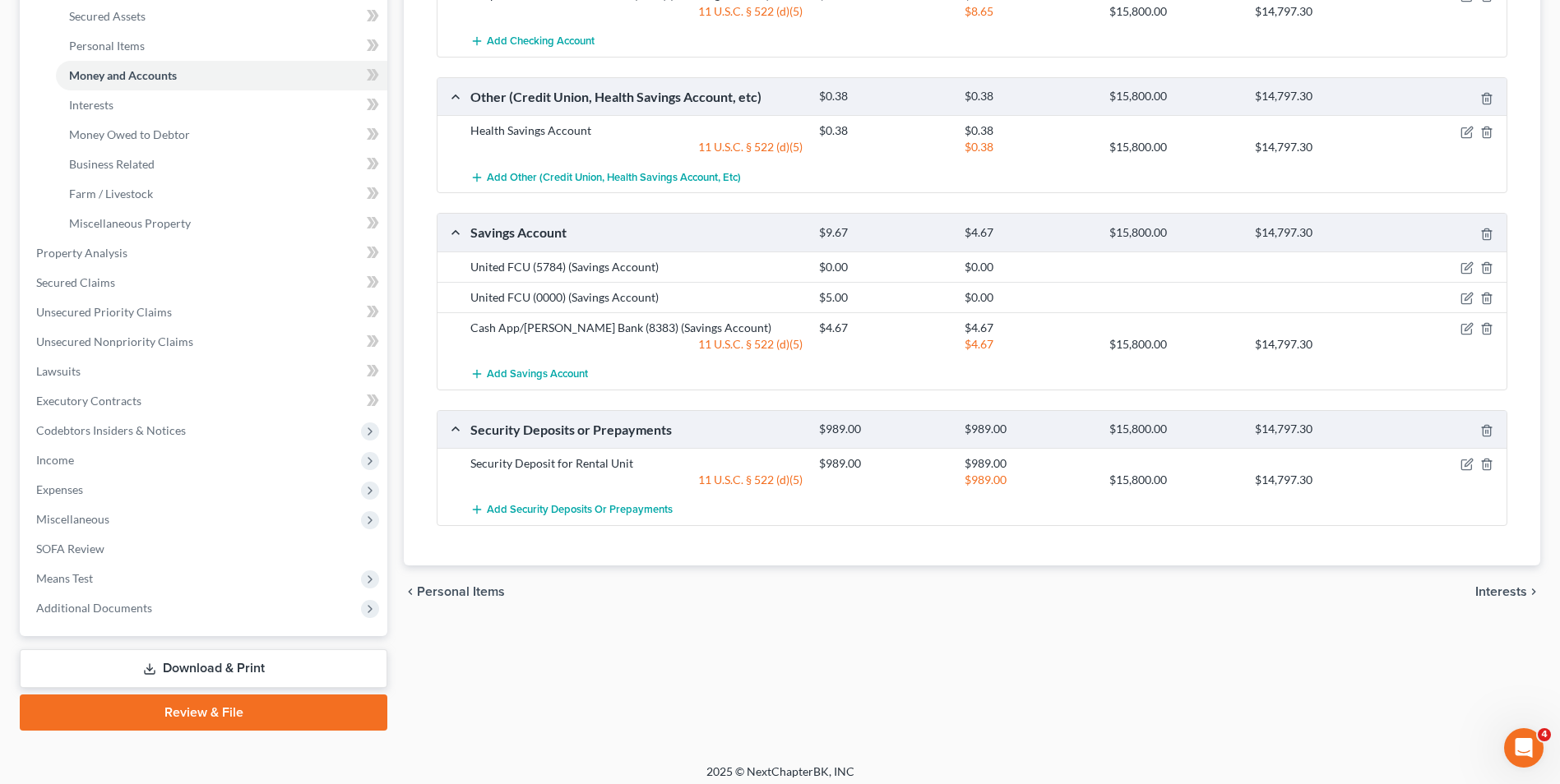
scroll to position [386, 0]
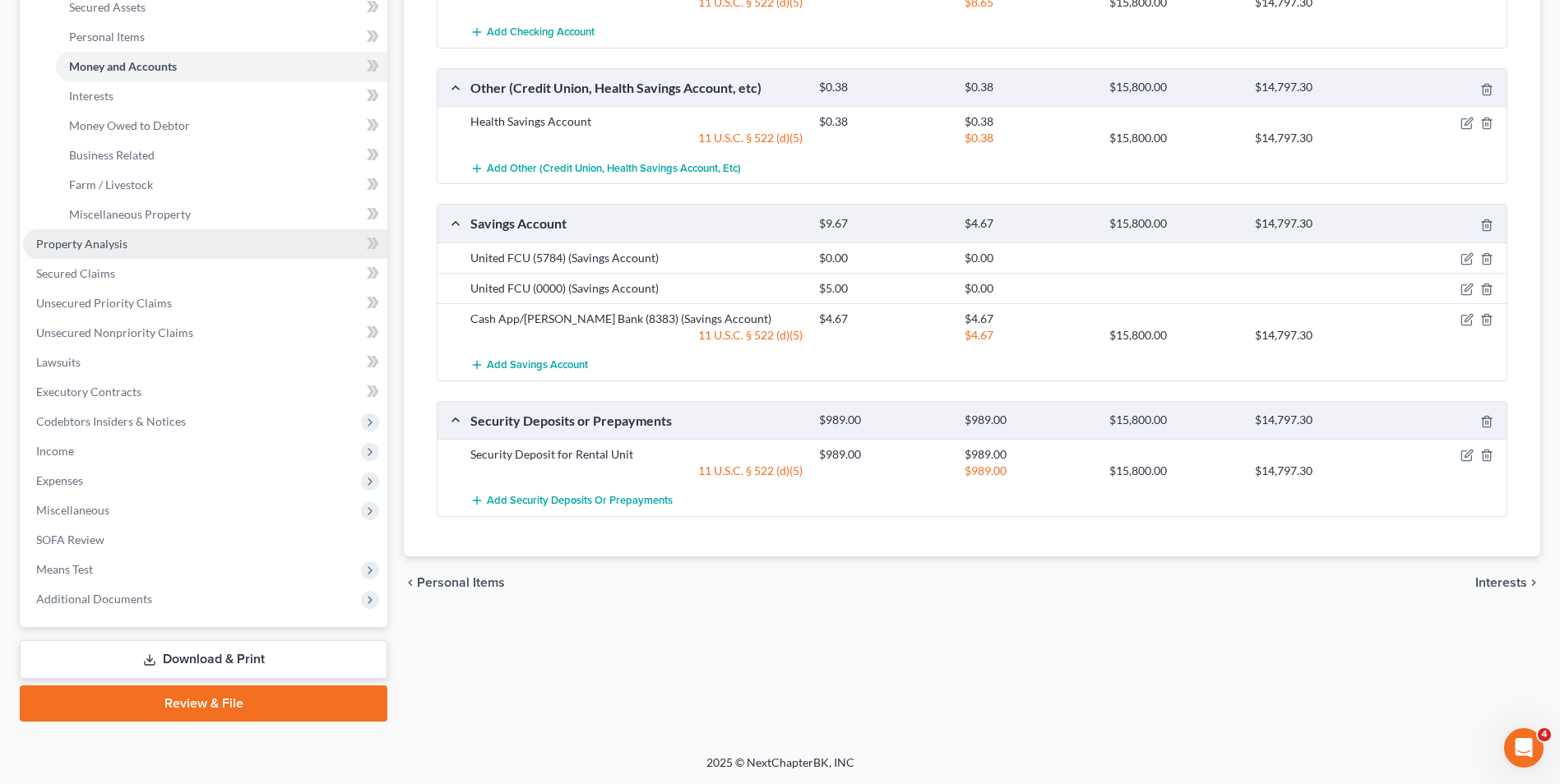
click at [124, 240] on span "Property Analysis" at bounding box center [81, 244] width 91 height 14
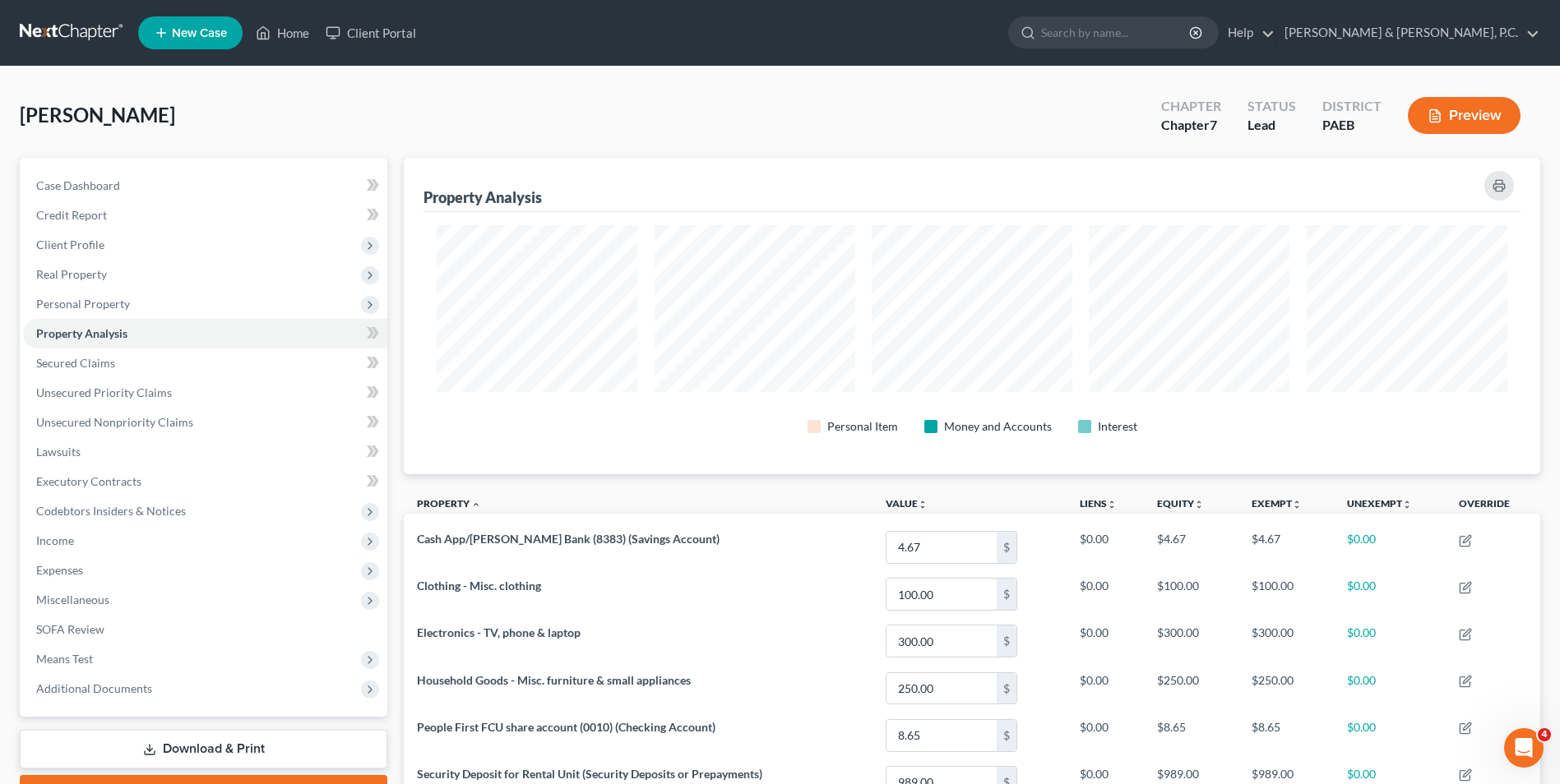
scroll to position [316, 1136]
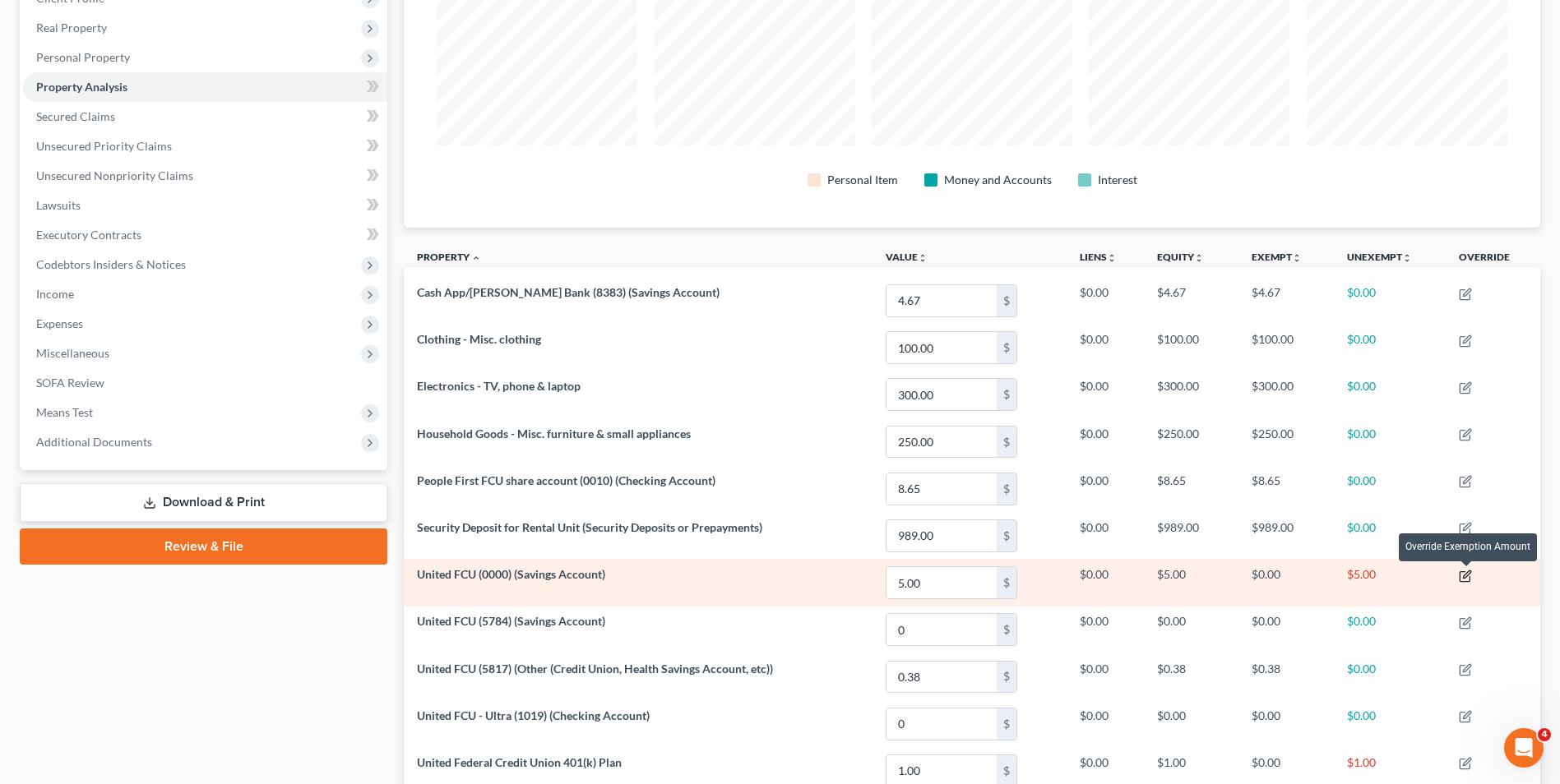
click at [1470, 577] on icon "button" at bounding box center [1466, 576] width 14 height 14
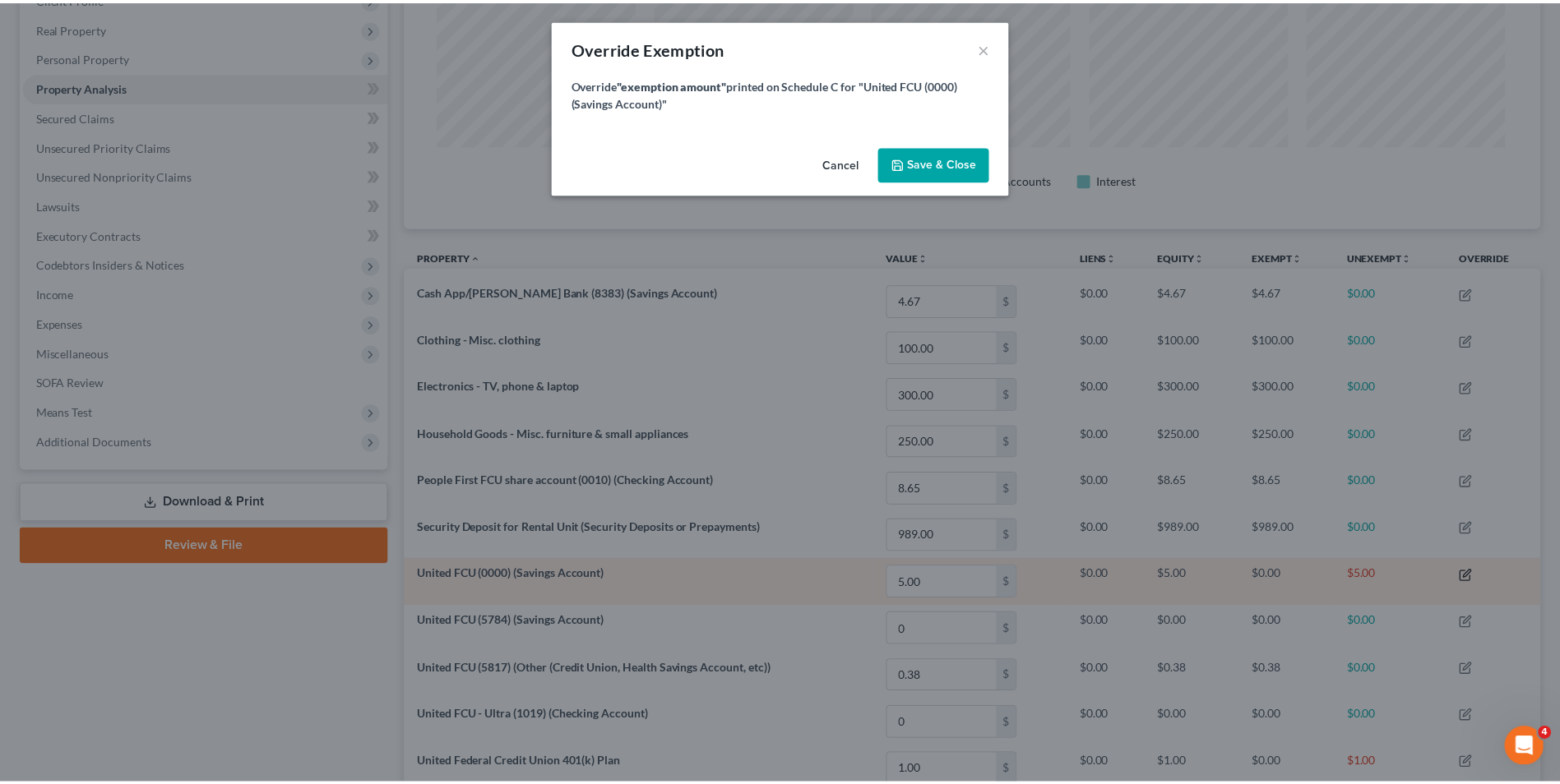
scroll to position [318, 1146]
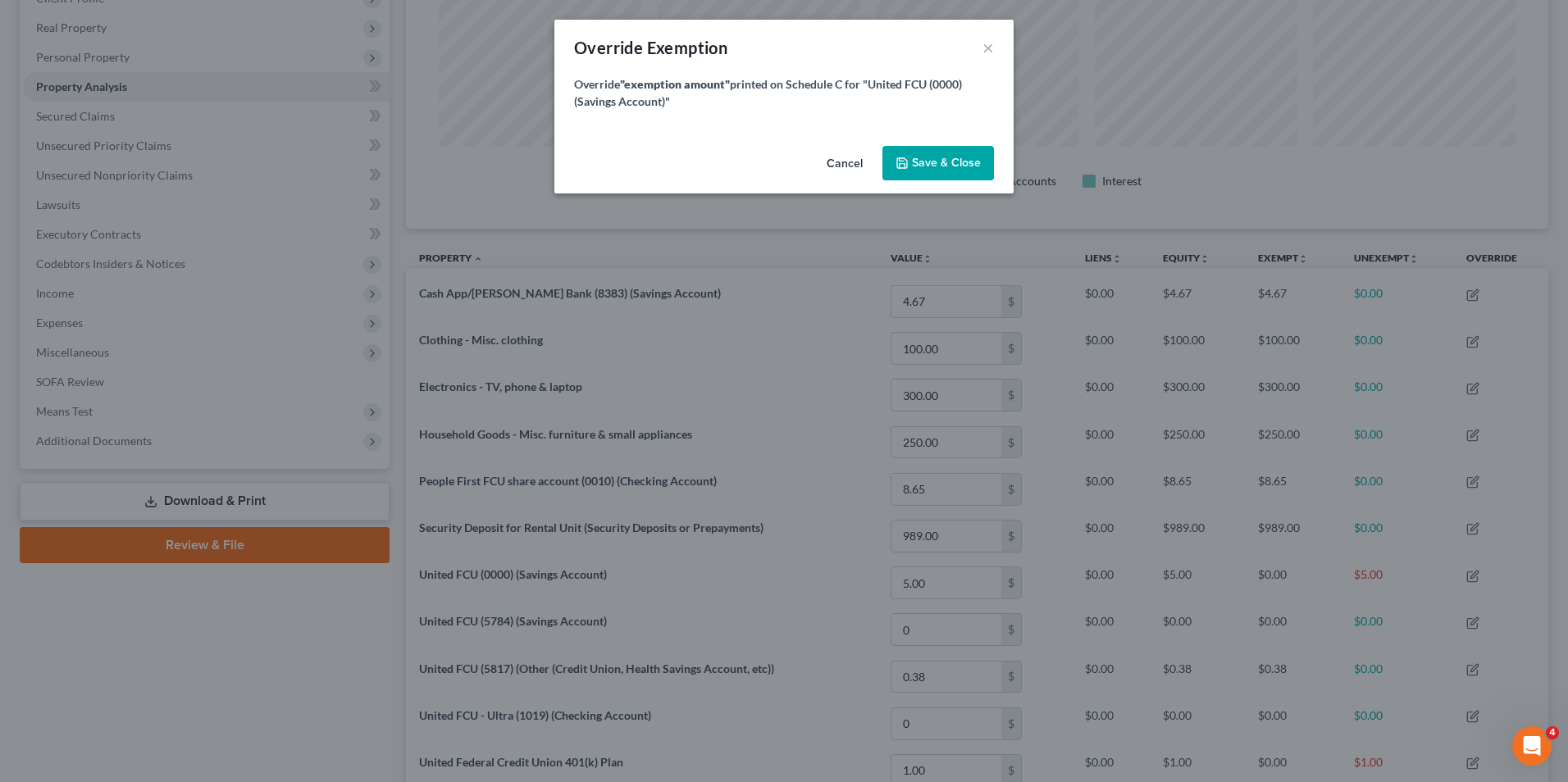
click at [849, 163] on button "Cancel" at bounding box center [845, 164] width 63 height 33
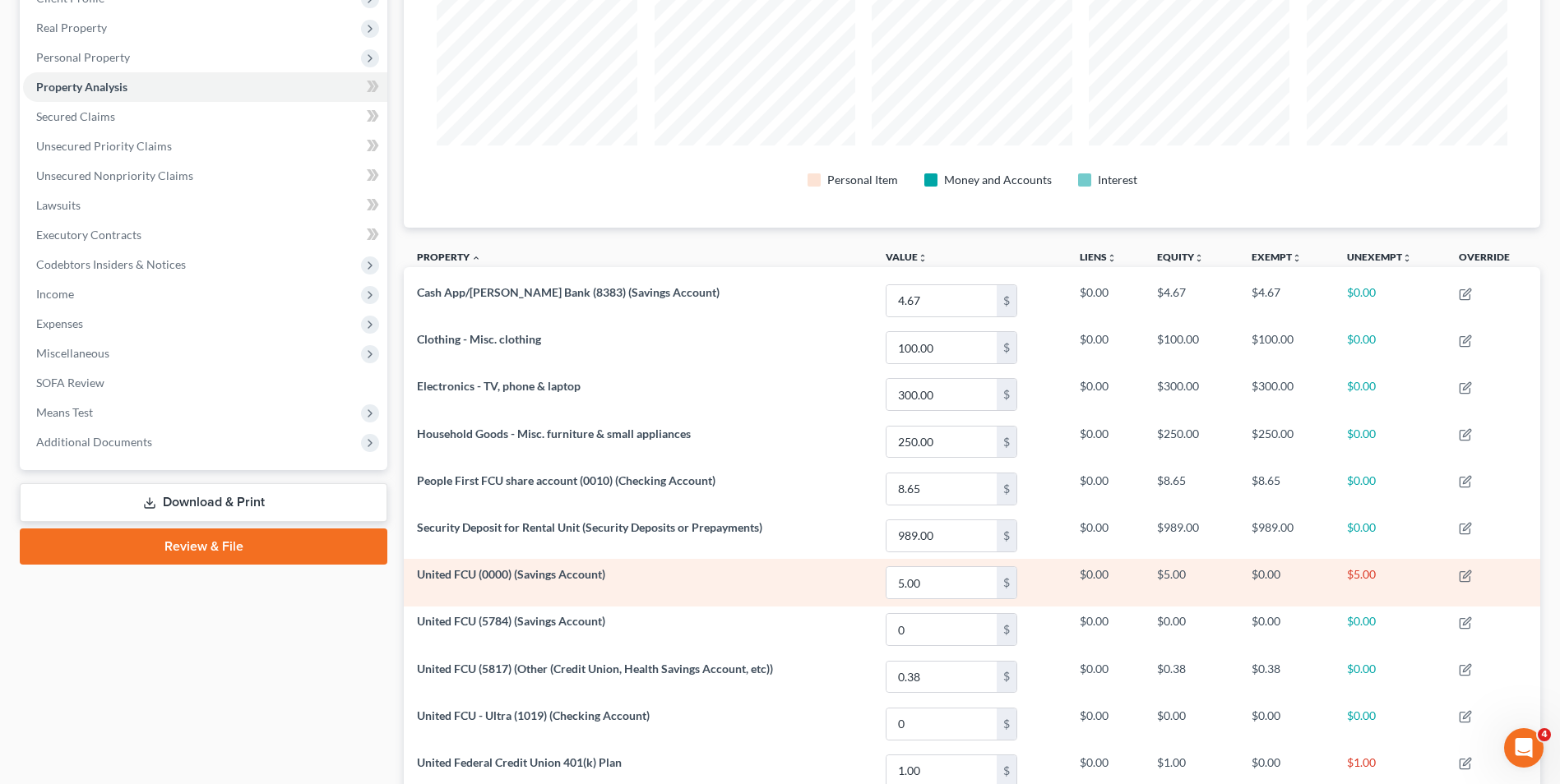
click at [584, 575] on span "United FCU (0000) (Savings Account)" at bounding box center [511, 574] width 189 height 14
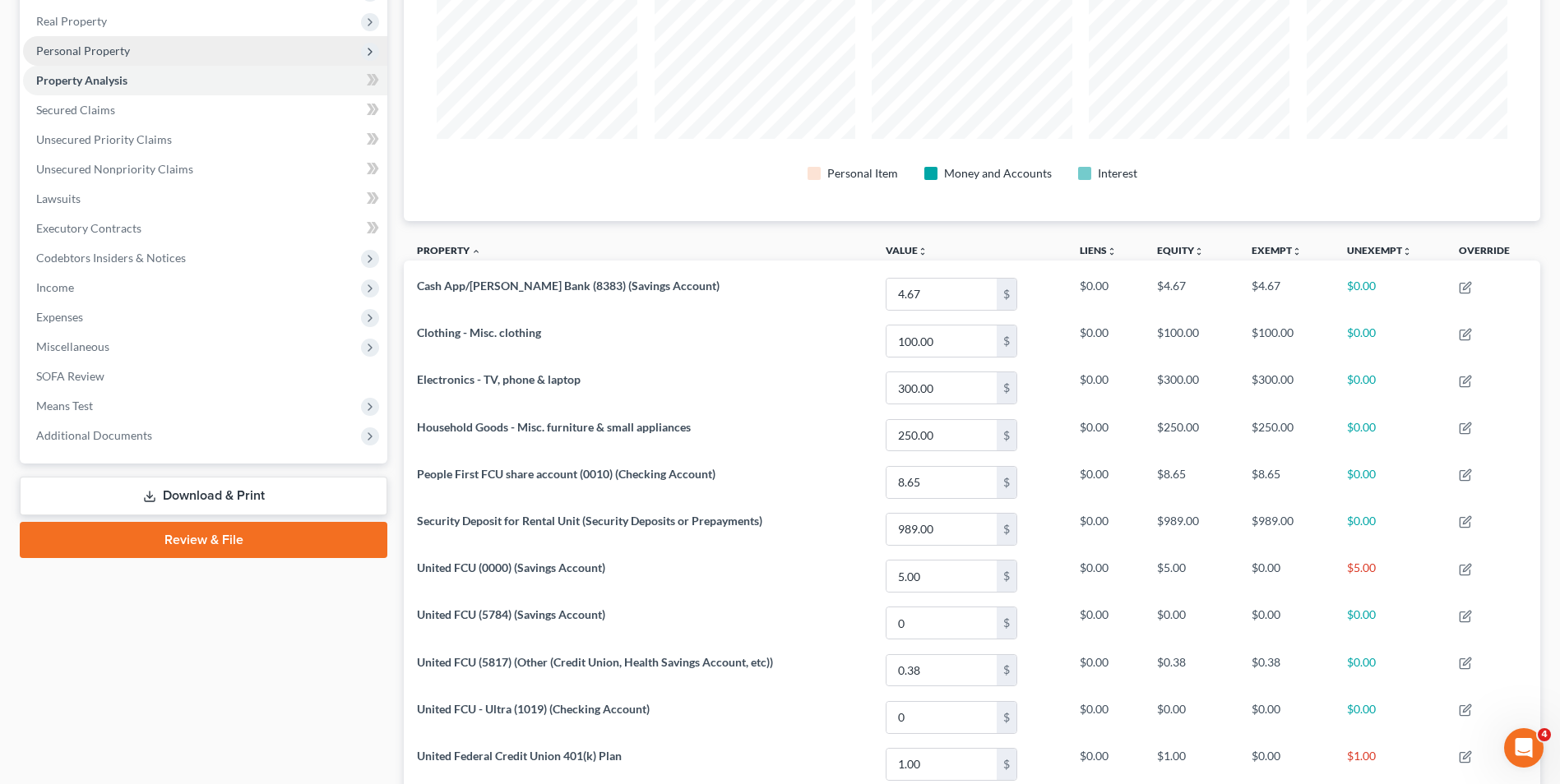
click at [103, 51] on span "Personal Property" at bounding box center [82, 50] width 94 height 14
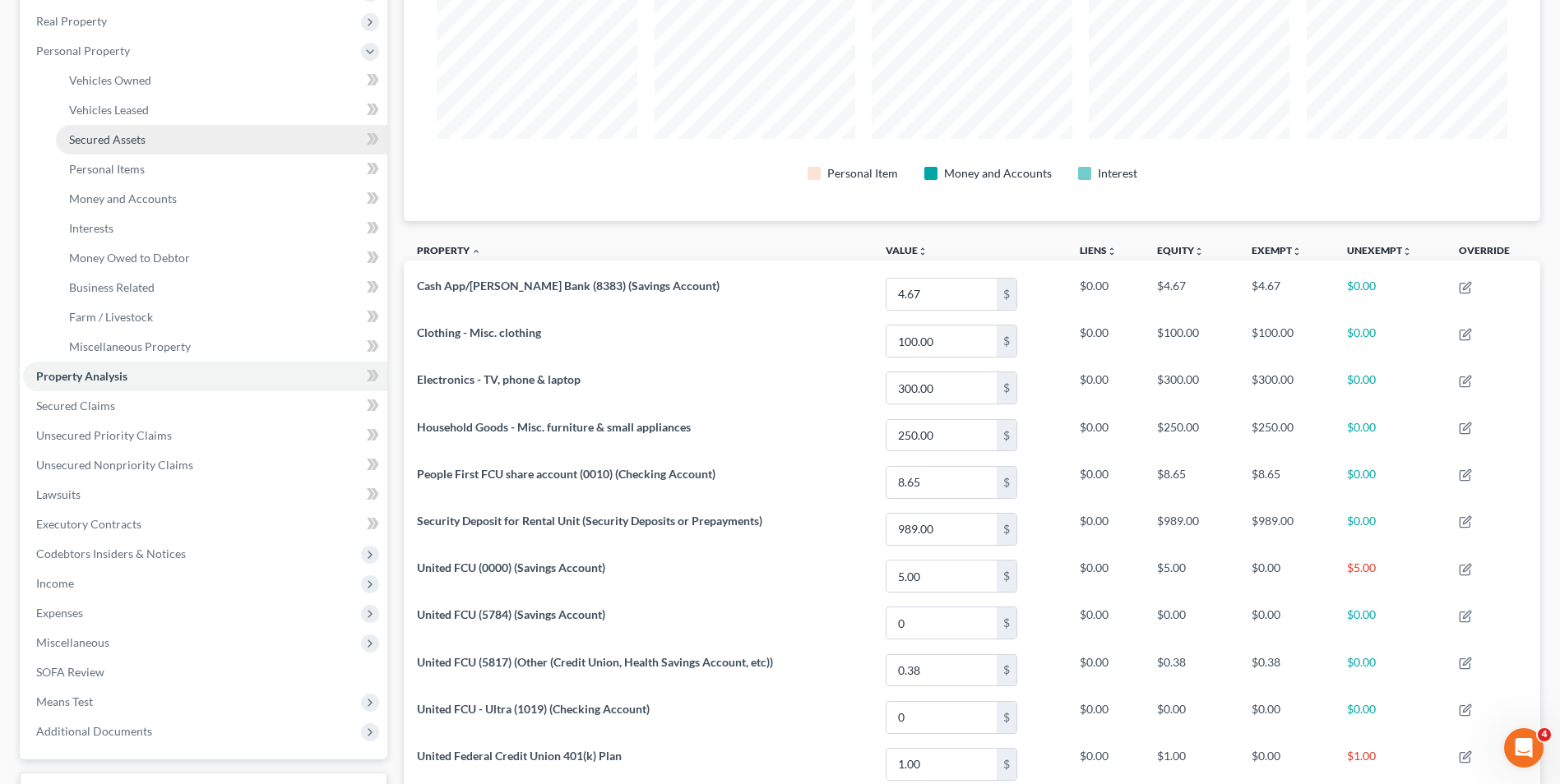
click at [123, 141] on span "Secured Assets" at bounding box center [106, 139] width 76 height 14
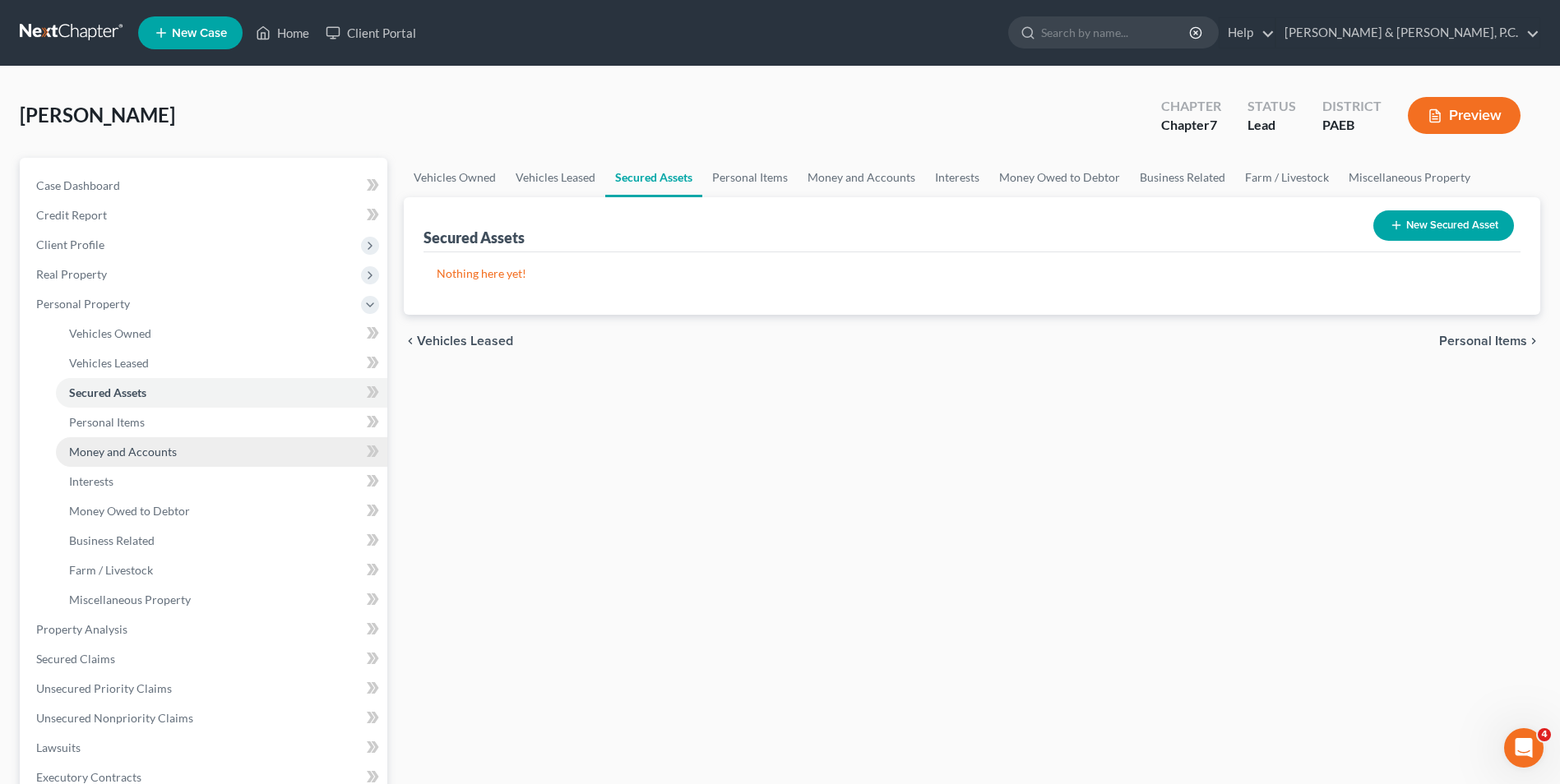
click at [129, 449] on span "Money and Accounts" at bounding box center [122, 451] width 107 height 14
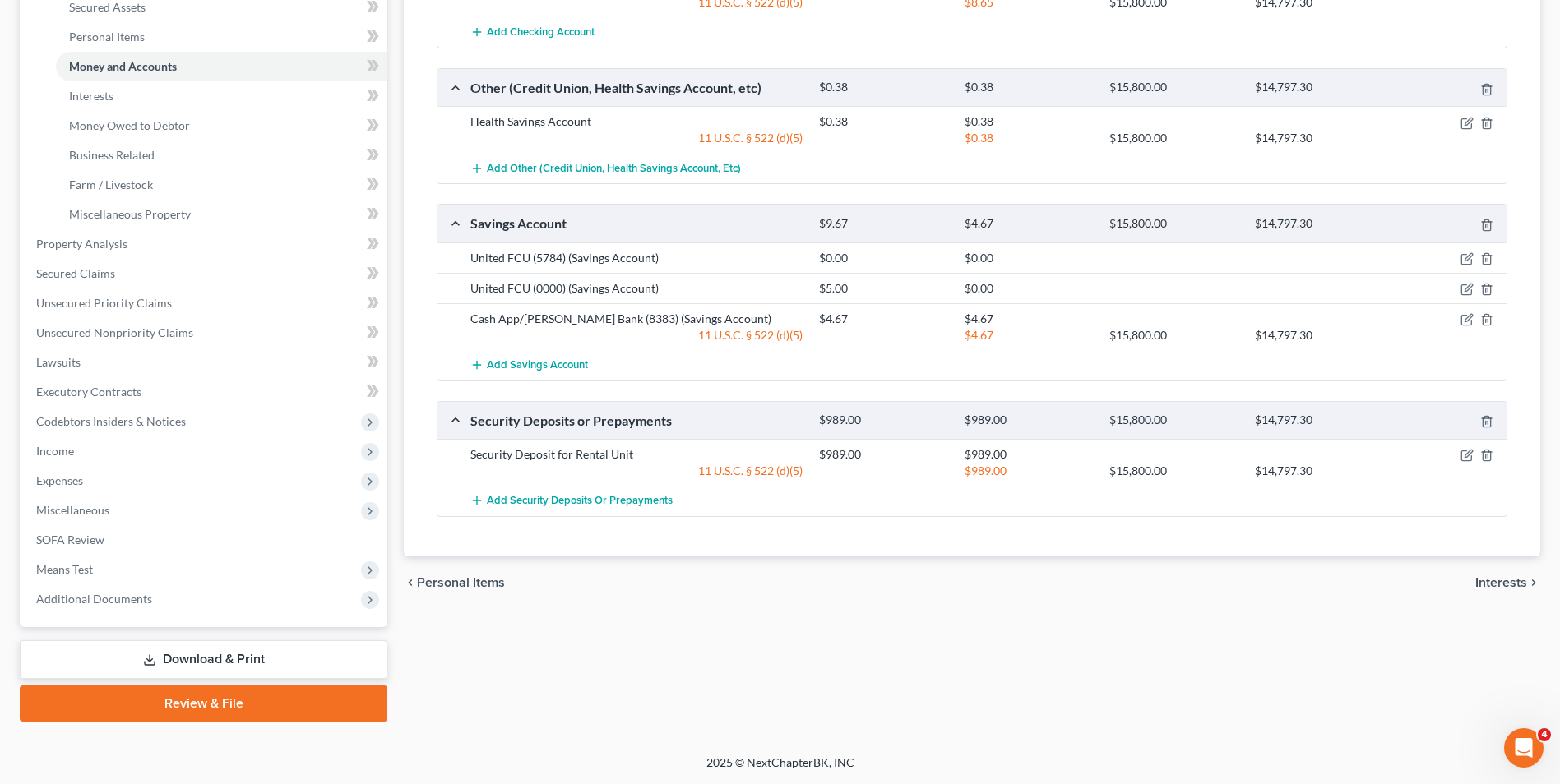
click at [1500, 588] on span "Interests" at bounding box center [1502, 583] width 52 height 14
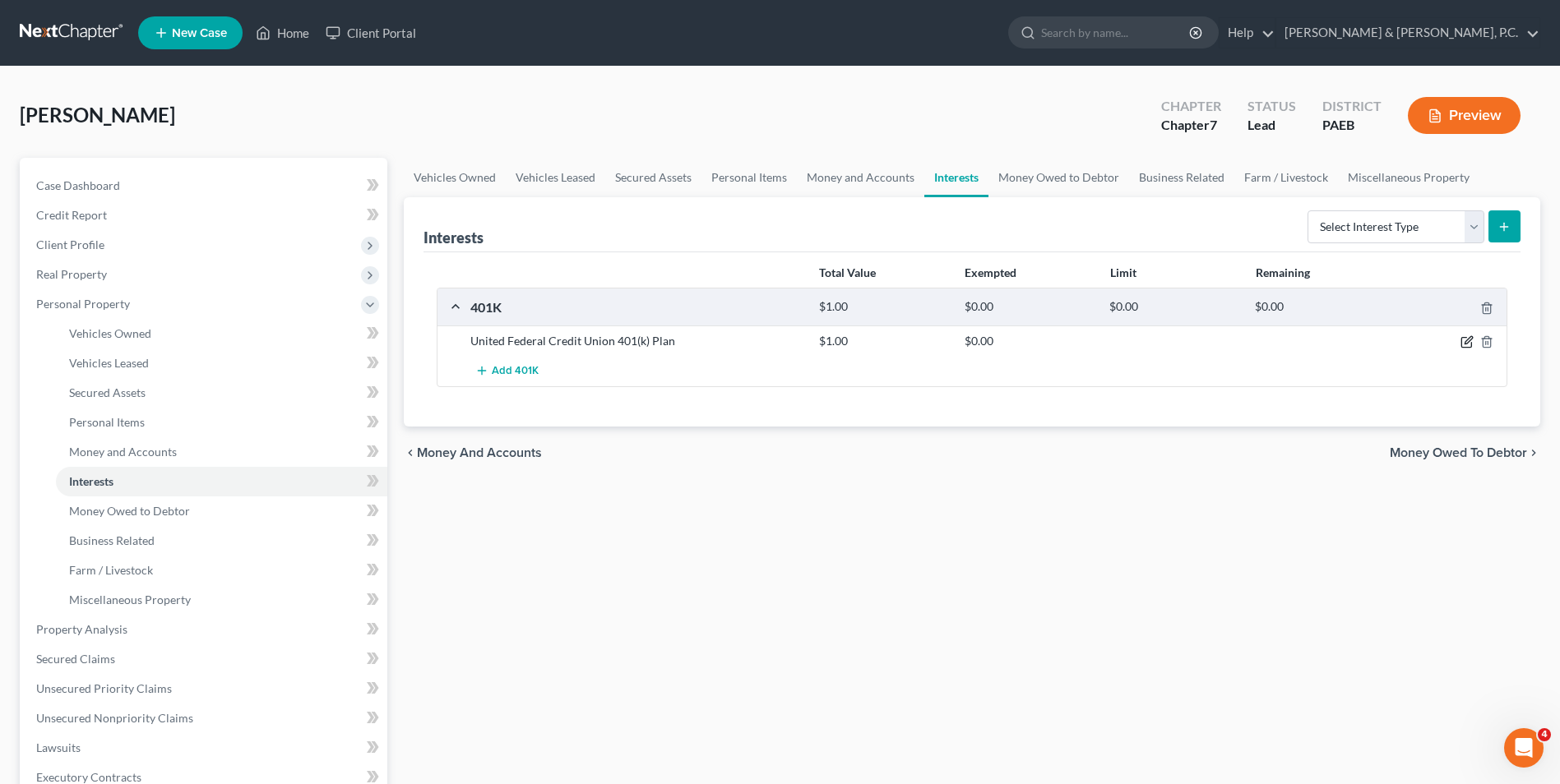
click at [1471, 340] on icon "button" at bounding box center [1469, 341] width 8 height 8
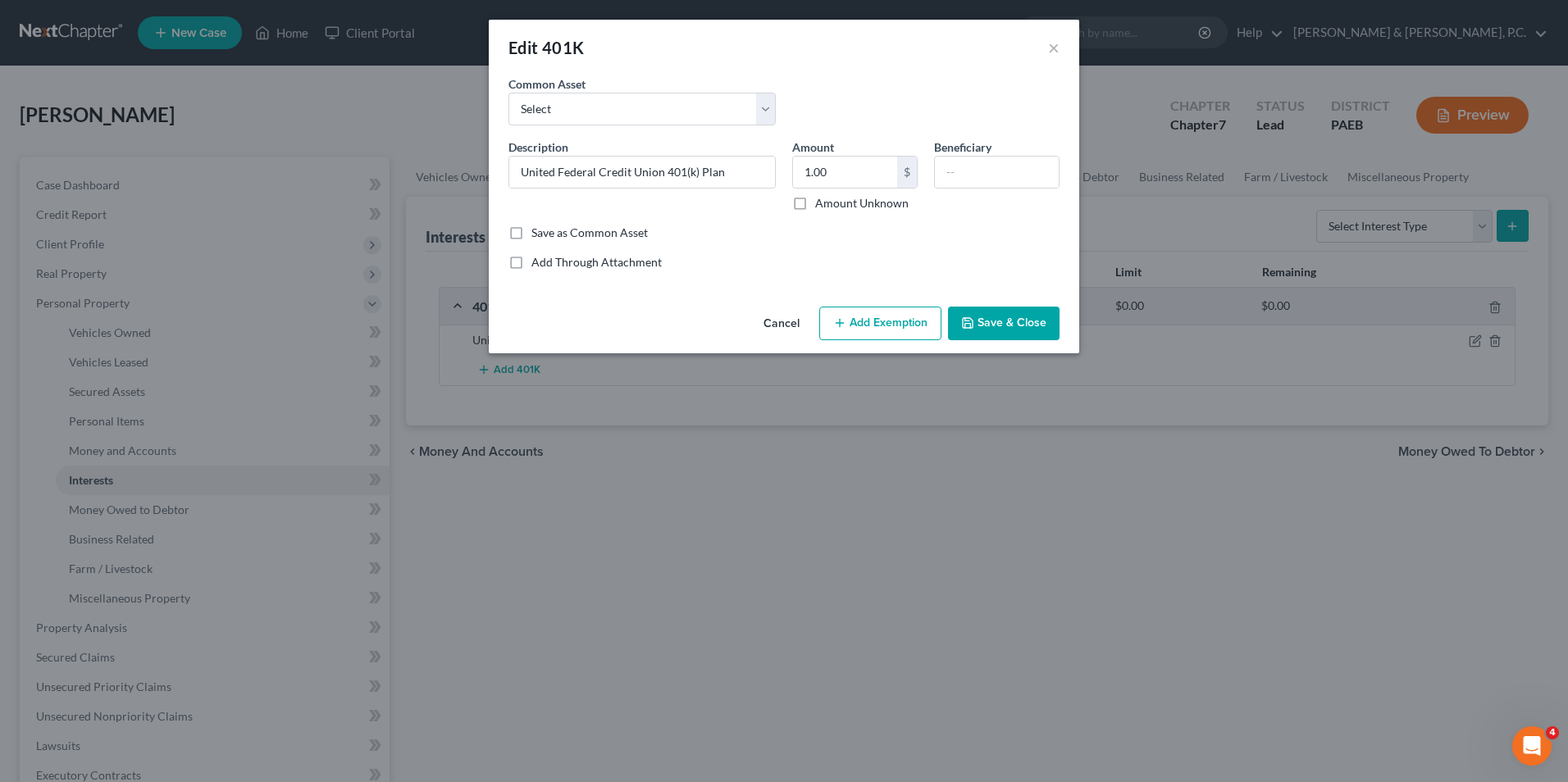
click at [871, 329] on button "Add Exemption" at bounding box center [880, 324] width 122 height 35
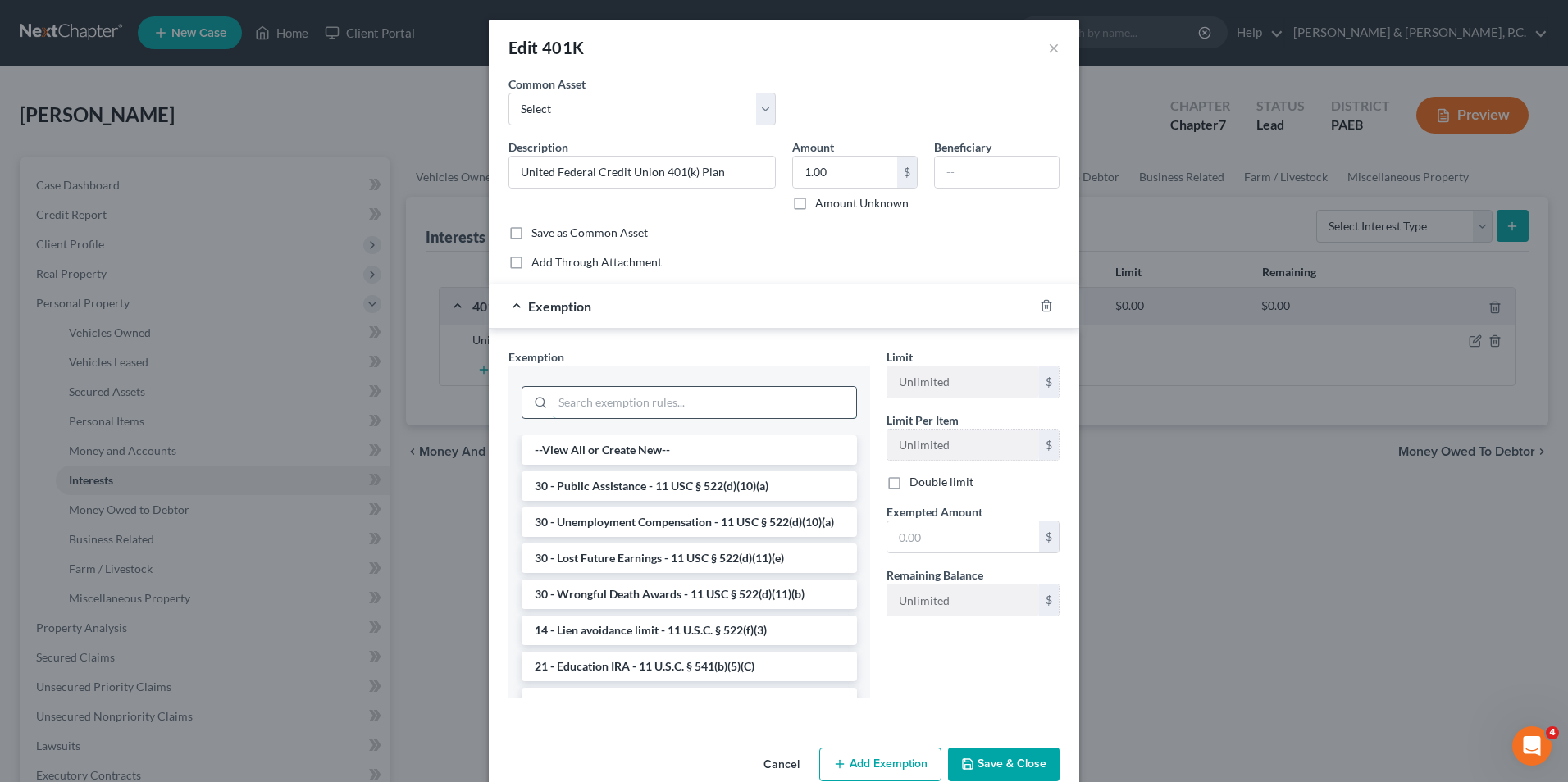
click at [726, 409] on input "search" at bounding box center [704, 402] width 304 height 31
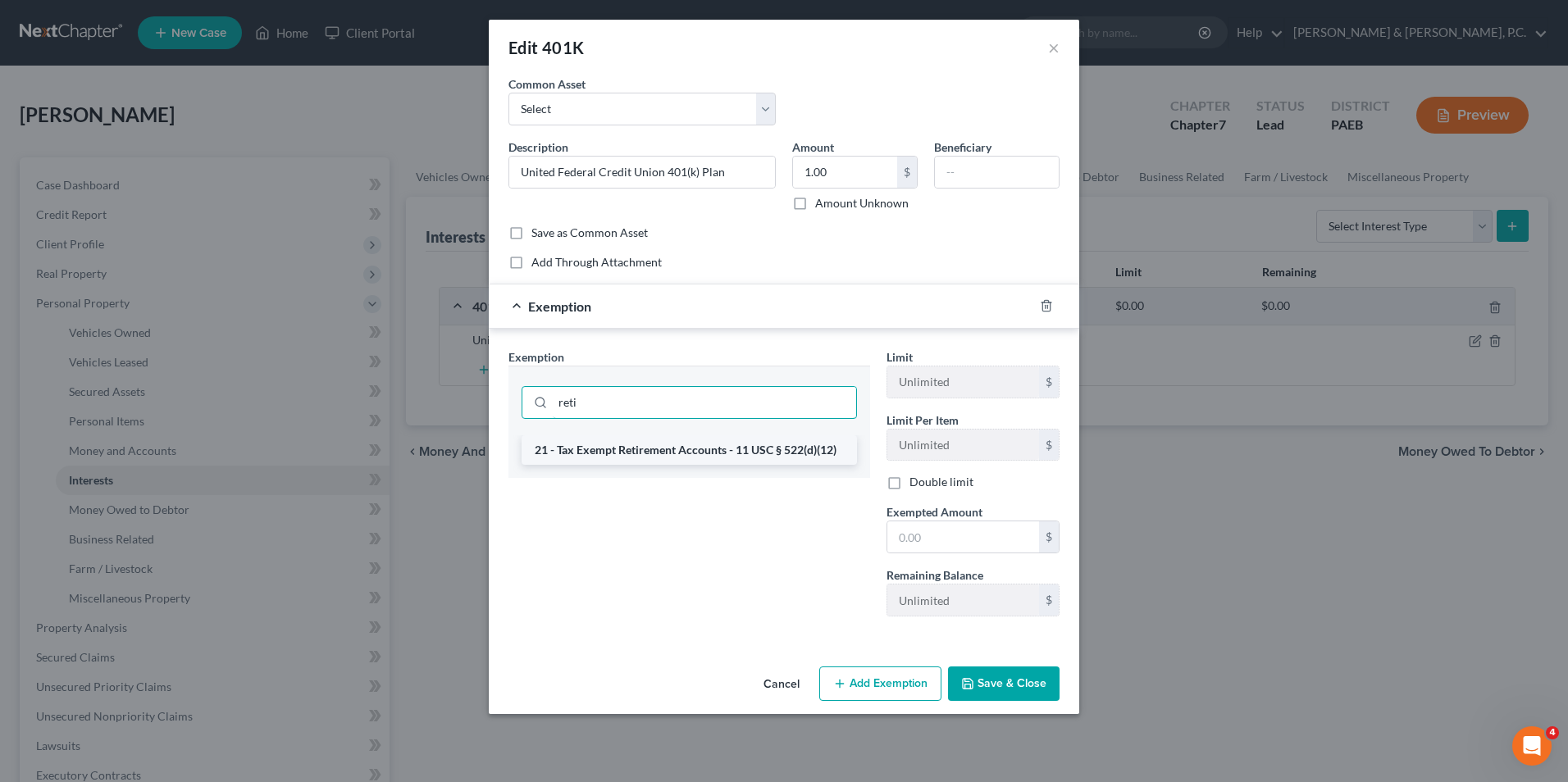
type input "reti"
drag, startPoint x: 783, startPoint y: 435, endPoint x: 885, endPoint y: 507, distance: 124.9
click at [785, 436] on li "21 - Tax Exempt Retirement Accounts - 11 USC § 522(d)(12)" at bounding box center [689, 450] width 336 height 30
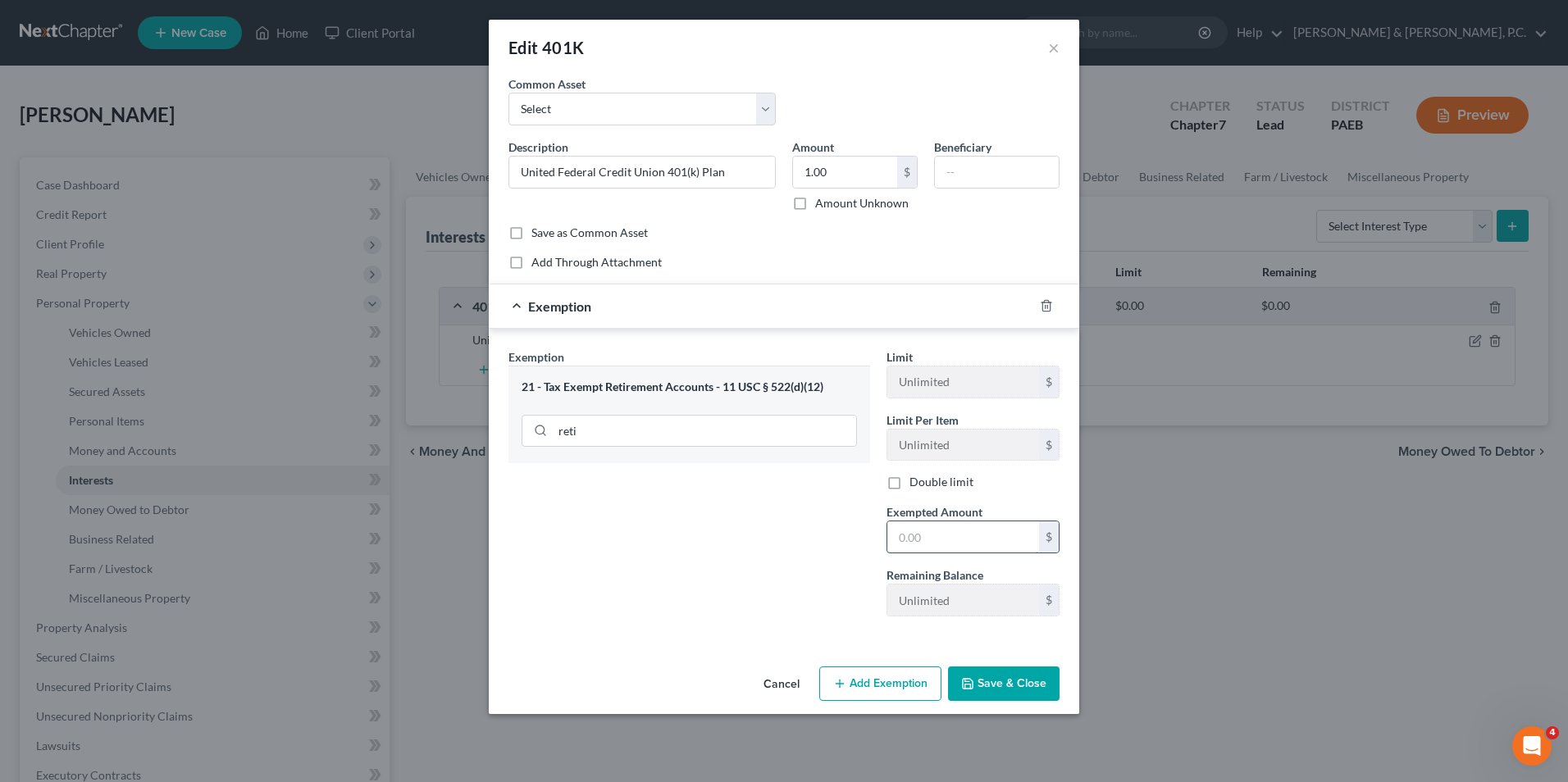
click at [912, 534] on input "text" at bounding box center [962, 537] width 151 height 31
type input "1.00"
click at [971, 685] on polyline "button" at bounding box center [968, 686] width 6 height 4
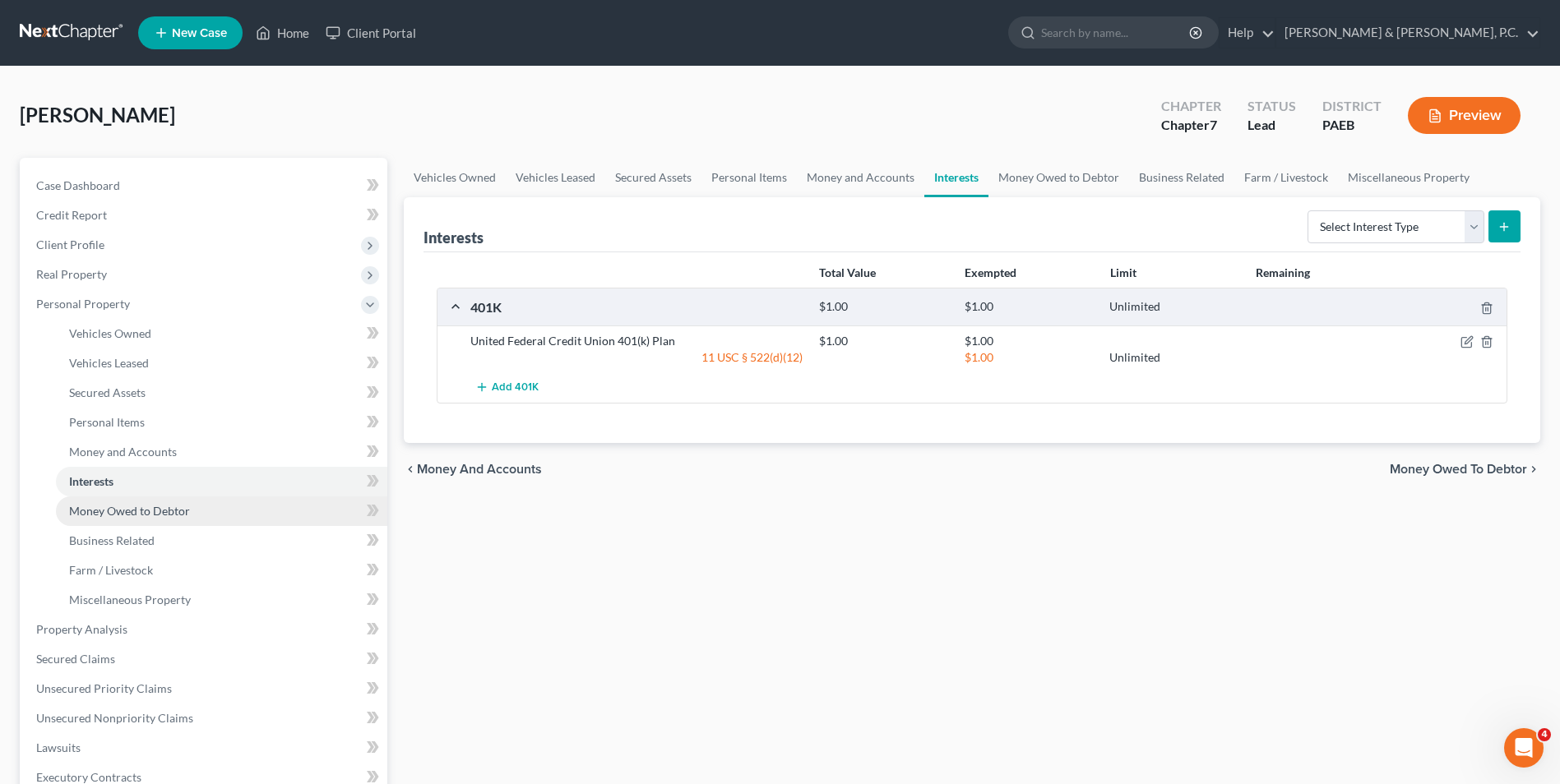
click at [161, 509] on span "Money Owed to Debtor" at bounding box center [129, 510] width 121 height 14
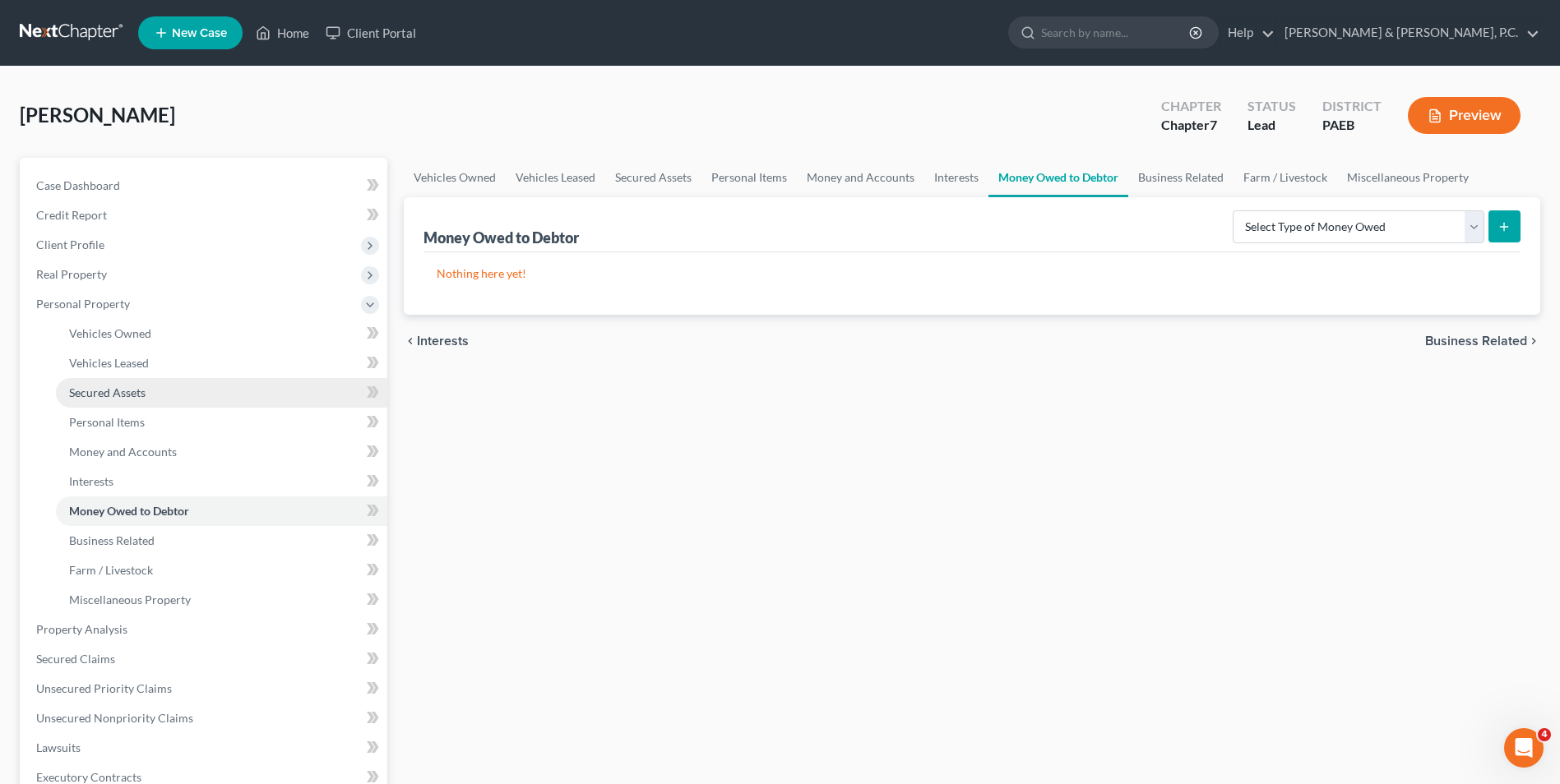
click at [93, 395] on span "Secured Assets" at bounding box center [106, 392] width 76 height 14
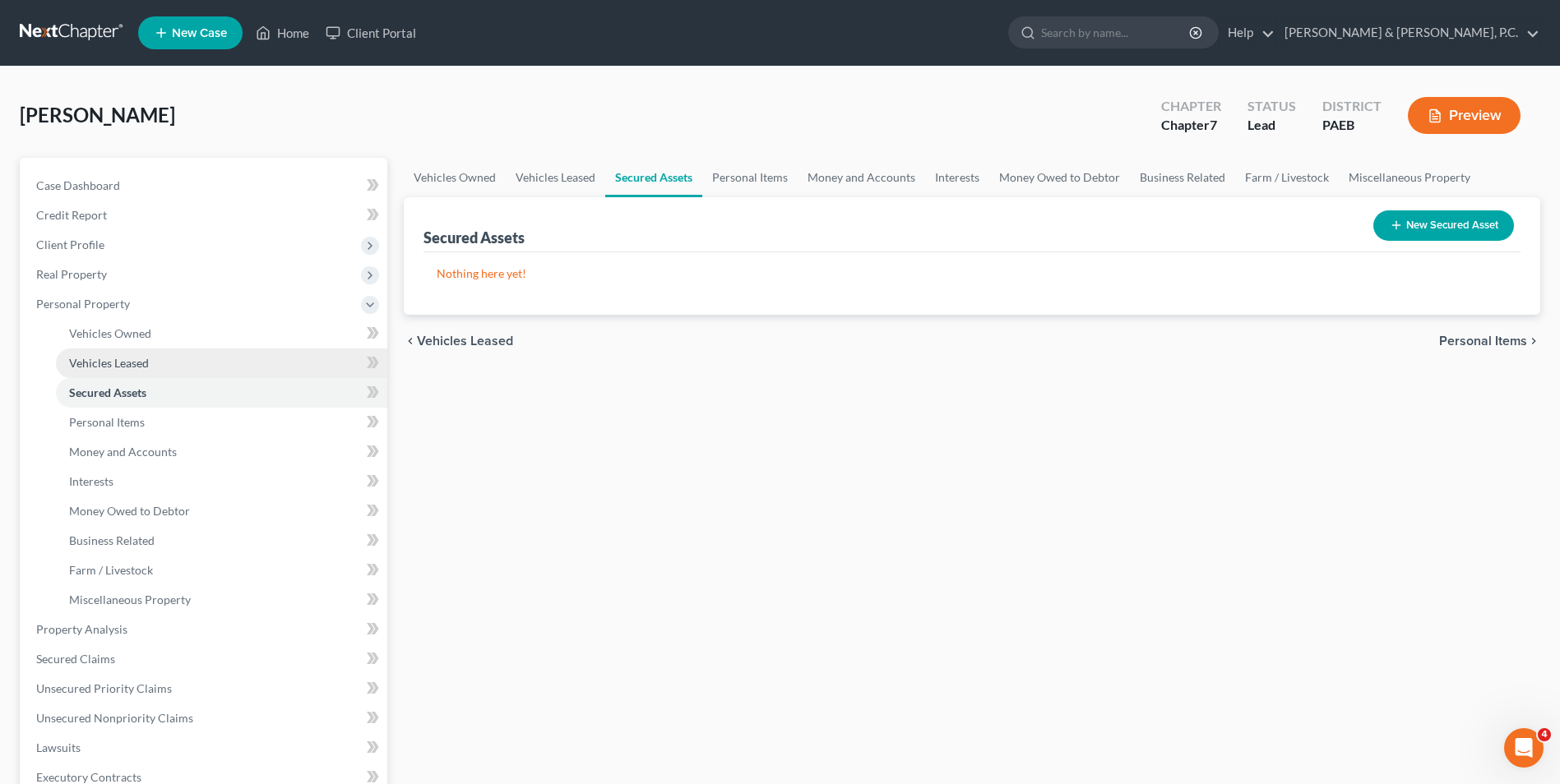
click at [107, 365] on span "Vehicles Leased" at bounding box center [108, 363] width 79 height 14
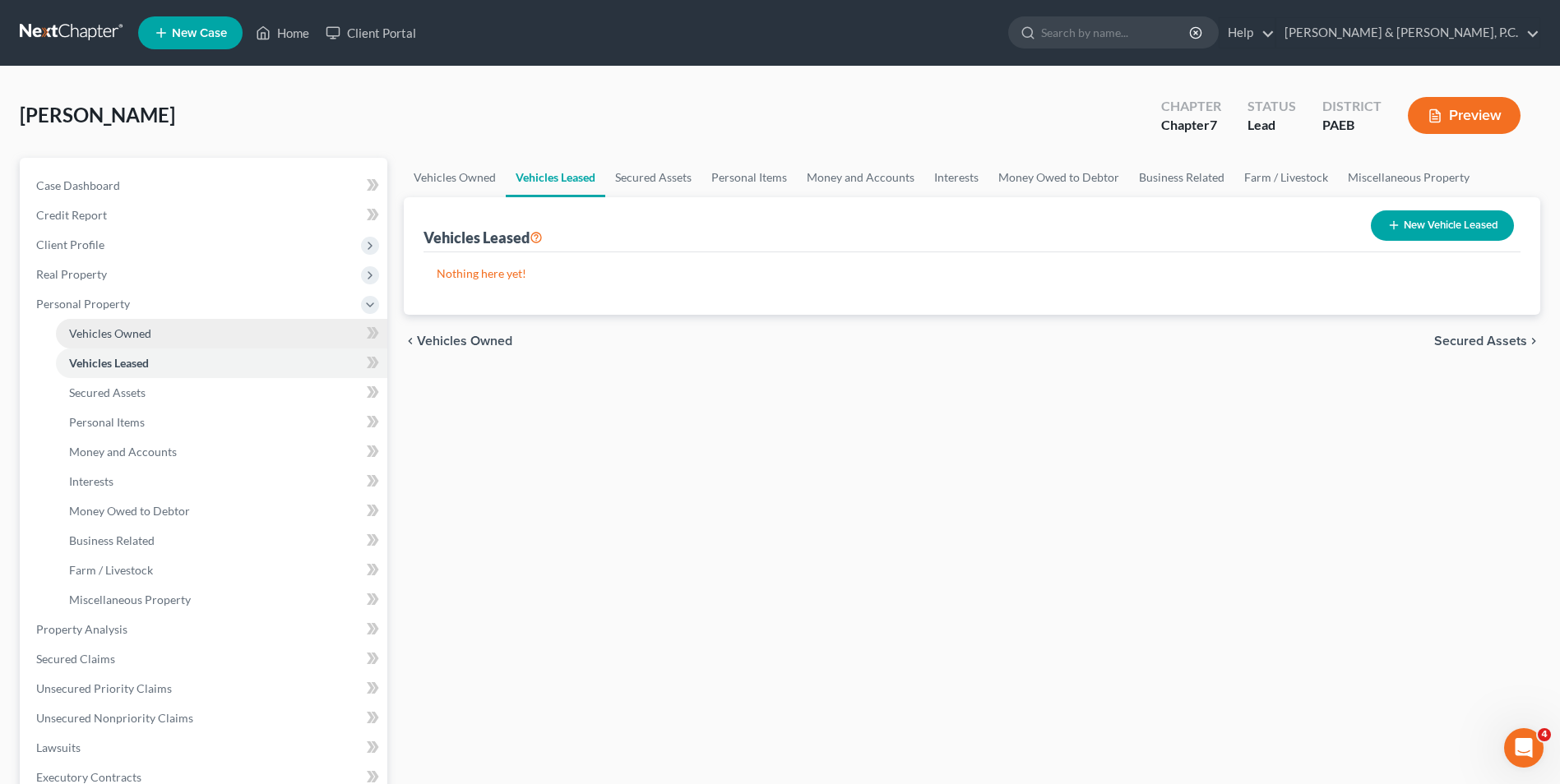
click at [122, 337] on span "Vehicles Owned" at bounding box center [109, 334] width 82 height 14
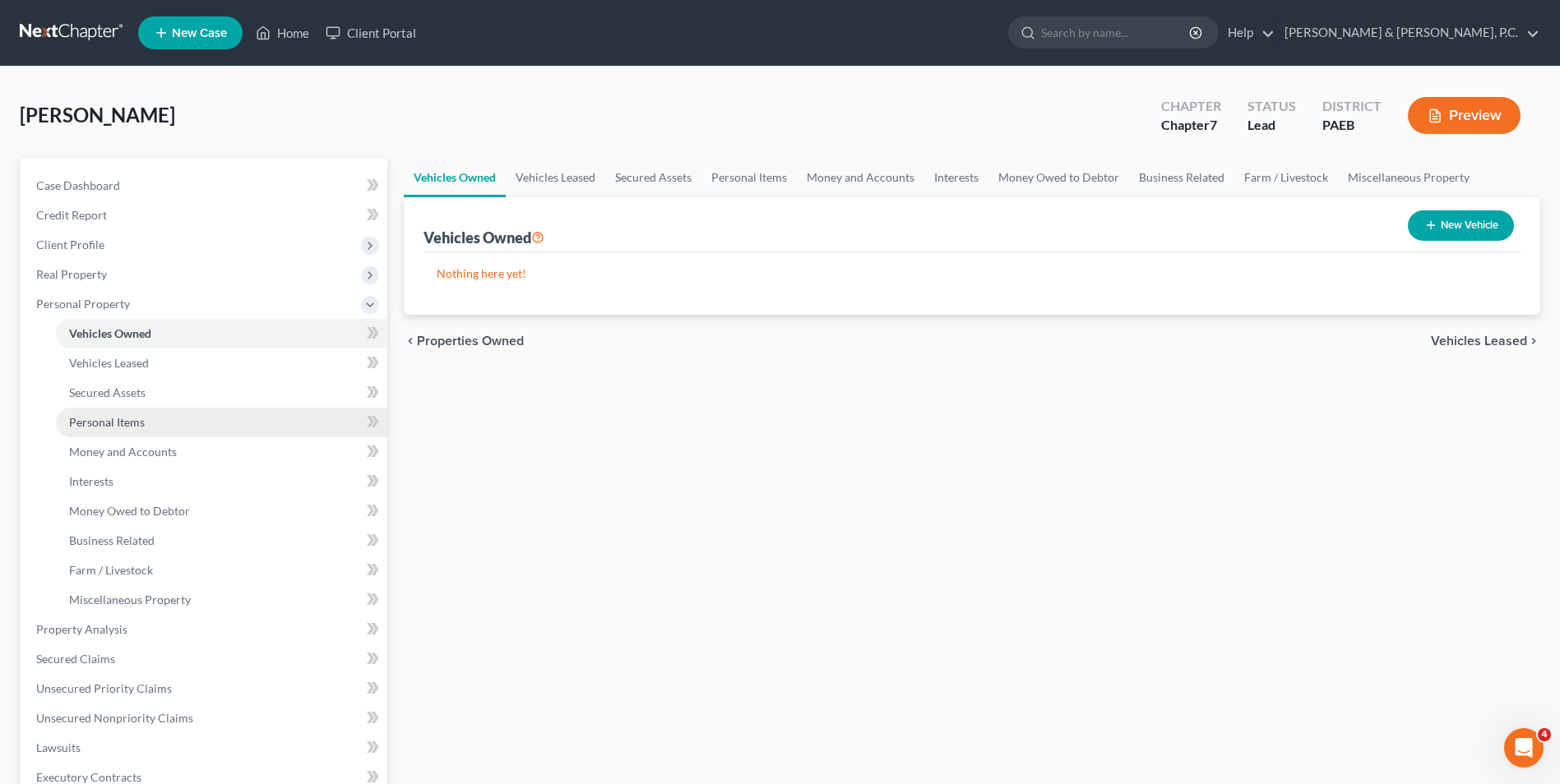
click at [108, 426] on span "Personal Items" at bounding box center [106, 421] width 75 height 14
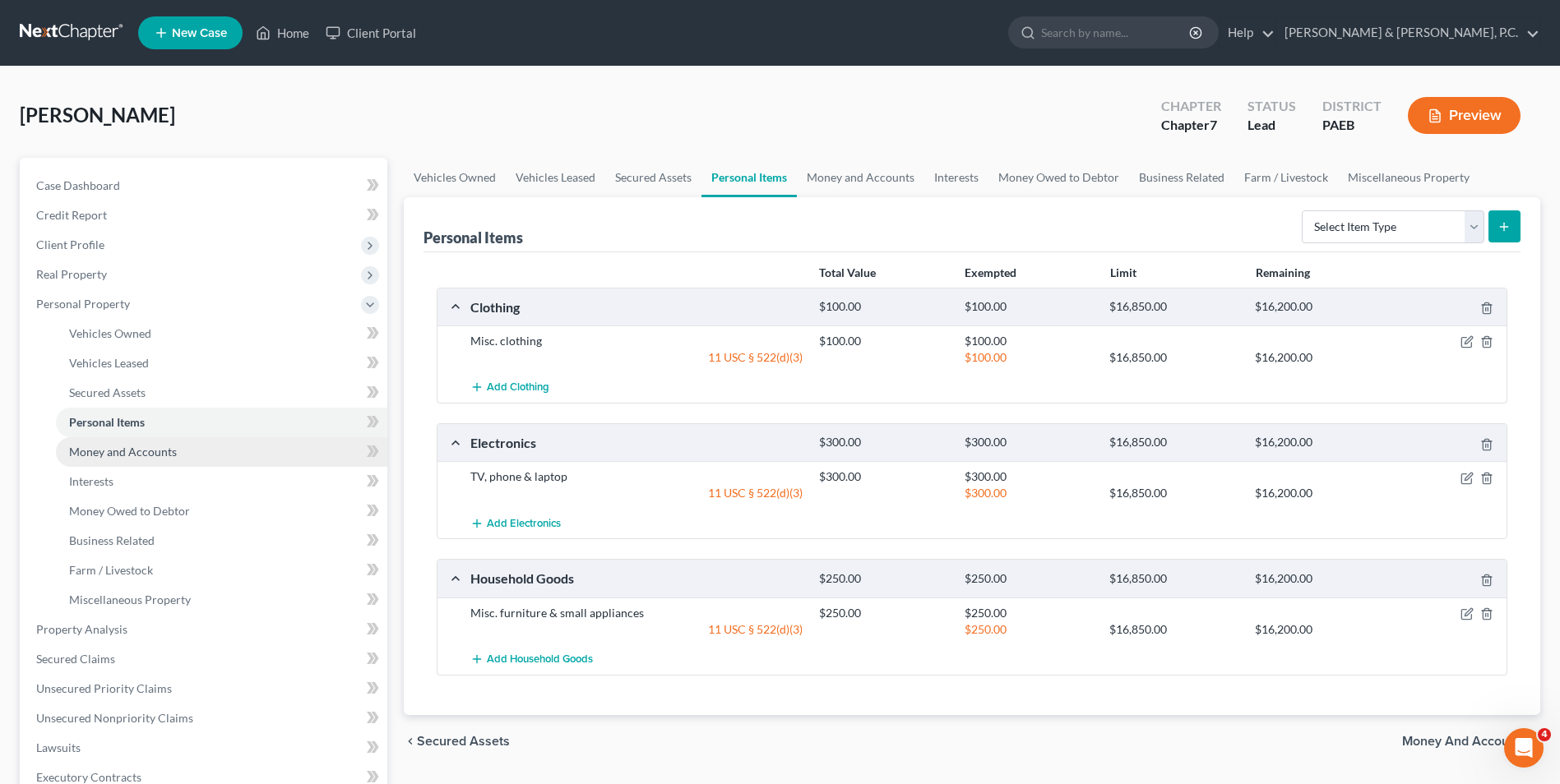
click at [107, 453] on span "Money and Accounts" at bounding box center [122, 451] width 107 height 14
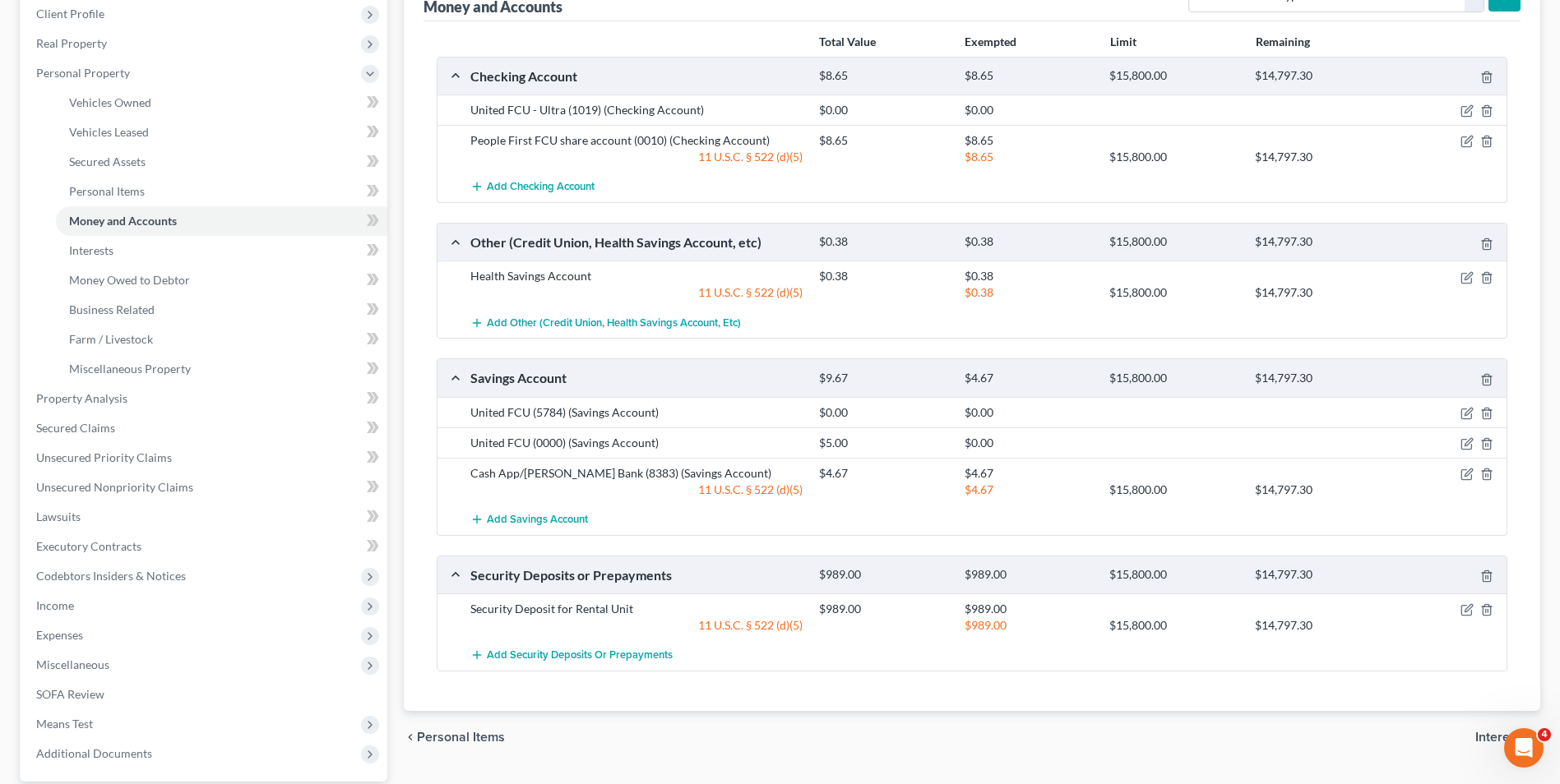
scroll to position [247, 0]
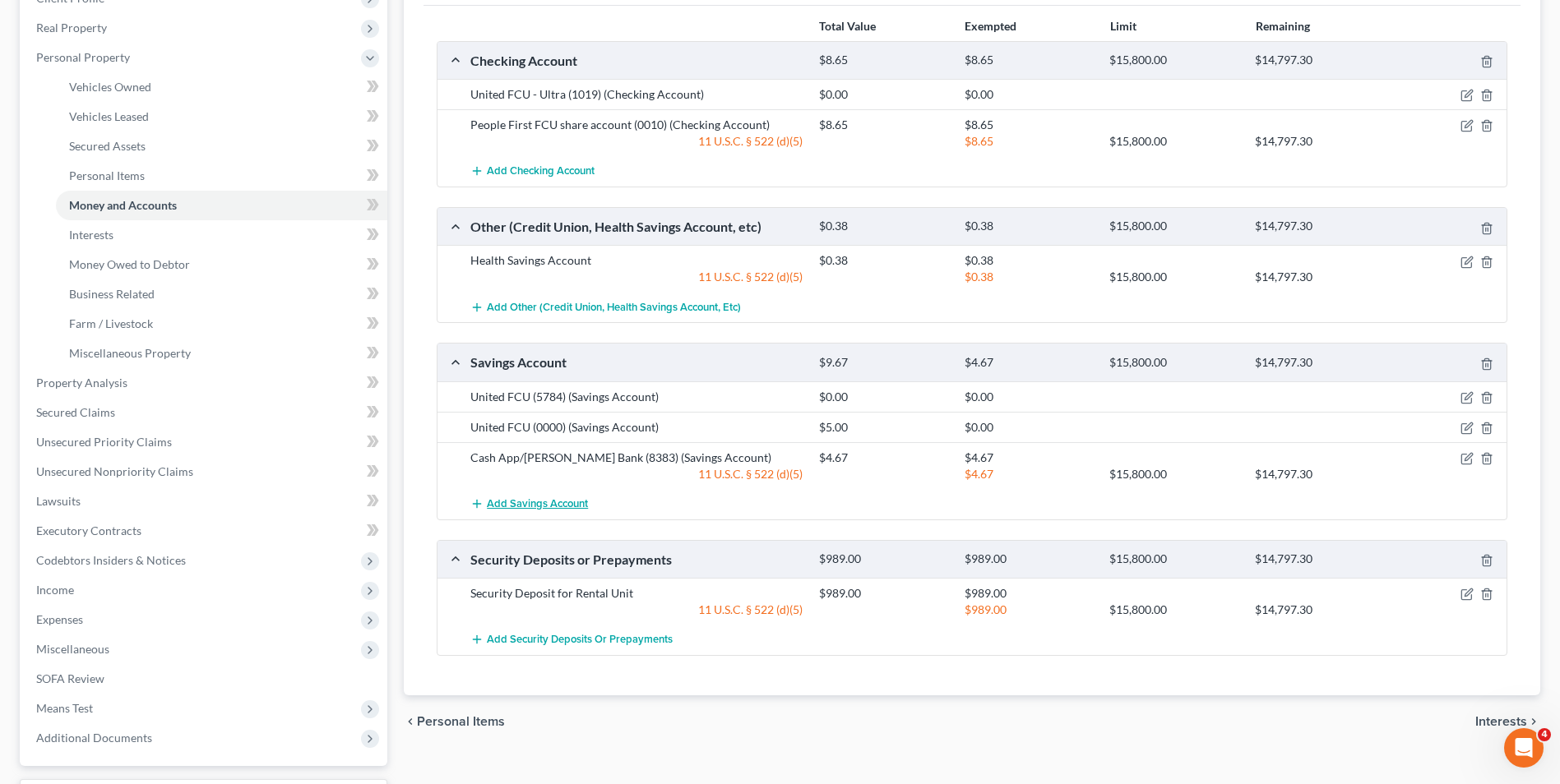
click at [569, 505] on span "Add Savings Account" at bounding box center [537, 504] width 102 height 14
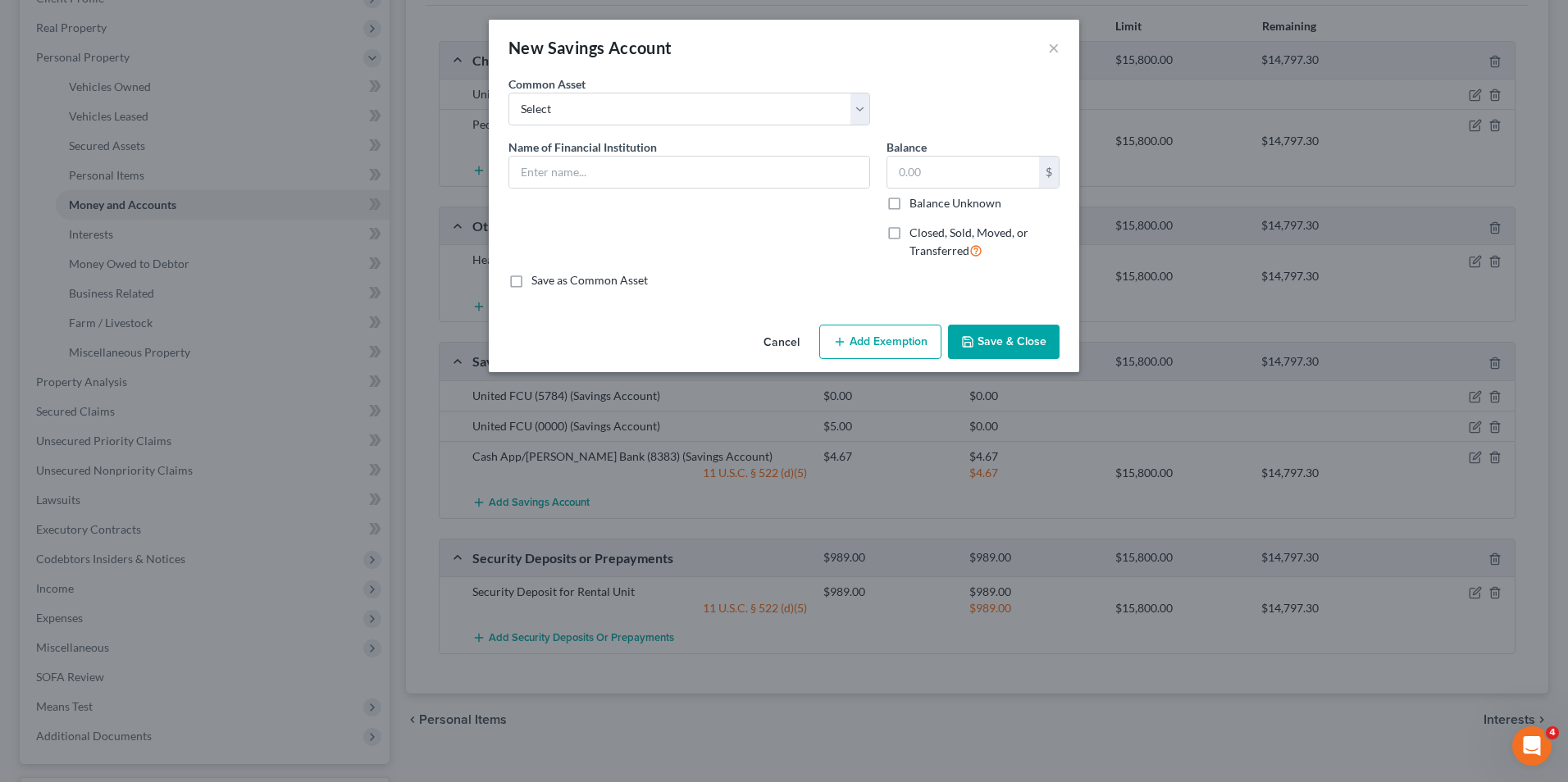
click at [789, 334] on button "Cancel" at bounding box center [781, 342] width 63 height 33
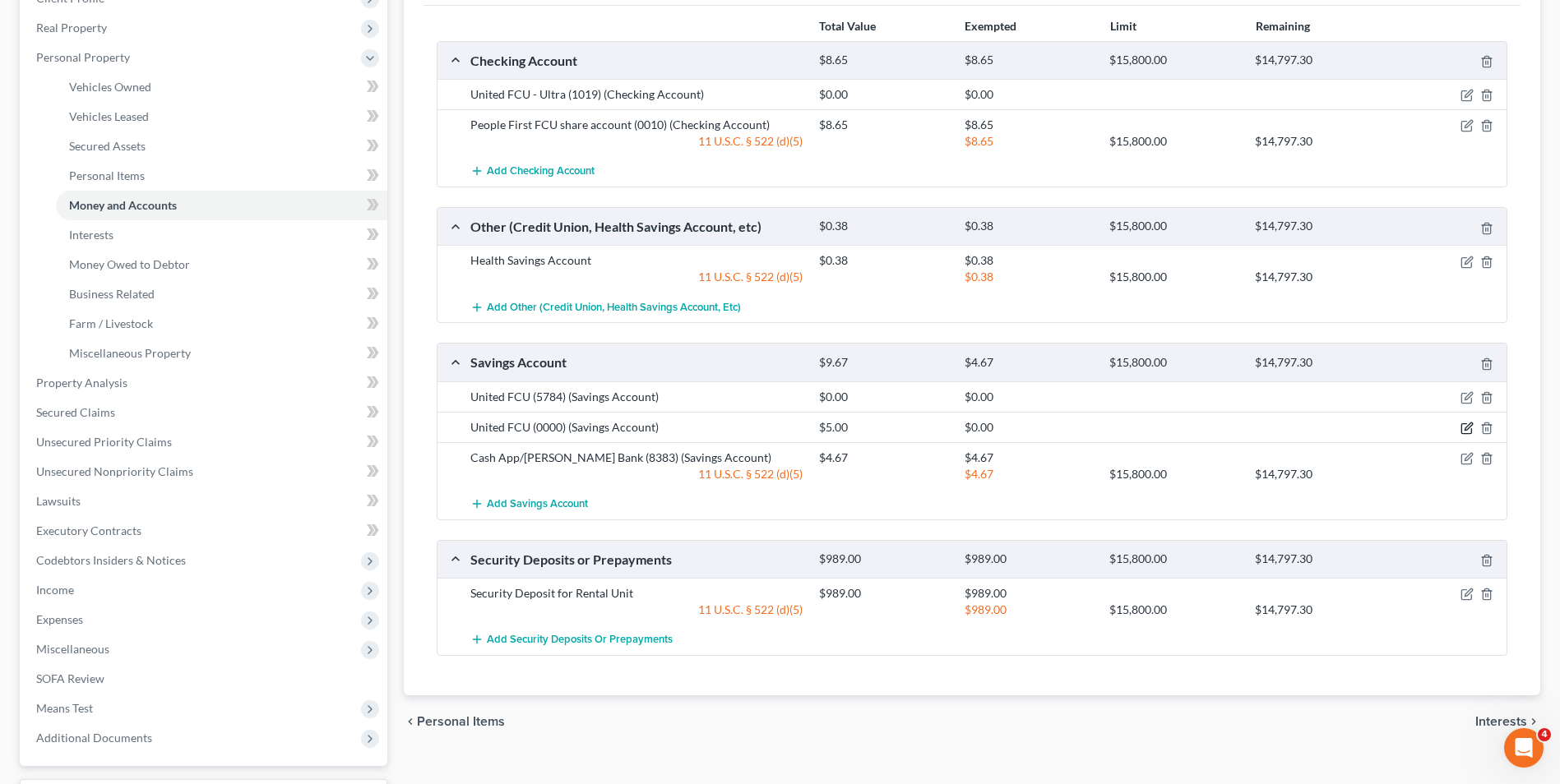
click at [1466, 428] on icon "button" at bounding box center [1467, 428] width 14 height 14
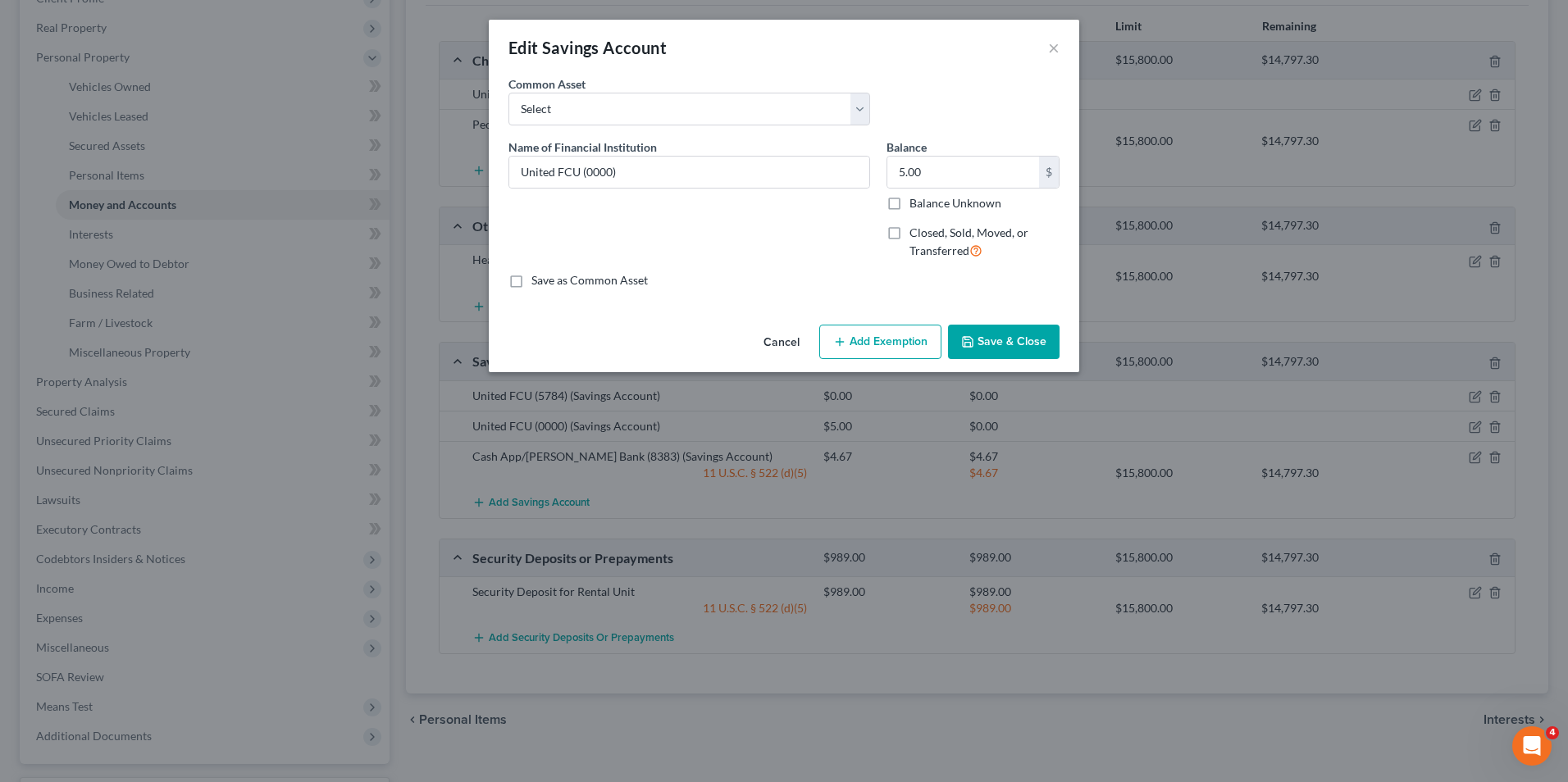
click at [875, 346] on button "Add Exemption" at bounding box center [880, 342] width 122 height 35
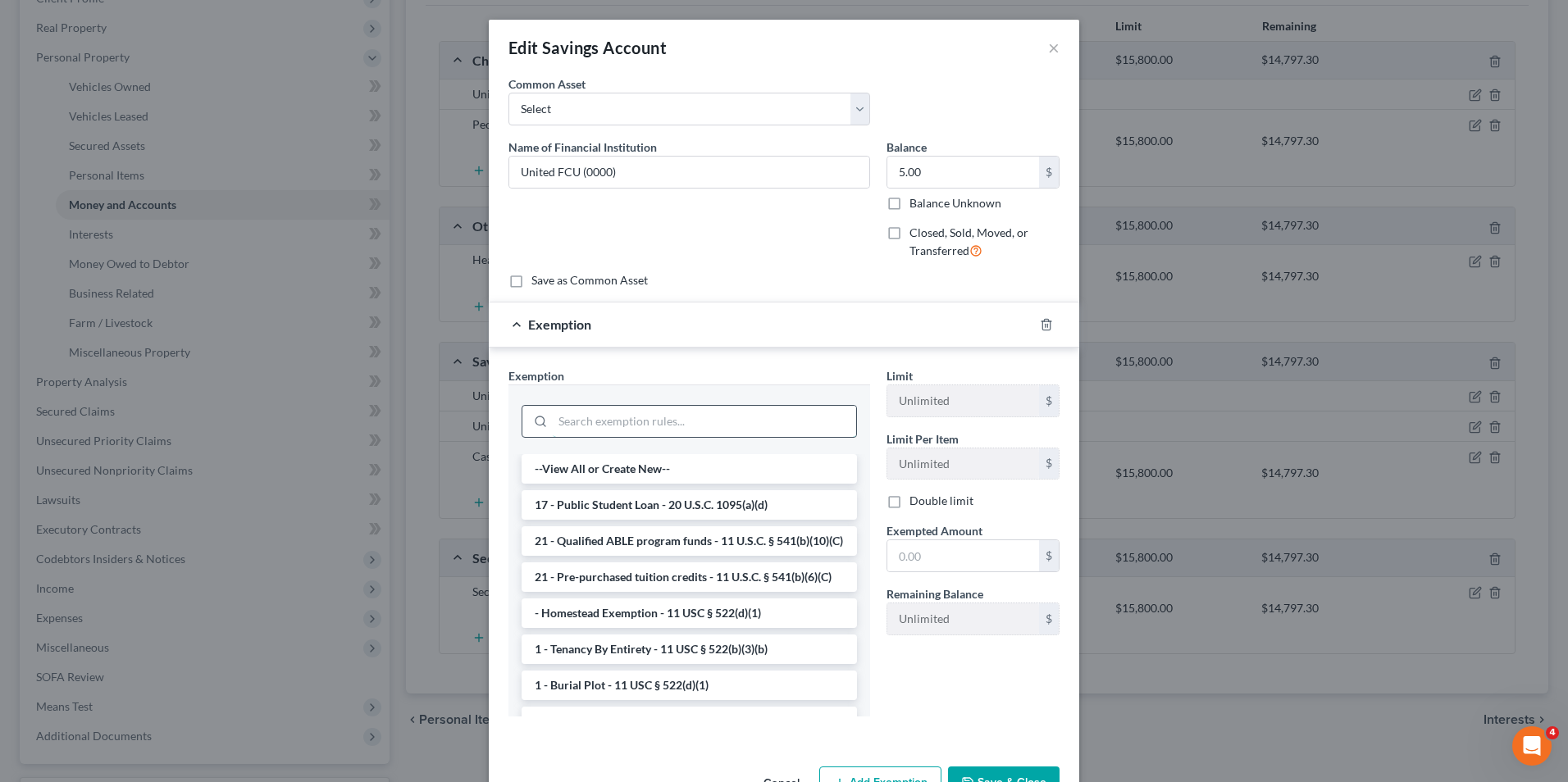
click at [644, 431] on input "search" at bounding box center [704, 421] width 304 height 31
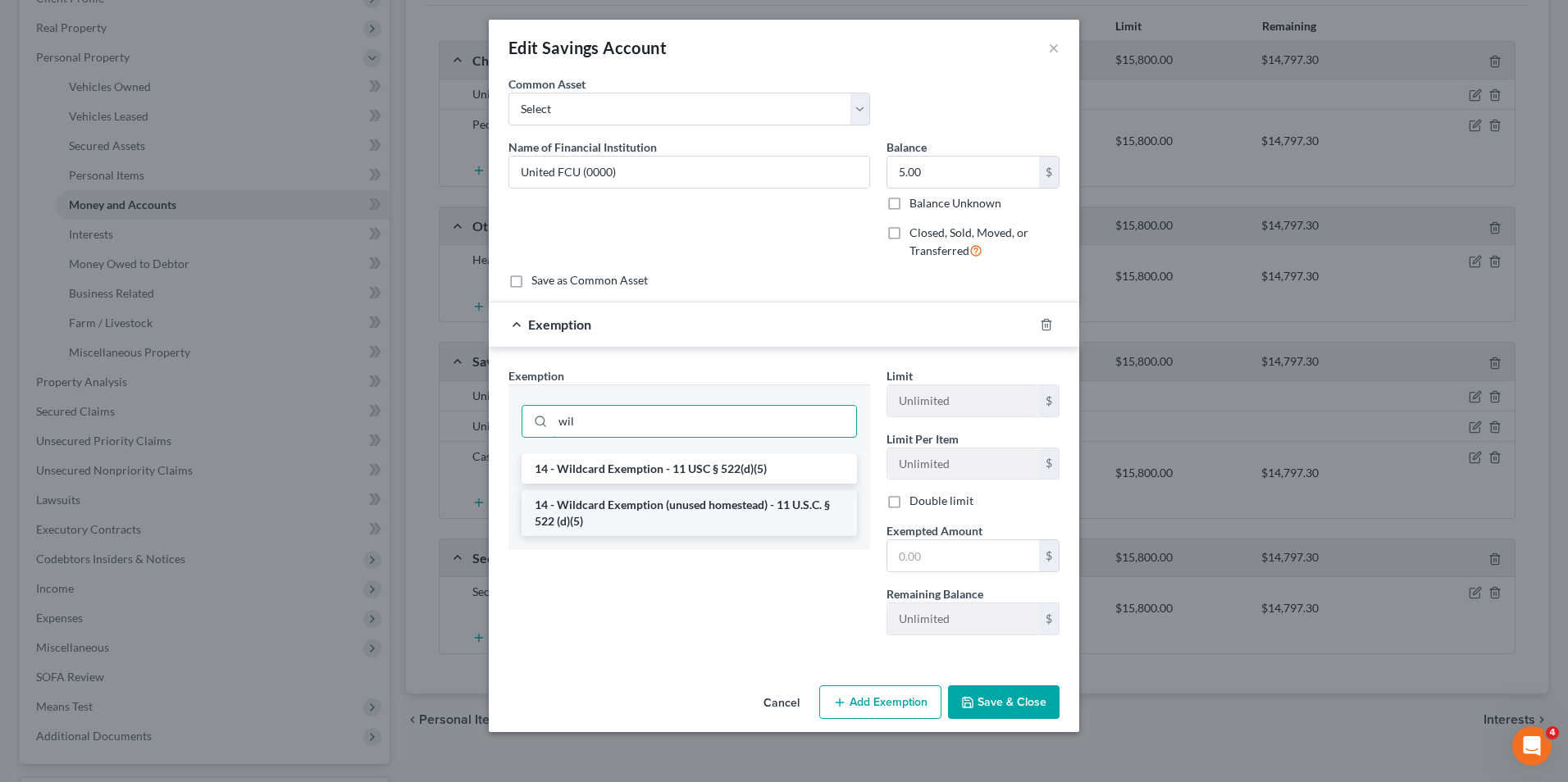
type input "wil"
drag, startPoint x: 699, startPoint y: 511, endPoint x: 990, endPoint y: 593, distance: 302.3
click at [699, 511] on li "14 - Wildcard Exemption (unused homestead) - 11 U.S.C. § 522 (d)(5)" at bounding box center [689, 514] width 336 height 46
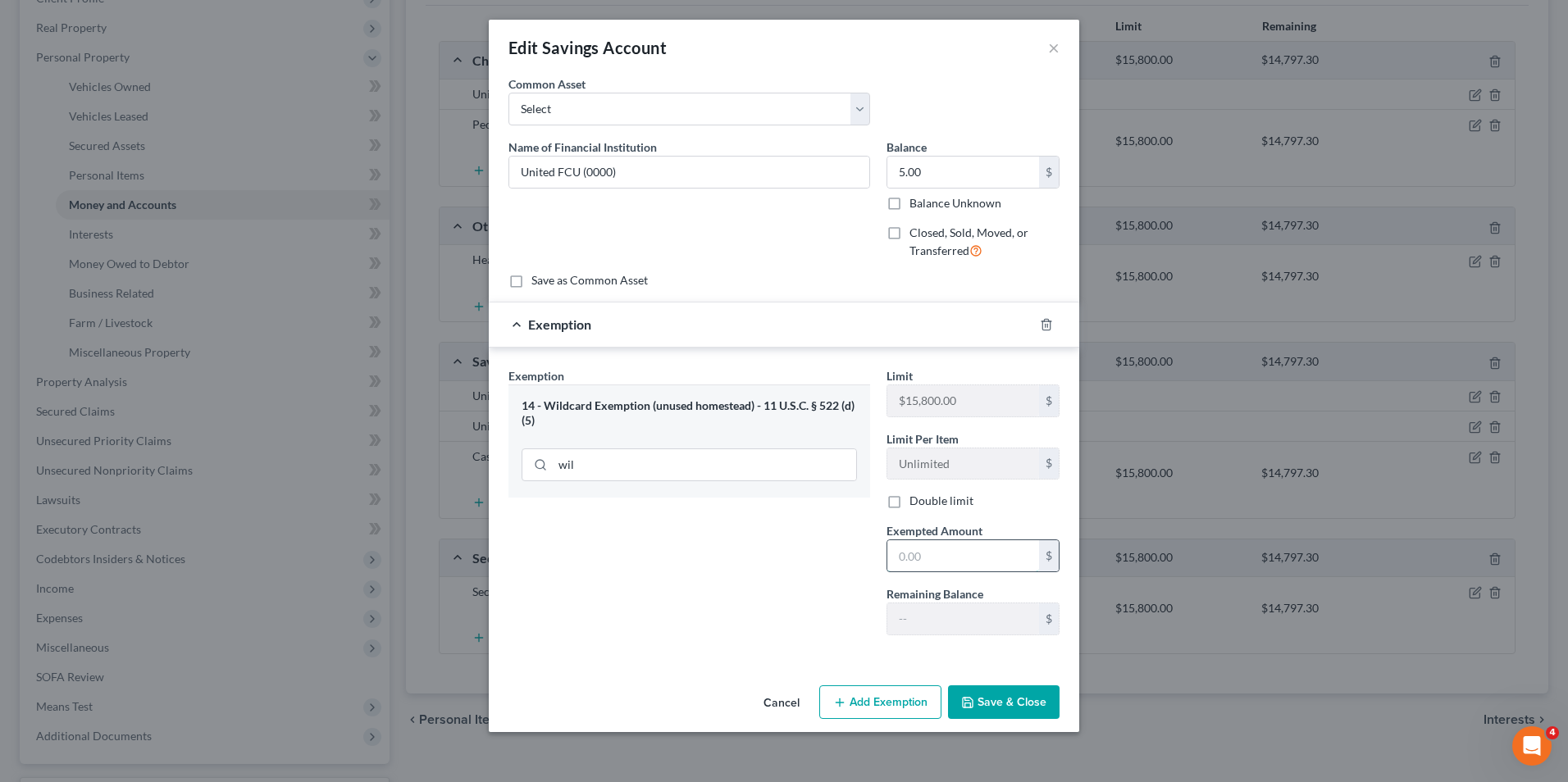
click at [1013, 565] on input "text" at bounding box center [962, 555] width 151 height 31
type input "5"
click at [1014, 702] on button "Save & Close" at bounding box center [1004, 703] width 112 height 35
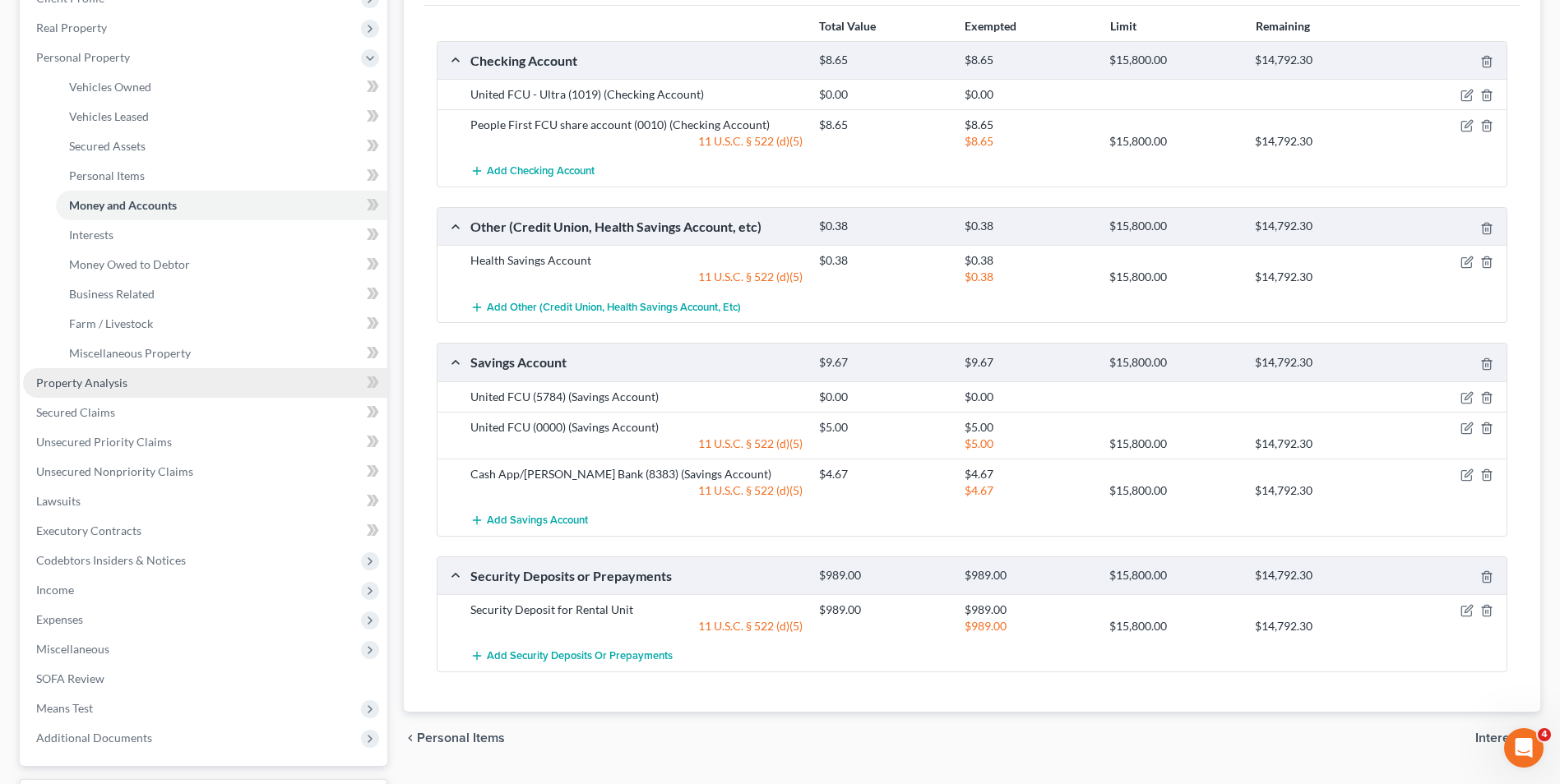
click at [97, 383] on span "Property Analysis" at bounding box center [81, 383] width 91 height 14
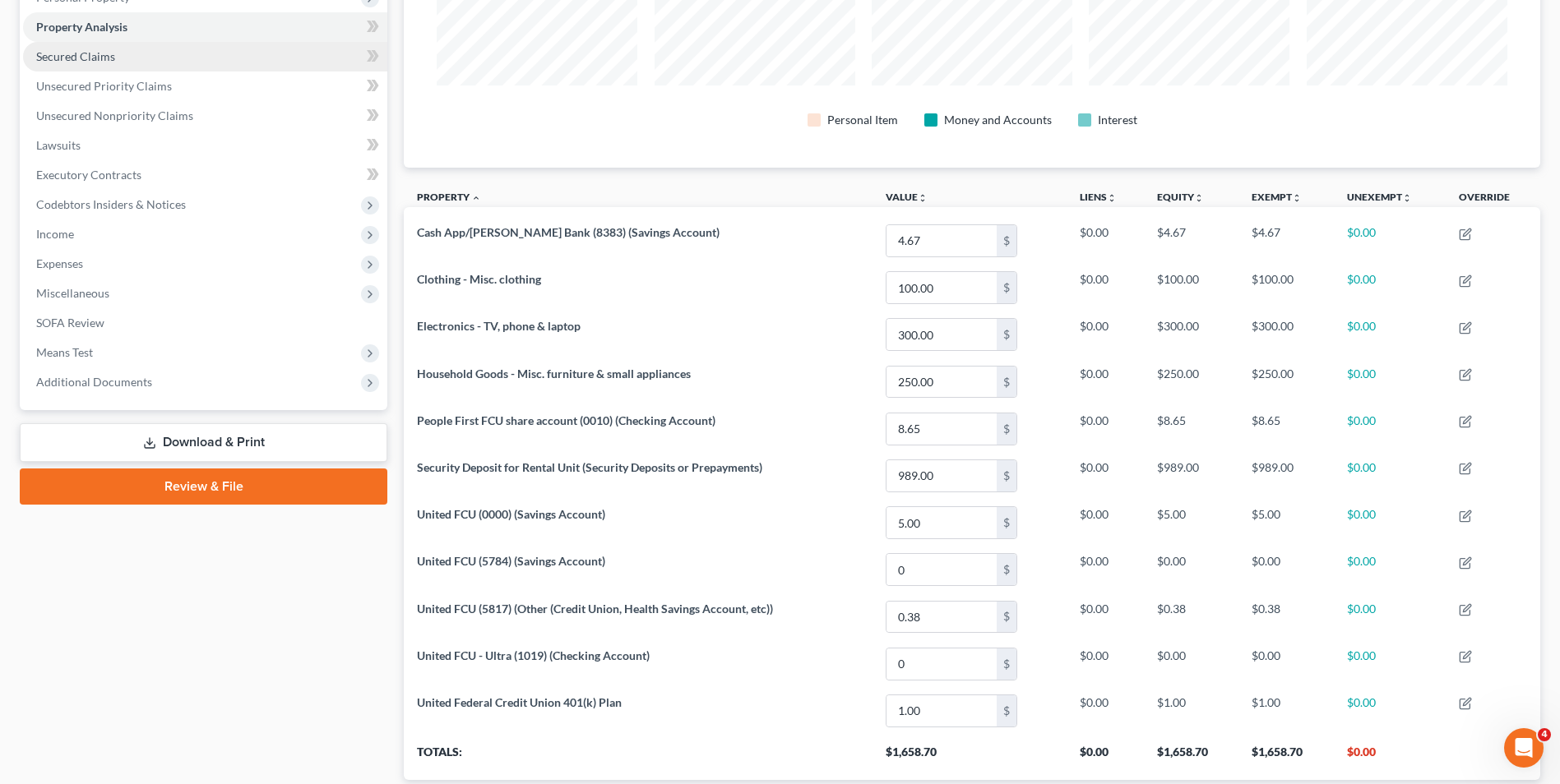
scroll to position [164, 0]
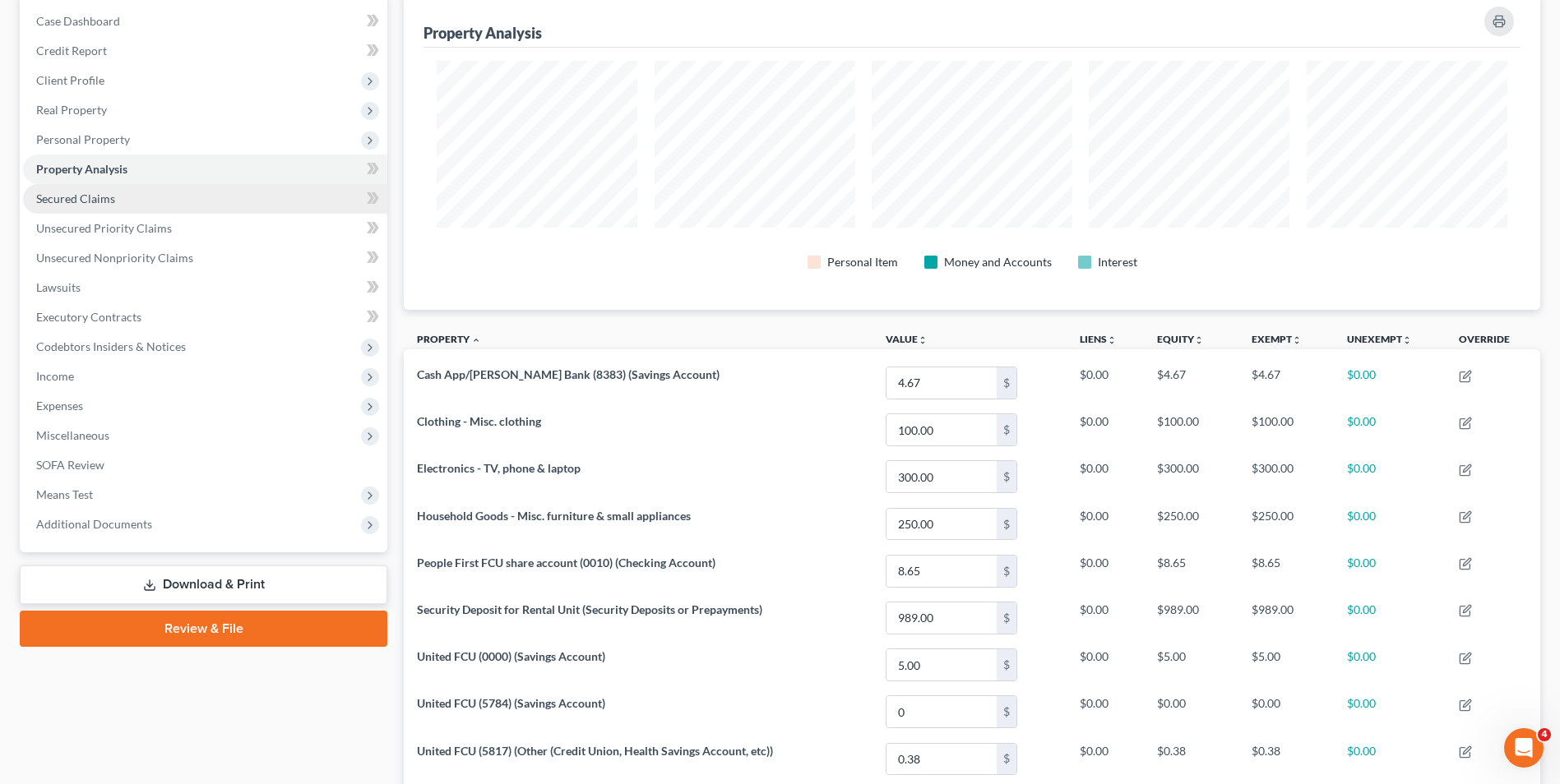
click at [96, 197] on span "Secured Claims" at bounding box center [75, 198] width 79 height 14
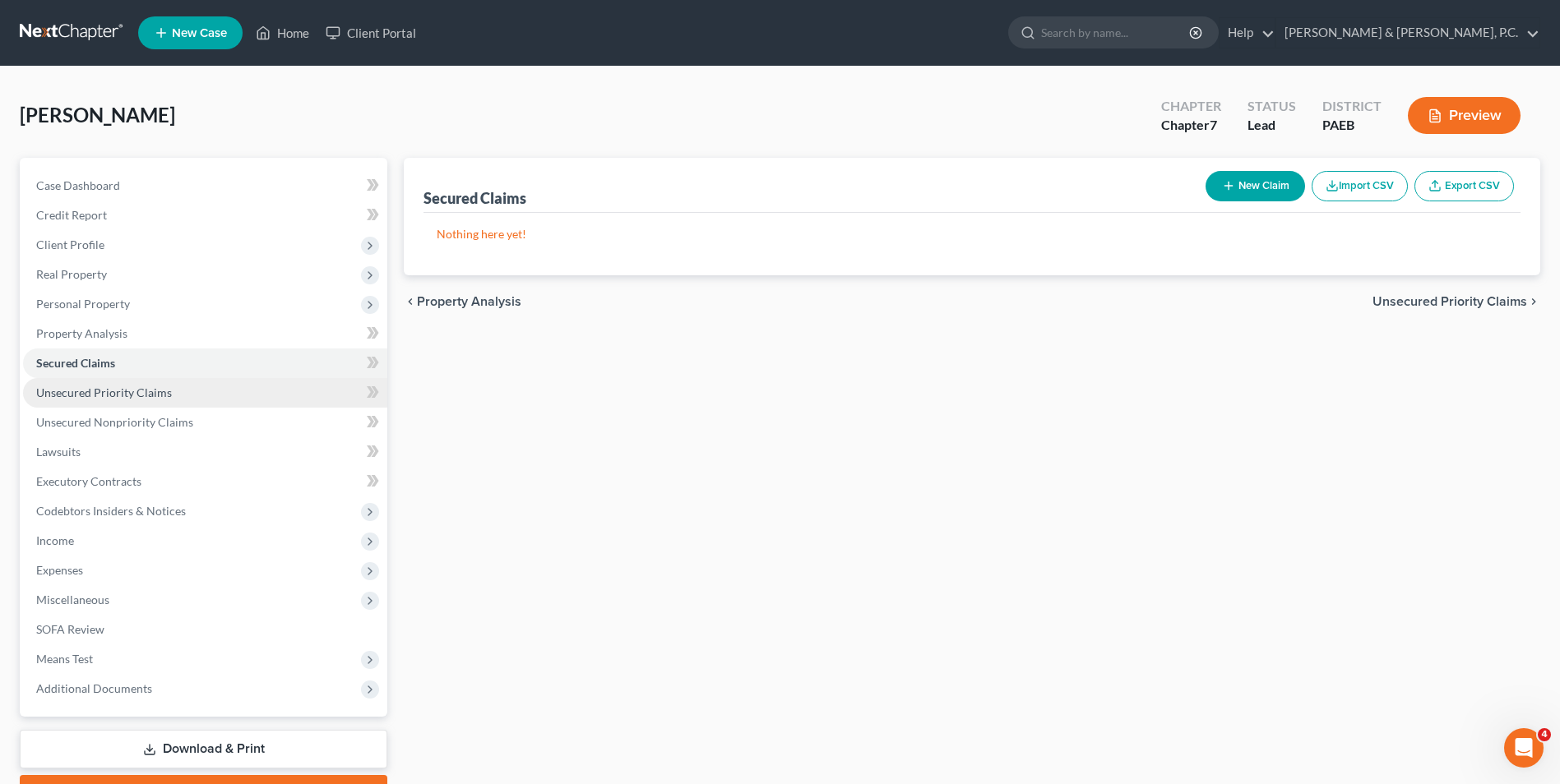
click at [138, 393] on span "Unsecured Priority Claims" at bounding box center [103, 392] width 135 height 14
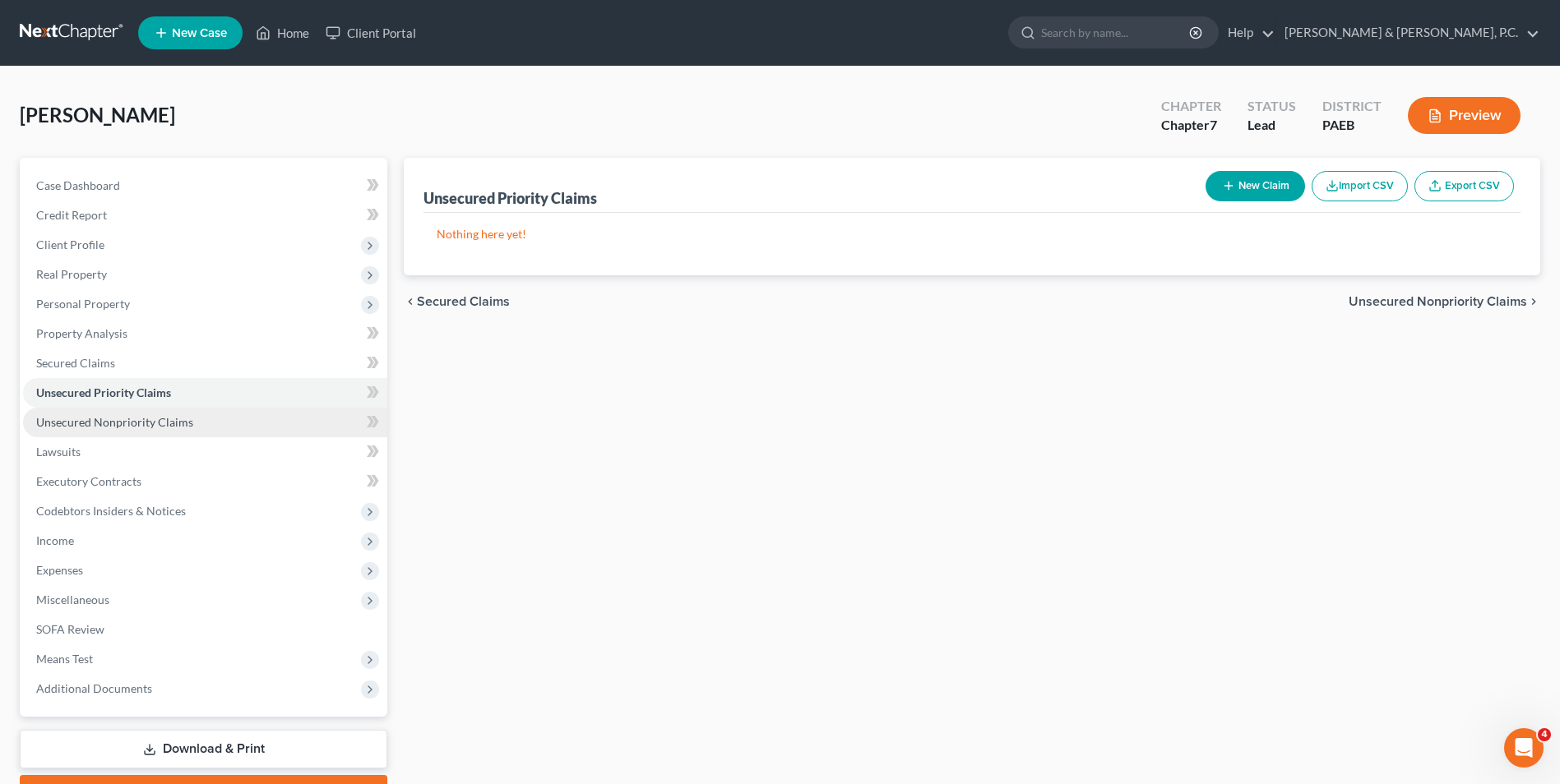
click at [189, 416] on link "Unsecured Nonpriority Claims" at bounding box center [205, 422] width 365 height 30
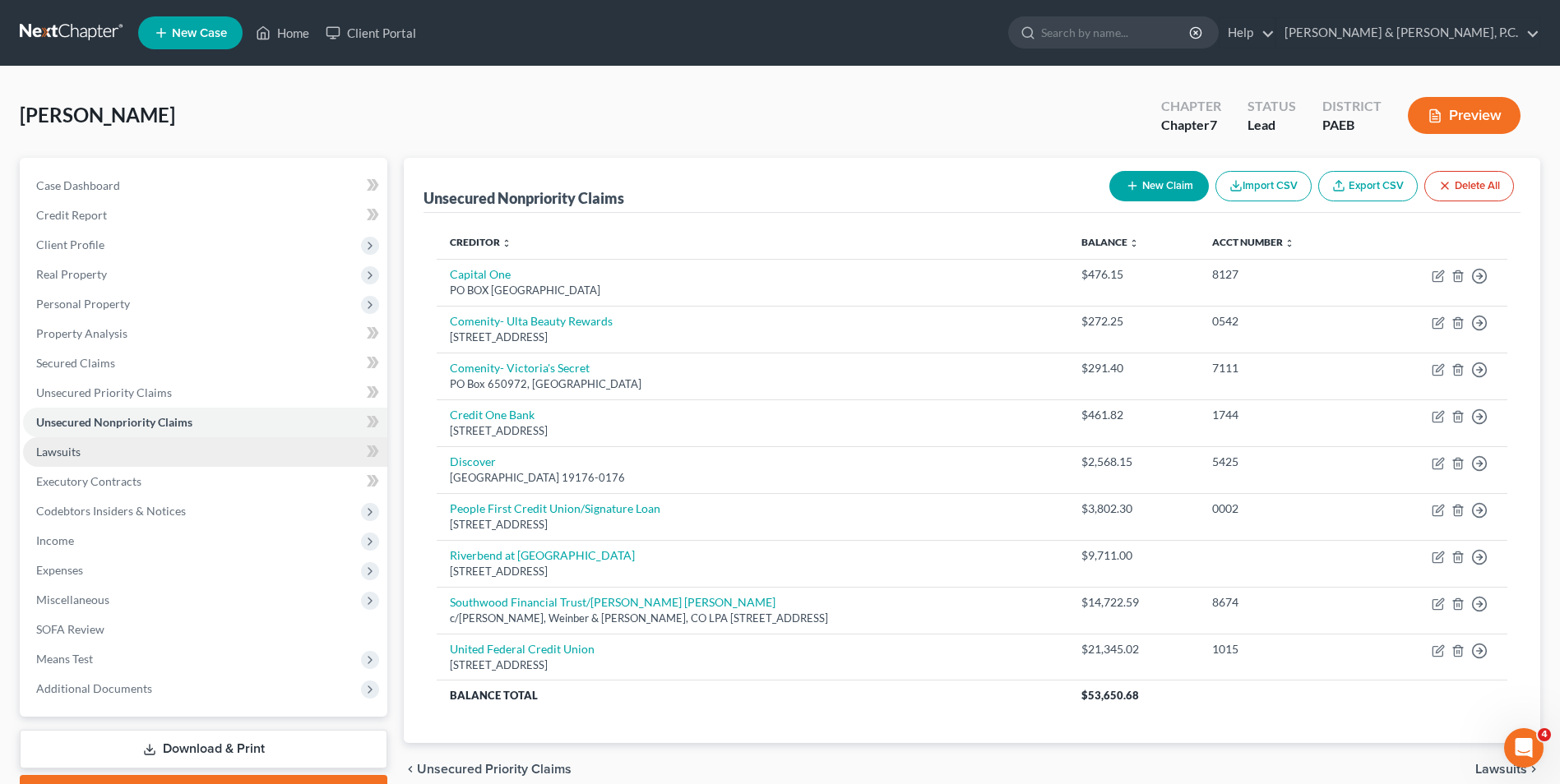
click at [44, 457] on span "Lawsuits" at bounding box center [58, 451] width 44 height 14
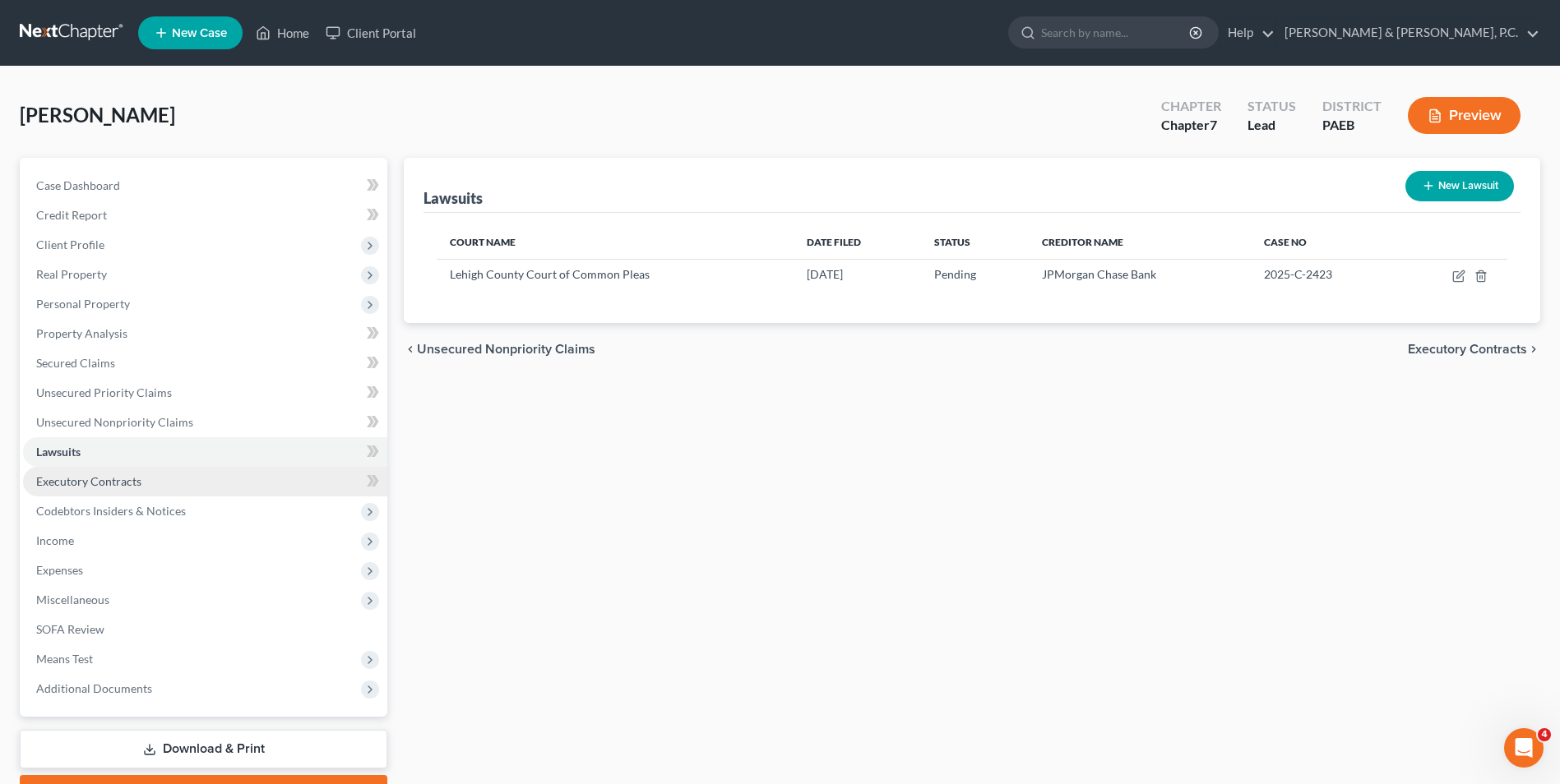
click at [59, 485] on span "Executory Contracts" at bounding box center [88, 481] width 105 height 14
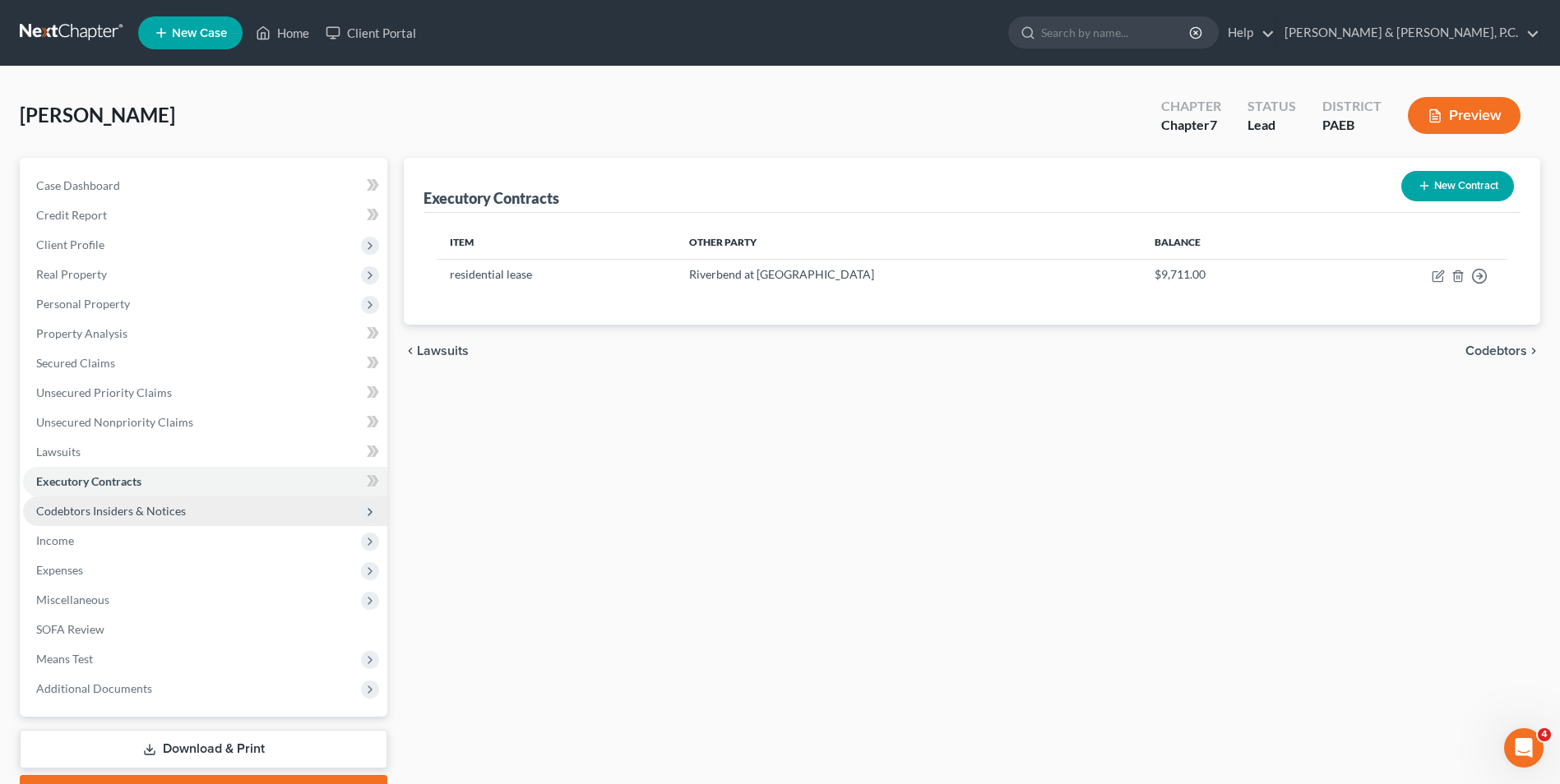
click at [74, 516] on span "Codebtors Insiders & Notices" at bounding box center [110, 510] width 150 height 14
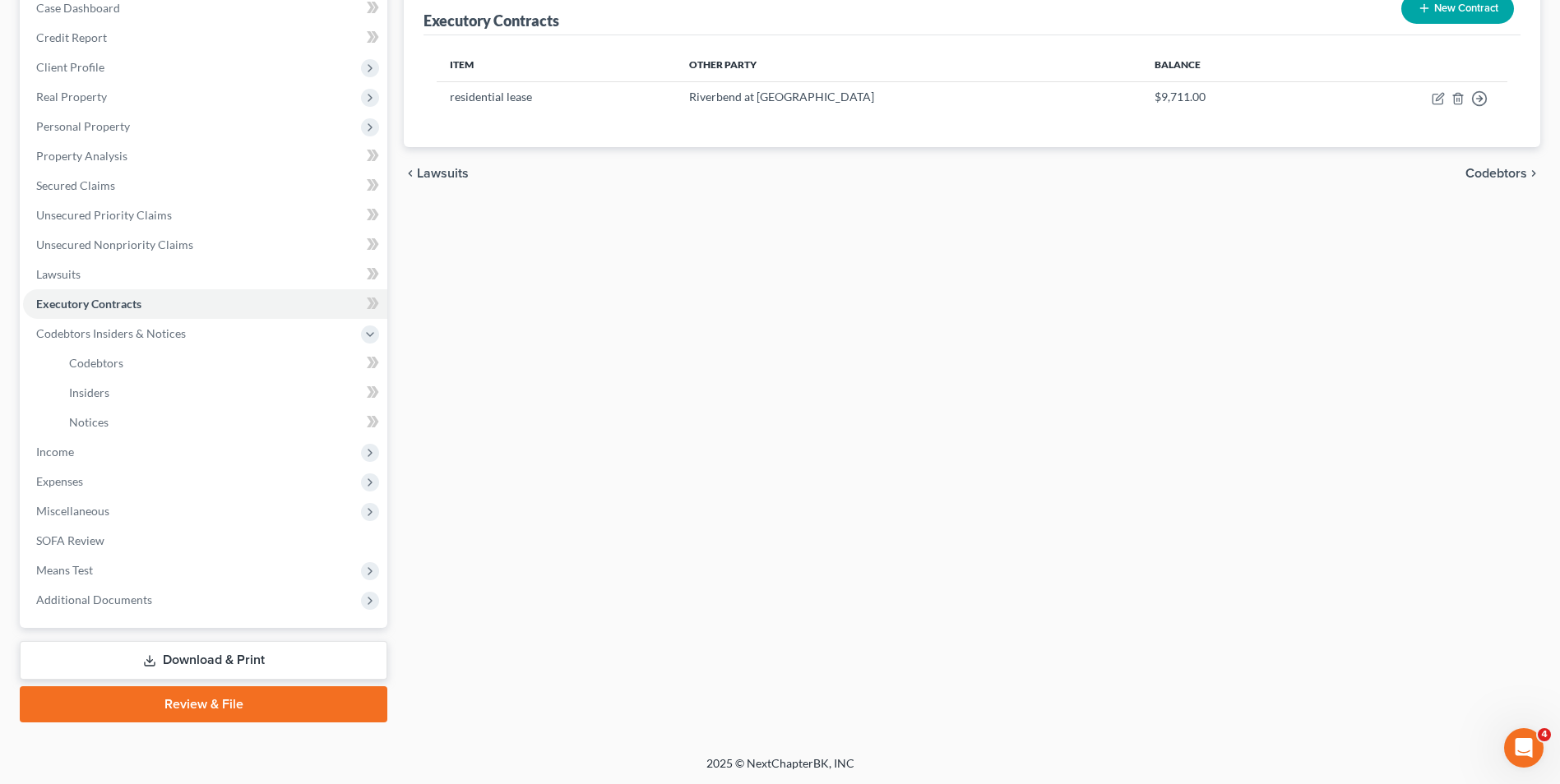
scroll to position [179, 0]
click at [254, 538] on link "SOFA Review" at bounding box center [205, 539] width 365 height 30
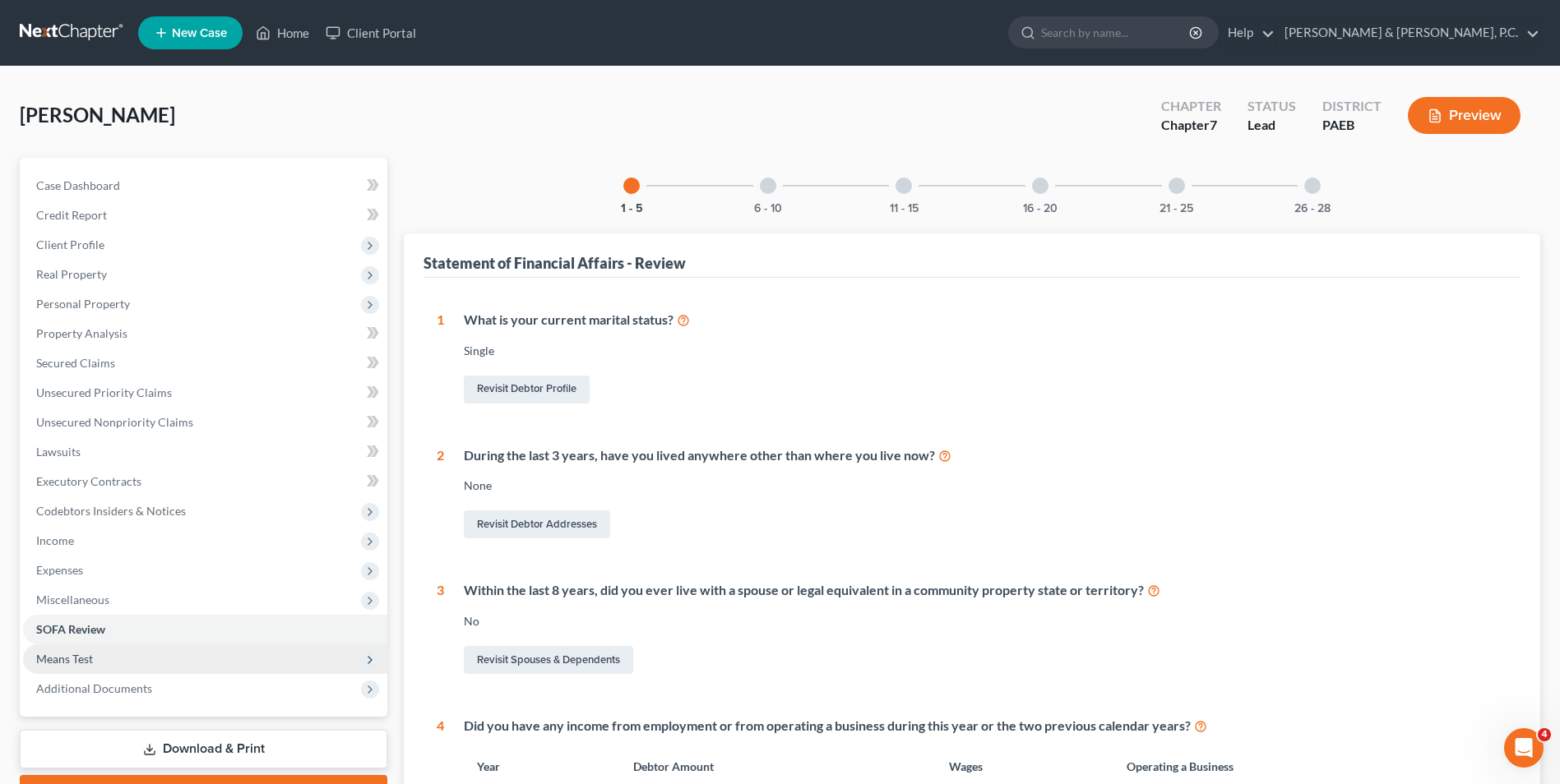
click at [194, 669] on span "Means Test" at bounding box center [205, 659] width 365 height 30
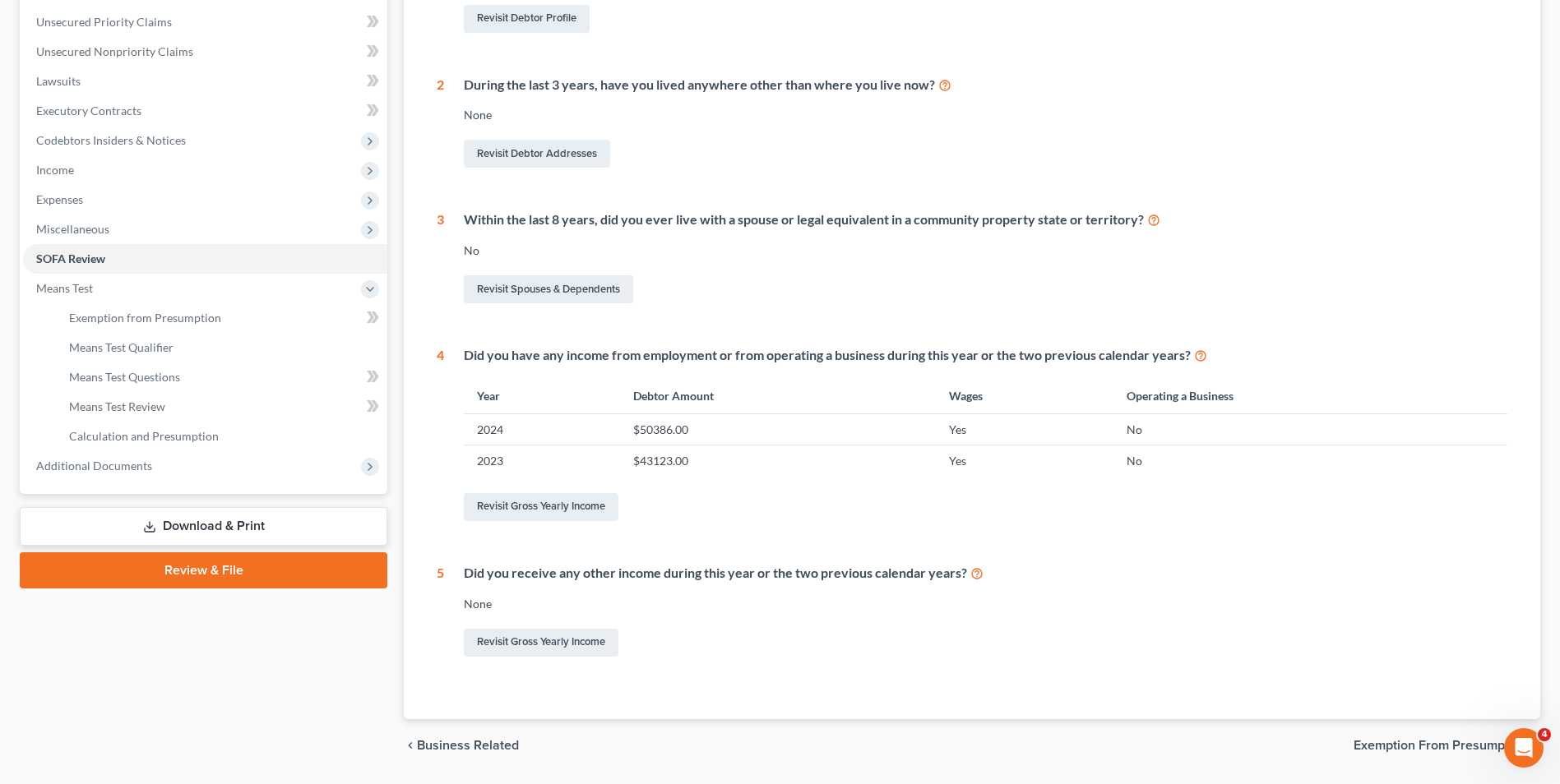
scroll to position [411, 0]
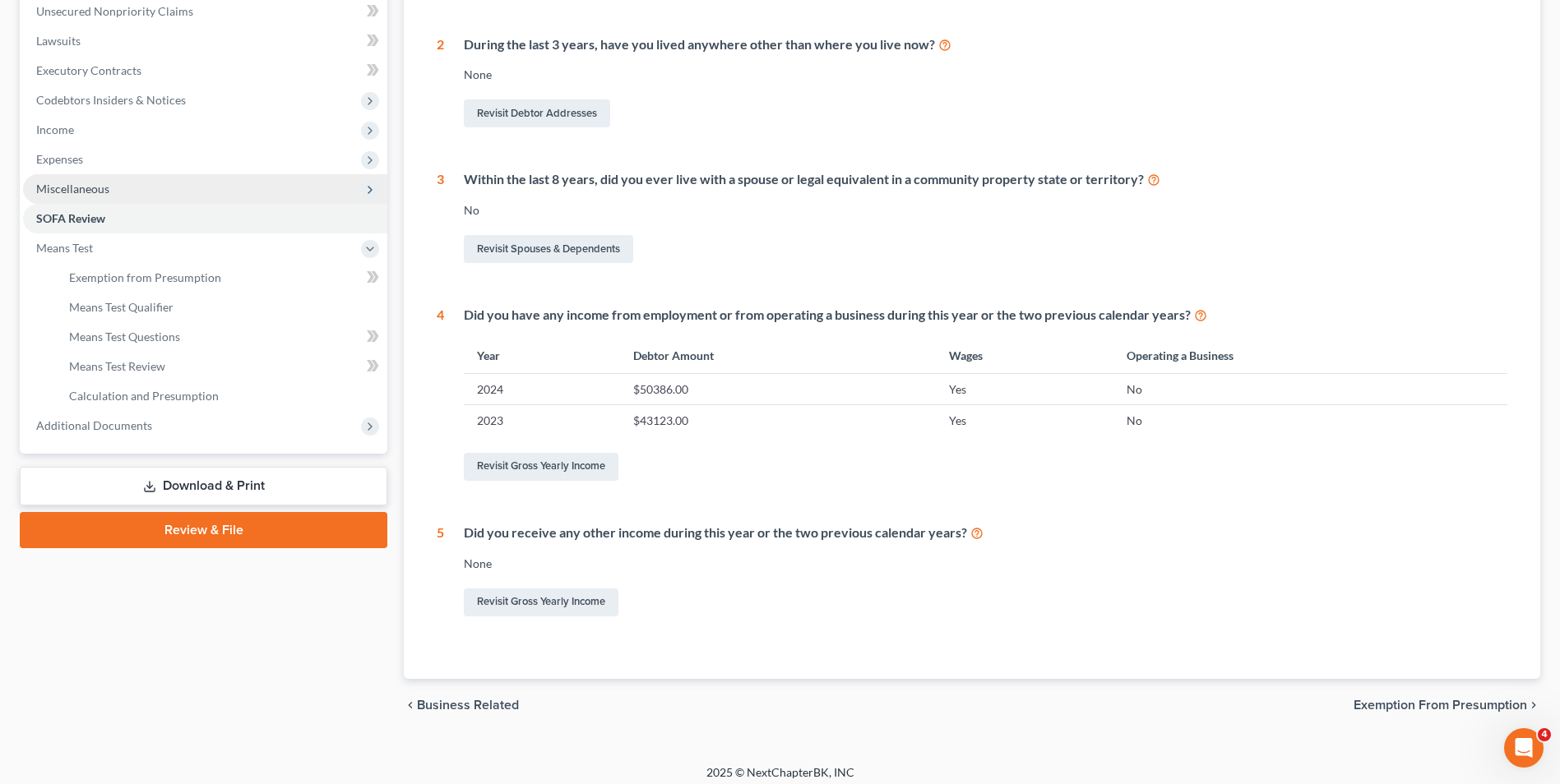
click at [97, 189] on span "Miscellaneous" at bounding box center [73, 189] width 74 height 14
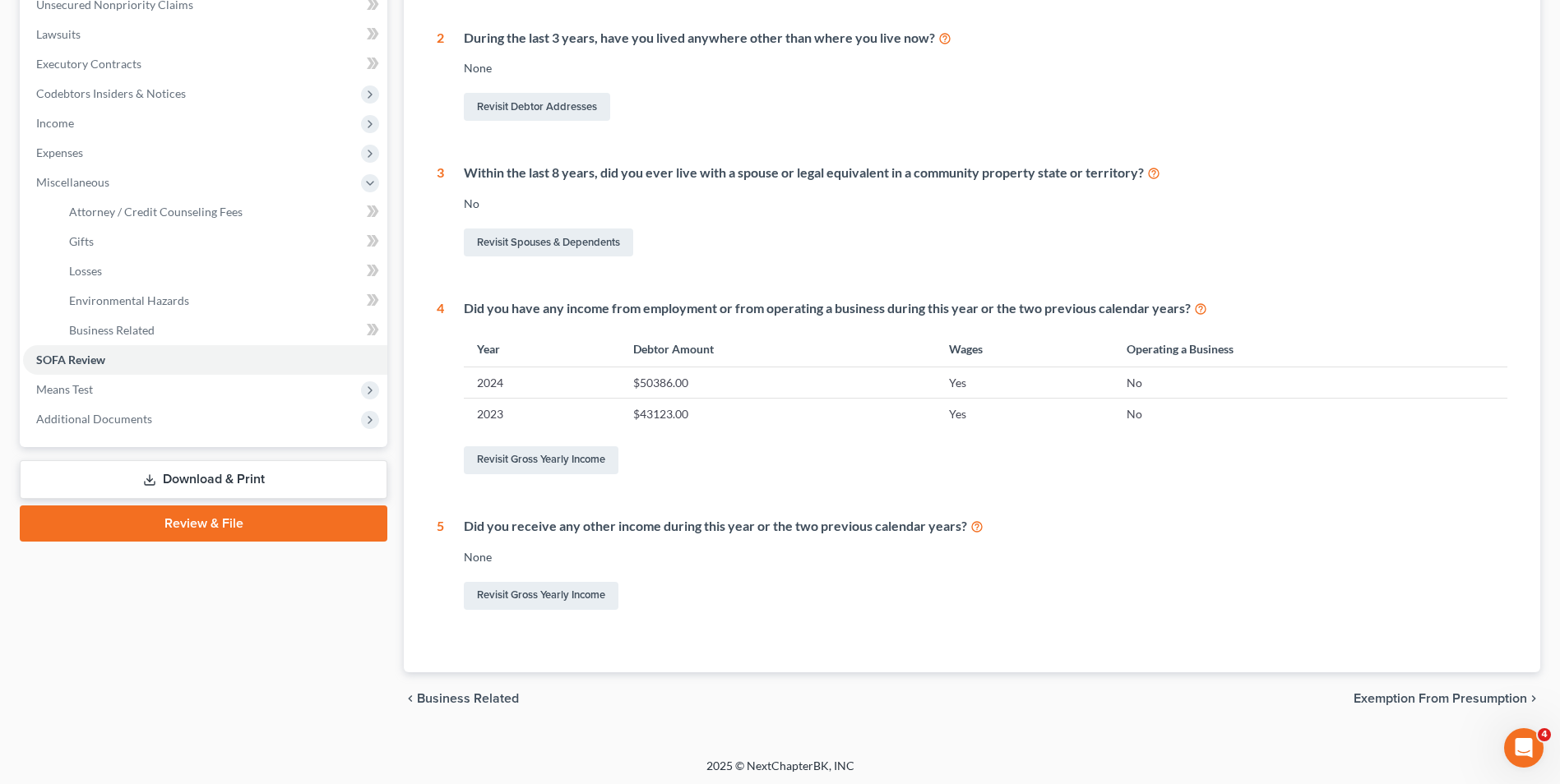
scroll to position [421, 0]
